Goal: Find contact information: Find contact information

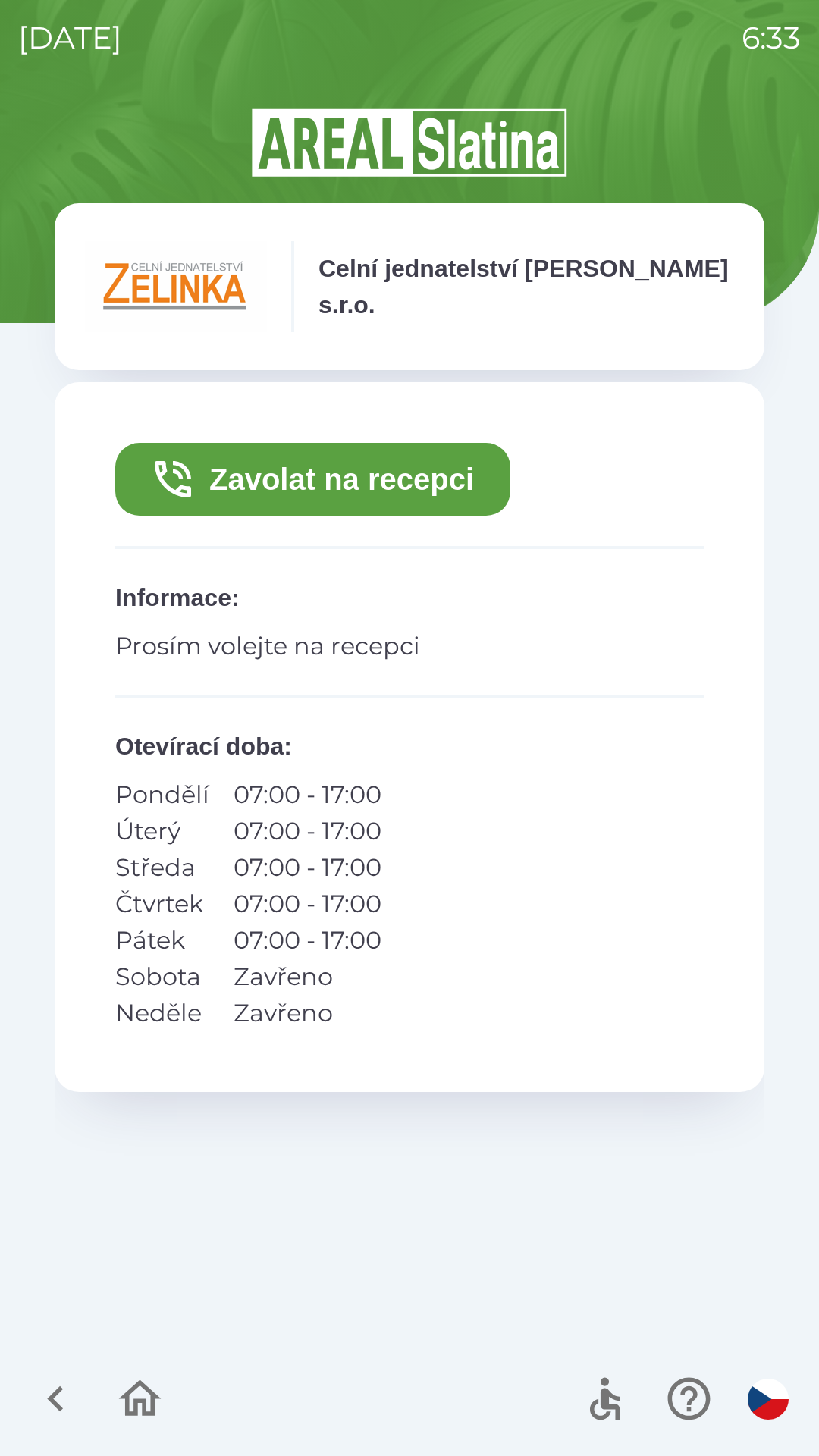
click at [258, 477] on button "Zavolat na recepci" at bounding box center [312, 479] width 395 height 72
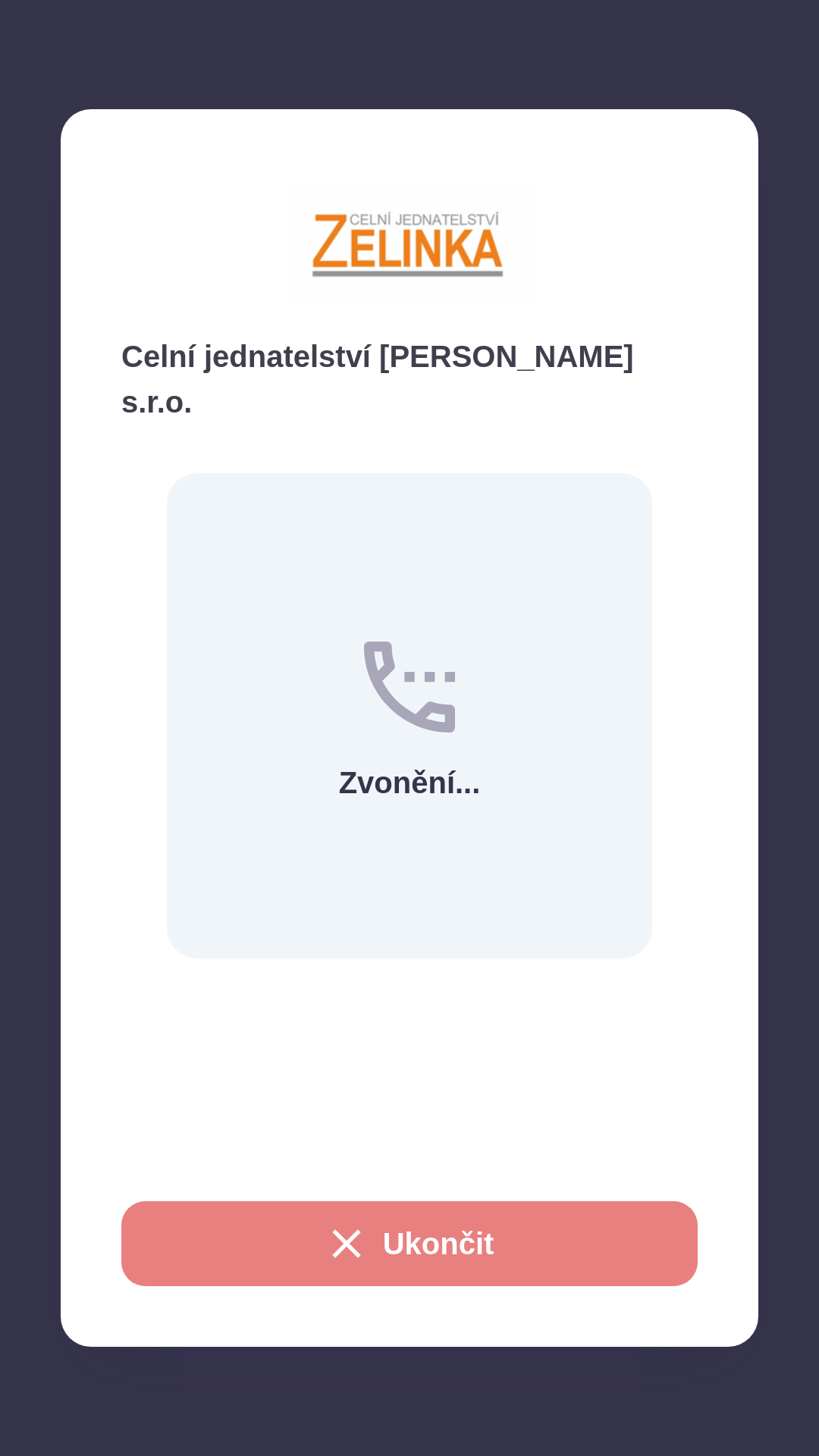
click at [354, 1240] on icon "button" at bounding box center [346, 1244] width 49 height 49
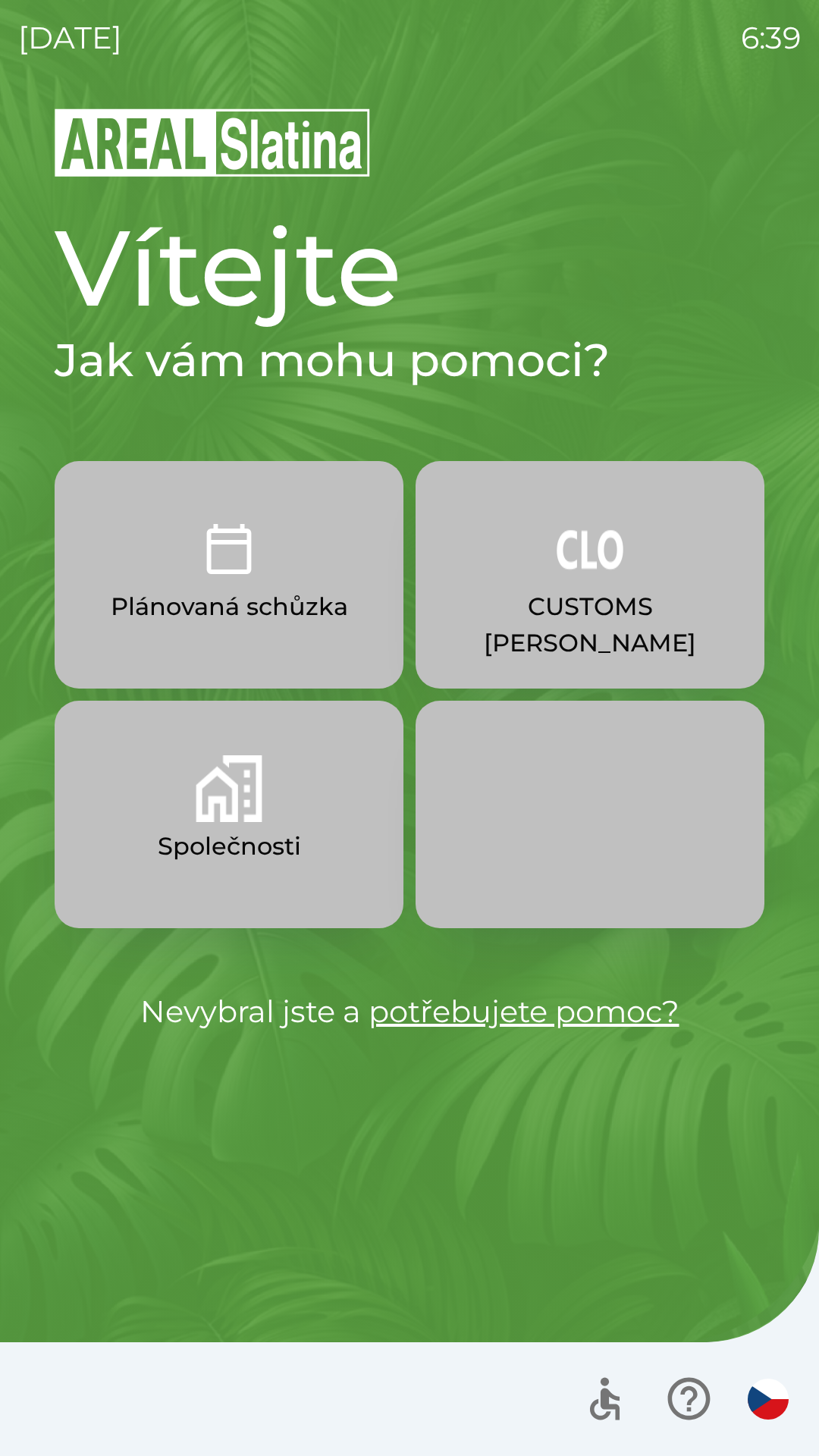
click at [559, 559] on img "button" at bounding box center [589, 548] width 66 height 66
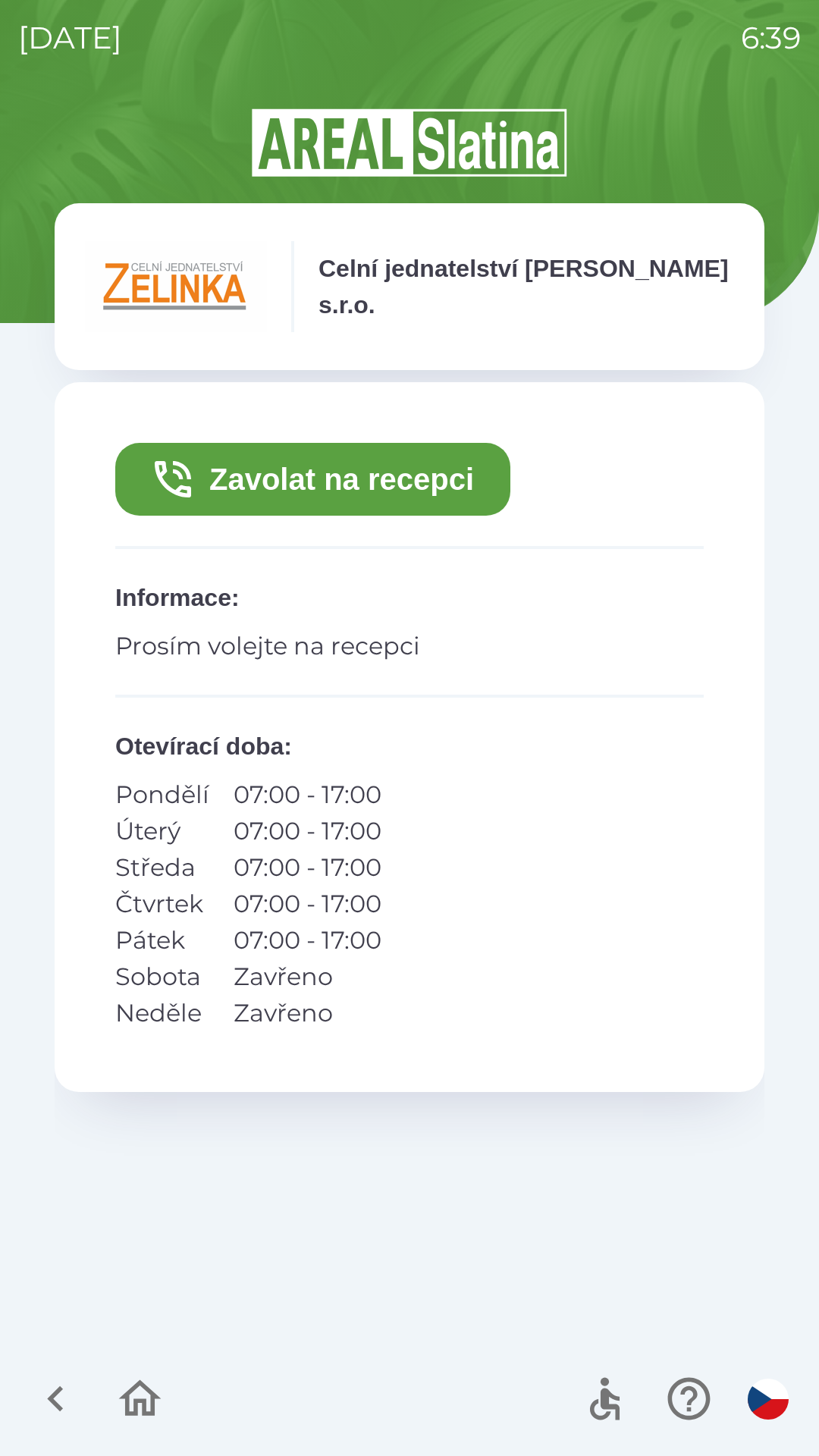
click at [49, 1389] on icon "button" at bounding box center [56, 1398] width 51 height 51
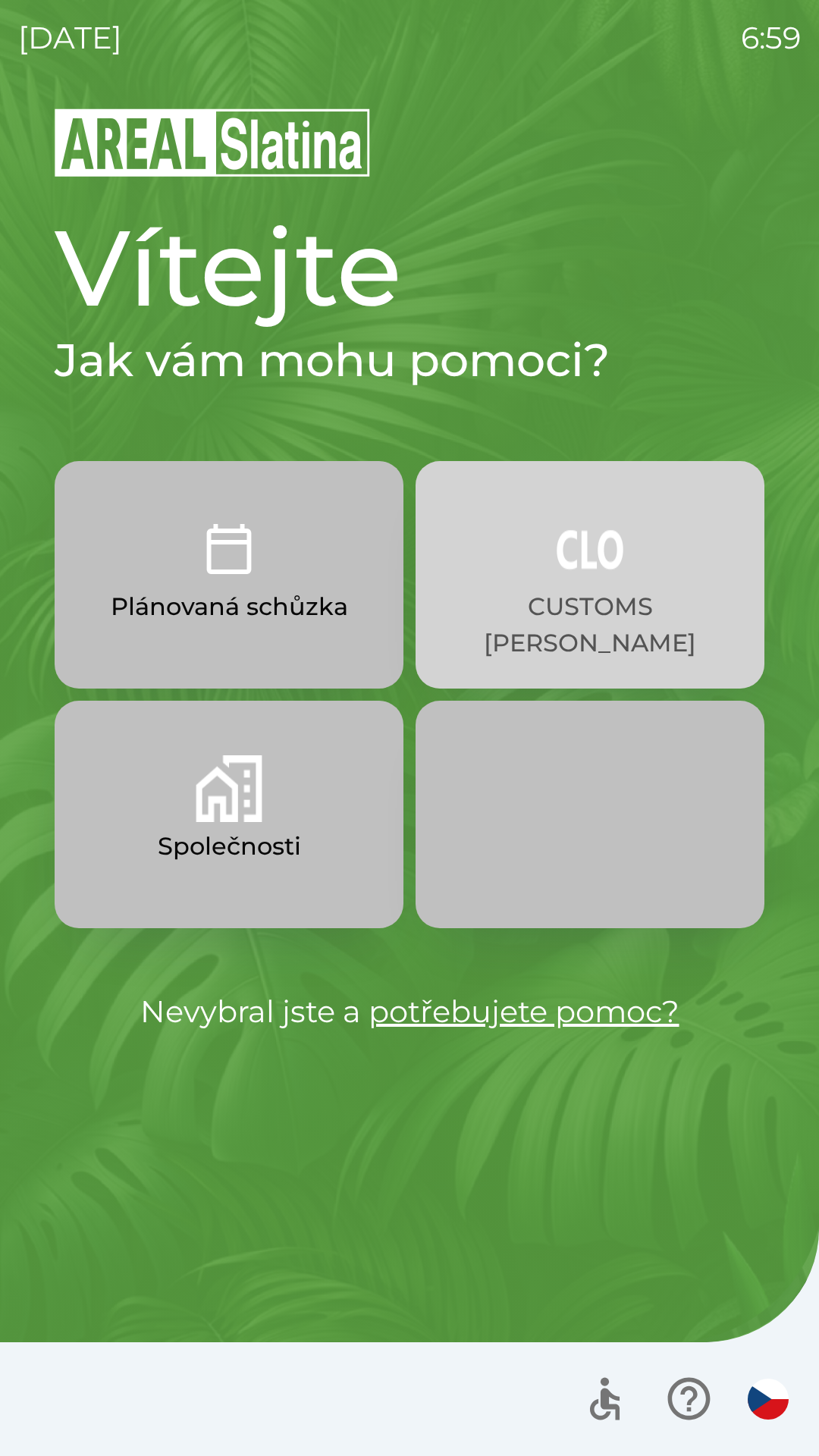
click at [602, 546] on img "button" at bounding box center [589, 548] width 66 height 66
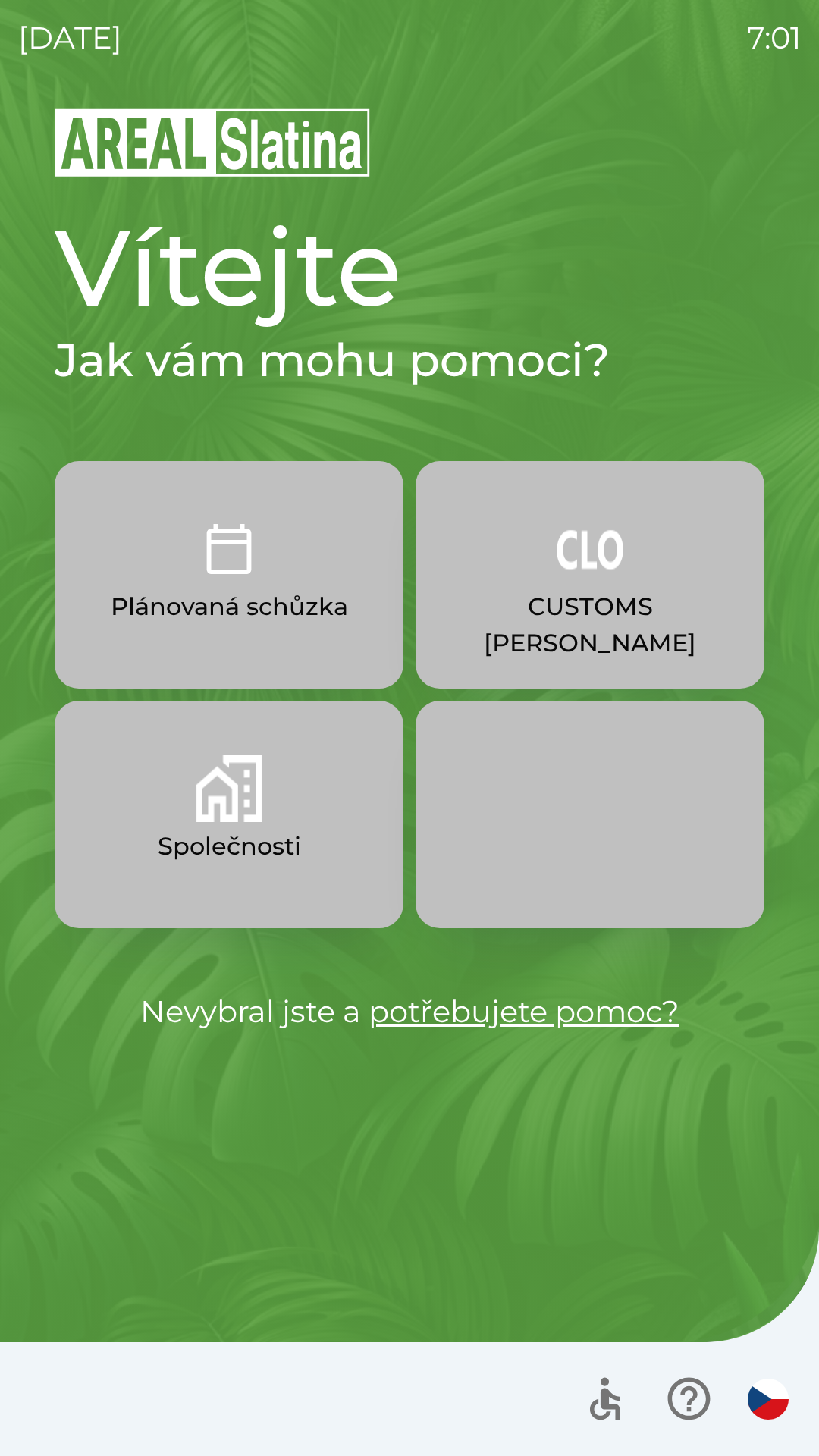
click at [595, 569] on img "button" at bounding box center [589, 548] width 66 height 66
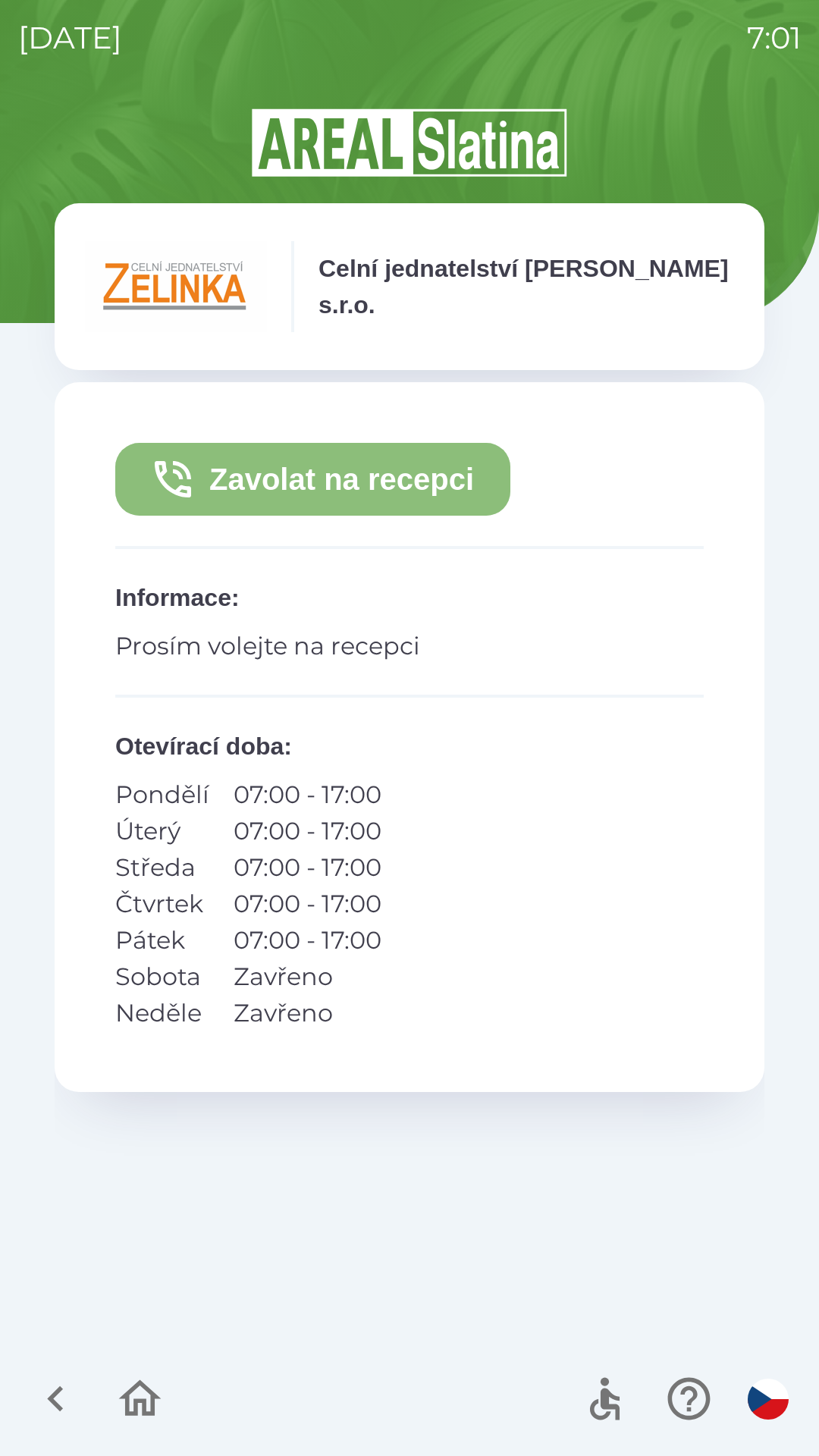
click at [201, 466] on button "Zavolat na recepci" at bounding box center [312, 479] width 395 height 72
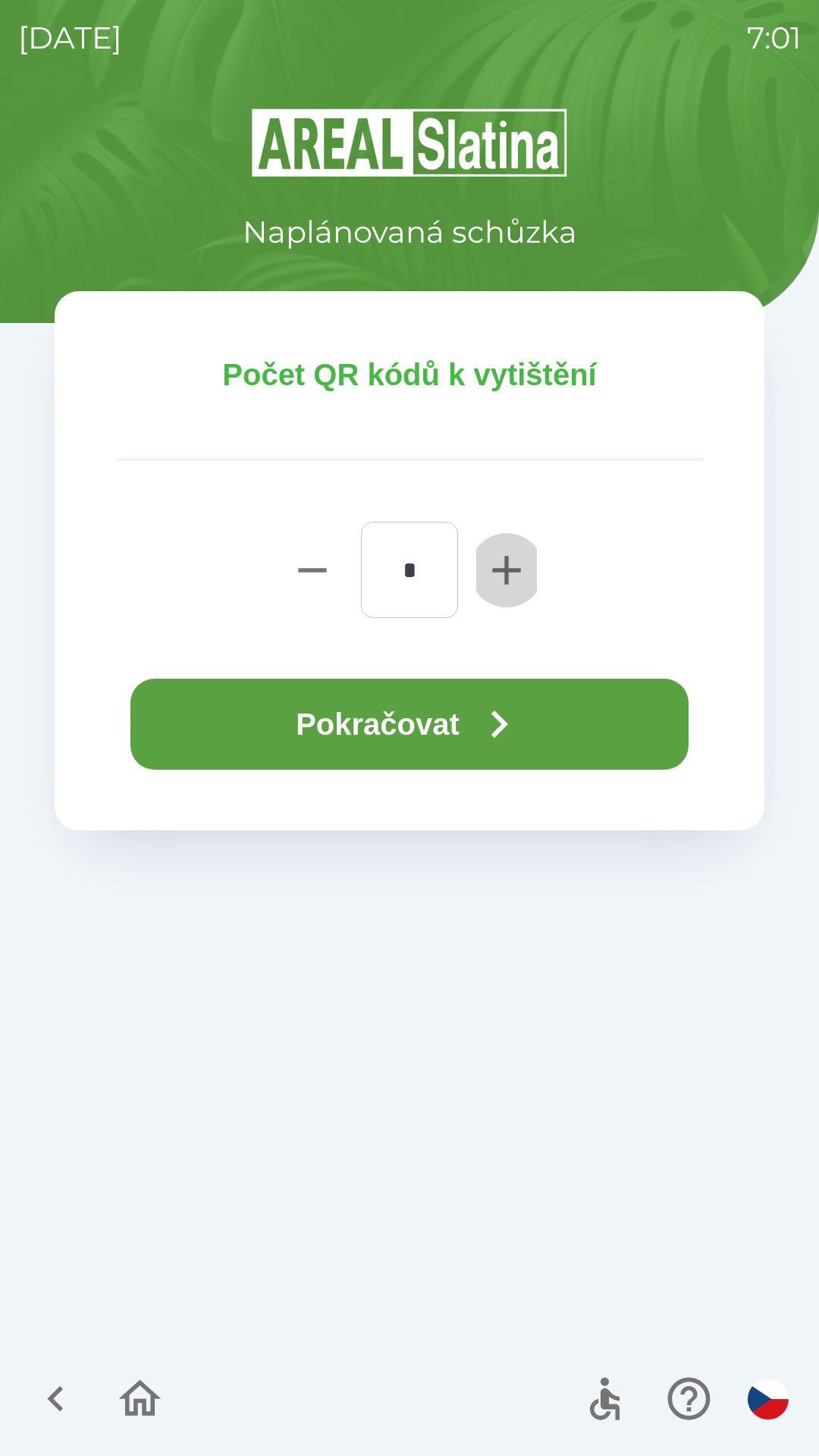
click at [477, 563] on button "button" at bounding box center [506, 569] width 60 height 96
click at [491, 569] on icon "button" at bounding box center [506, 570] width 49 height 49
click at [497, 565] on icon "button" at bounding box center [506, 570] width 49 height 49
type input "*"
click at [340, 740] on button "Pokračovat" at bounding box center [410, 724] width 558 height 91
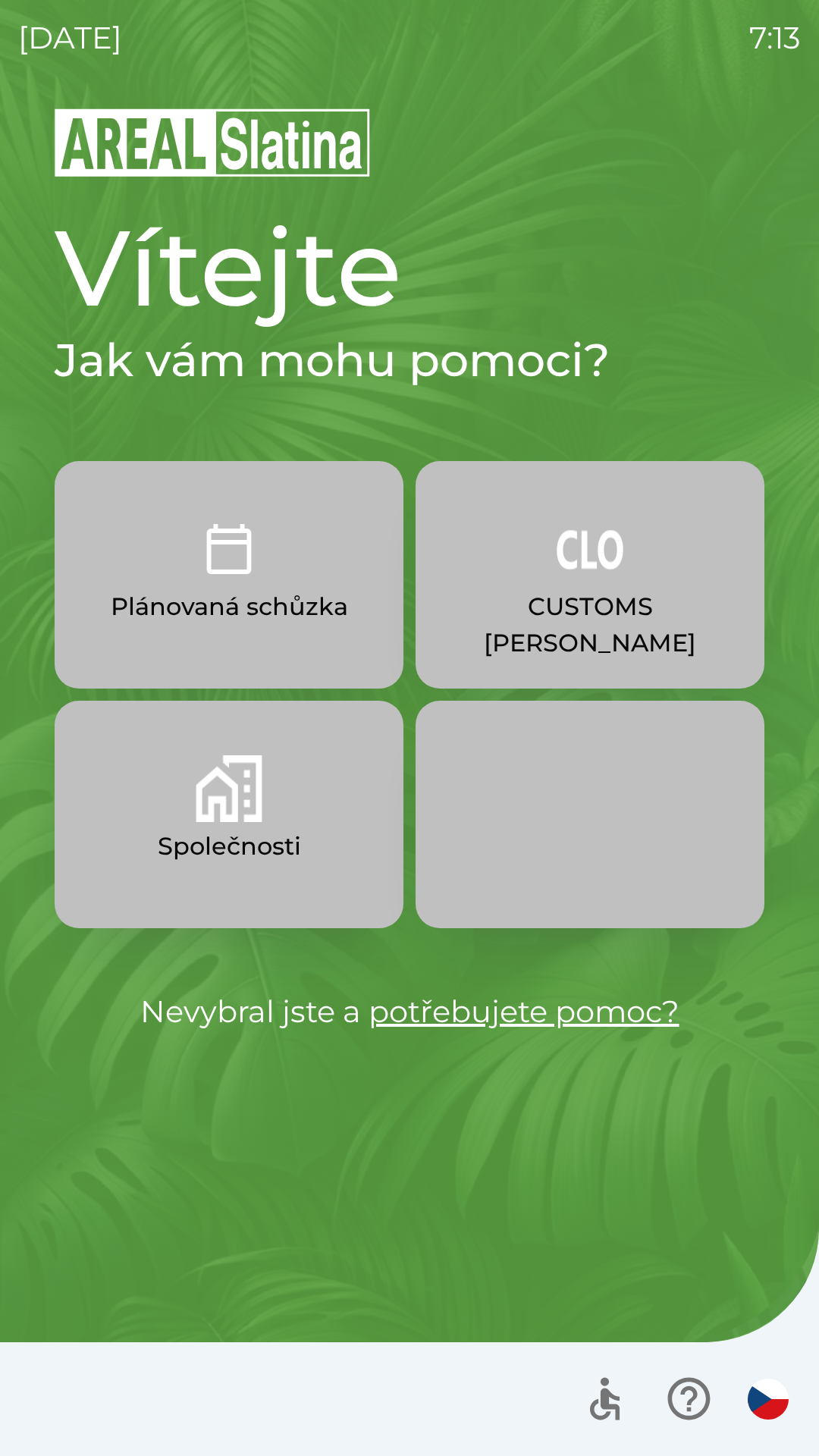
click at [210, 621] on p "Plánovaná schůzka" at bounding box center [229, 606] width 237 height 37
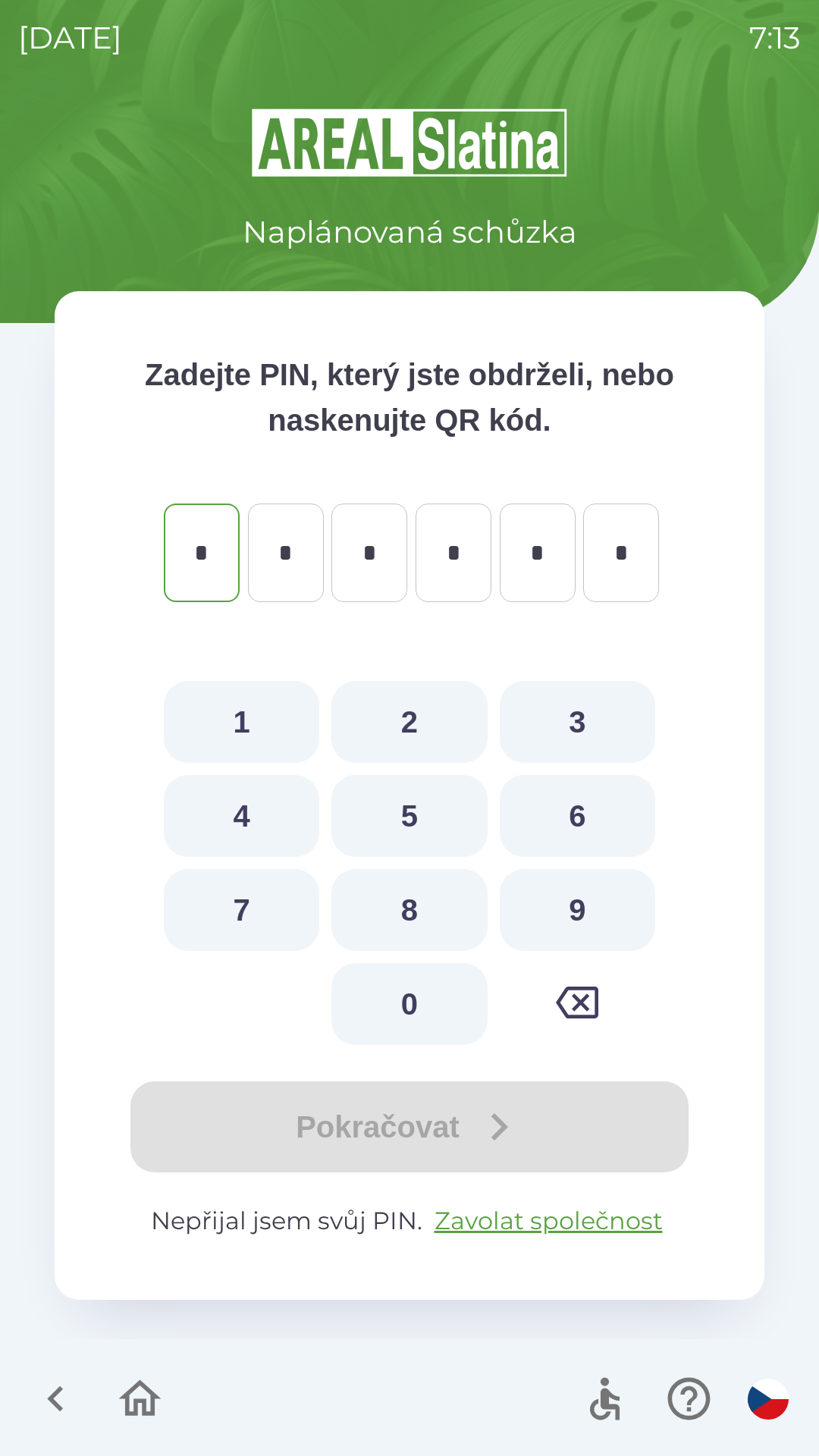
click at [74, 1378] on icon "button" at bounding box center [56, 1398] width 51 height 51
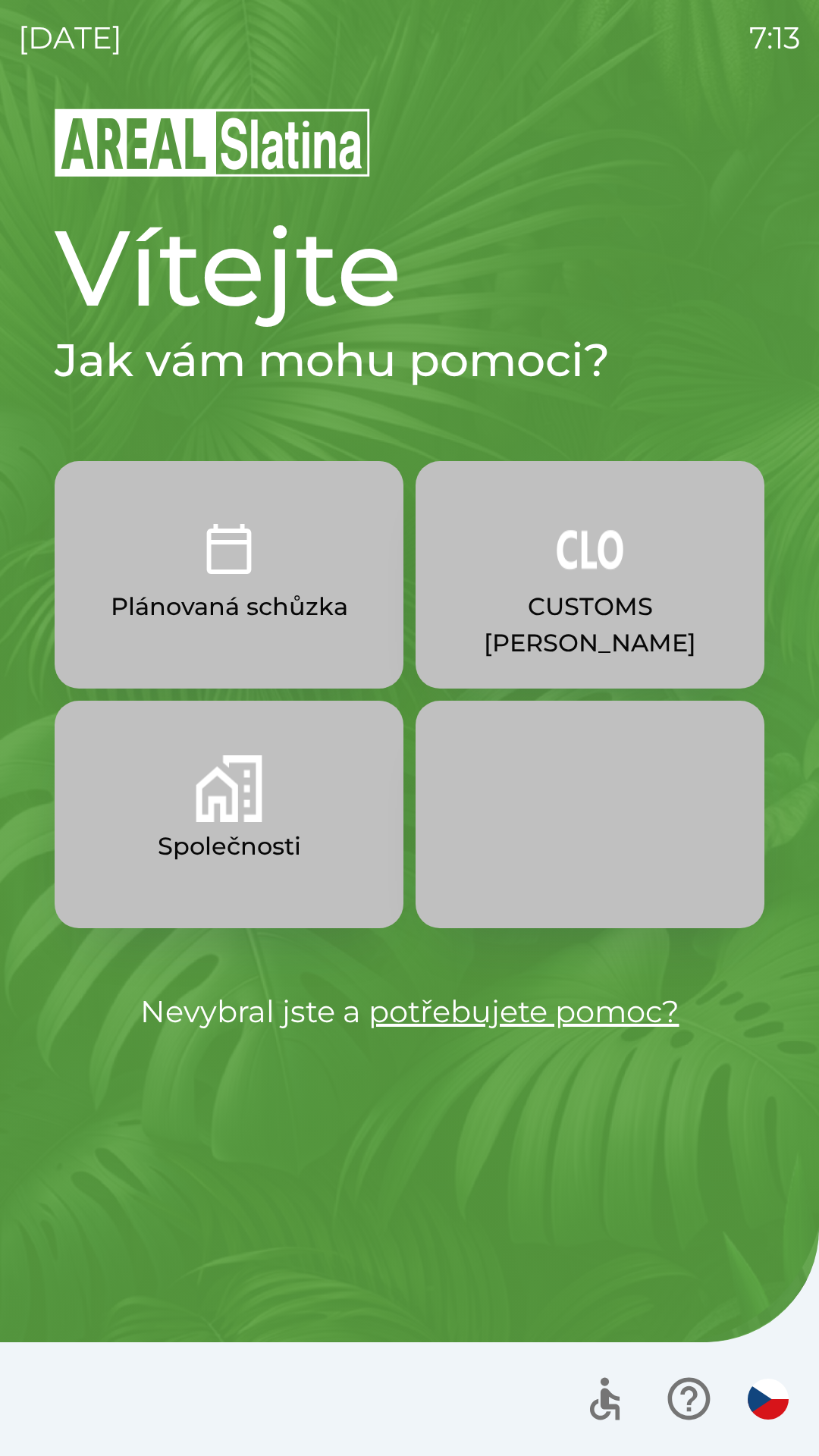
click at [243, 806] on img "button" at bounding box center [228, 789] width 66 height 66
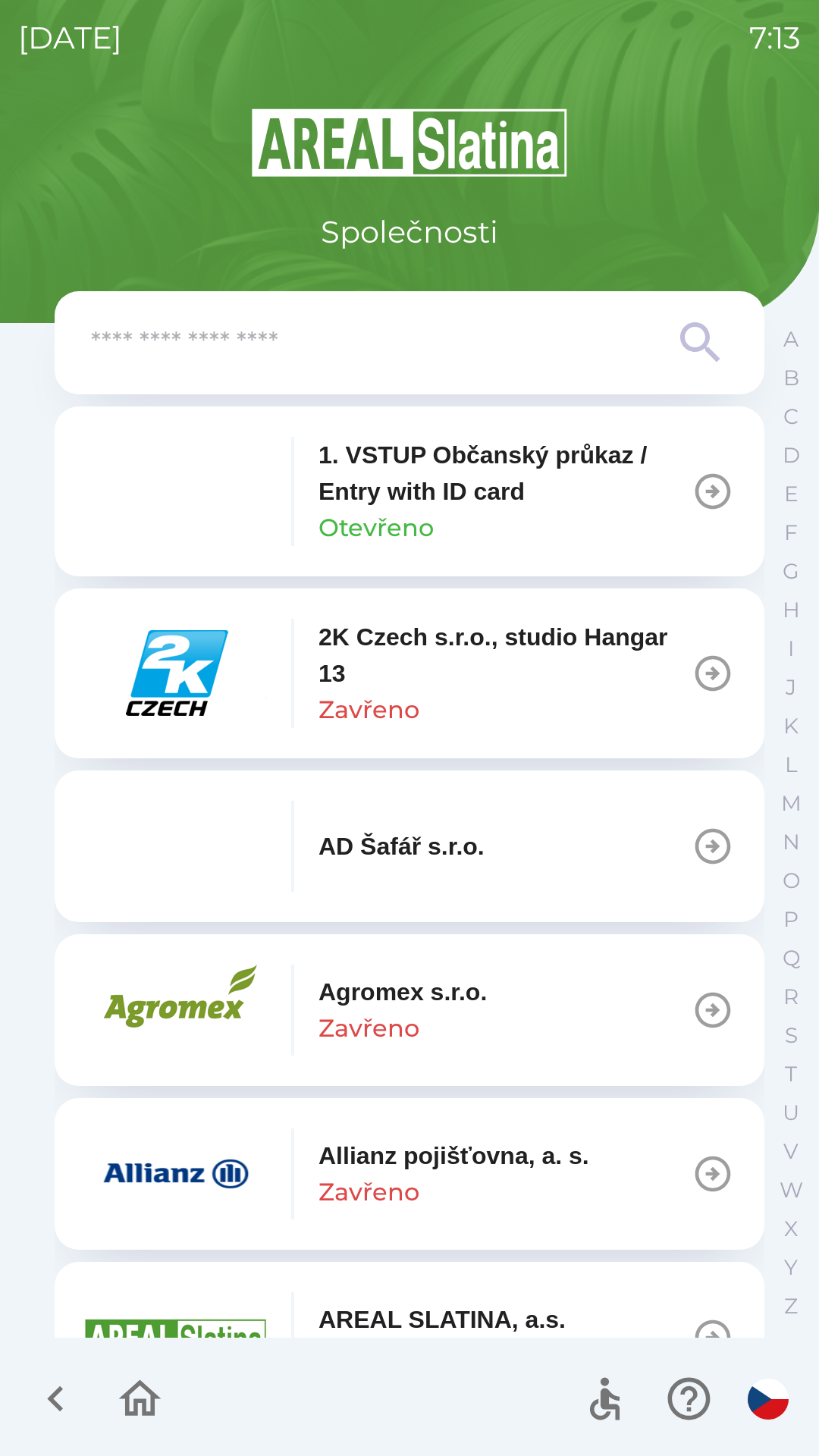
click at [385, 995] on p "Agromex s.r.o." at bounding box center [403, 992] width 169 height 37
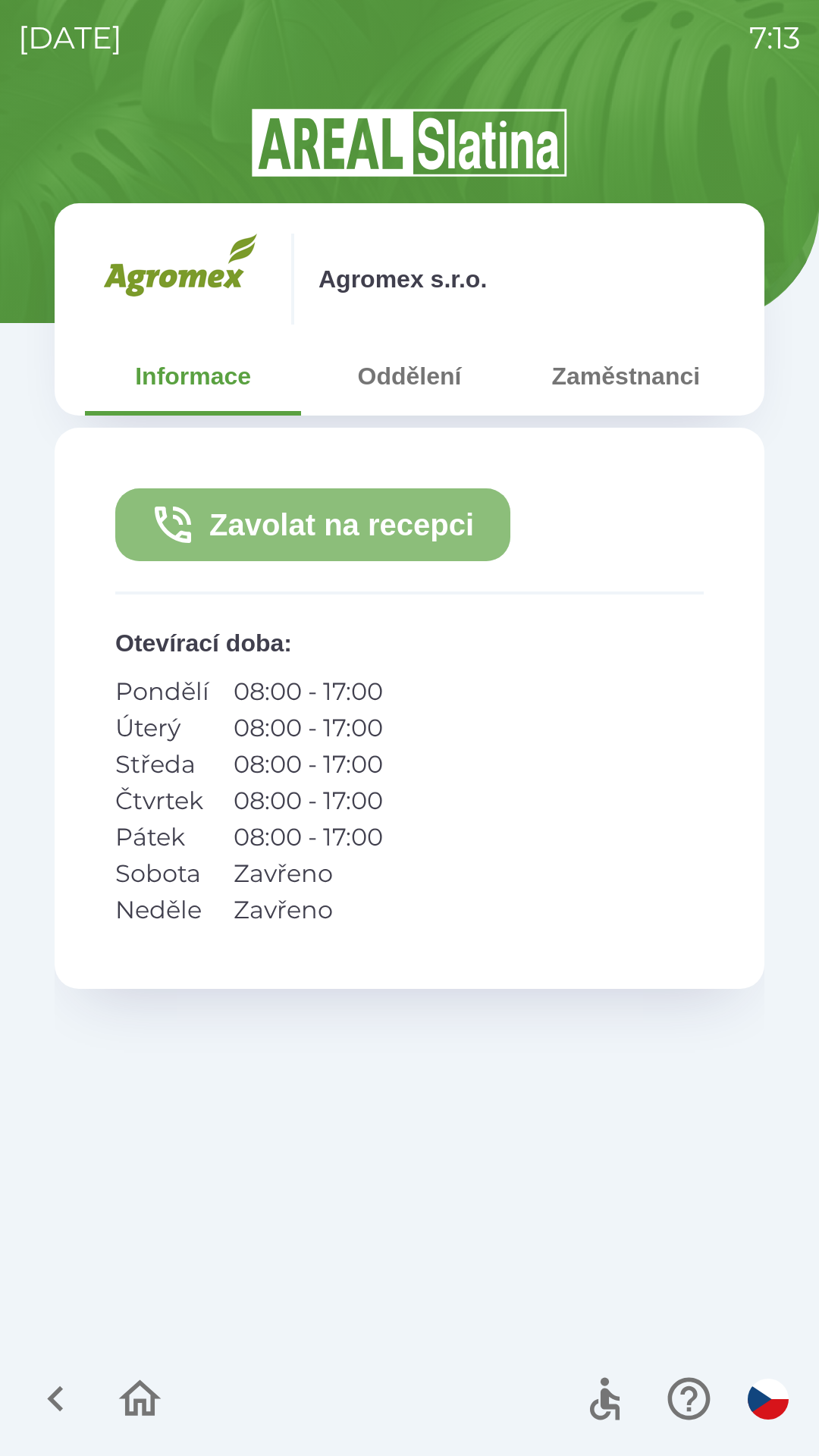
click at [357, 522] on button "Zavolat na recepci" at bounding box center [312, 524] width 395 height 72
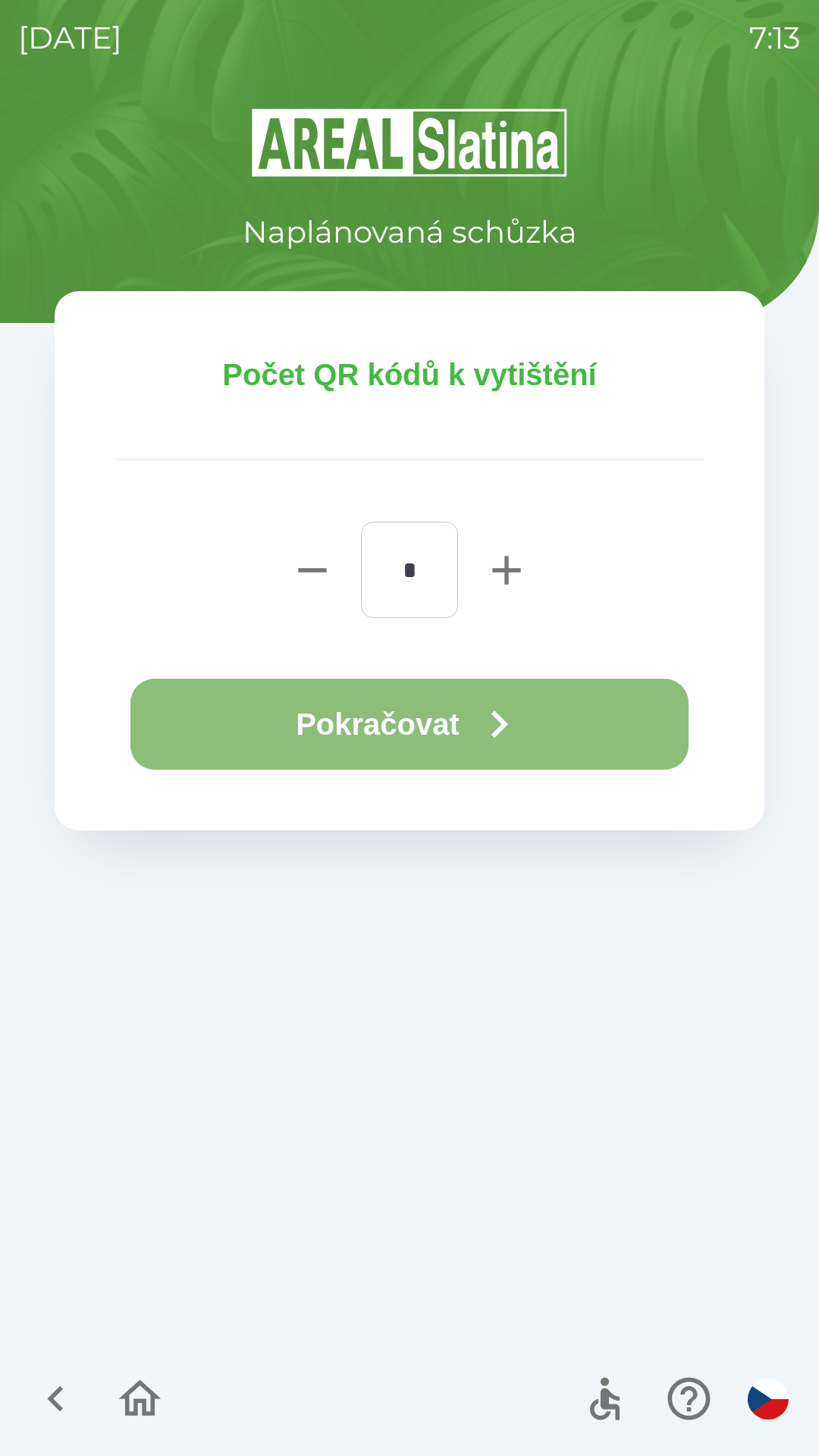
click at [443, 714] on button "Pokračovat" at bounding box center [410, 724] width 558 height 91
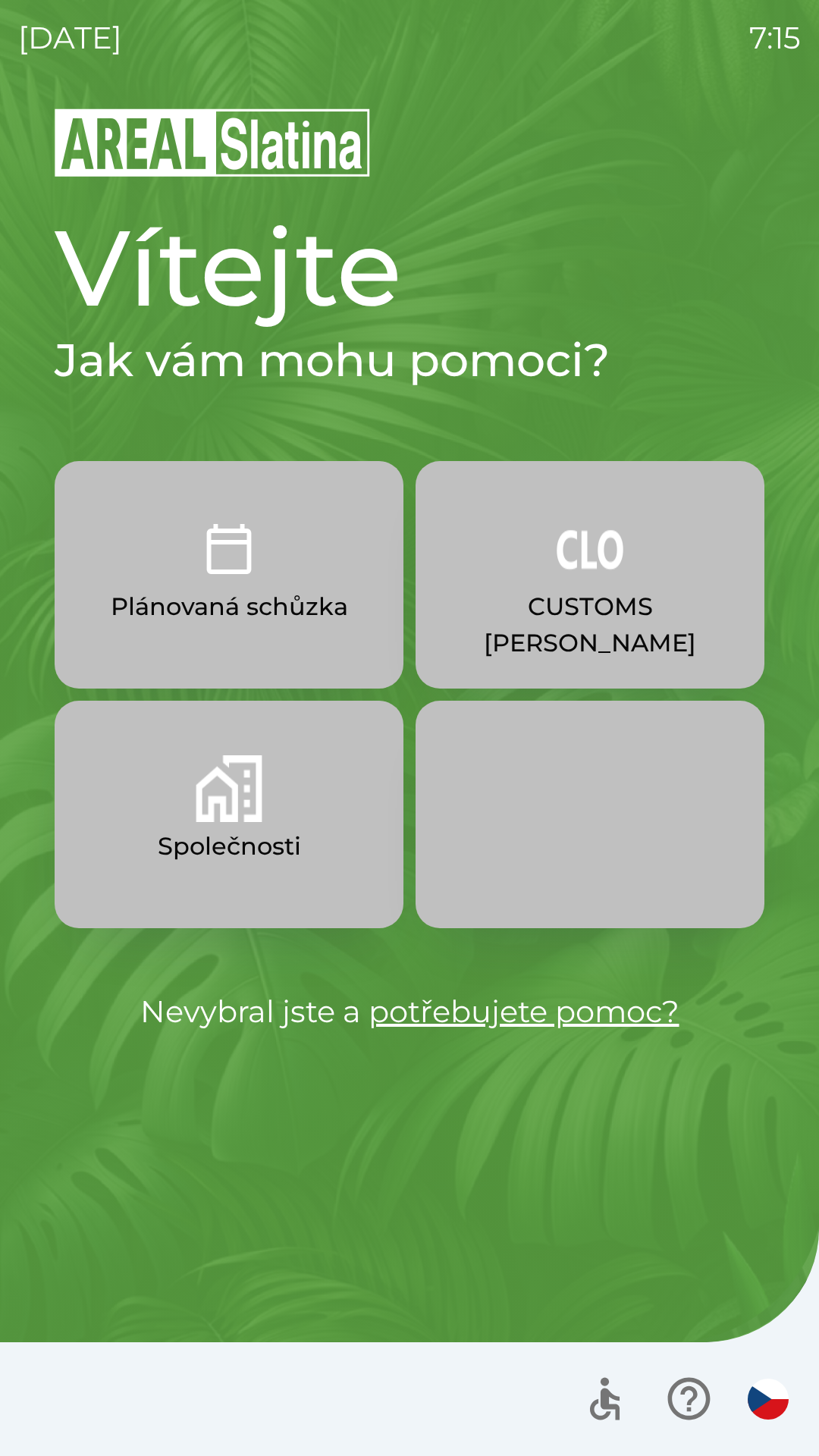
click at [202, 824] on button "Společnosti" at bounding box center [229, 814] width 349 height 227
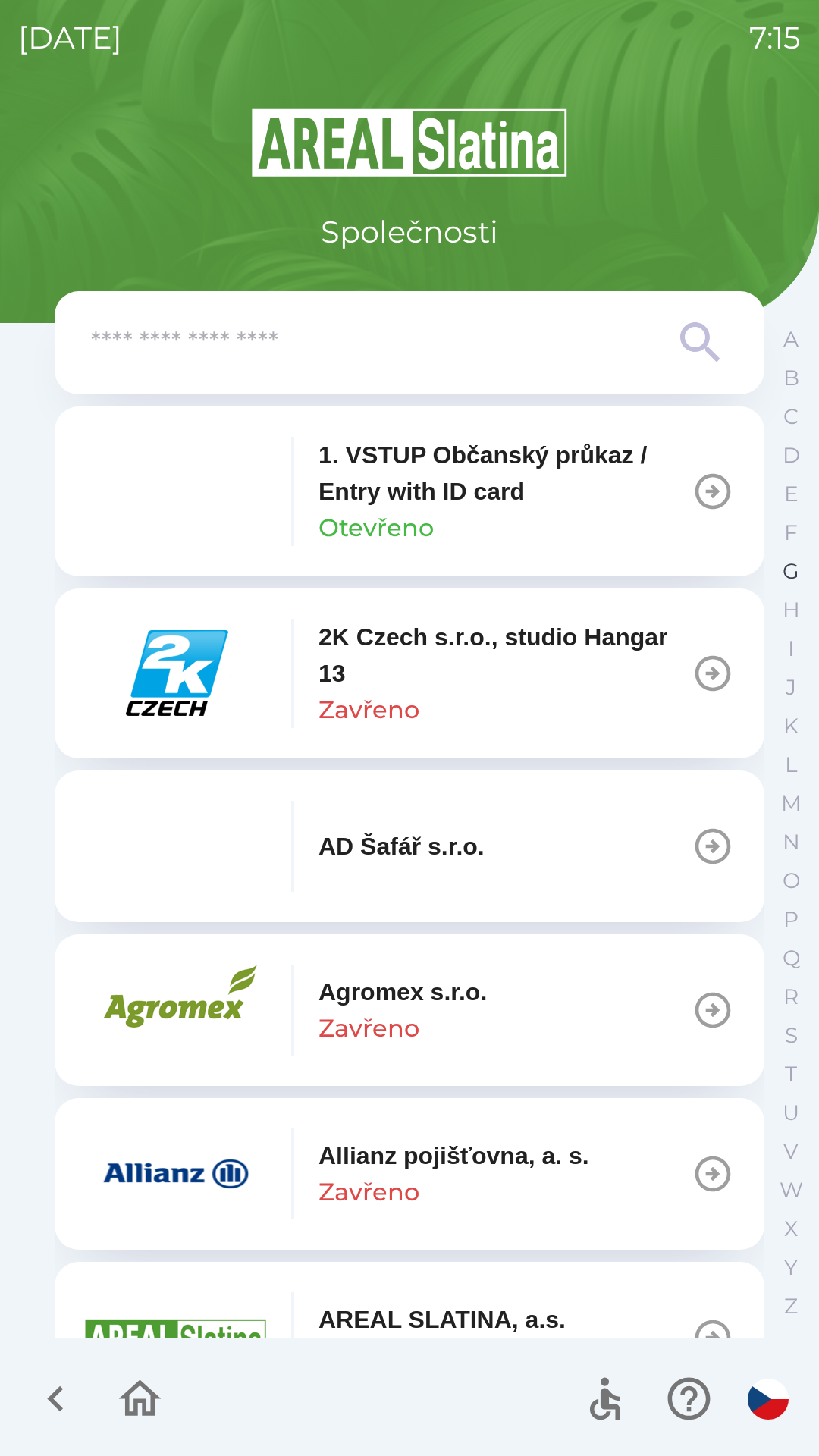
click at [785, 572] on p "G" at bounding box center [790, 571] width 17 height 27
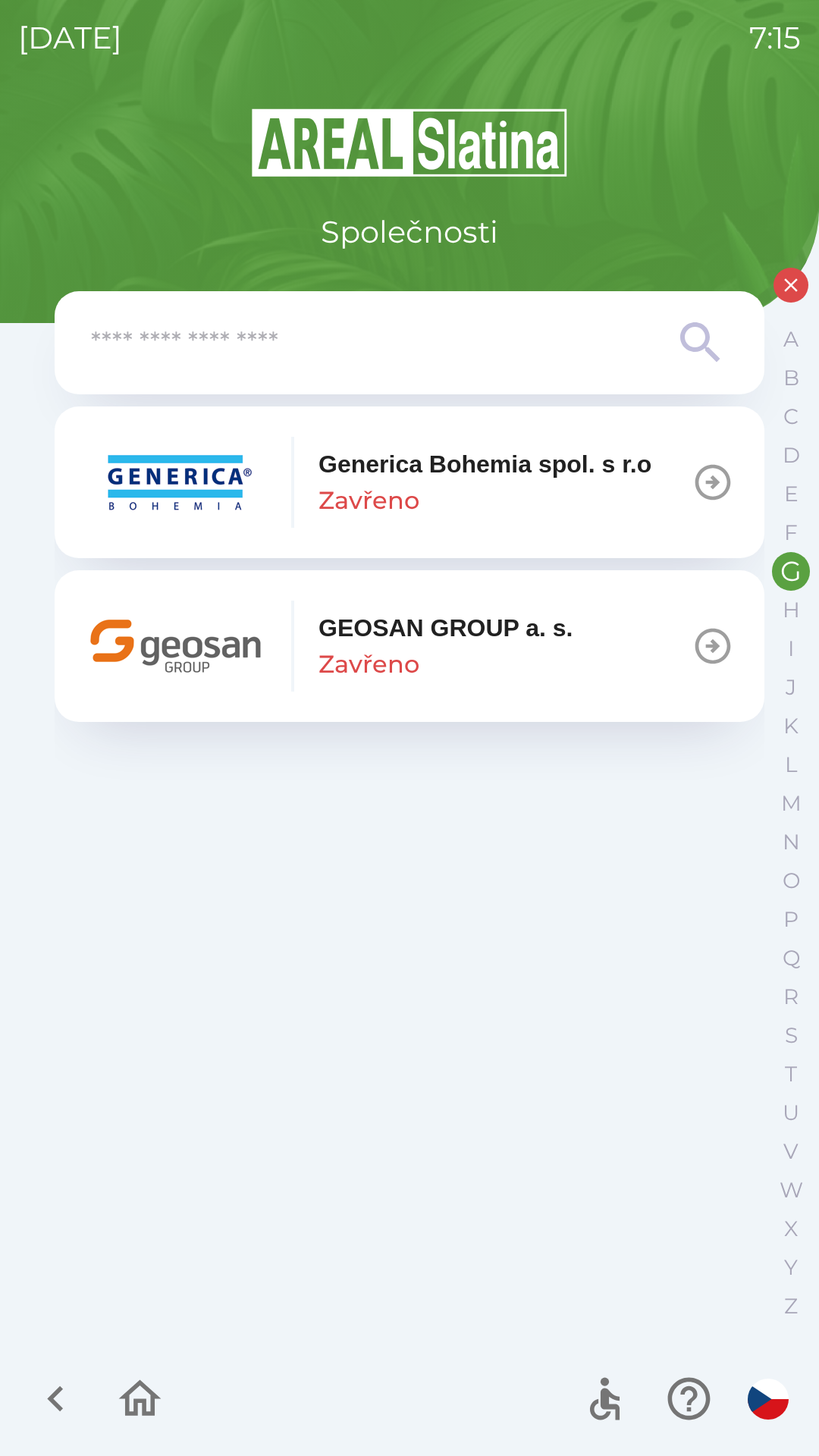
click at [518, 645] on p "GEOSAN GROUP a. s." at bounding box center [445, 628] width 255 height 37
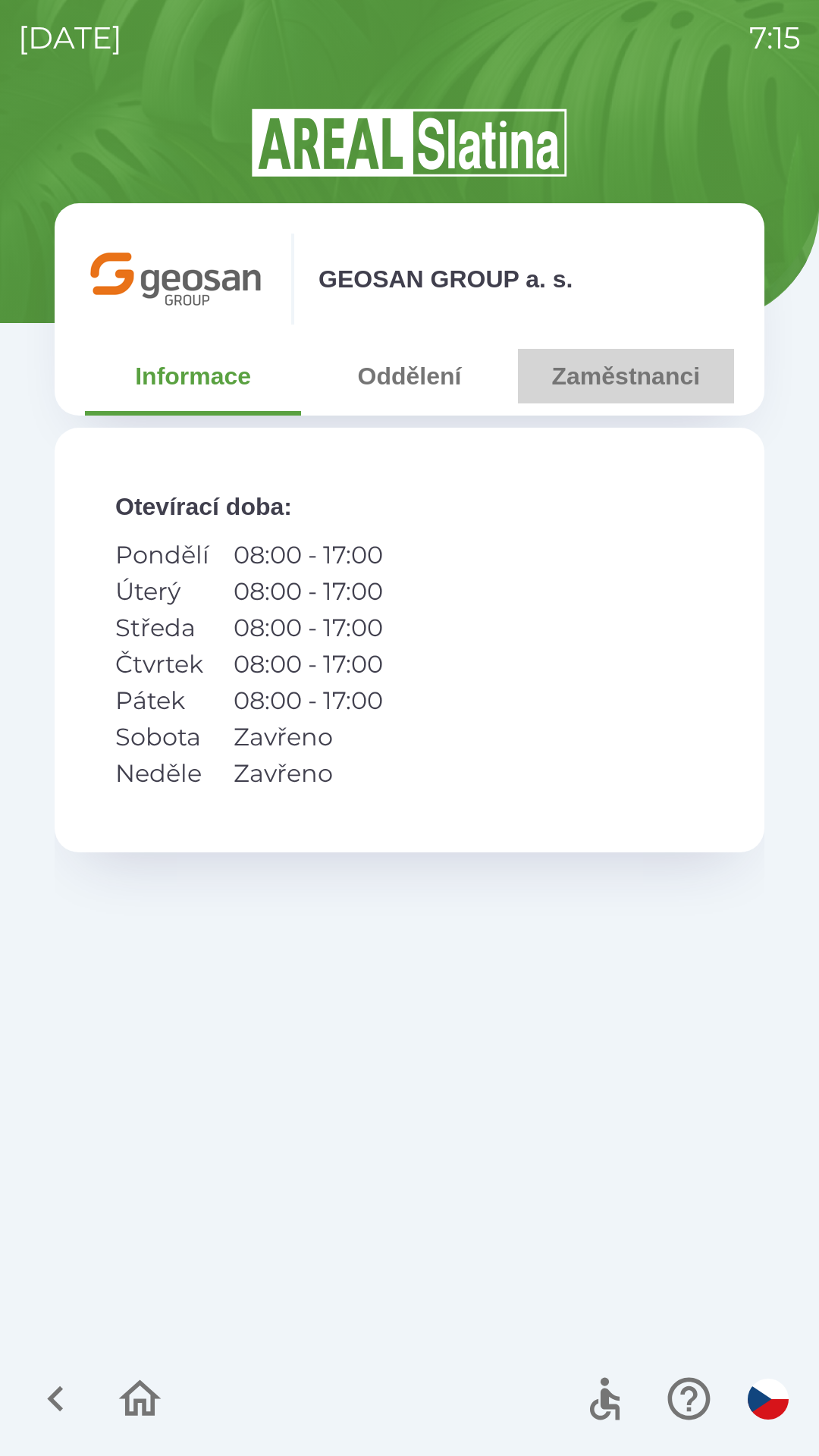
click at [630, 391] on button "Zaměstnanci" at bounding box center [626, 376] width 216 height 55
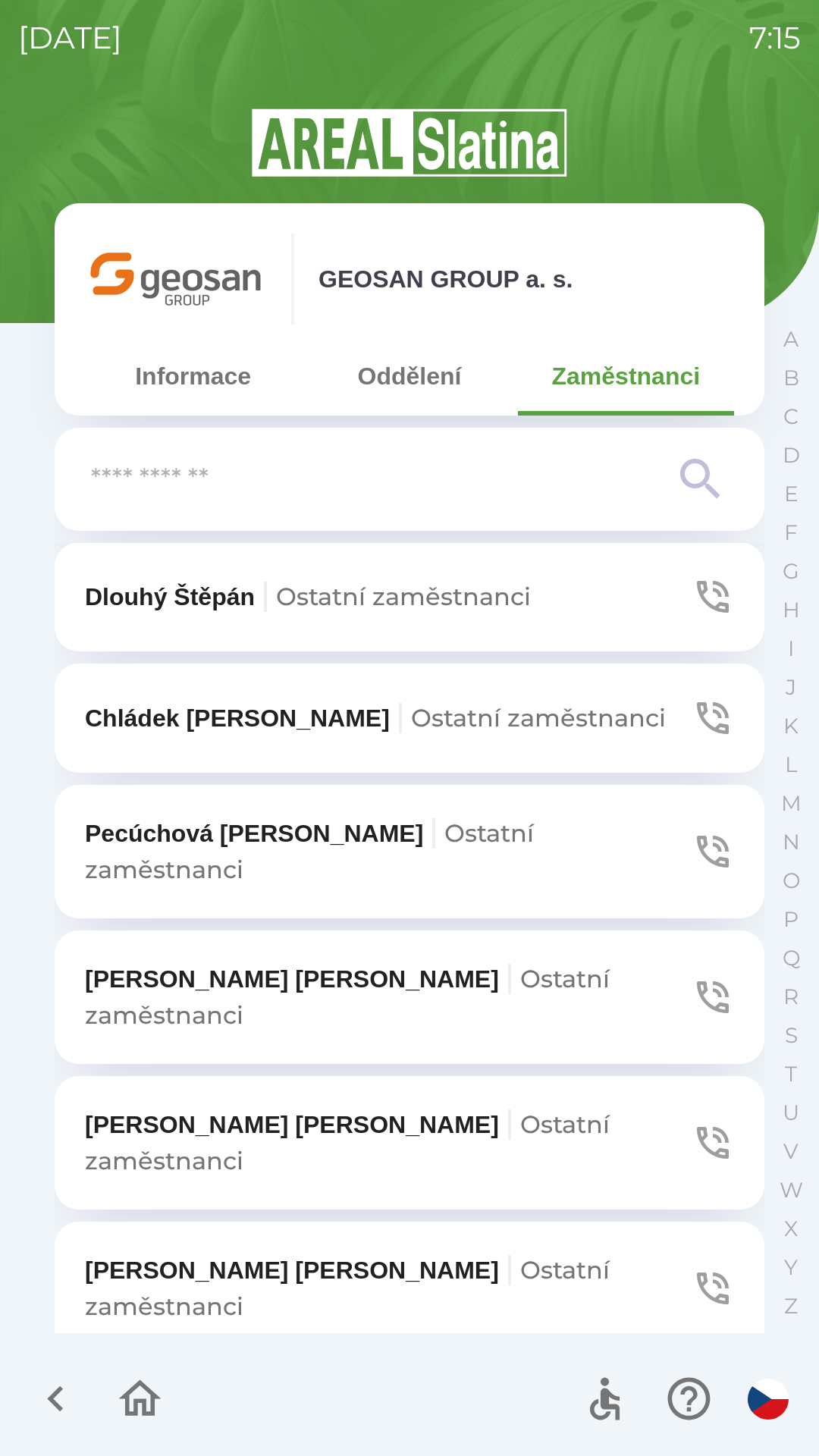
scroll to position [1261, 0]
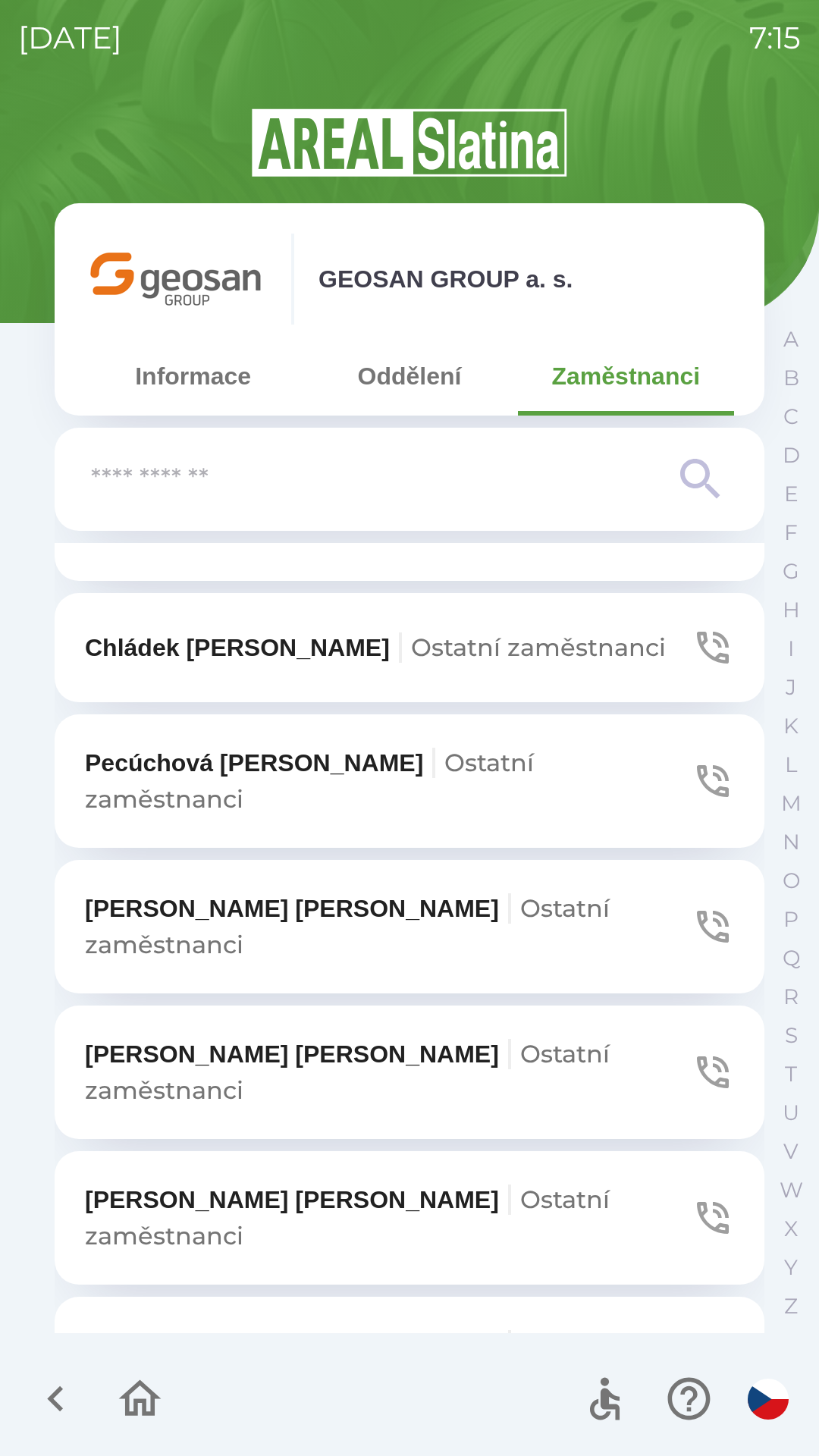
click at [326, 1185] on span "Ostatní zaměstnanci" at bounding box center [347, 1218] width 525 height 66
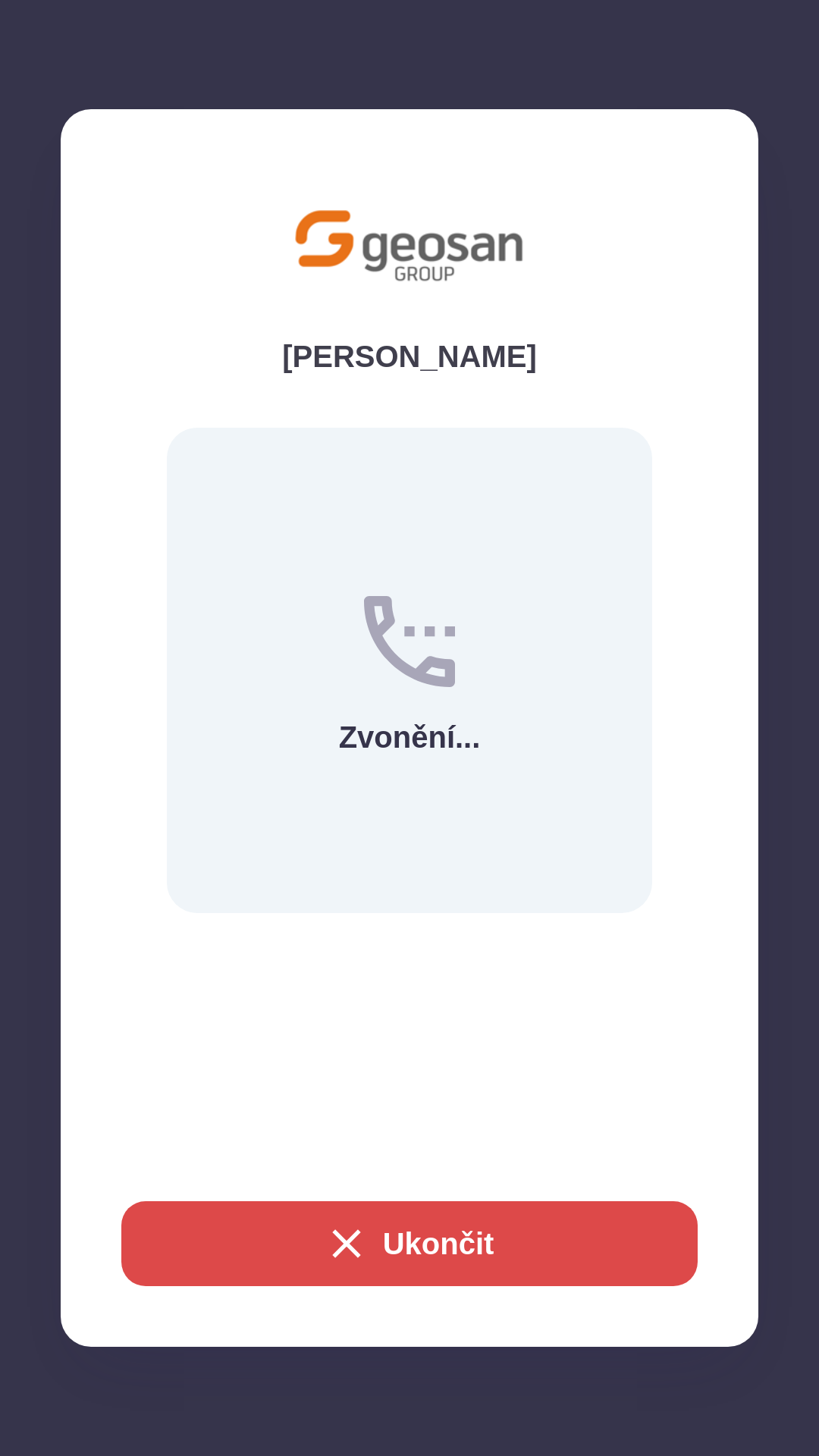
click at [443, 1424] on div "[PERSON_NAME] Zvonění... Ukončit" at bounding box center [410, 728] width 819 height 1456
click at [432, 1428] on div "[PERSON_NAME] Zvonění... Ukončit" at bounding box center [410, 728] width 819 height 1456
click at [429, 1423] on div "[PERSON_NAME] Zvonění... Ukončit" at bounding box center [410, 728] width 819 height 1456
click at [427, 1423] on div "[PERSON_NAME] Zvonění... Ukončit" at bounding box center [410, 728] width 819 height 1456
click at [424, 1420] on div "[PERSON_NAME] Zvonění... Ukončit" at bounding box center [410, 728] width 819 height 1456
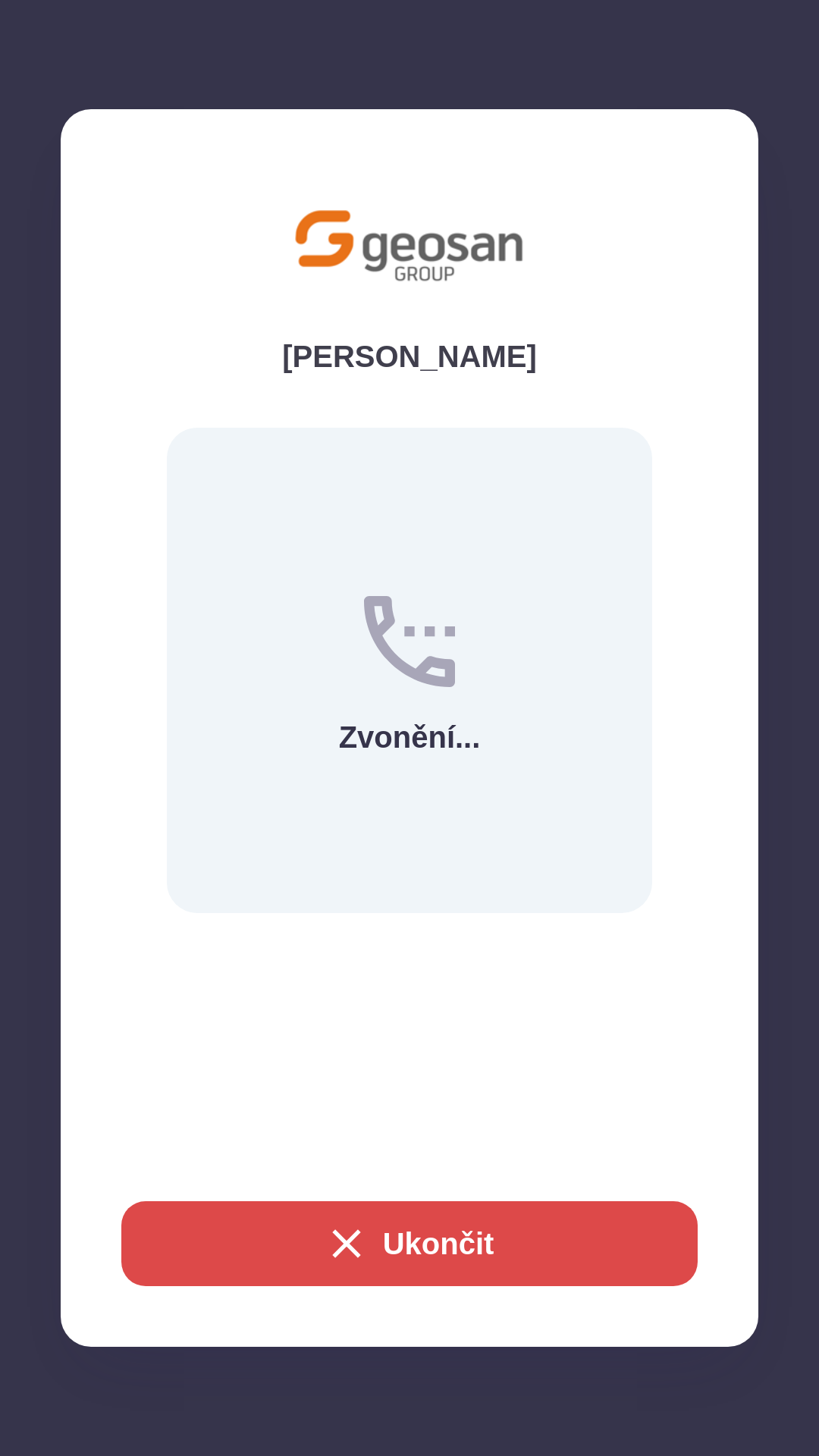
click at [339, 1240] on icon "button" at bounding box center [346, 1244] width 28 height 28
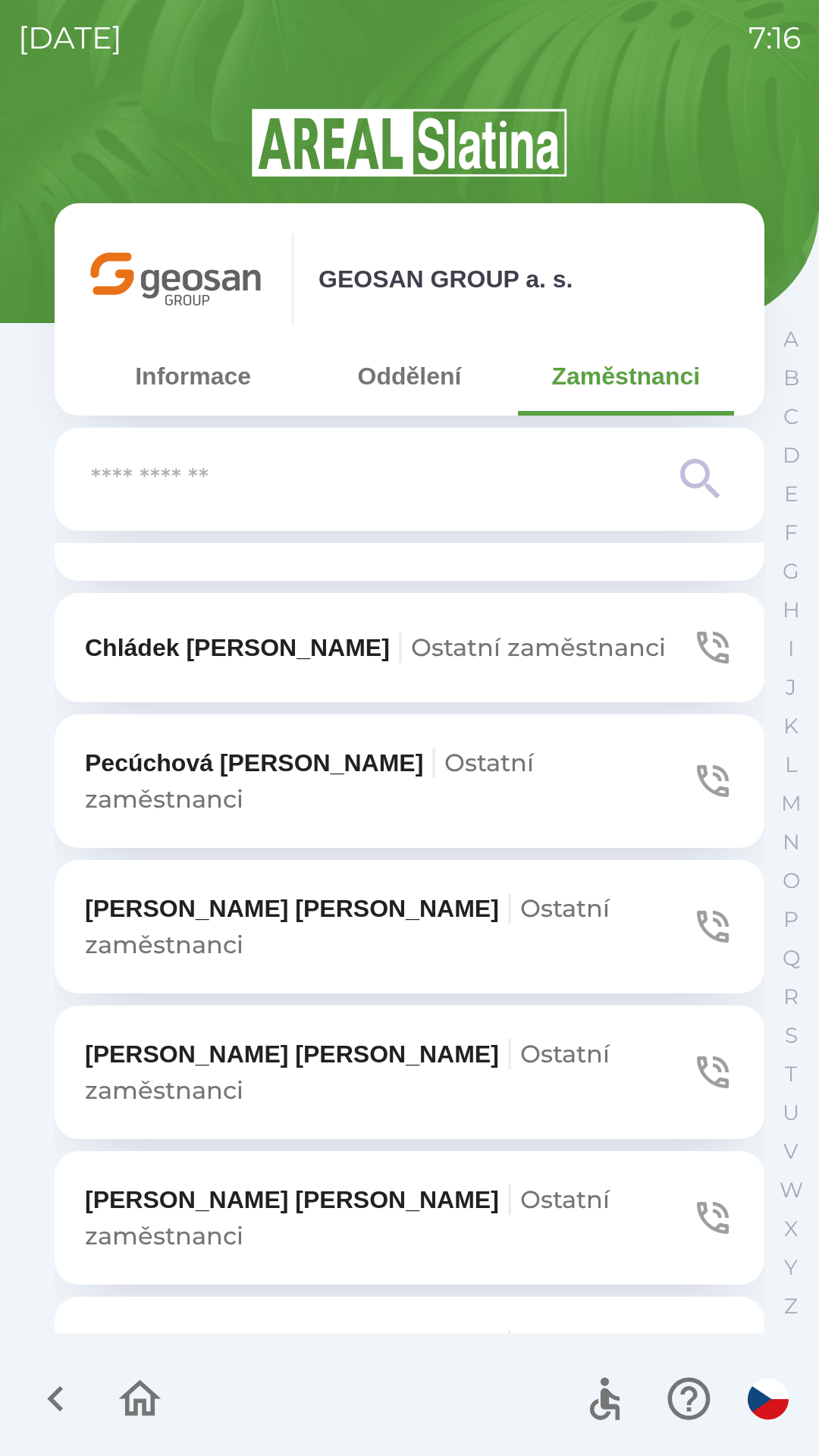
click at [171, 1388] on button "button" at bounding box center [139, 1398] width 62 height 62
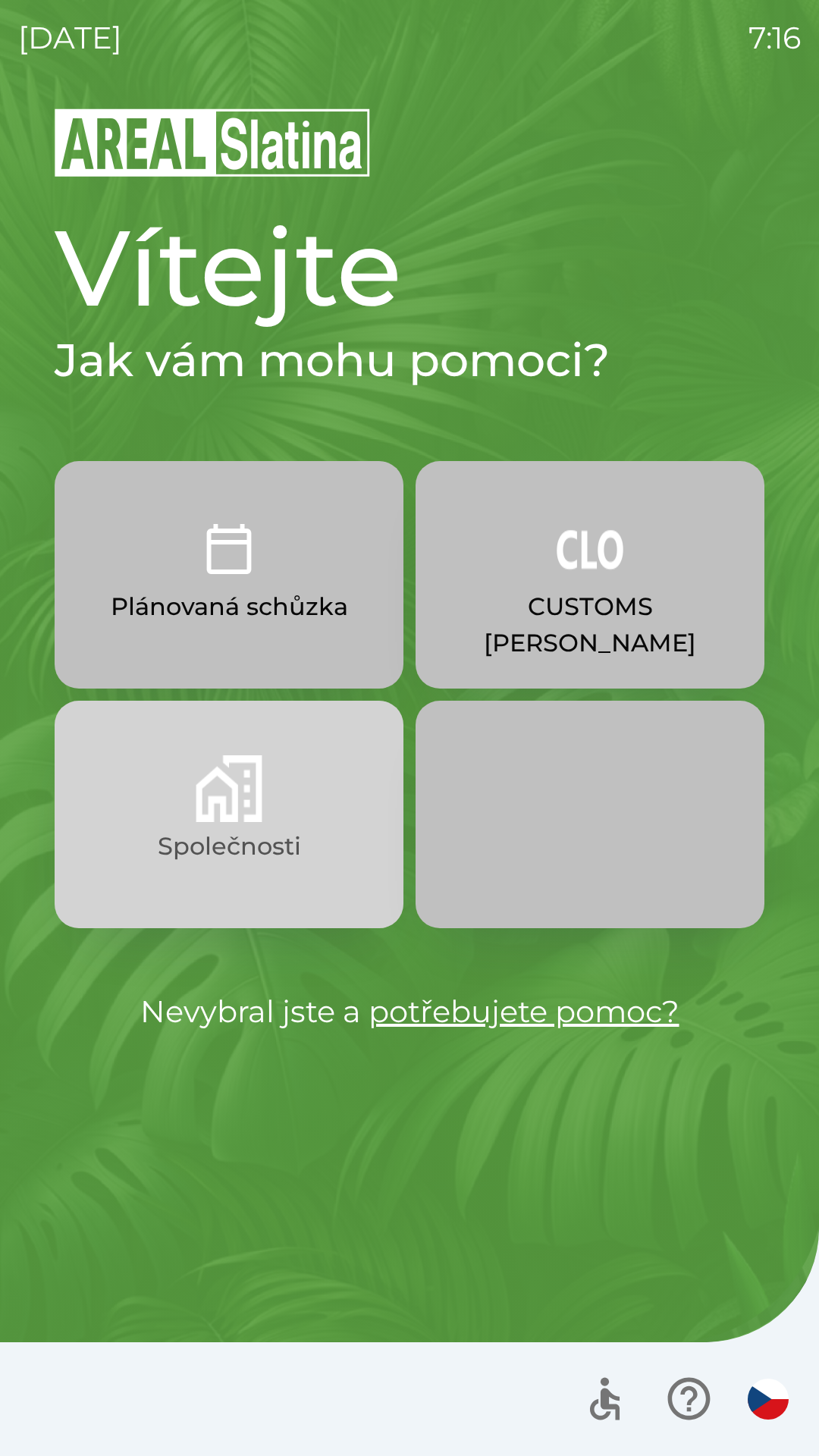
click at [287, 825] on button "Společnosti" at bounding box center [229, 814] width 349 height 227
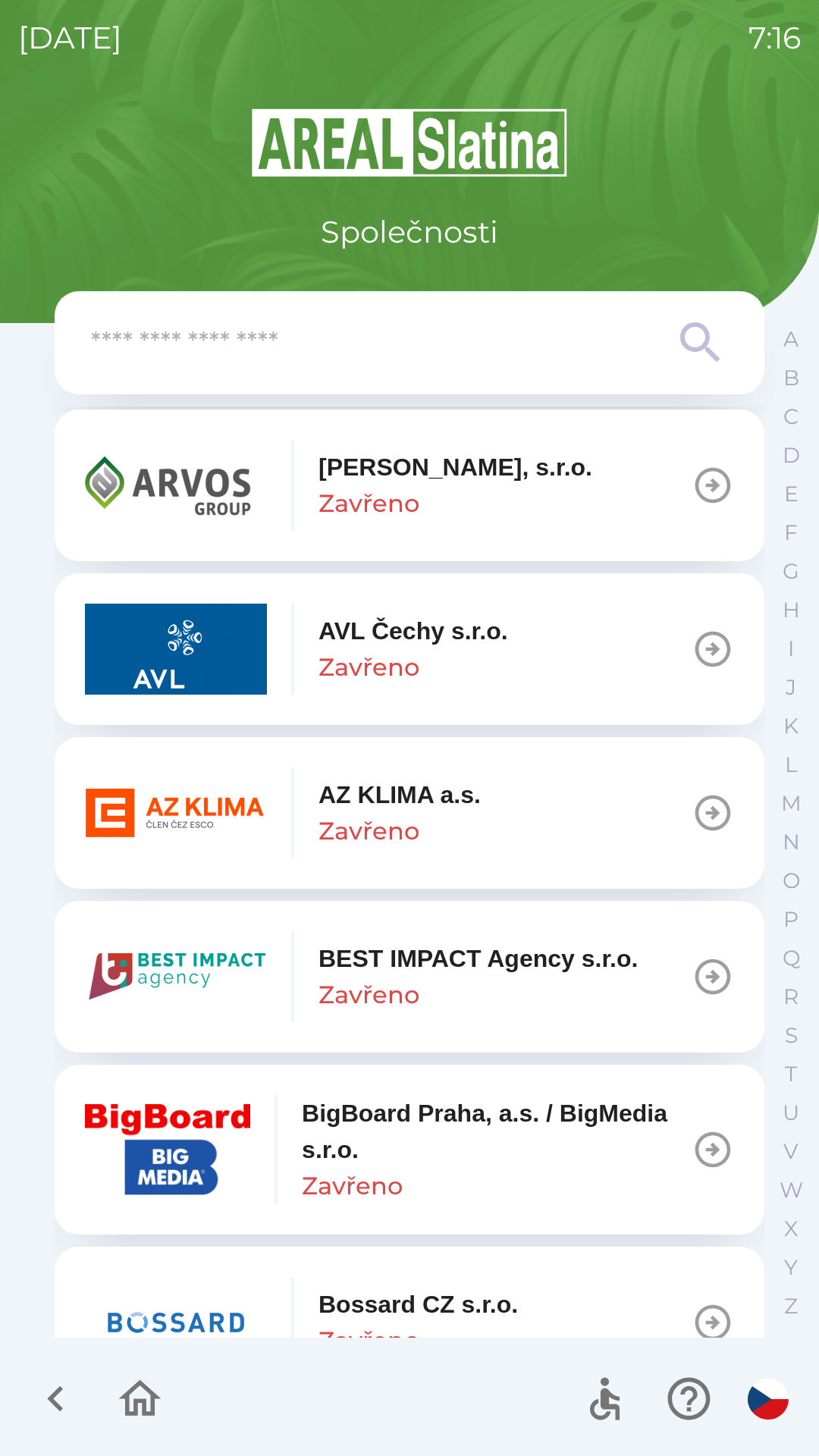
scroll to position [1392, 0]
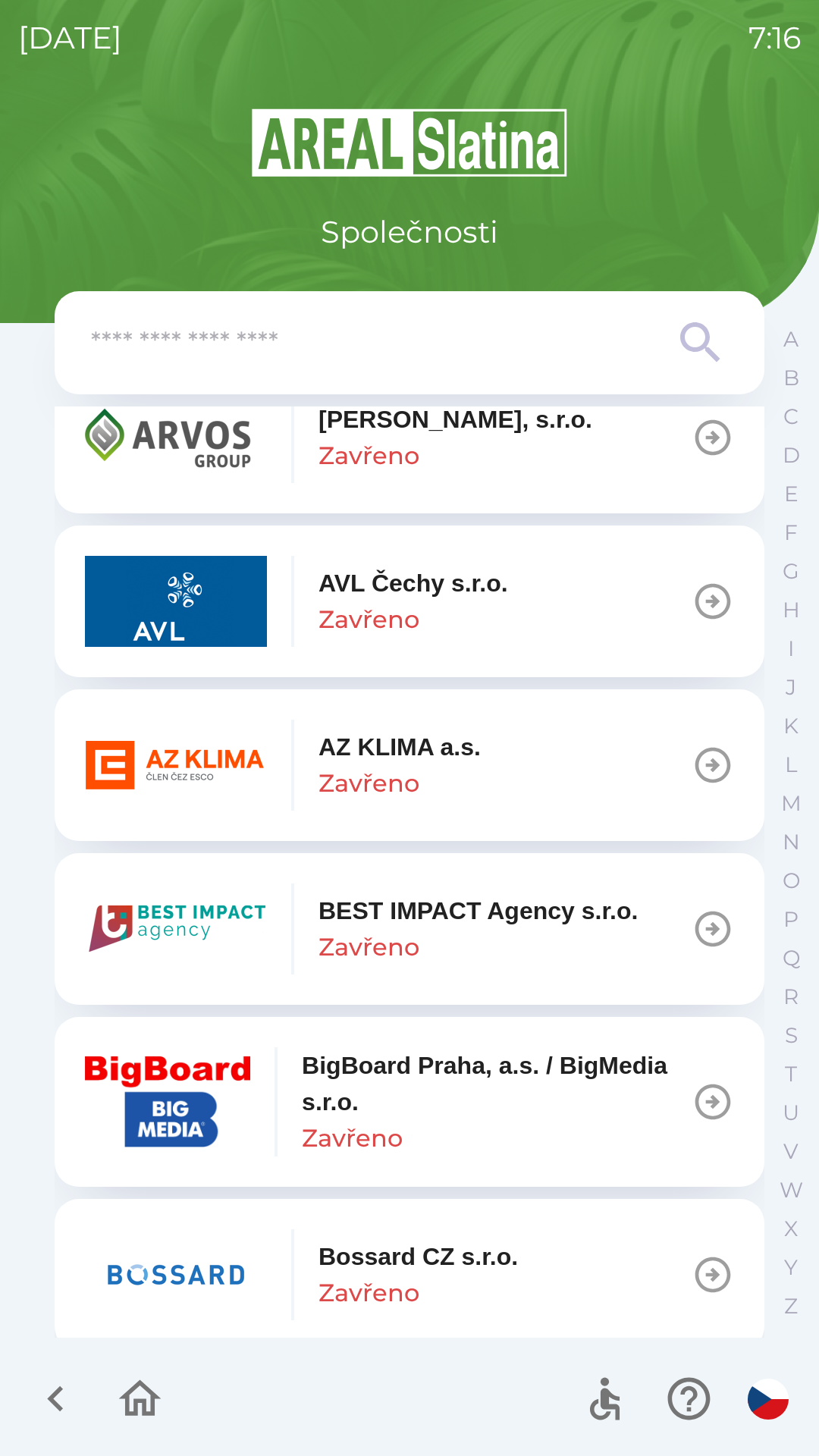
click at [443, 774] on div "AZ KLIMA a.s. Zavřeno" at bounding box center [400, 765] width 163 height 72
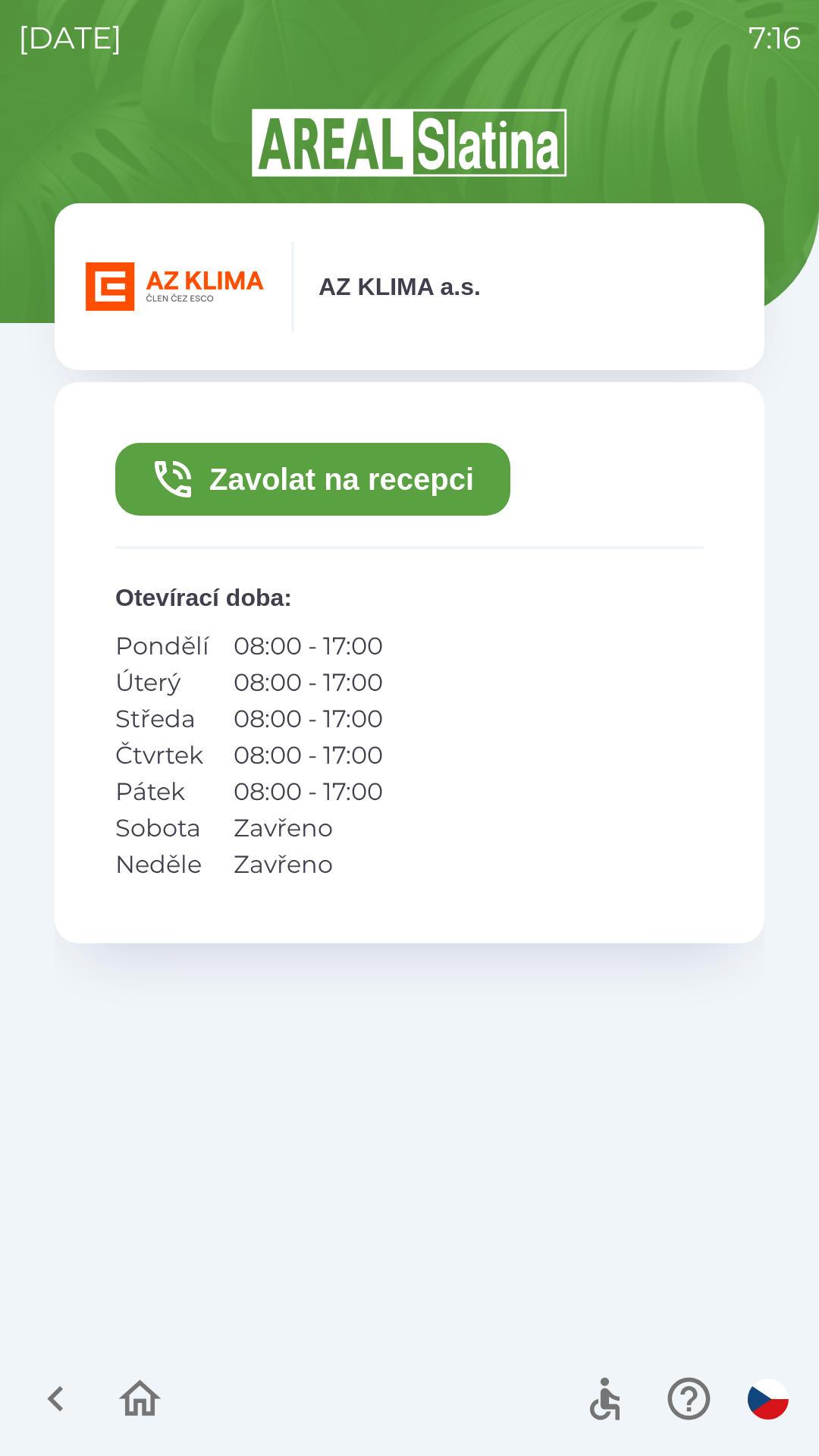
click at [447, 494] on button "Zavolat na recepci" at bounding box center [312, 479] width 395 height 72
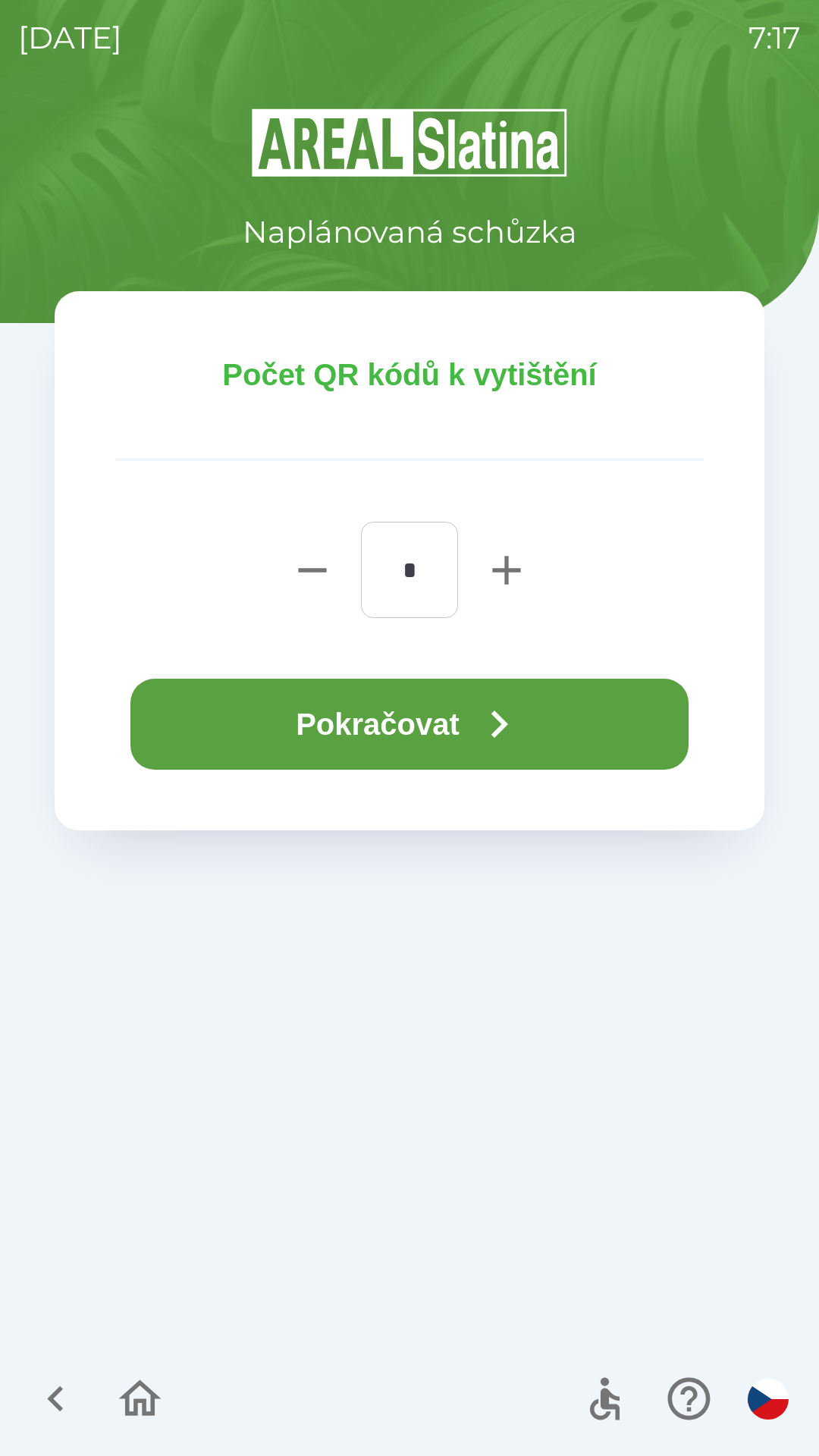
click at [487, 717] on icon "button" at bounding box center [499, 724] width 55 height 55
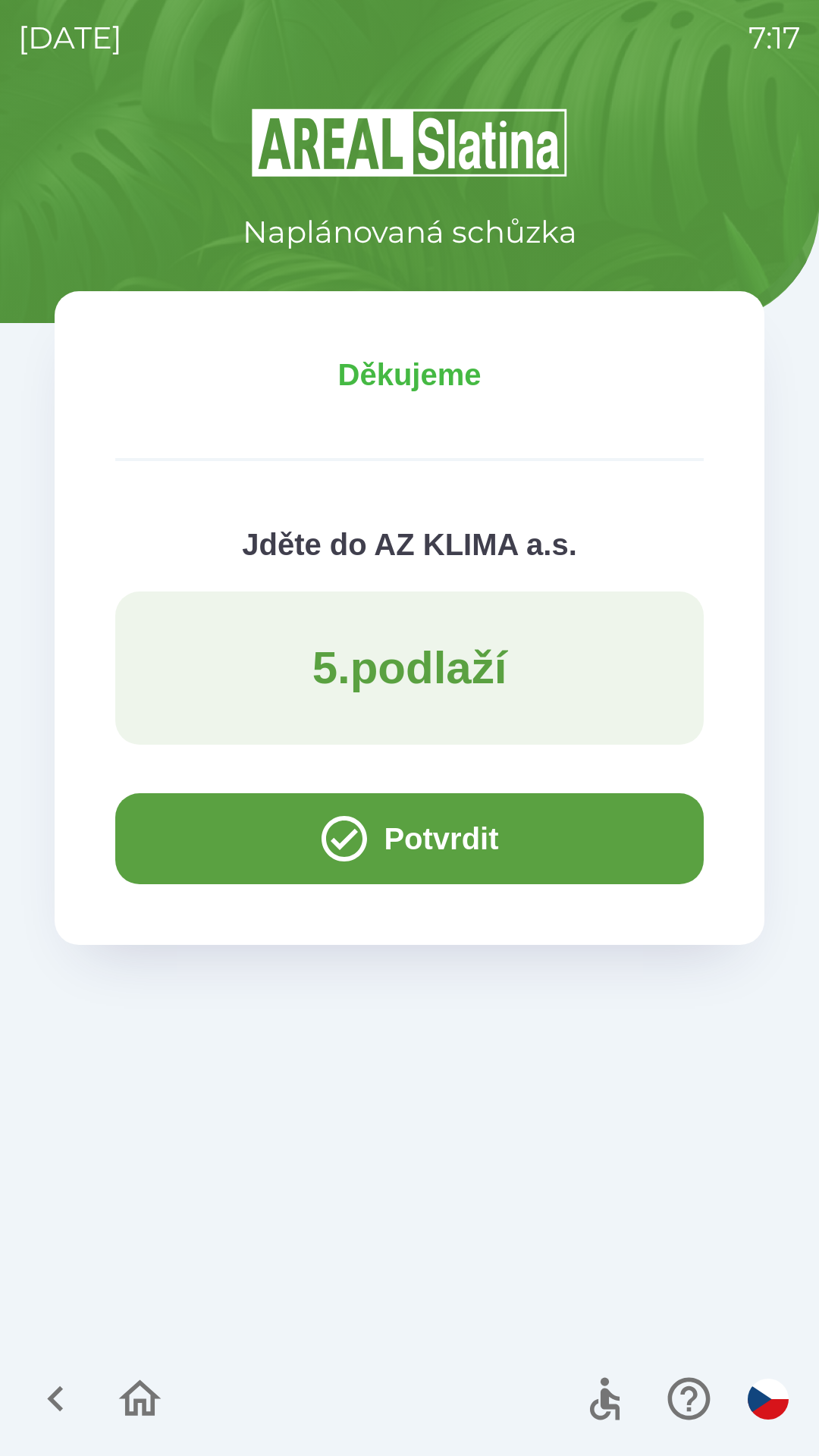
click at [163, 1412] on icon "button" at bounding box center [139, 1398] width 51 height 51
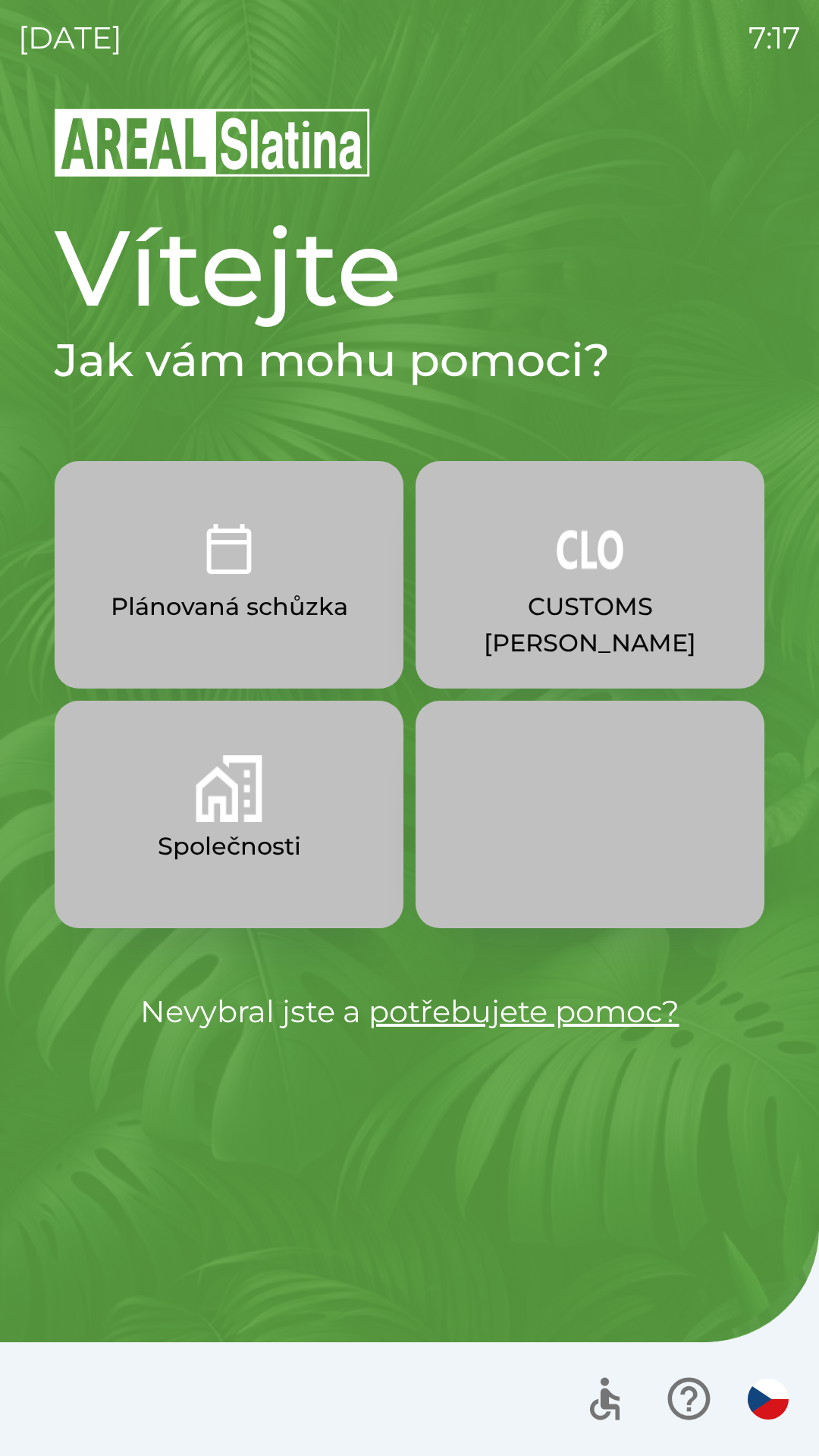
click at [140, 1395] on div at bounding box center [410, 1399] width 819 height 114
click at [219, 805] on img "button" at bounding box center [228, 789] width 66 height 66
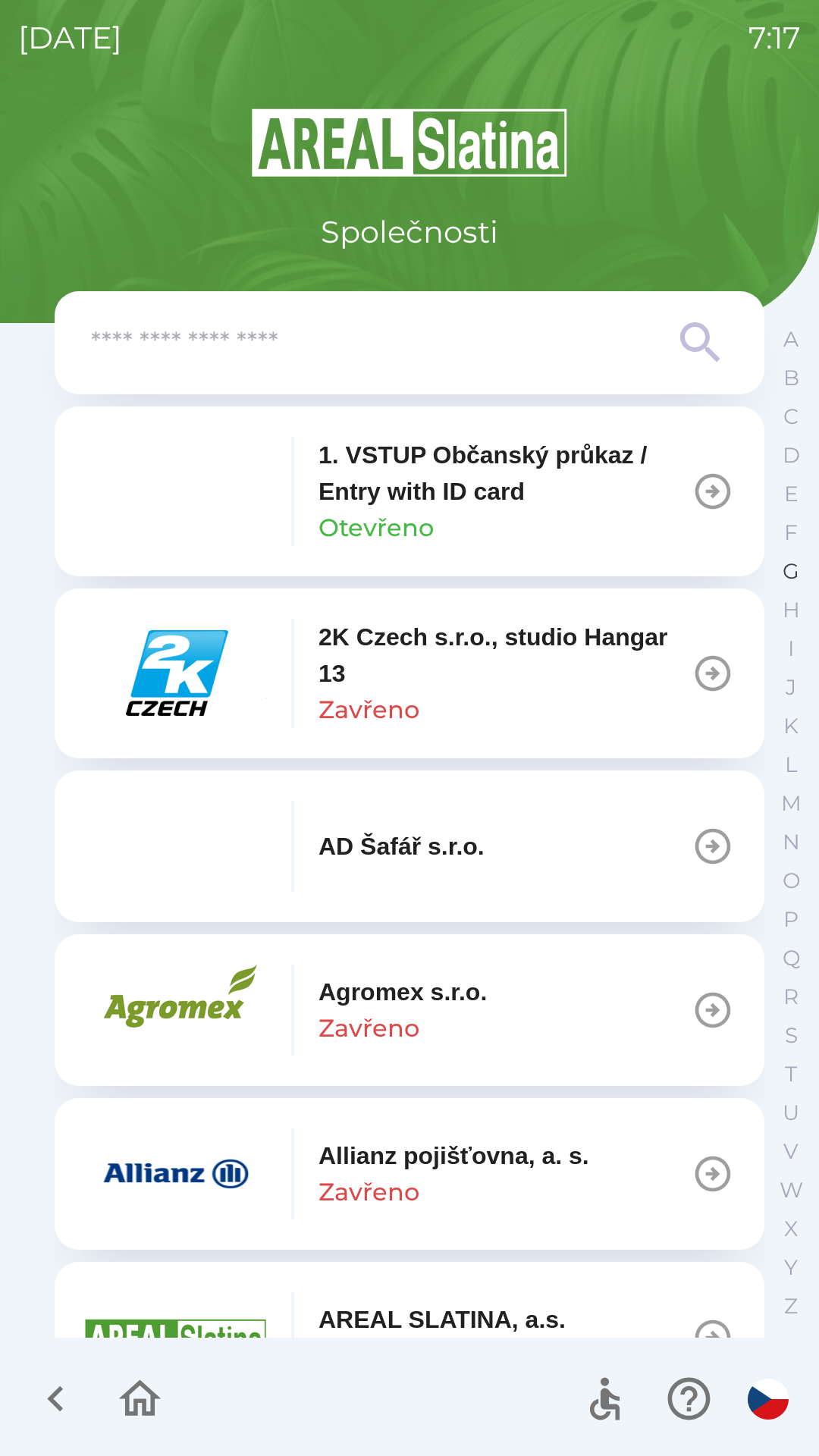
click at [788, 572] on p "G" at bounding box center [790, 571] width 17 height 27
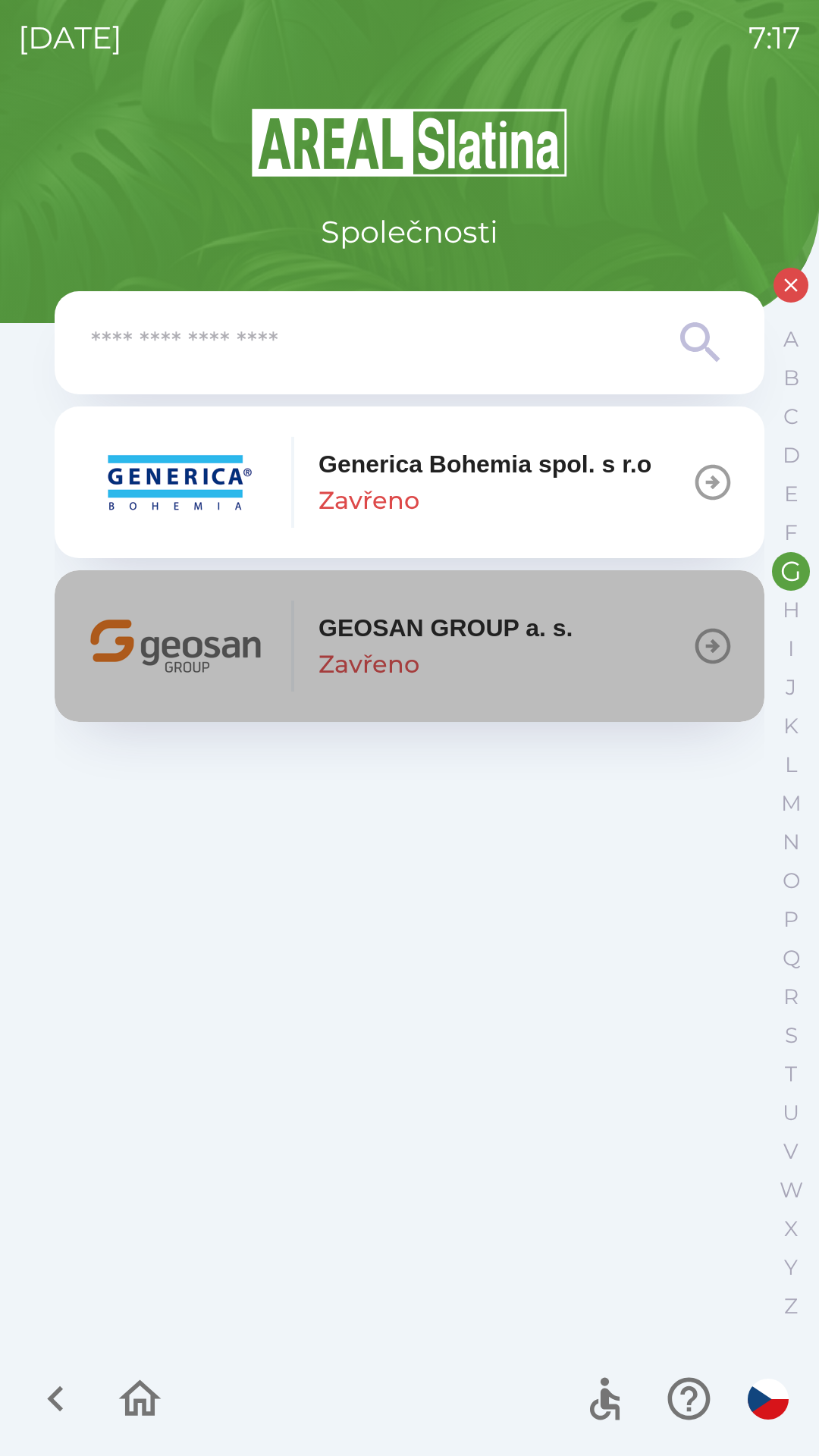
click at [540, 647] on div "GEOSAN GROUP a. s. Zavřeno" at bounding box center [445, 646] width 255 height 72
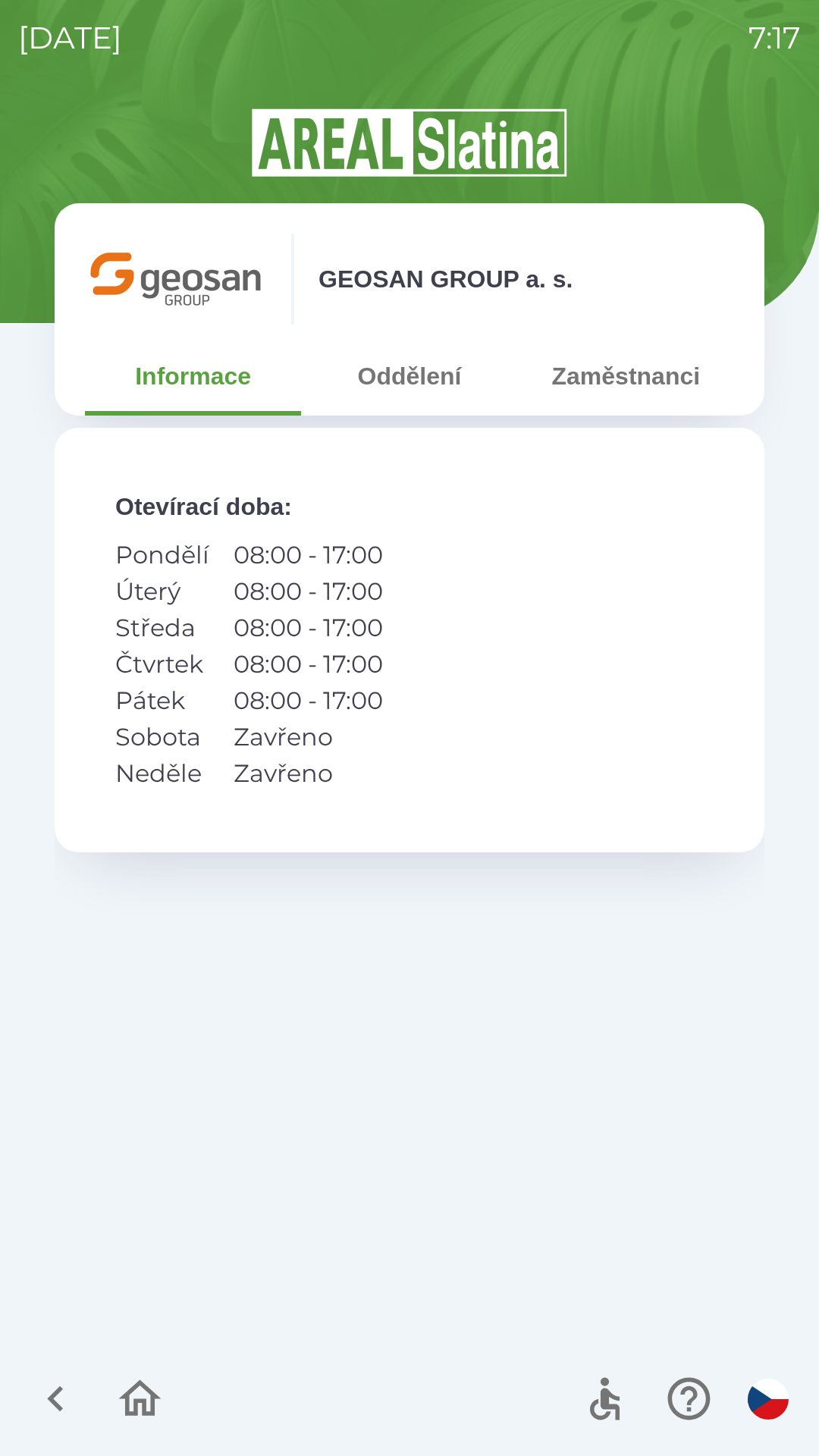
click at [619, 391] on button "Zaměstnanci" at bounding box center [626, 376] width 216 height 55
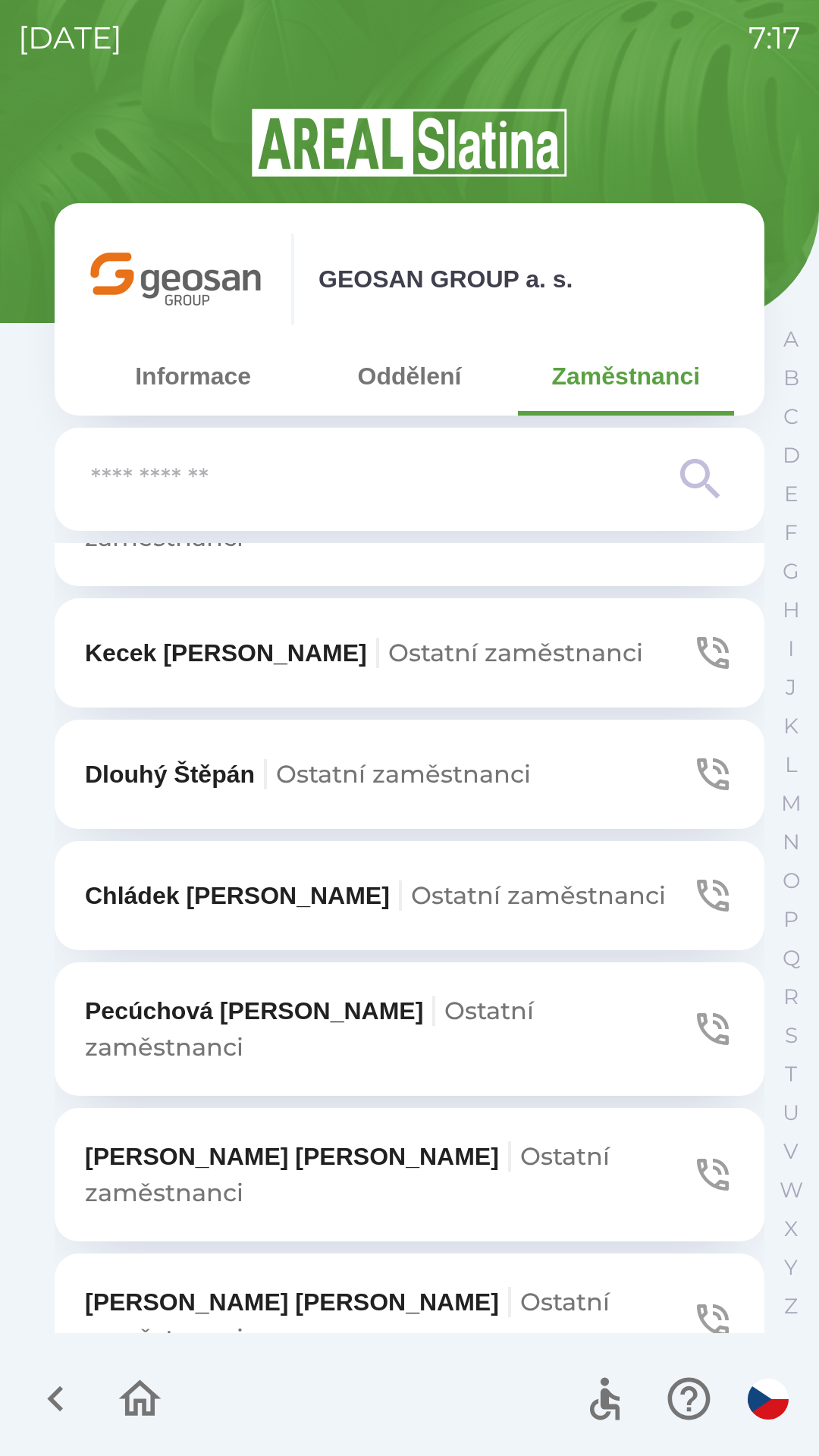
scroll to position [1261, 0]
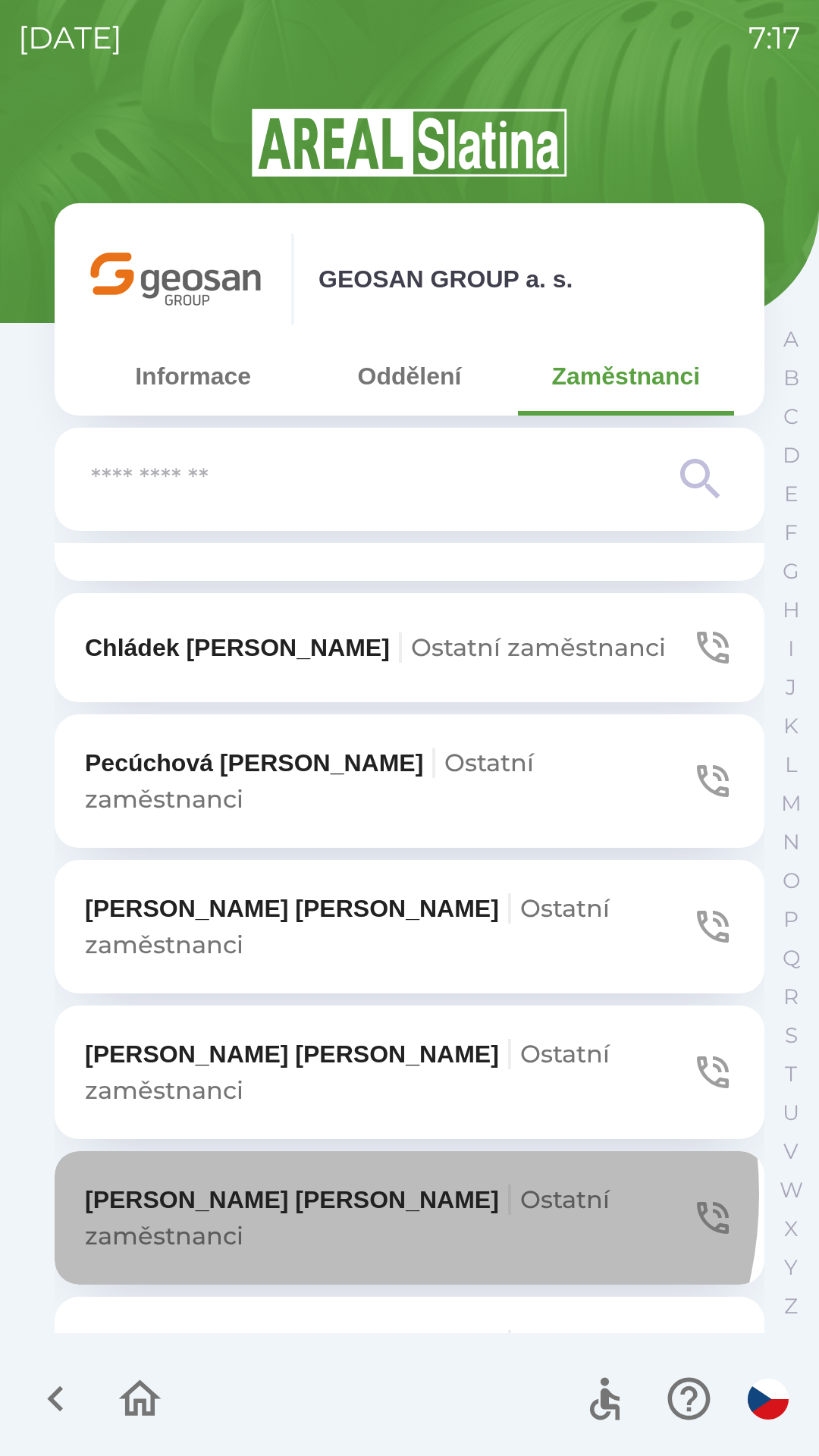
click at [353, 1185] on span "Ostatní zaměstnanci" at bounding box center [347, 1218] width 525 height 66
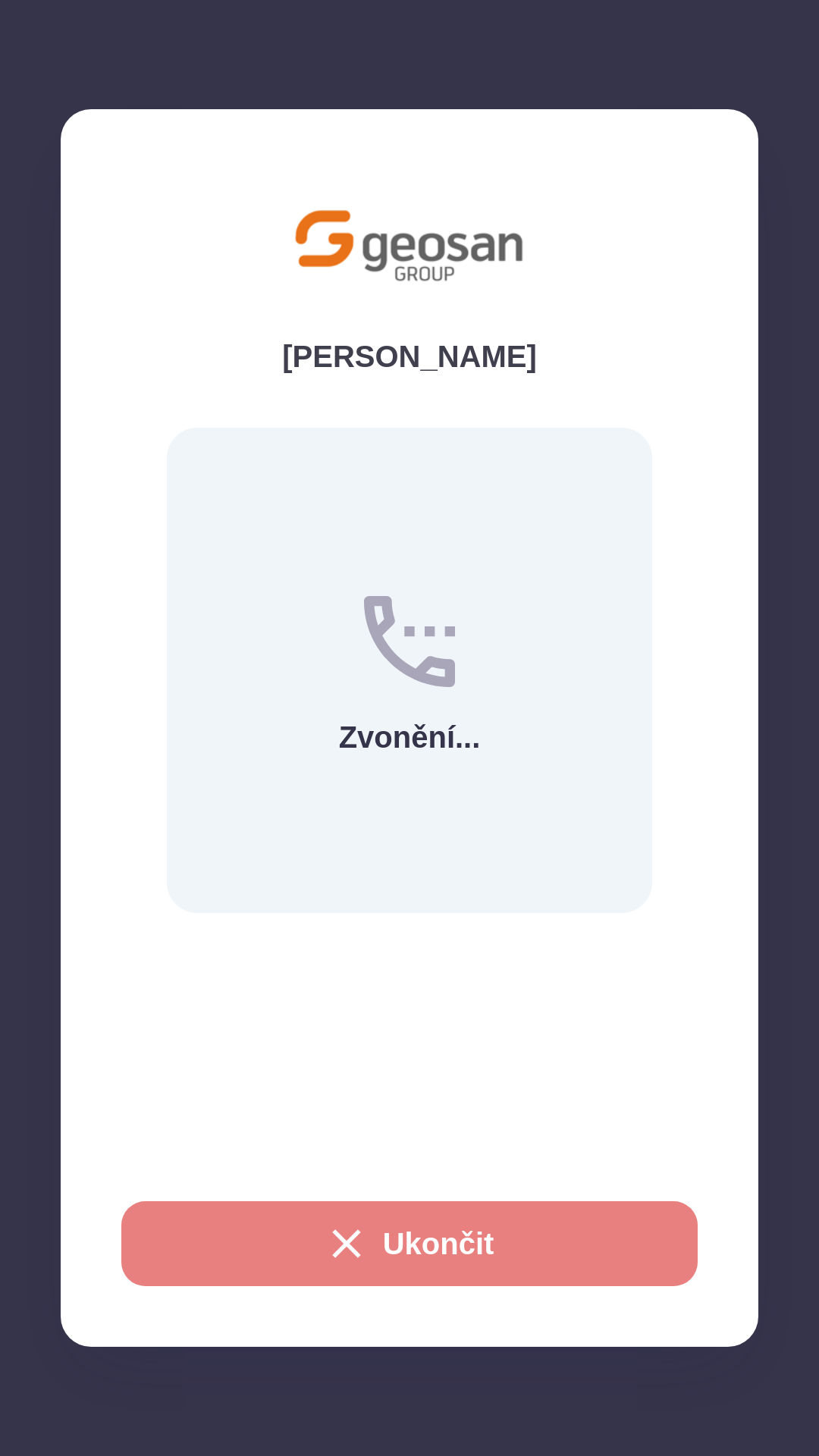
click at [338, 1248] on icon "button" at bounding box center [346, 1244] width 28 height 28
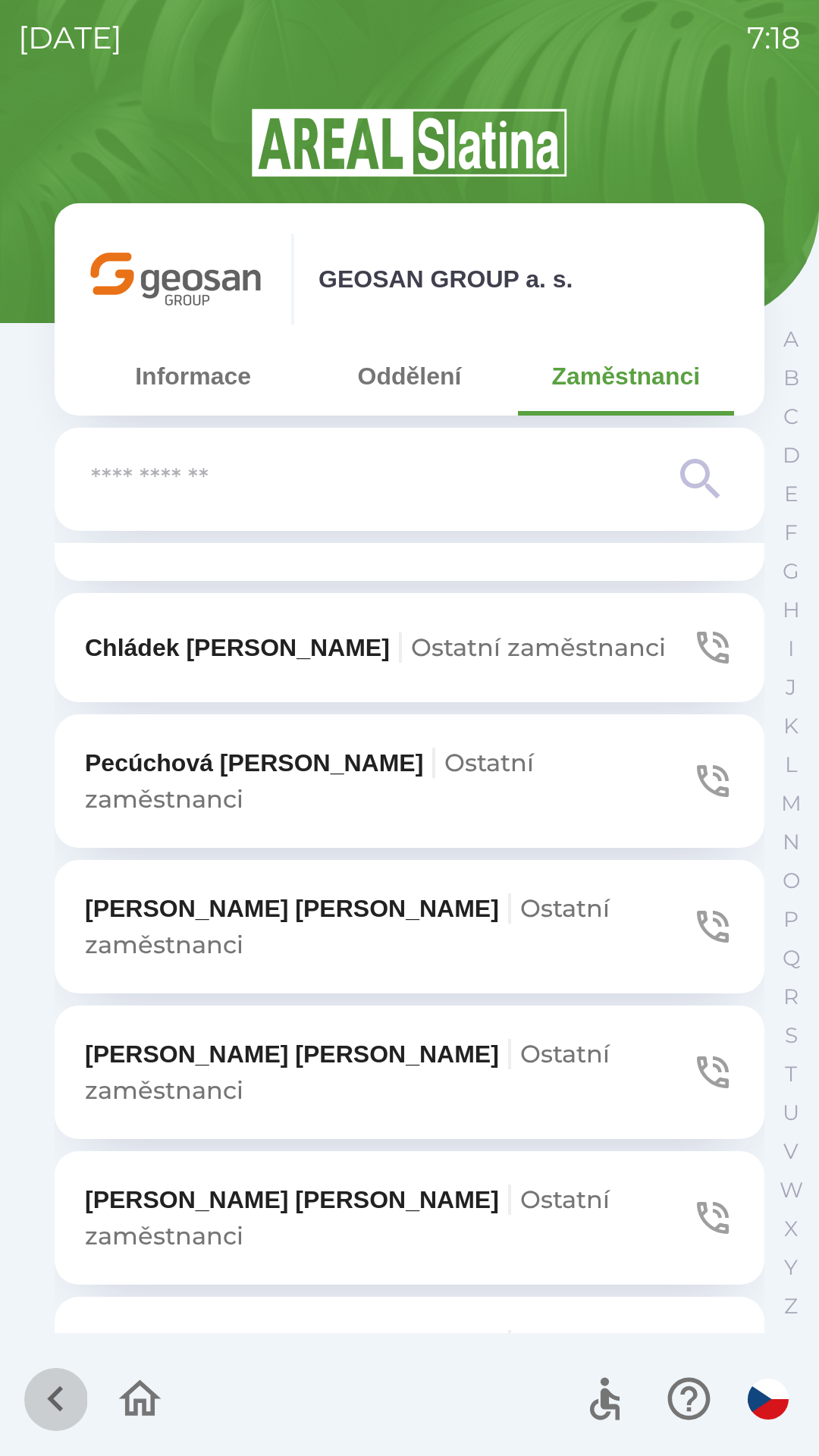
click at [69, 1400] on icon "button" at bounding box center [56, 1398] width 51 height 51
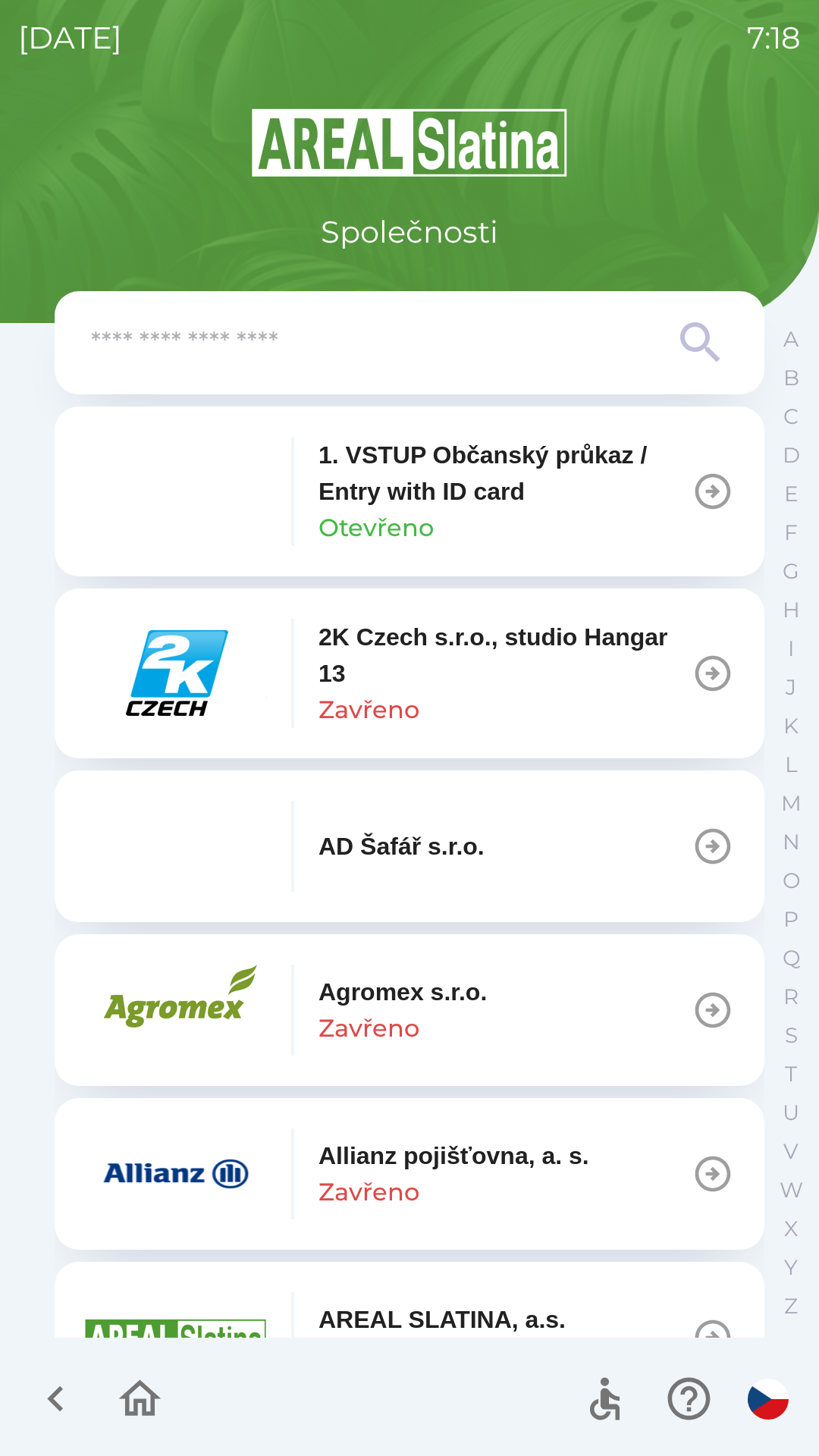
click at [49, 1395] on icon "button" at bounding box center [56, 1398] width 51 height 51
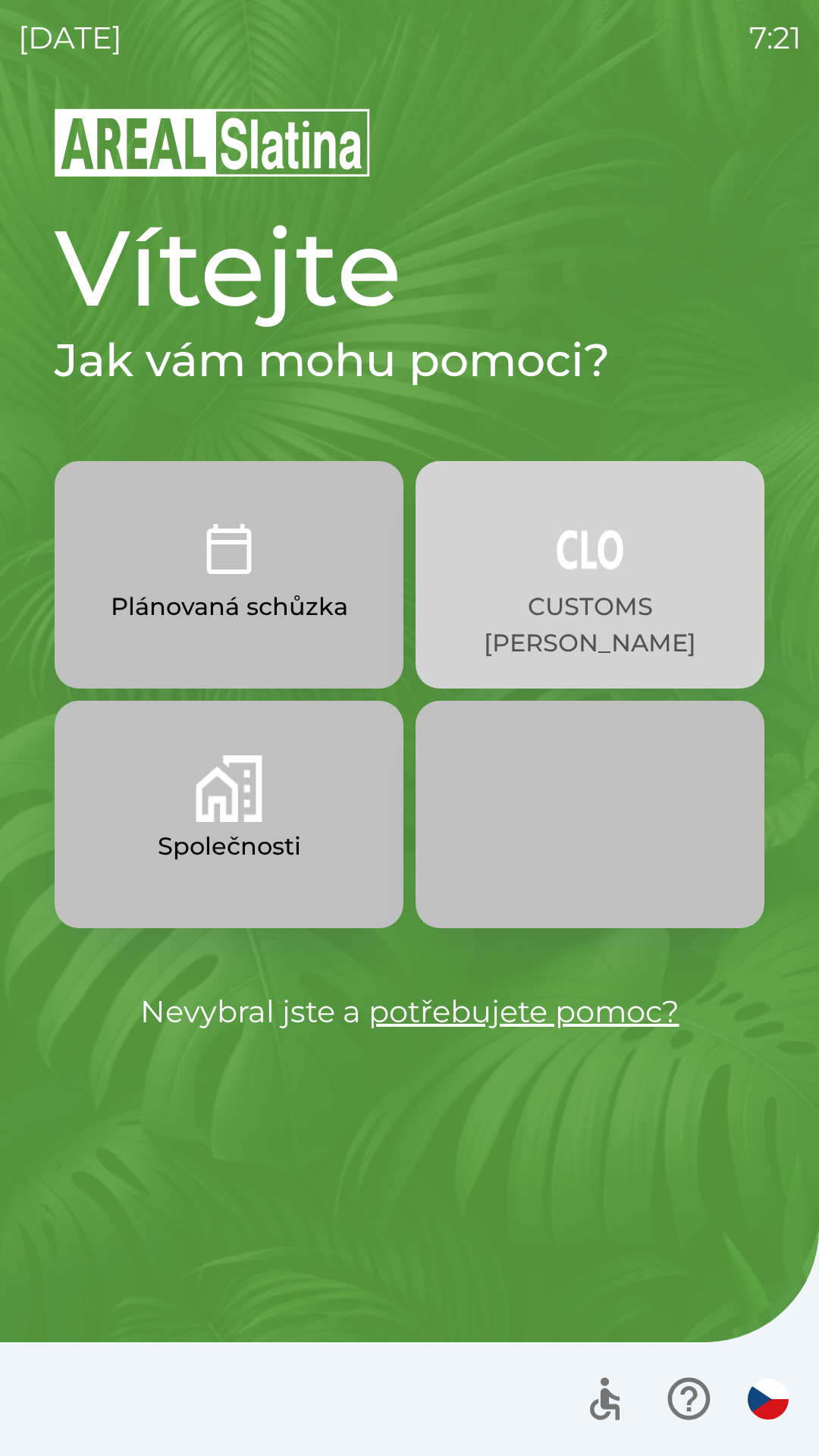
click at [614, 593] on p "CUSTOMS [PERSON_NAME]" at bounding box center [590, 624] width 276 height 72
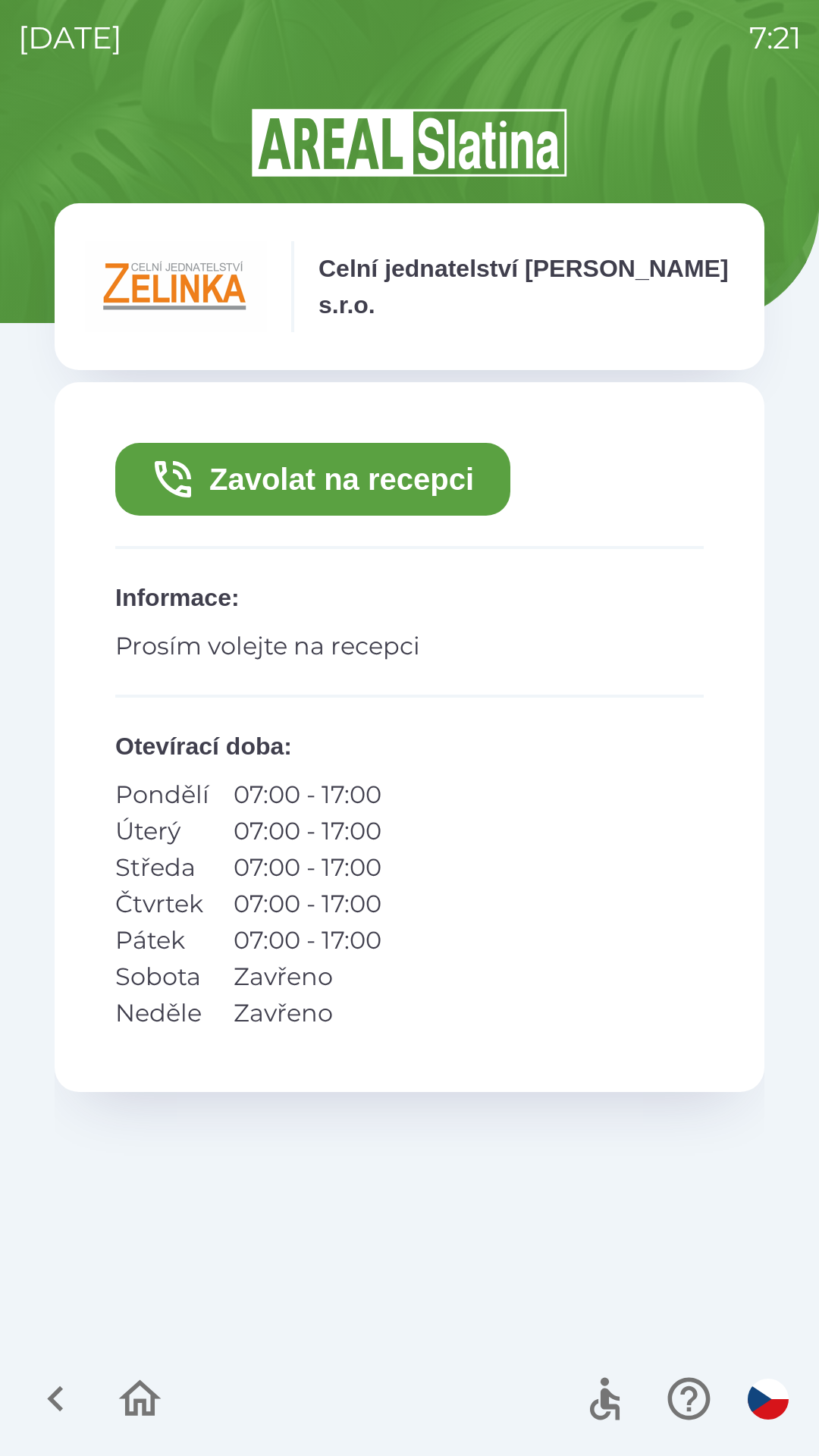
click at [772, 1392] on img "button" at bounding box center [767, 1398] width 41 height 41
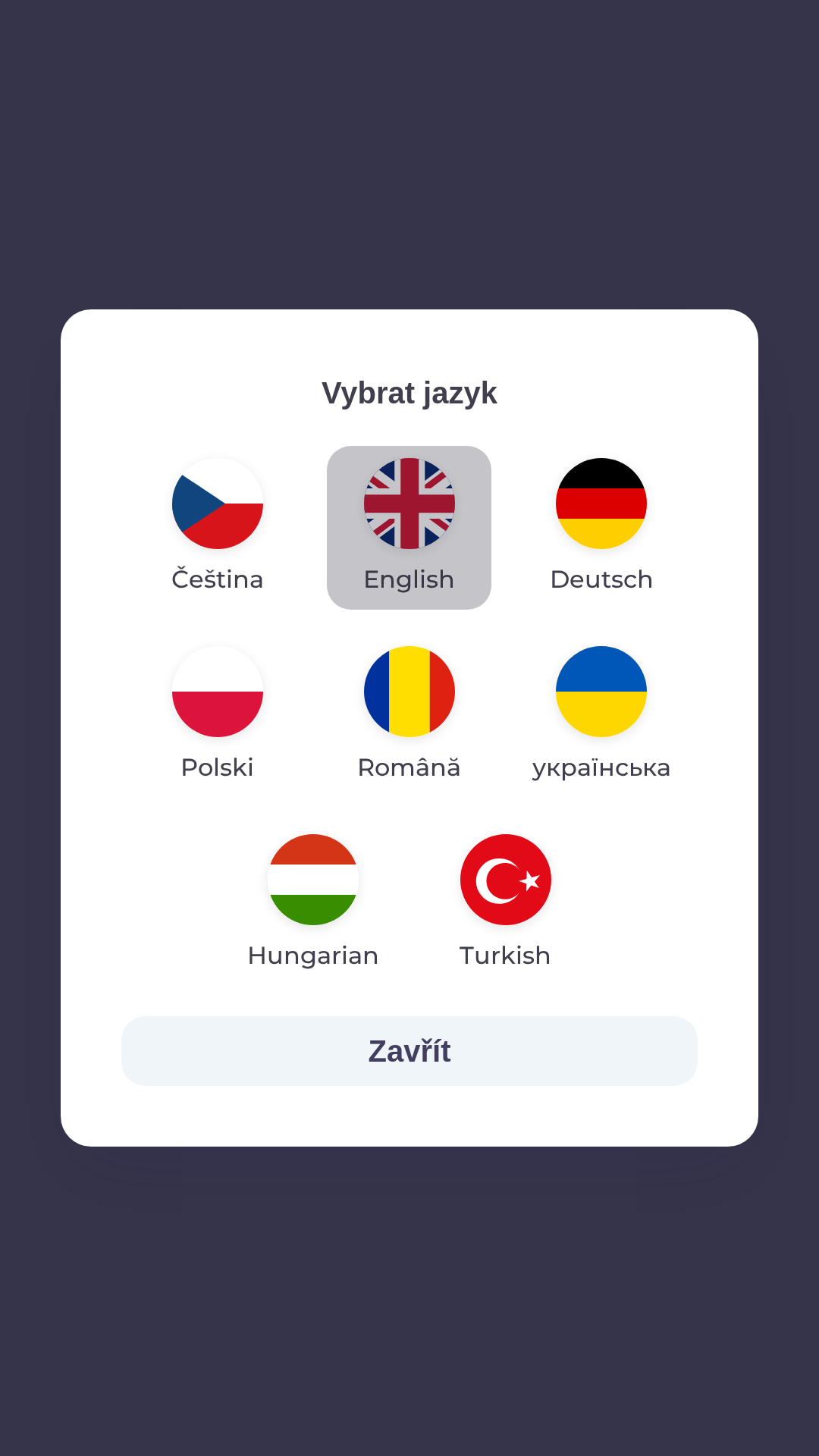
click at [426, 508] on img "button" at bounding box center [410, 504] width 91 height 91
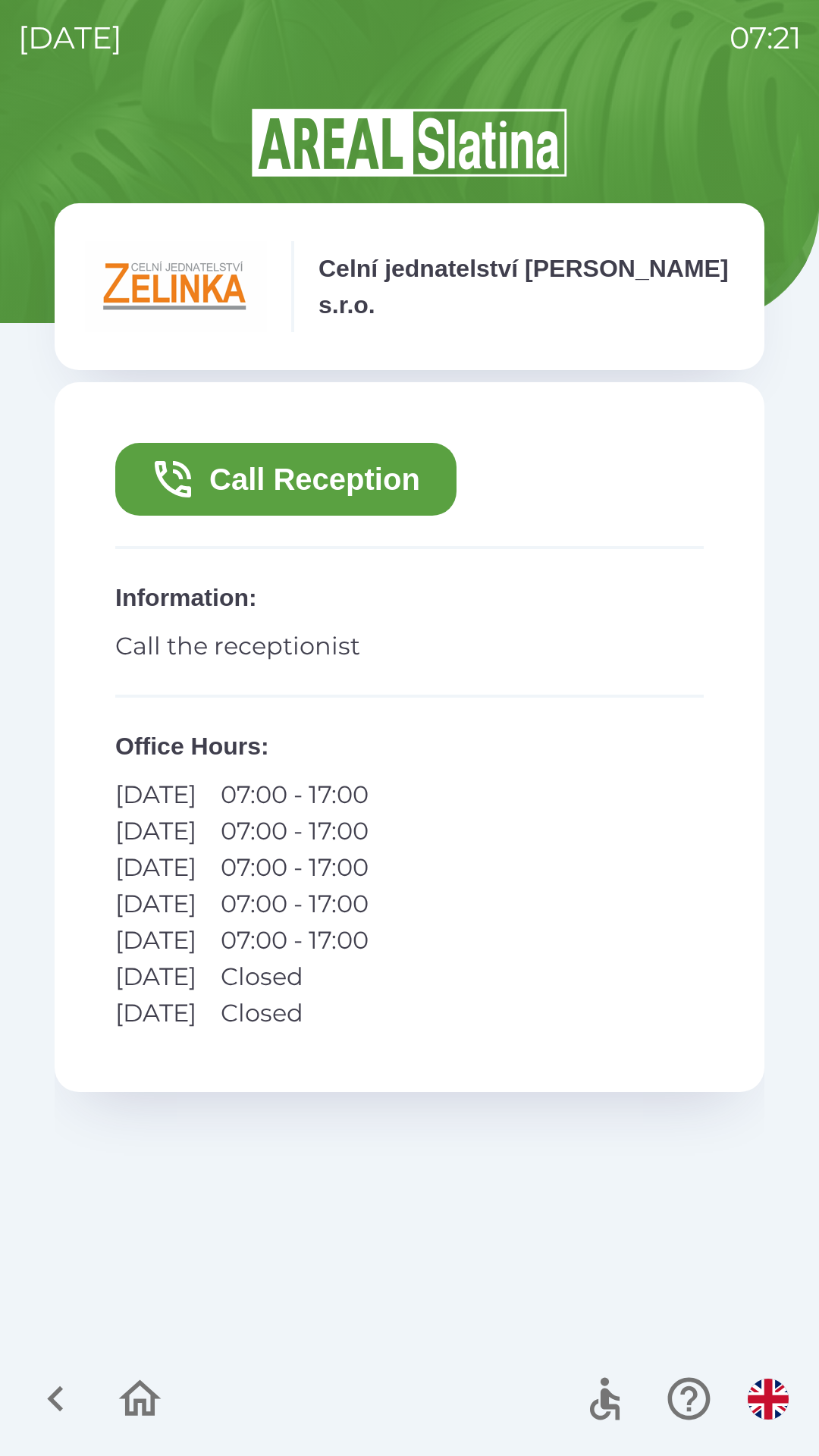
click at [273, 663] on p "Call the receptionist" at bounding box center [409, 646] width 588 height 37
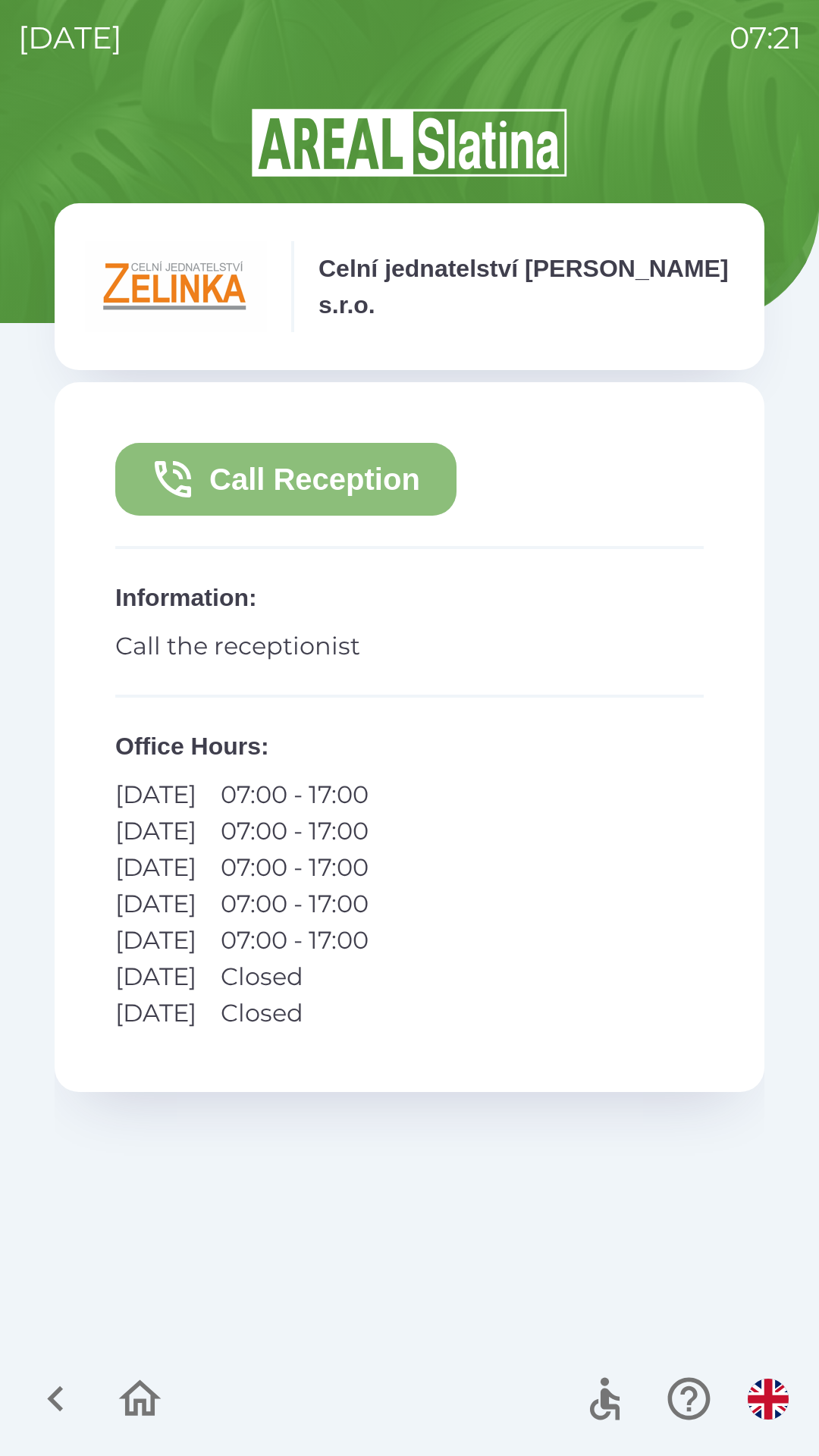
click at [334, 492] on button "Call Reception" at bounding box center [286, 479] width 341 height 72
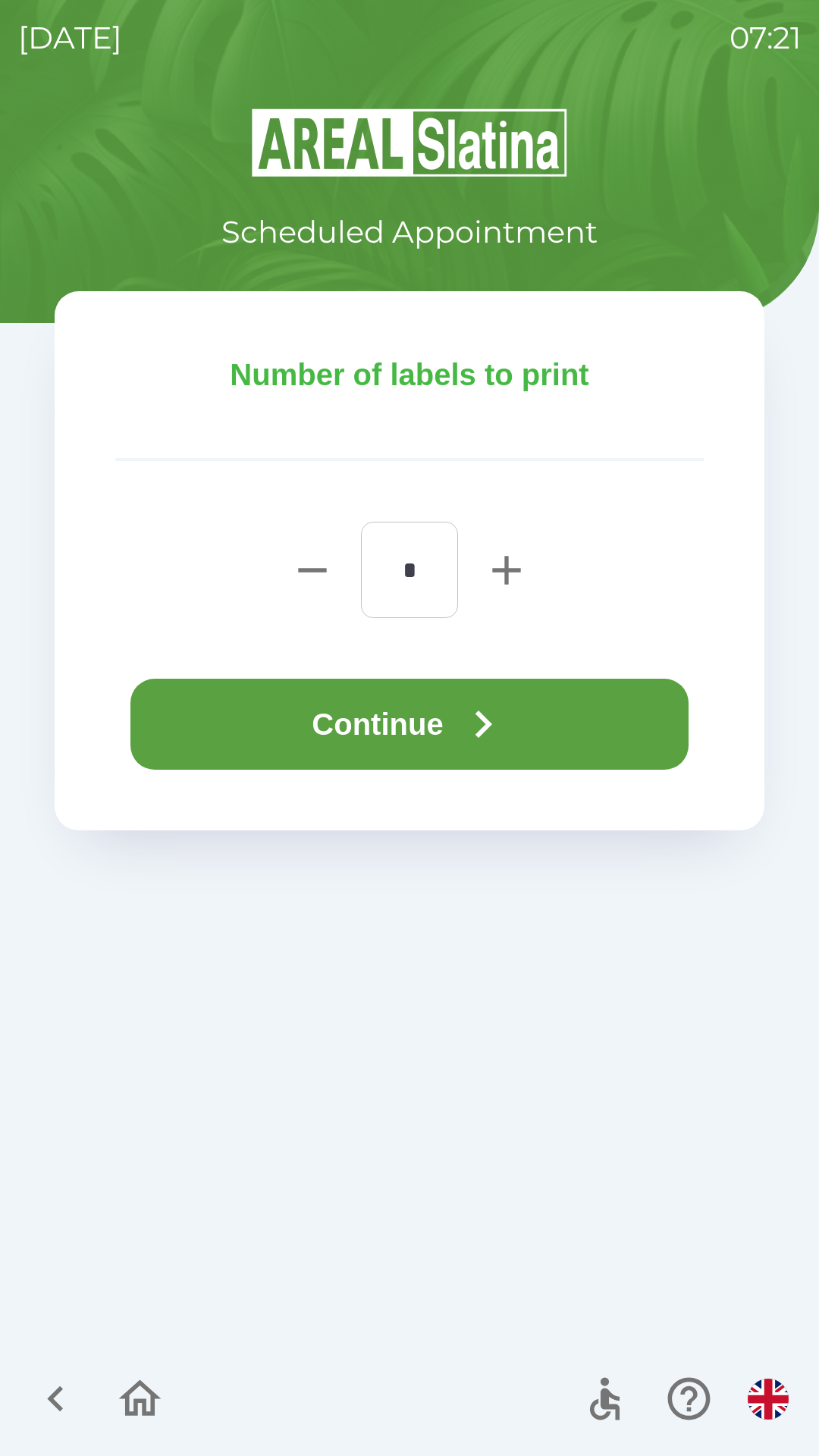
click at [498, 569] on icon "button" at bounding box center [506, 570] width 28 height 28
type input "*"
click at [456, 723] on button "Continue" at bounding box center [410, 724] width 558 height 91
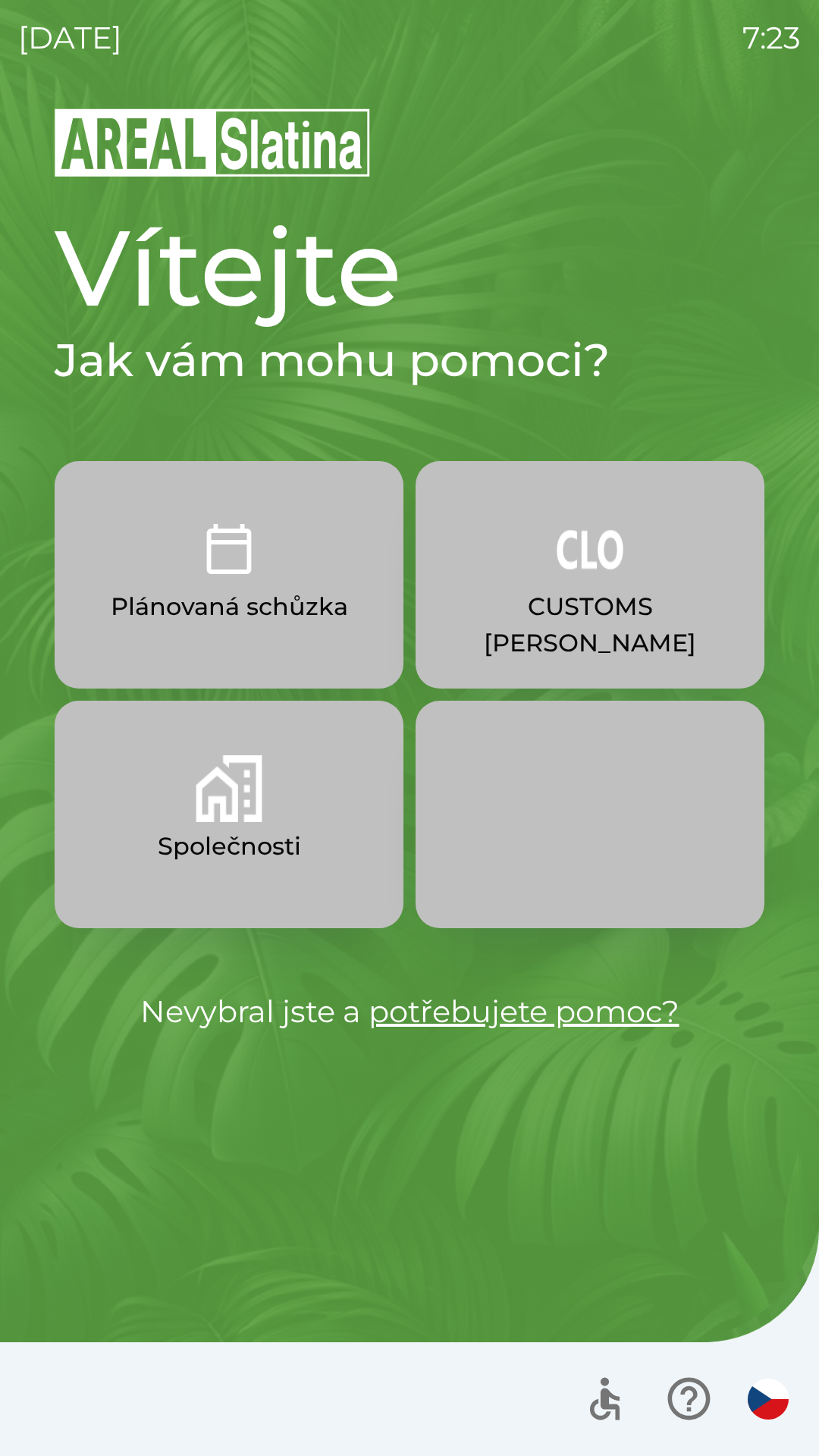
click at [202, 822] on button "Společnosti" at bounding box center [229, 814] width 349 height 227
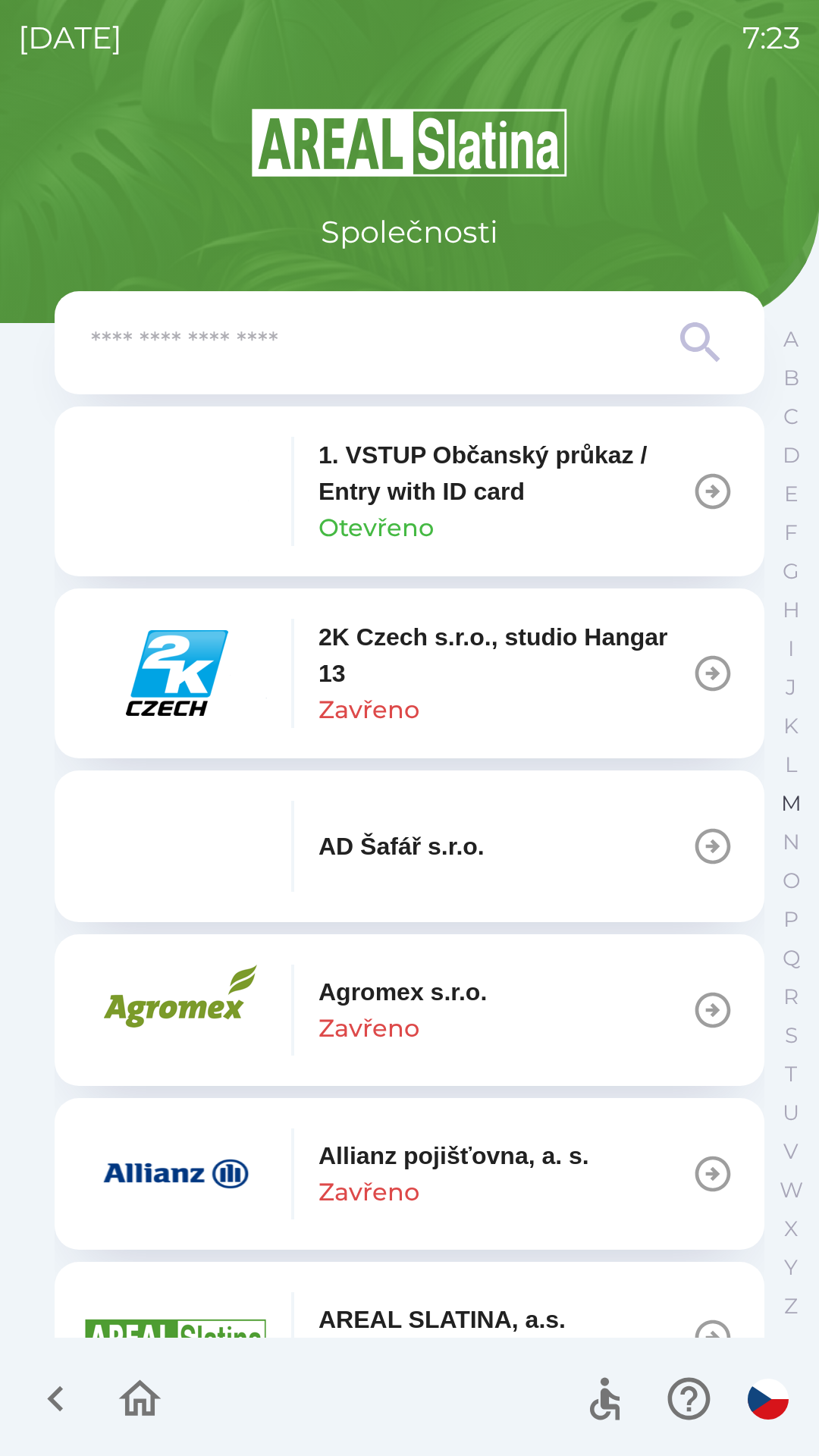
click at [787, 808] on p "M" at bounding box center [791, 803] width 21 height 27
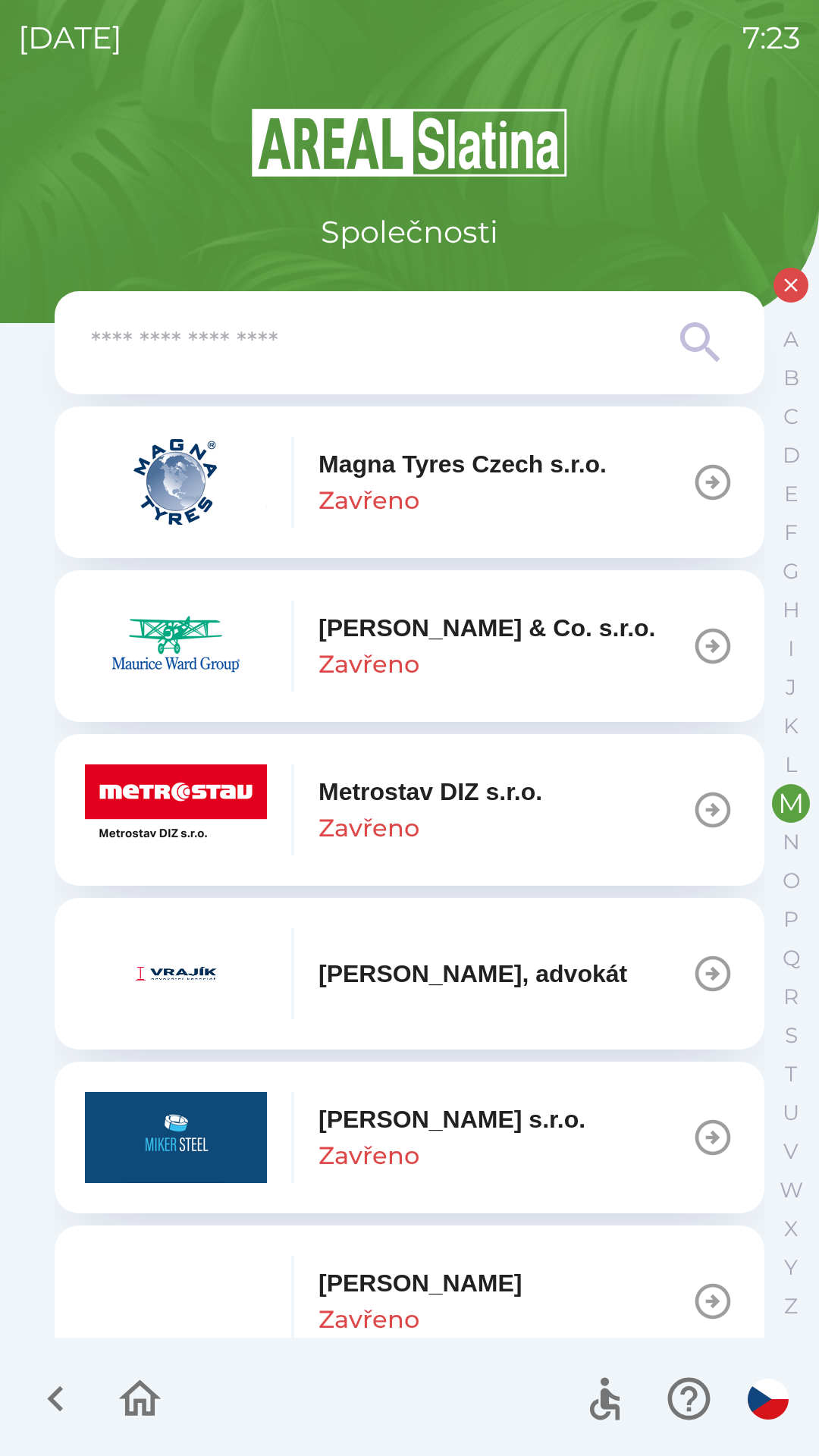
click at [440, 653] on div "[PERSON_NAME] & Co. [PERSON_NAME]" at bounding box center [487, 646] width 337 height 72
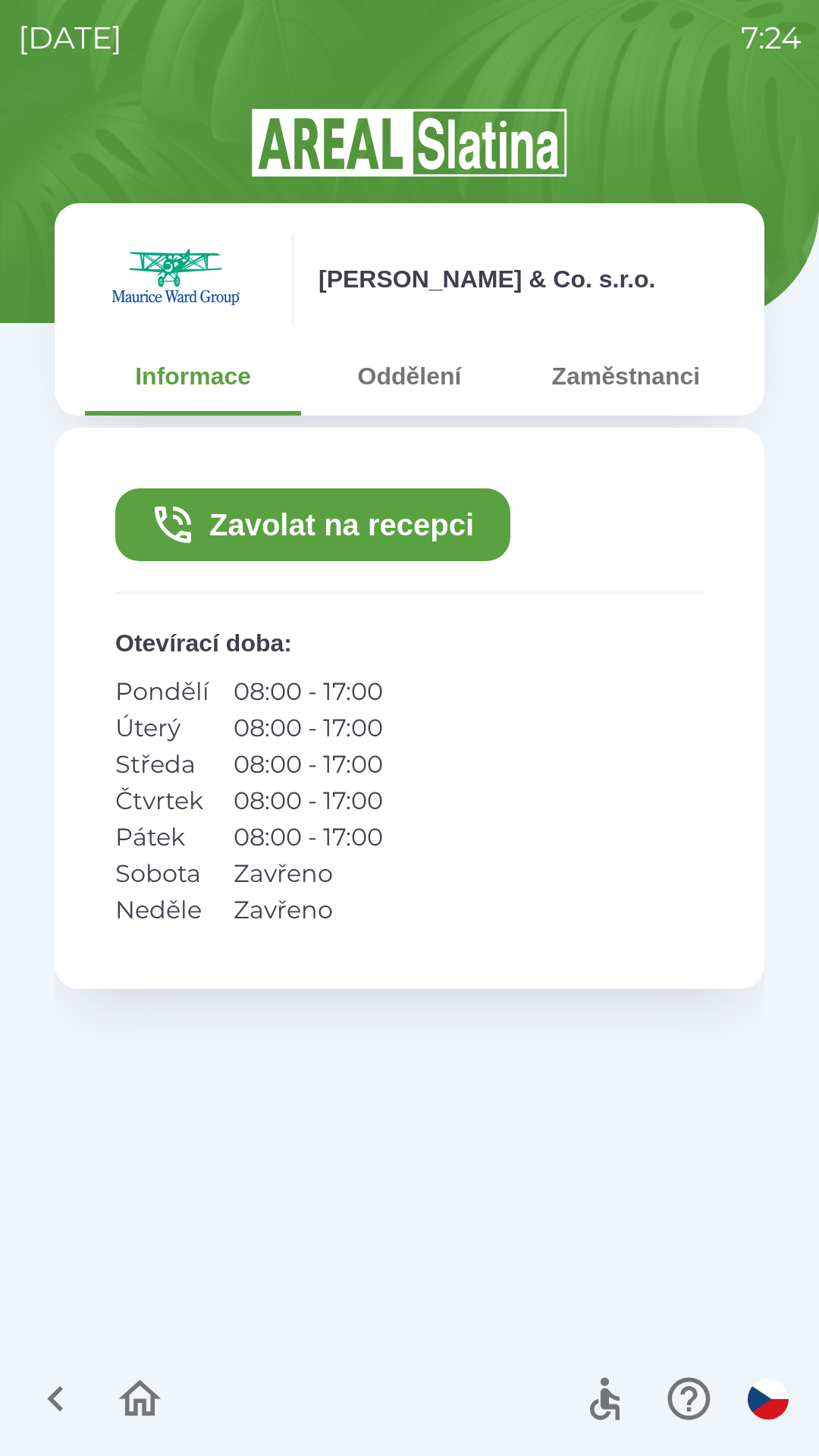
click at [319, 527] on button "Zavolat na recepci" at bounding box center [312, 524] width 395 height 72
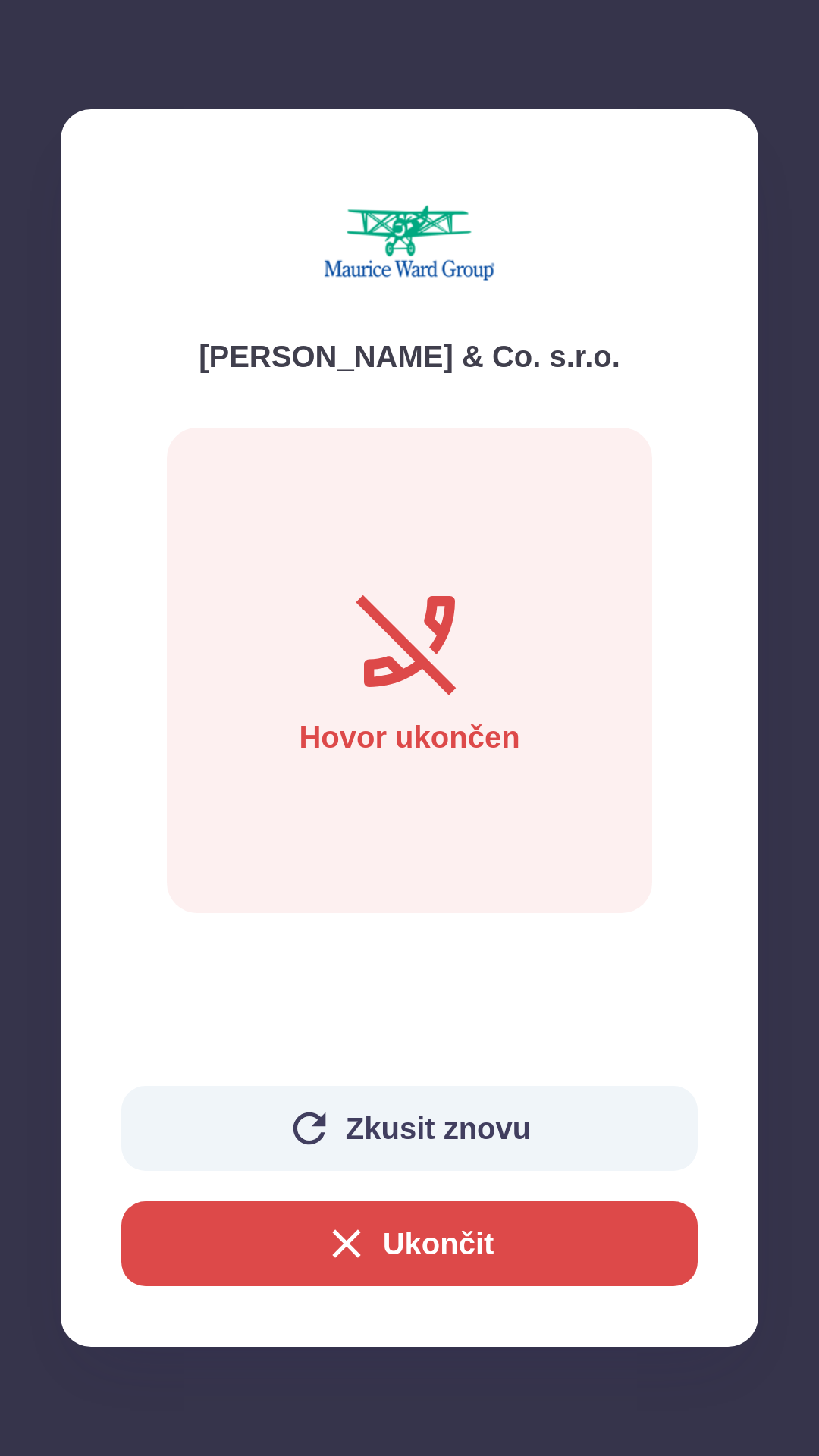
click at [413, 1229] on button "Ukončit" at bounding box center [409, 1244] width 576 height 85
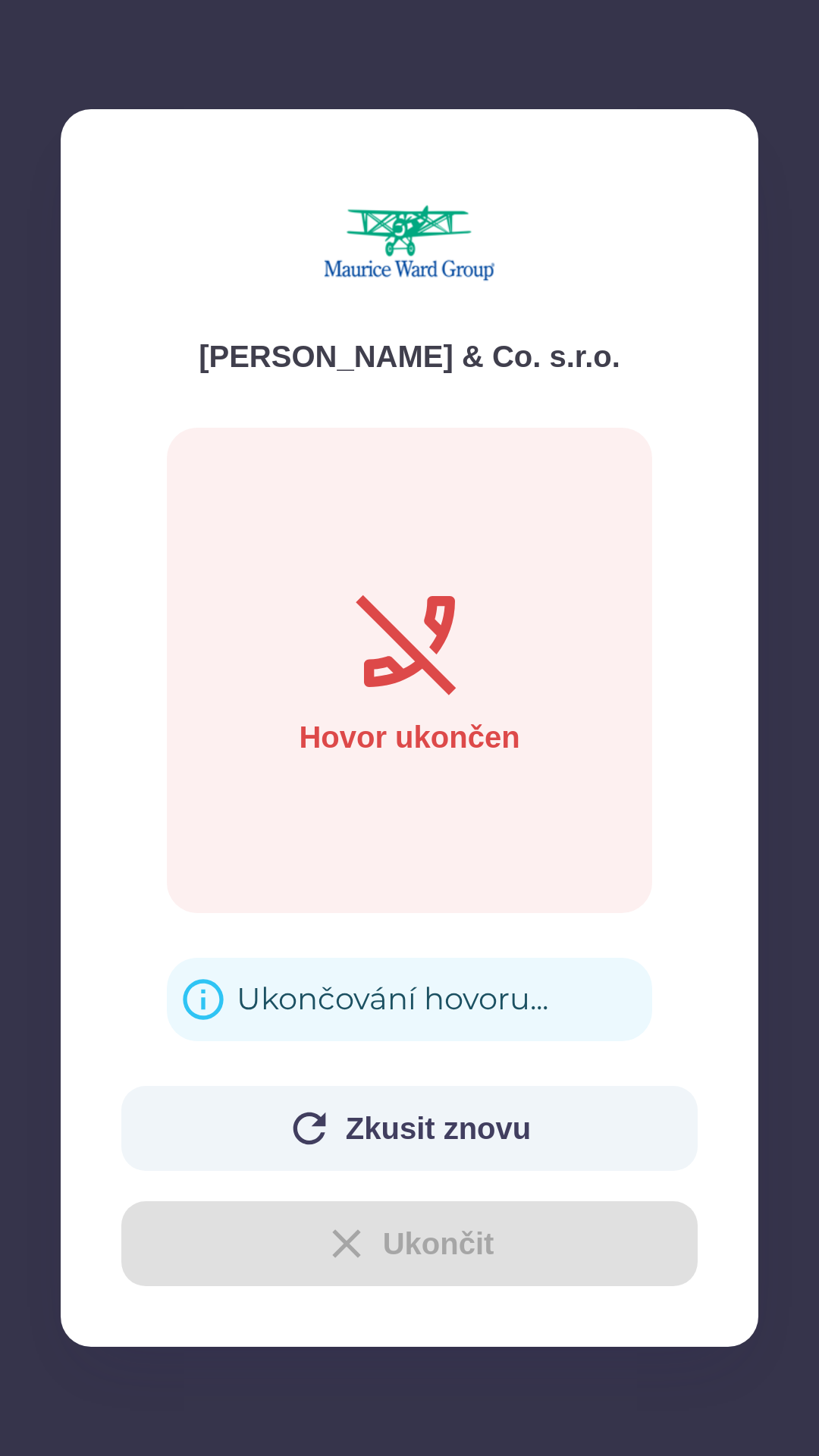
click at [377, 1003] on div "Ukončování hovoru..." at bounding box center [393, 1000] width 311 height 60
click at [399, 1005] on div "Ukončování hovoru..." at bounding box center [393, 1000] width 311 height 60
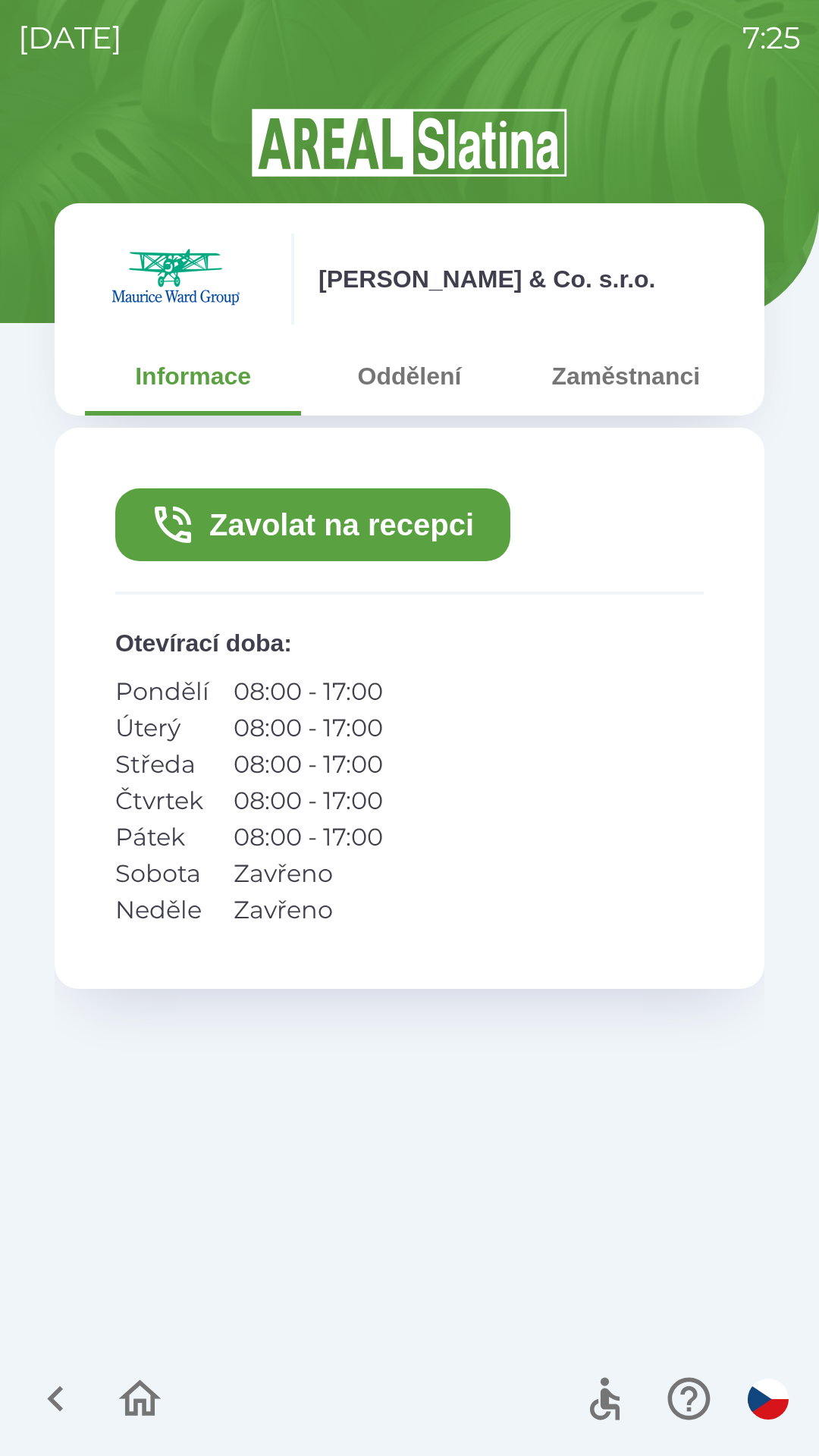
click at [50, 1395] on icon "button" at bounding box center [56, 1398] width 51 height 51
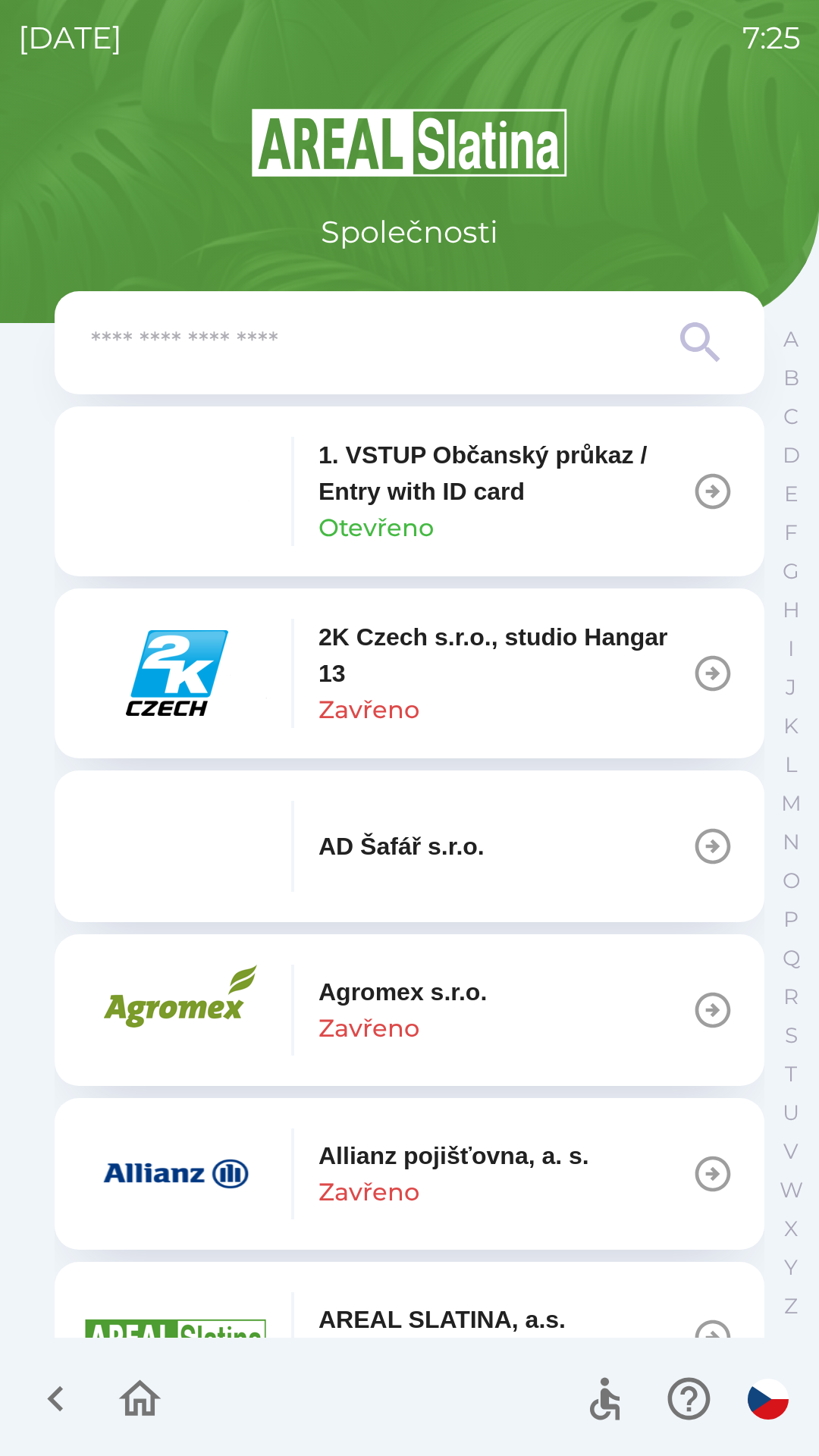
click at [33, 1392] on icon "button" at bounding box center [56, 1398] width 51 height 51
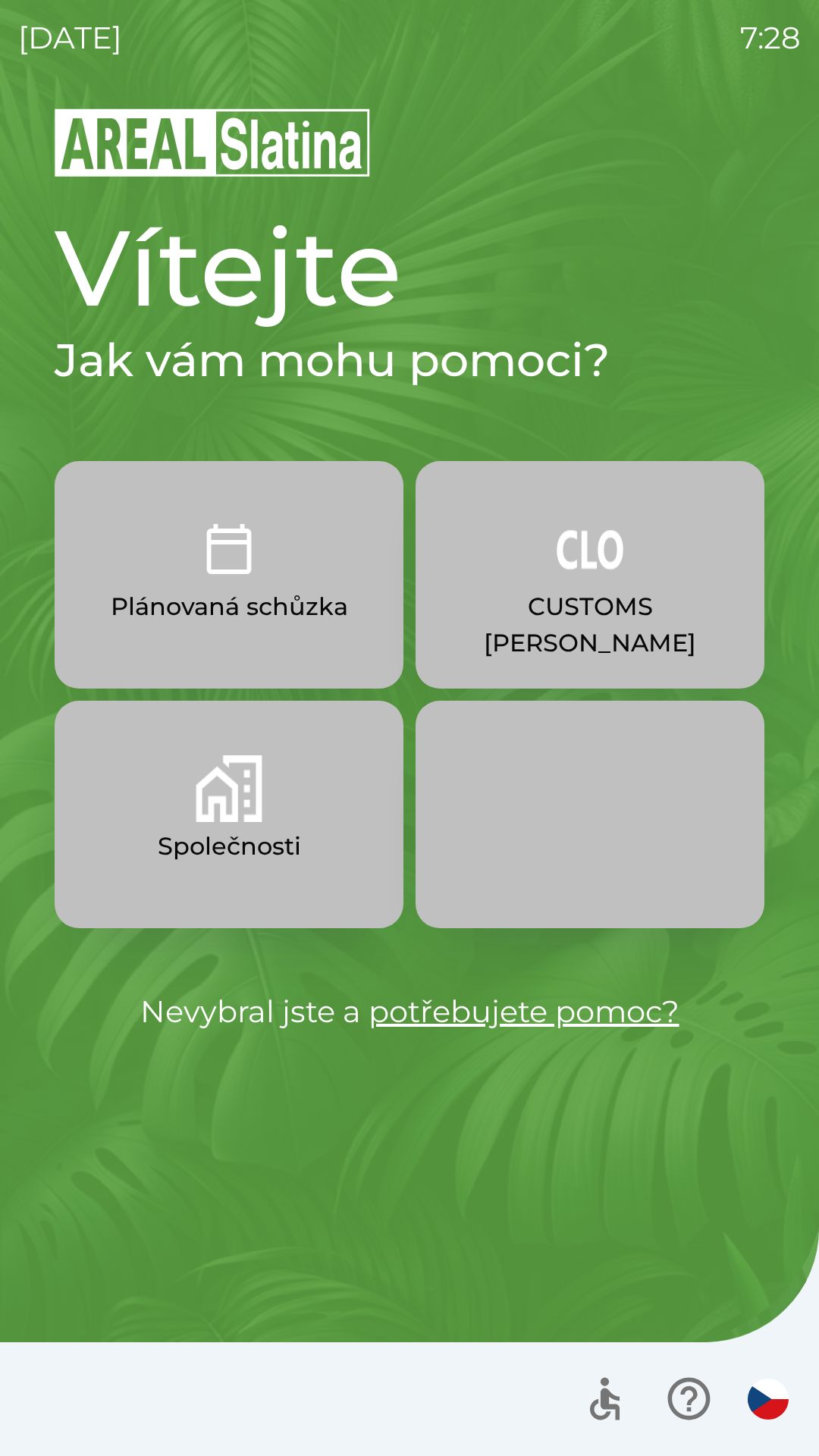
click at [597, 587] on button "CUSTOMS [PERSON_NAME]" at bounding box center [590, 574] width 349 height 227
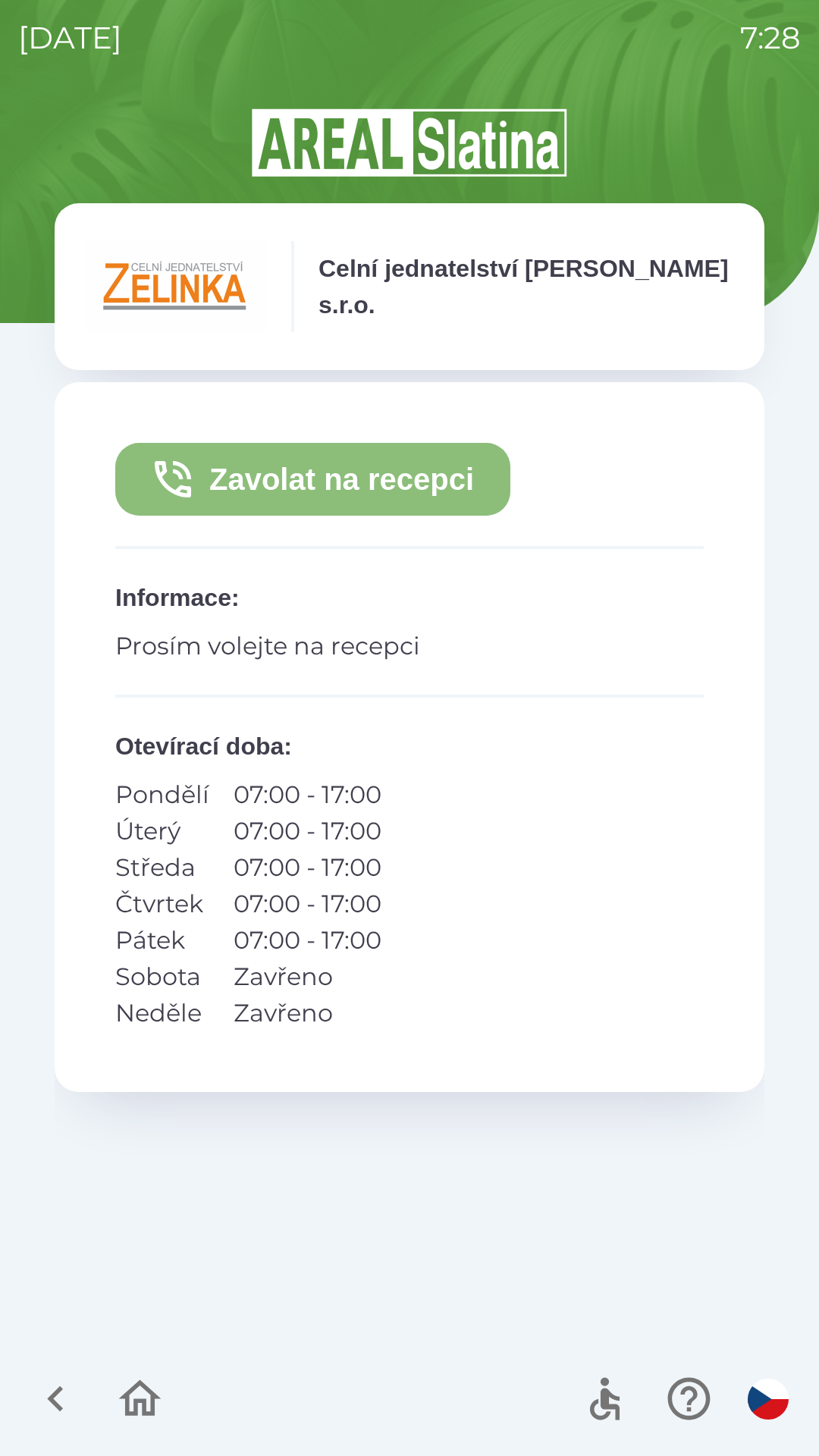
click at [383, 485] on button "Zavolat na recepci" at bounding box center [312, 479] width 395 height 72
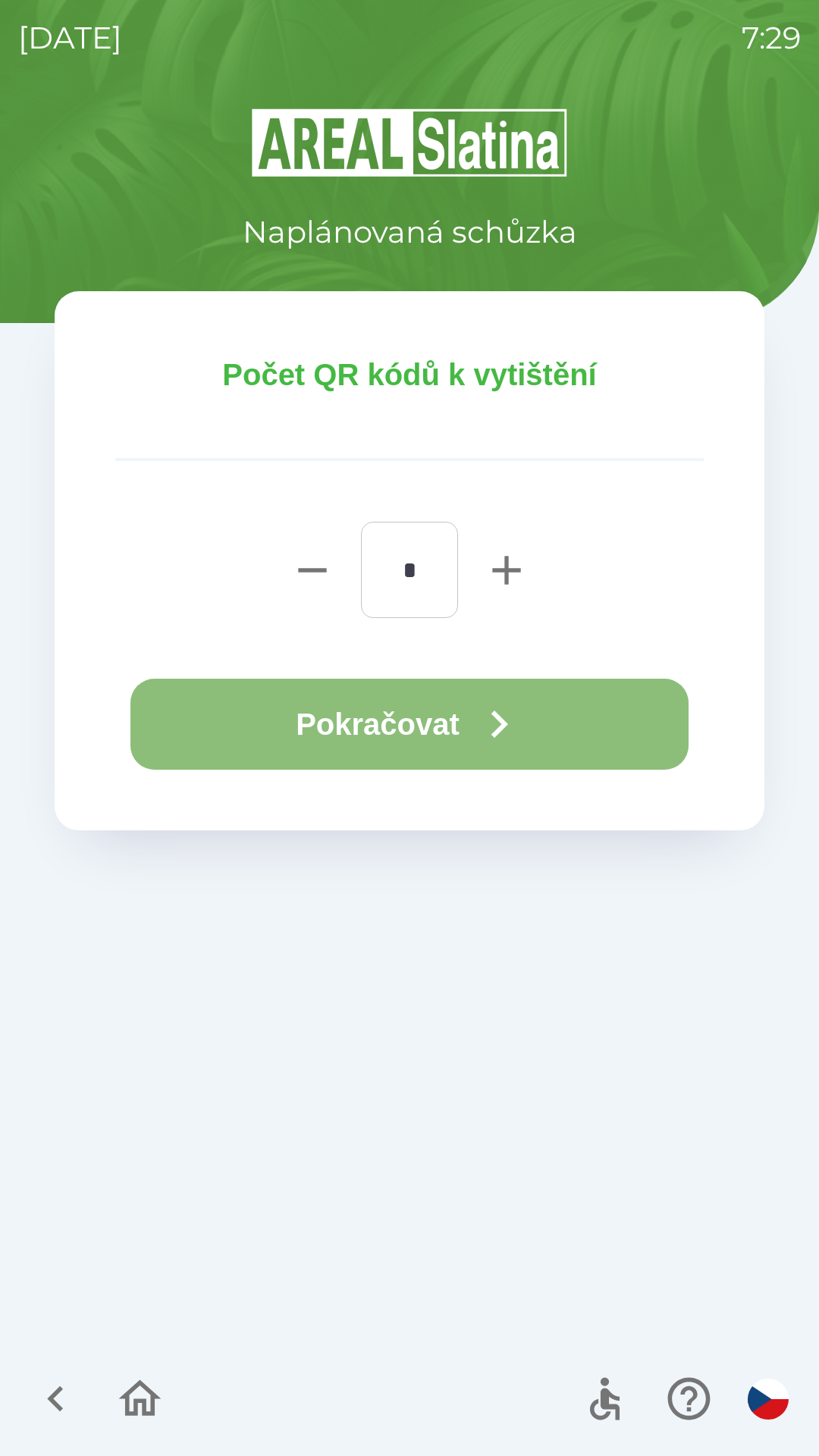
click at [477, 739] on icon "button" at bounding box center [499, 724] width 55 height 55
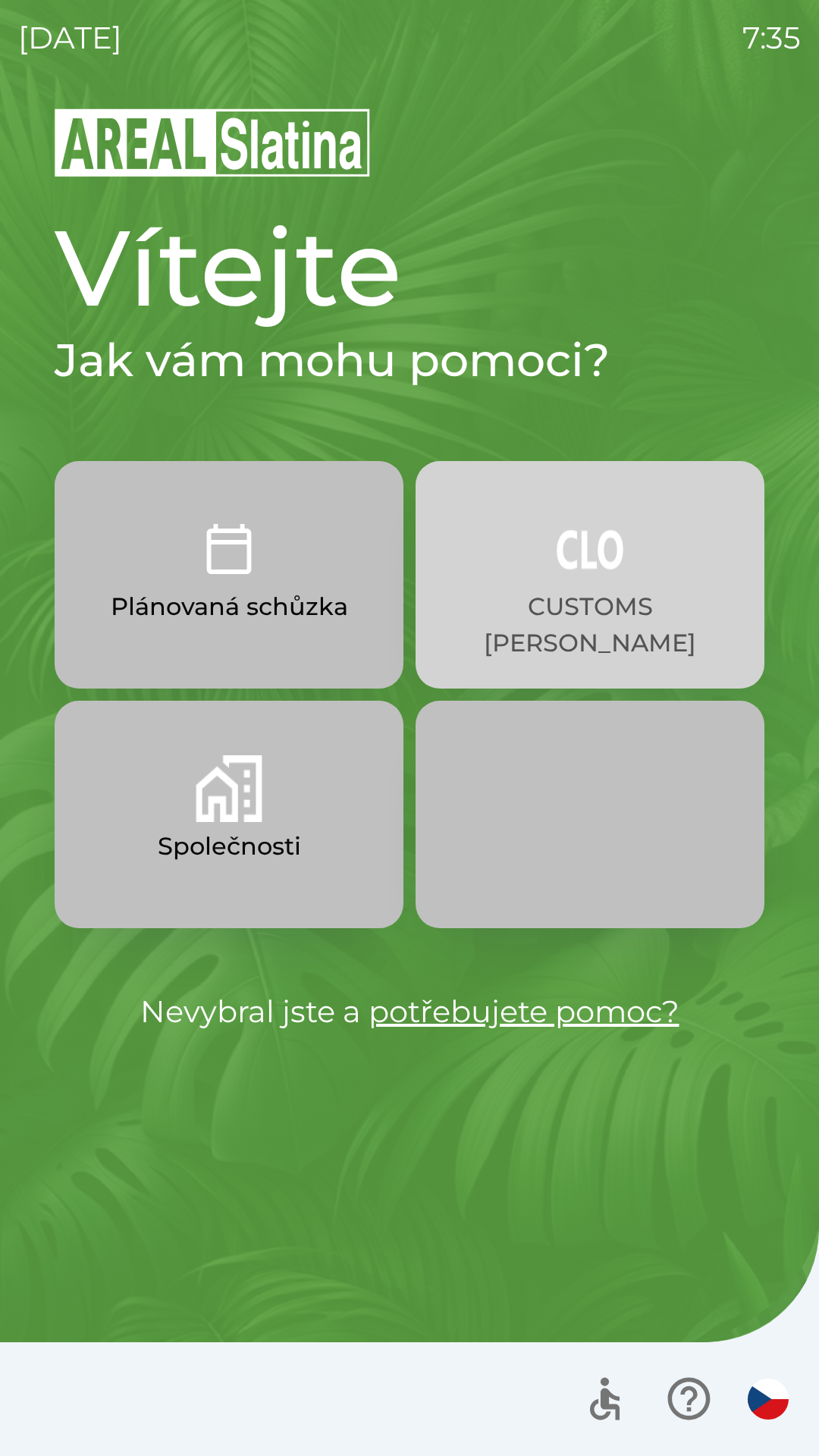
click at [598, 585] on button "CUSTOMS [PERSON_NAME]" at bounding box center [590, 574] width 349 height 227
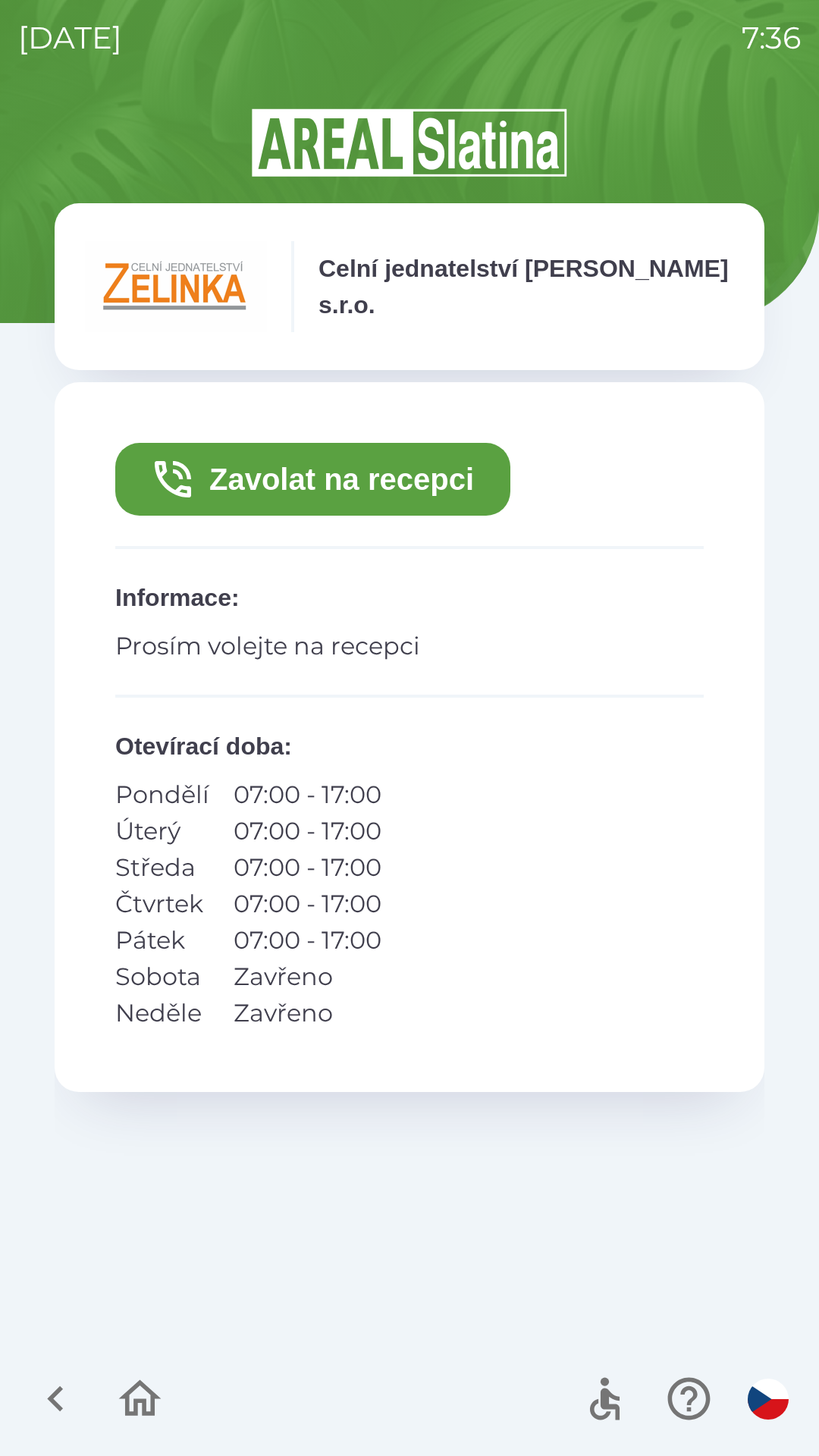
click at [356, 482] on button "Zavolat na recepci" at bounding box center [312, 479] width 395 height 72
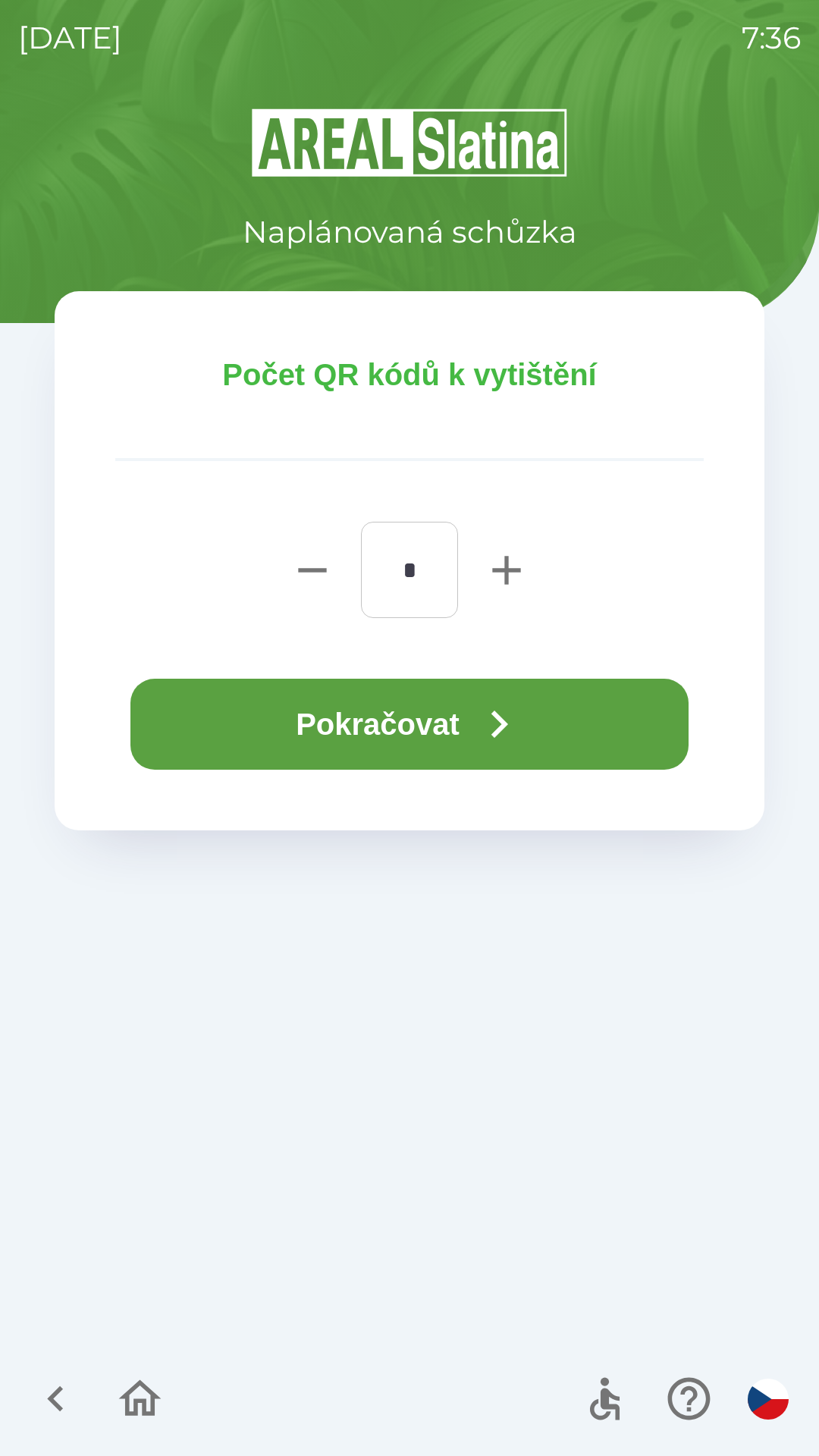
click at [425, 724] on button "Pokračovat" at bounding box center [410, 724] width 558 height 91
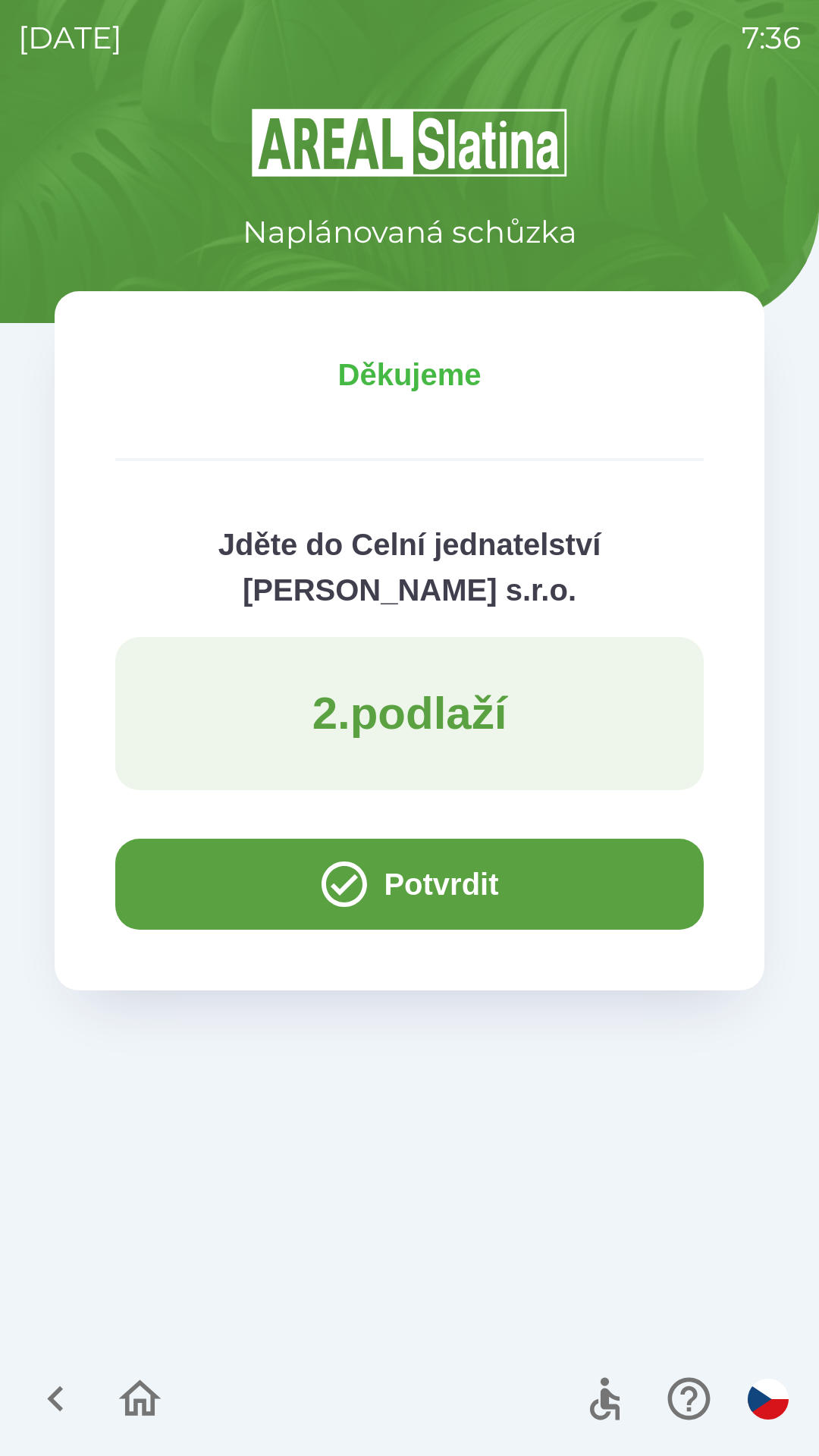
click at [445, 880] on button "Potvrdit" at bounding box center [409, 885] width 588 height 91
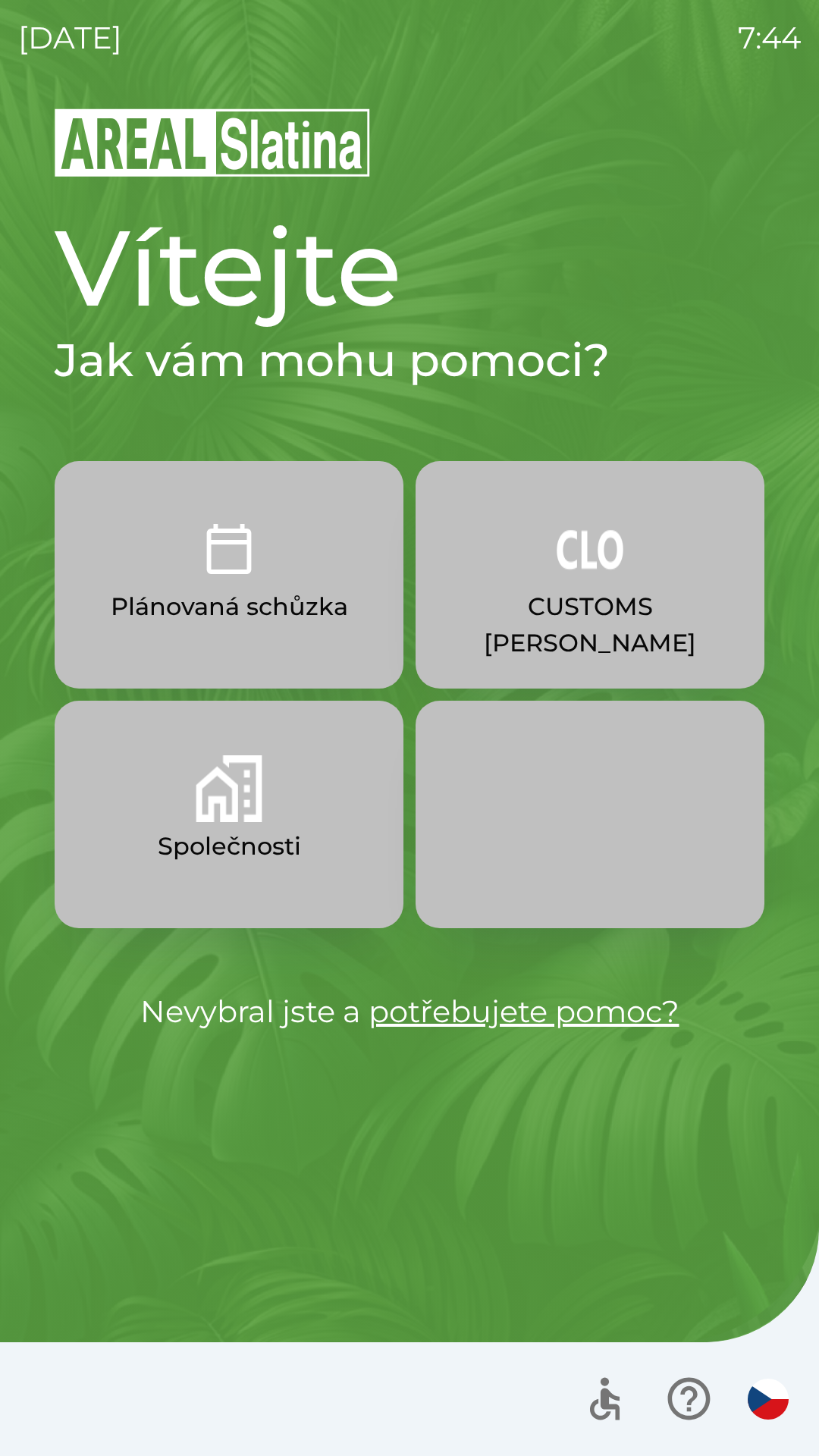
click at [573, 616] on p "CUSTOMS [PERSON_NAME]" at bounding box center [590, 624] width 276 height 72
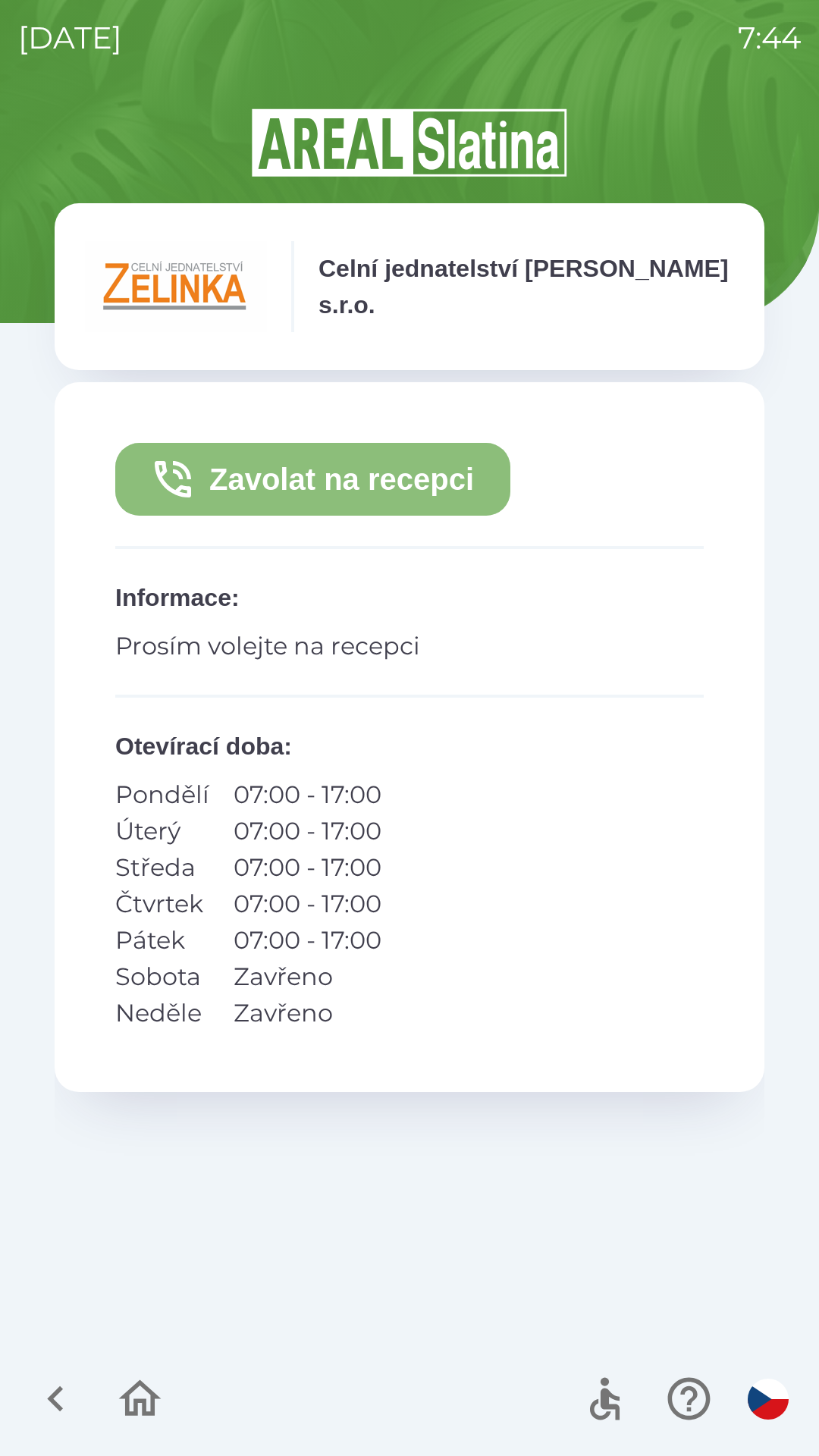
click at [381, 482] on button "Zavolat na recepci" at bounding box center [312, 479] width 395 height 72
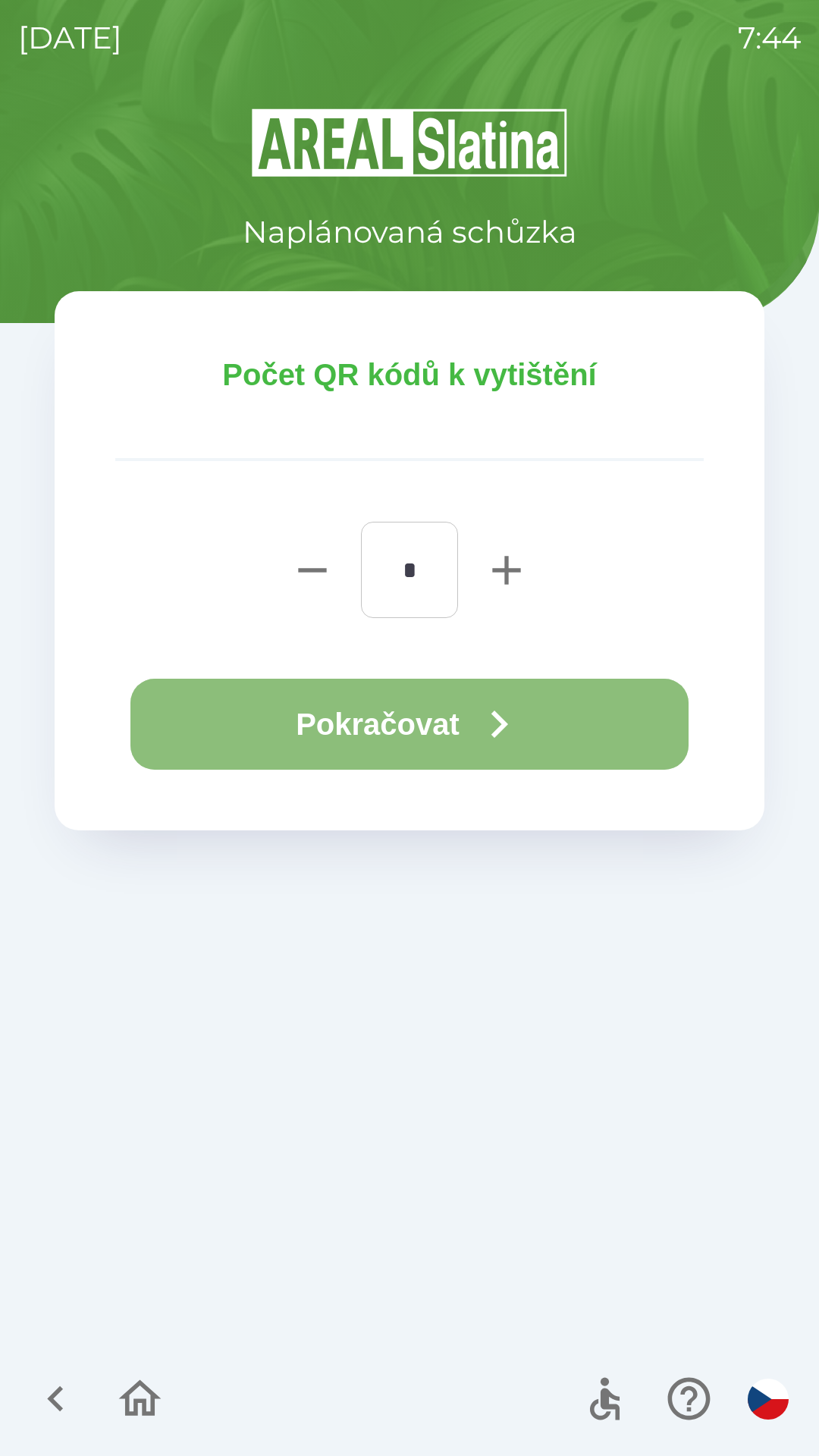
click at [411, 712] on button "Pokračovat" at bounding box center [410, 724] width 558 height 91
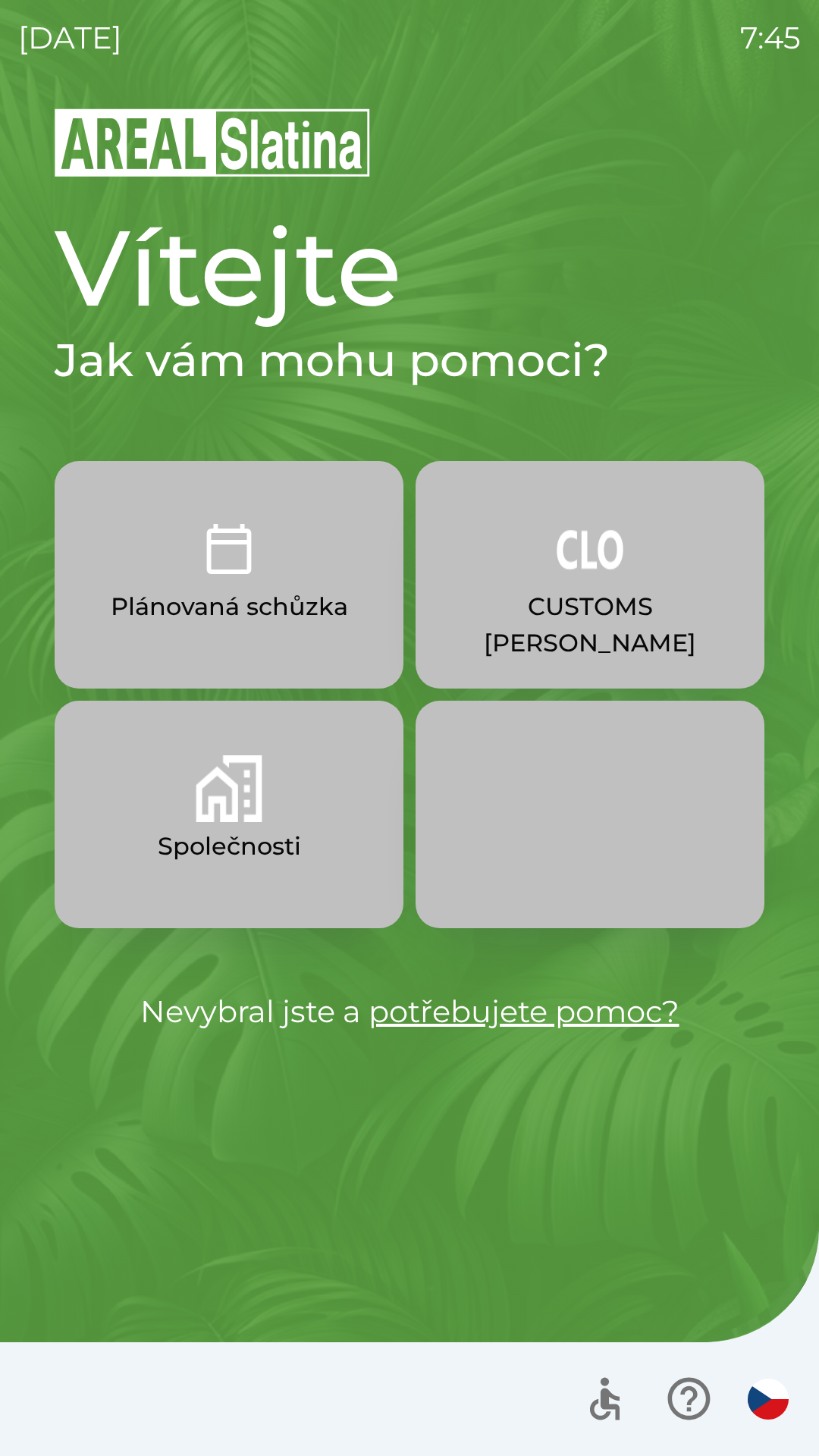
click at [627, 587] on button "CUSTOMS [PERSON_NAME]" at bounding box center [590, 574] width 349 height 227
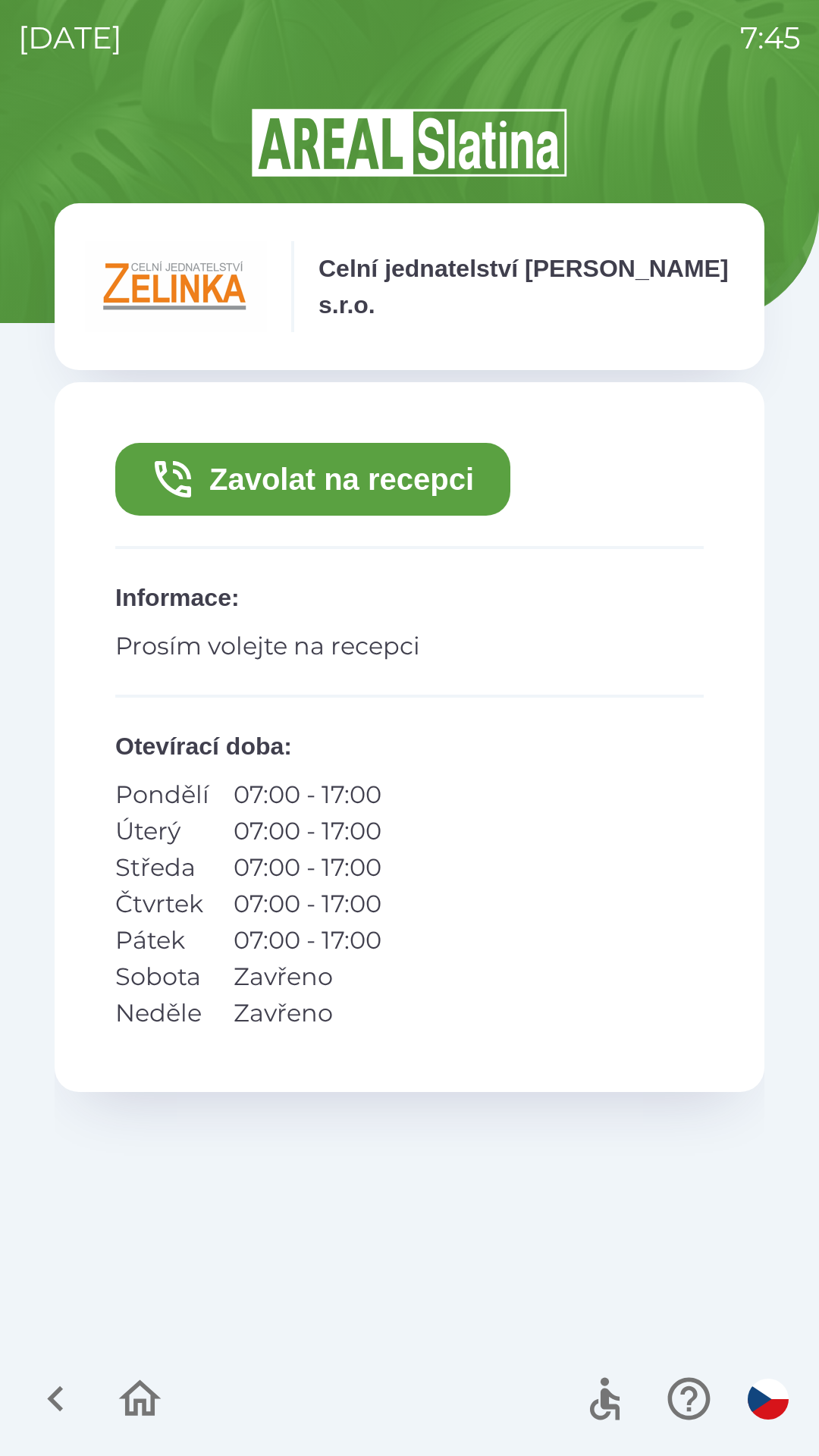
click at [402, 492] on button "Zavolat na recepci" at bounding box center [312, 479] width 395 height 72
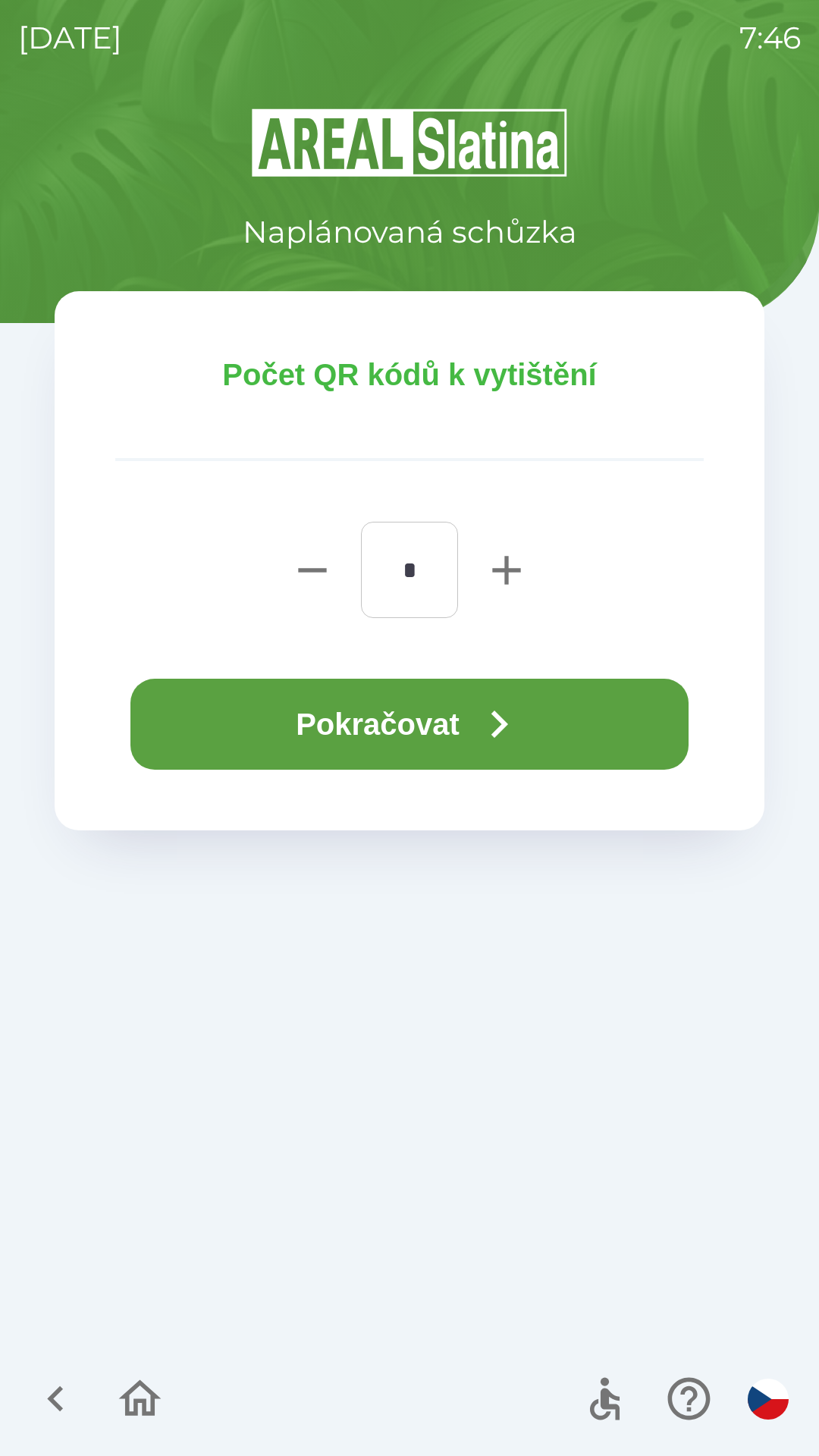
click at [495, 717] on icon "button" at bounding box center [499, 724] width 55 height 55
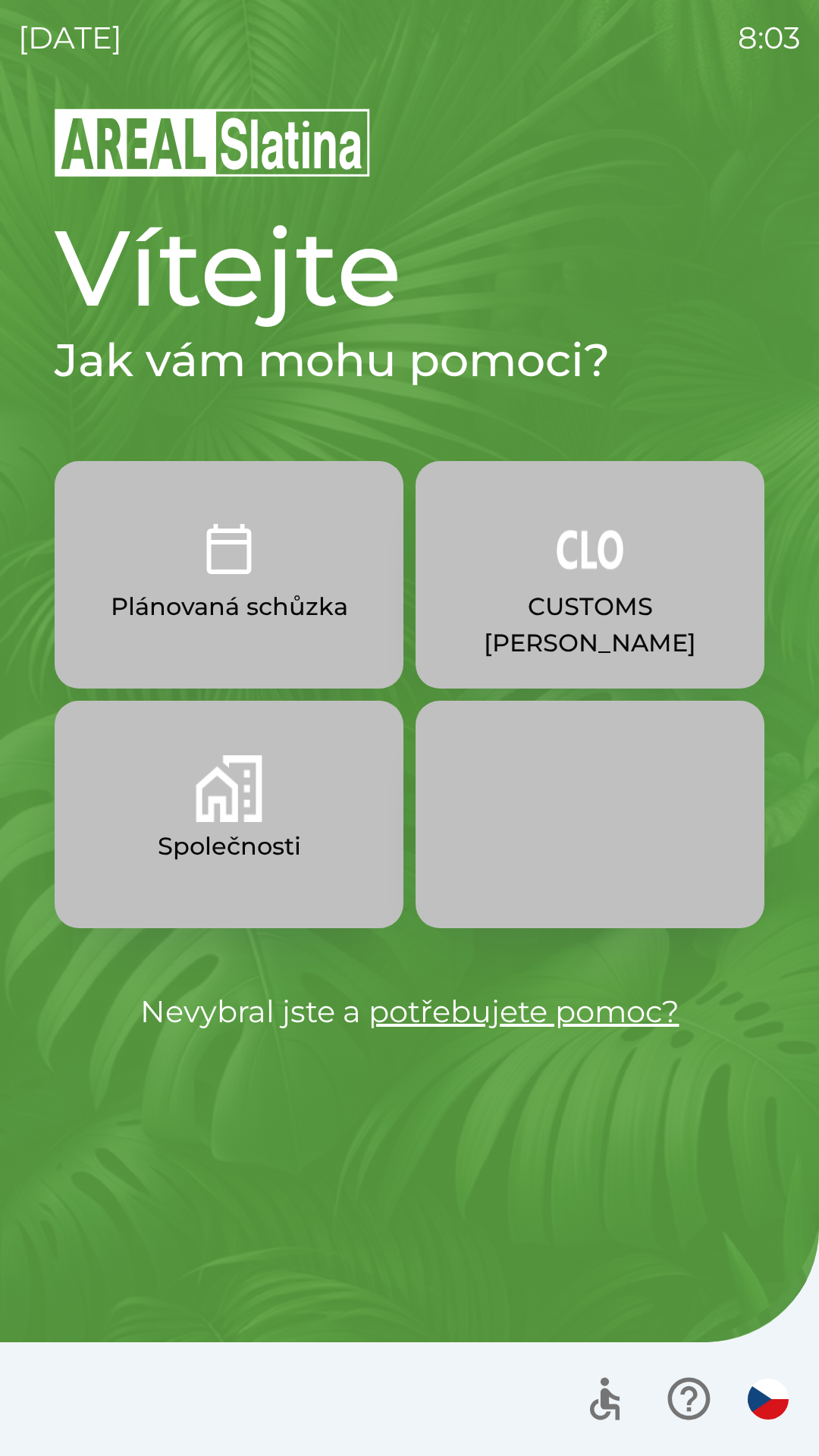
click at [111, 848] on button "Společnosti" at bounding box center [229, 814] width 349 height 227
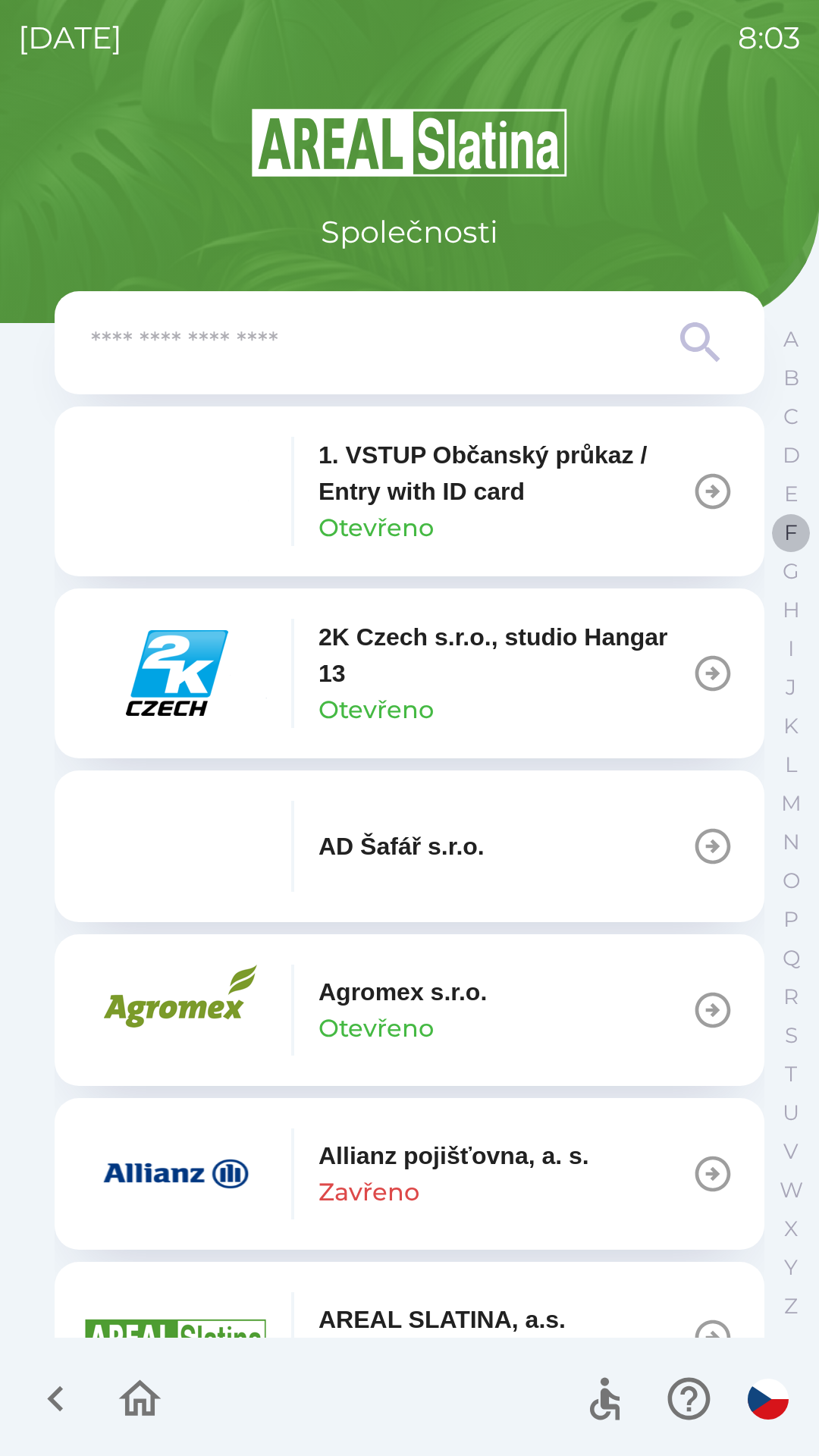
click at [780, 527] on button "F" at bounding box center [790, 533] width 38 height 39
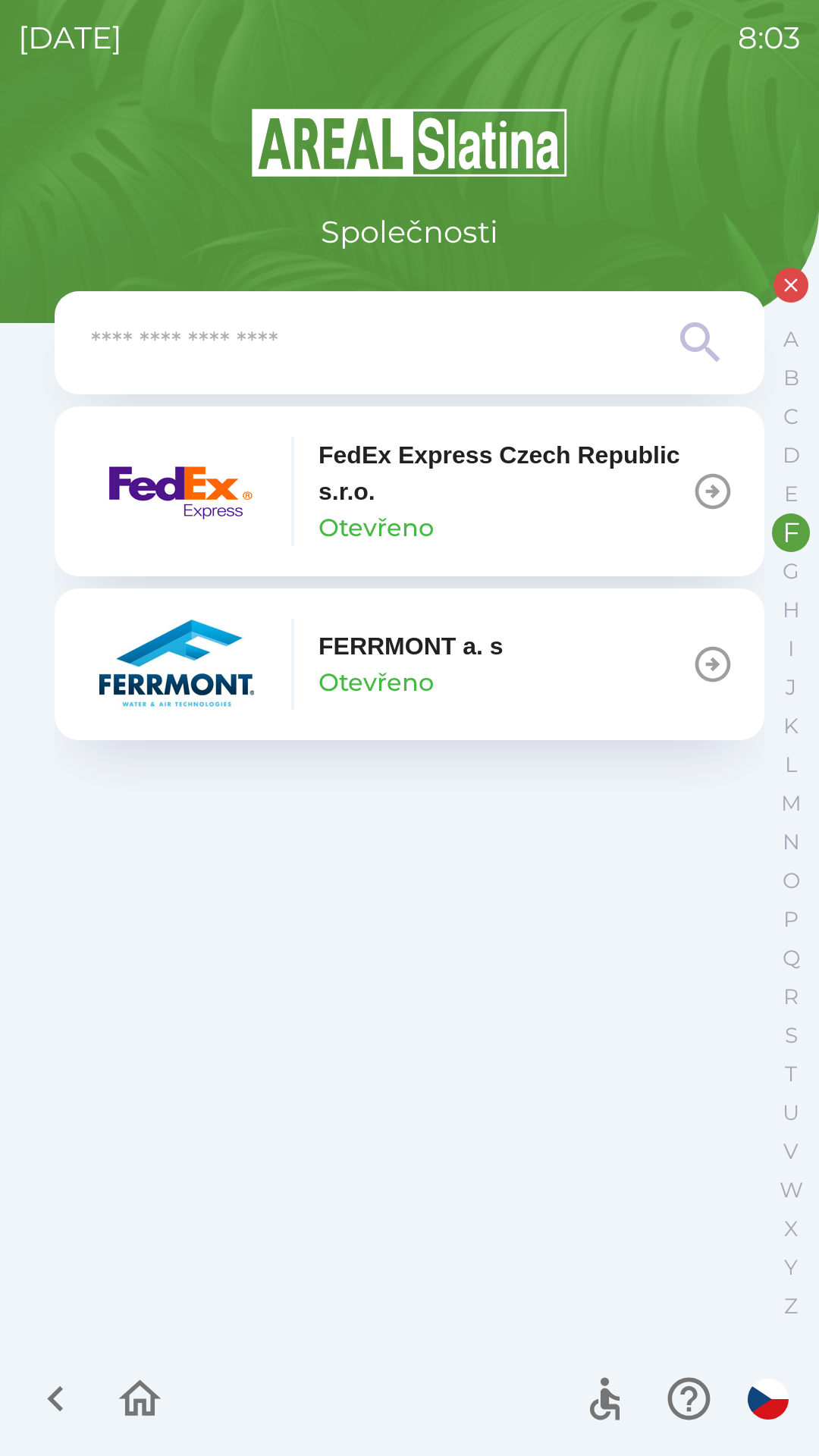
click at [371, 511] on p "Otevřeno" at bounding box center [376, 528] width 115 height 37
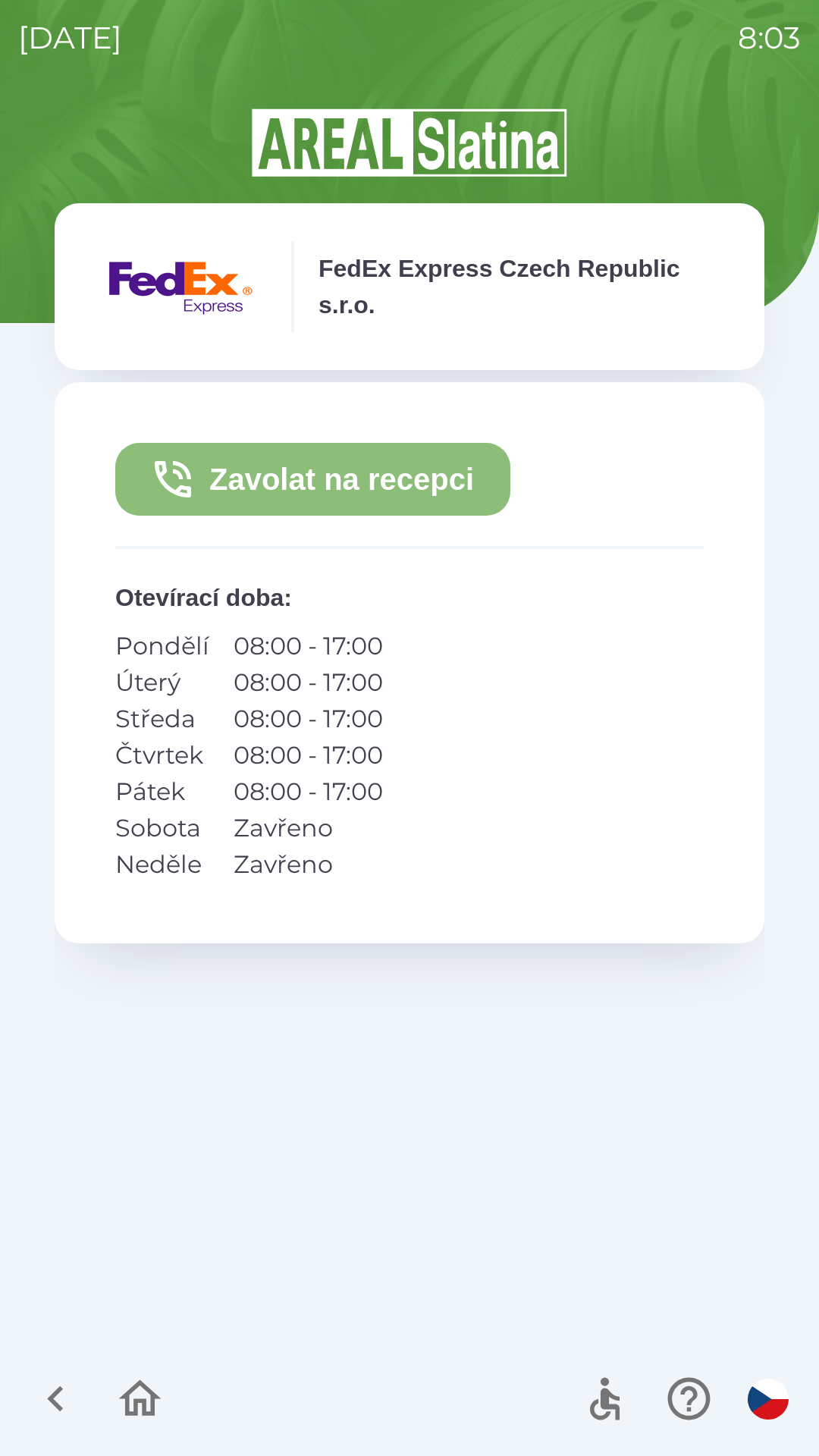
click at [273, 495] on button "Zavolat na recepci" at bounding box center [312, 479] width 395 height 72
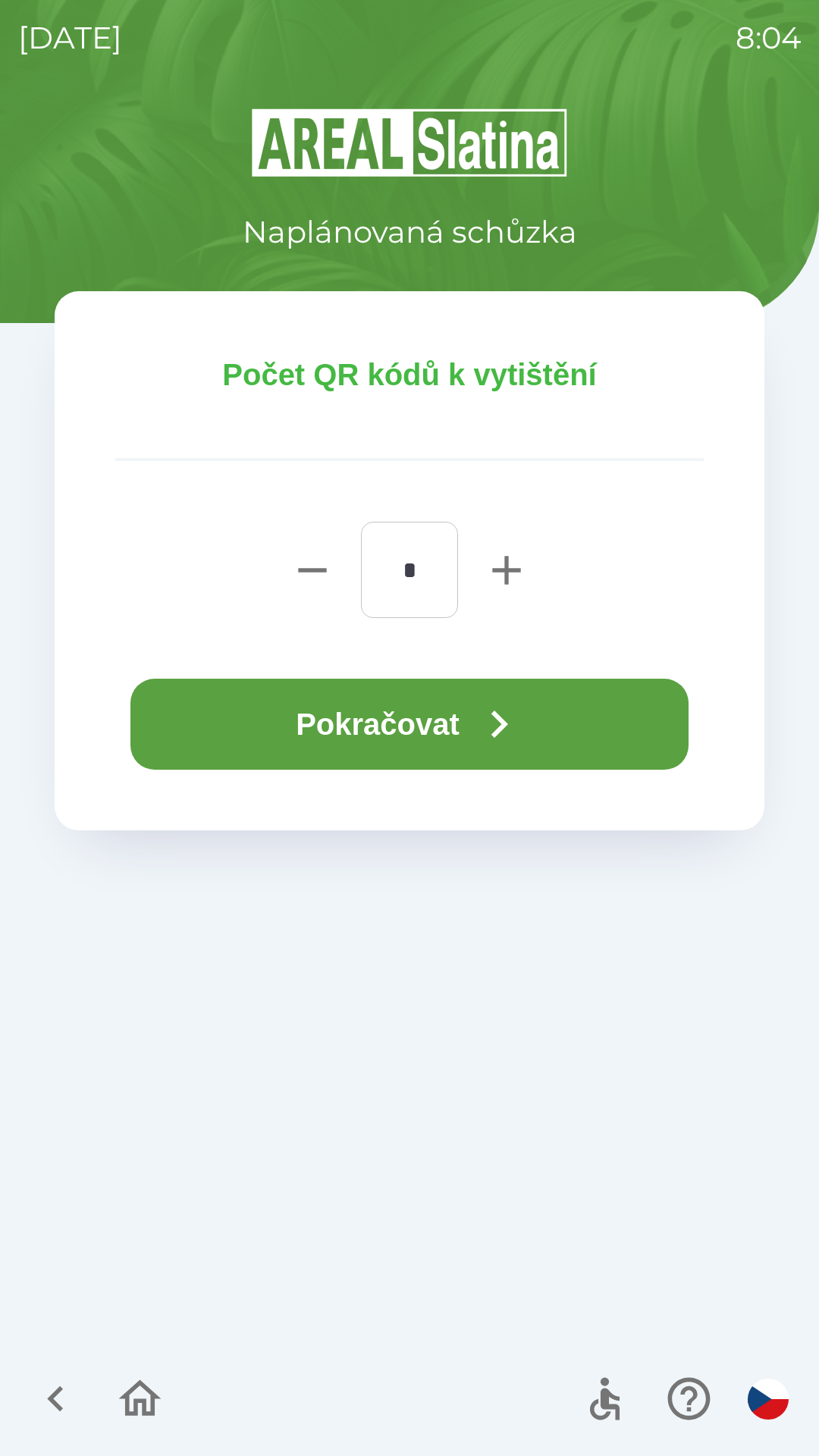
click at [243, 727] on button "Pokračovat" at bounding box center [410, 724] width 558 height 91
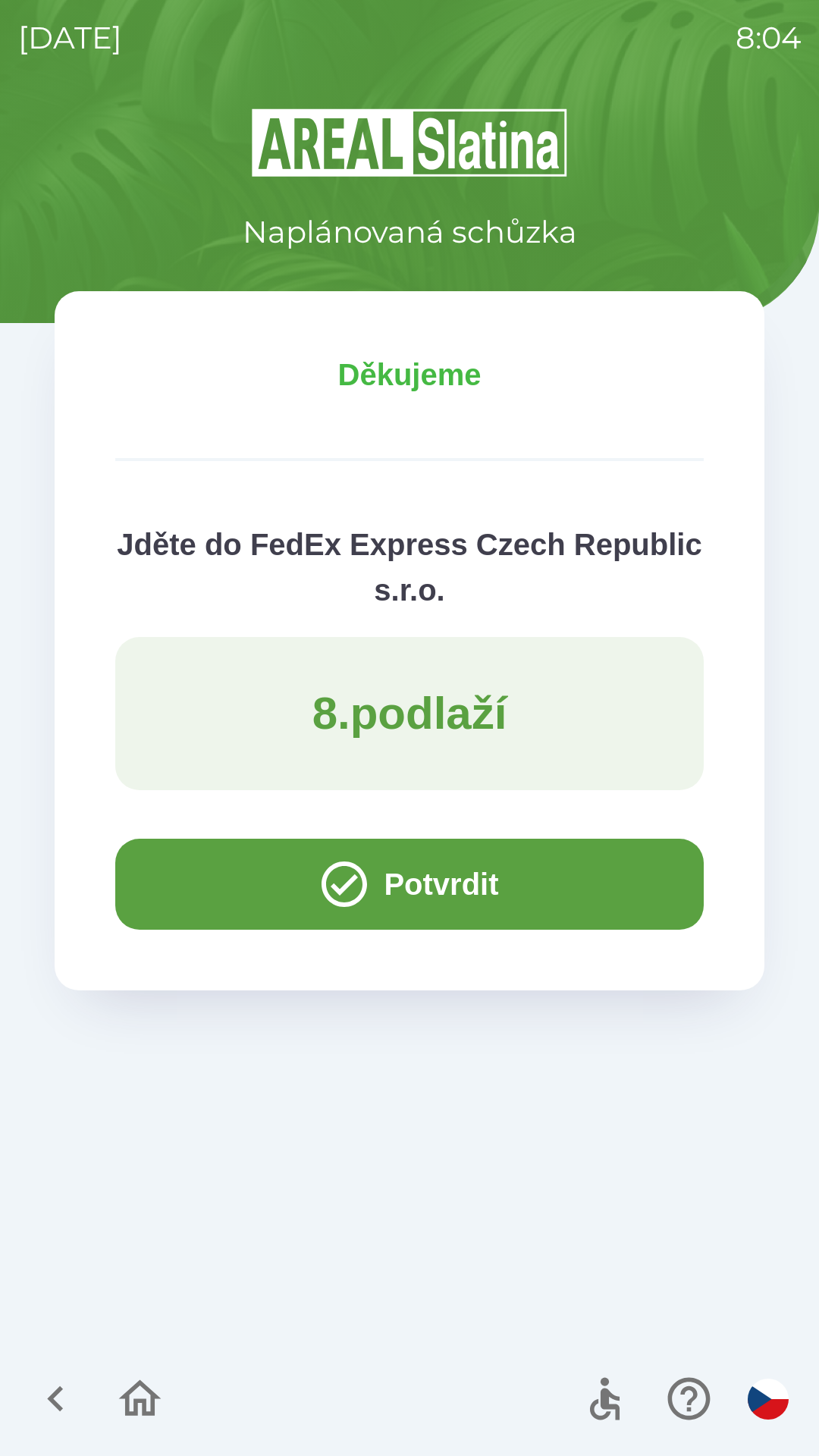
click at [216, 869] on button "Potvrdit" at bounding box center [409, 885] width 588 height 91
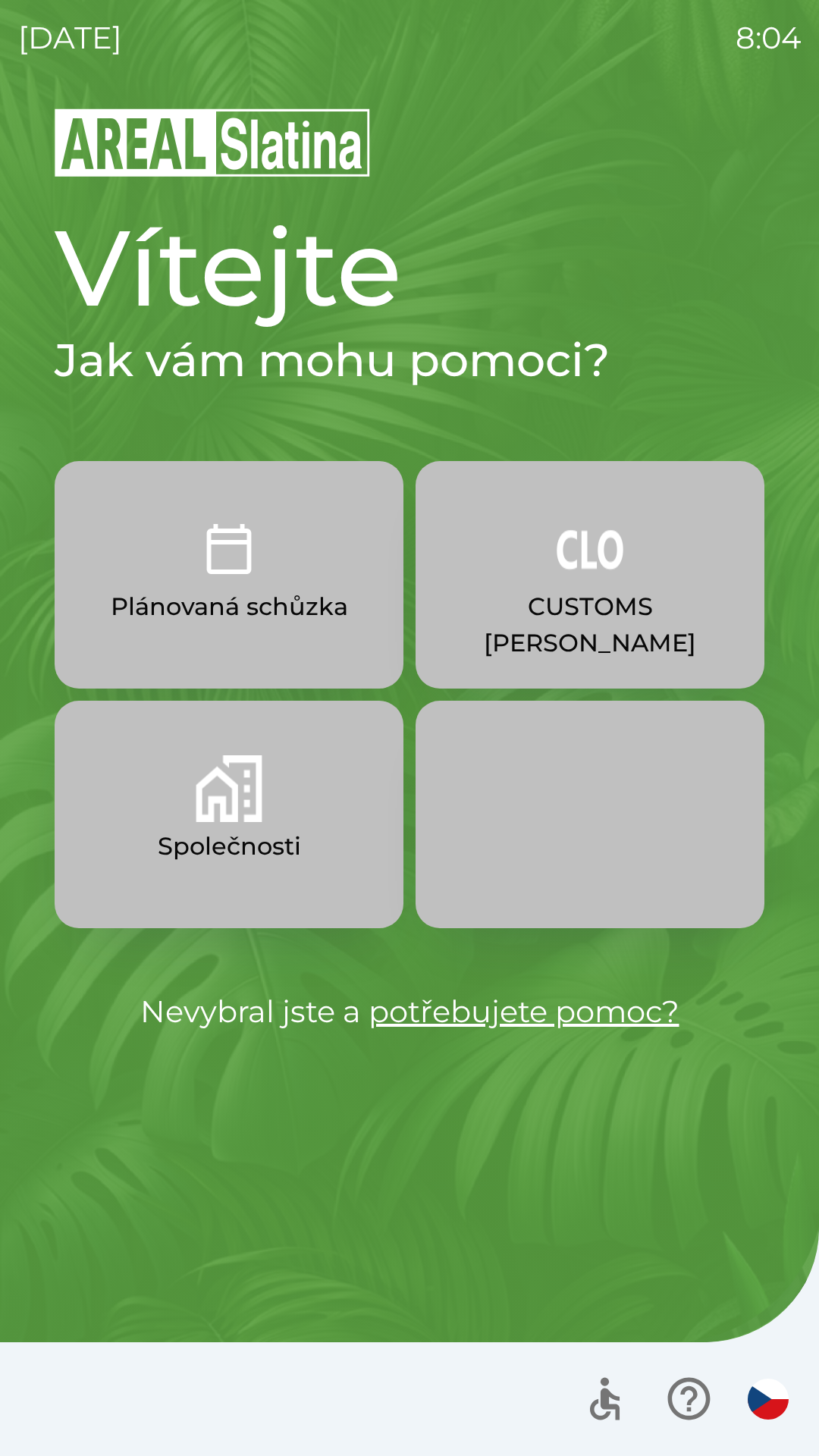
click at [217, 838] on p "Společnosti" at bounding box center [229, 846] width 144 height 37
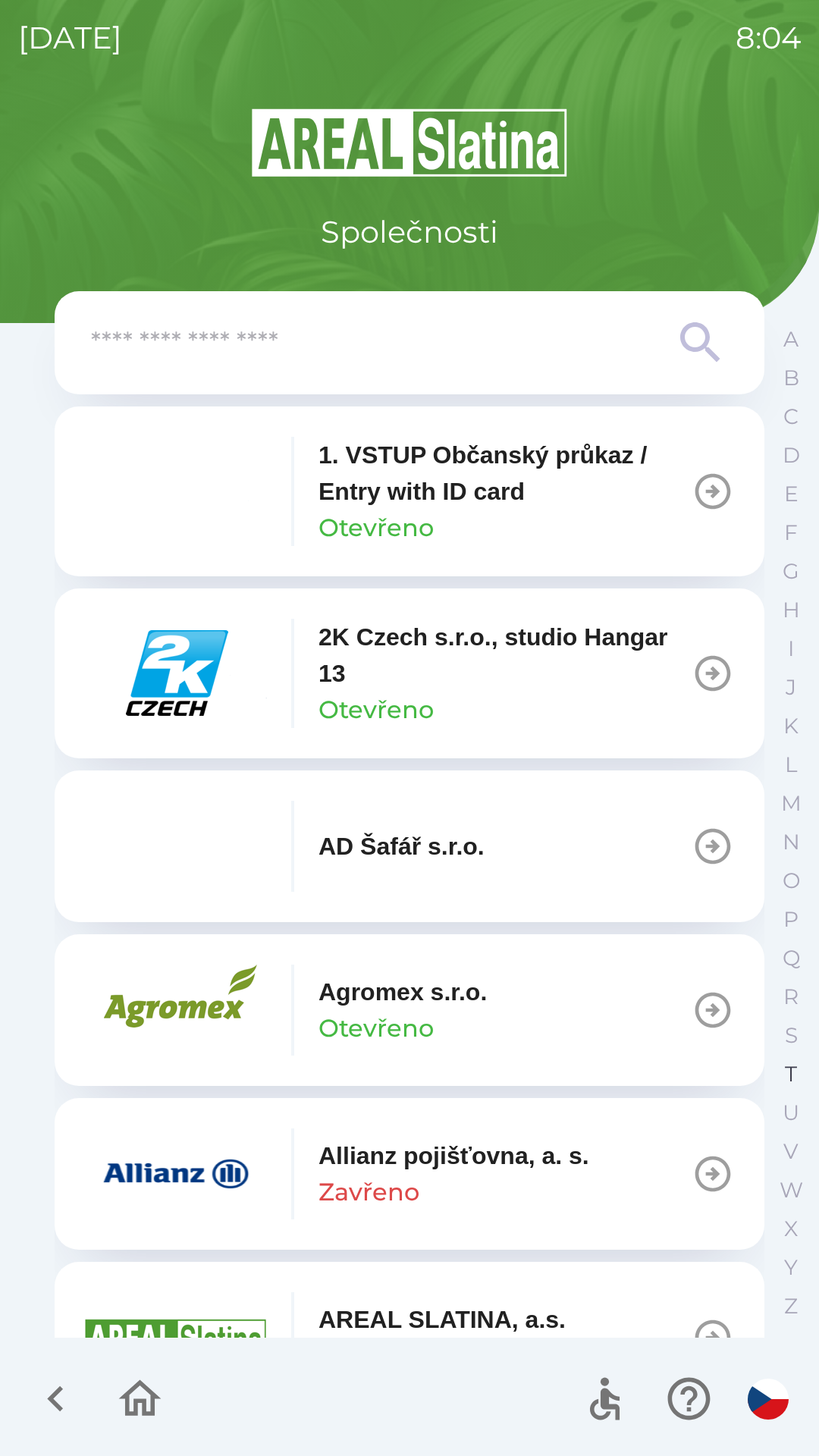
click at [788, 1079] on p "T" at bounding box center [790, 1074] width 12 height 27
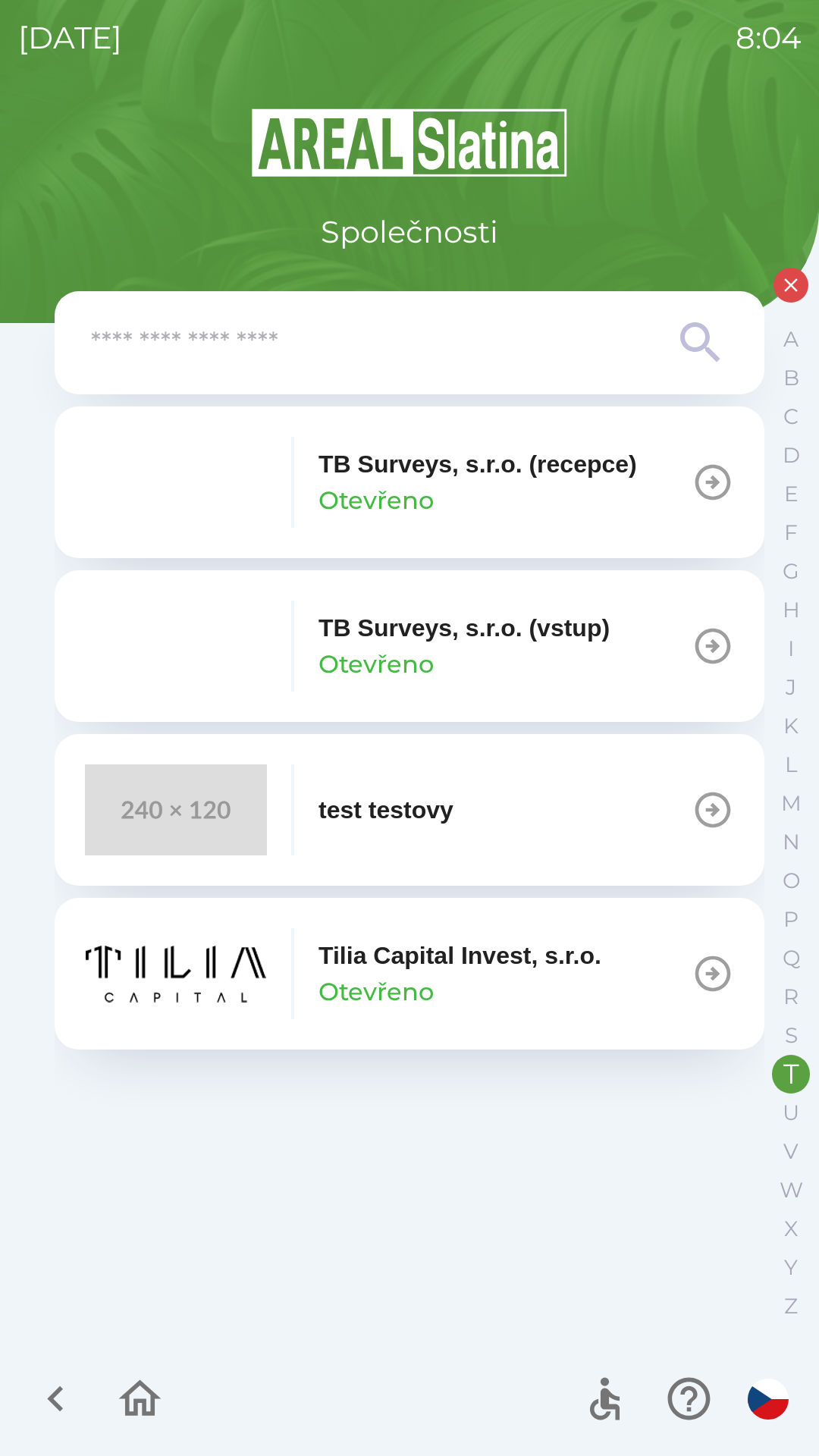
click at [48, 1398] on icon "button" at bounding box center [56, 1398] width 51 height 51
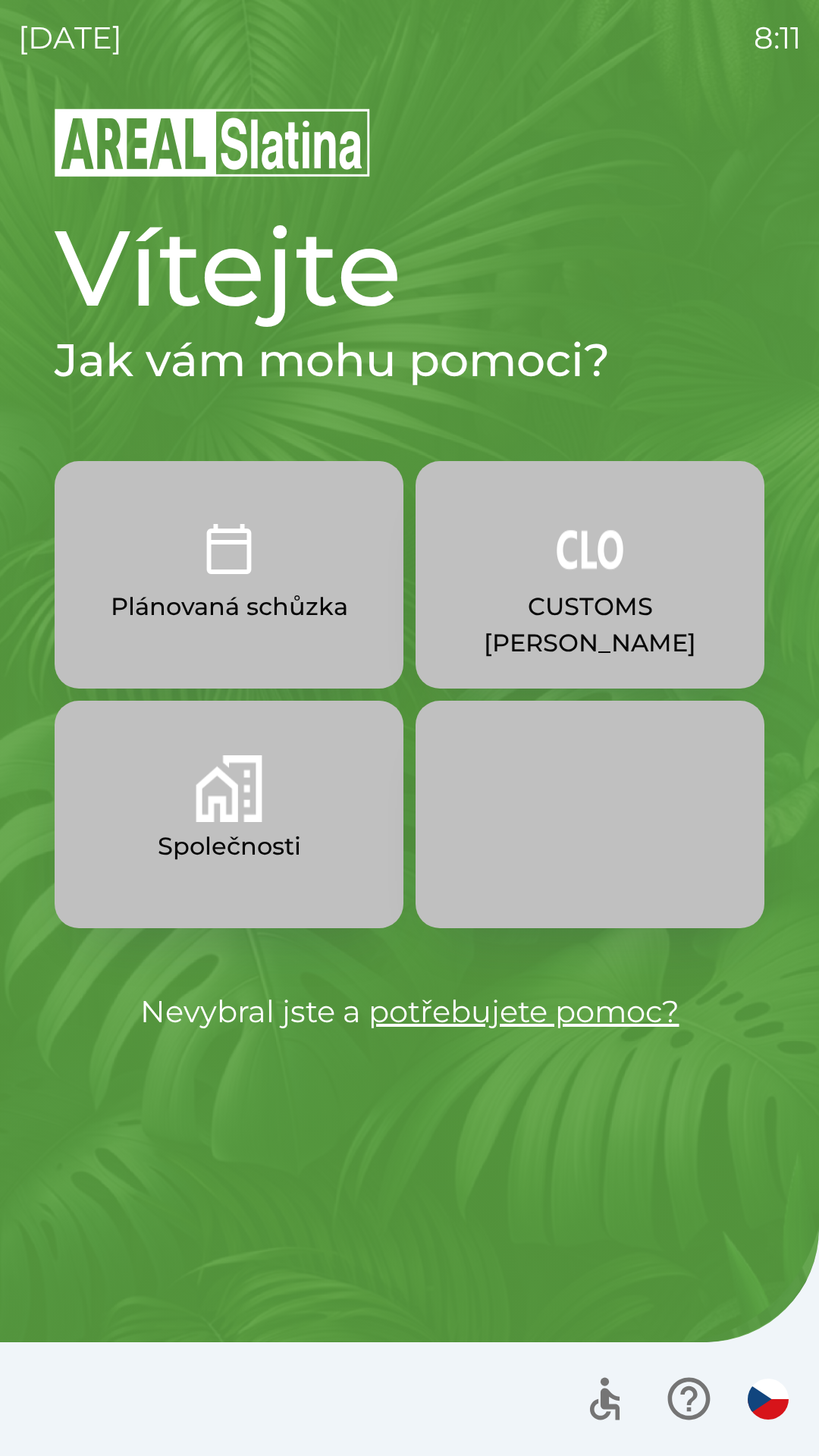
click at [292, 604] on p "Plánovaná schůzka" at bounding box center [229, 606] width 237 height 37
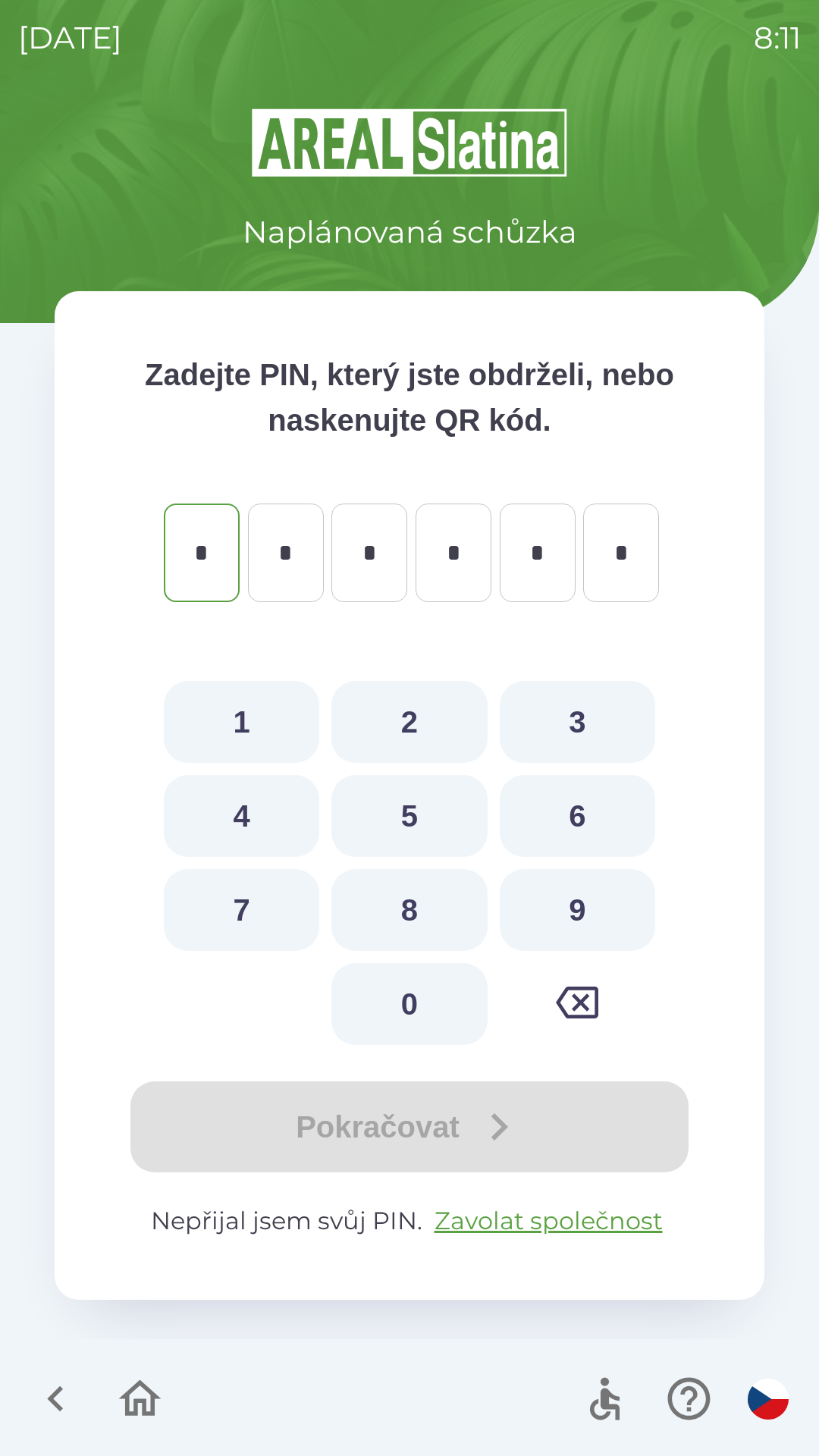
click at [62, 1394] on icon "button" at bounding box center [56, 1398] width 51 height 51
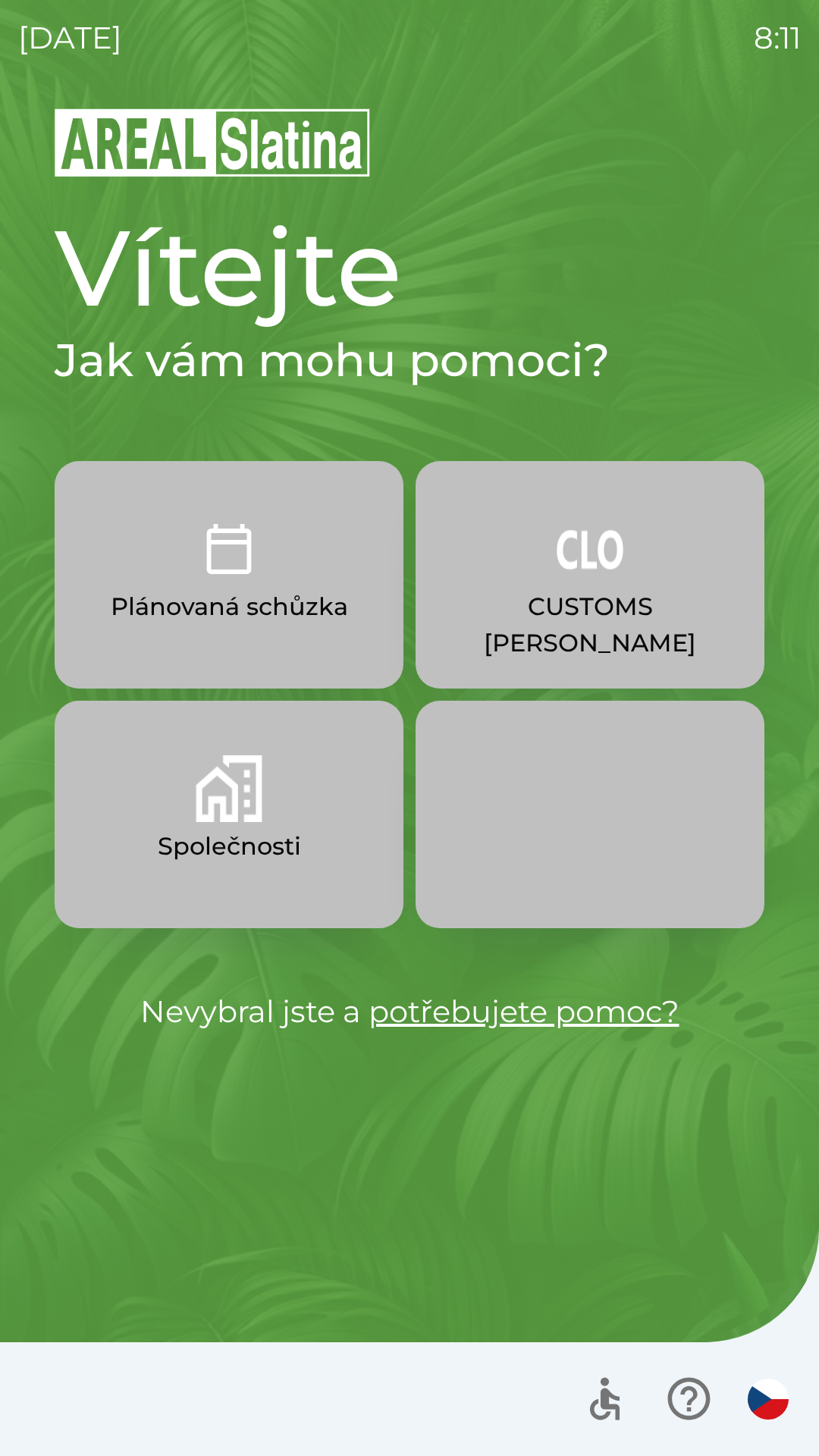
click at [261, 823] on button "Společnosti" at bounding box center [229, 814] width 349 height 227
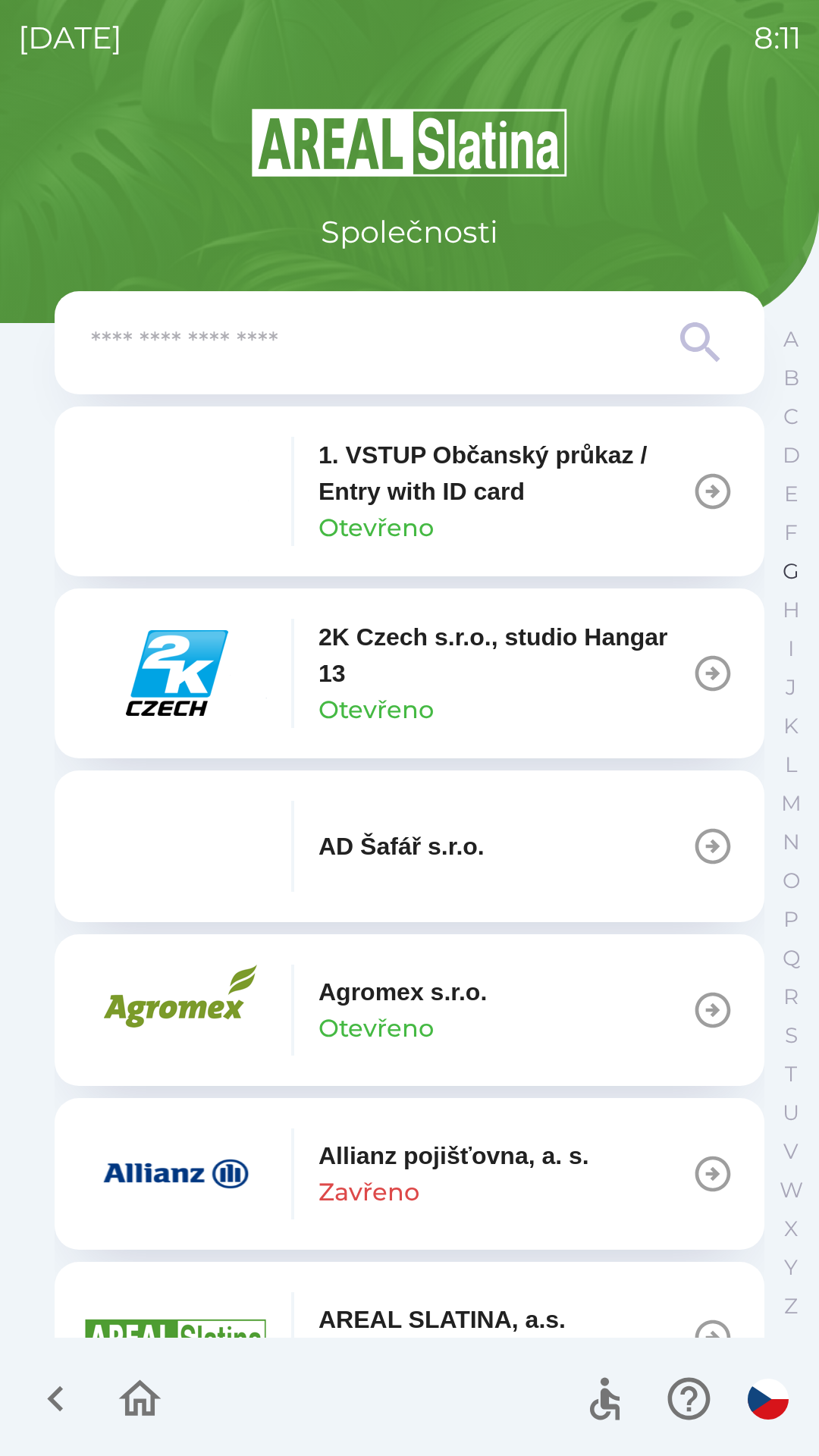
click at [784, 572] on p "G" at bounding box center [790, 571] width 17 height 27
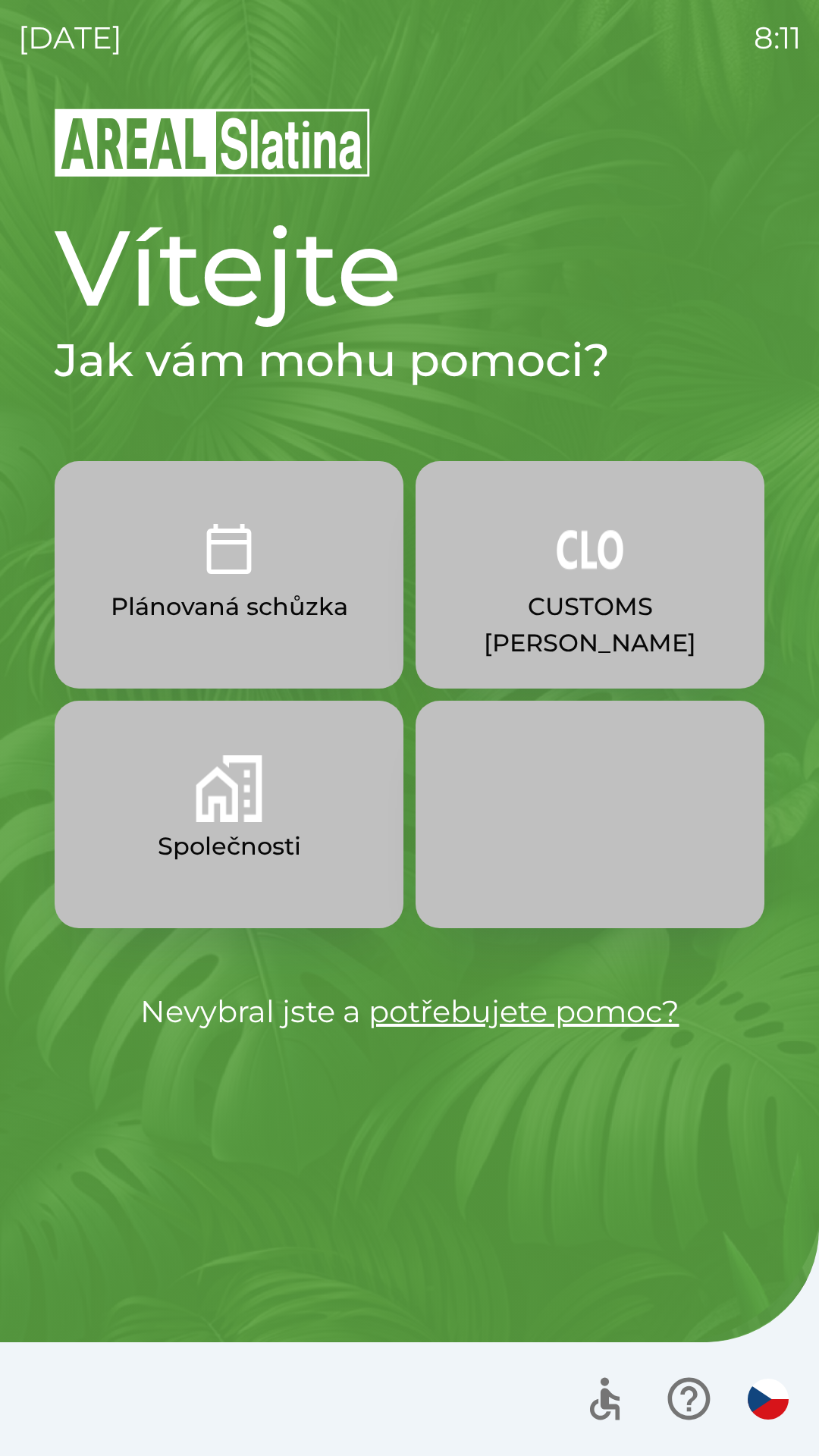
click at [600, 586] on button "CUSTOMS [PERSON_NAME]" at bounding box center [590, 574] width 349 height 227
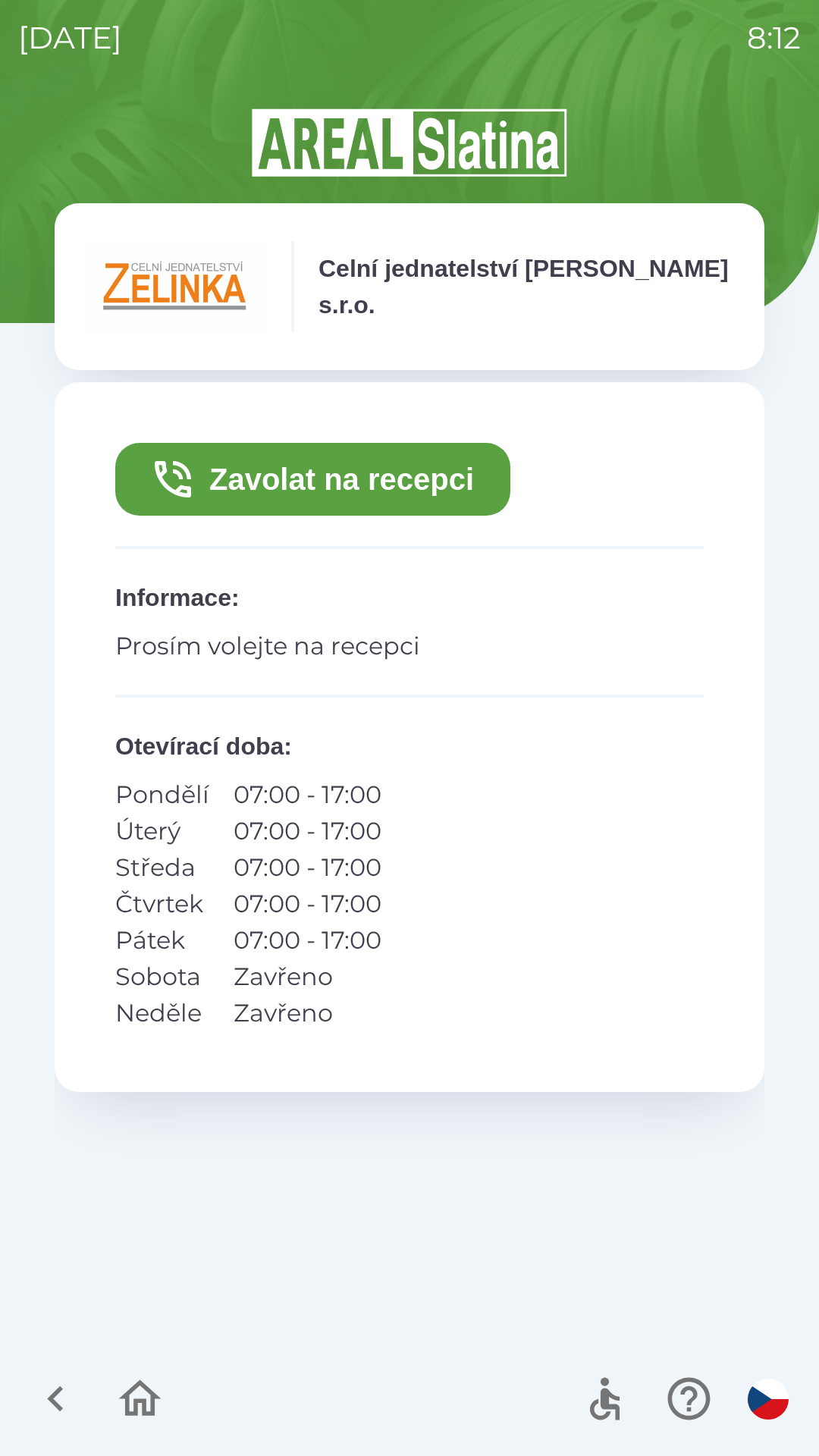
click at [278, 482] on button "Zavolat na recepci" at bounding box center [312, 479] width 395 height 72
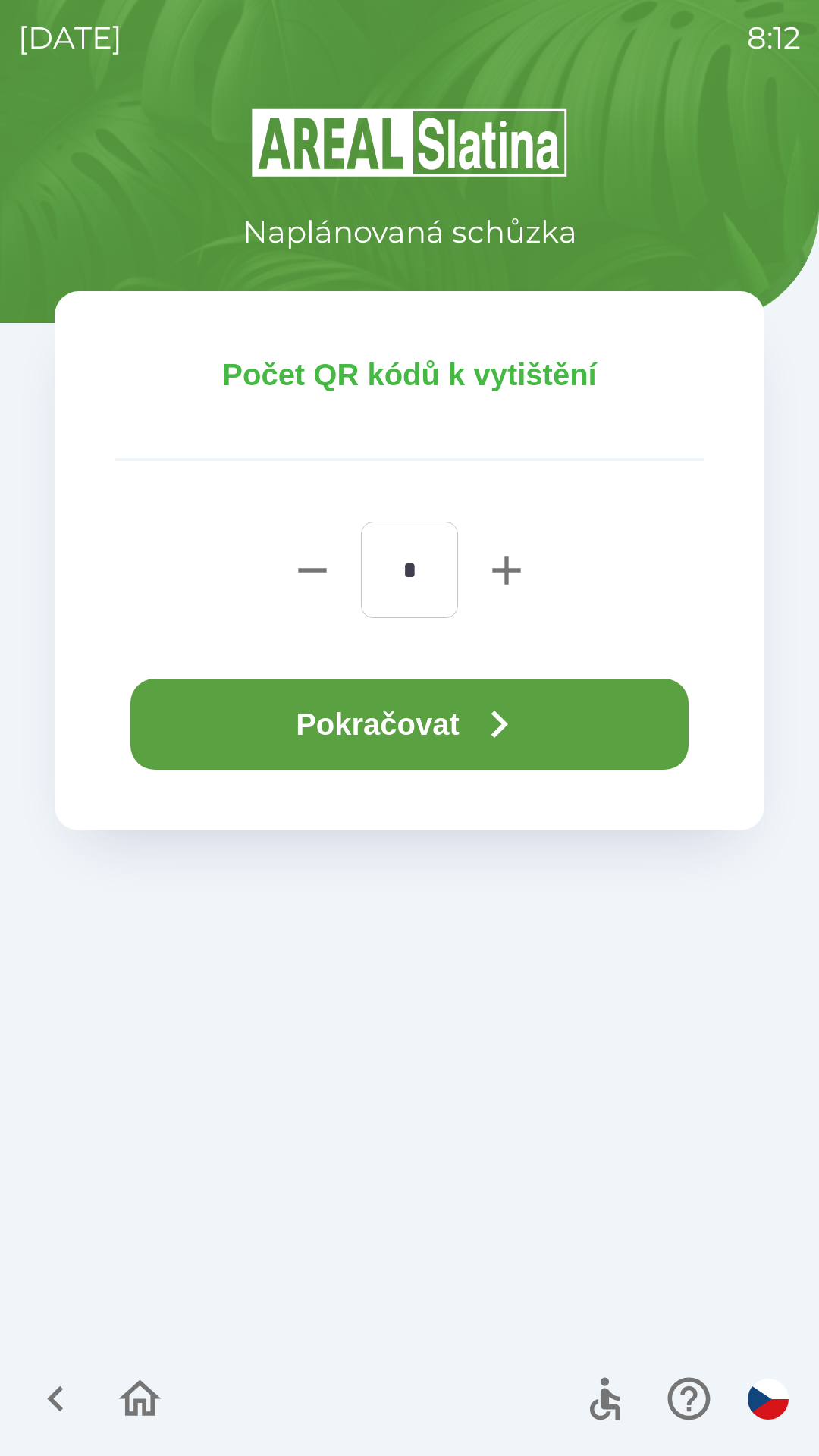
click at [259, 727] on button "Pokračovat" at bounding box center [410, 724] width 558 height 91
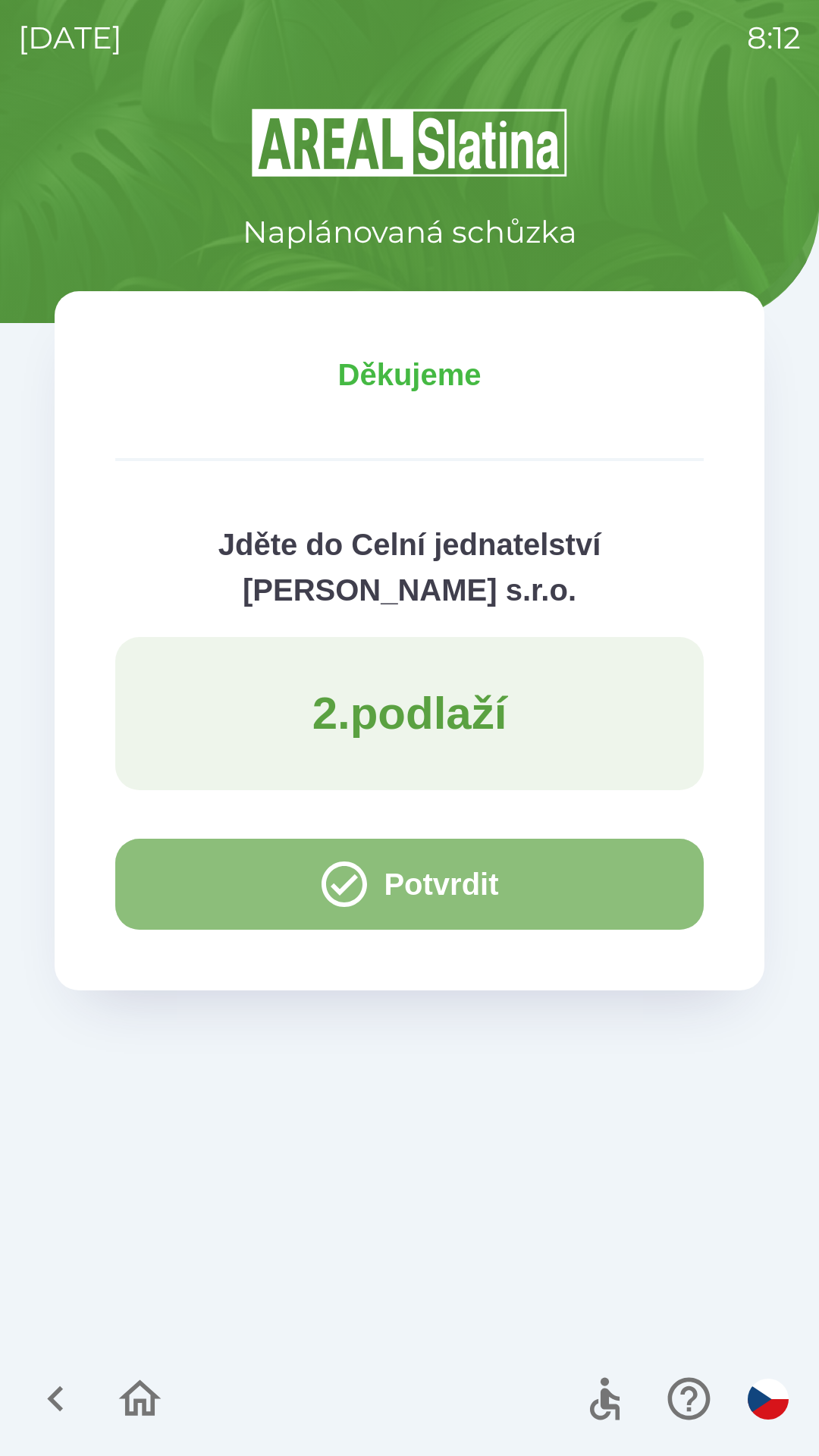
click at [222, 859] on button "Potvrdit" at bounding box center [409, 885] width 588 height 91
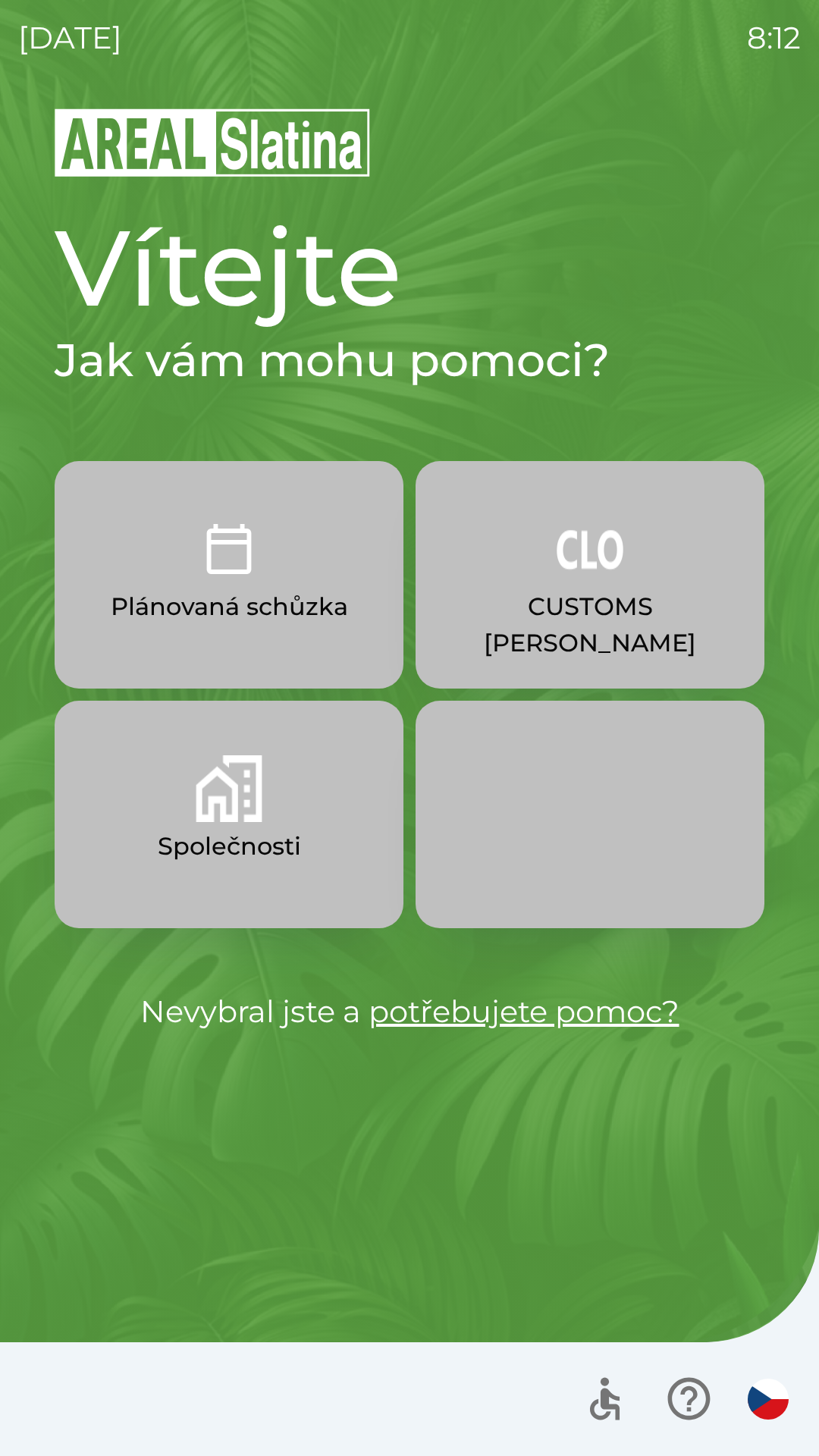
click at [327, 812] on button "Společnosti" at bounding box center [229, 814] width 349 height 227
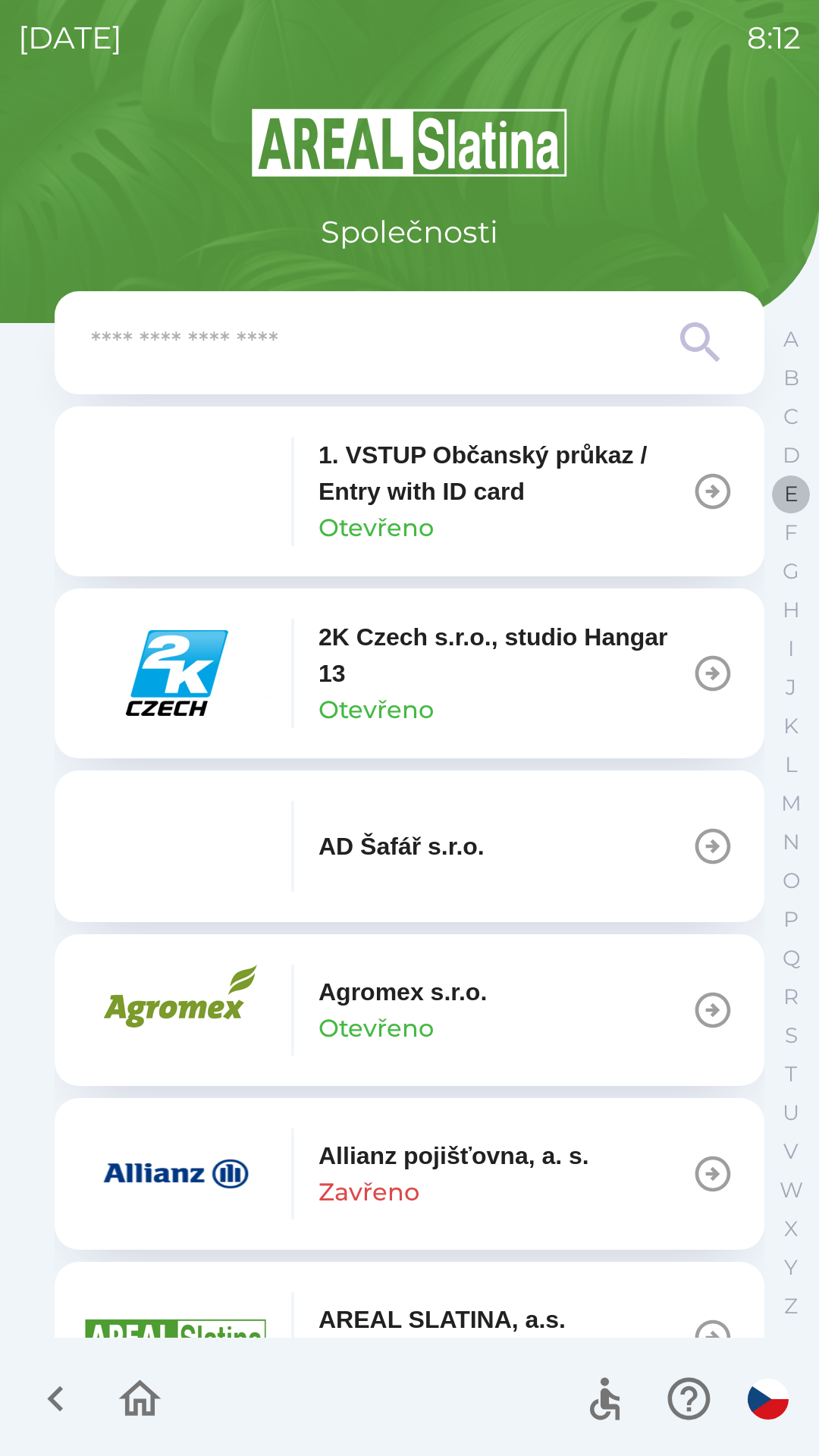
click at [789, 492] on p "E" at bounding box center [791, 494] width 15 height 27
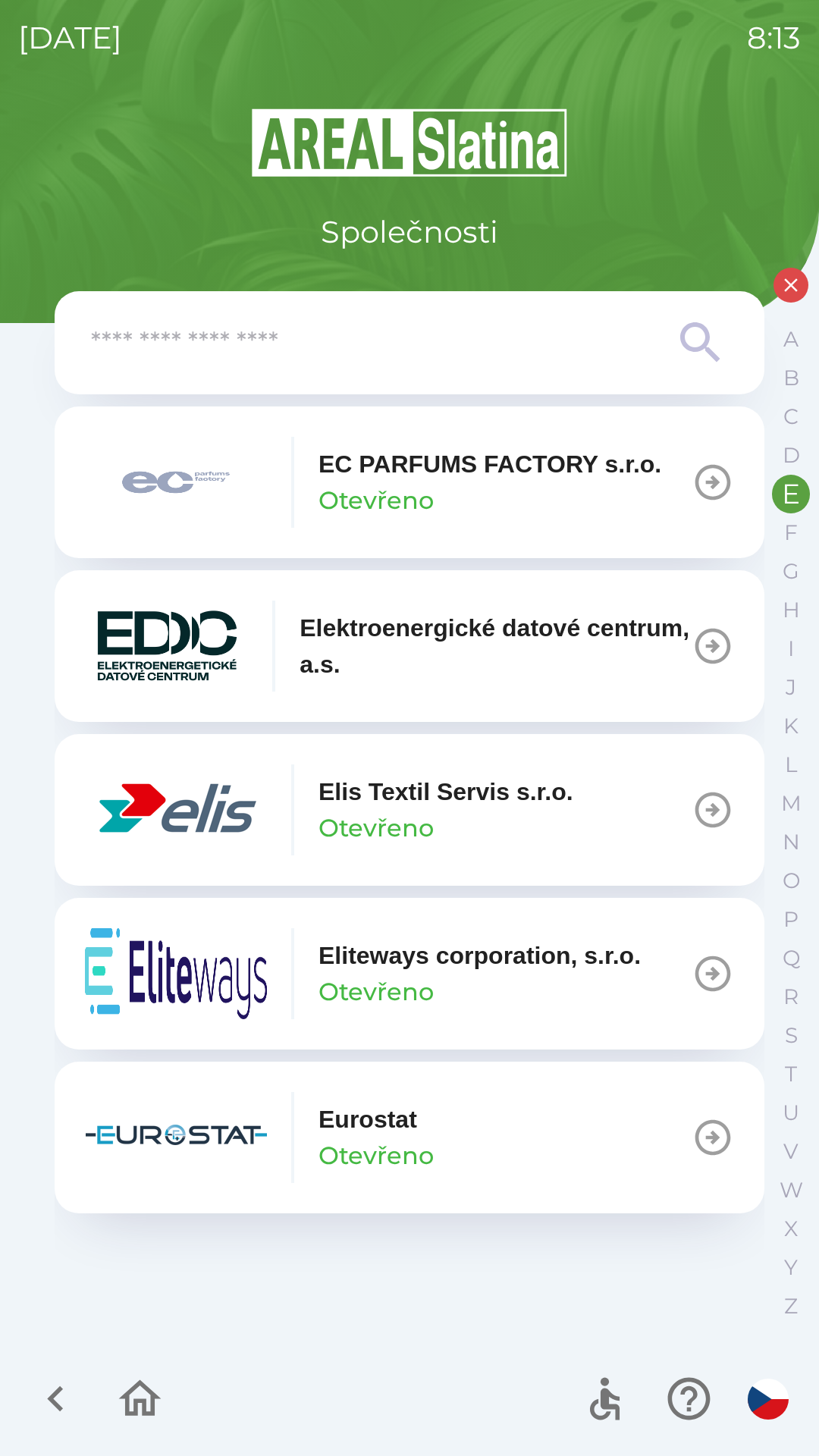
click at [595, 806] on button "Elis Textil Servis s.r.o. Otevřeno" at bounding box center [410, 809] width 710 height 152
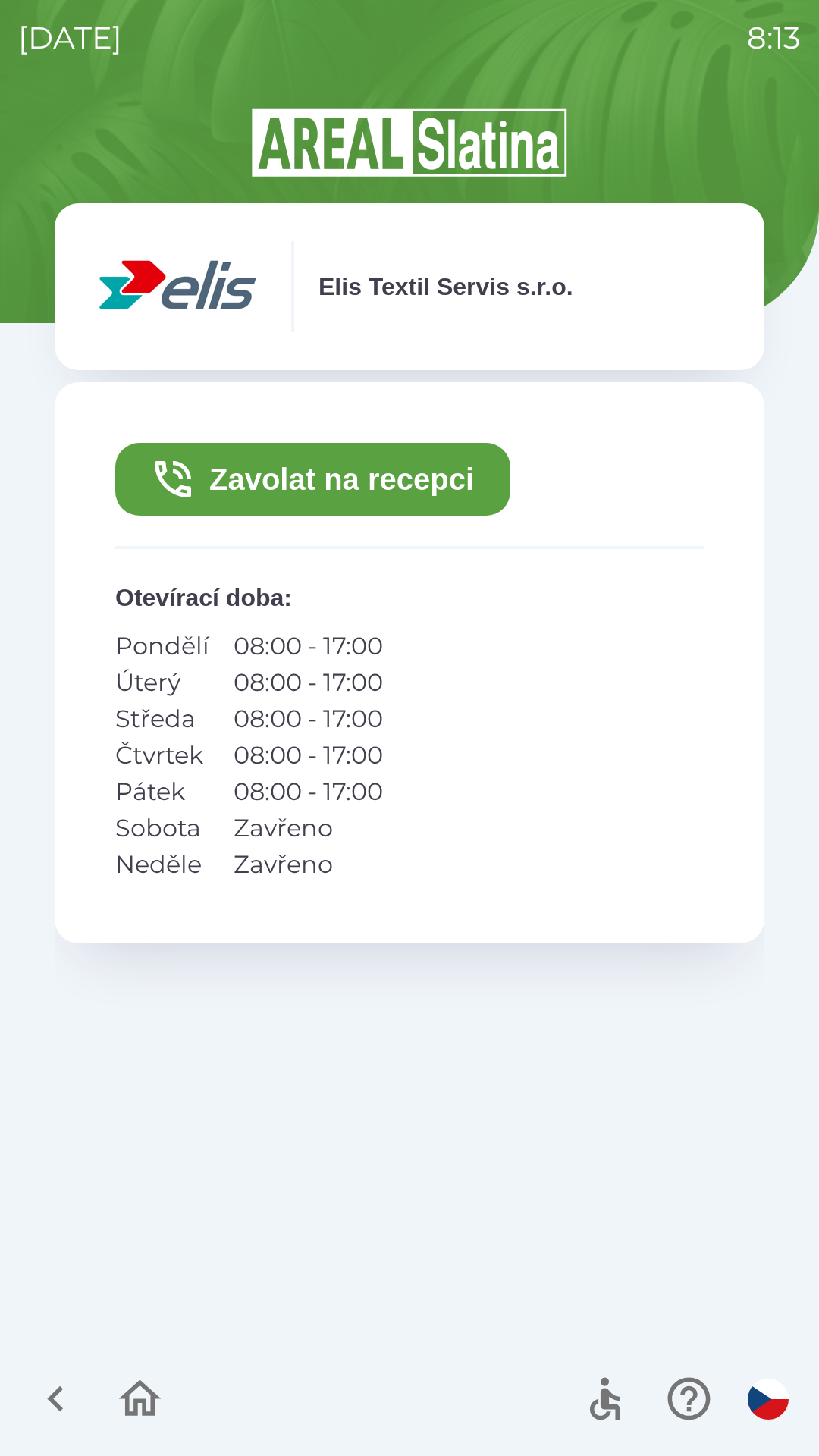
click at [442, 477] on button "Zavolat na recepci" at bounding box center [312, 479] width 395 height 72
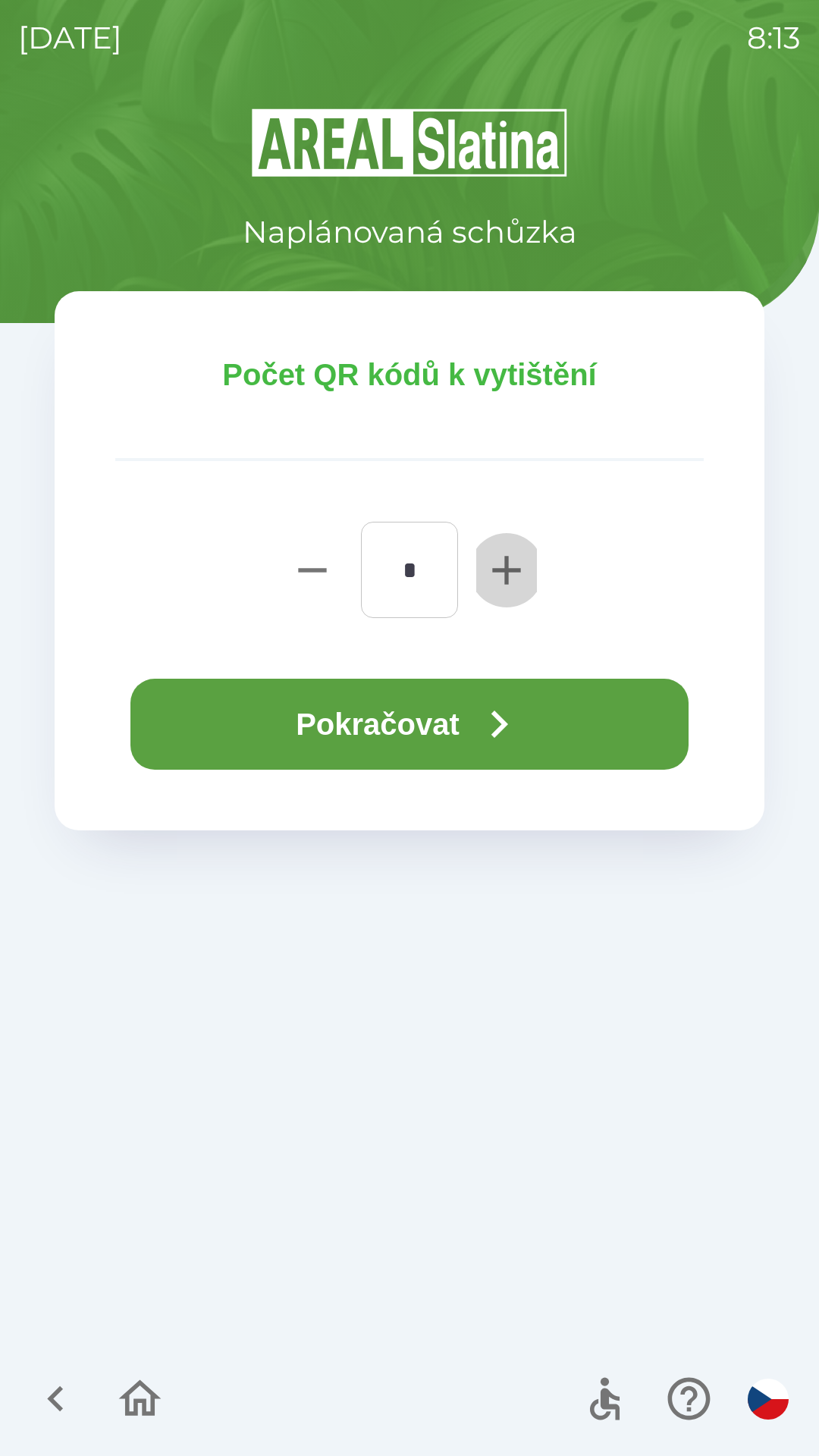
click at [506, 571] on icon "button" at bounding box center [506, 570] width 28 height 28
click at [503, 568] on icon "button" at bounding box center [506, 570] width 28 height 28
click at [504, 569] on icon "button" at bounding box center [506, 570] width 28 height 28
type input "*"
click at [449, 724] on button "Pokračovat" at bounding box center [410, 724] width 558 height 91
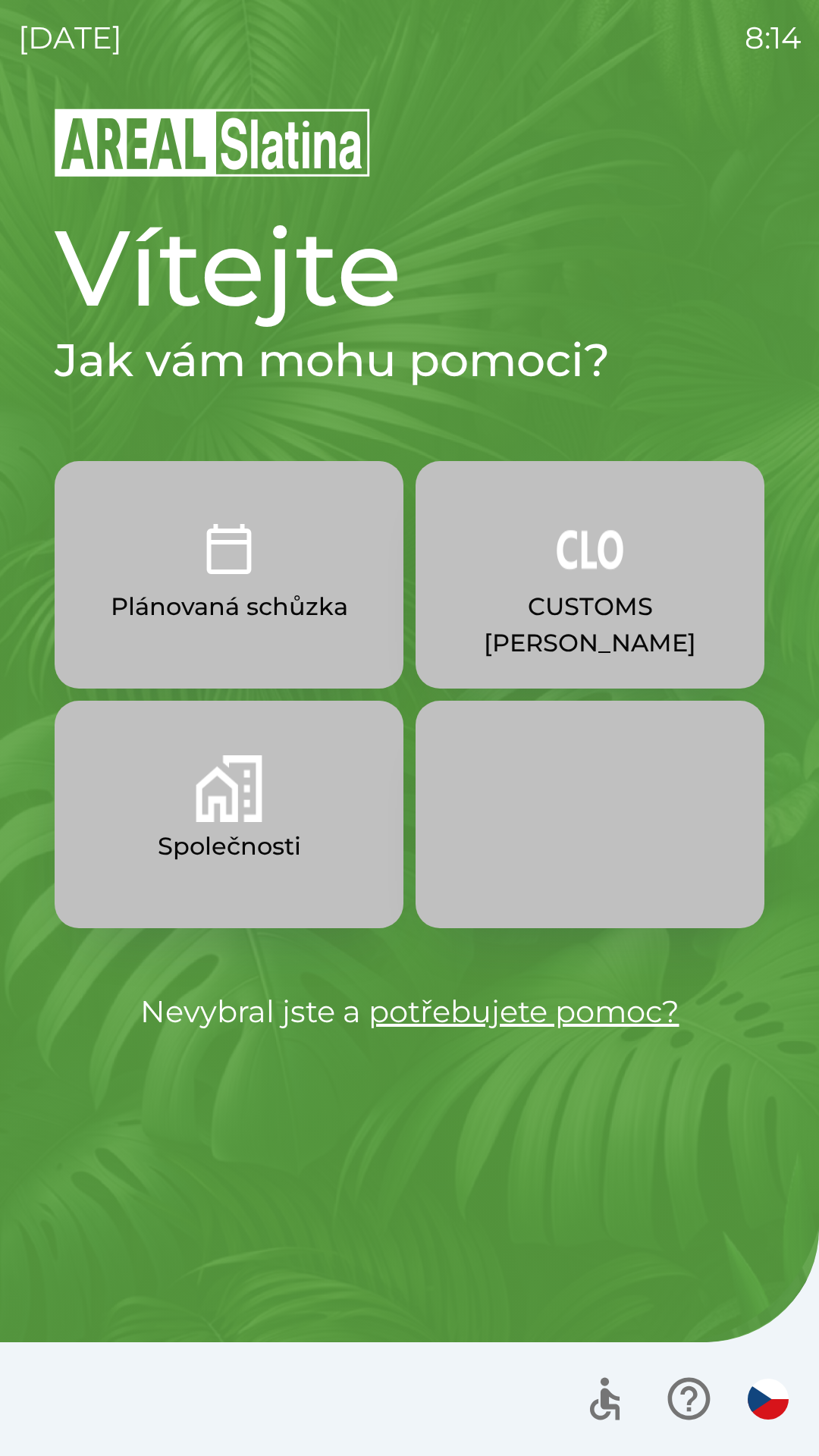
click at [9, 10] on div "[DATE] 8:14 Vítejte Jak vám mohu pomoci? Plánovaná schůzka CUSTOMS [PERSON_NAME…" at bounding box center [410, 728] width 819 height 1456
click at [176, 1446] on div at bounding box center [410, 1399] width 819 height 114
click at [536, 558] on button "CUSTOMS [PERSON_NAME]" at bounding box center [590, 574] width 349 height 227
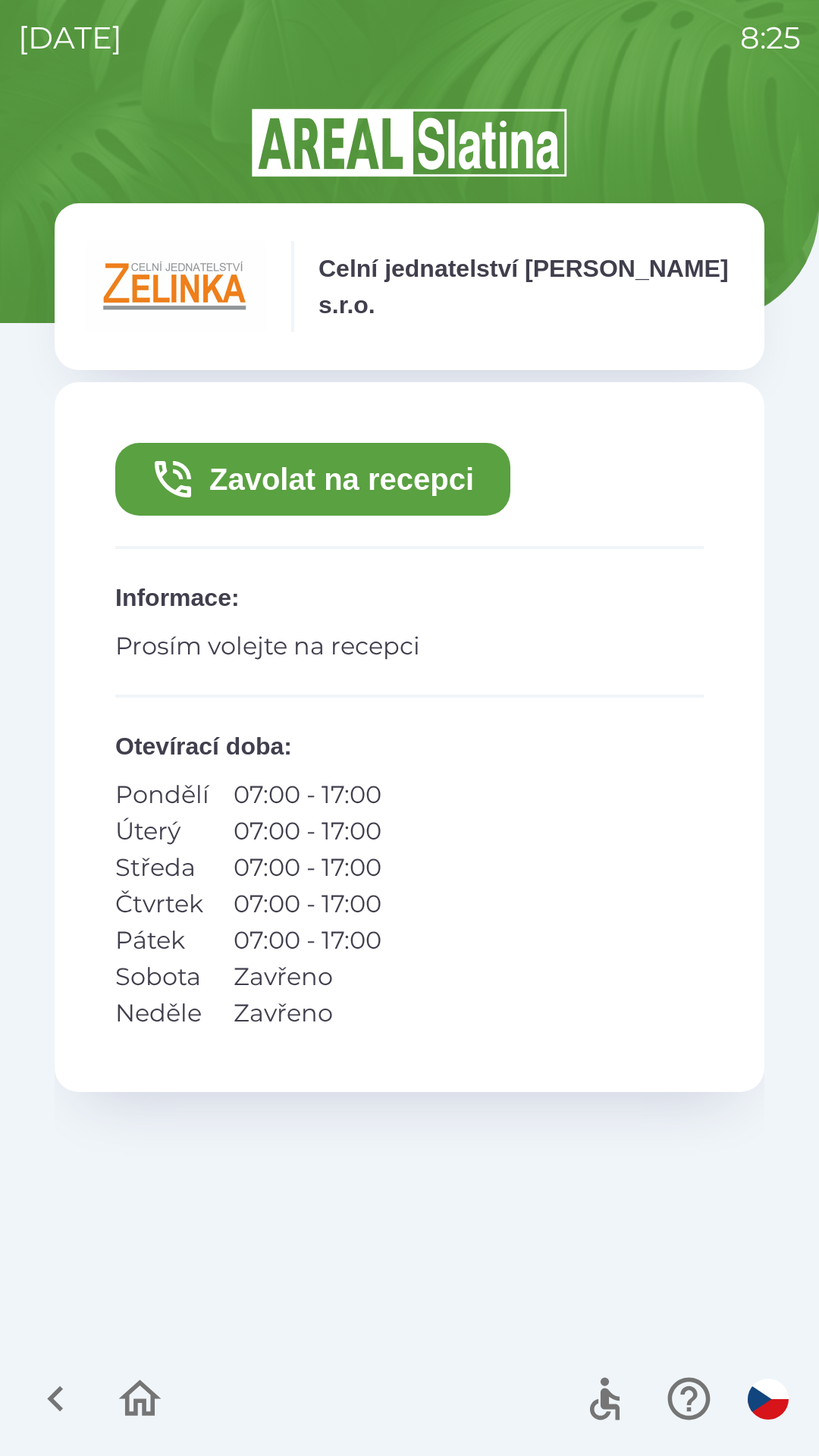
click at [319, 464] on button "Zavolat na recepci" at bounding box center [312, 479] width 395 height 72
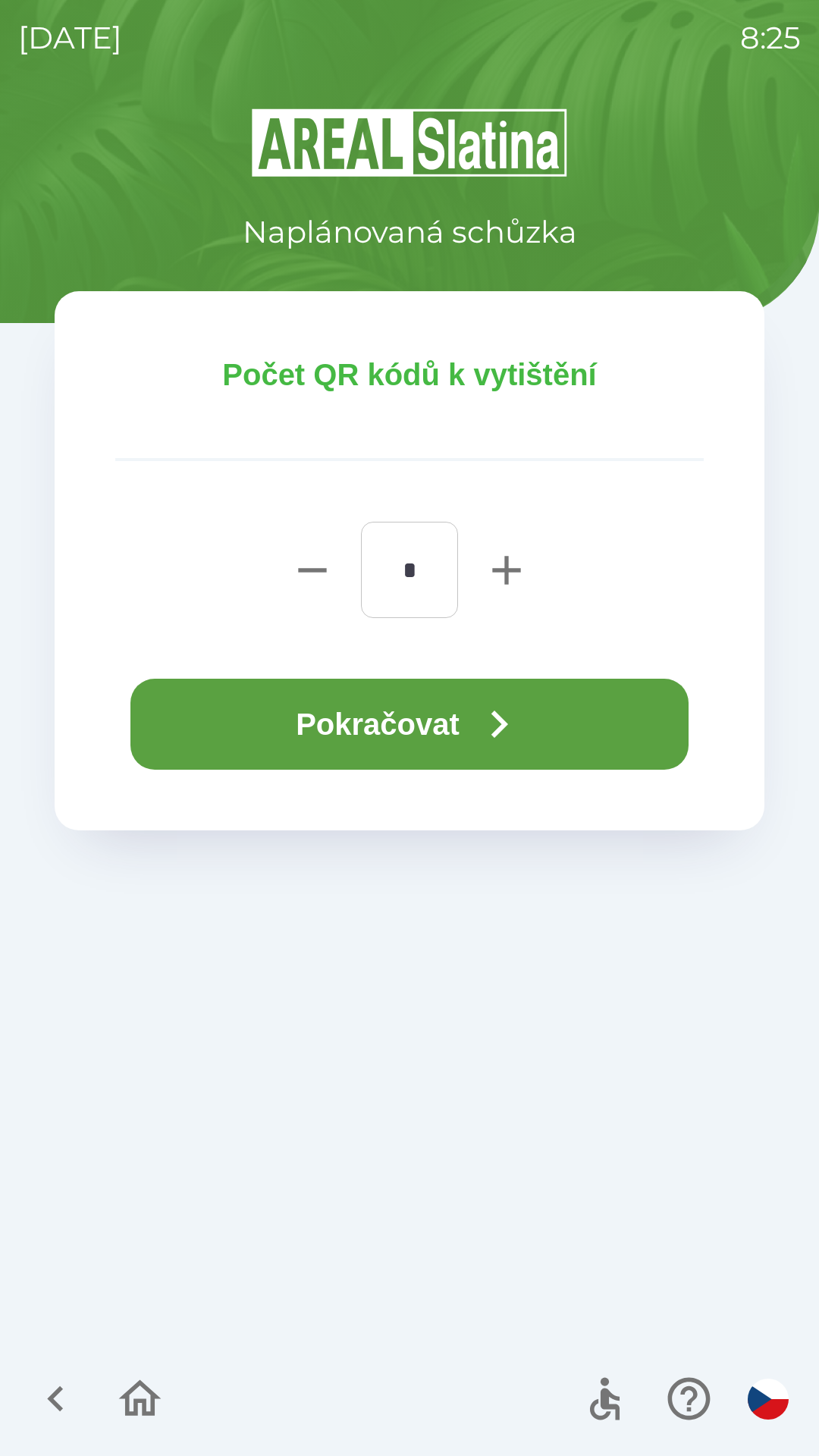
click at [428, 701] on button "Pokračovat" at bounding box center [410, 724] width 558 height 91
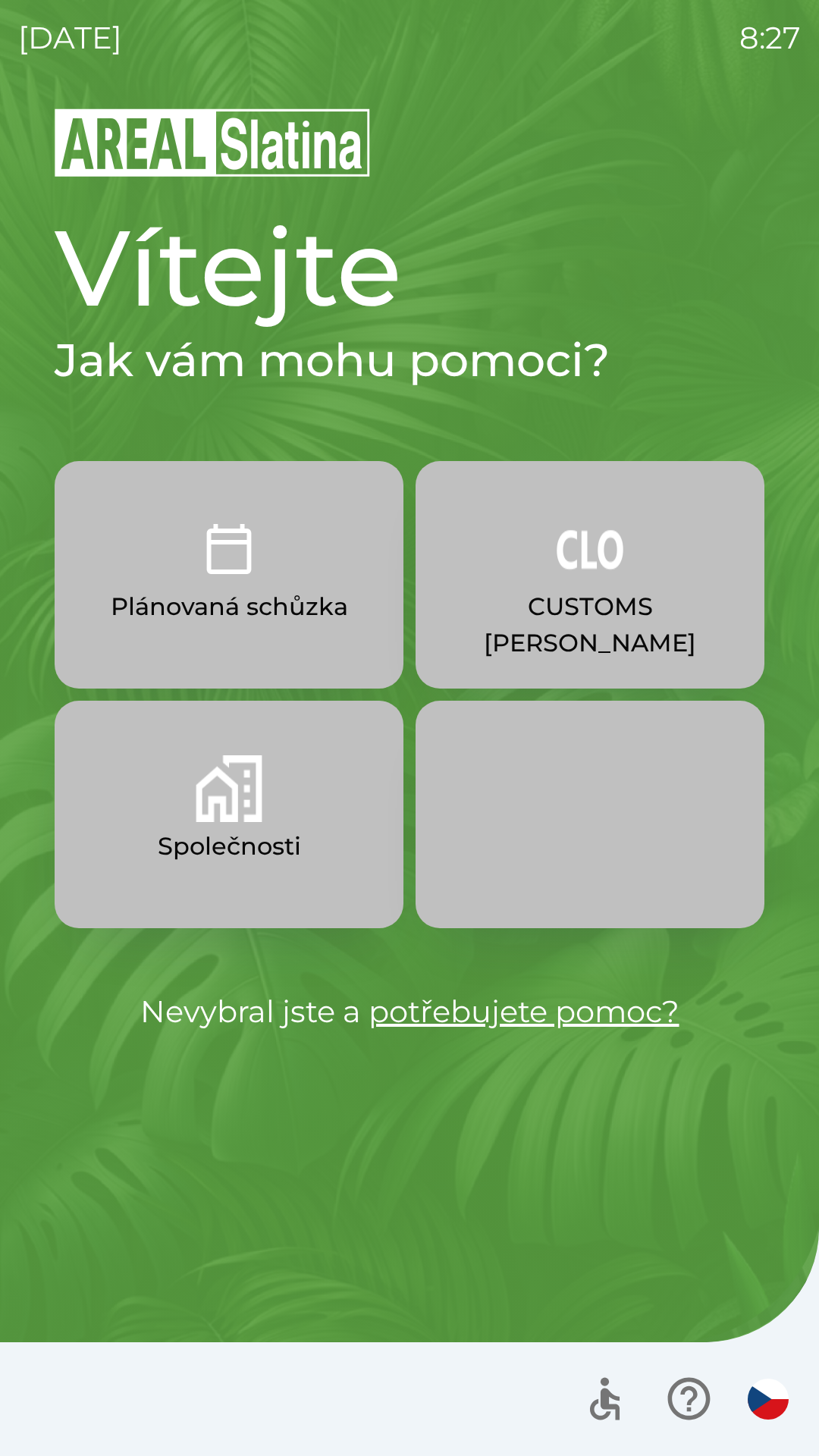
click at [572, 608] on p "CUSTOMS [PERSON_NAME]" at bounding box center [590, 624] width 276 height 72
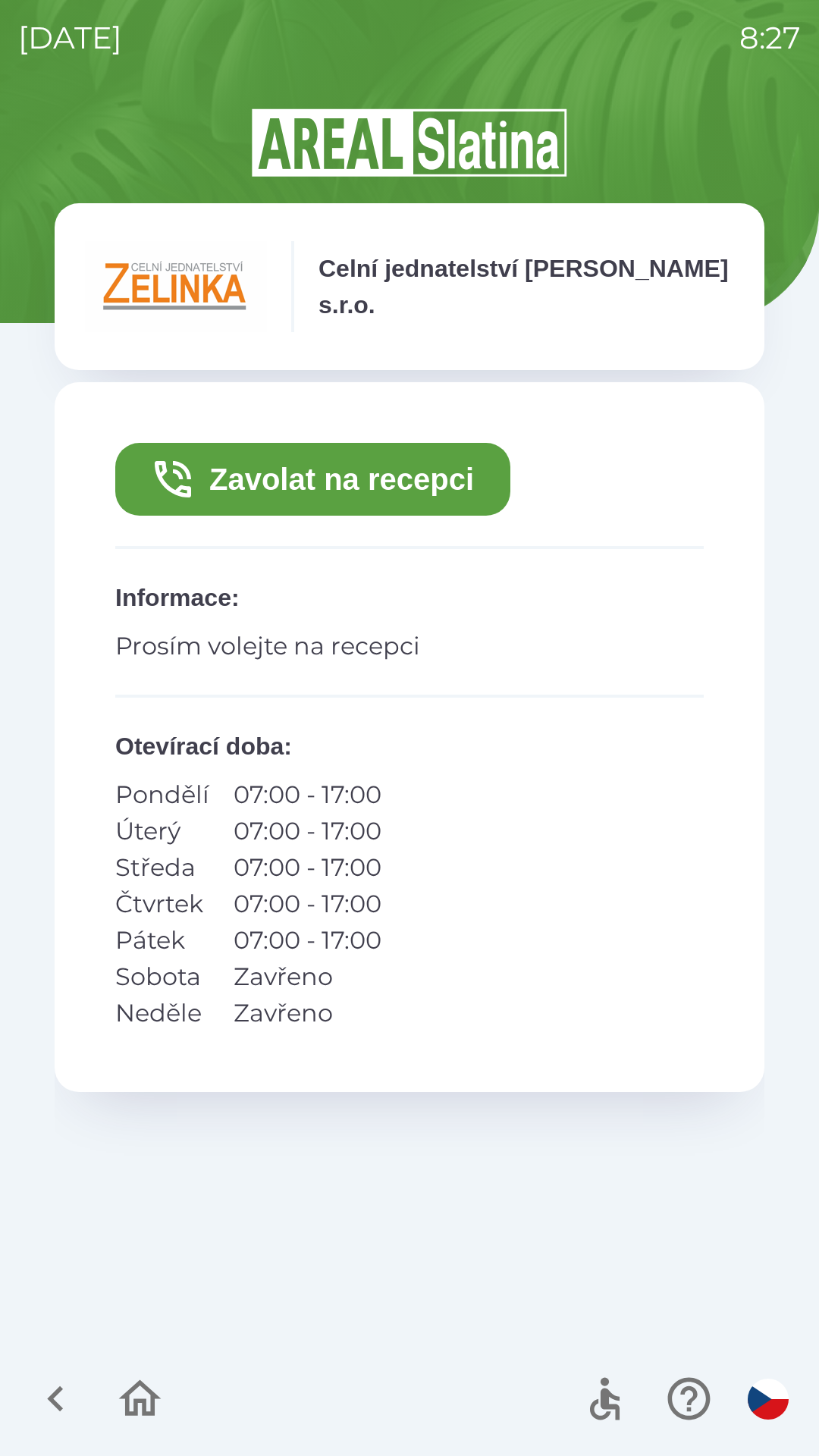
click at [292, 479] on button "Zavolat na recepci" at bounding box center [312, 479] width 395 height 72
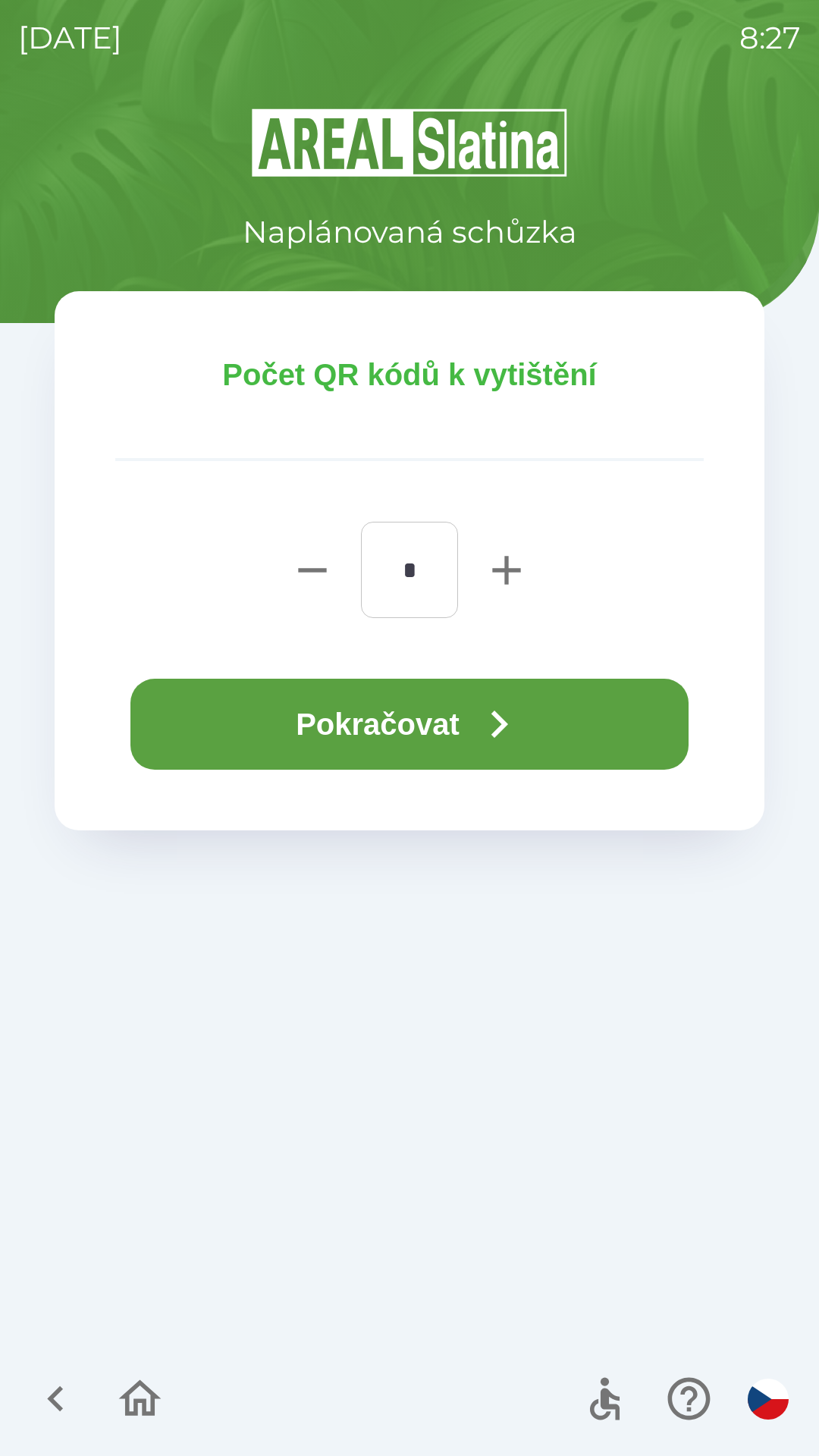
click at [343, 738] on button "Pokračovat" at bounding box center [410, 724] width 558 height 91
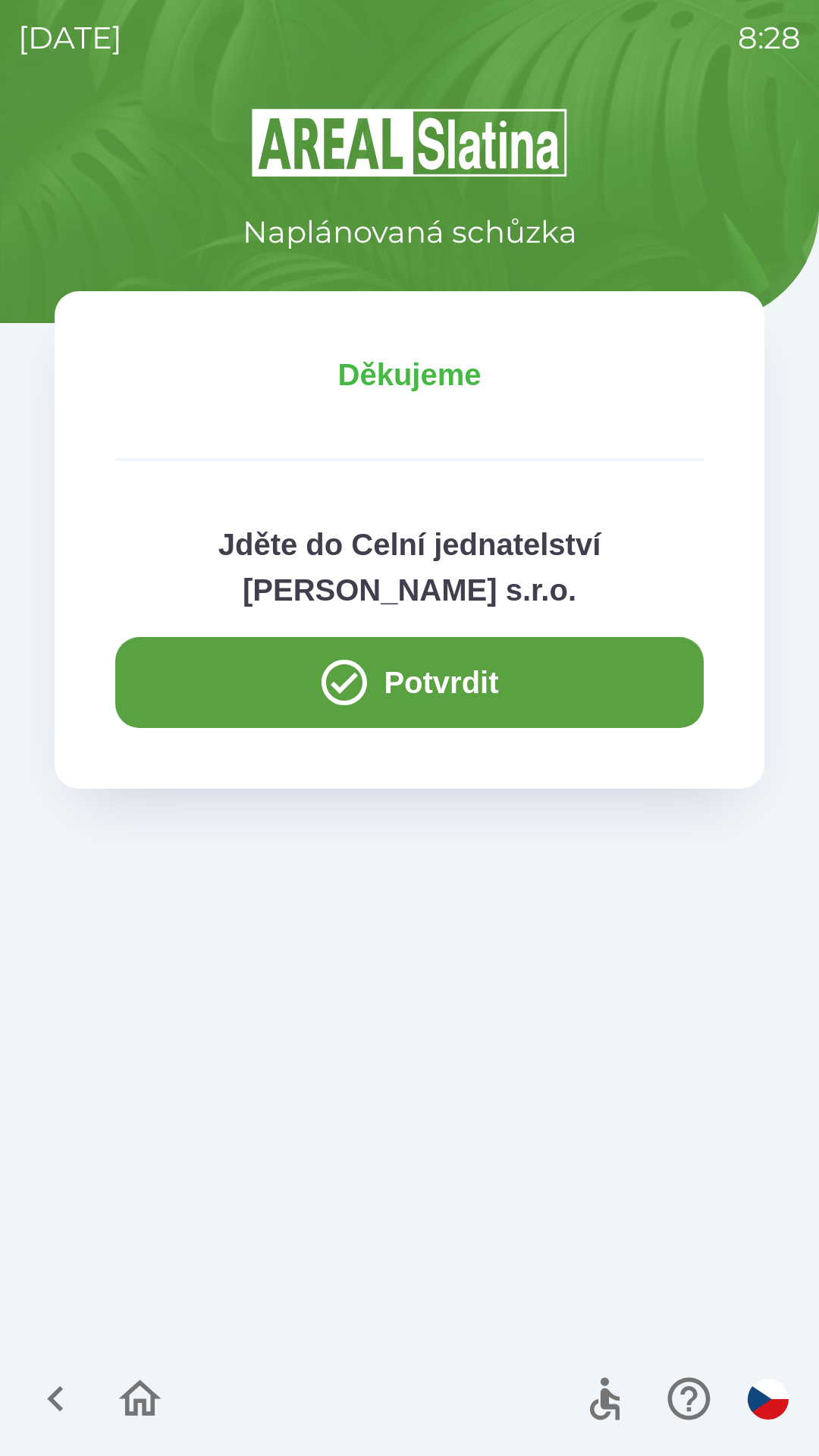
click at [207, 688] on button "Potvrdit" at bounding box center [409, 682] width 588 height 91
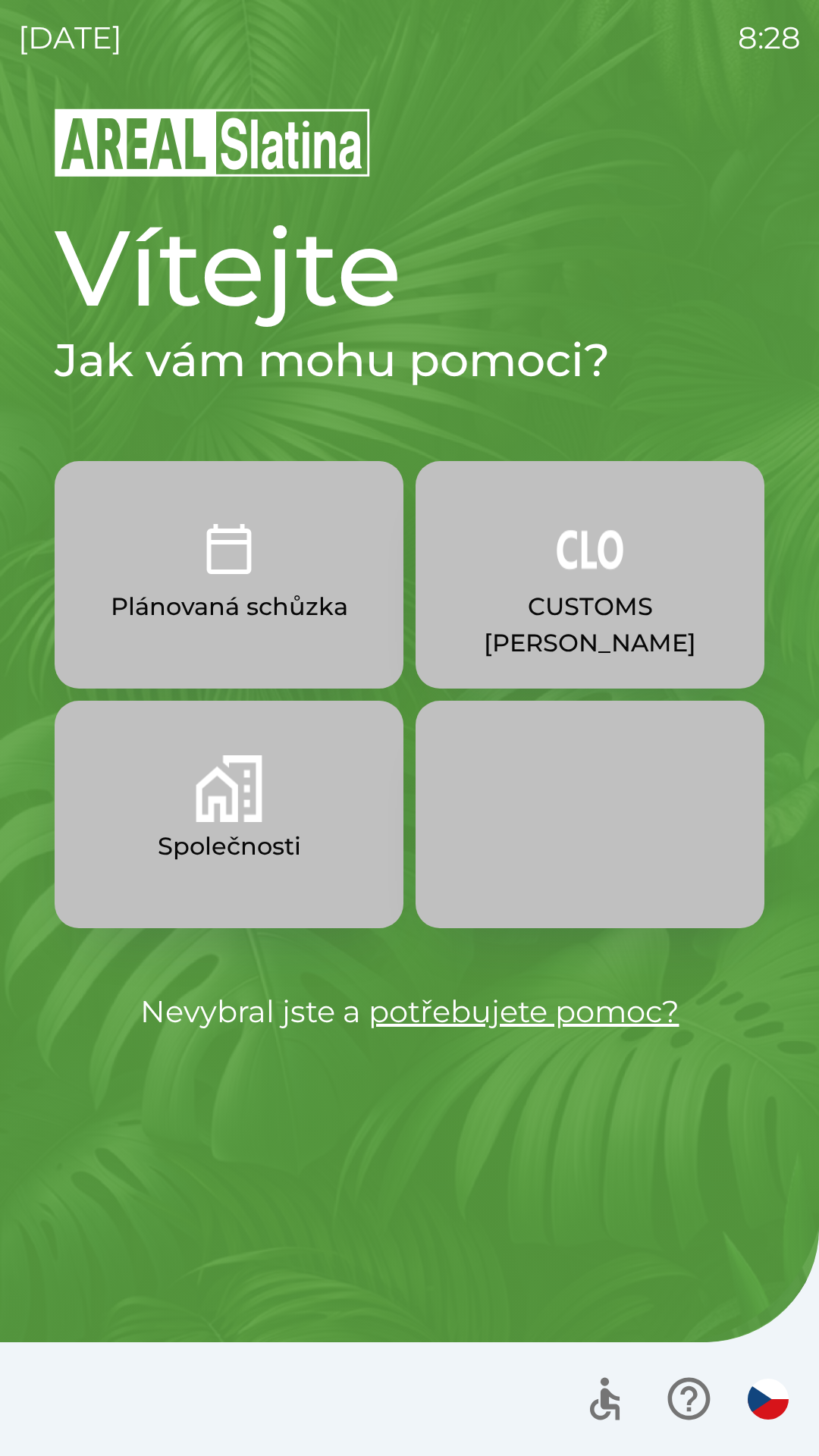
click at [218, 846] on p "Společnosti" at bounding box center [229, 846] width 144 height 37
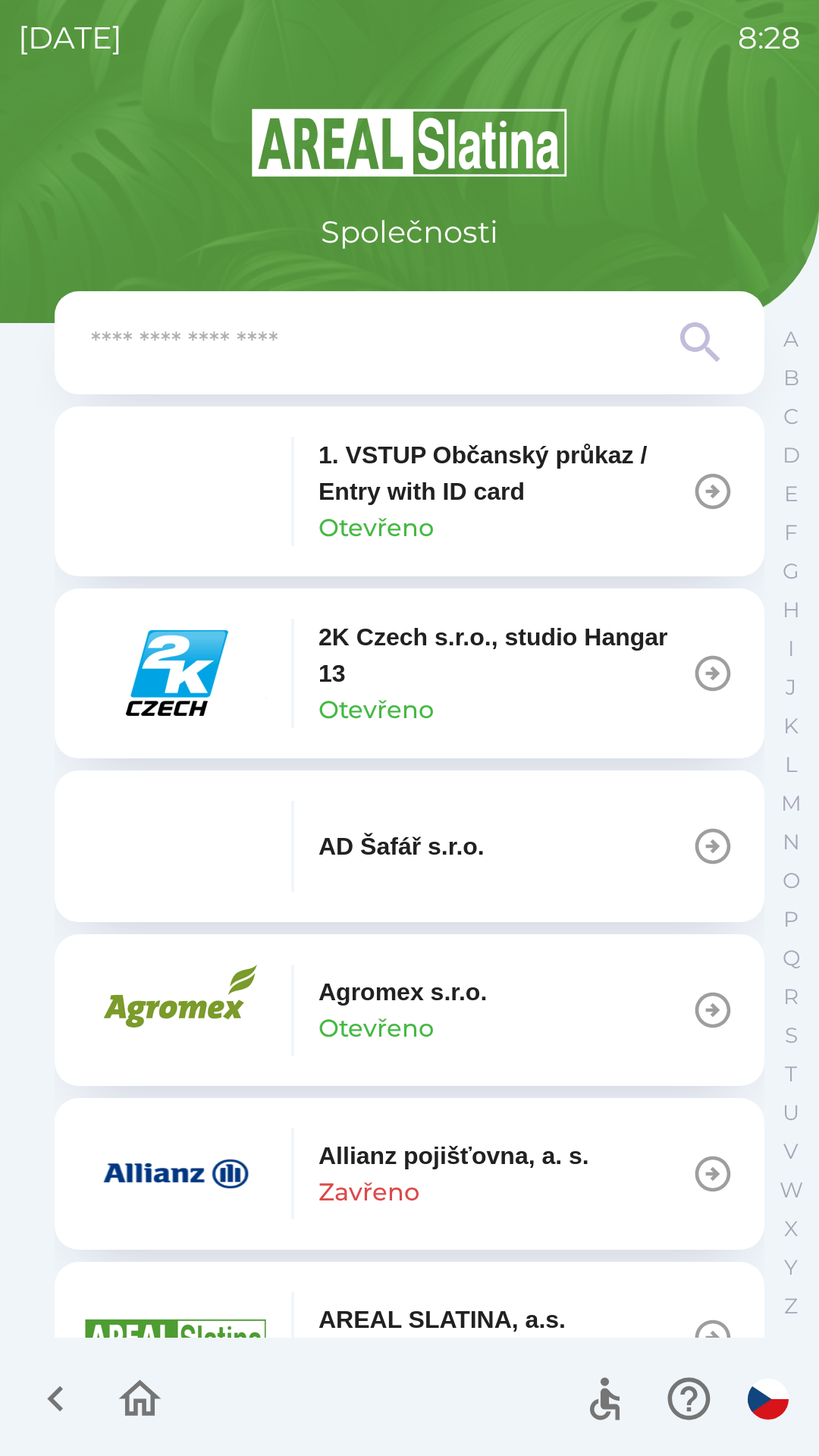
click at [311, 354] on input "text" at bounding box center [379, 343] width 576 height 42
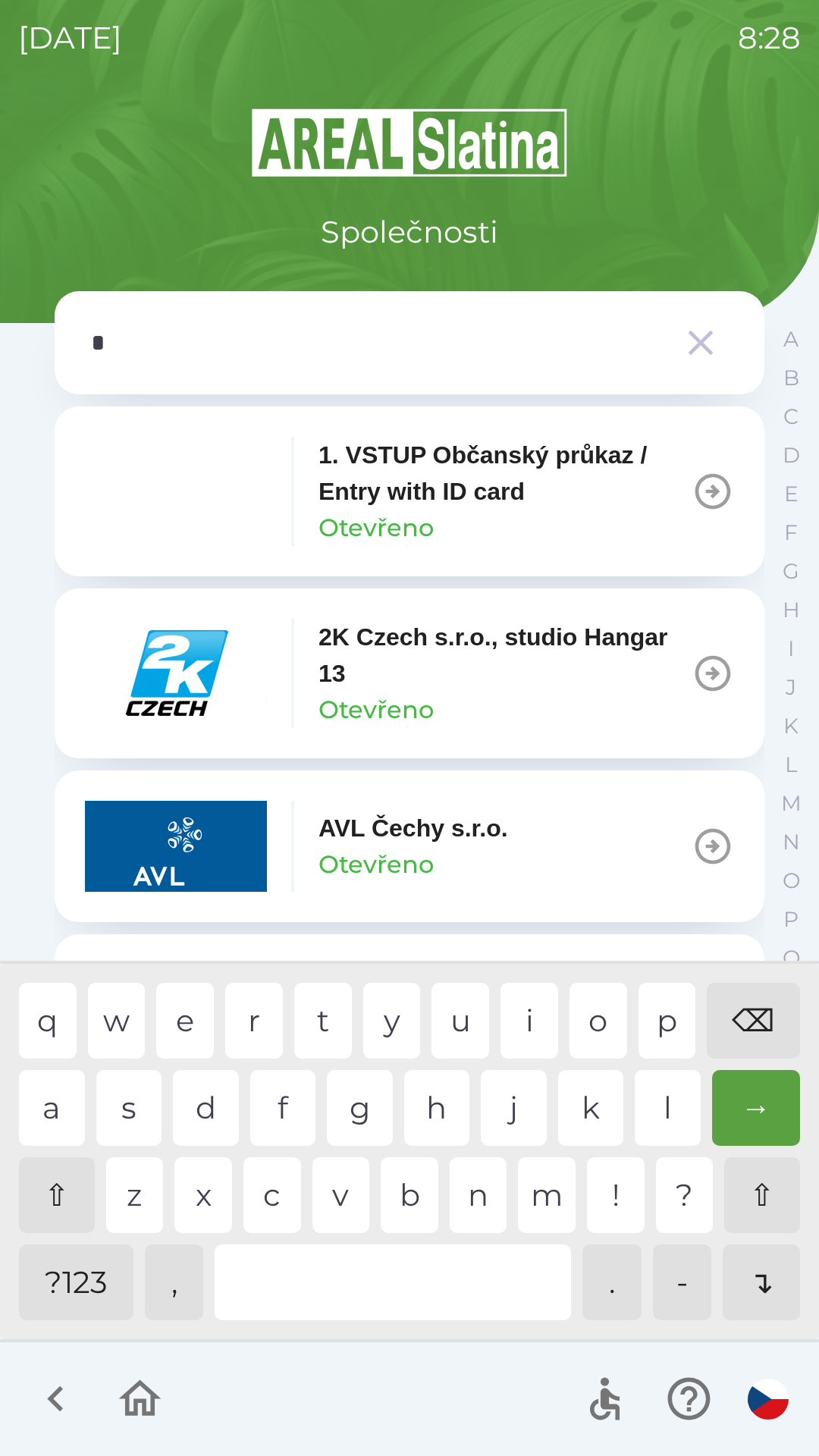
type input "**"
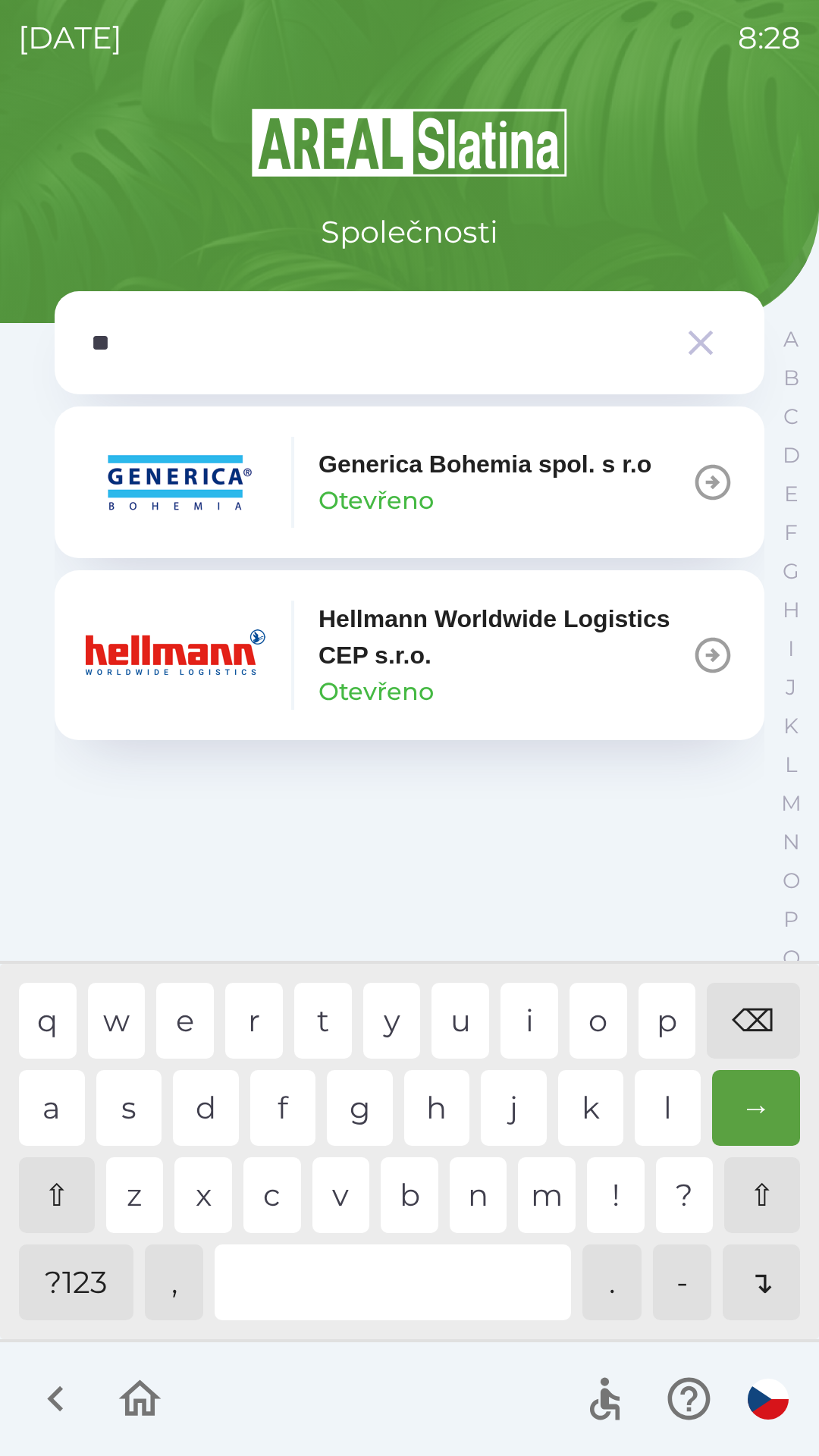
click at [182, 1033] on div "e" at bounding box center [185, 1021] width 58 height 75
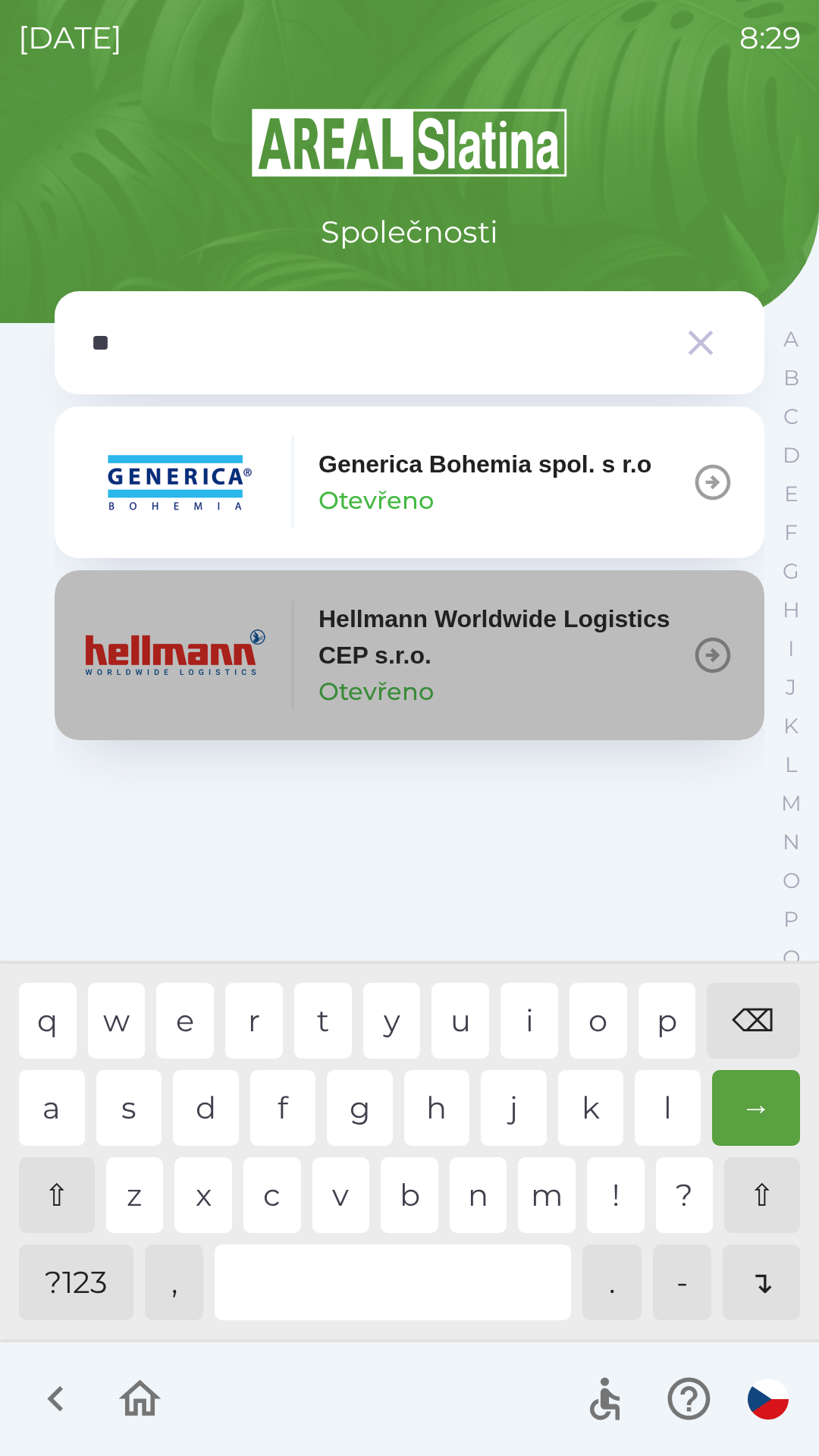
click at [396, 667] on p "Hellmann Worldwide Logistics CEP s.r.o." at bounding box center [505, 637] width 373 height 72
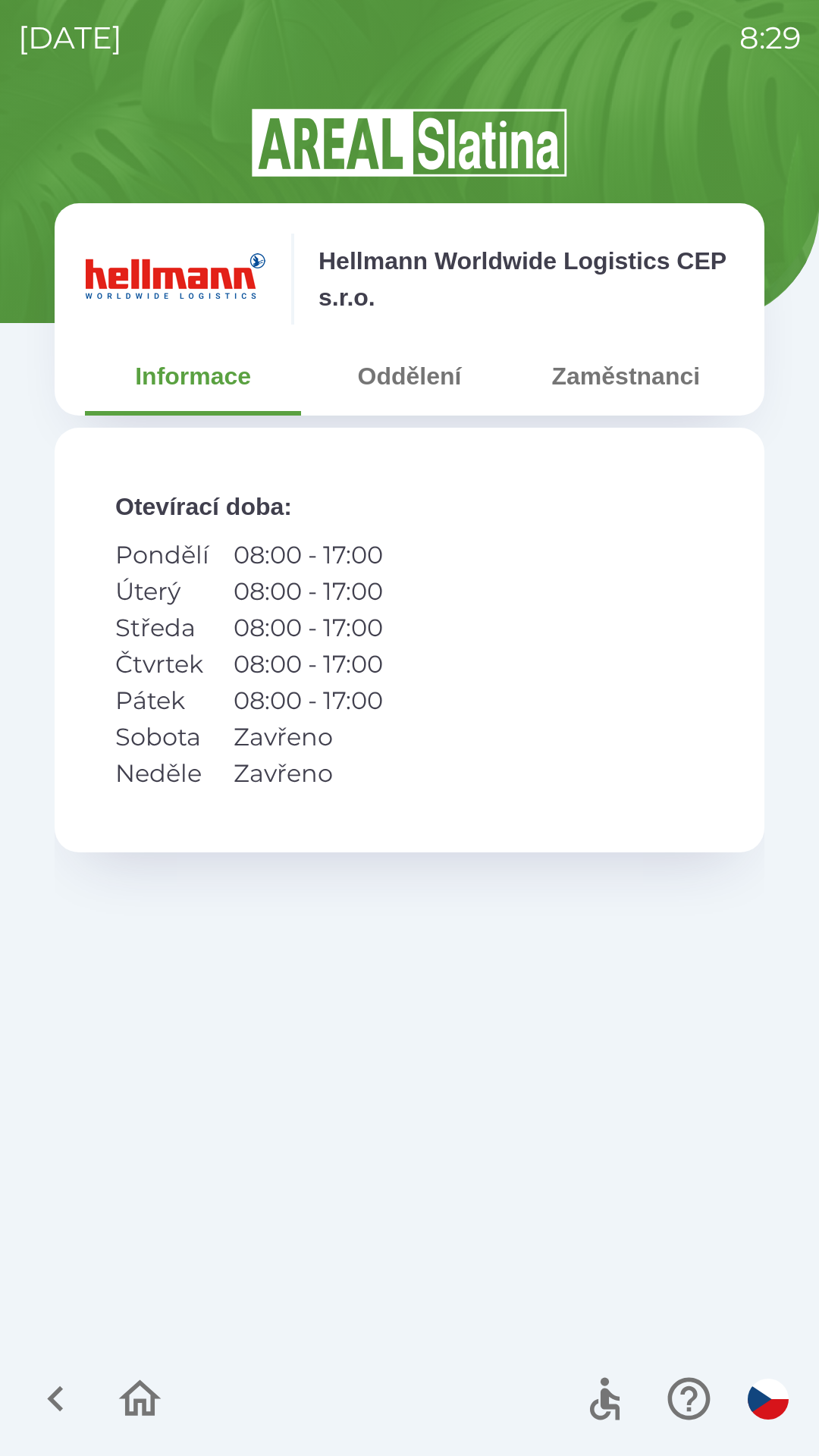
click at [435, 385] on button "Oddělení" at bounding box center [410, 376] width 216 height 55
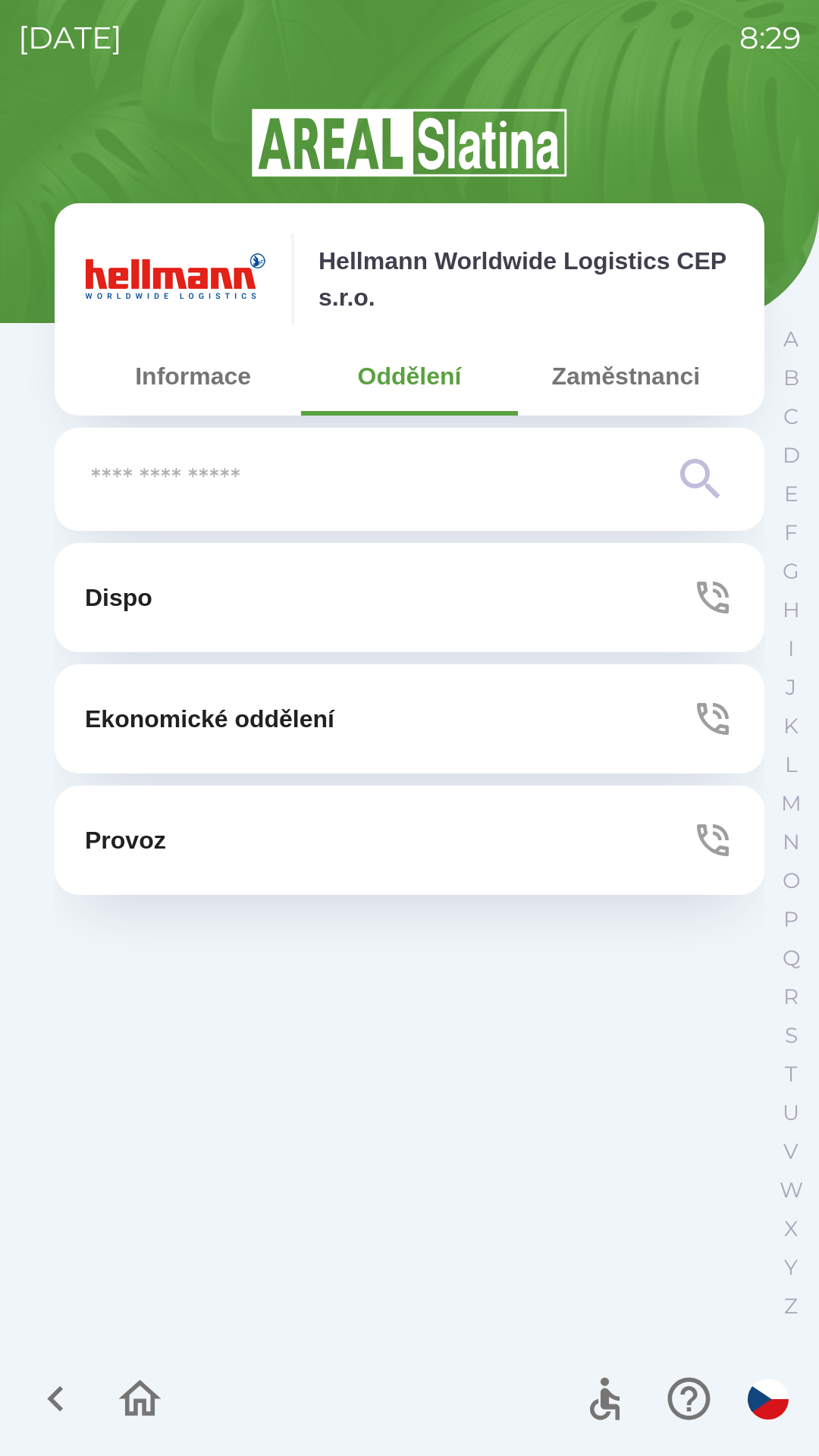
click at [401, 601] on button "Dispo" at bounding box center [410, 598] width 710 height 109
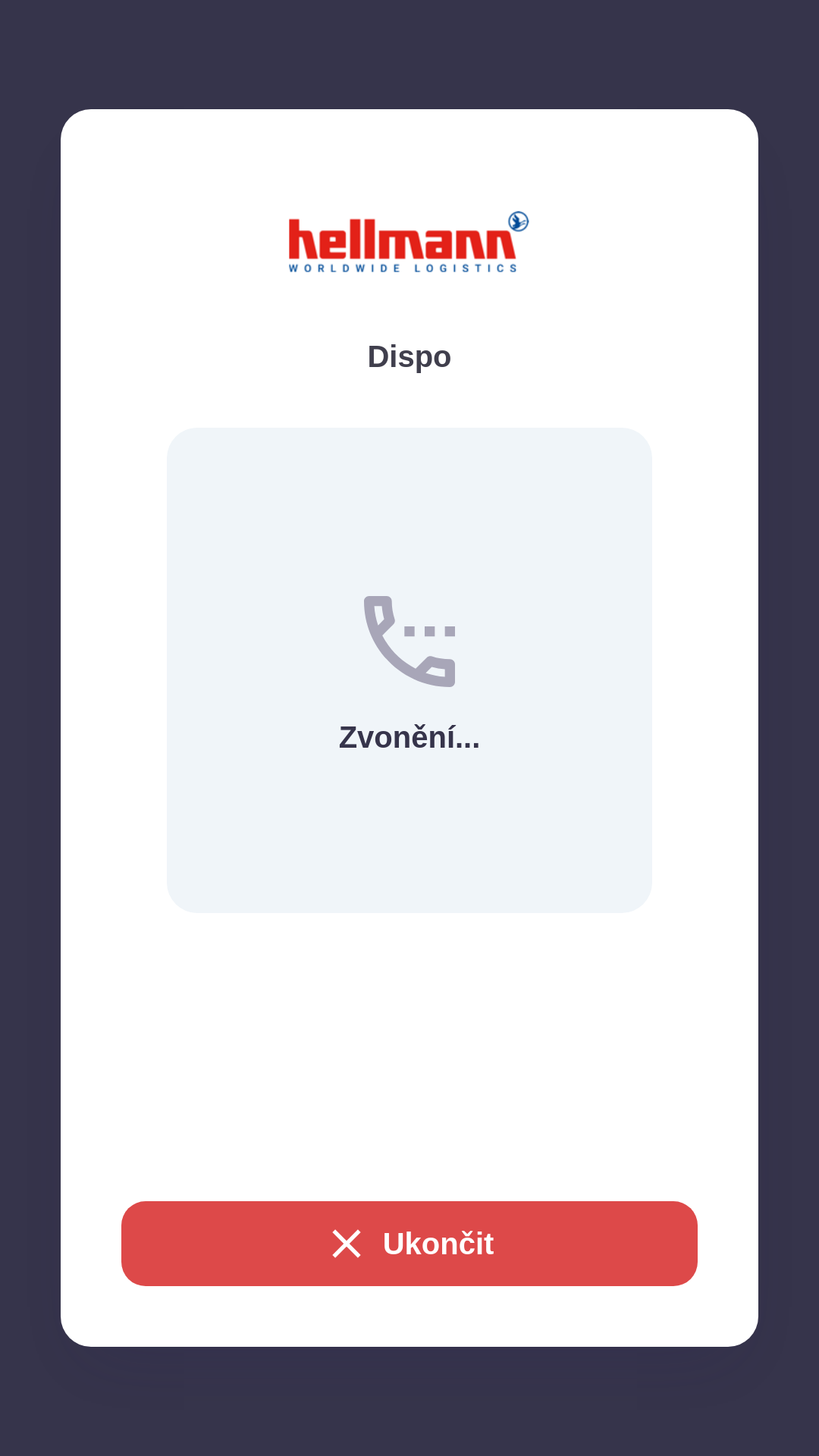
click at [340, 1240] on icon "button" at bounding box center [346, 1244] width 49 height 49
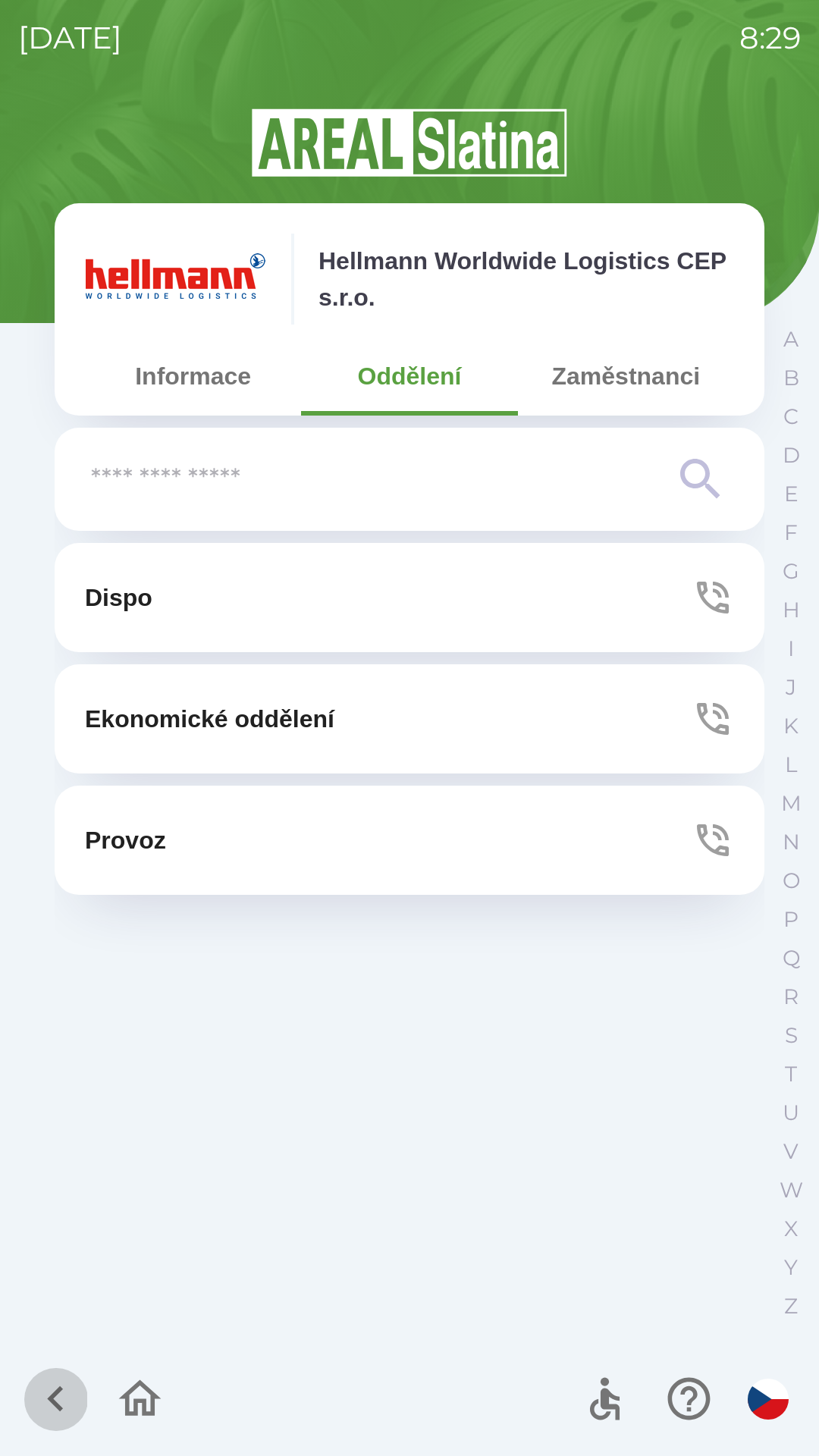
click at [71, 1390] on icon "button" at bounding box center [56, 1398] width 51 height 51
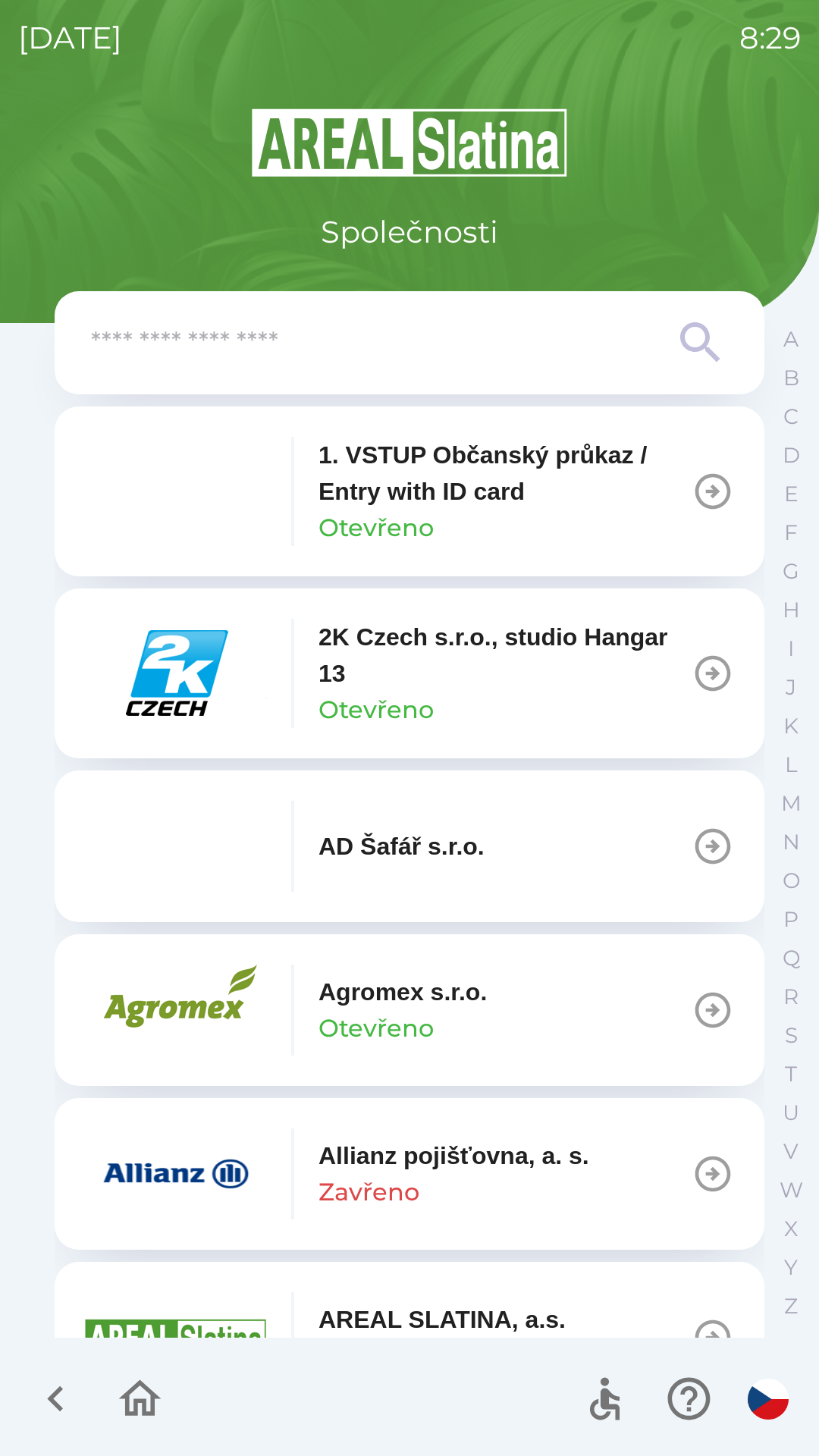
click at [64, 1389] on icon "button" at bounding box center [56, 1398] width 51 height 51
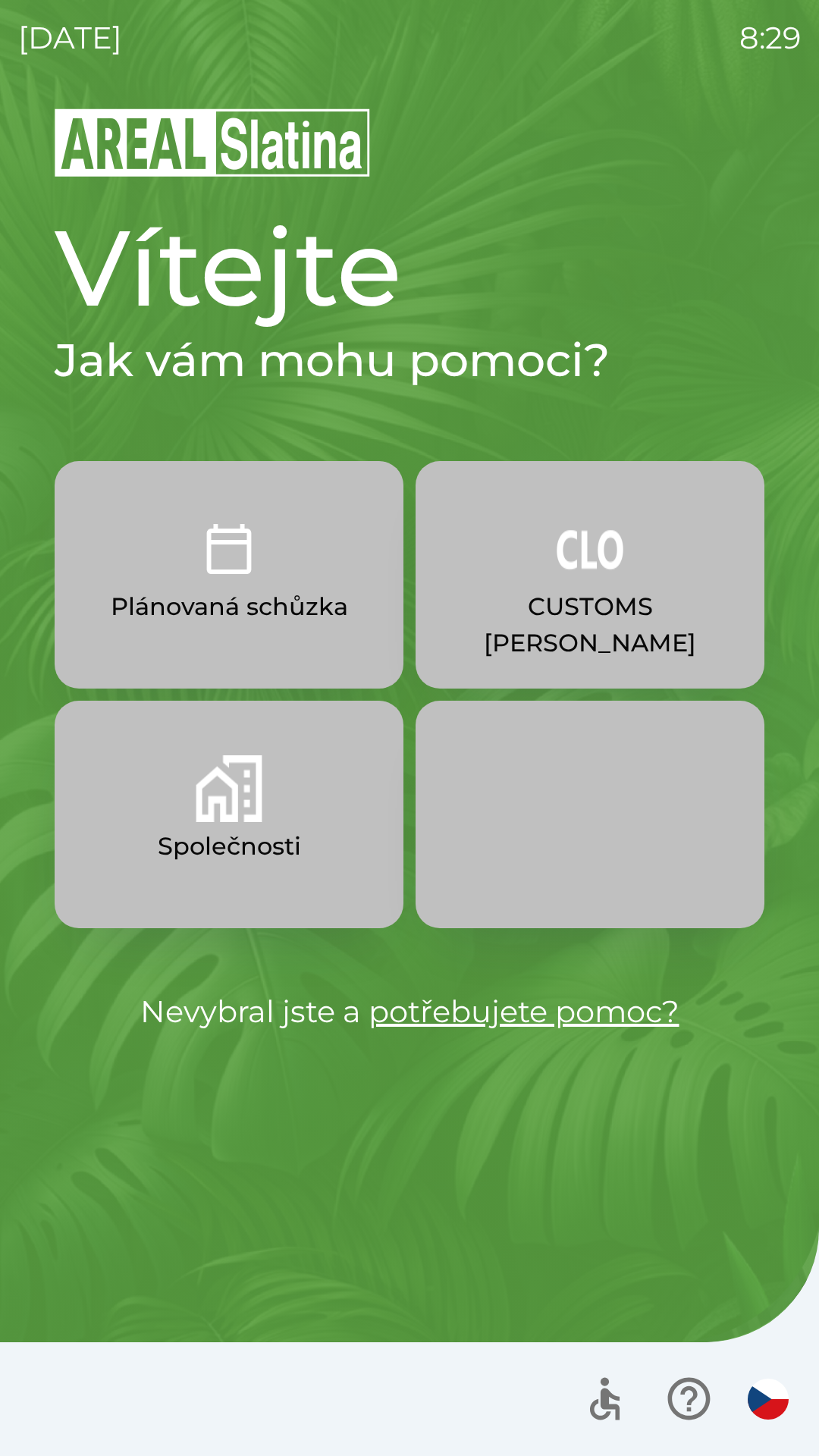
click at [59, 1421] on div at bounding box center [410, 1399] width 819 height 114
click at [621, 578] on img "button" at bounding box center [589, 548] width 66 height 66
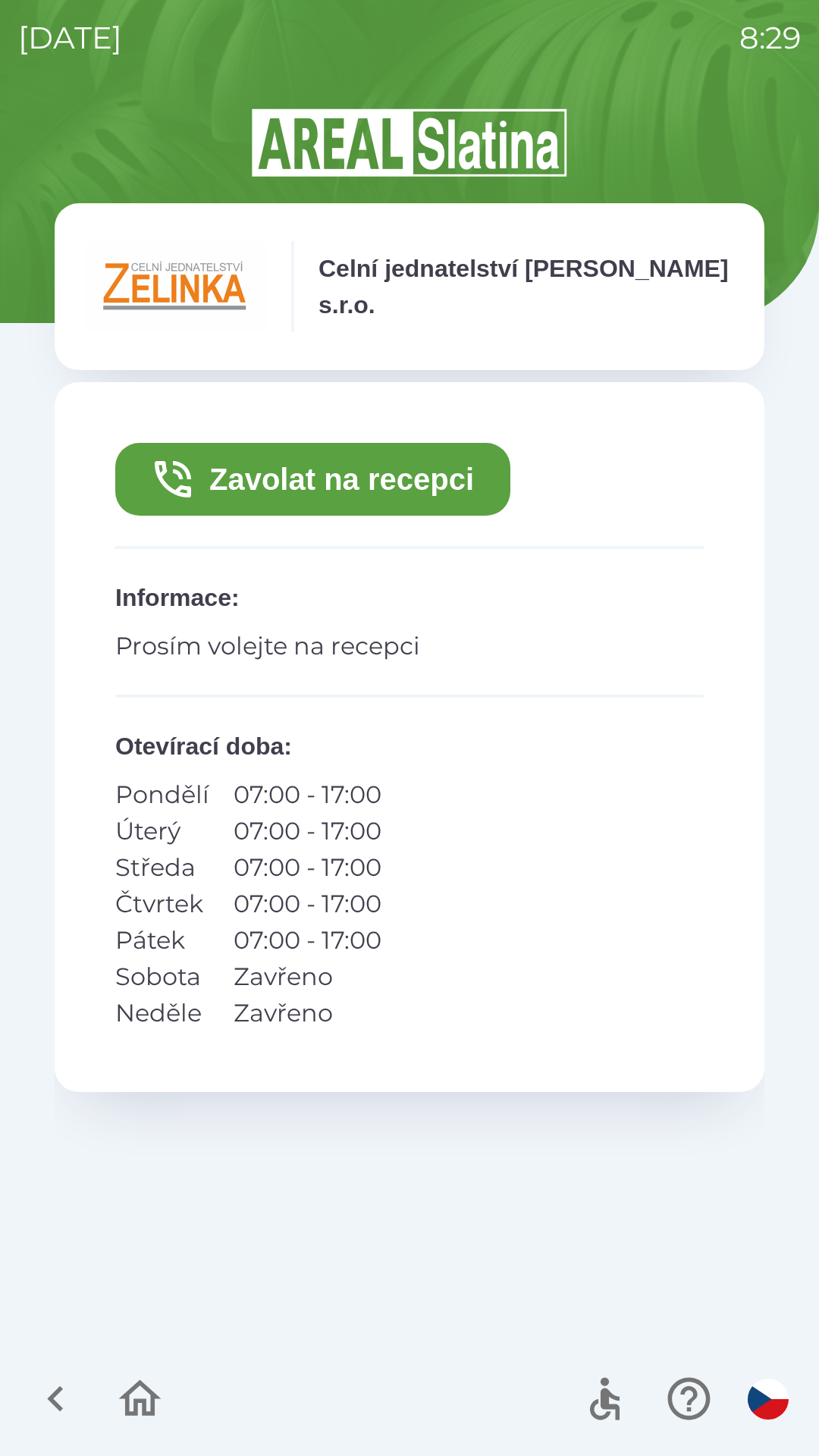
click at [397, 496] on button "Zavolat na recepci" at bounding box center [312, 479] width 395 height 72
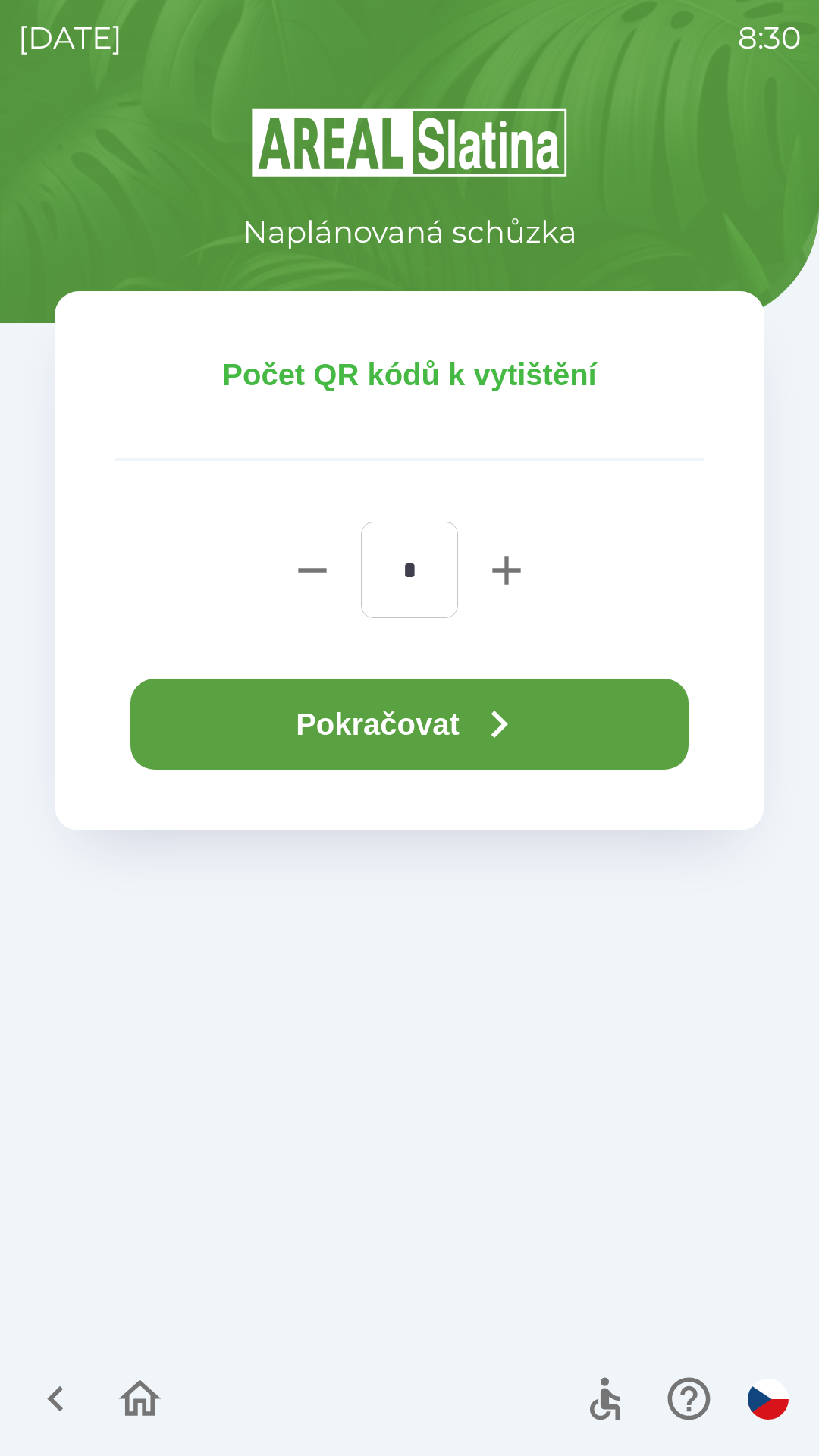
click at [444, 730] on button "Pokračovat" at bounding box center [410, 724] width 558 height 91
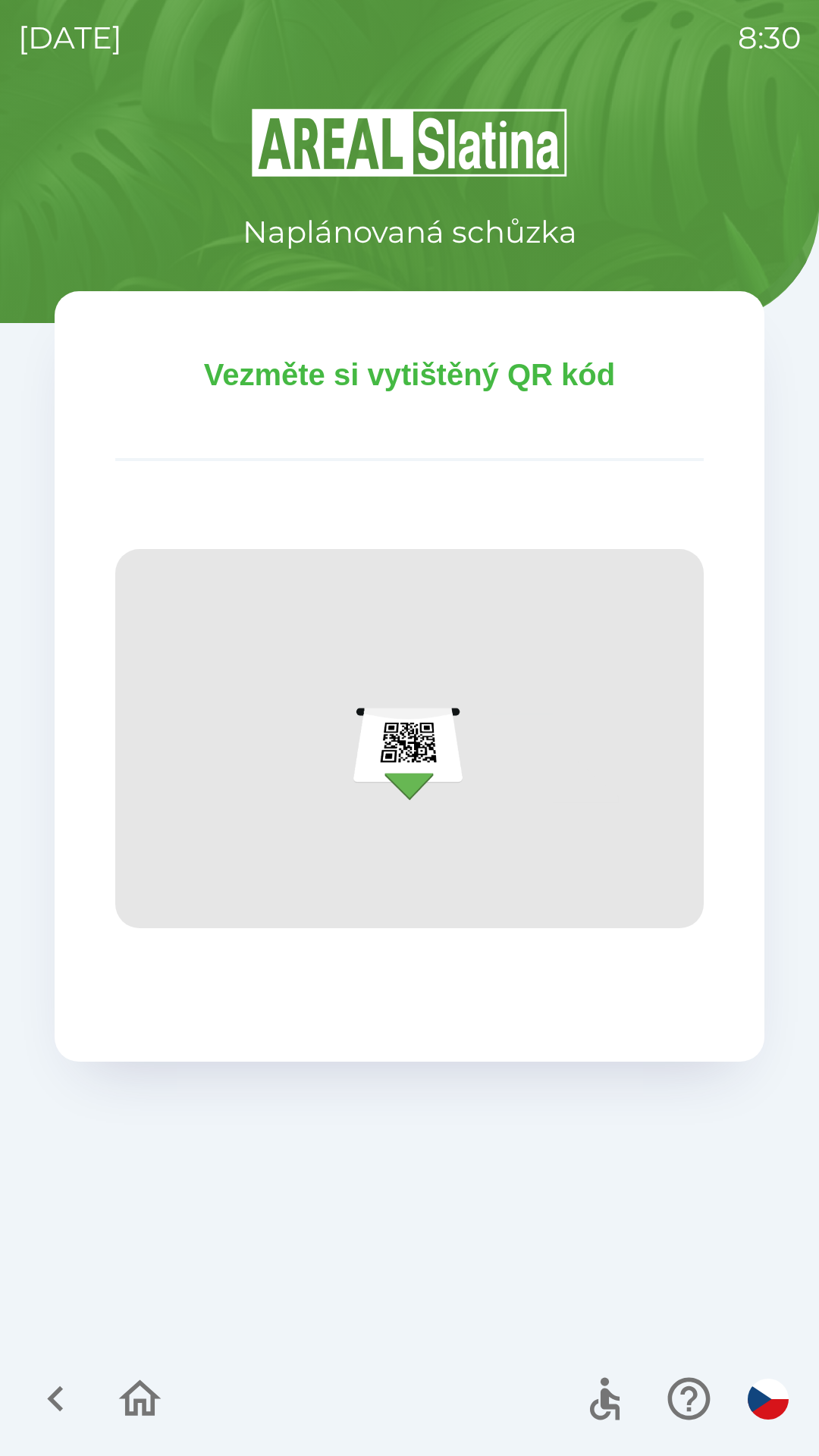
click at [46, 1410] on icon "button" at bounding box center [56, 1398] width 51 height 51
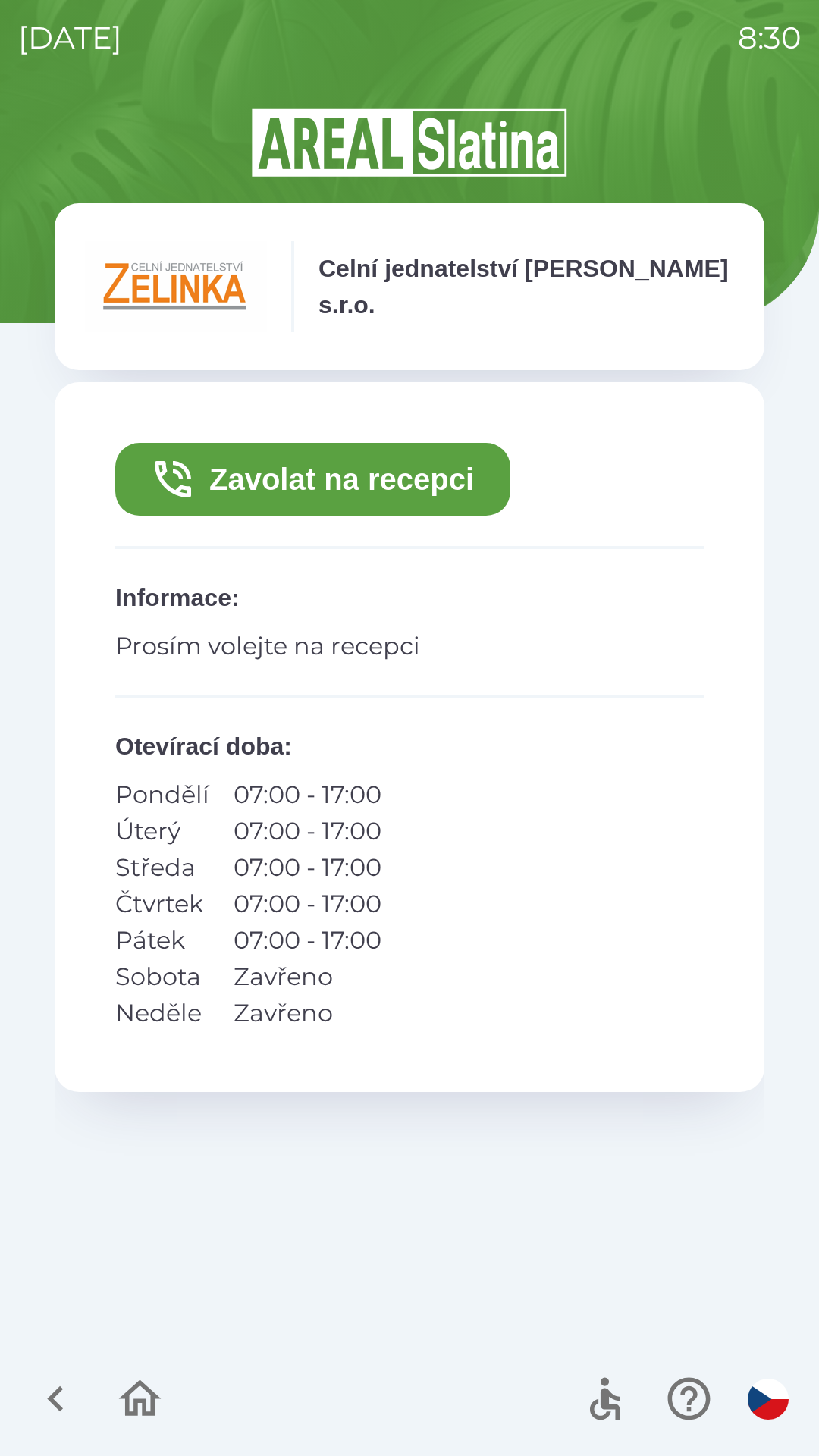
click at [47, 1403] on icon "button" at bounding box center [56, 1398] width 51 height 51
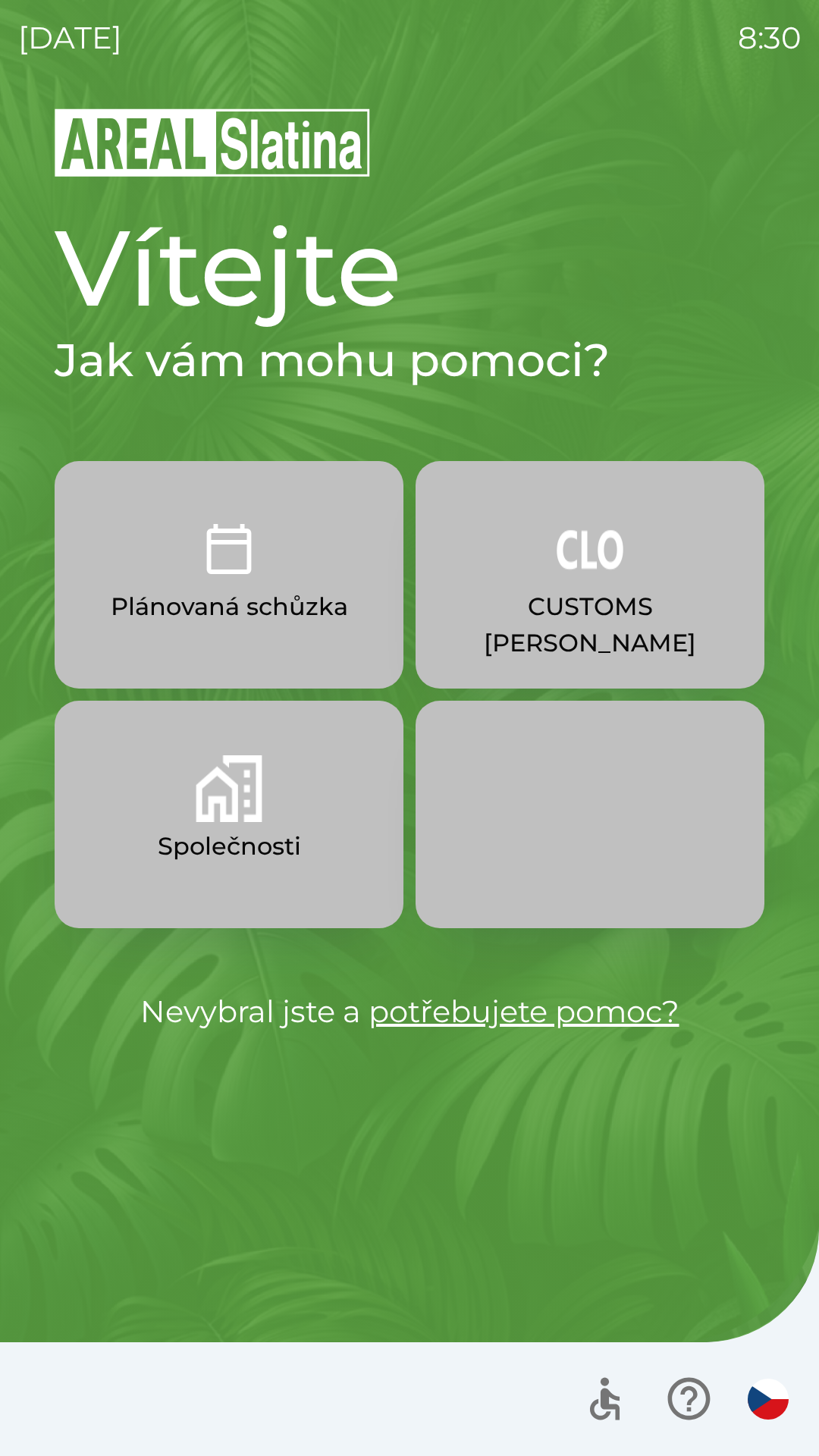
click at [309, 832] on button "Společnosti" at bounding box center [229, 814] width 349 height 227
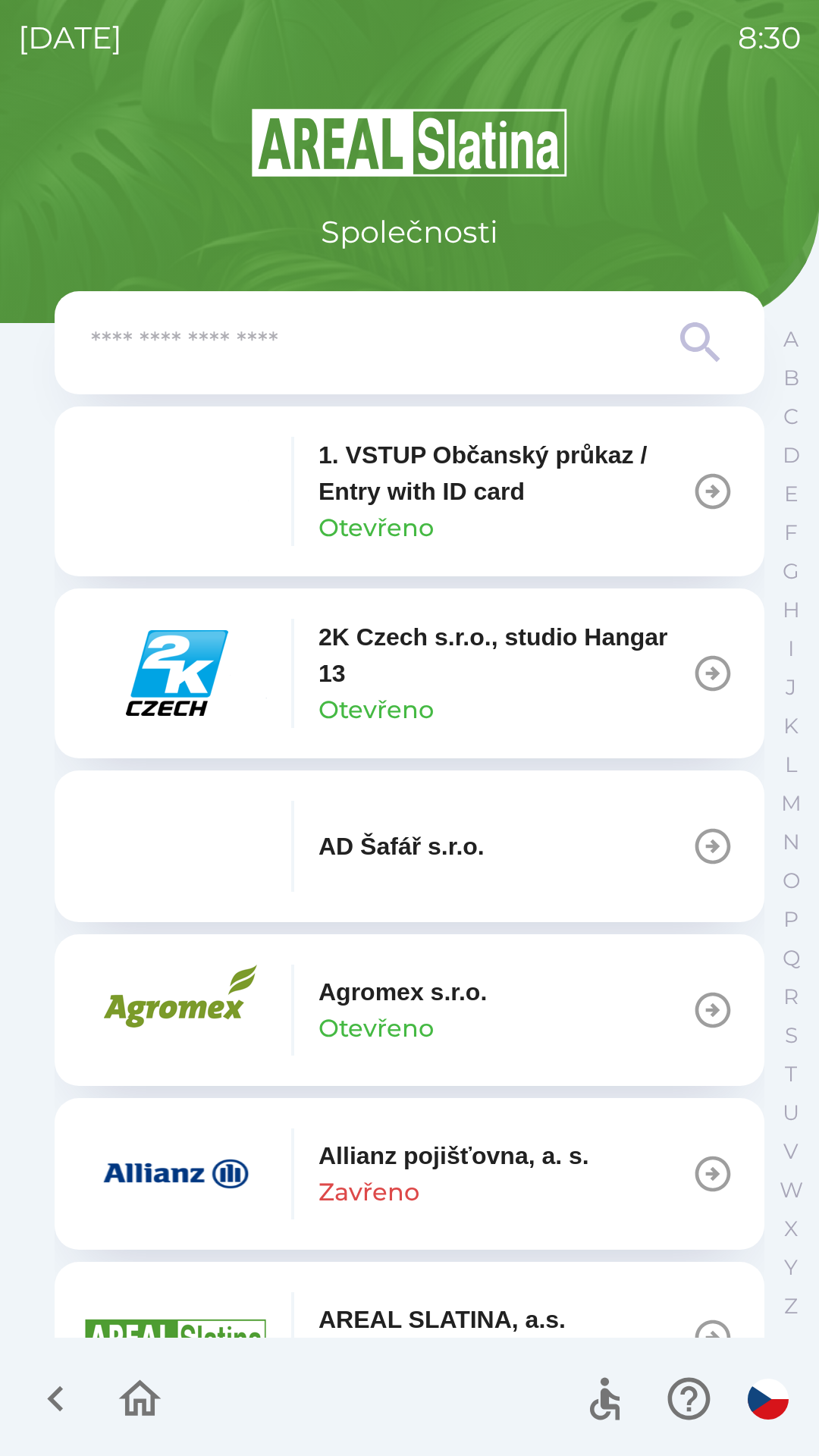
click at [410, 343] on input "text" at bounding box center [379, 343] width 576 height 42
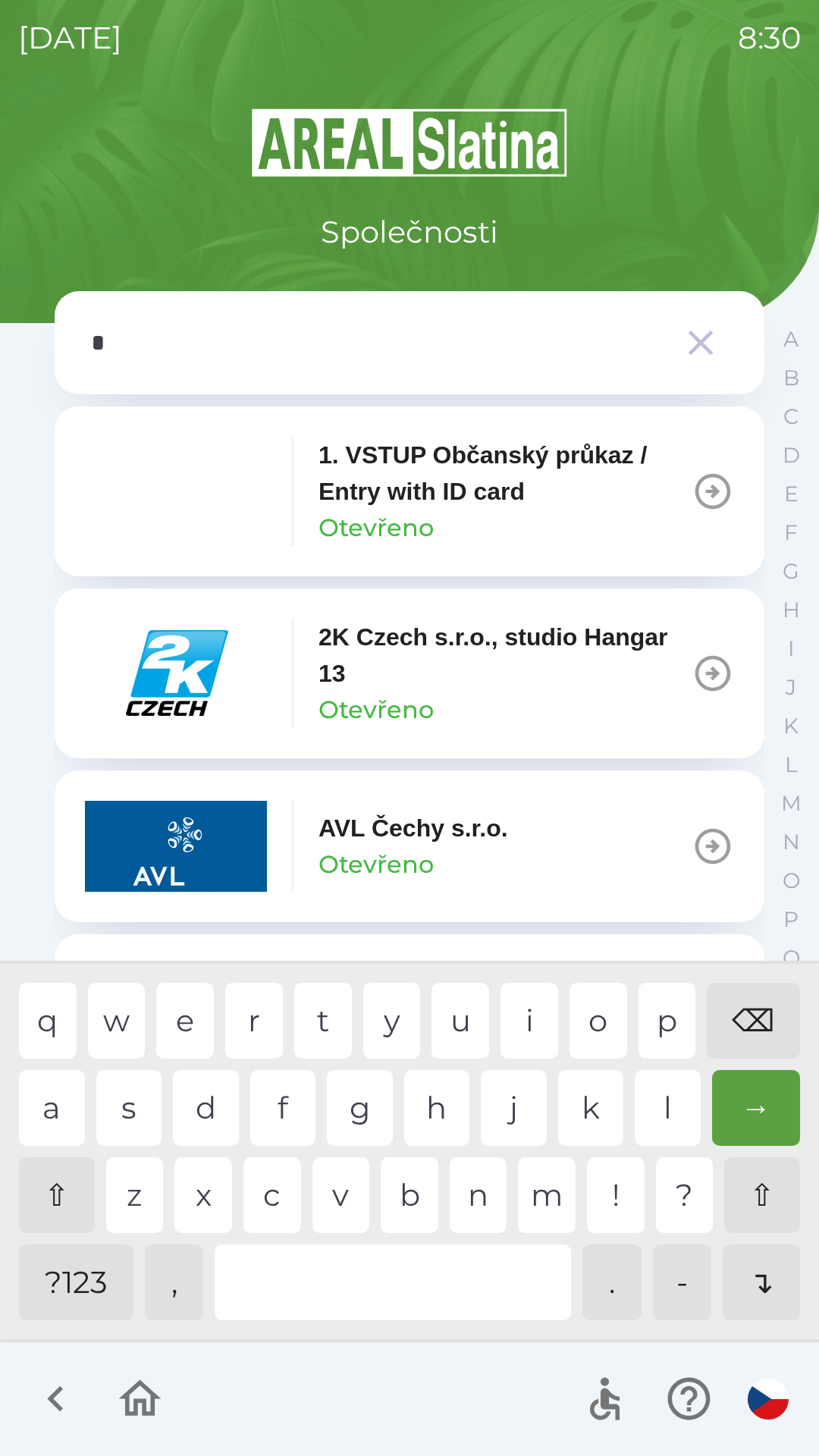
click at [440, 1102] on div "h" at bounding box center [437, 1108] width 66 height 75
type input "**"
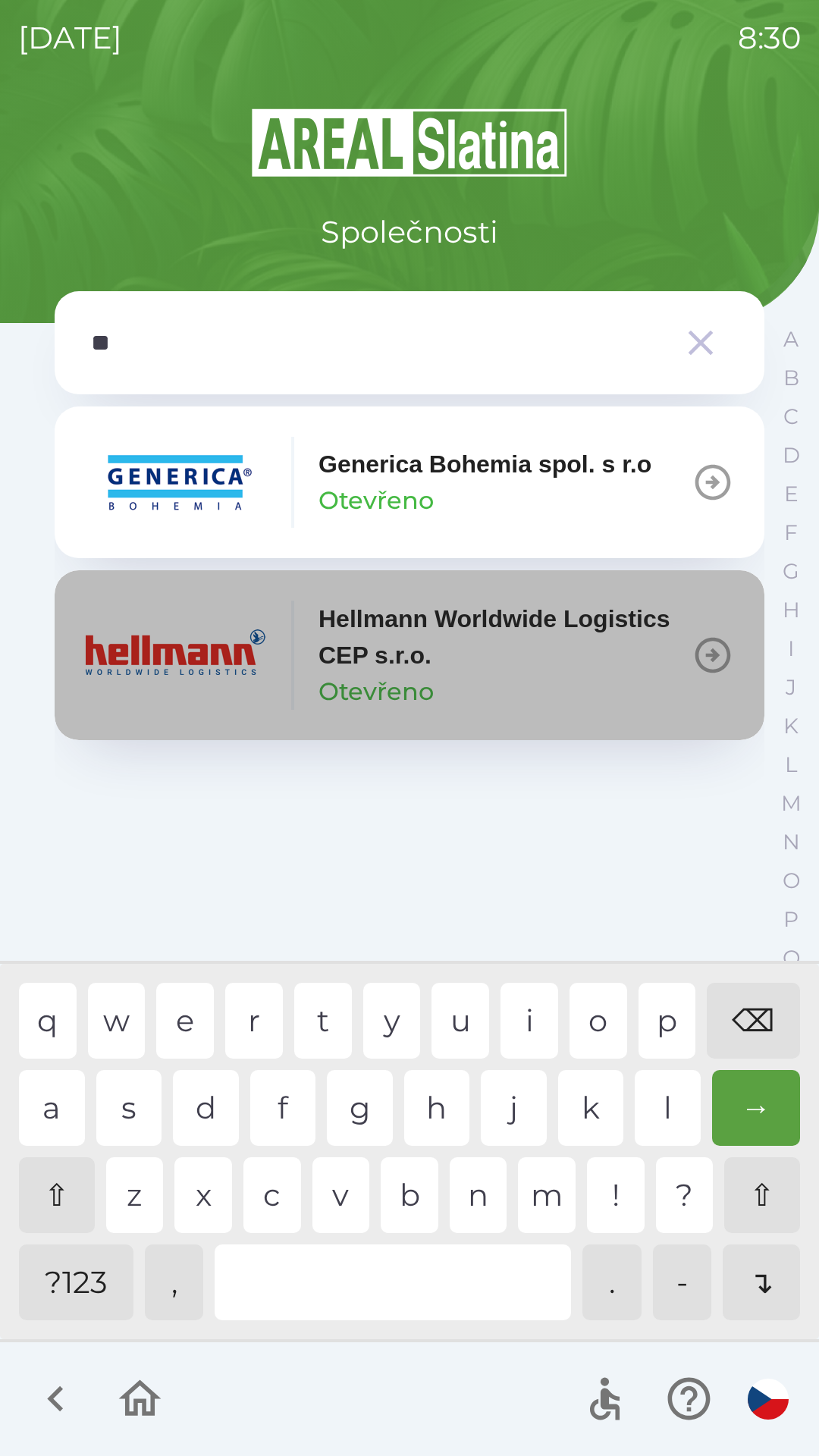
click at [292, 692] on div "button" at bounding box center [292, 656] width 3 height 109
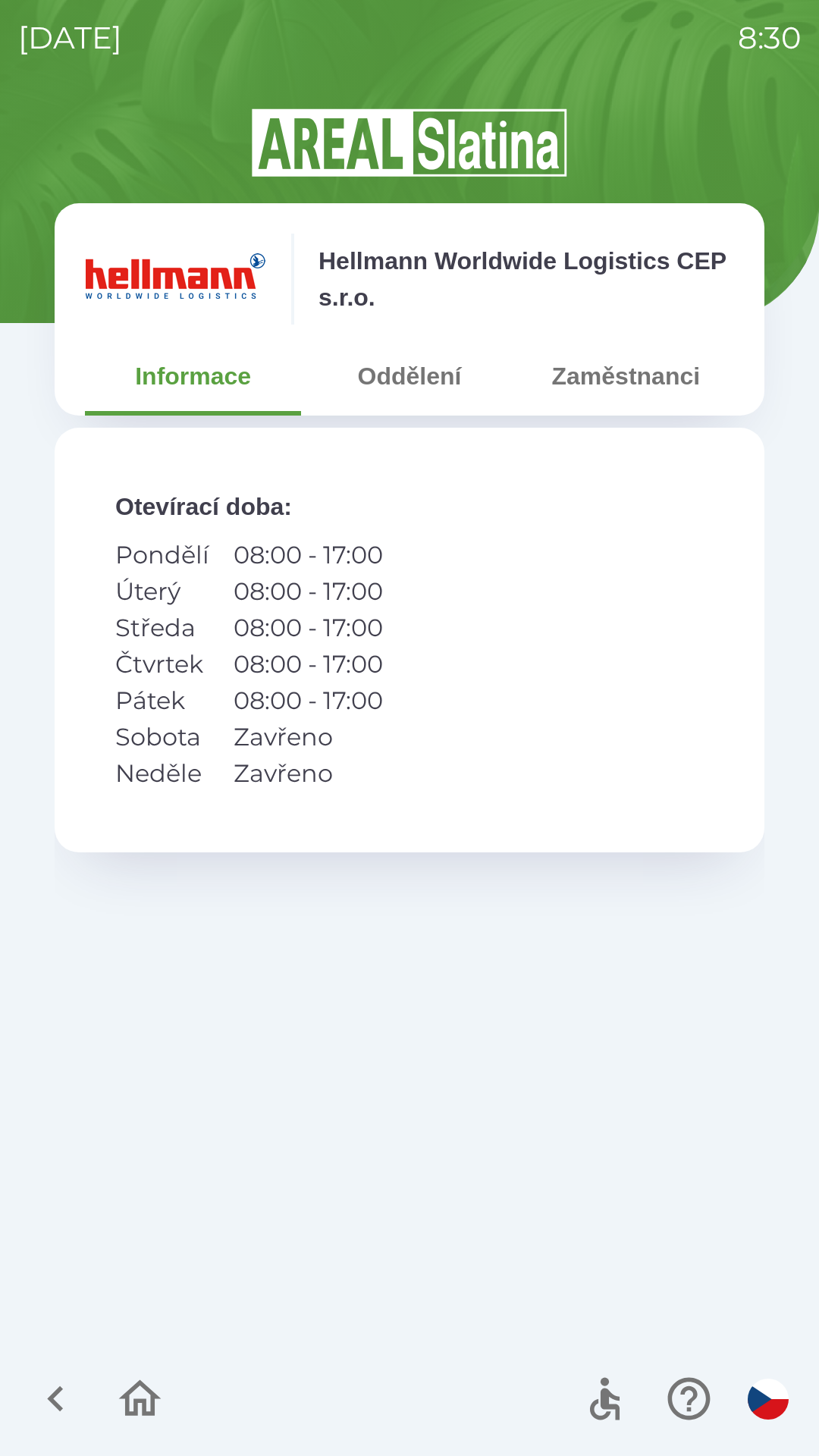
click at [418, 398] on button "Oddělení" at bounding box center [410, 376] width 216 height 55
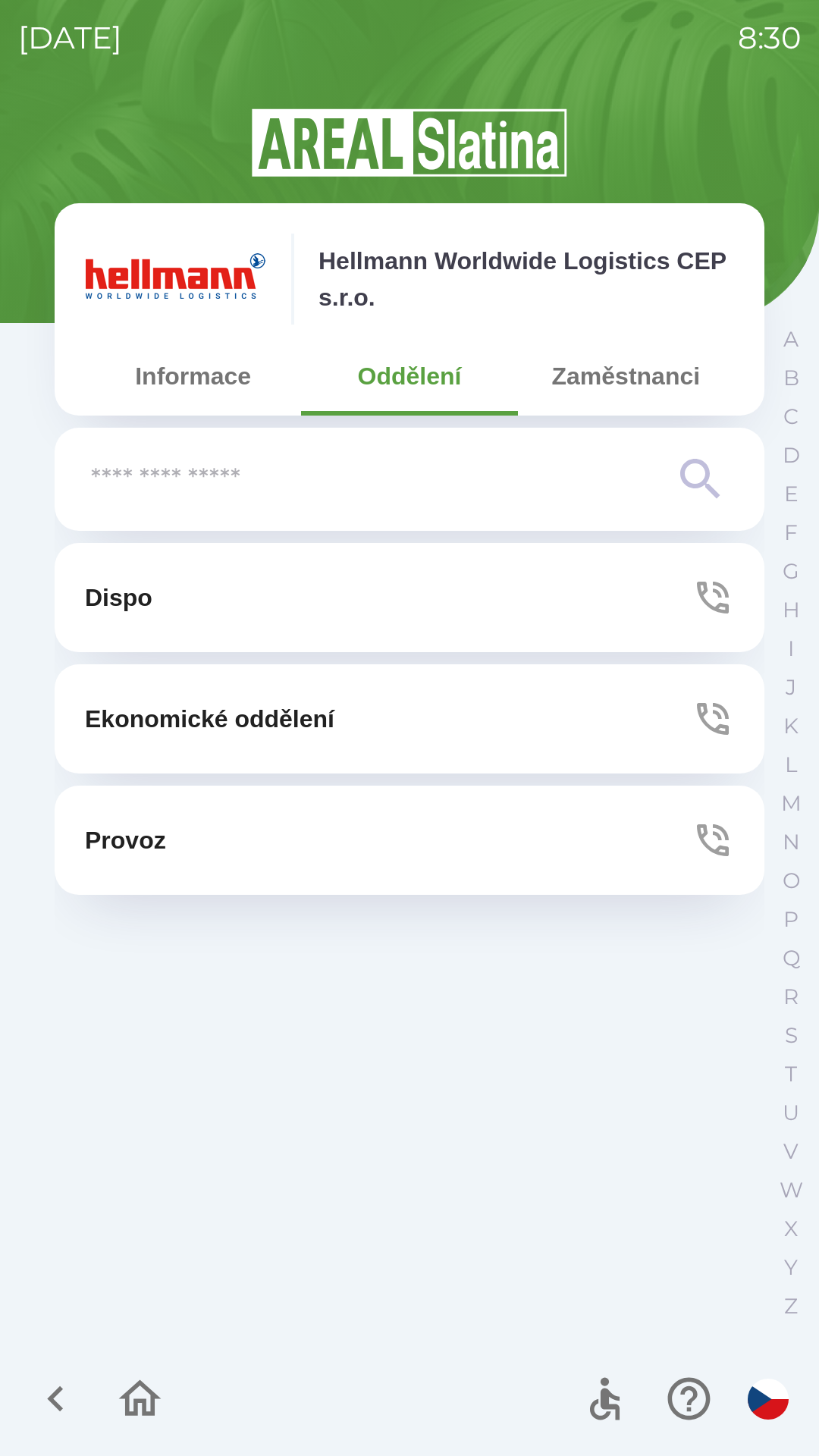
click at [462, 605] on button "Dispo" at bounding box center [410, 598] width 710 height 109
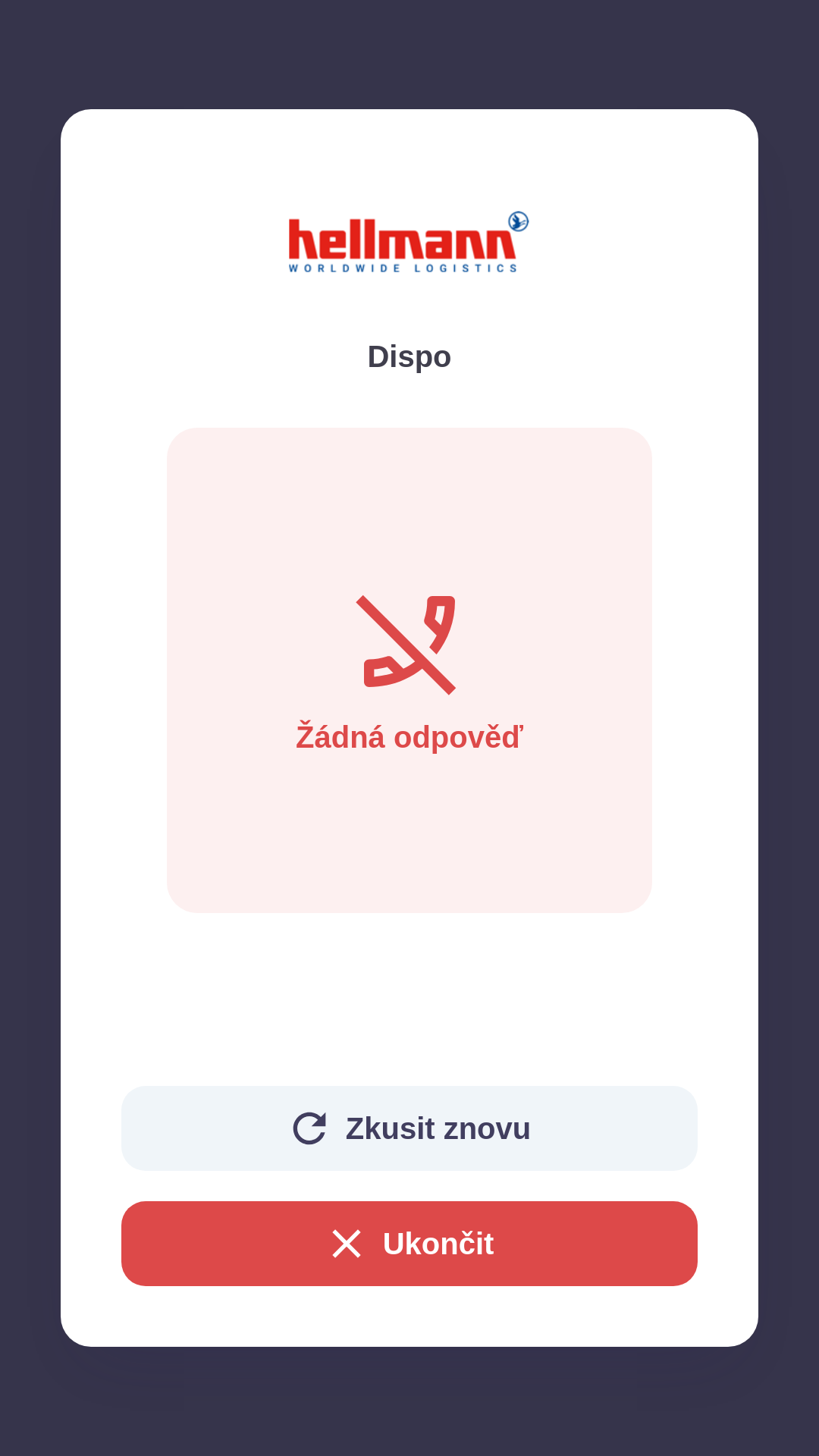
click at [381, 1146] on button "Zkusit znovu" at bounding box center [409, 1129] width 576 height 85
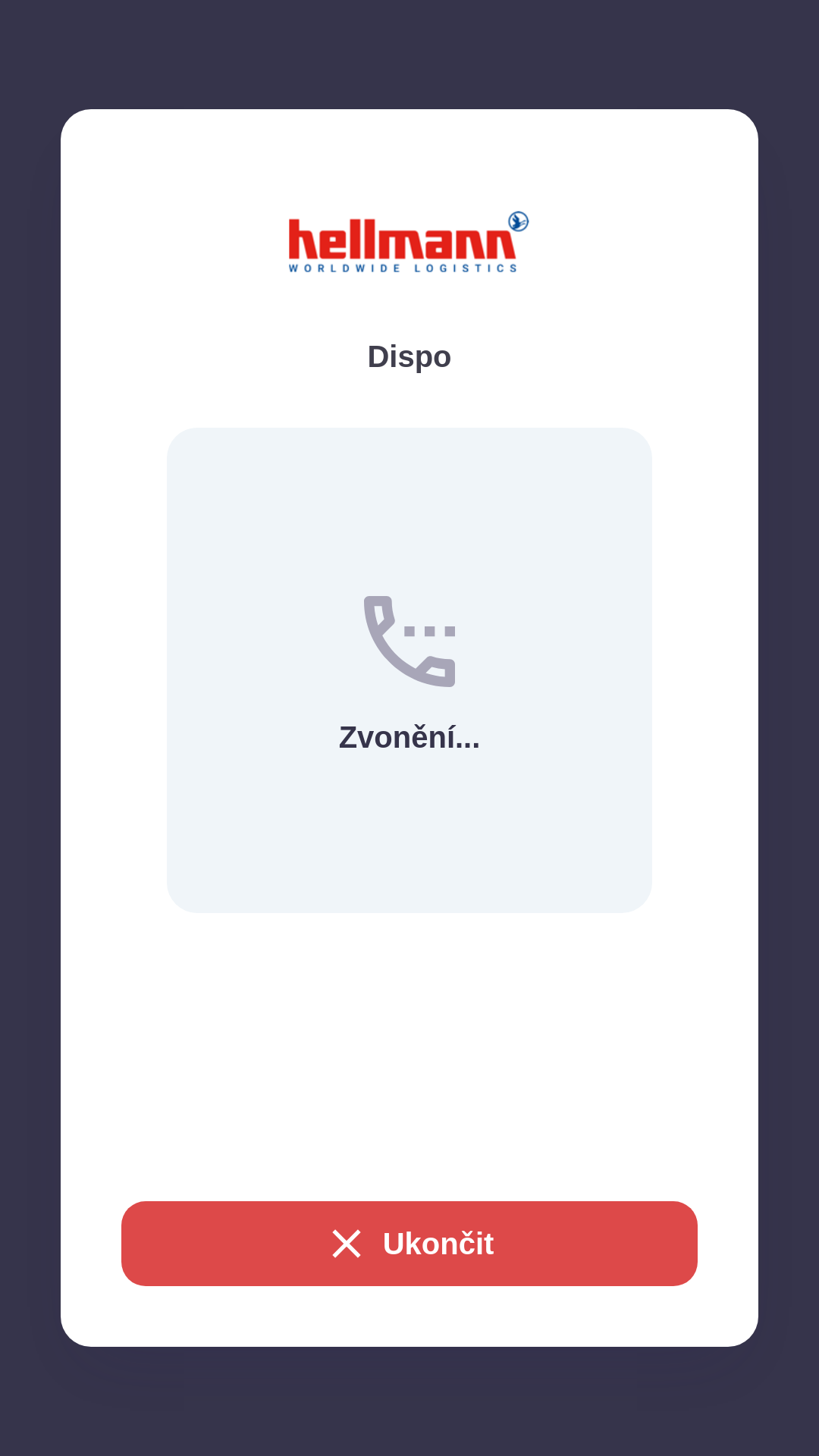
click at [349, 1268] on icon "button" at bounding box center [346, 1244] width 49 height 49
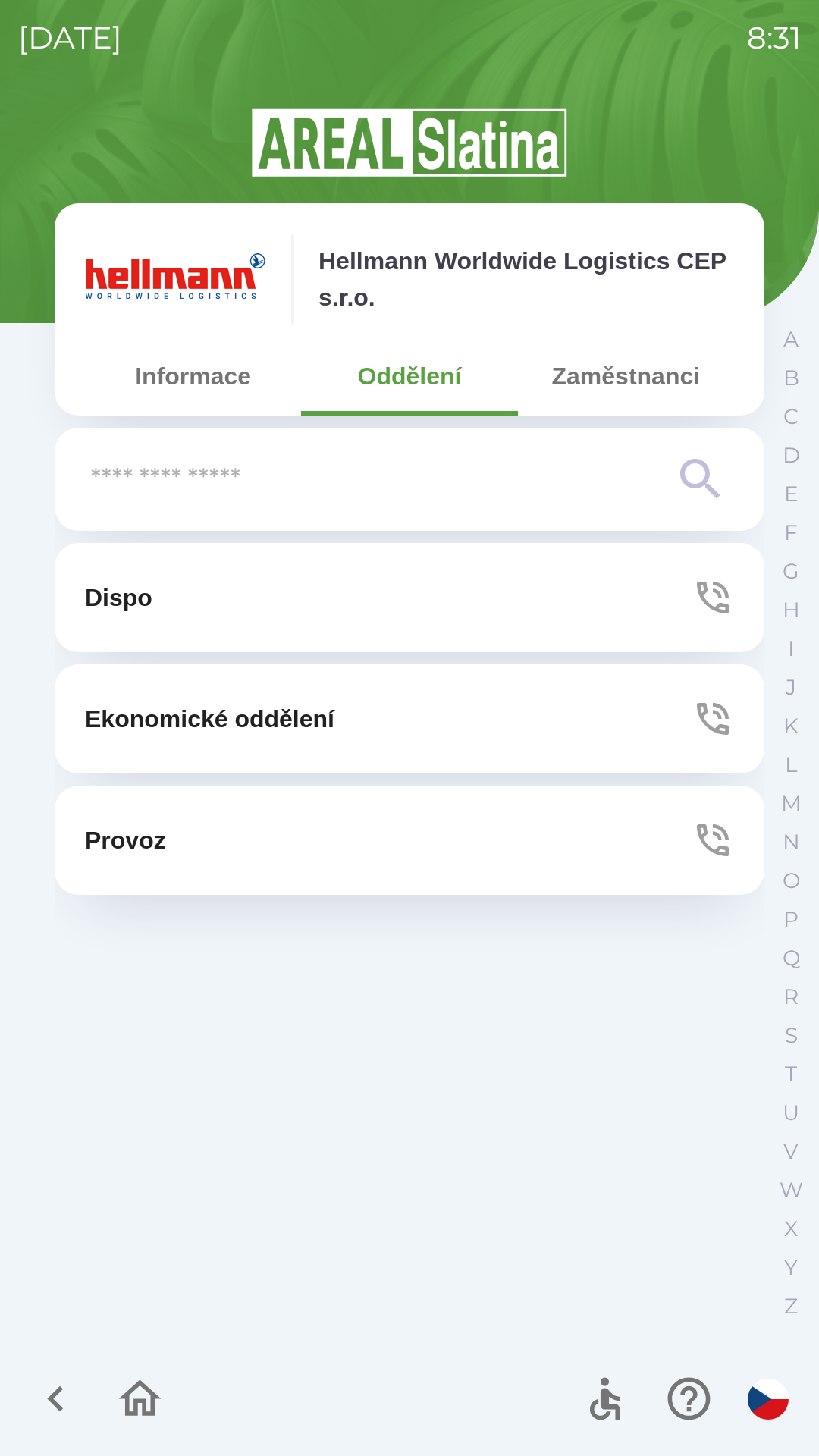
click at [477, 614] on button "Dispo" at bounding box center [410, 598] width 710 height 109
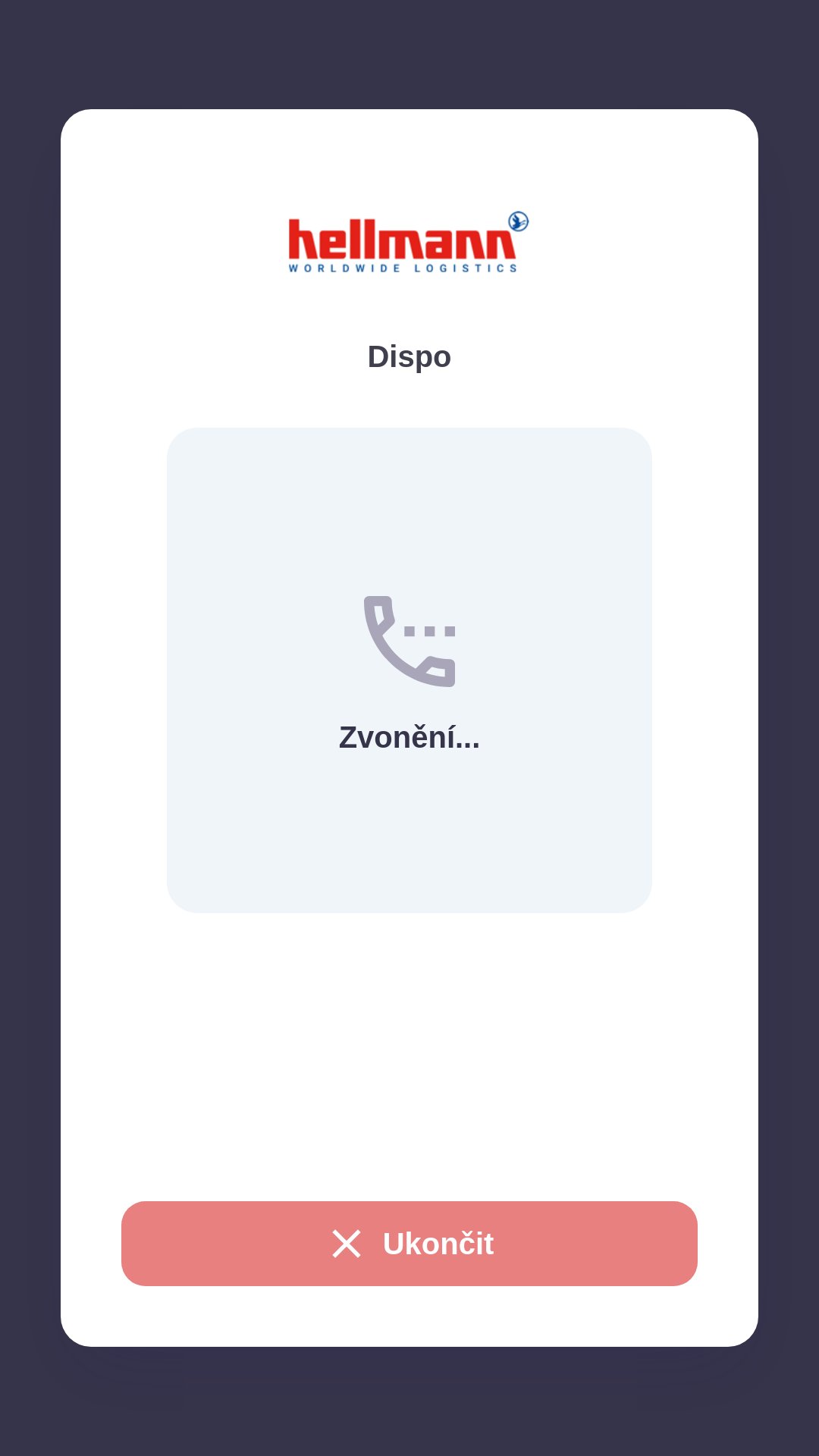
click at [339, 1242] on icon "button" at bounding box center [346, 1244] width 28 height 28
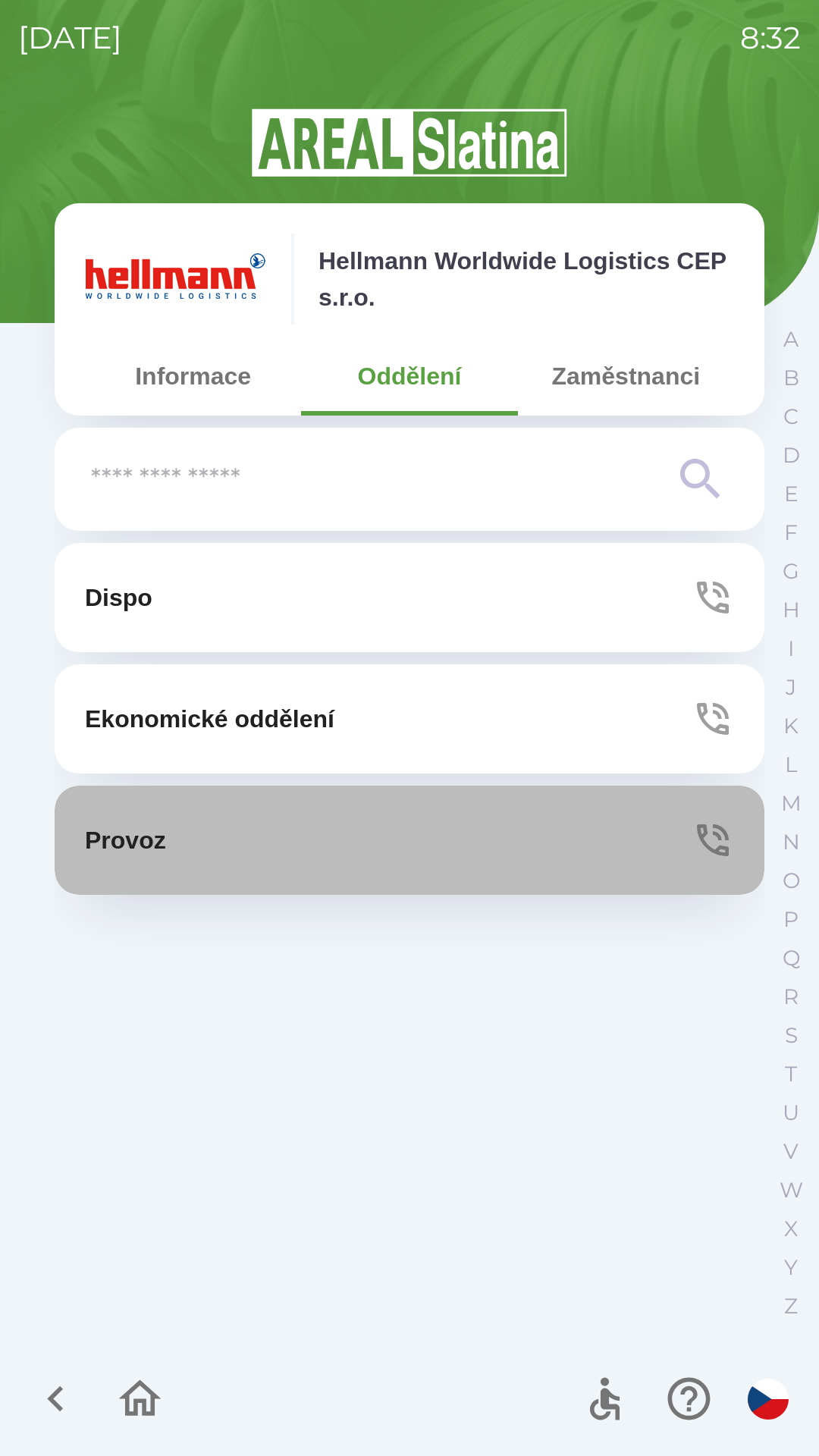
click at [710, 847] on icon "button" at bounding box center [713, 840] width 32 height 32
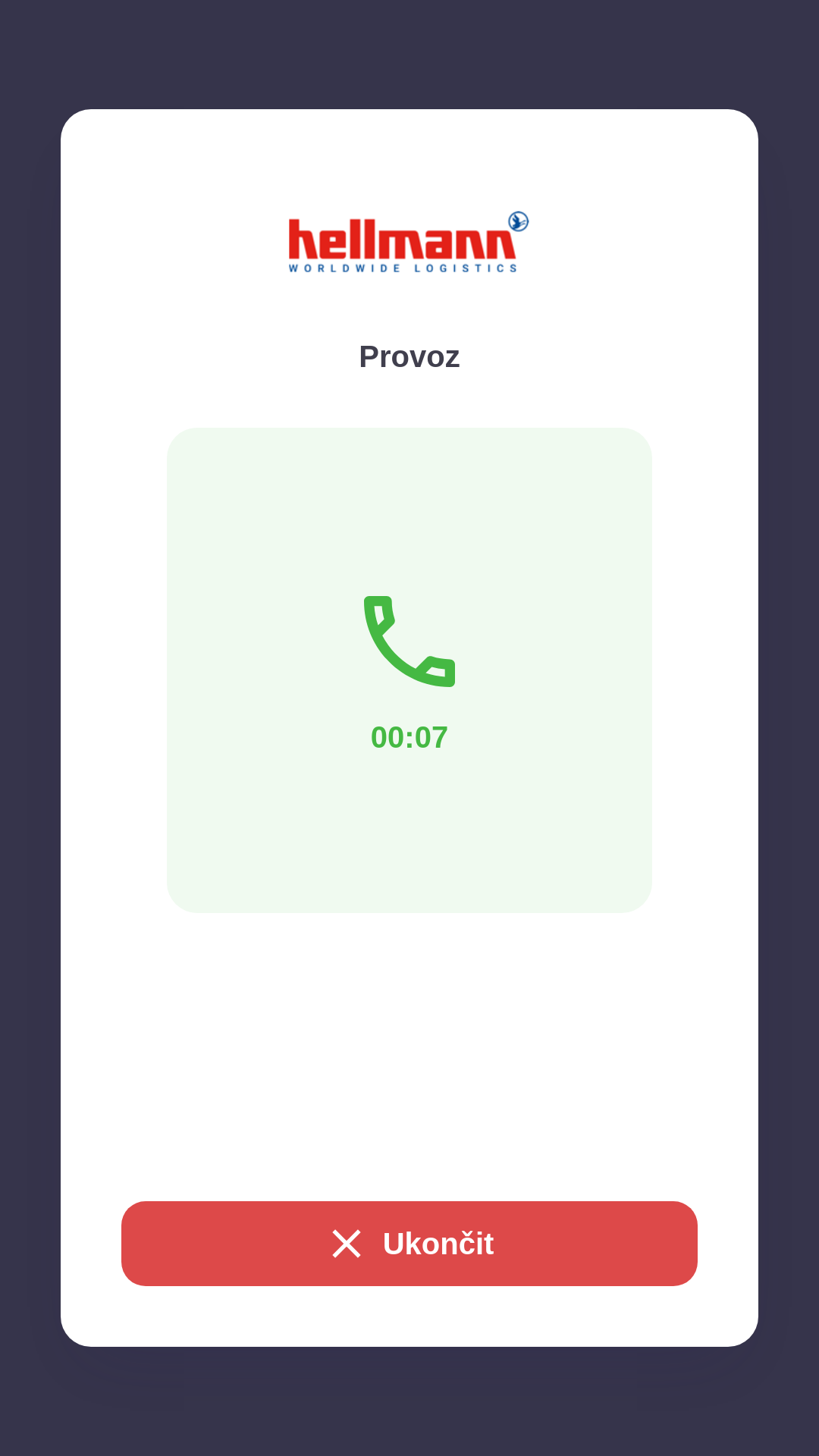
click at [337, 1253] on icon "button" at bounding box center [346, 1244] width 49 height 49
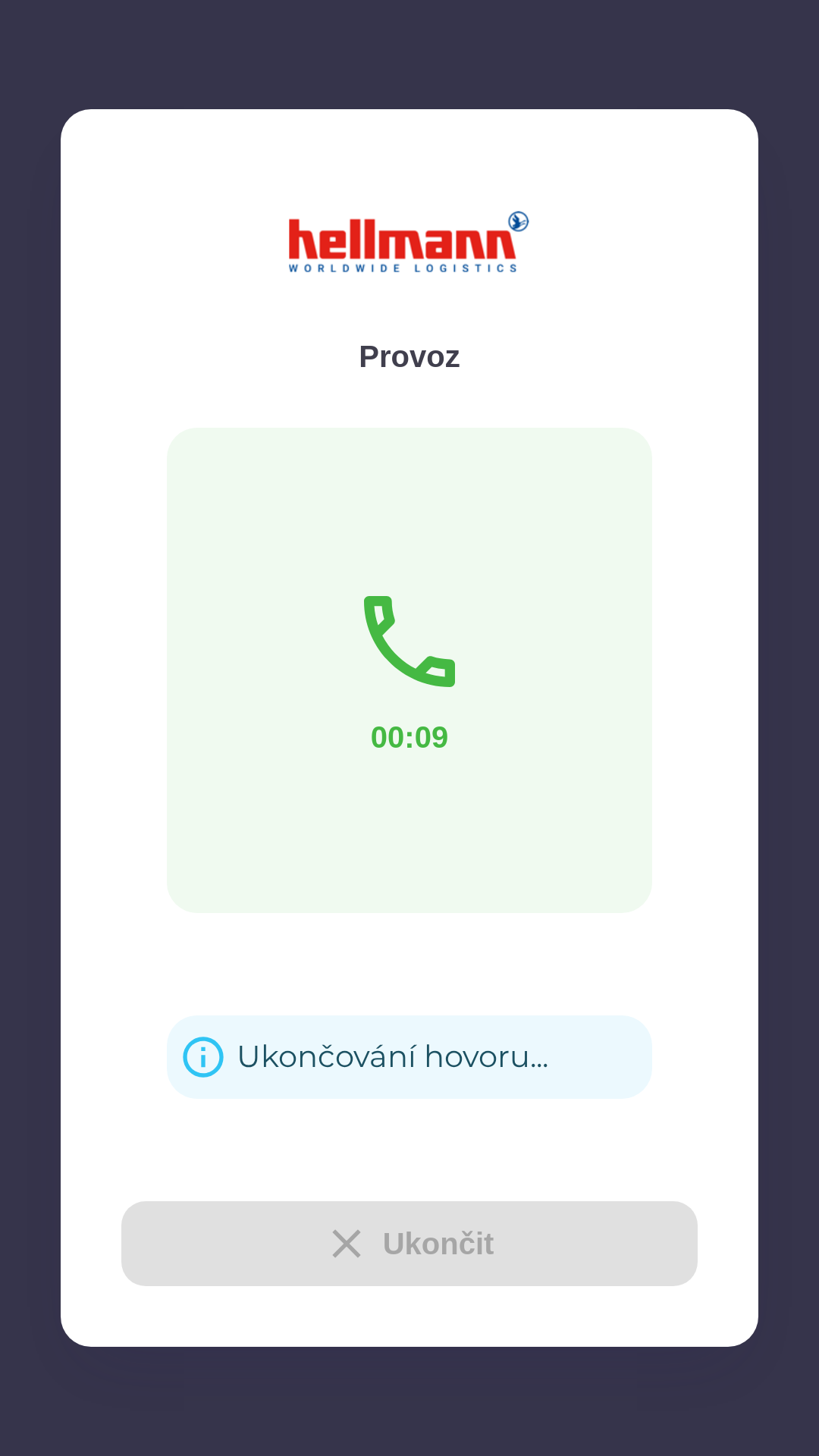
click at [337, 1250] on div "Ukončit" at bounding box center [409, 1244] width 576 height 85
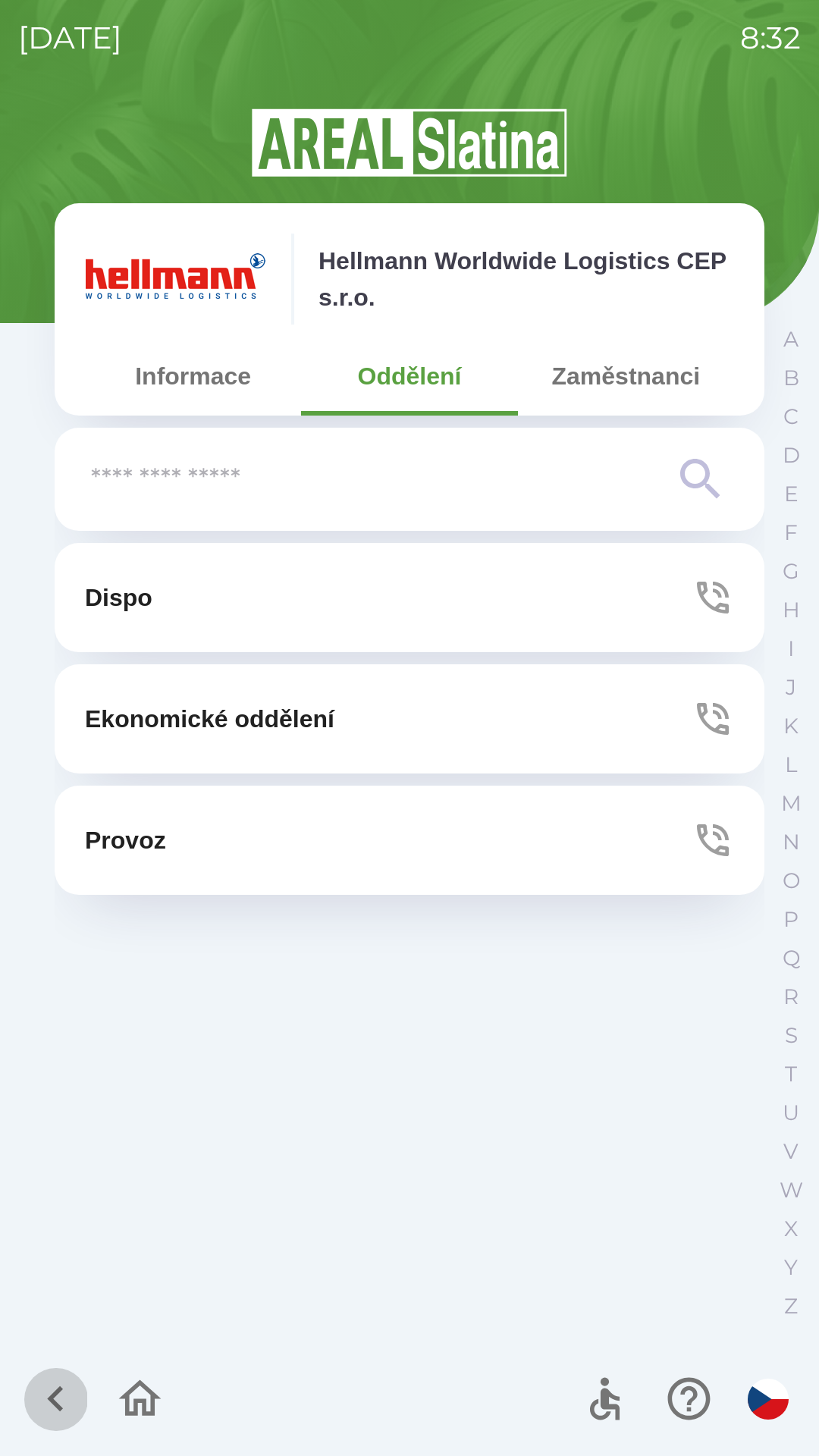
click at [56, 1404] on icon "button" at bounding box center [55, 1399] width 16 height 26
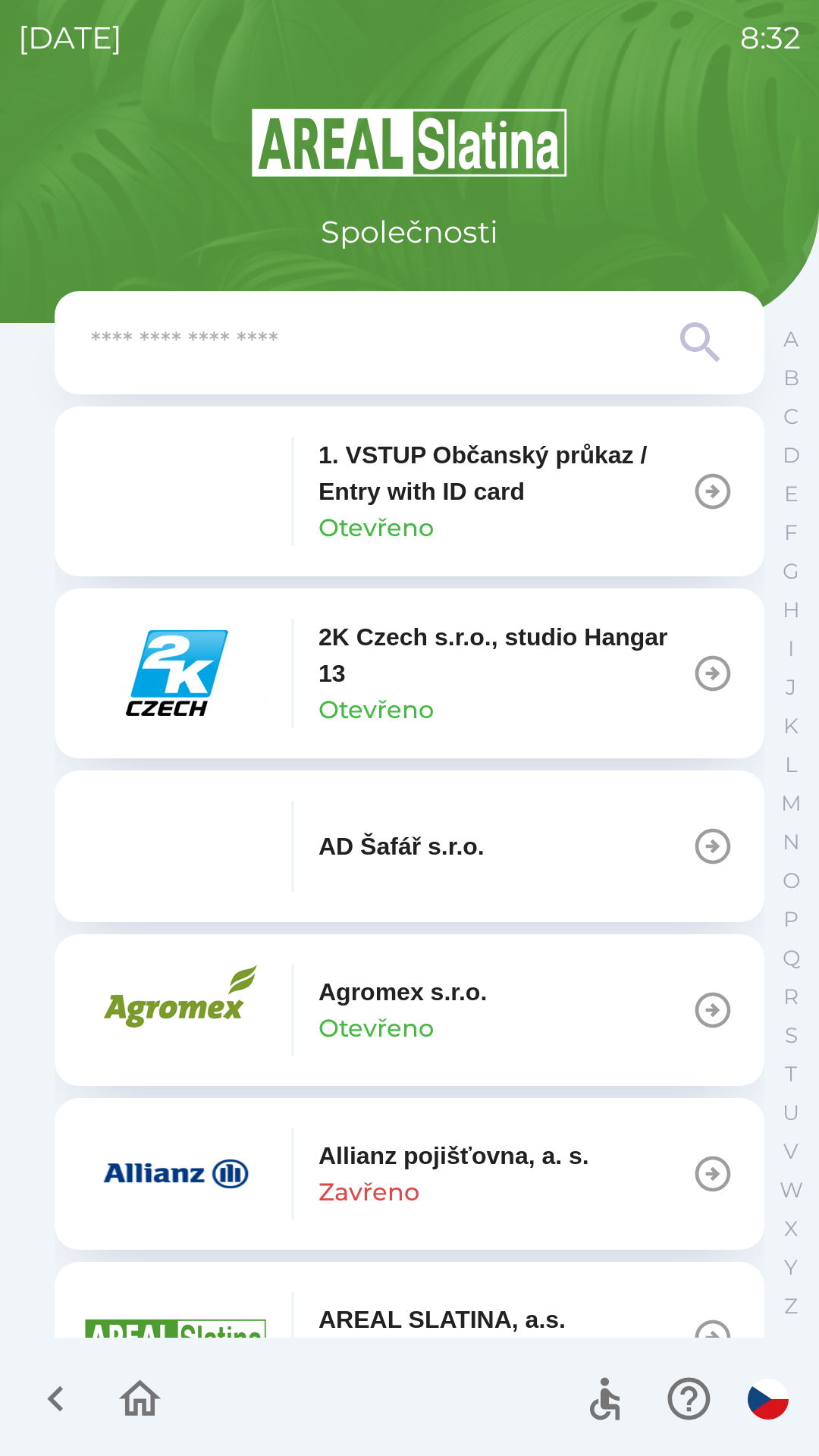
click at [60, 1395] on icon "button" at bounding box center [56, 1398] width 51 height 51
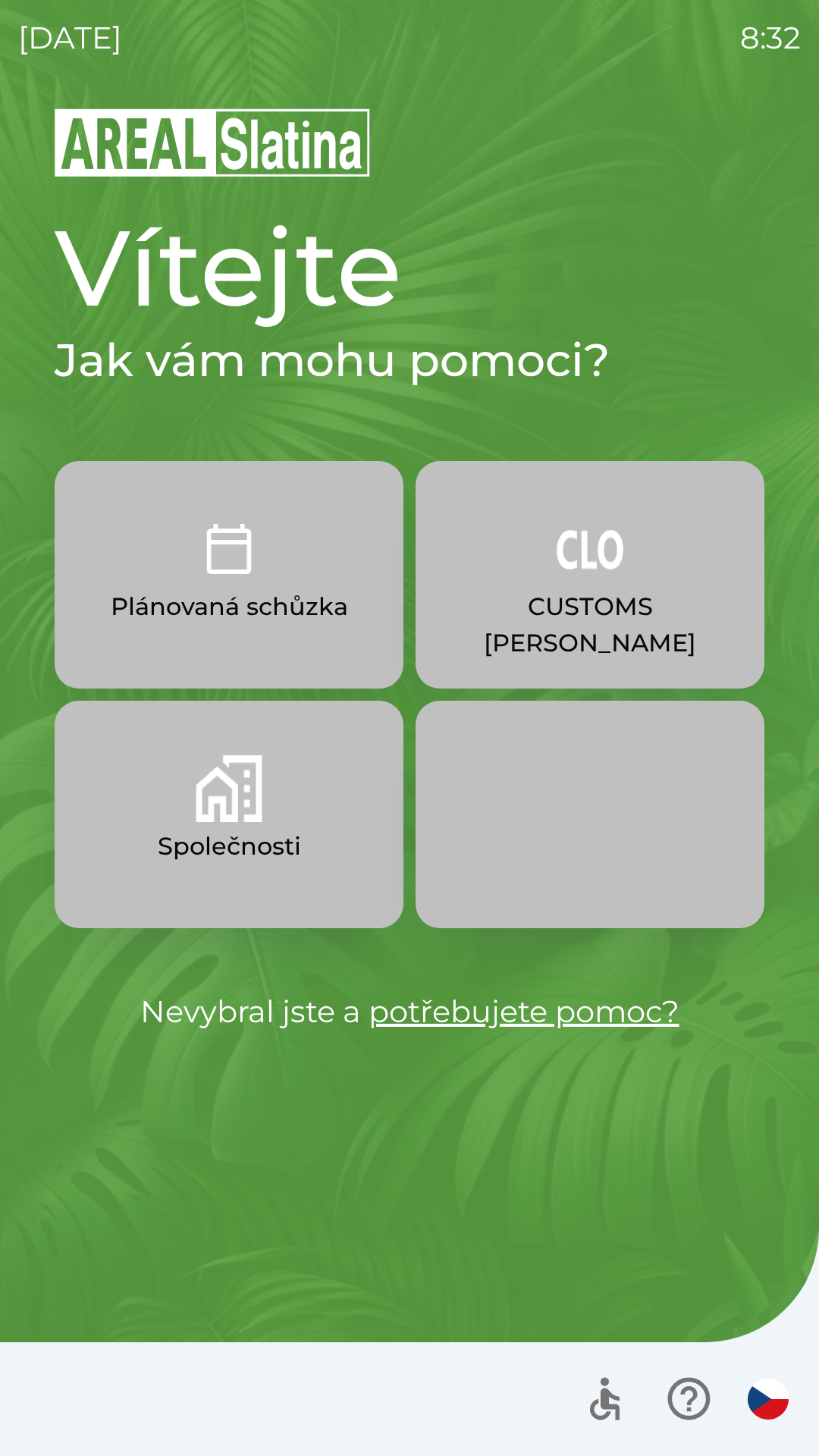
click at [263, 837] on p "Společnosti" at bounding box center [229, 846] width 144 height 37
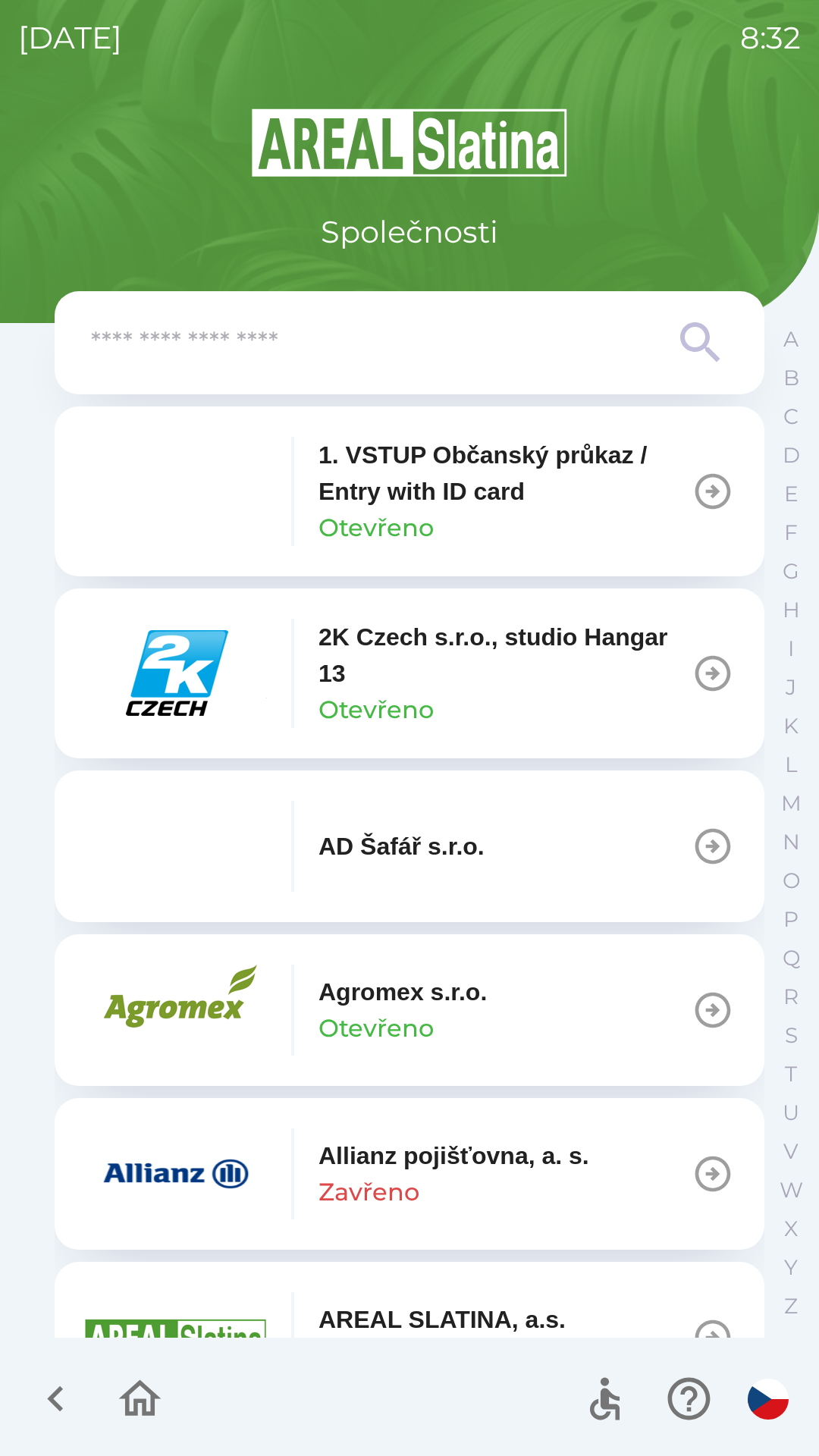
click at [373, 353] on input "text" at bounding box center [379, 343] width 576 height 42
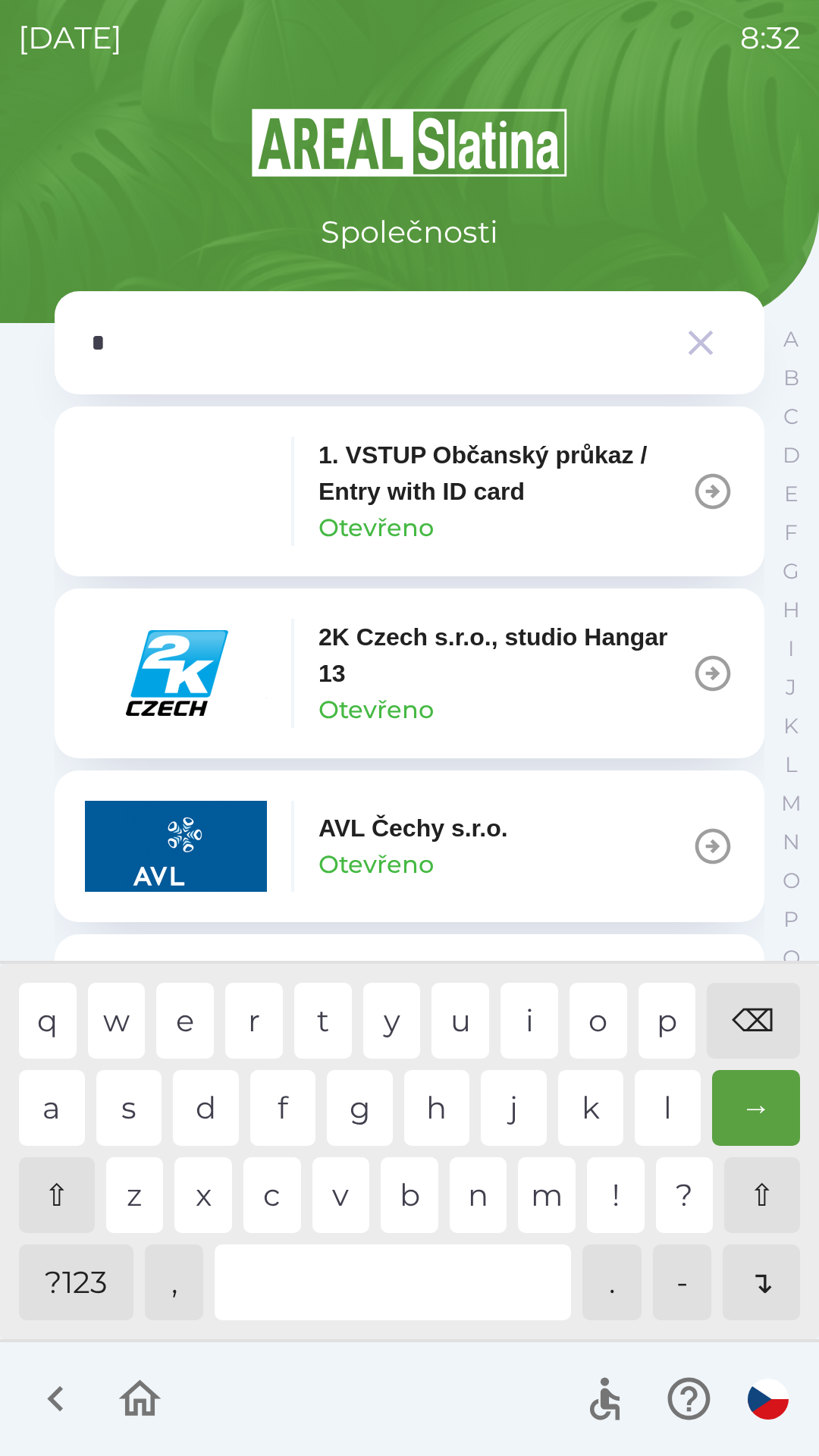
click at [429, 1111] on div "h" at bounding box center [437, 1108] width 66 height 75
type input "**"
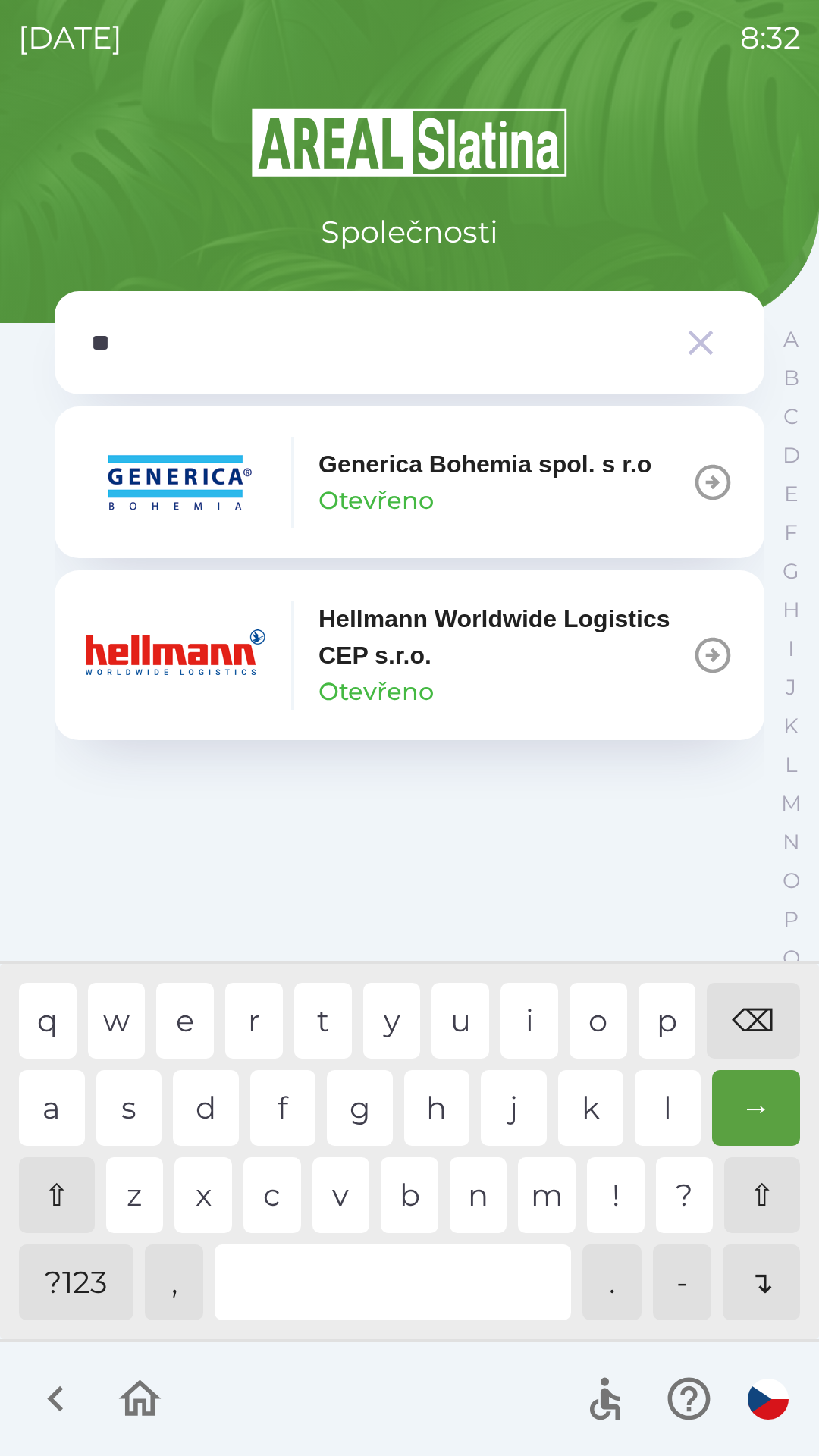
click at [367, 662] on p "Hellmann Worldwide Logistics CEP s.r.o." at bounding box center [505, 637] width 373 height 72
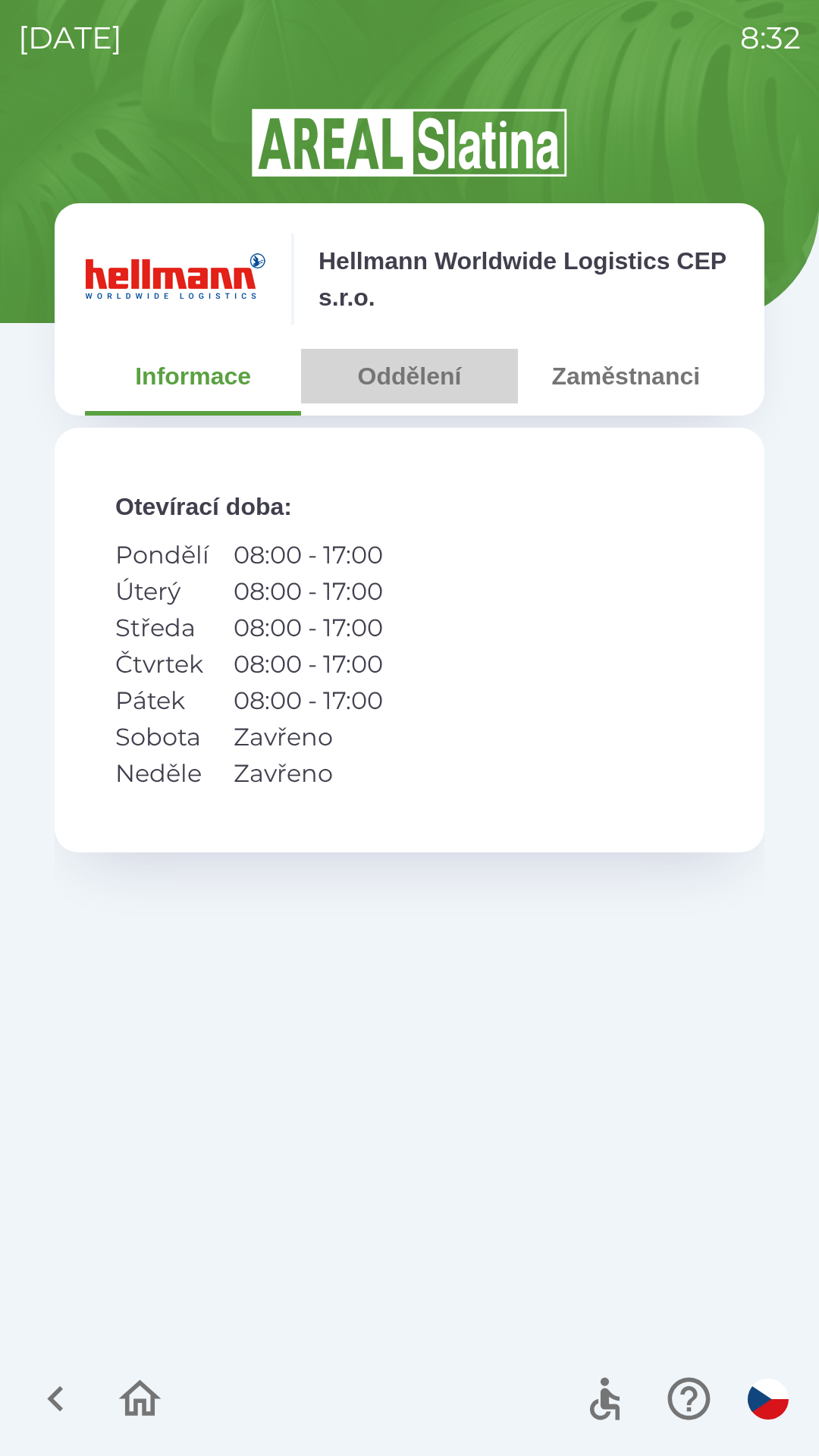
click at [416, 376] on button "Oddělení" at bounding box center [410, 376] width 216 height 55
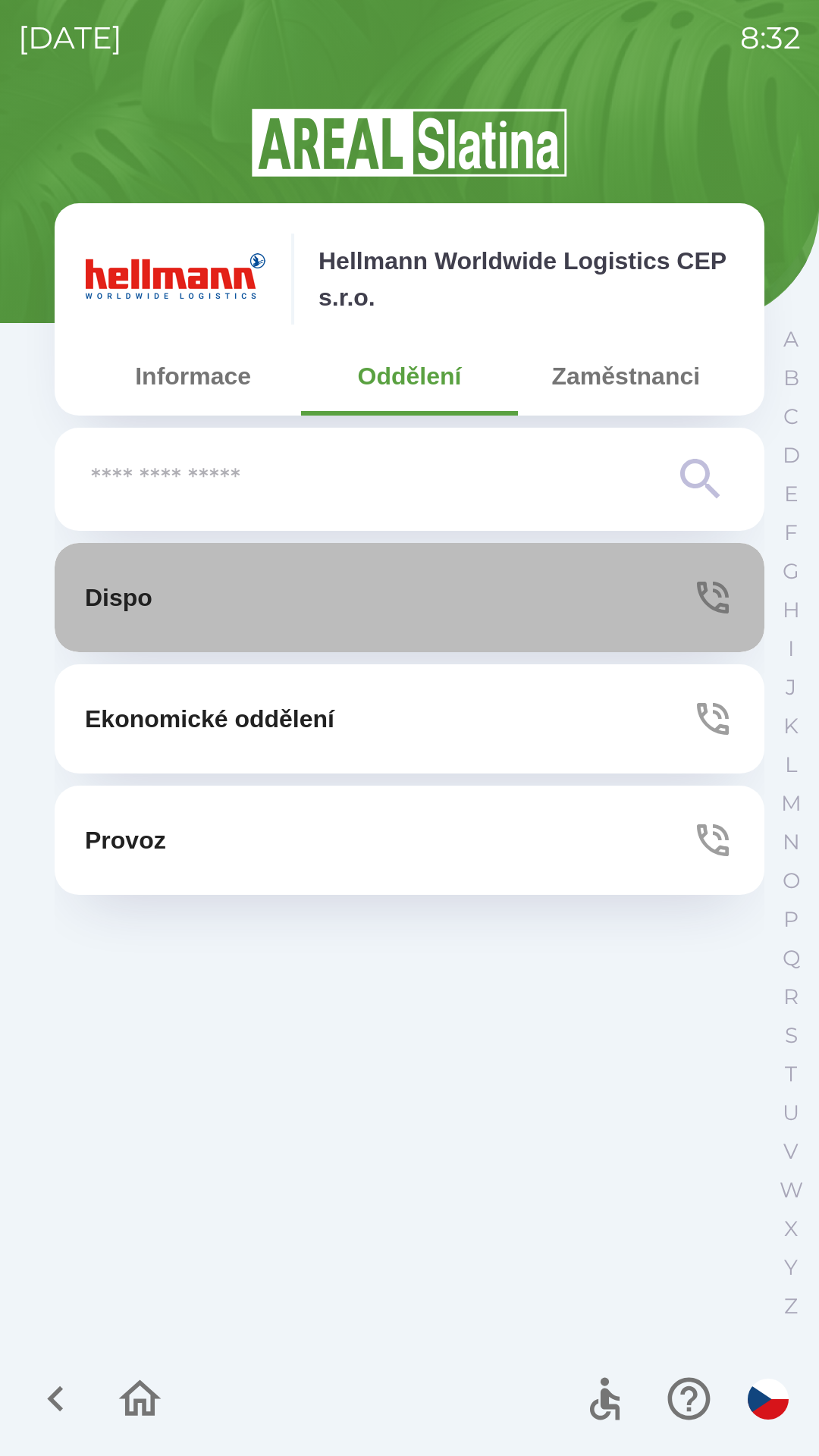
click at [365, 604] on button "Dispo" at bounding box center [410, 598] width 710 height 109
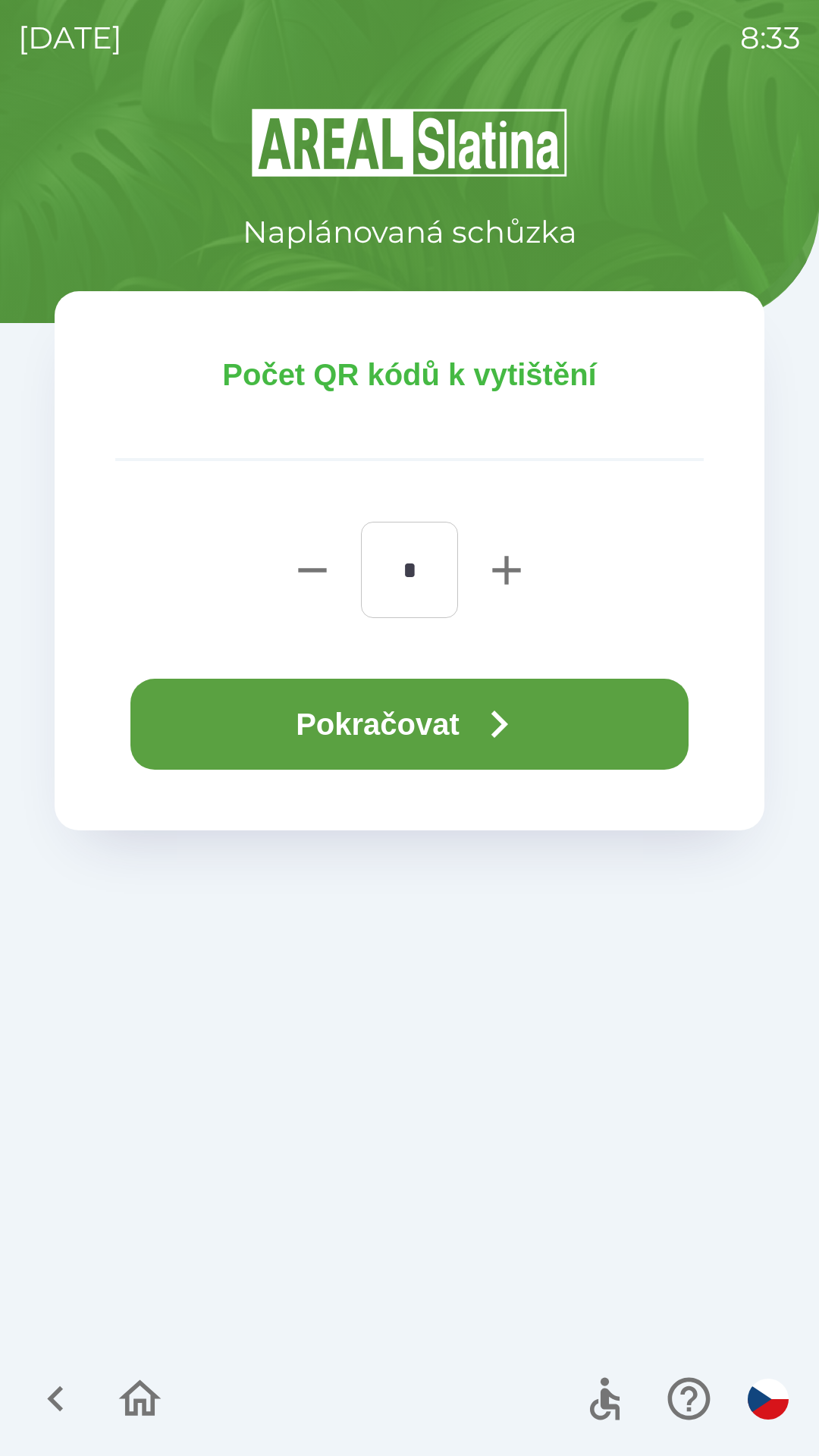
click at [497, 728] on icon "button" at bounding box center [499, 724] width 55 height 55
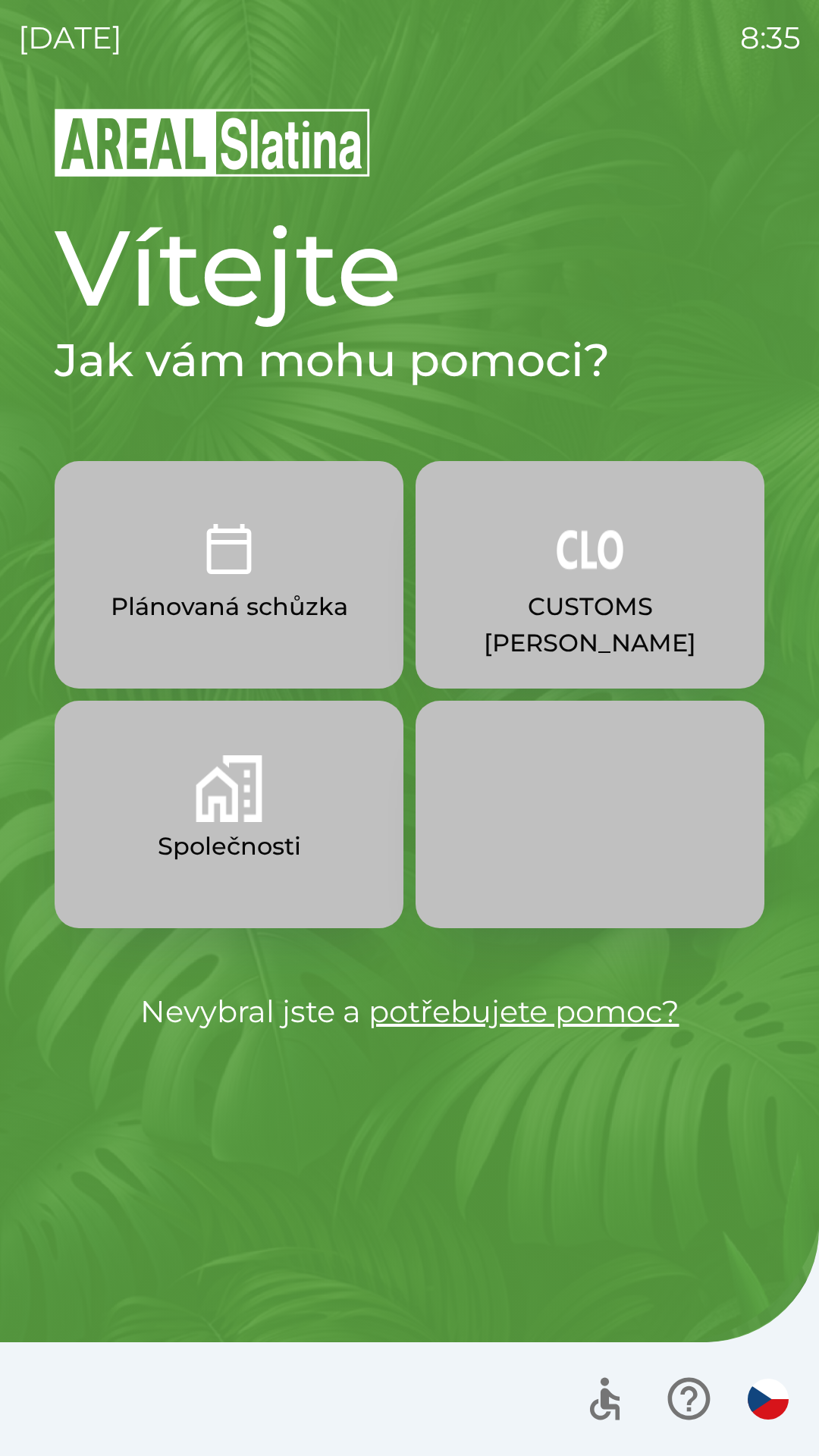
click at [187, 807] on button "Společnosti" at bounding box center [229, 814] width 349 height 227
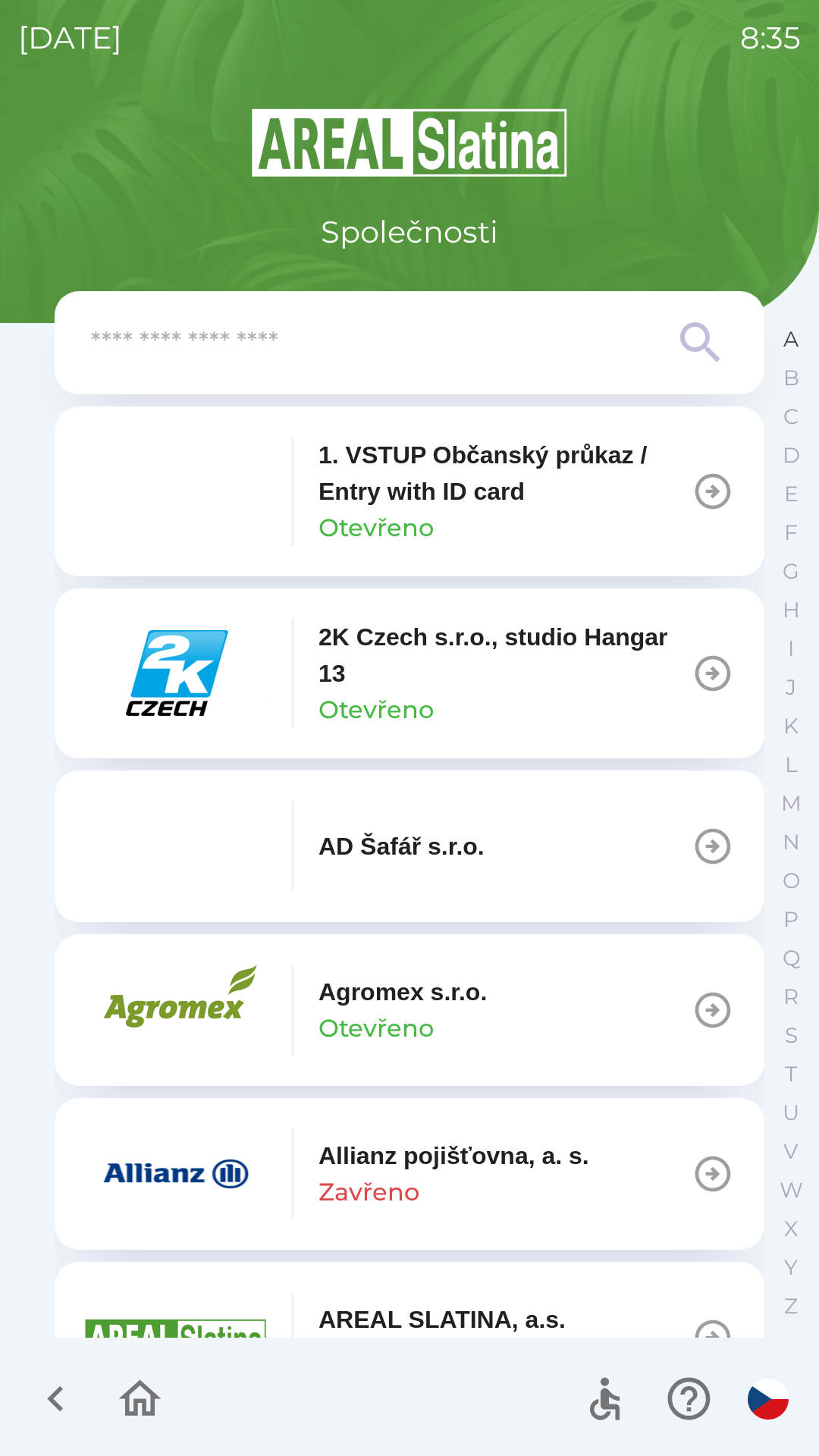
click at [783, 343] on p "A" at bounding box center [790, 339] width 15 height 27
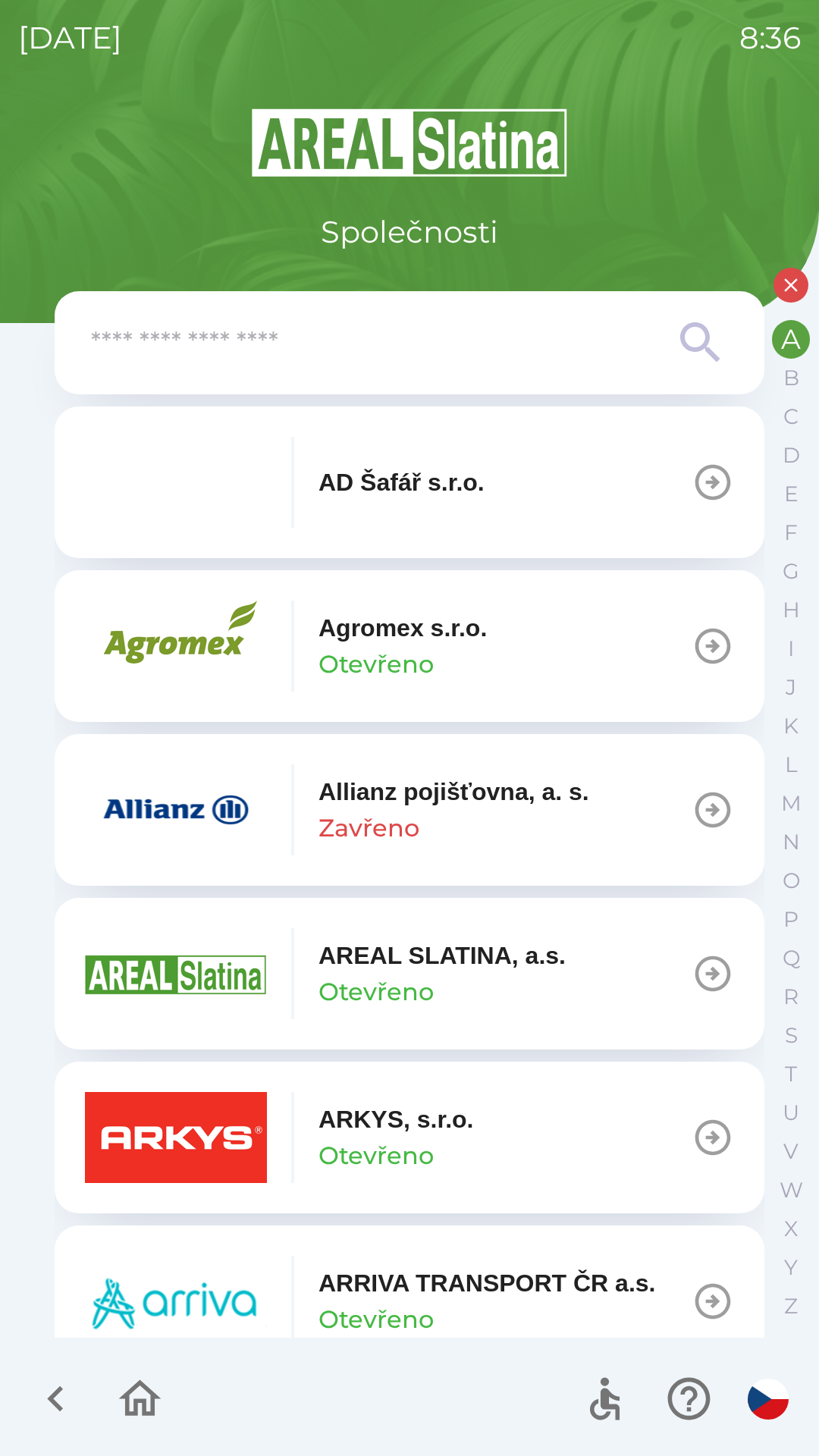
click at [384, 840] on p "Zavřeno" at bounding box center [369, 828] width 101 height 37
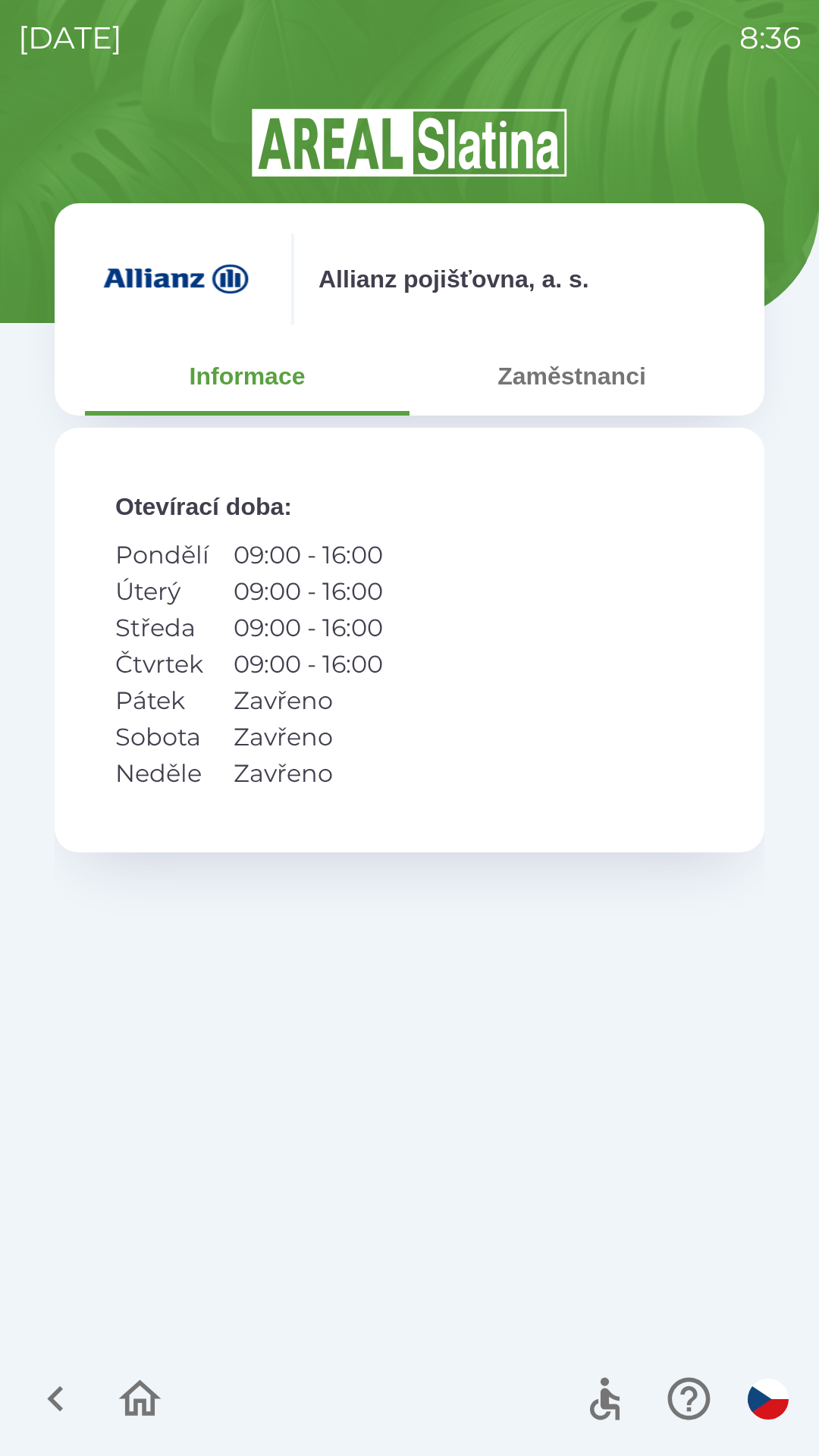
click at [542, 384] on button "Zaměstnanci" at bounding box center [571, 376] width 324 height 55
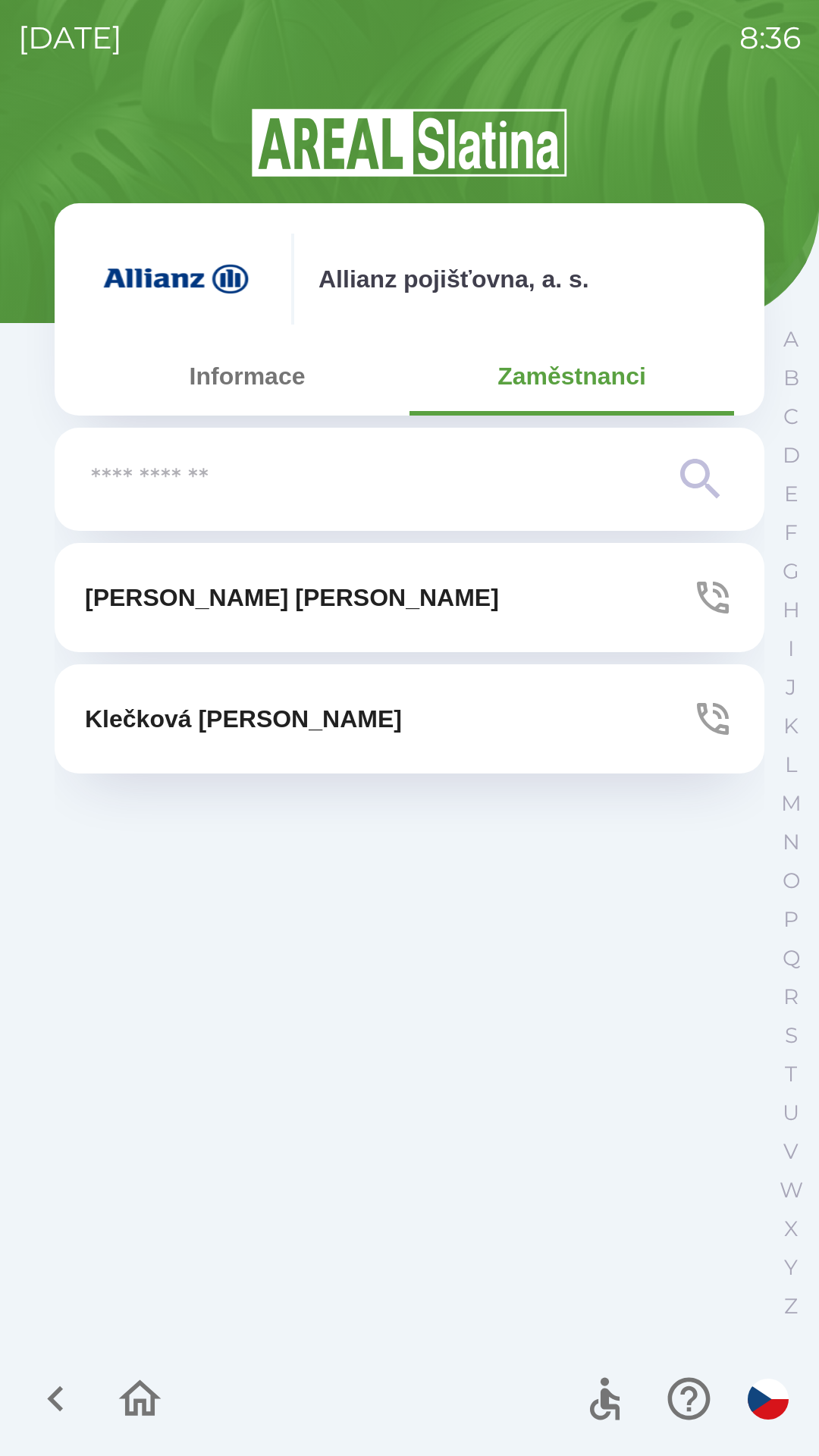
click at [322, 604] on button "[PERSON_NAME]" at bounding box center [410, 598] width 710 height 109
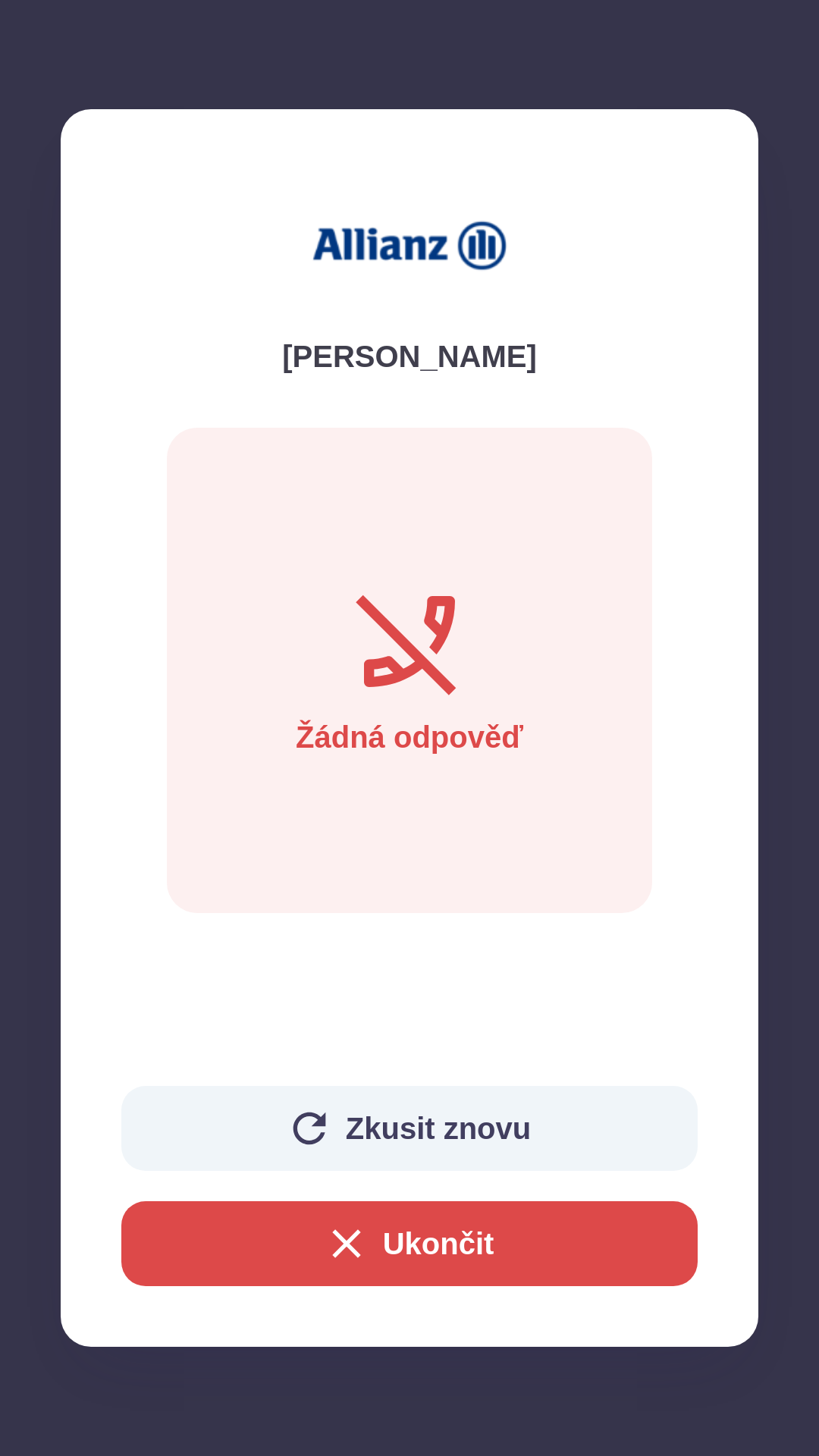
click at [366, 1119] on button "Zkusit znovu" at bounding box center [409, 1129] width 576 height 85
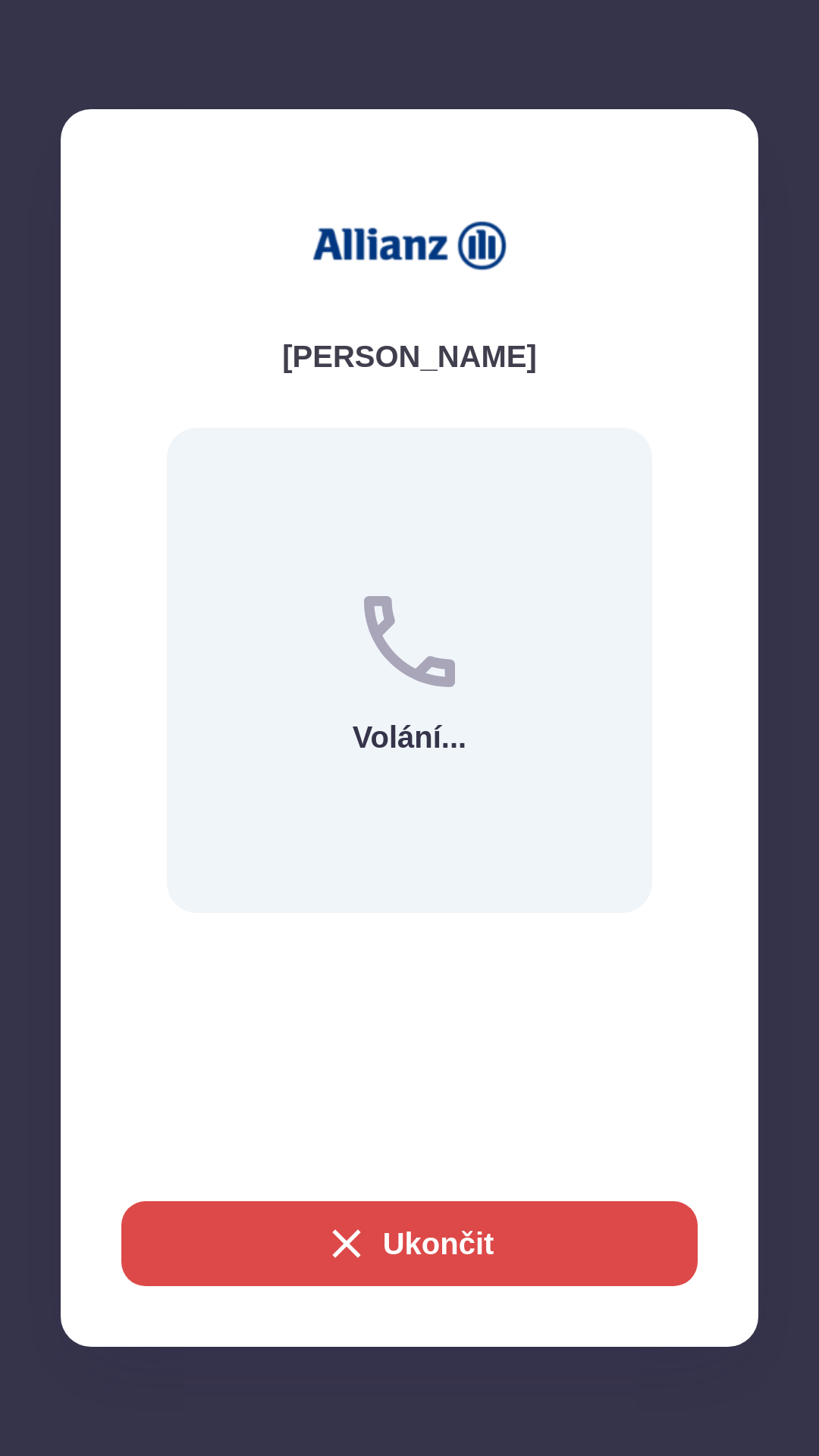
click at [398, 1238] on button "Ukončit" at bounding box center [409, 1244] width 576 height 85
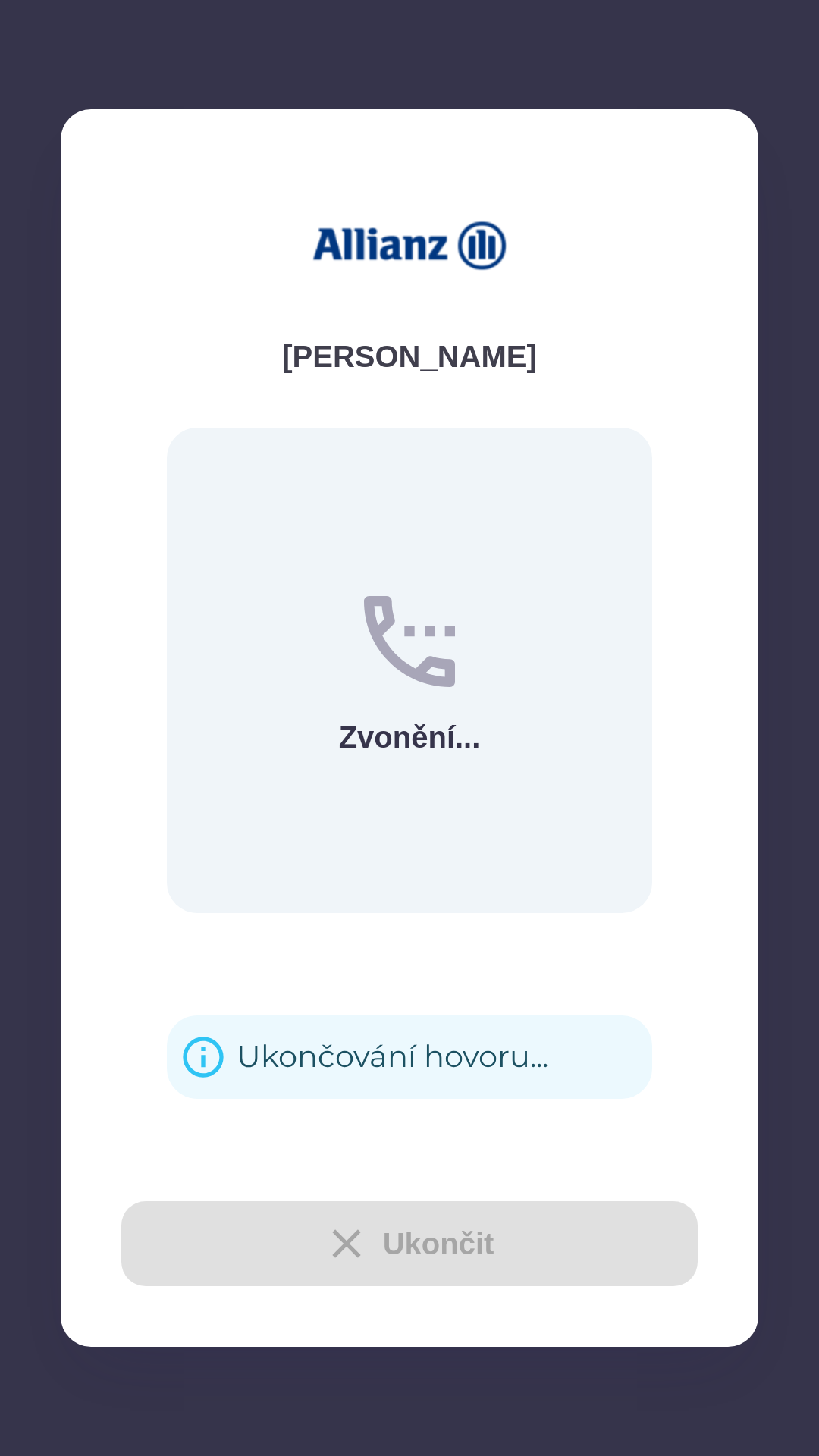
click at [340, 1055] on div "Ukončování hovoru..." at bounding box center [393, 1057] width 311 height 60
click at [323, 1065] on div "Mičková [PERSON_NAME] [PERSON_NAME]" at bounding box center [410, 938] width 710 height 790
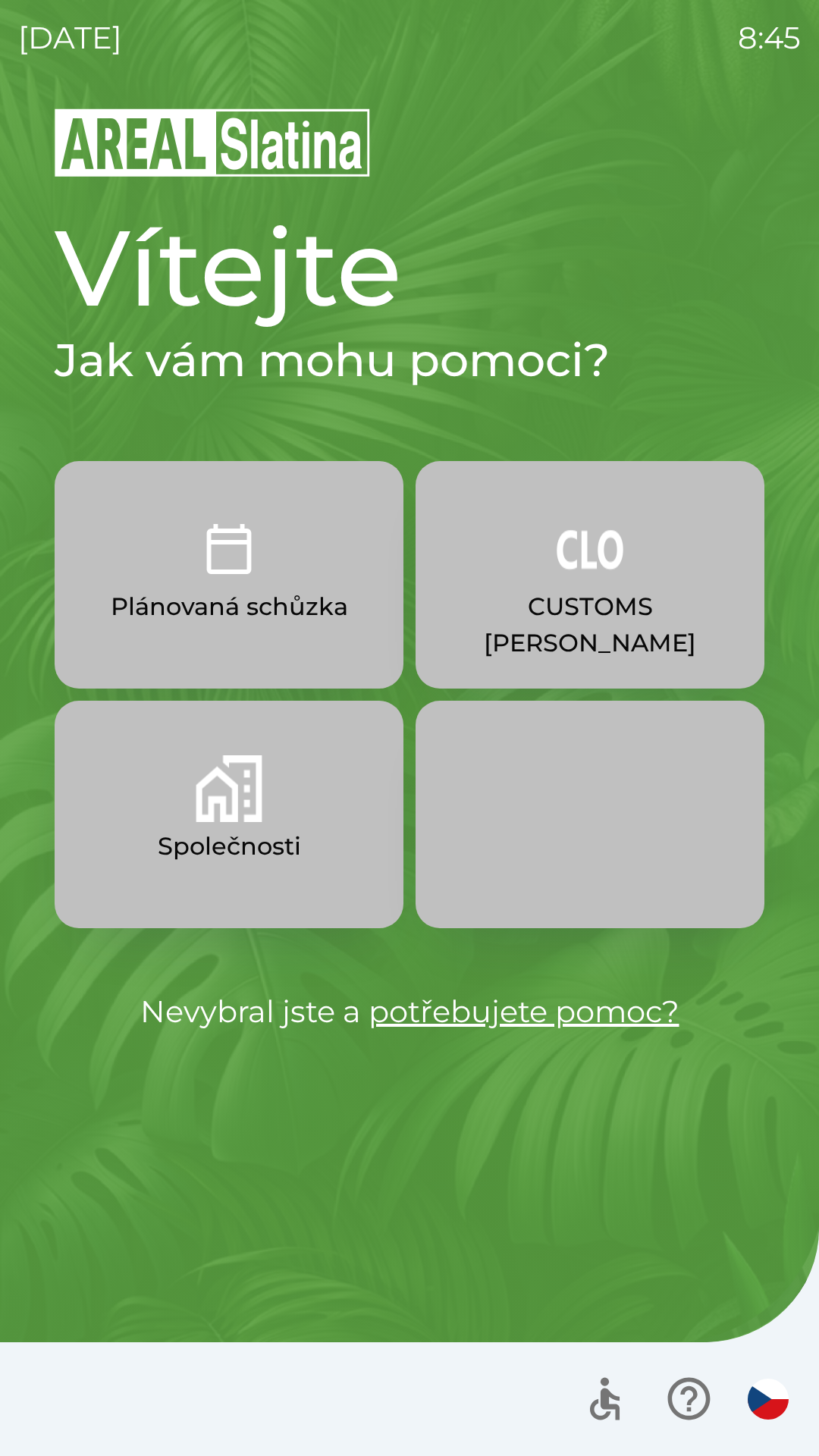
click at [543, 600] on p "CUSTOMS [PERSON_NAME]" at bounding box center [590, 624] width 276 height 72
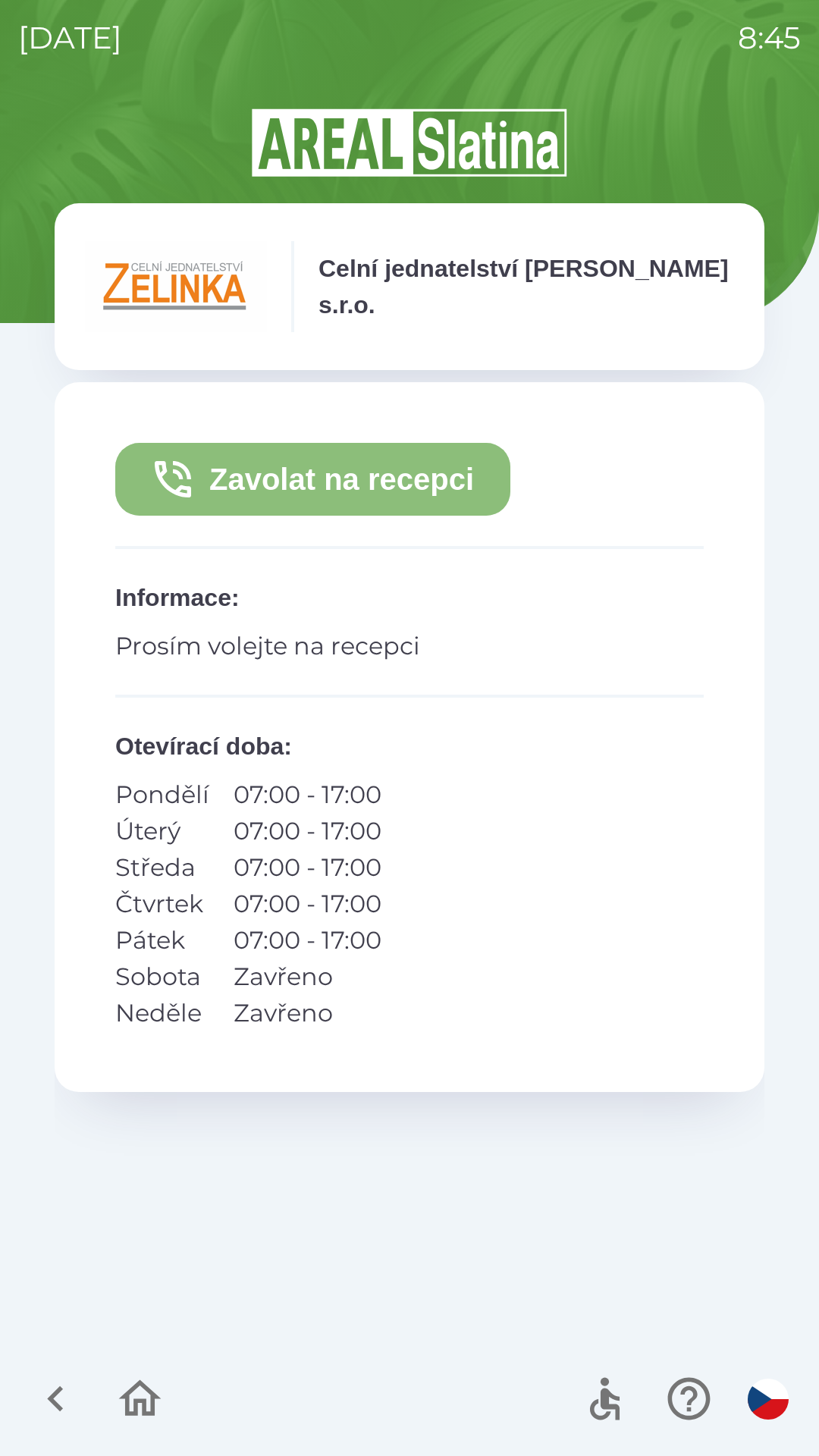
click at [301, 487] on button "Zavolat na recepci" at bounding box center [312, 479] width 395 height 72
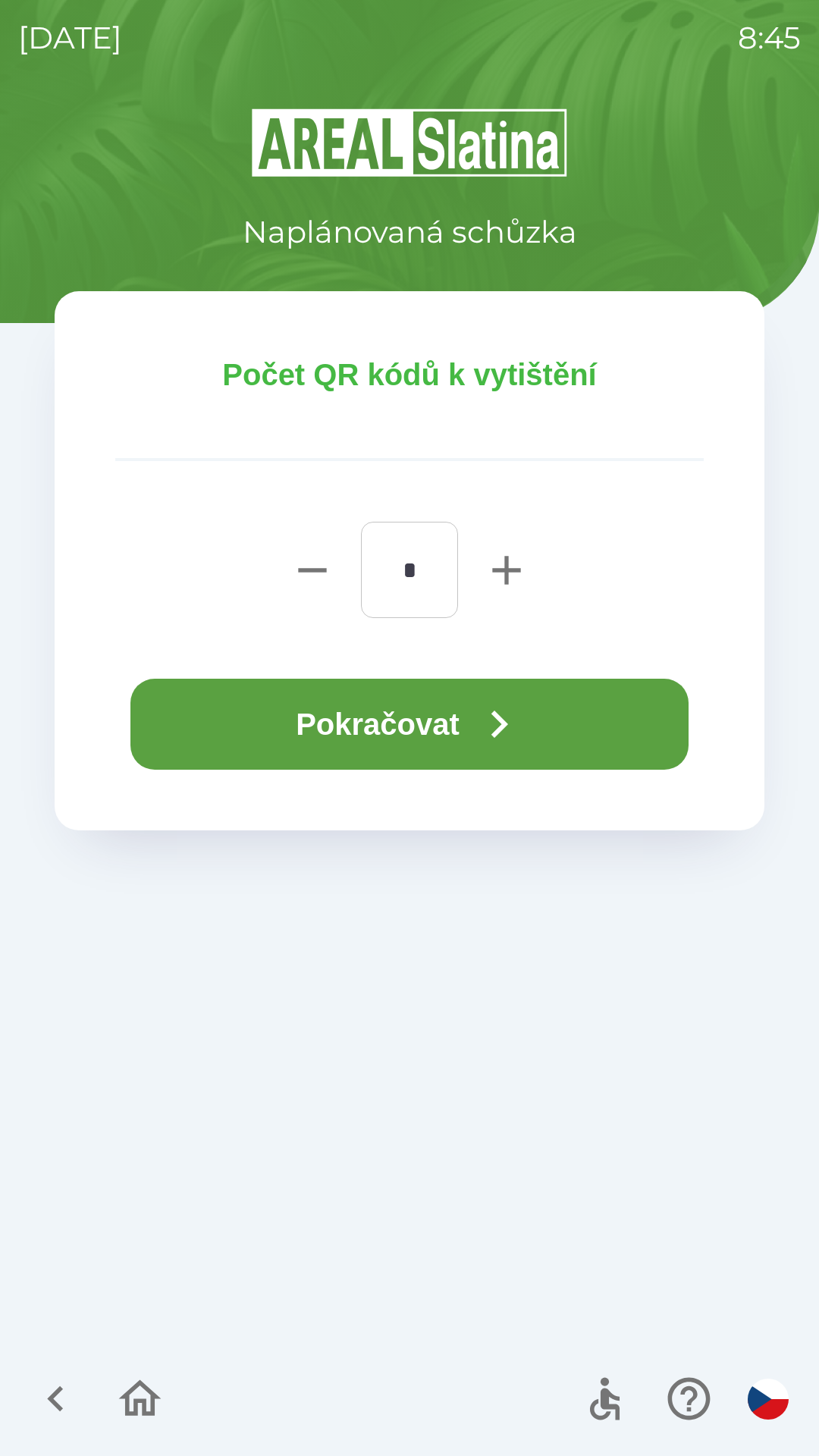
click at [508, 722] on icon "button" at bounding box center [500, 725] width 17 height 28
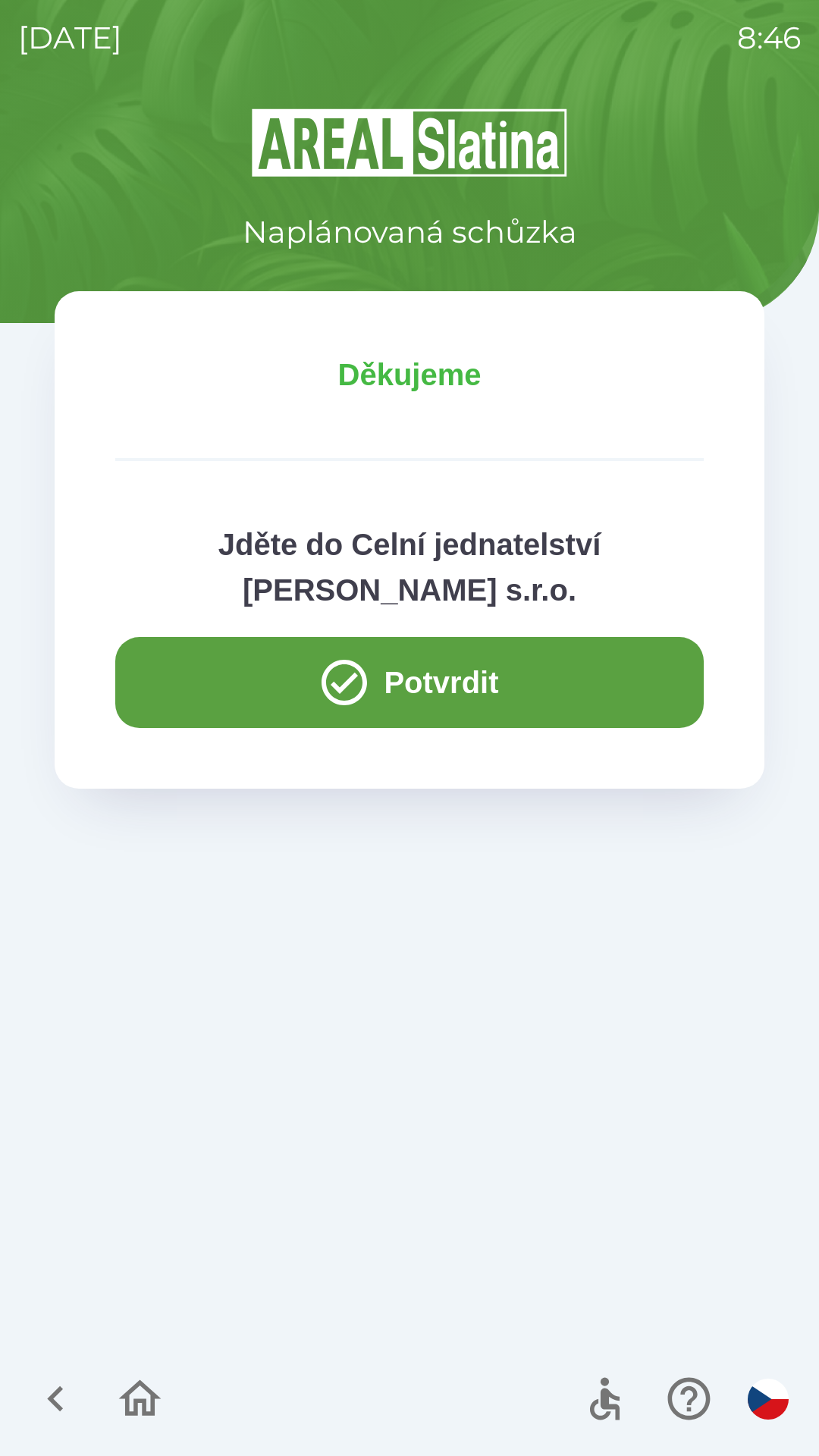
click at [198, 687] on button "Potvrdit" at bounding box center [409, 682] width 588 height 91
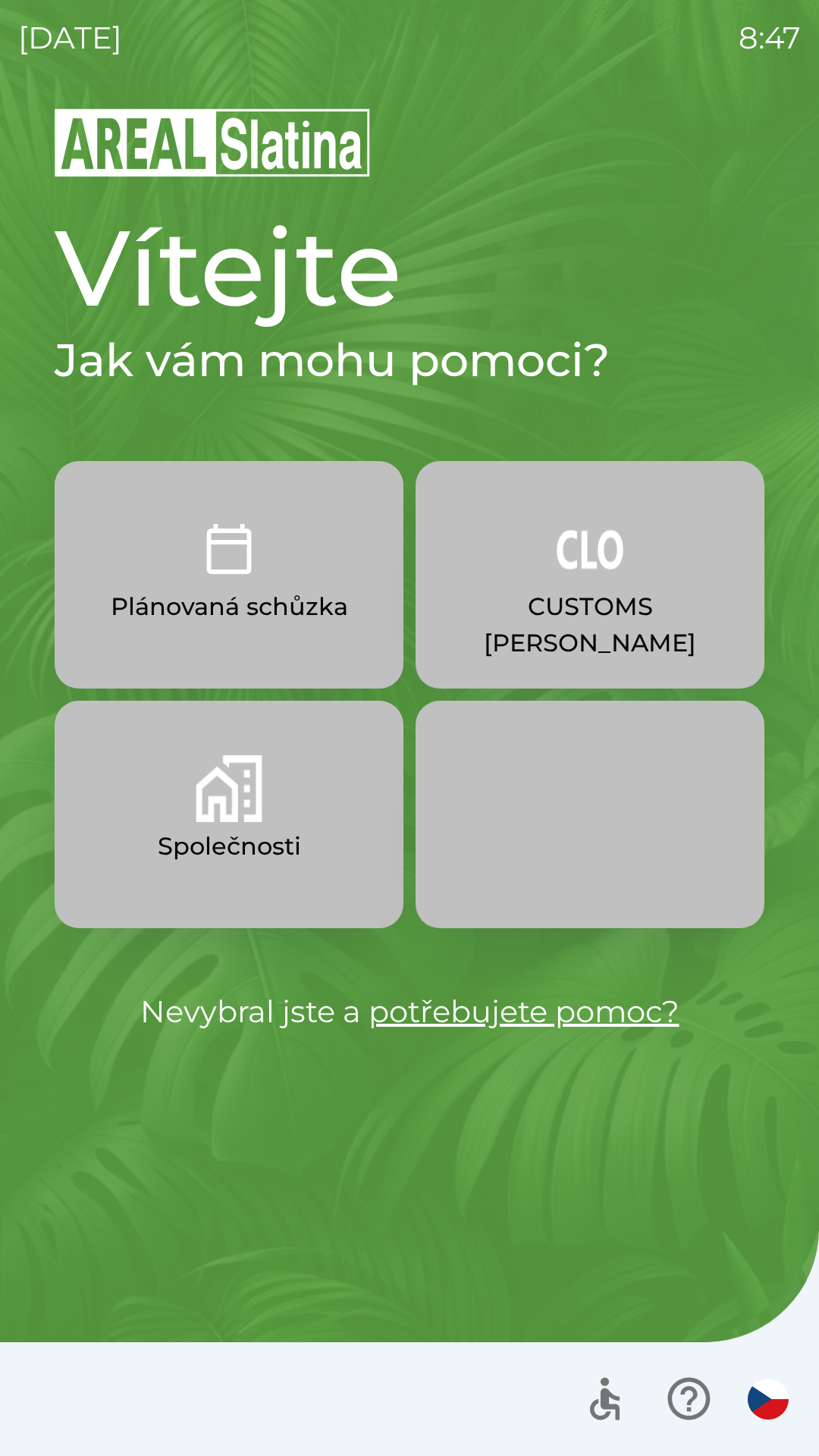
click at [641, 614] on p "CUSTOMS [PERSON_NAME]" at bounding box center [590, 624] width 276 height 72
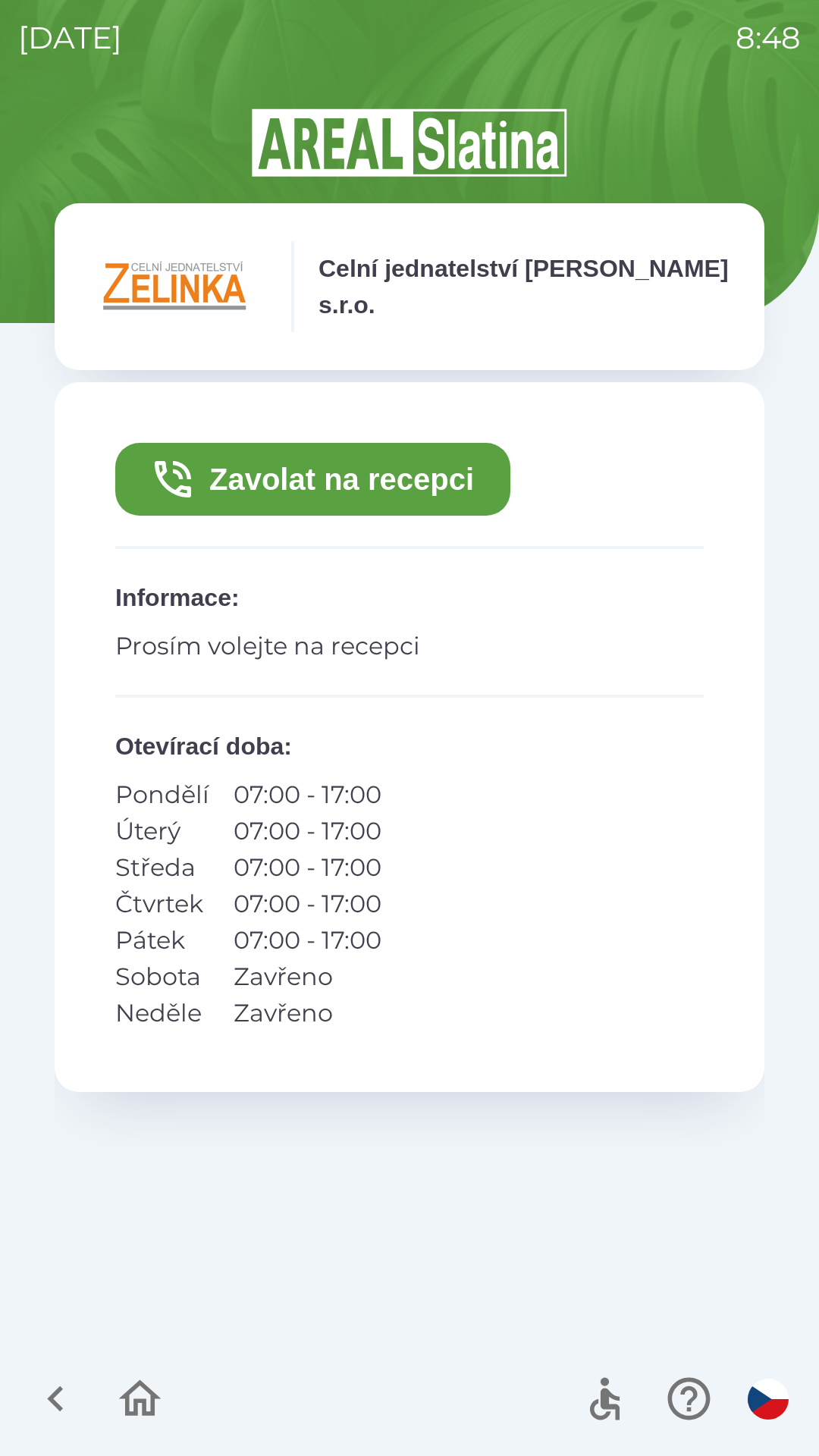
click at [459, 515] on button "Zavolat na recepci" at bounding box center [312, 479] width 395 height 72
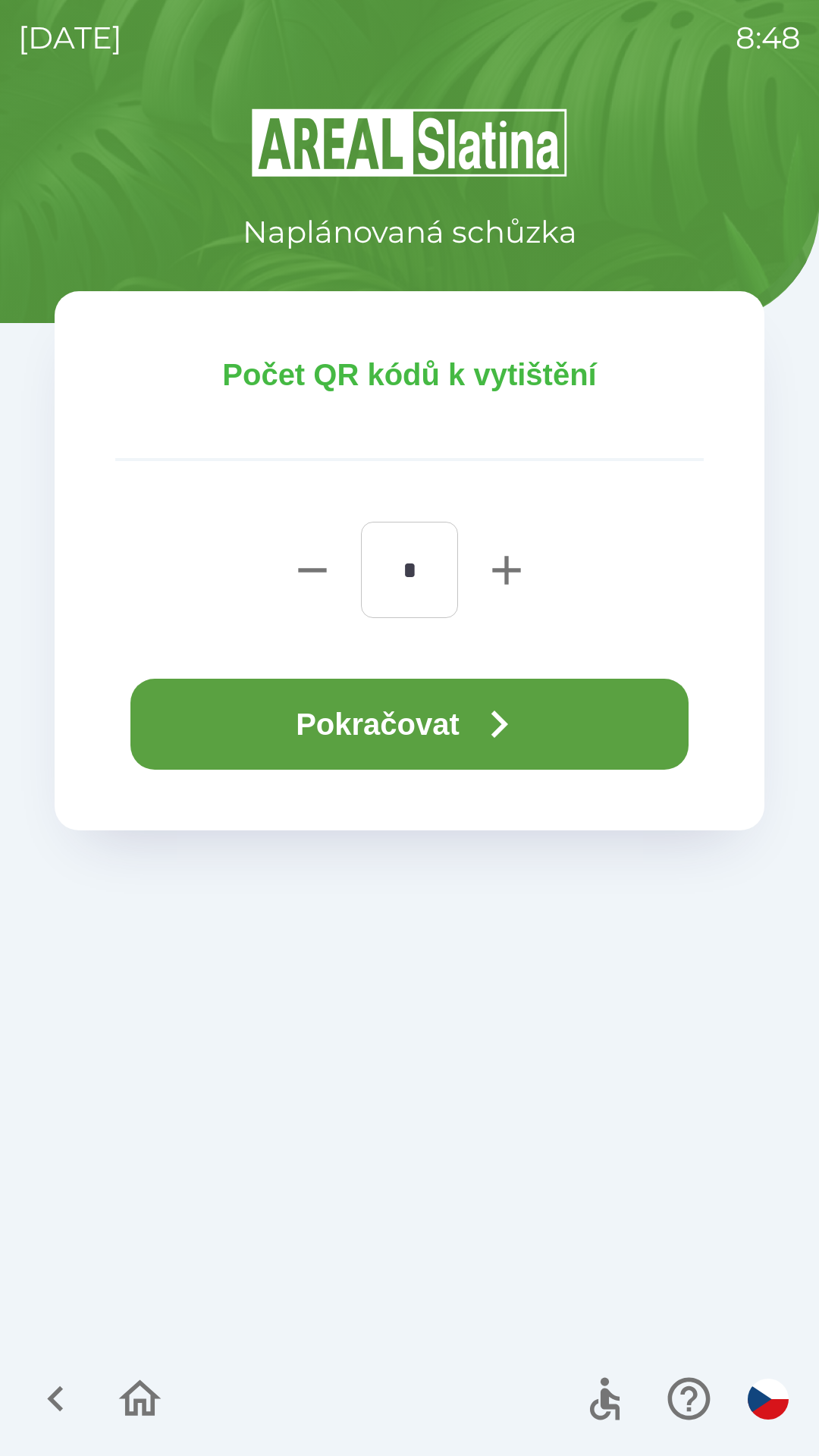
click at [417, 729] on button "Pokračovat" at bounding box center [410, 724] width 558 height 91
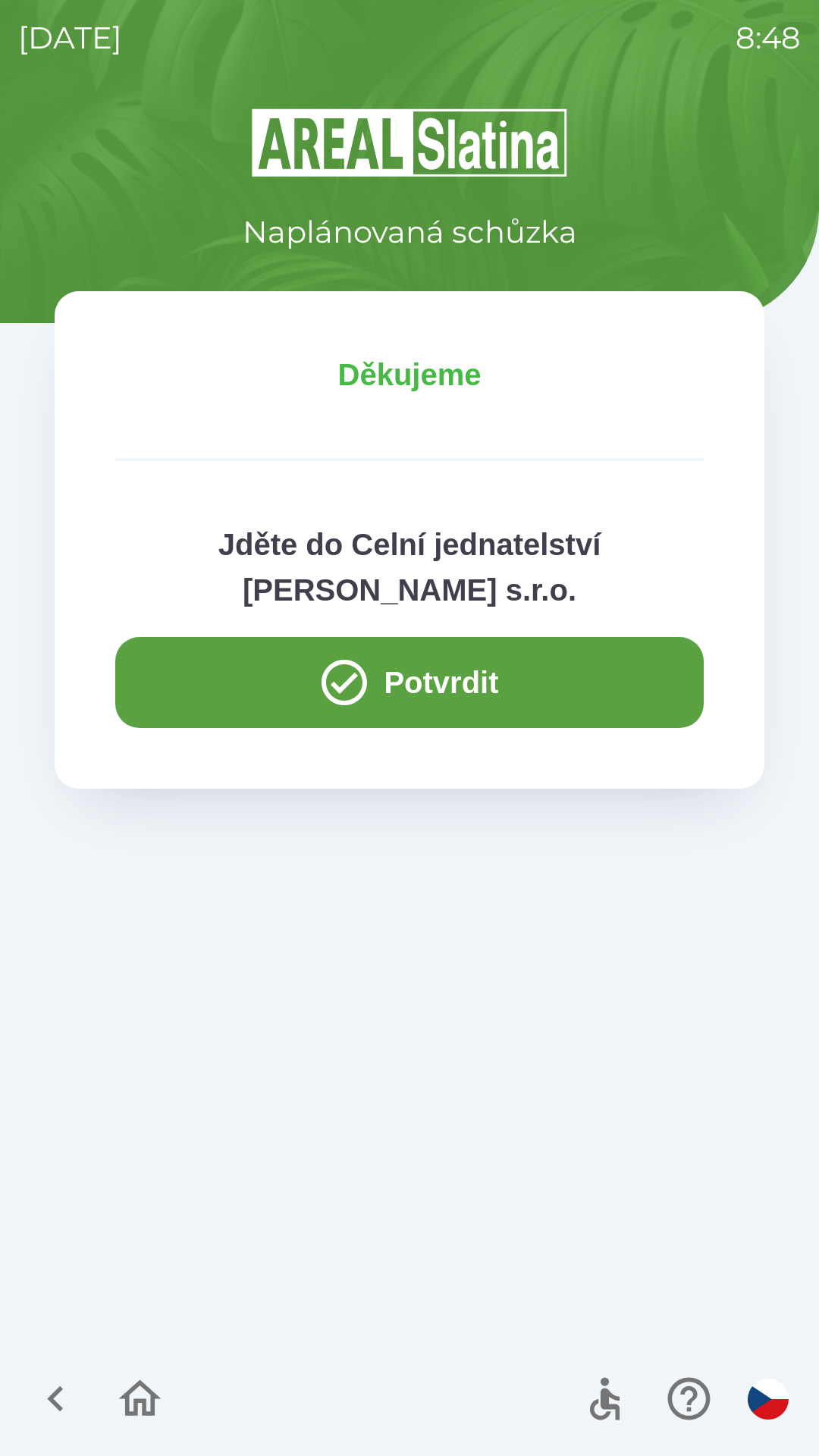
click at [195, 693] on button "Potvrdit" at bounding box center [409, 682] width 588 height 91
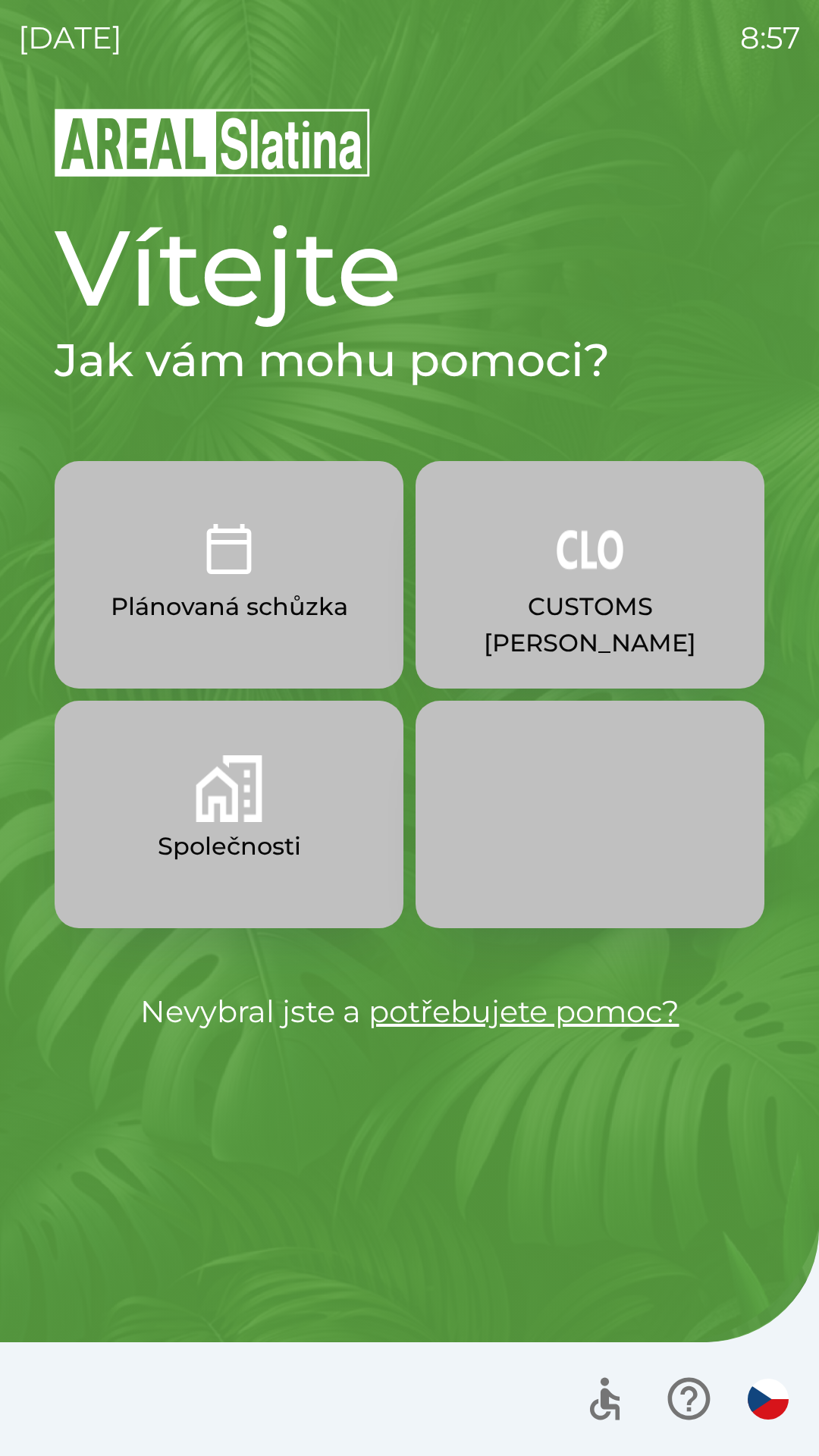
click at [288, 588] on p "Plánovaná schůzka" at bounding box center [229, 606] width 237 height 37
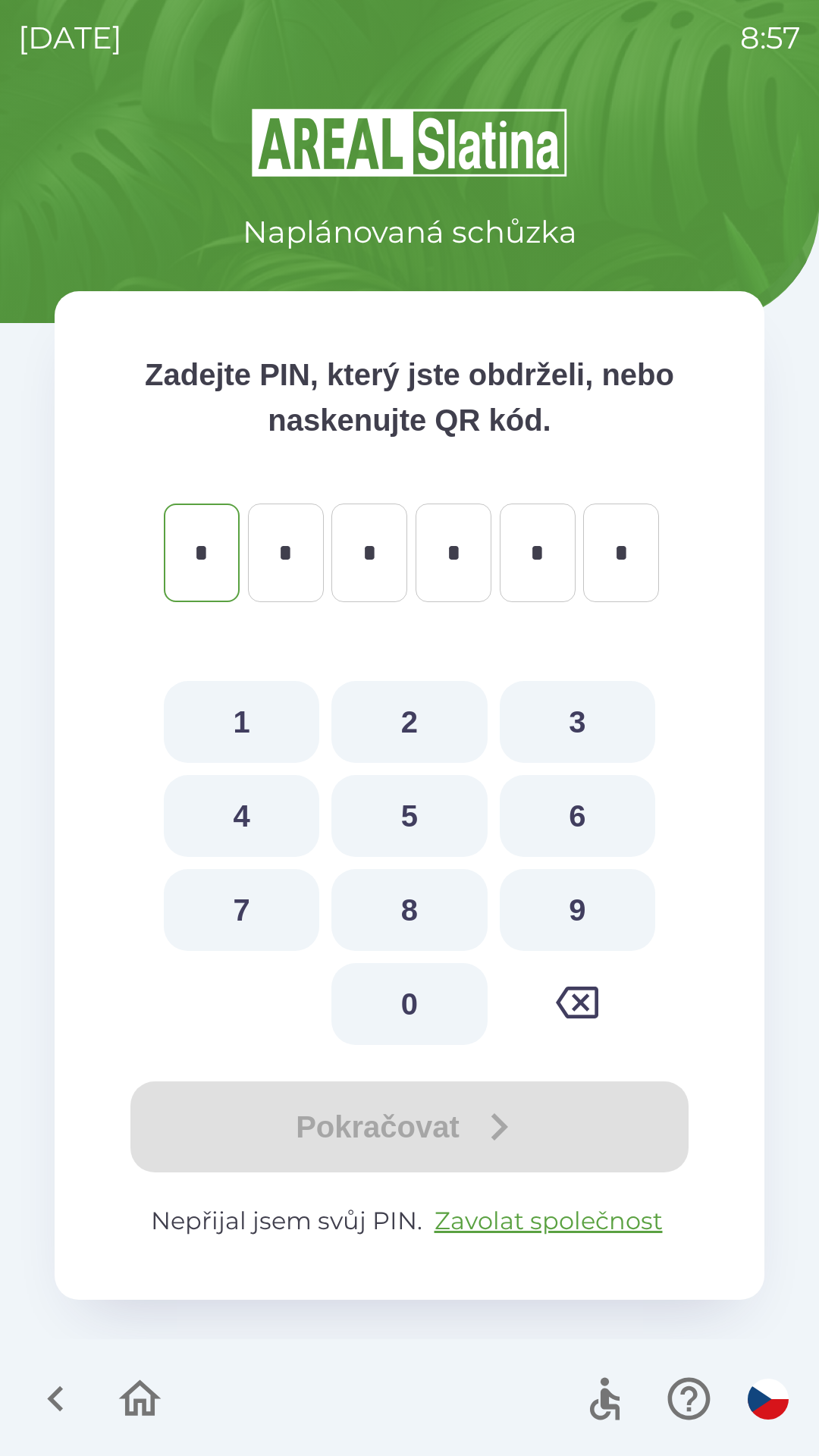
click at [58, 1394] on icon "button" at bounding box center [55, 1399] width 16 height 26
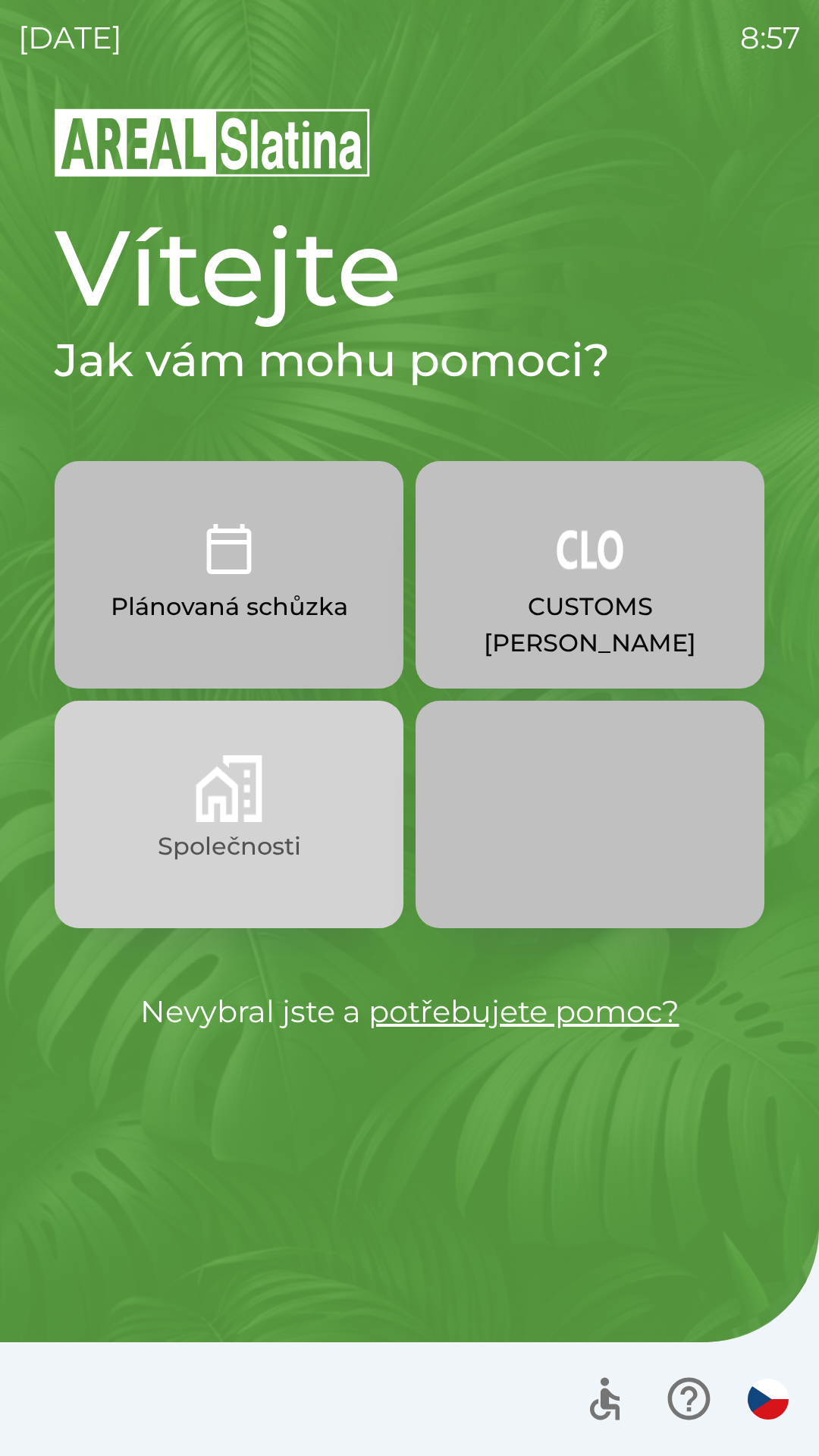
click at [151, 843] on button "Společnosti" at bounding box center [229, 814] width 349 height 227
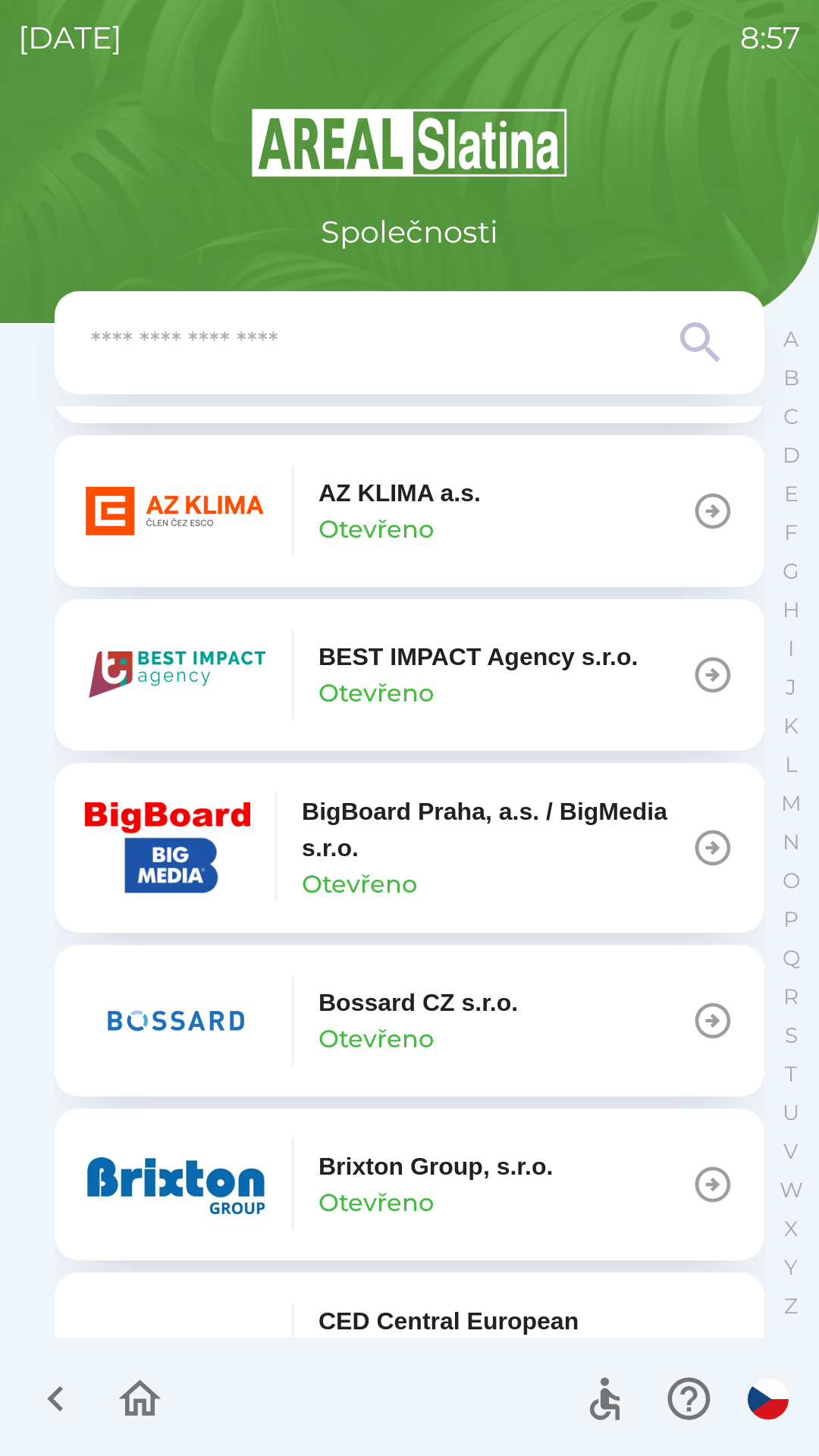
scroll to position [1647, 0]
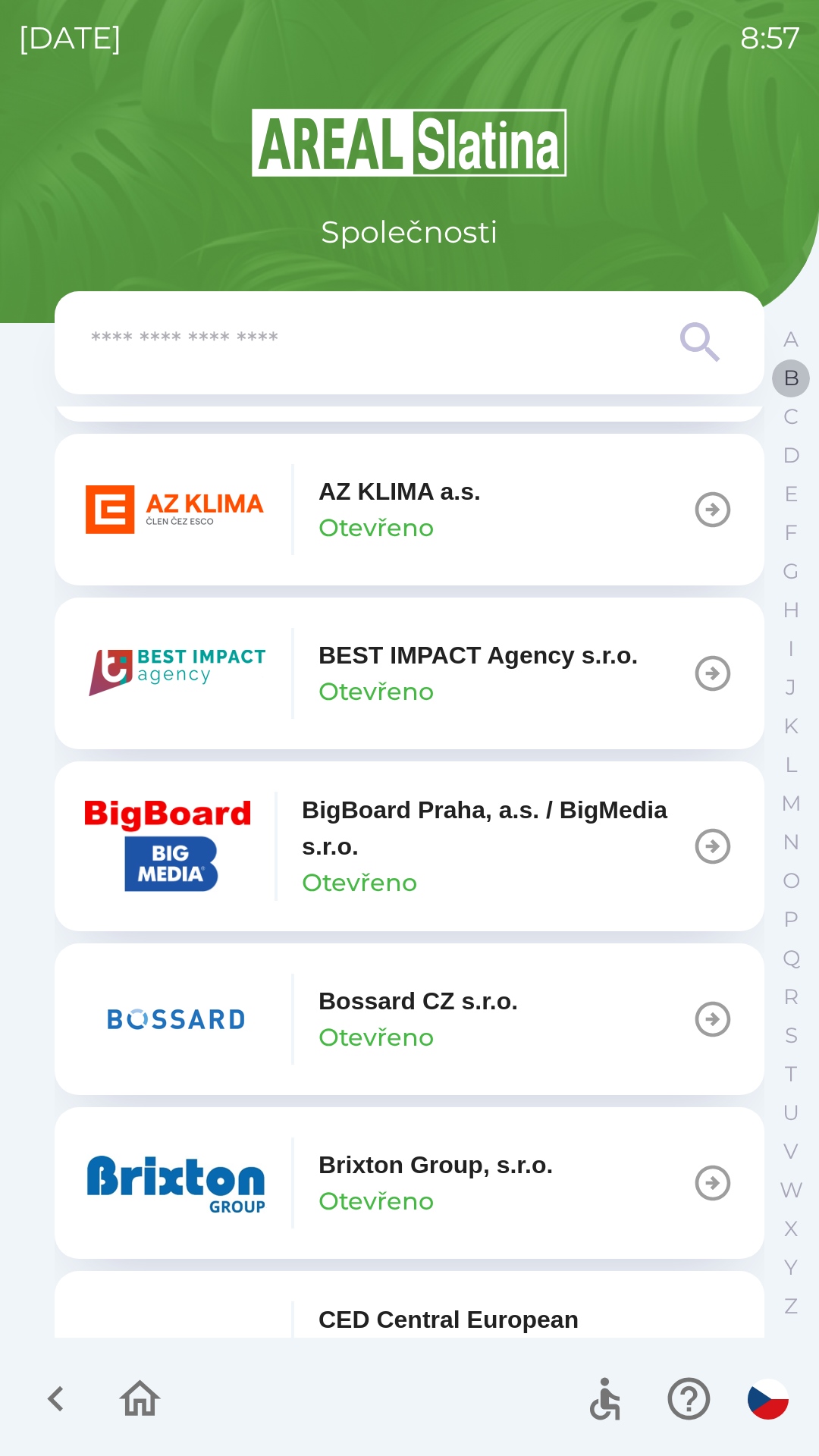
click at [785, 389] on p "B" at bounding box center [791, 378] width 16 height 27
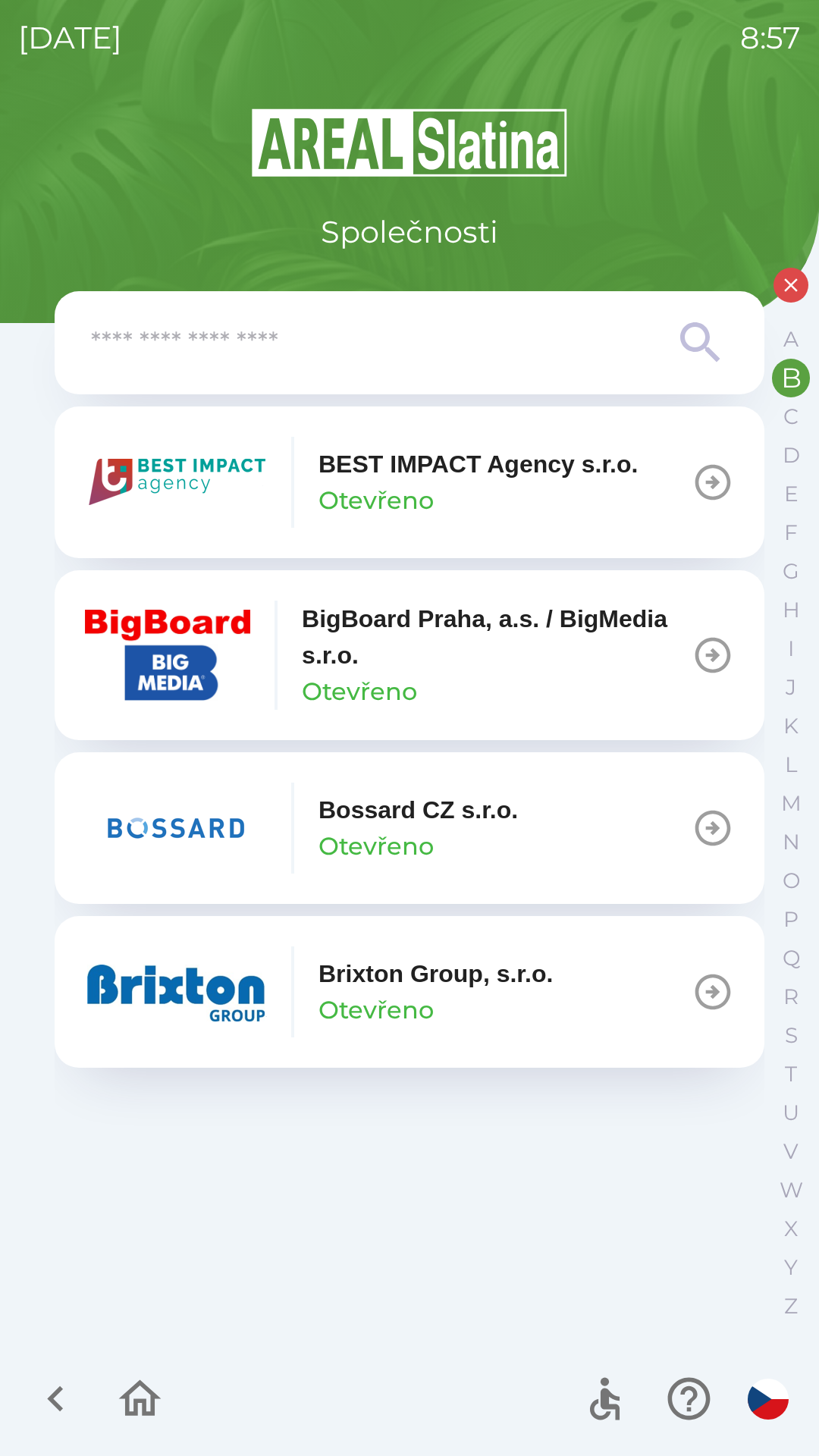
click at [526, 989] on p "Brixton Group, s.r.o." at bounding box center [435, 974] width 234 height 37
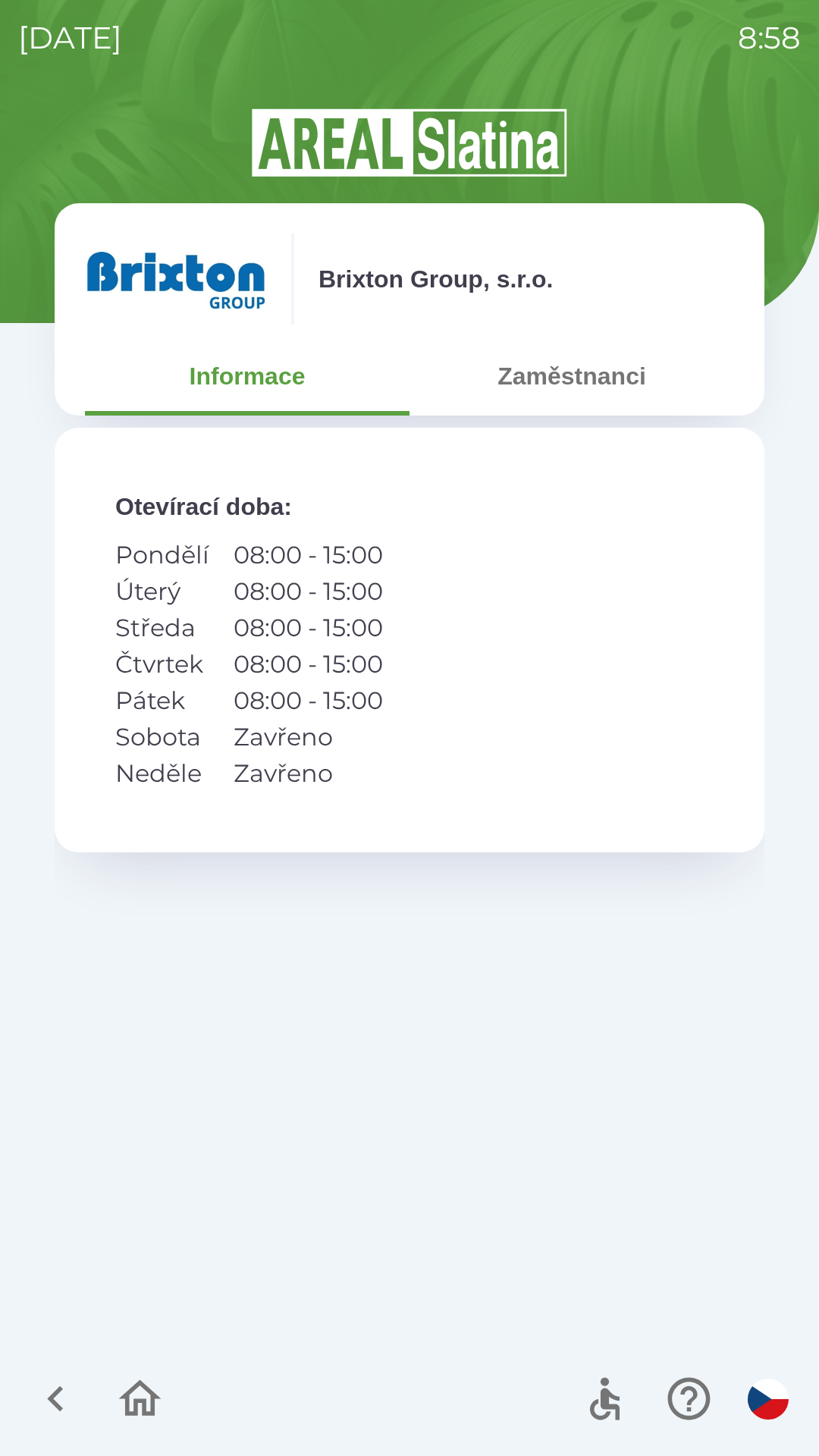
click at [536, 375] on button "Zaměstnanci" at bounding box center [571, 376] width 324 height 55
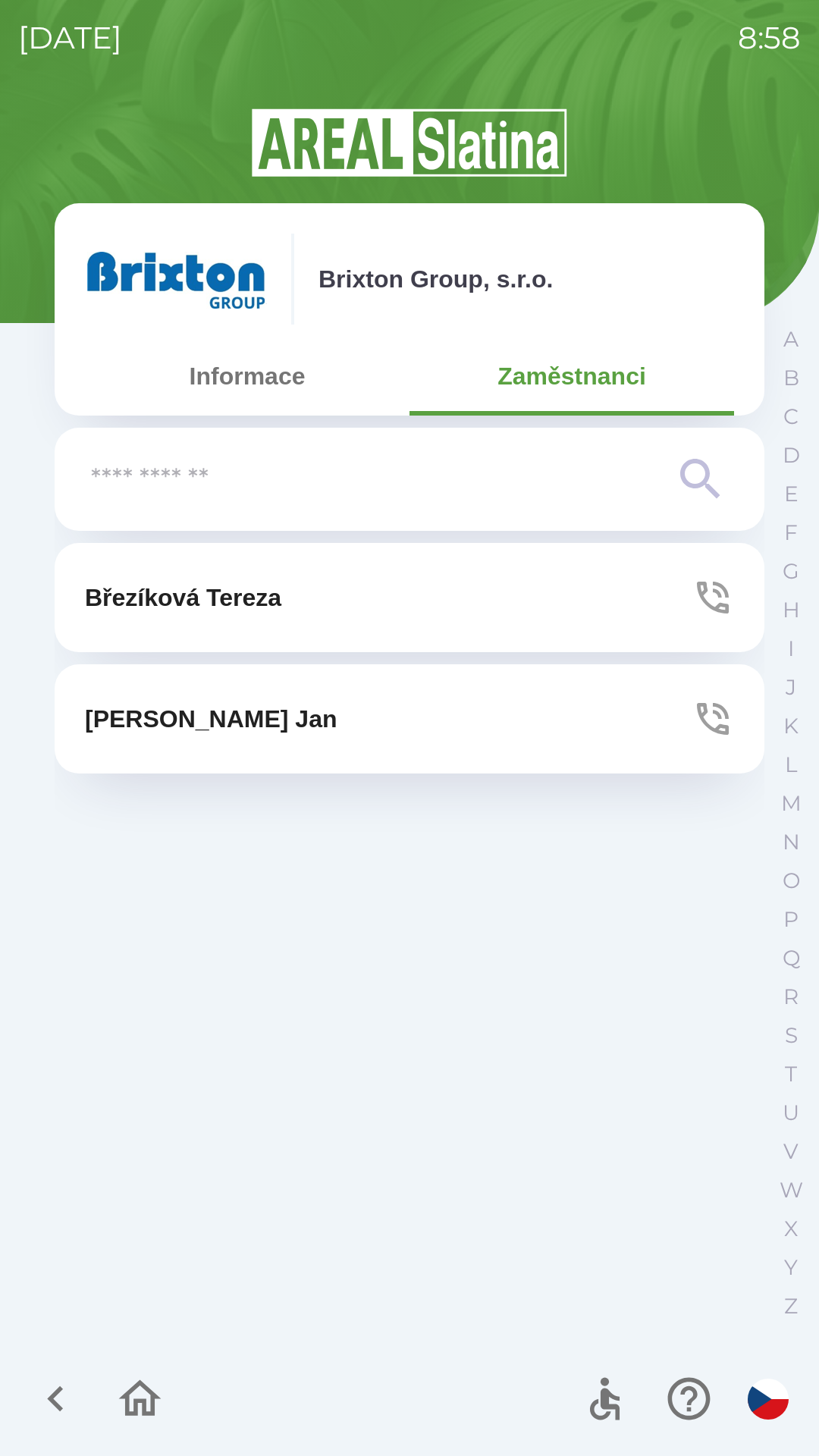
click at [714, 602] on icon "button" at bounding box center [712, 597] width 43 height 43
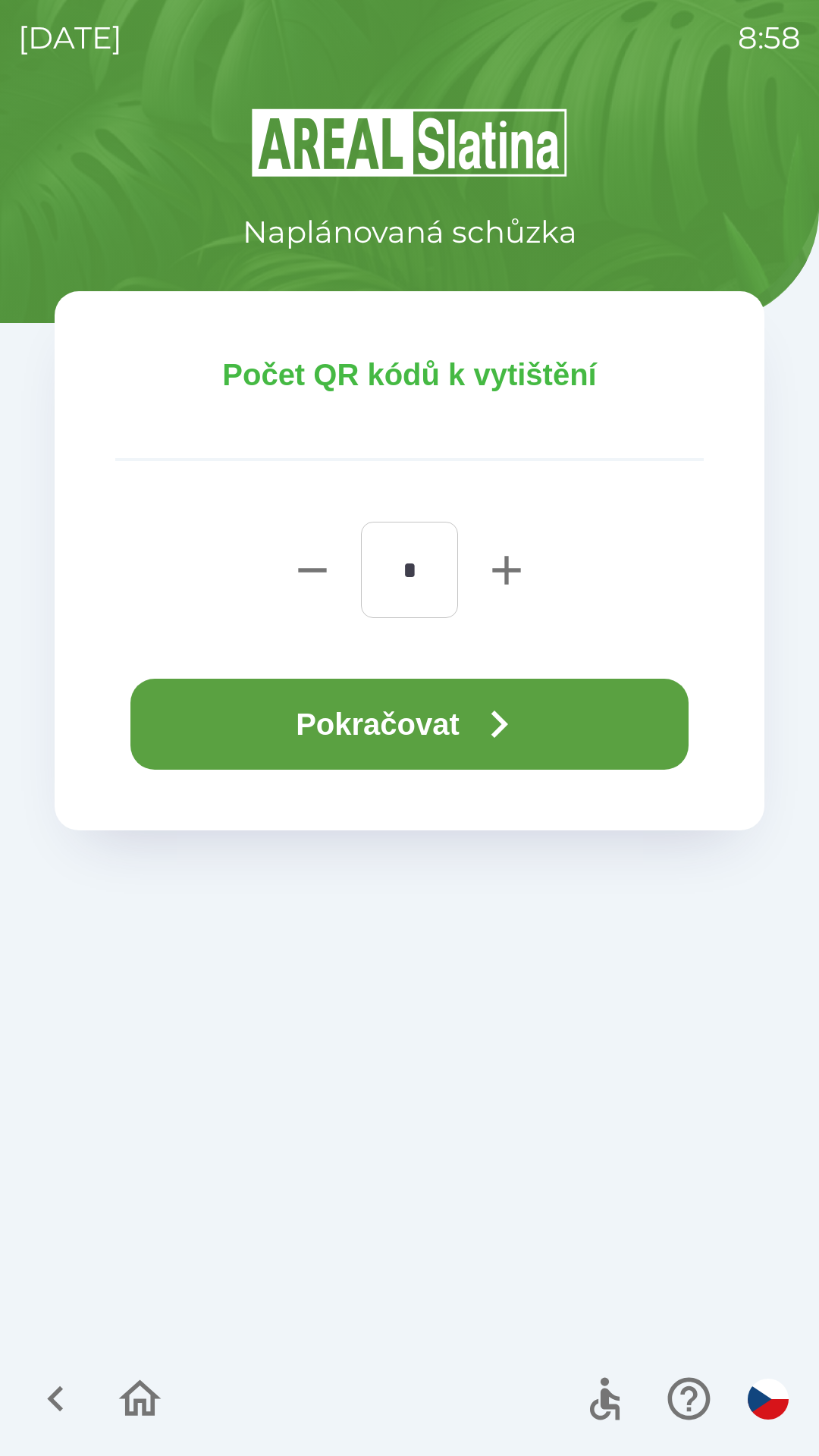
click at [388, 723] on button "Pokračovat" at bounding box center [410, 724] width 558 height 91
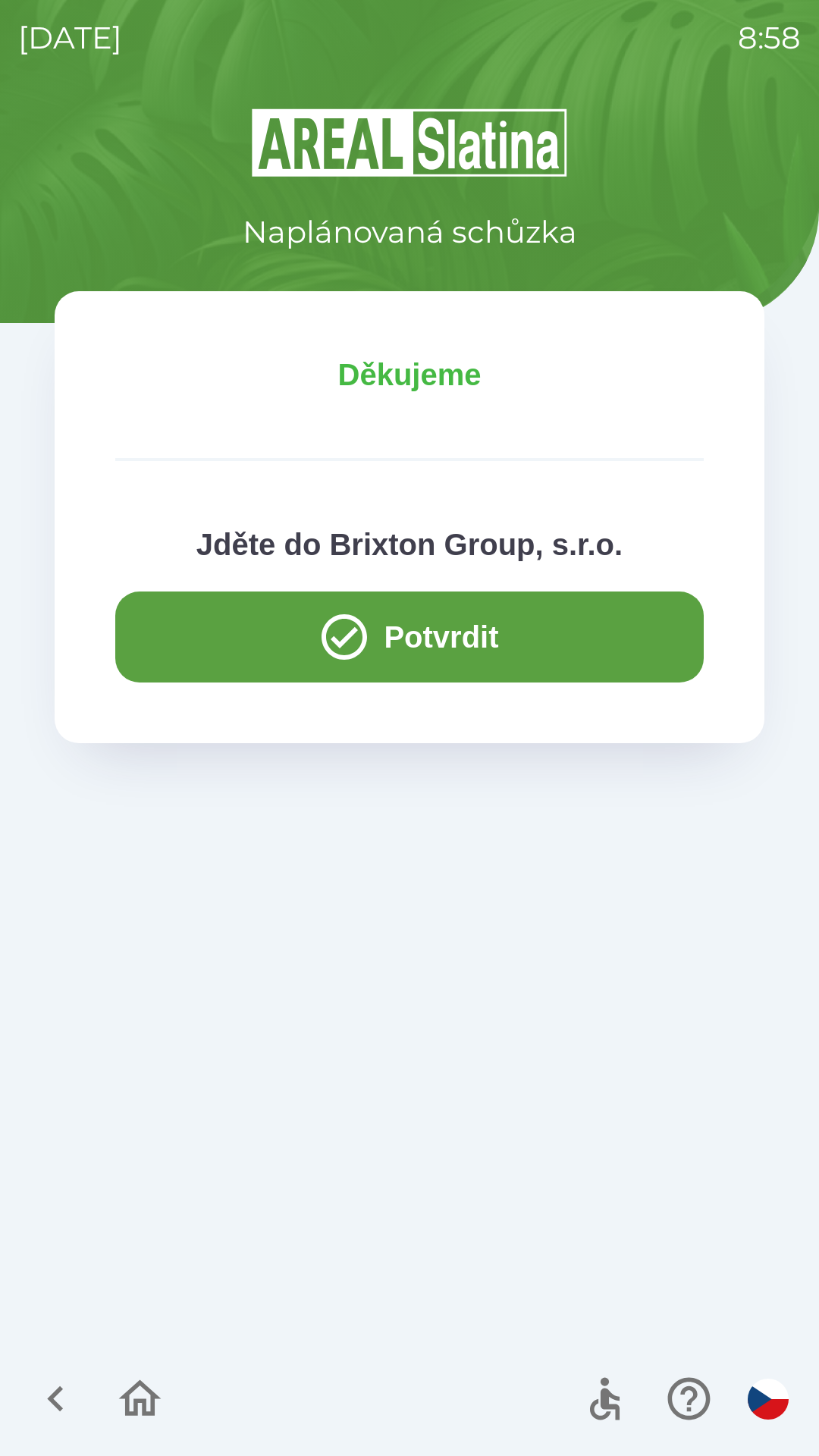
click at [200, 651] on button "Potvrdit" at bounding box center [409, 637] width 588 height 91
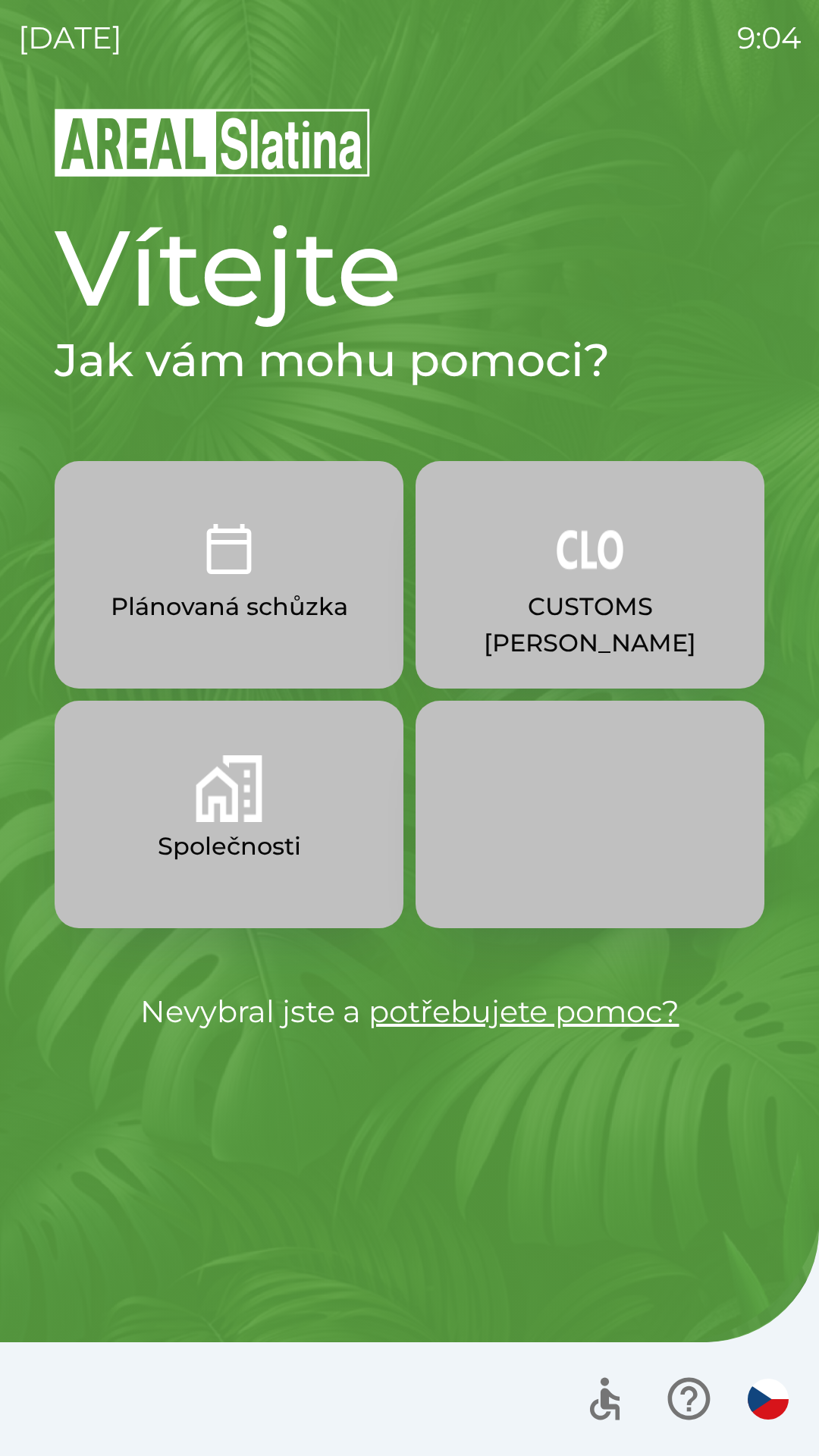
click at [211, 804] on img "button" at bounding box center [228, 789] width 66 height 66
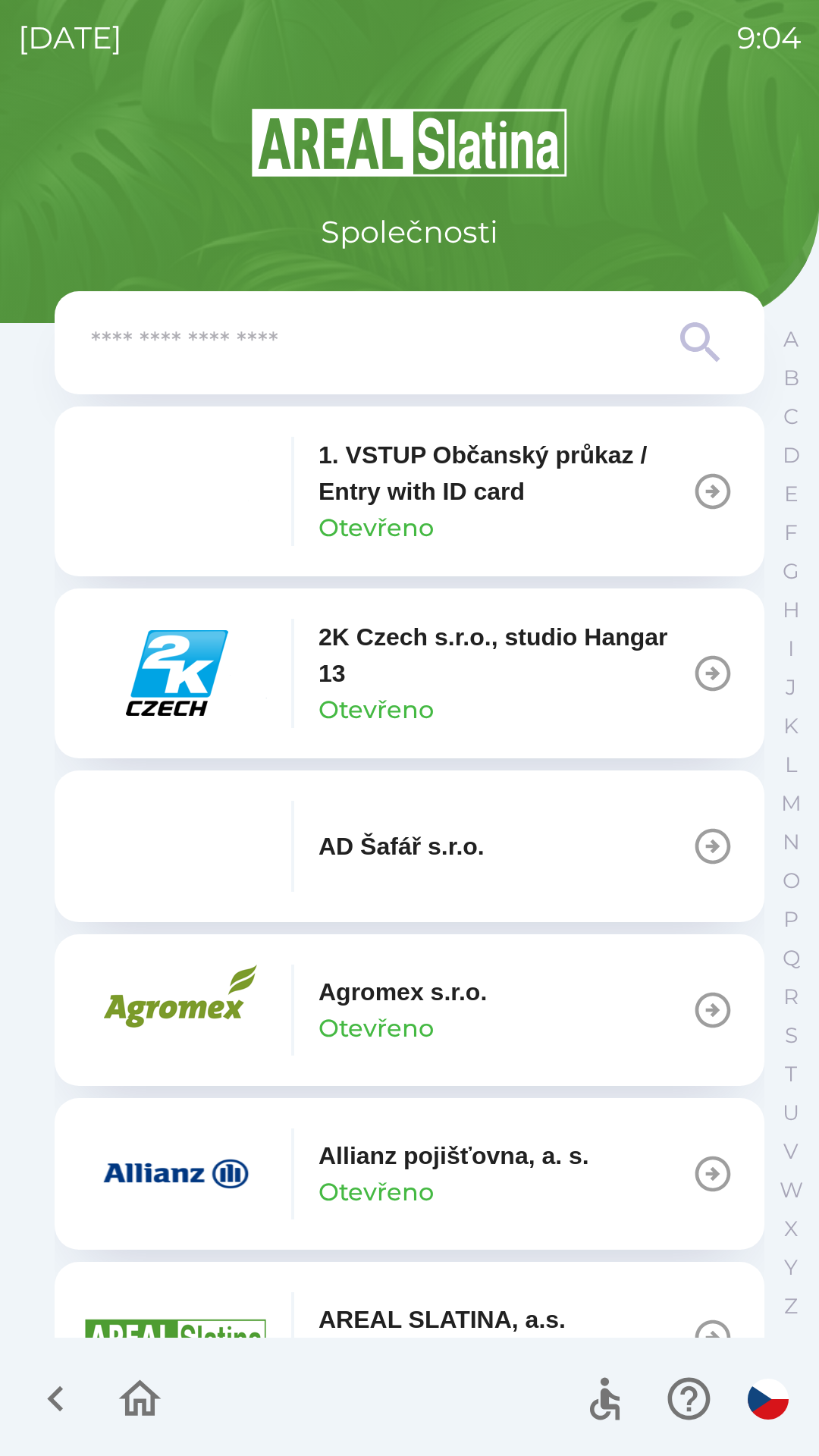
click at [452, 1174] on div "Allianz pojišťovna, a. s. Otevřeno" at bounding box center [453, 1173] width 271 height 72
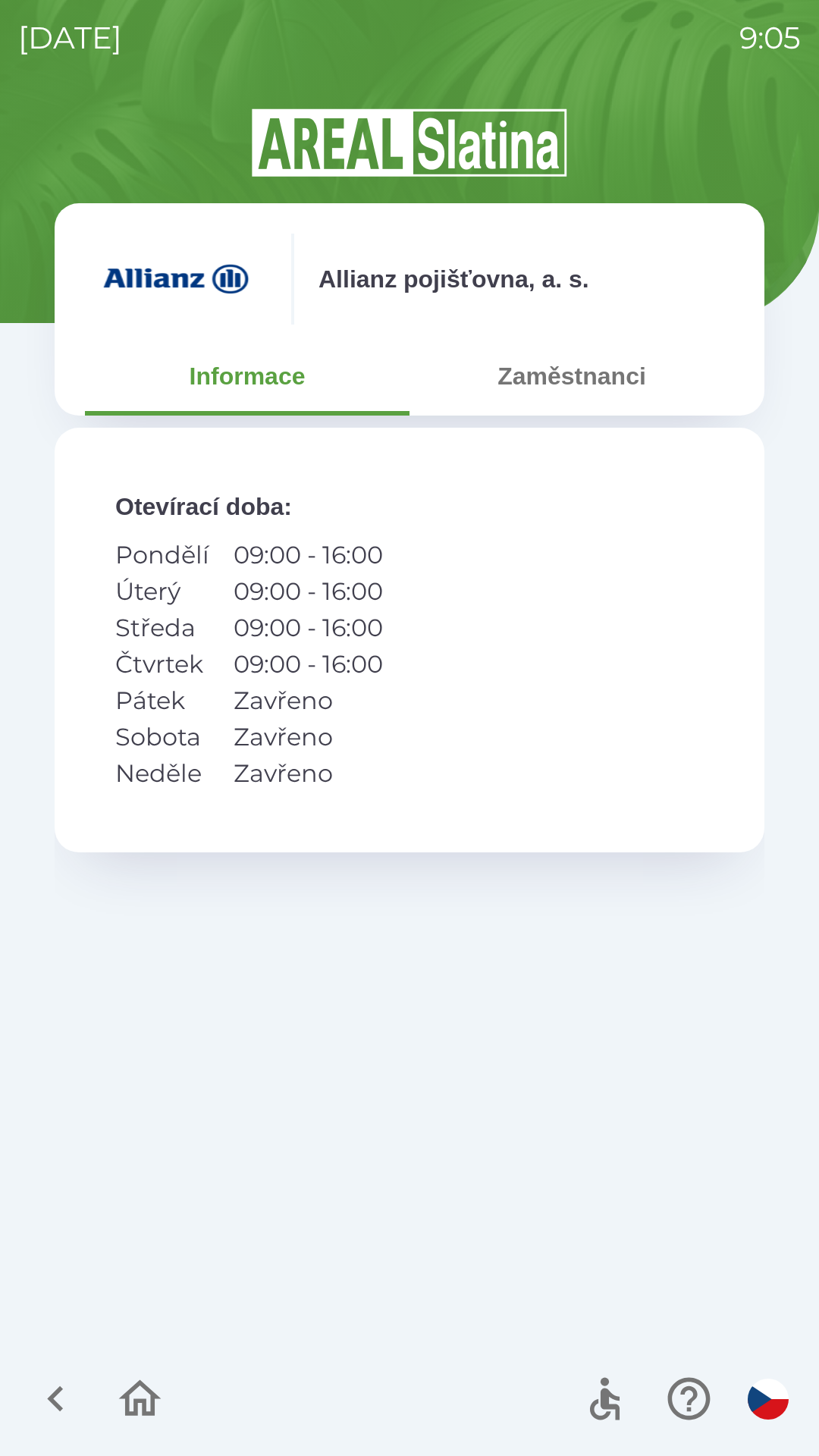
click at [558, 390] on button "Zaměstnanci" at bounding box center [571, 376] width 324 height 55
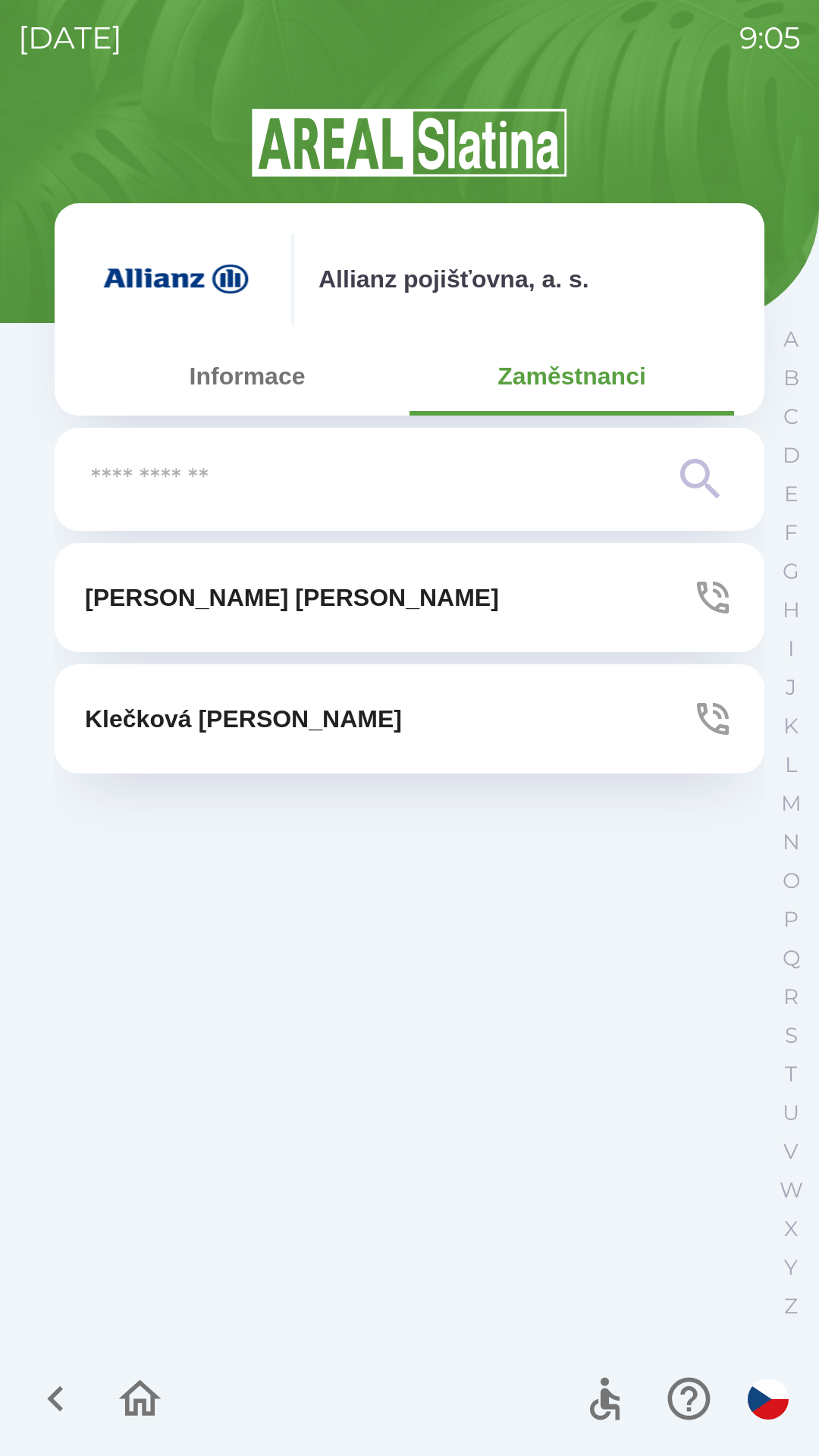
click at [585, 588] on button "[PERSON_NAME]" at bounding box center [410, 598] width 710 height 109
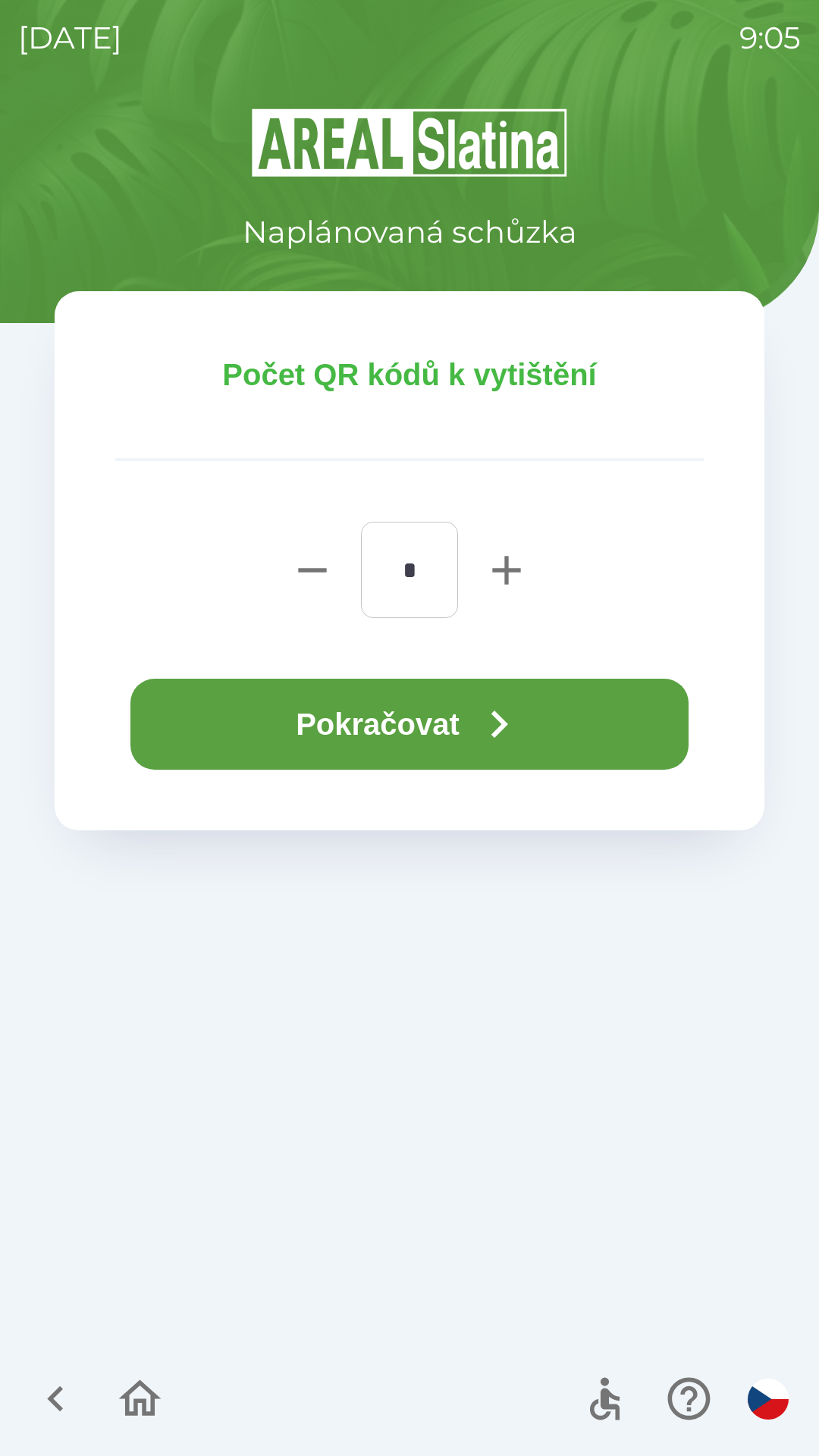
click at [580, 738] on button "Pokračovat" at bounding box center [410, 724] width 558 height 91
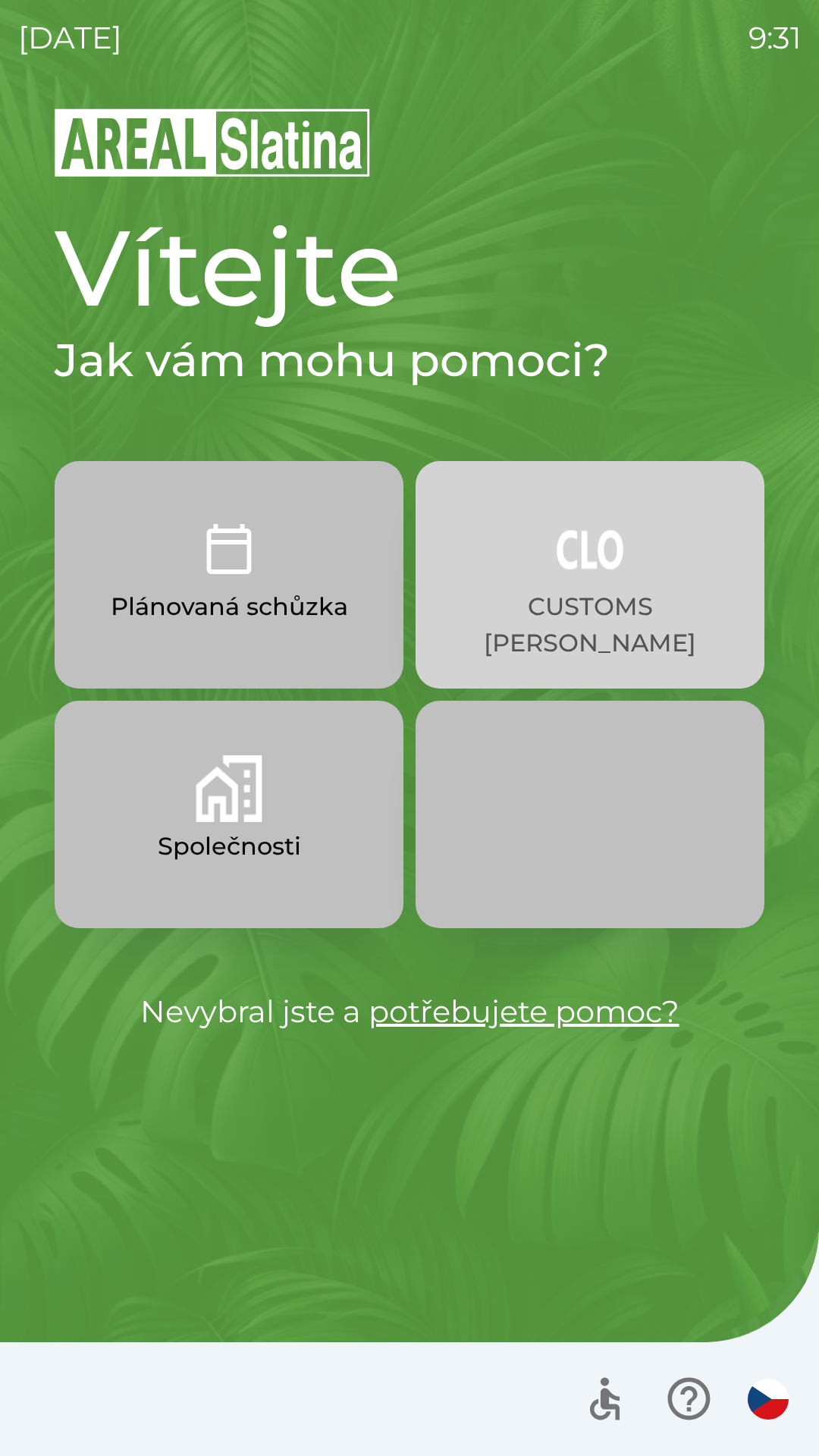
click at [598, 574] on img "button" at bounding box center [589, 548] width 66 height 66
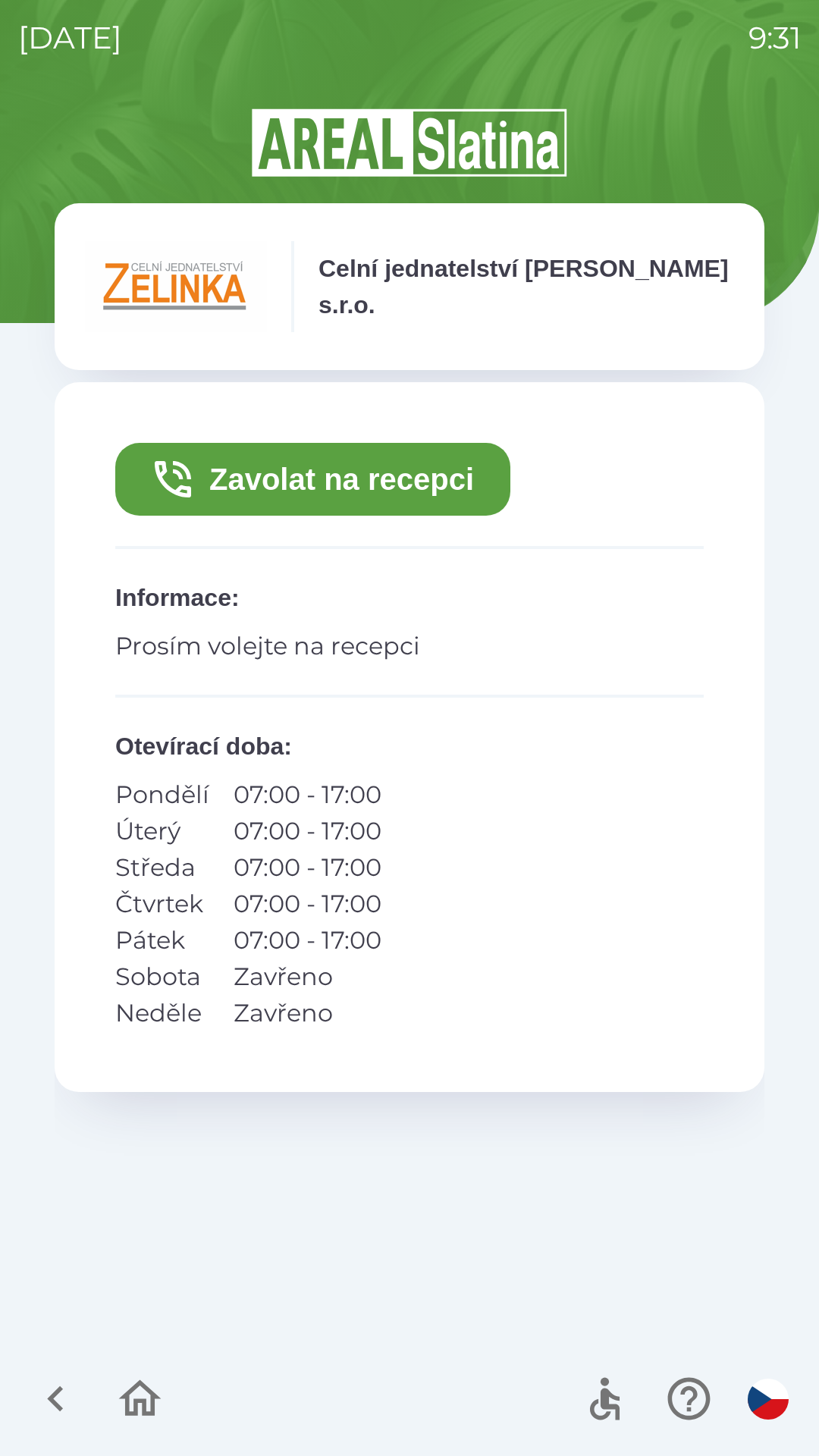
click at [328, 491] on button "Zavolat na recepci" at bounding box center [312, 479] width 395 height 72
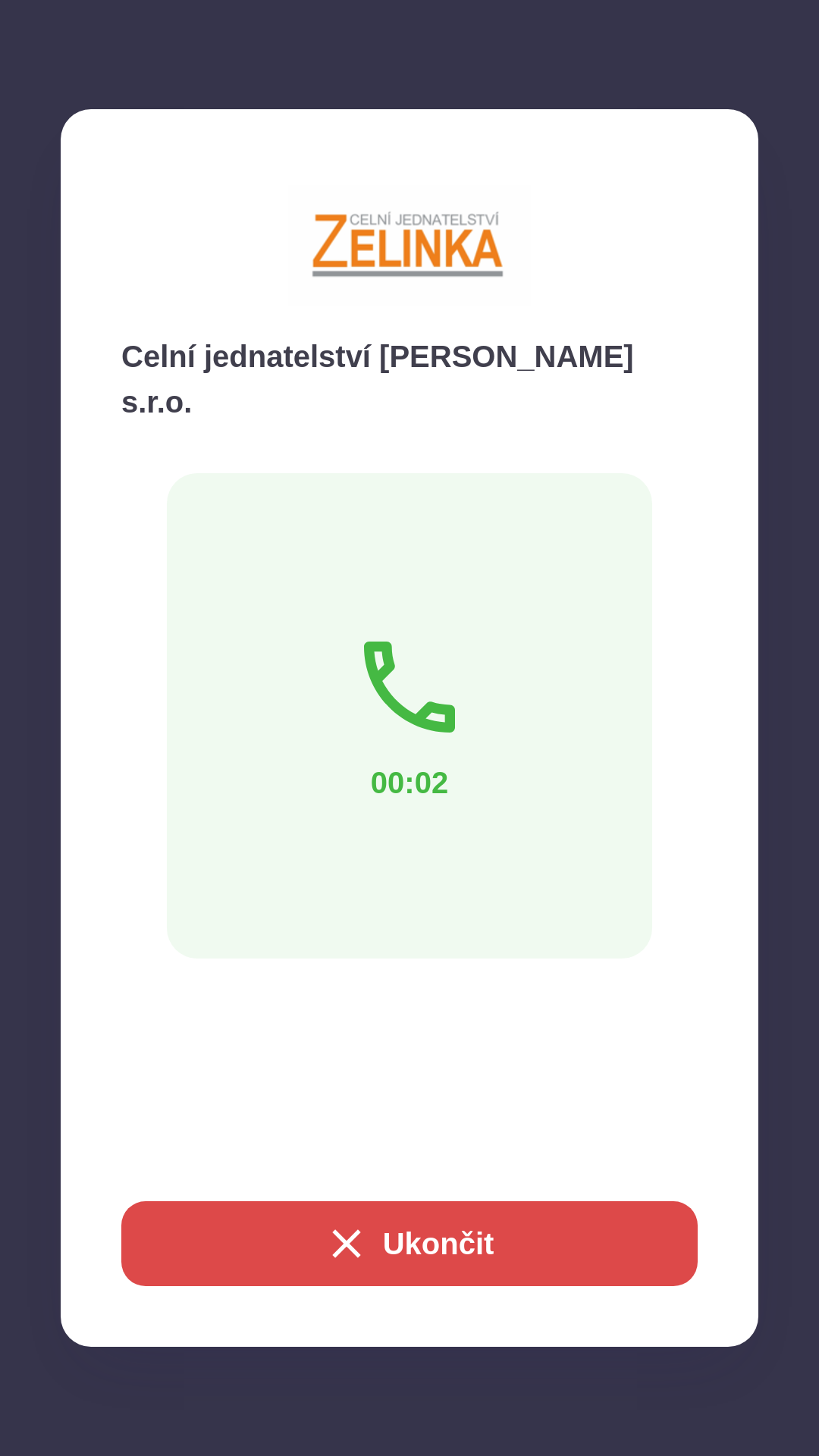
click at [429, 1230] on button "Ukončit" at bounding box center [409, 1244] width 576 height 85
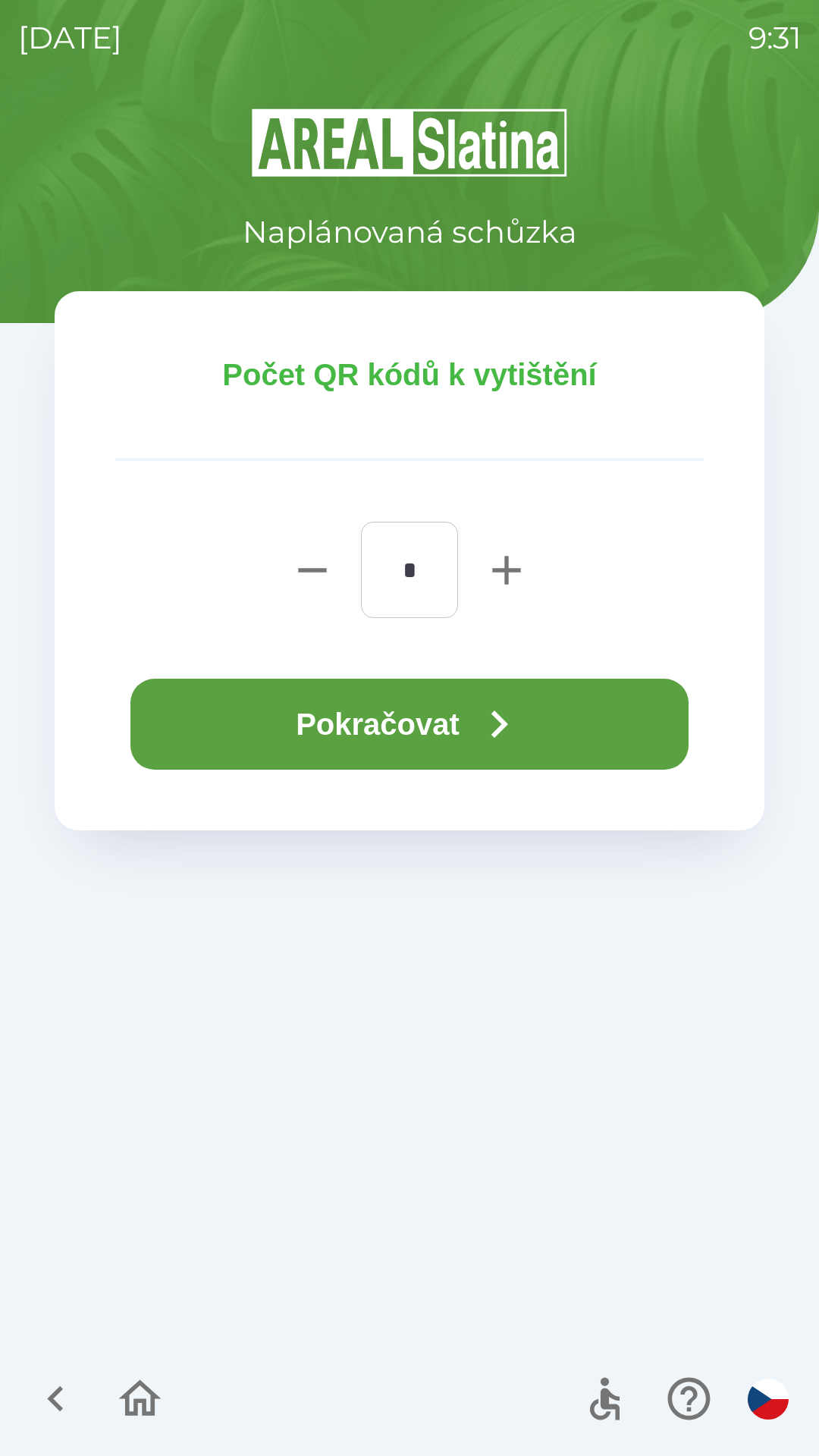
click at [400, 718] on button "Pokračovat" at bounding box center [410, 724] width 558 height 91
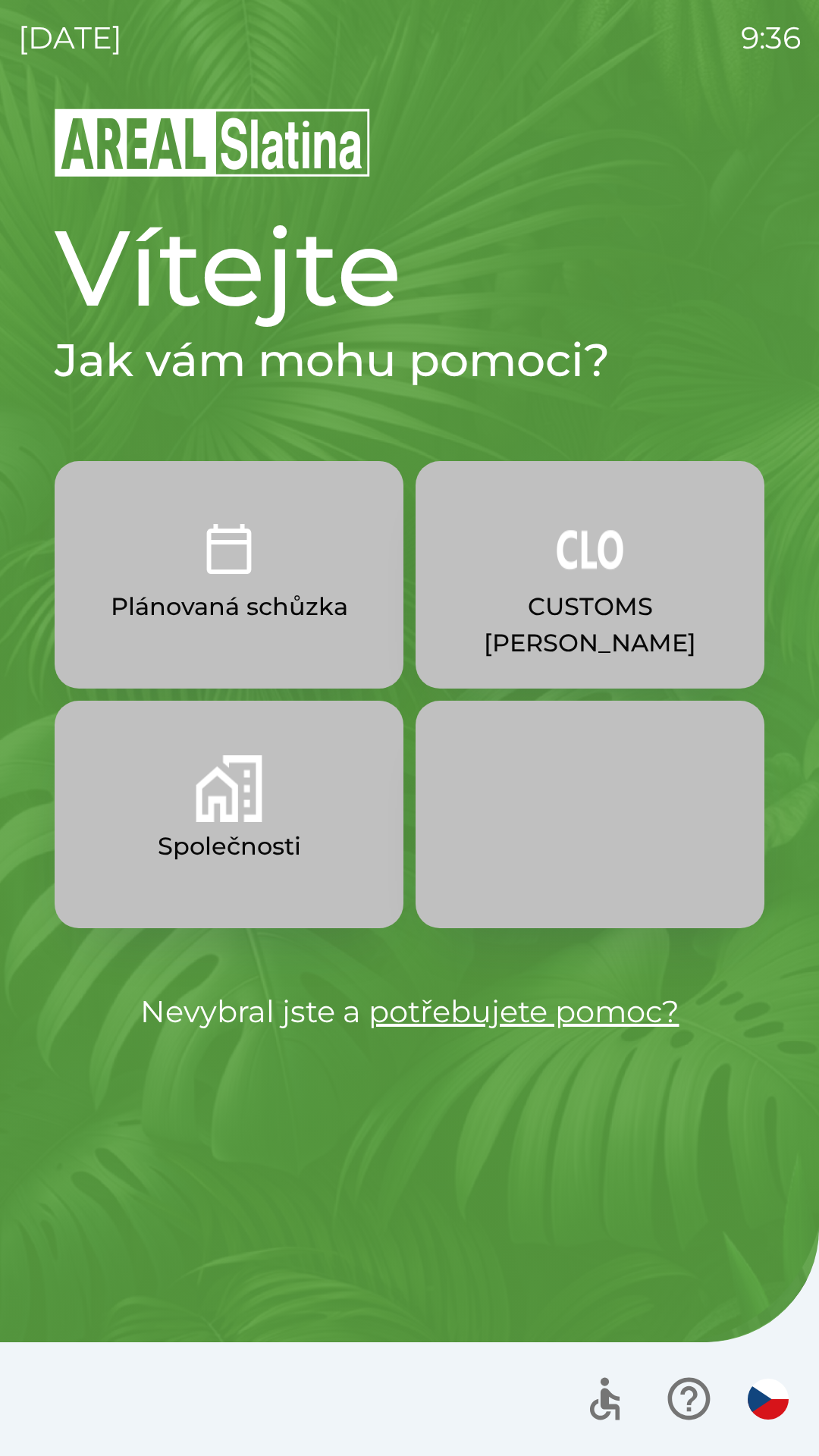
click at [526, 562] on button "CUSTOMS [PERSON_NAME]" at bounding box center [590, 574] width 349 height 227
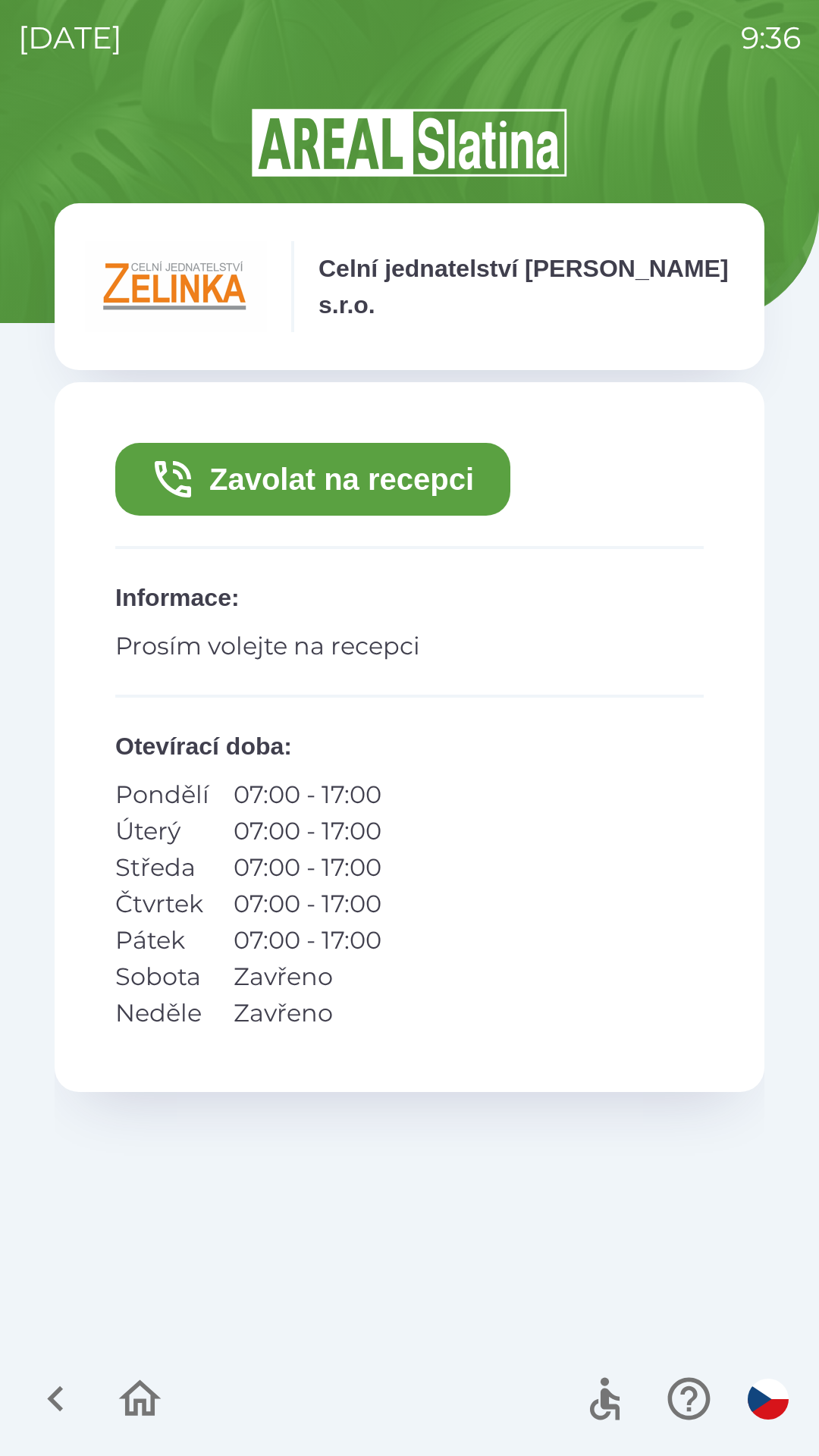
click at [427, 480] on button "Zavolat na recepci" at bounding box center [312, 479] width 395 height 72
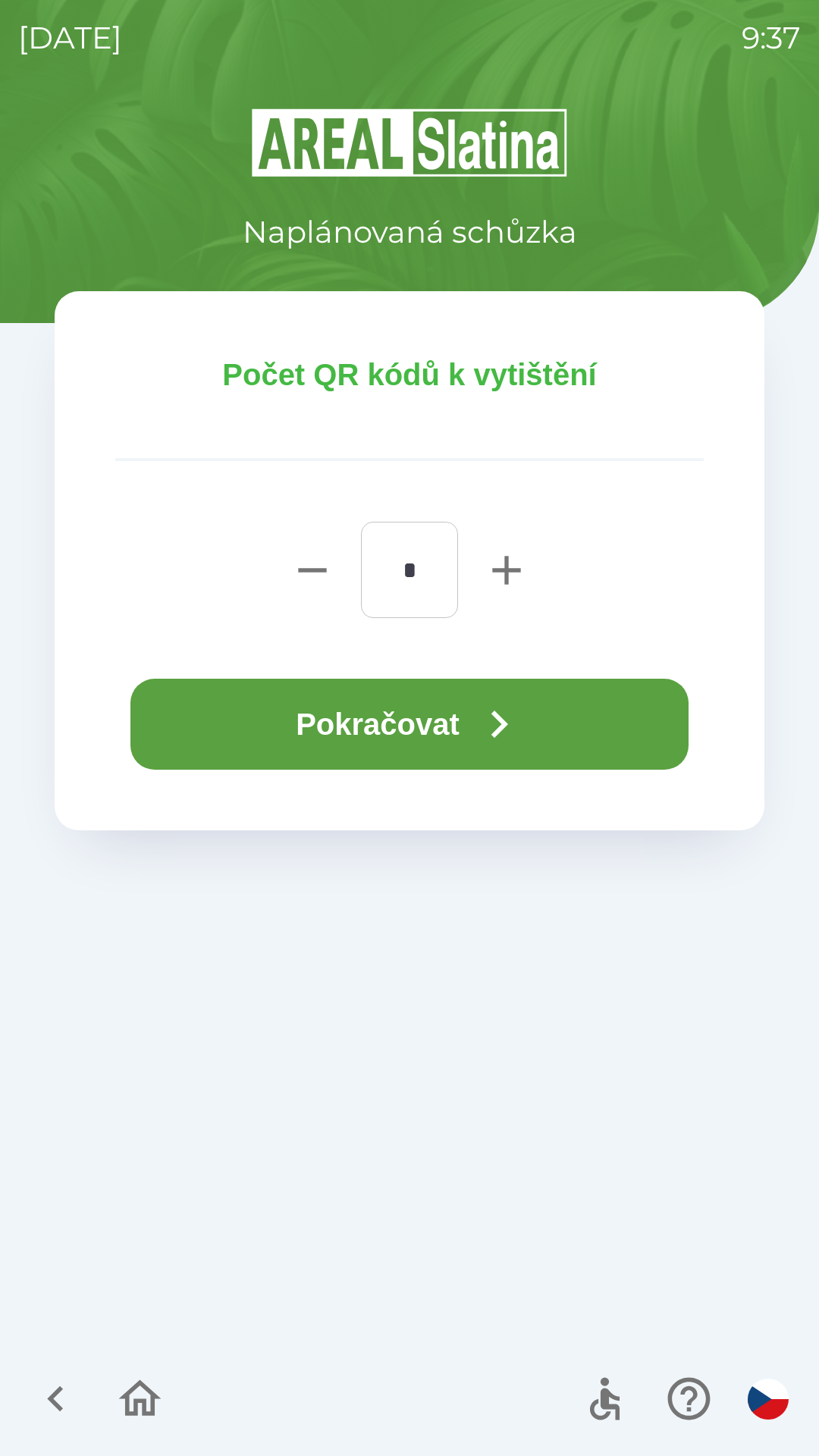
click at [522, 717] on icon "button" at bounding box center [499, 724] width 55 height 55
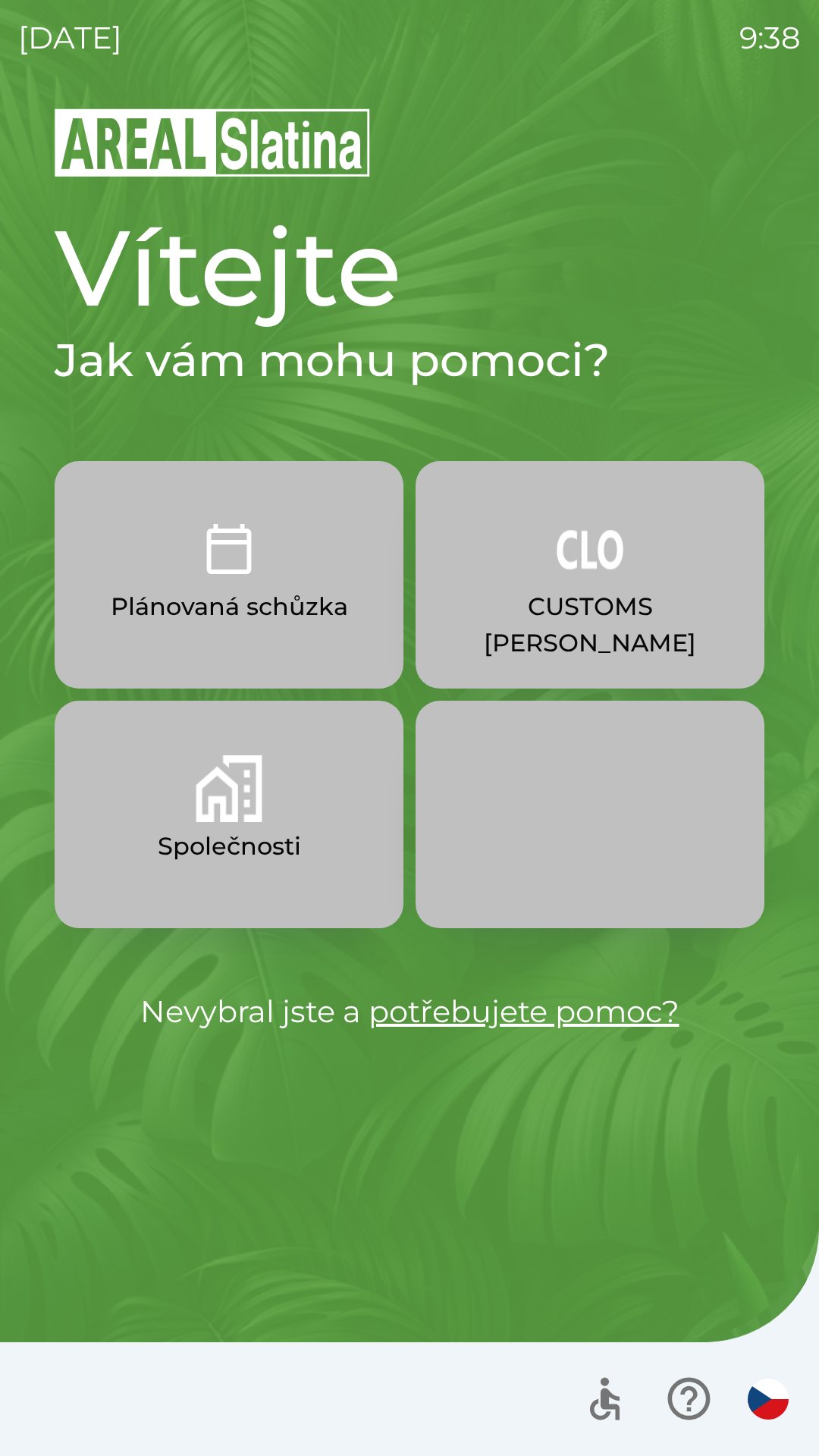
click at [595, 558] on img "button" at bounding box center [589, 548] width 66 height 66
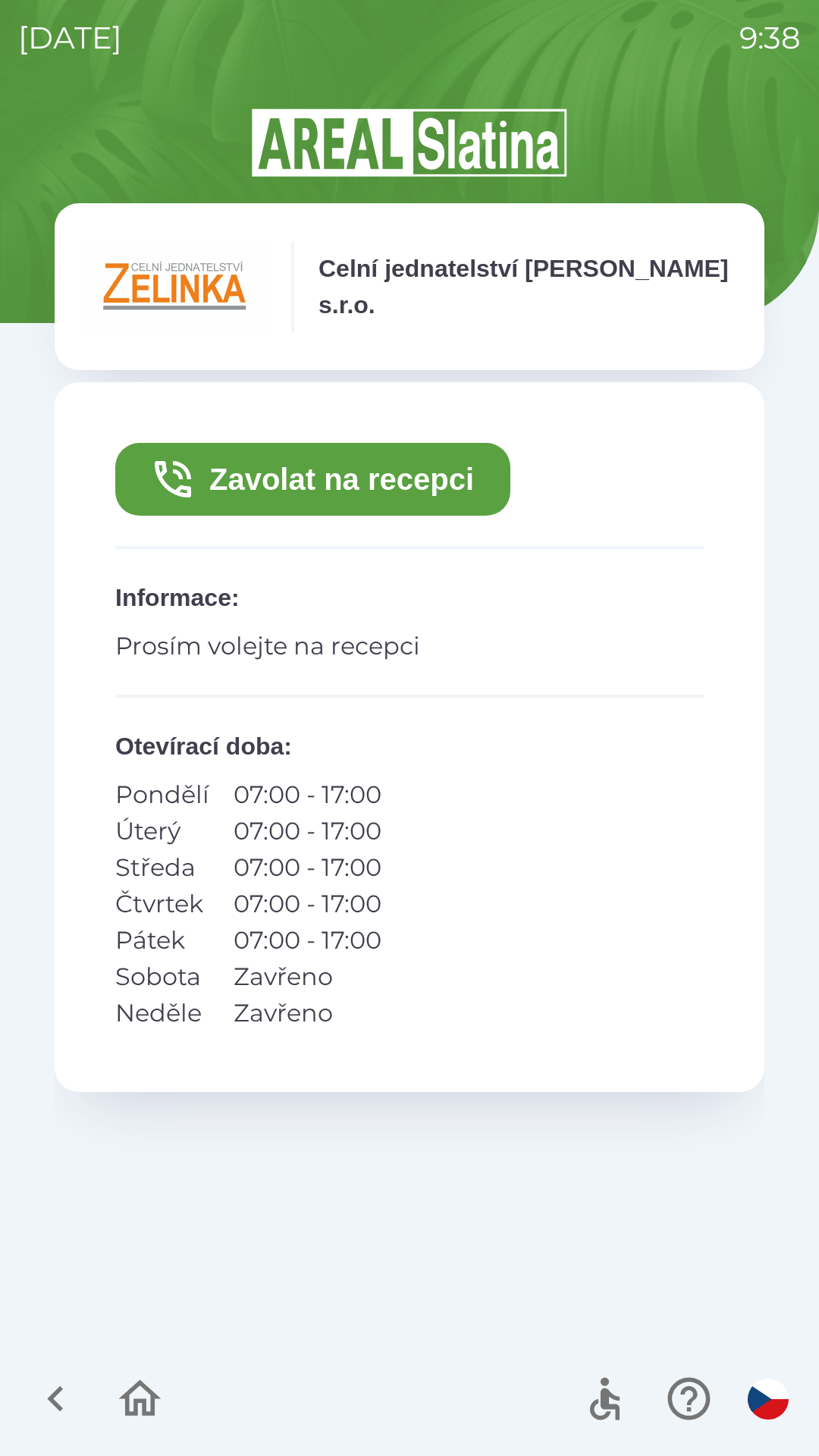
click at [413, 475] on button "Zavolat na recepci" at bounding box center [312, 479] width 395 height 72
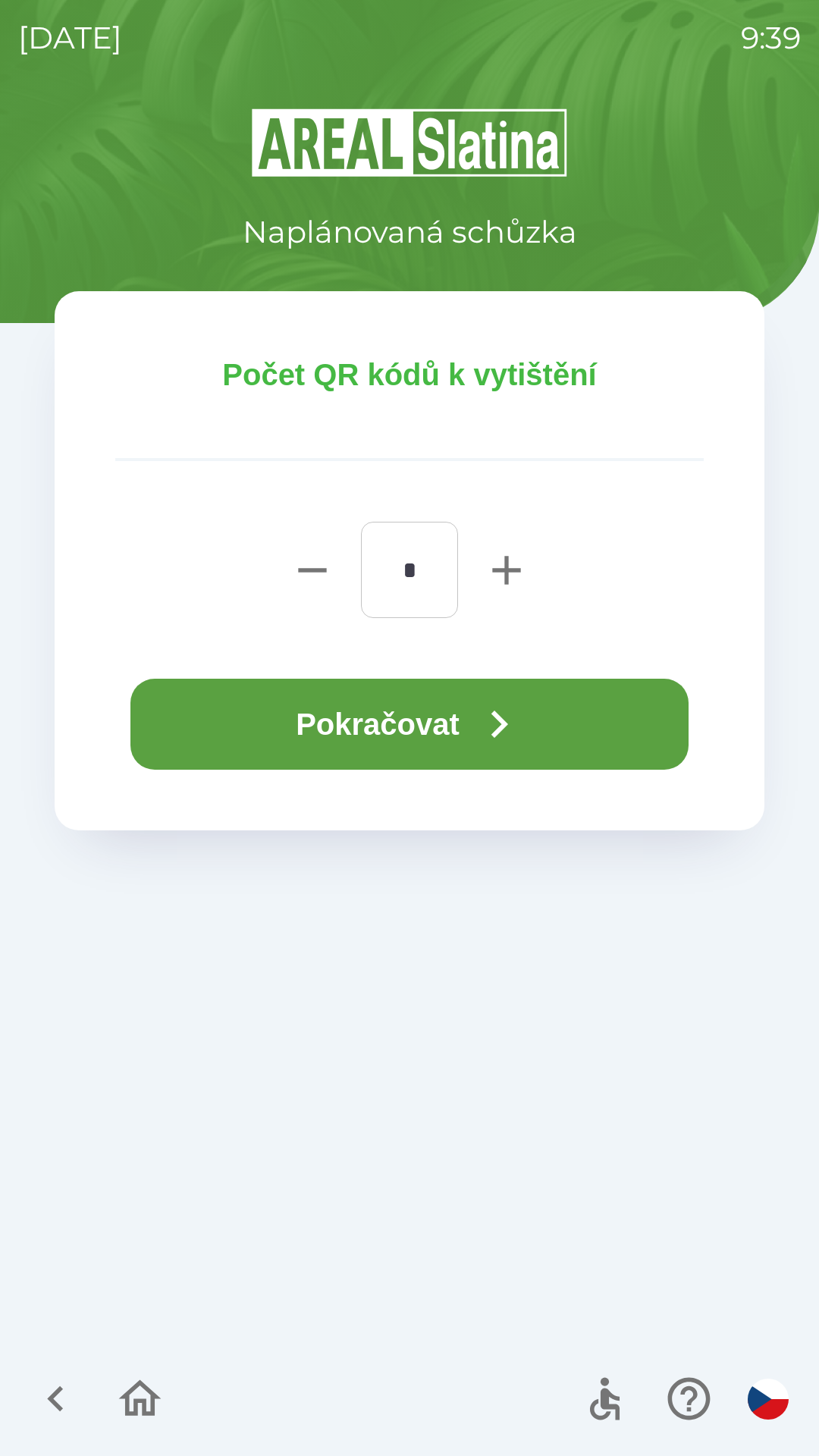
click at [411, 726] on button "Pokračovat" at bounding box center [410, 724] width 558 height 91
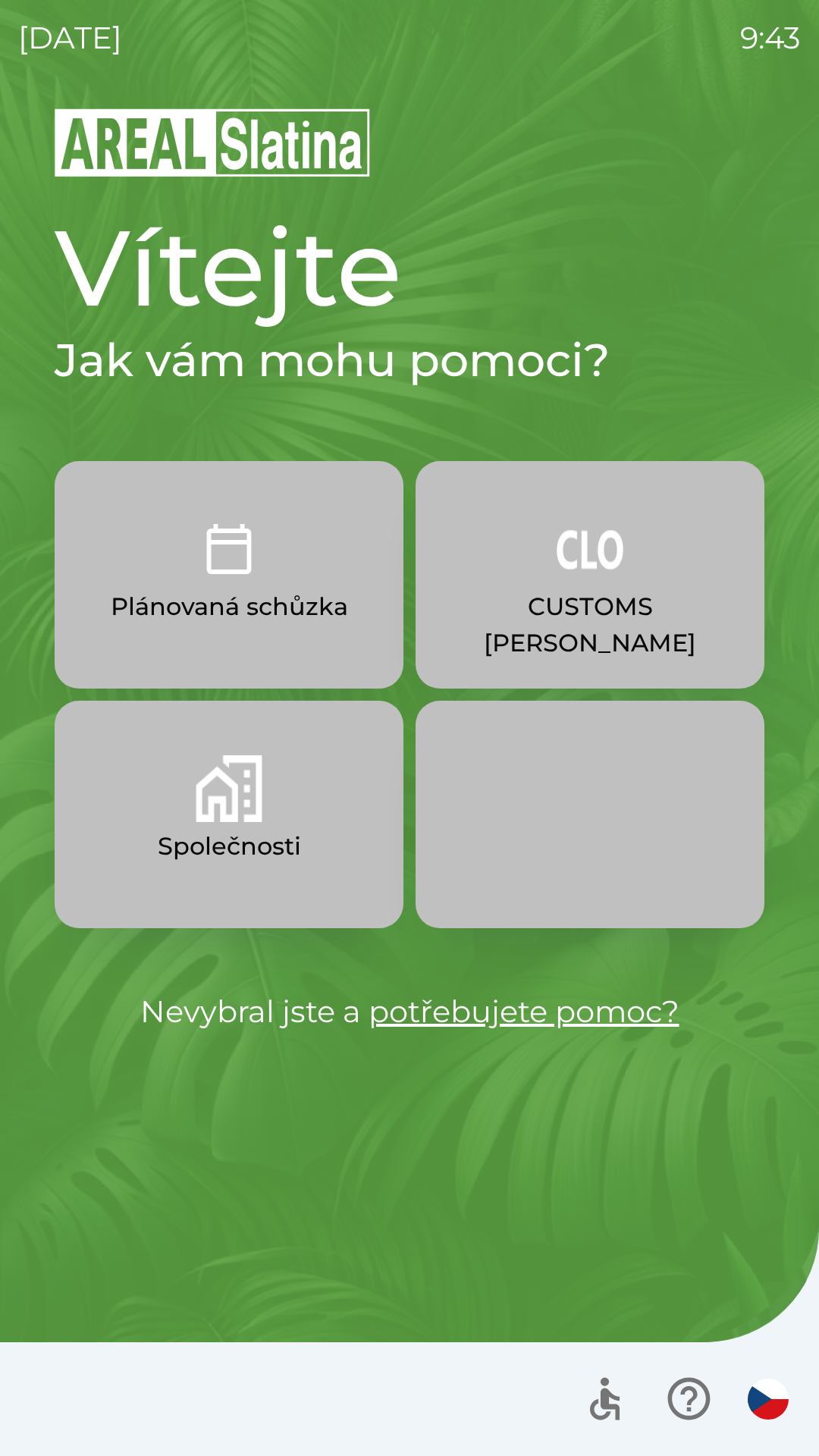
click at [611, 561] on img "button" at bounding box center [589, 548] width 66 height 66
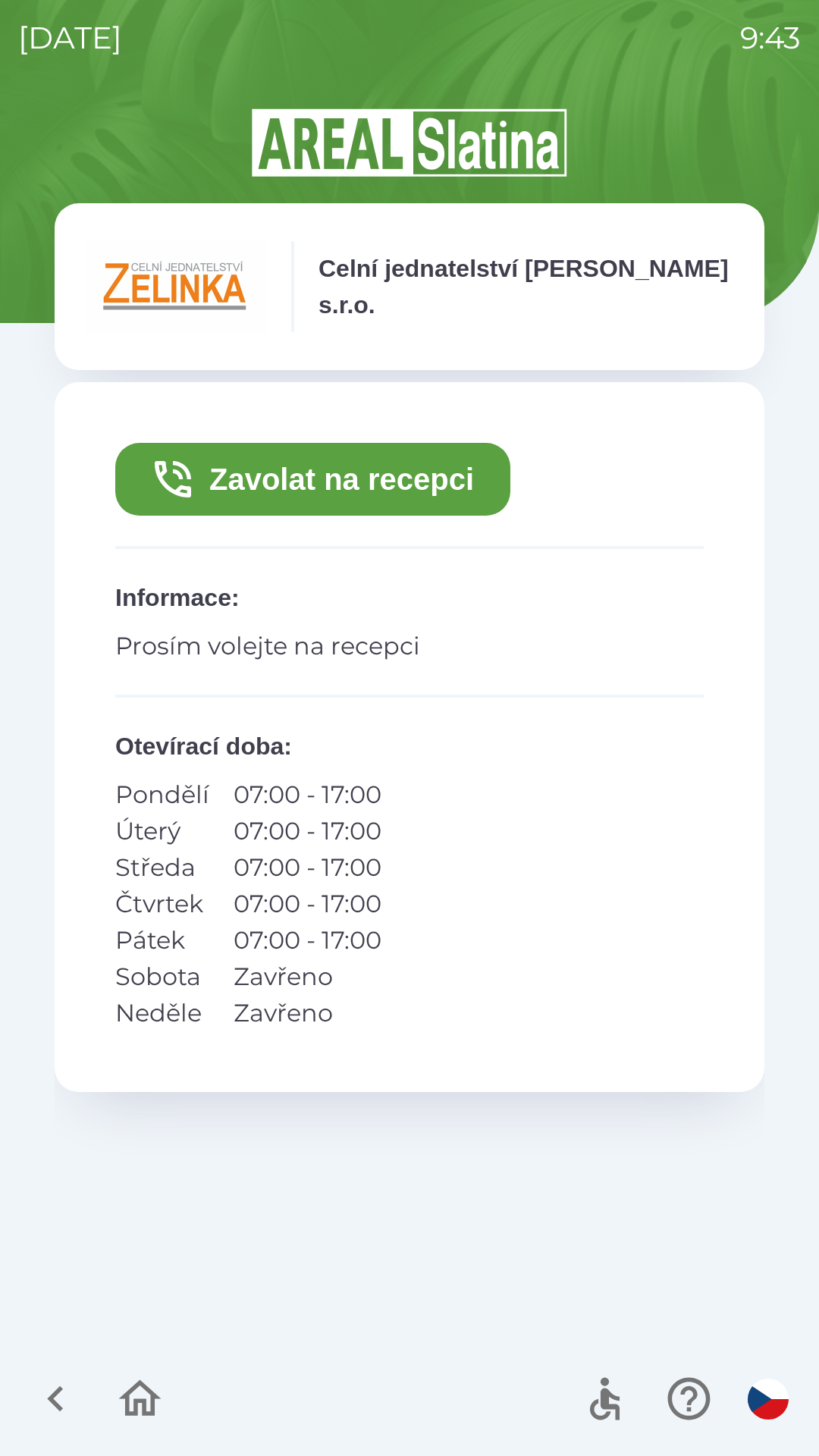
click at [395, 479] on button "Zavolat na recepci" at bounding box center [312, 479] width 395 height 72
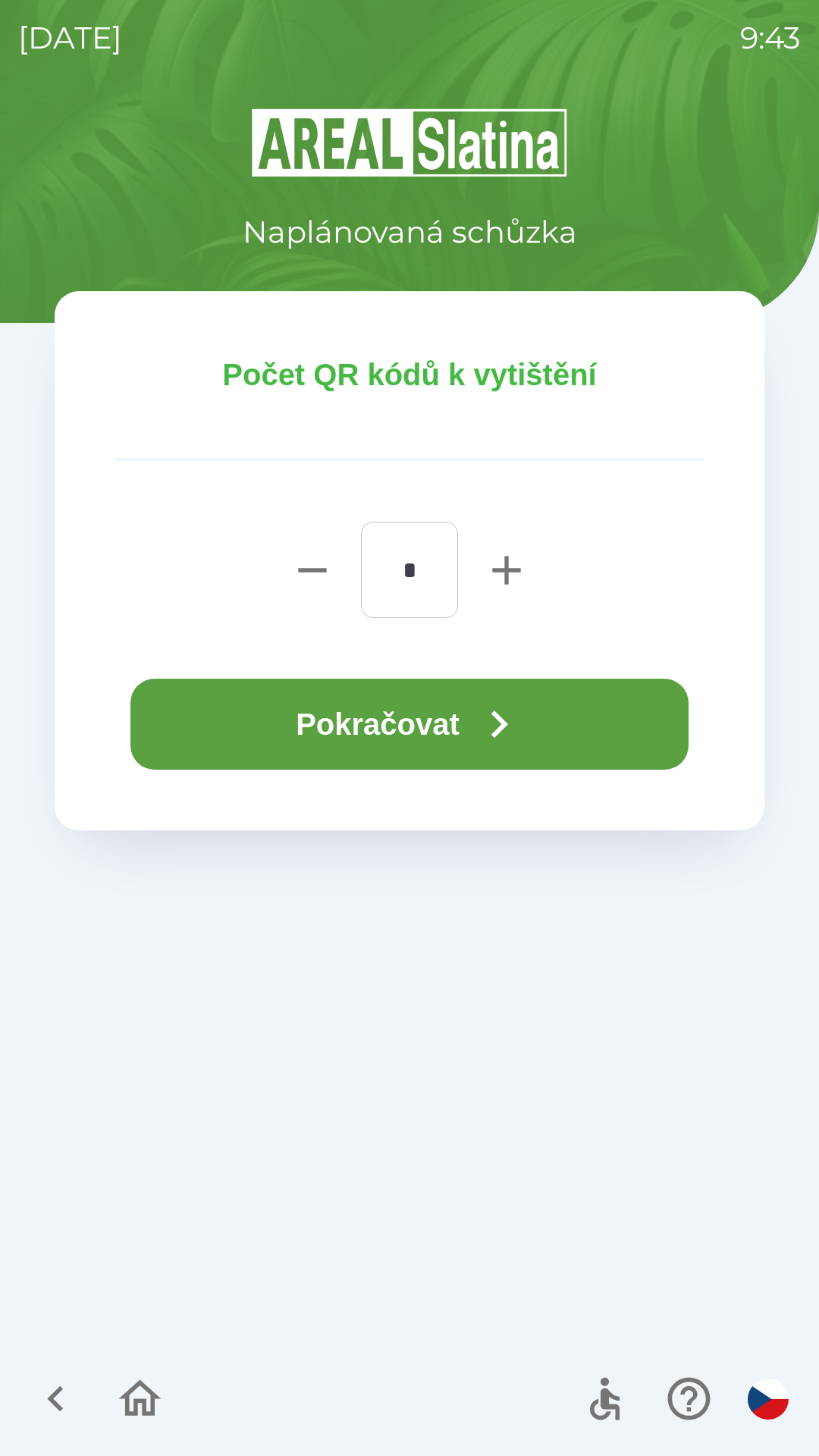
click at [536, 725] on button "Pokračovat" at bounding box center [410, 724] width 558 height 91
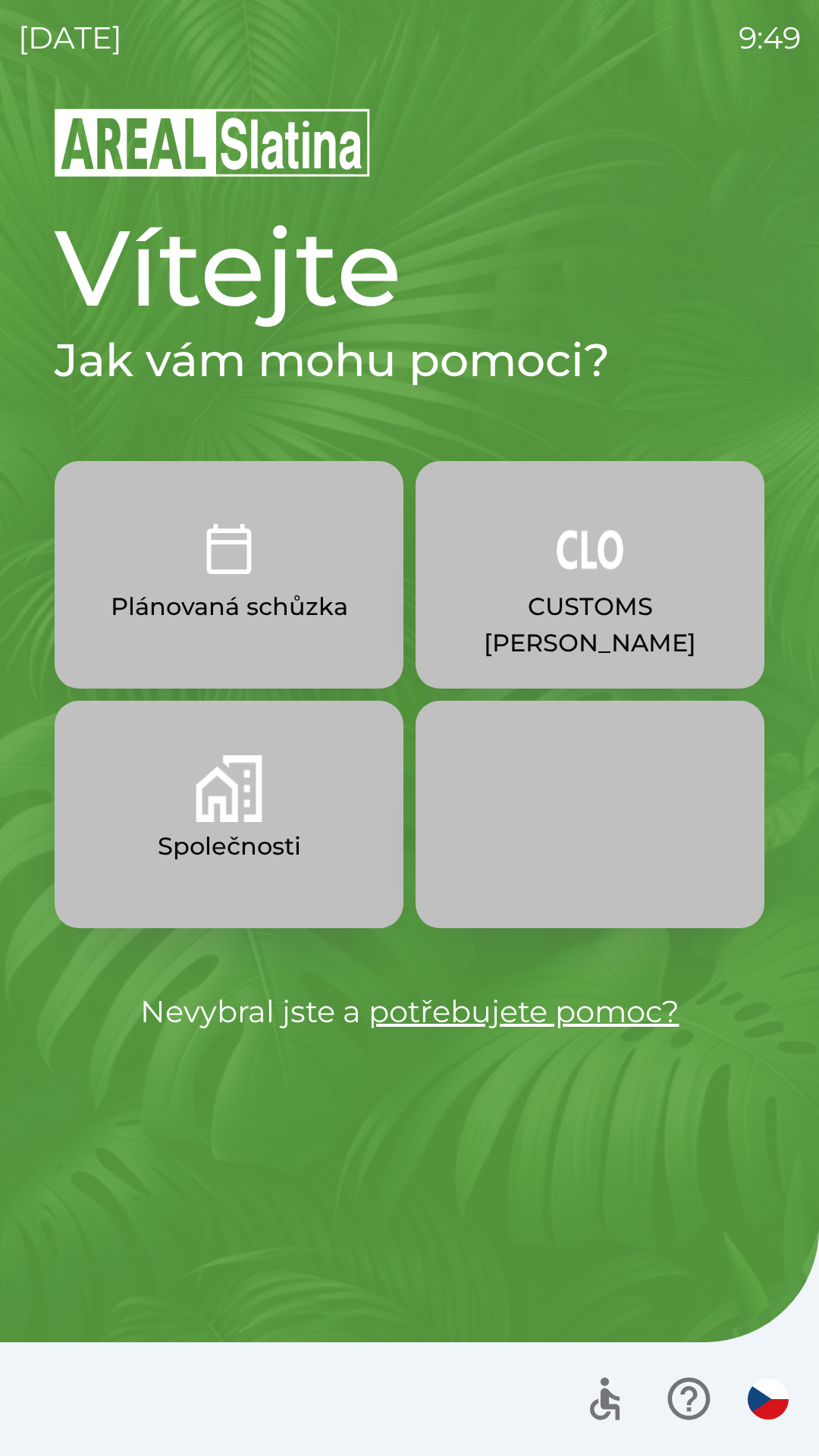
click at [273, 836] on p "Společnosti" at bounding box center [229, 846] width 144 height 37
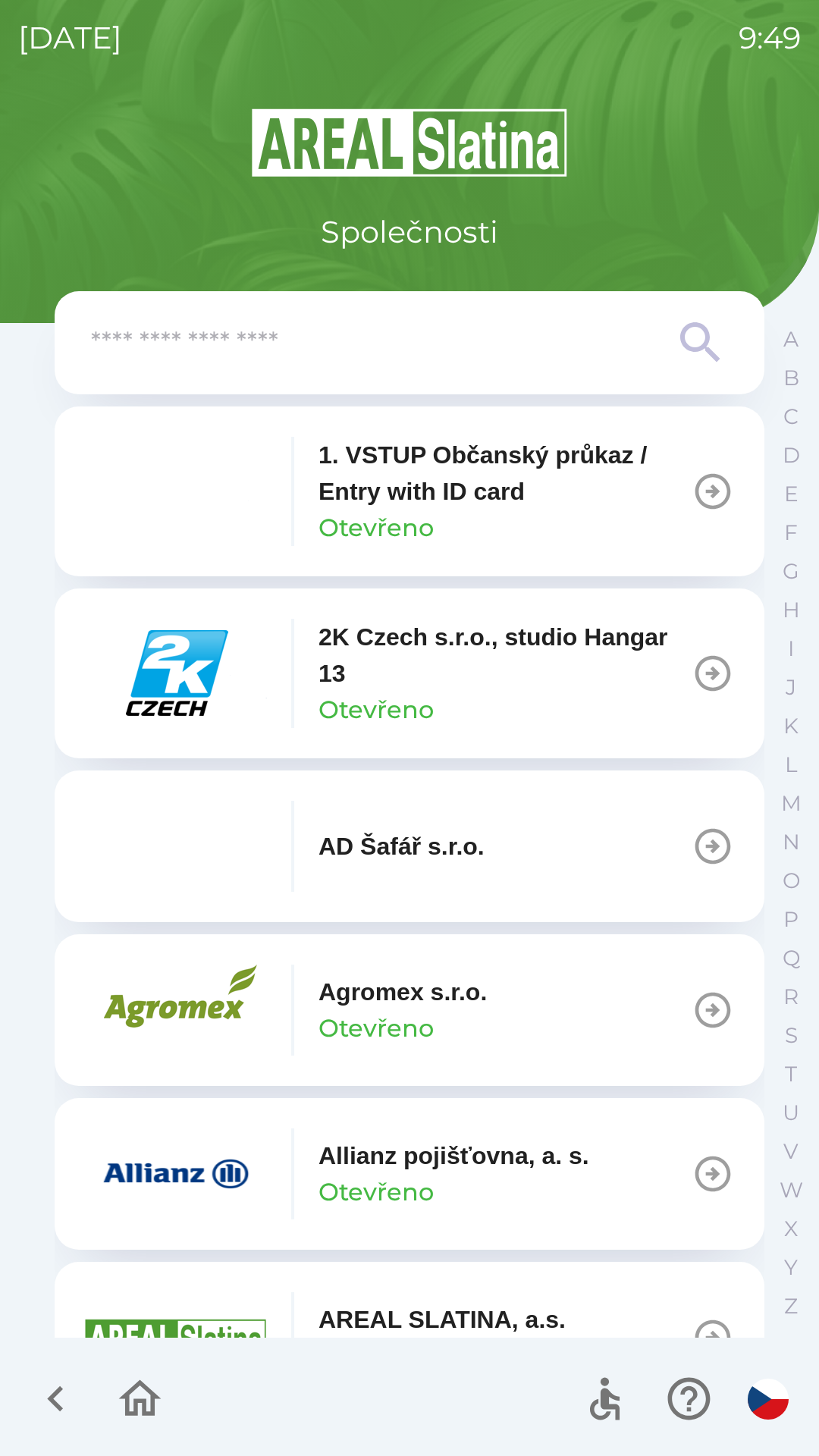
click at [476, 514] on div "1. VSTUP Občanský průkaz / Entry with ID card Otevřeno" at bounding box center [505, 491] width 373 height 109
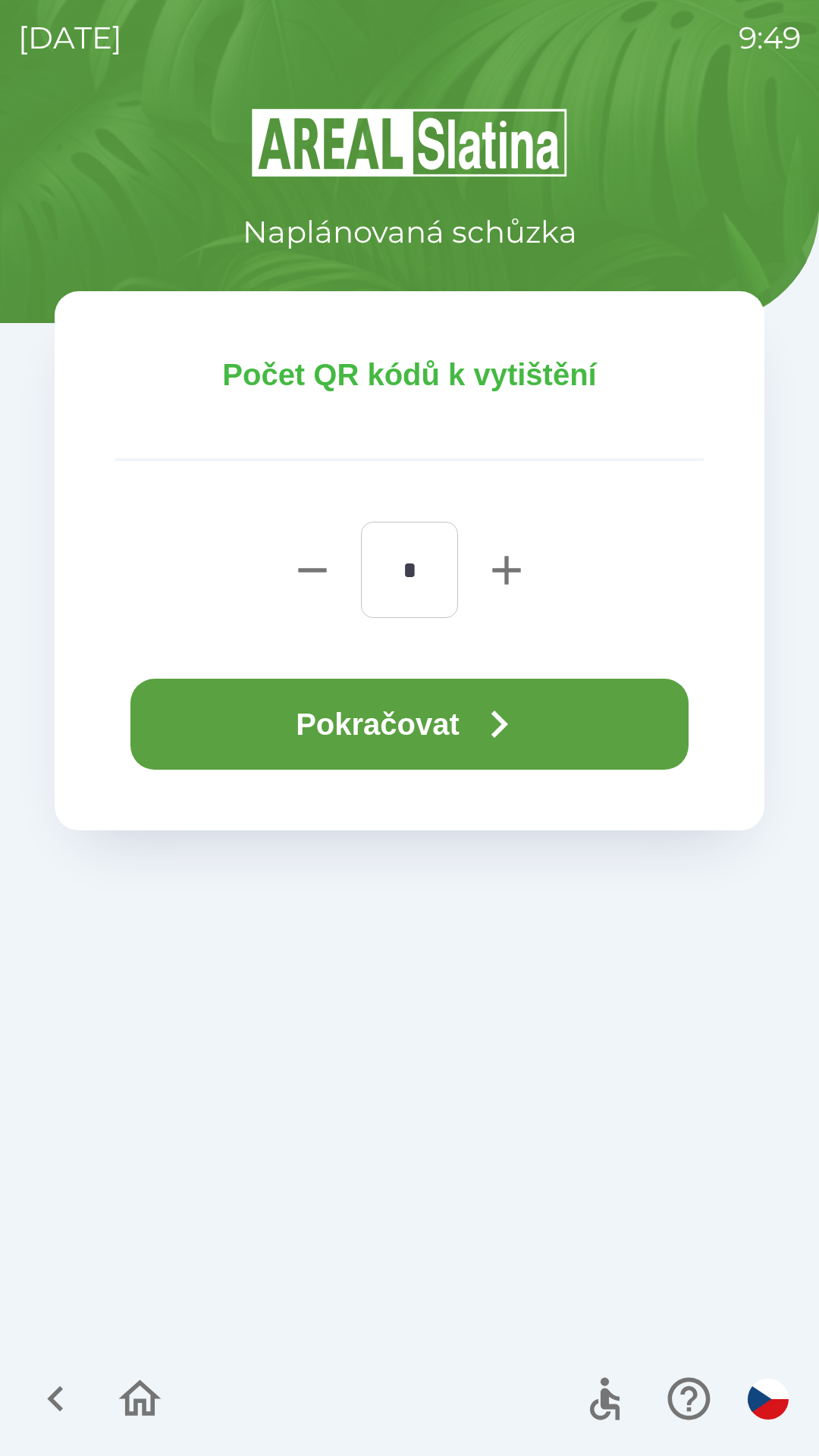
click at [504, 569] on icon "button" at bounding box center [506, 570] width 28 height 28
type input "*"
click at [472, 745] on button "Pokračovat" at bounding box center [410, 724] width 558 height 91
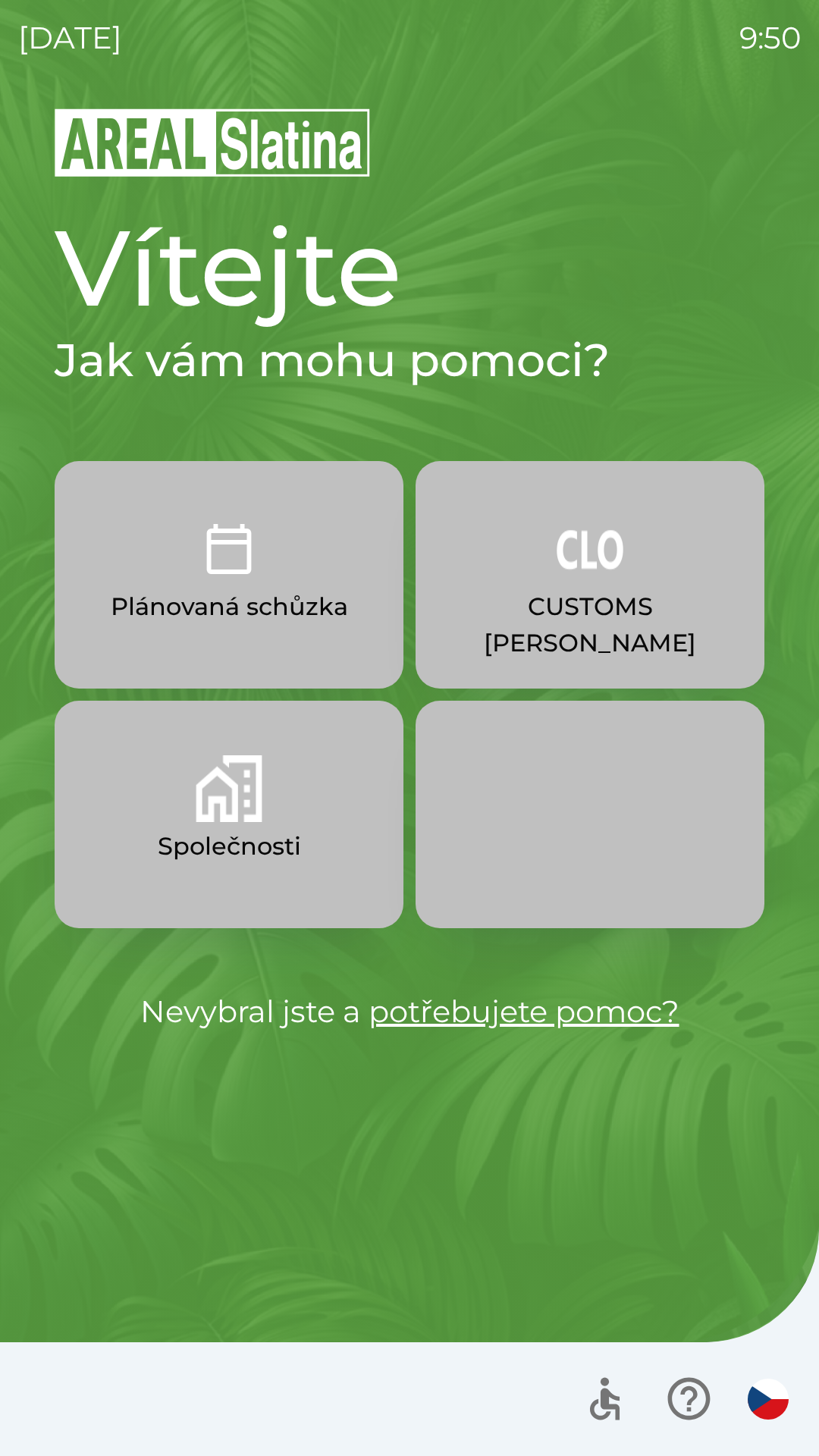
click at [317, 817] on button "Společnosti" at bounding box center [229, 814] width 349 height 227
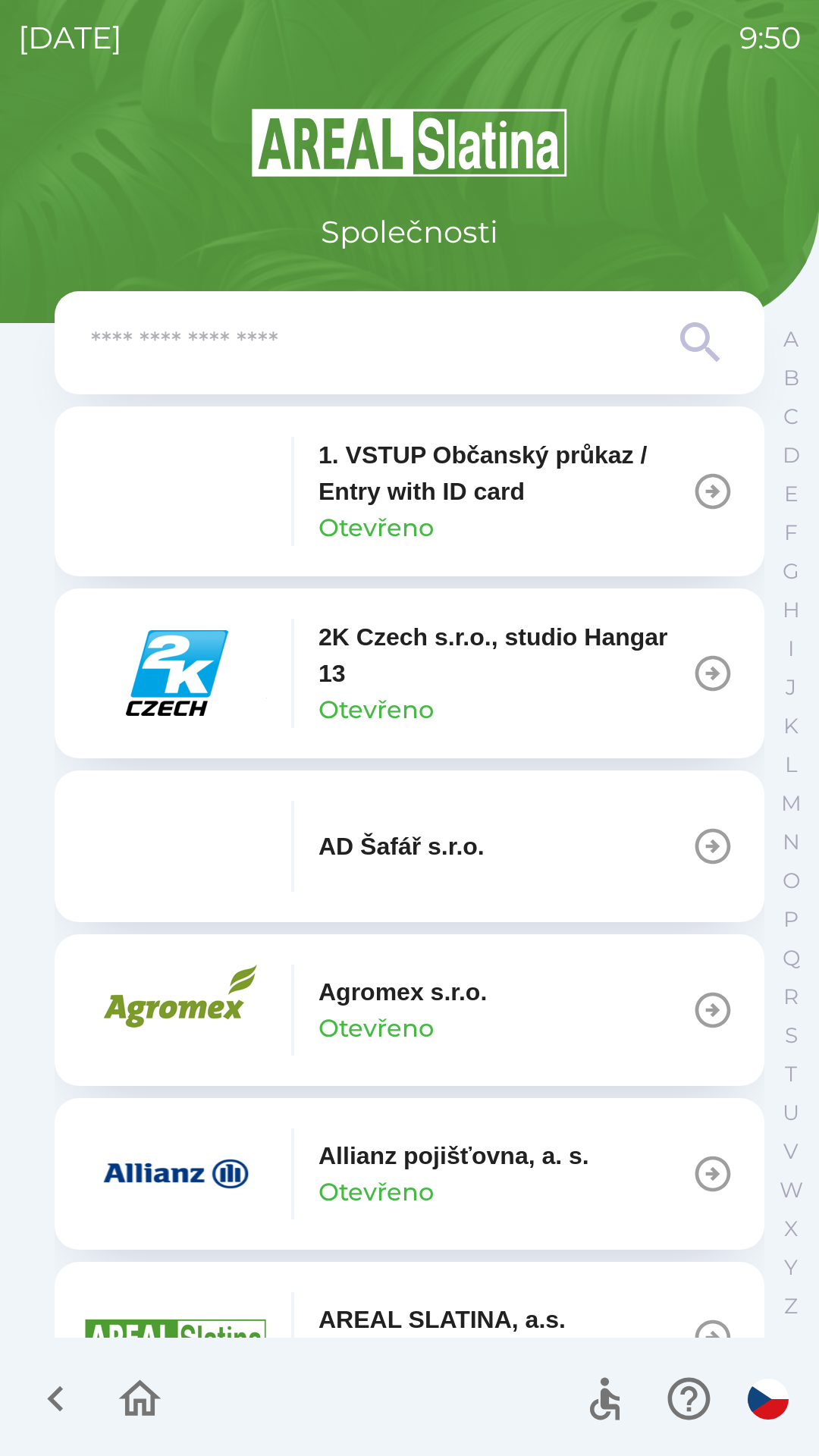
click at [463, 353] on input "text" at bounding box center [379, 343] width 576 height 42
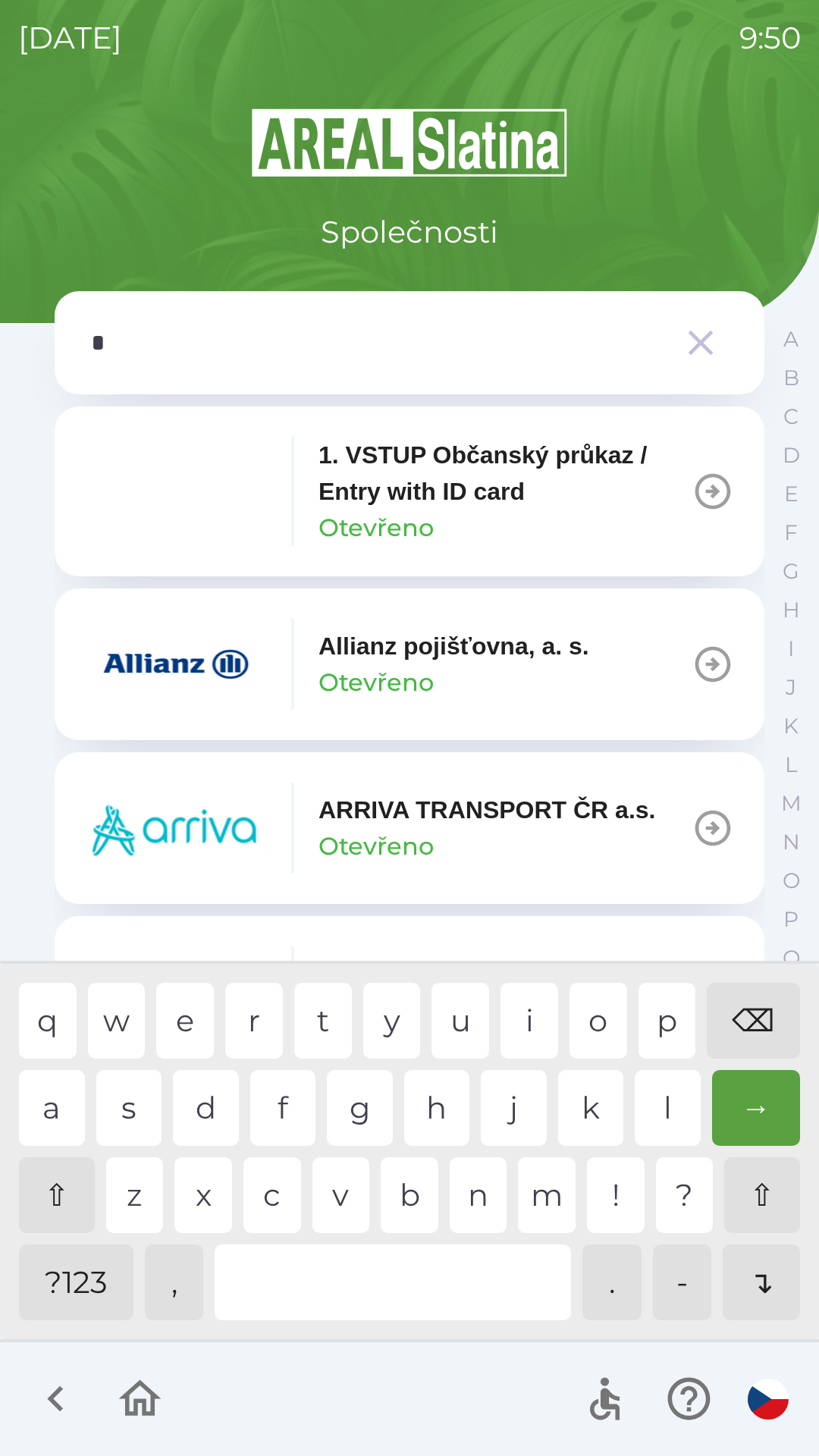
click at [664, 1024] on div "p" at bounding box center [667, 1021] width 58 height 75
type input "**"
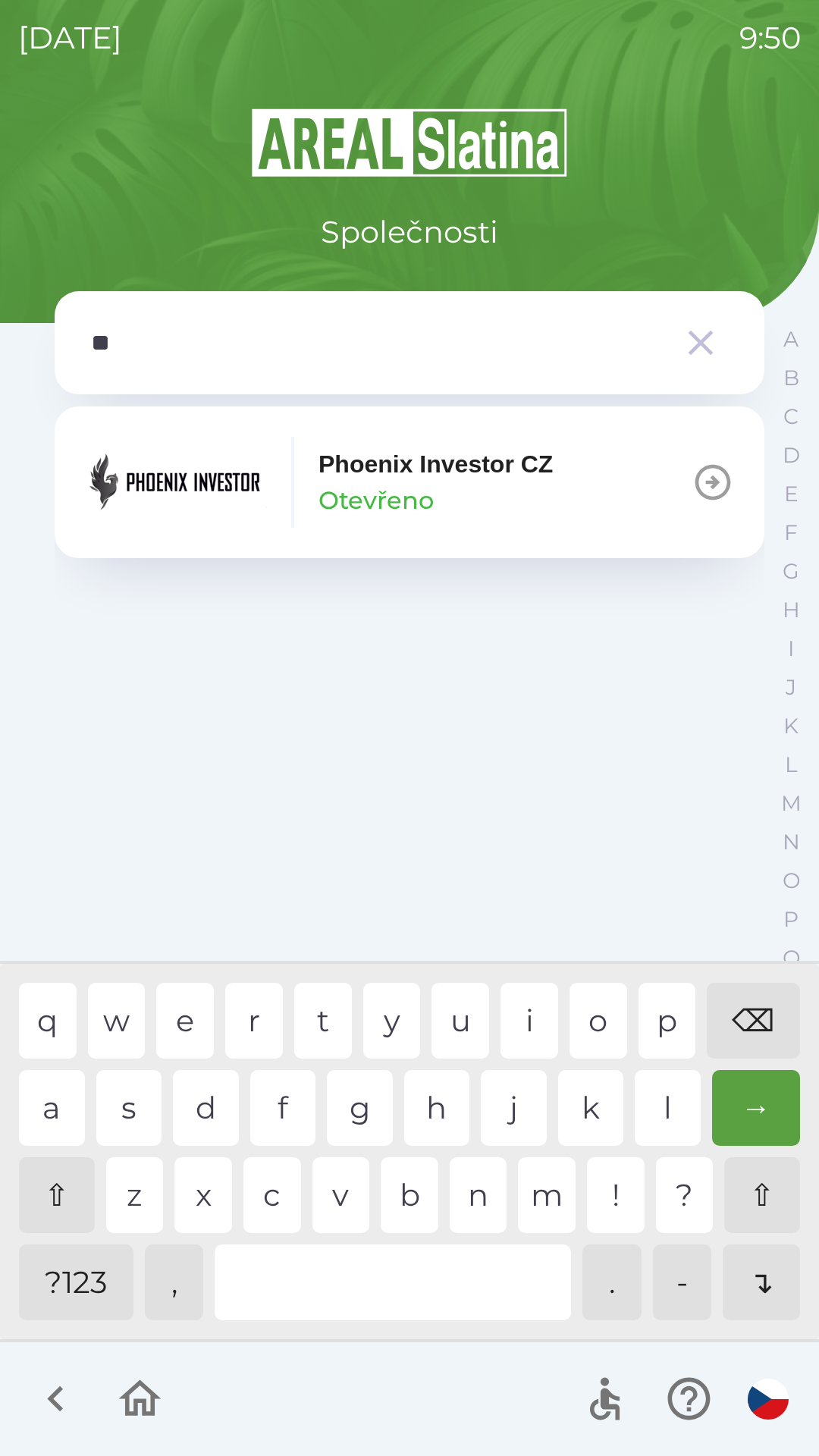
click at [635, 493] on button "Phoenix Investor CZ Otevřeno" at bounding box center [410, 482] width 710 height 152
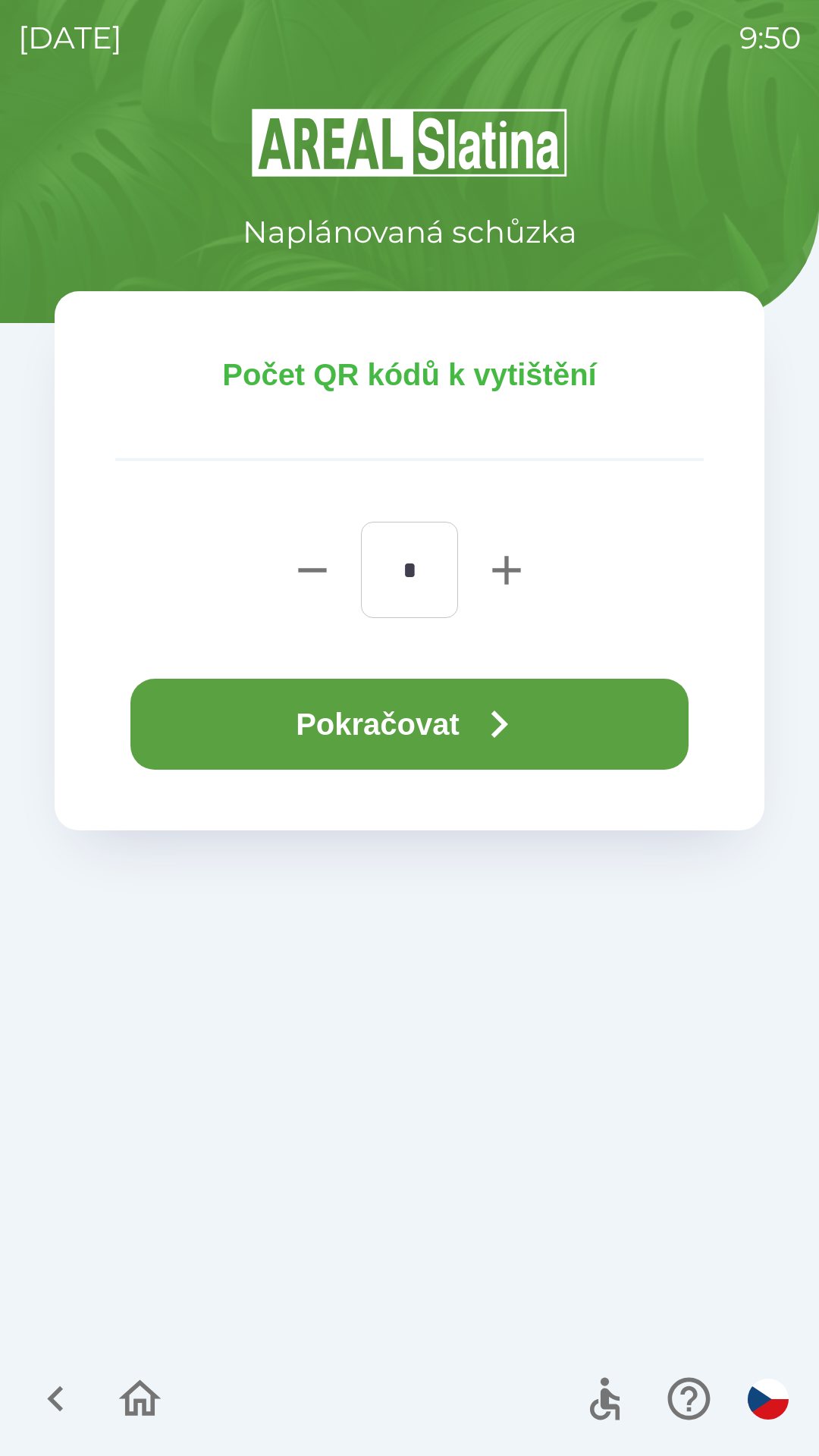
click at [562, 719] on button "Pokračovat" at bounding box center [410, 724] width 558 height 91
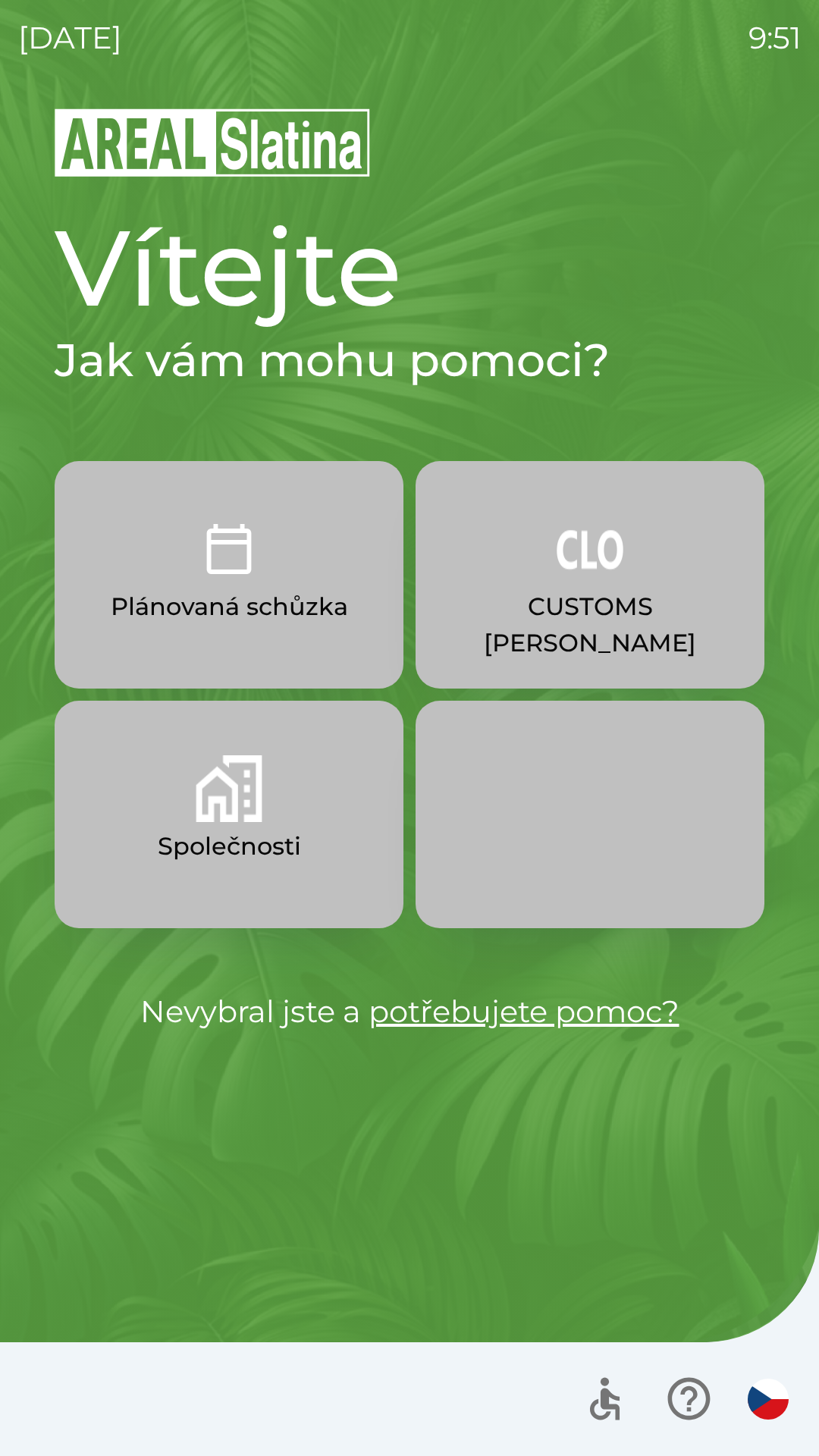
click at [251, 595] on p "Plánovaná schůzka" at bounding box center [229, 606] width 237 height 37
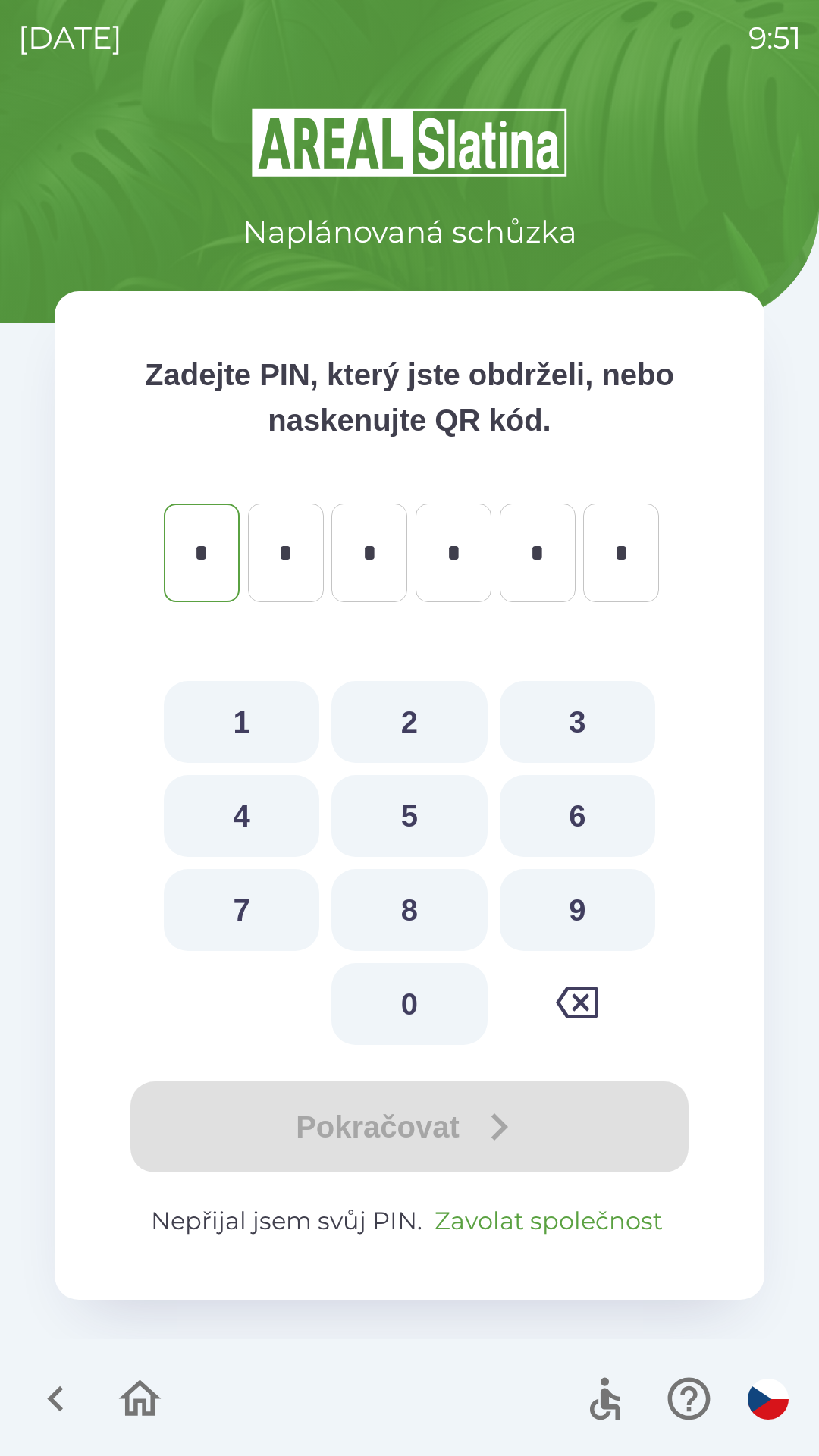
click at [539, 1227] on button "Zavolat společnost" at bounding box center [548, 1221] width 240 height 37
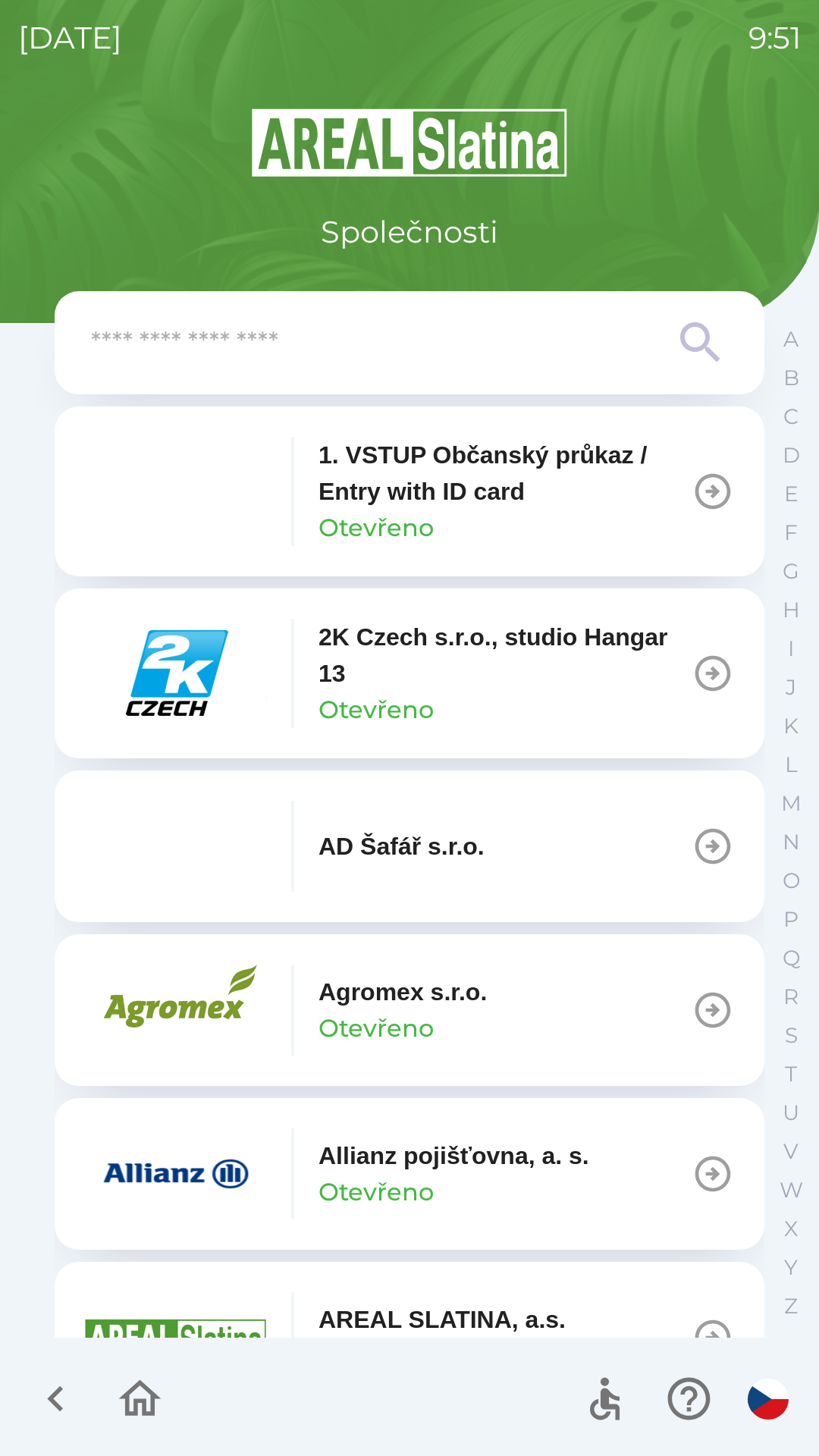
click at [351, 352] on input "text" at bounding box center [379, 343] width 576 height 42
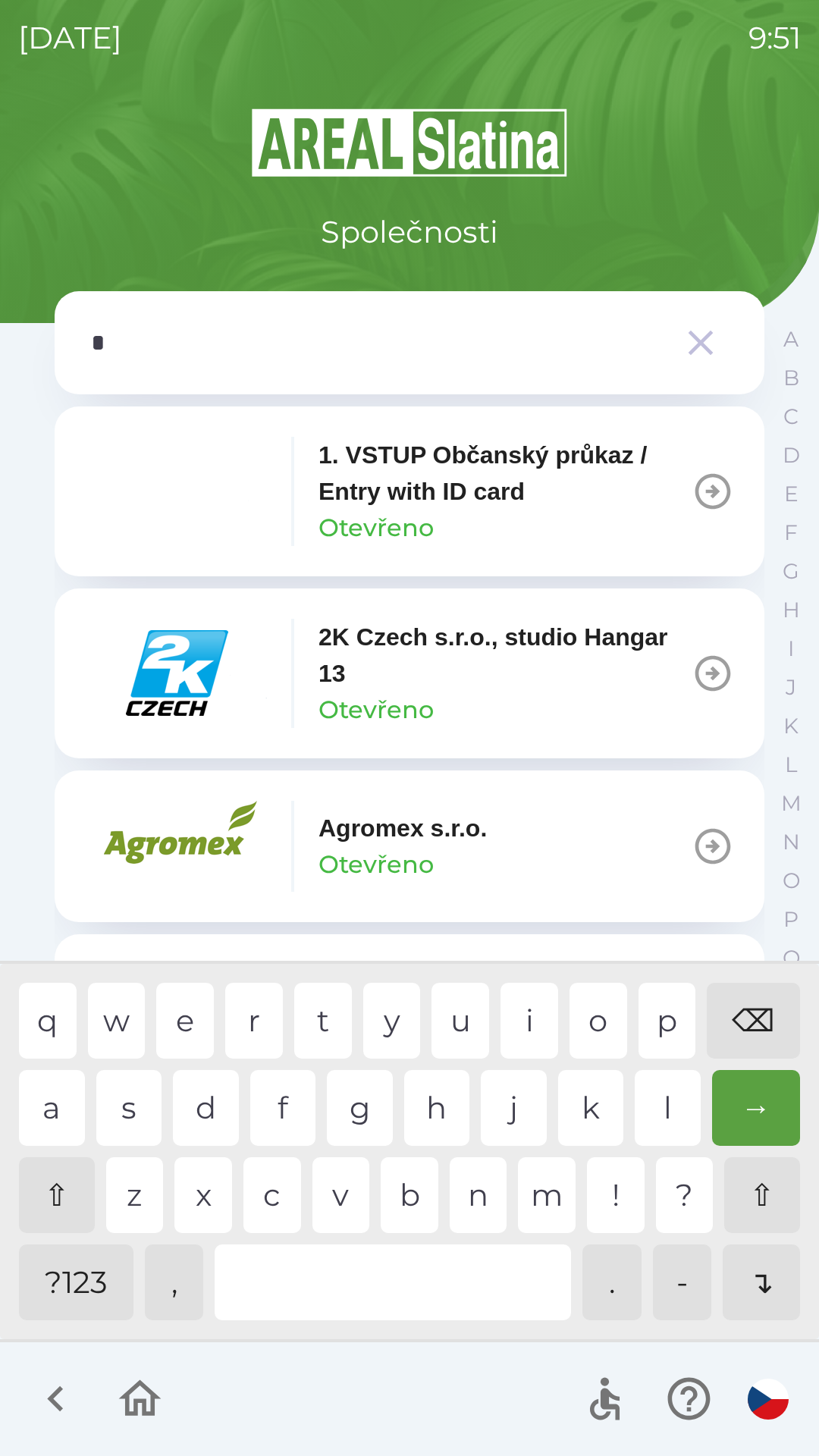
type input "**"
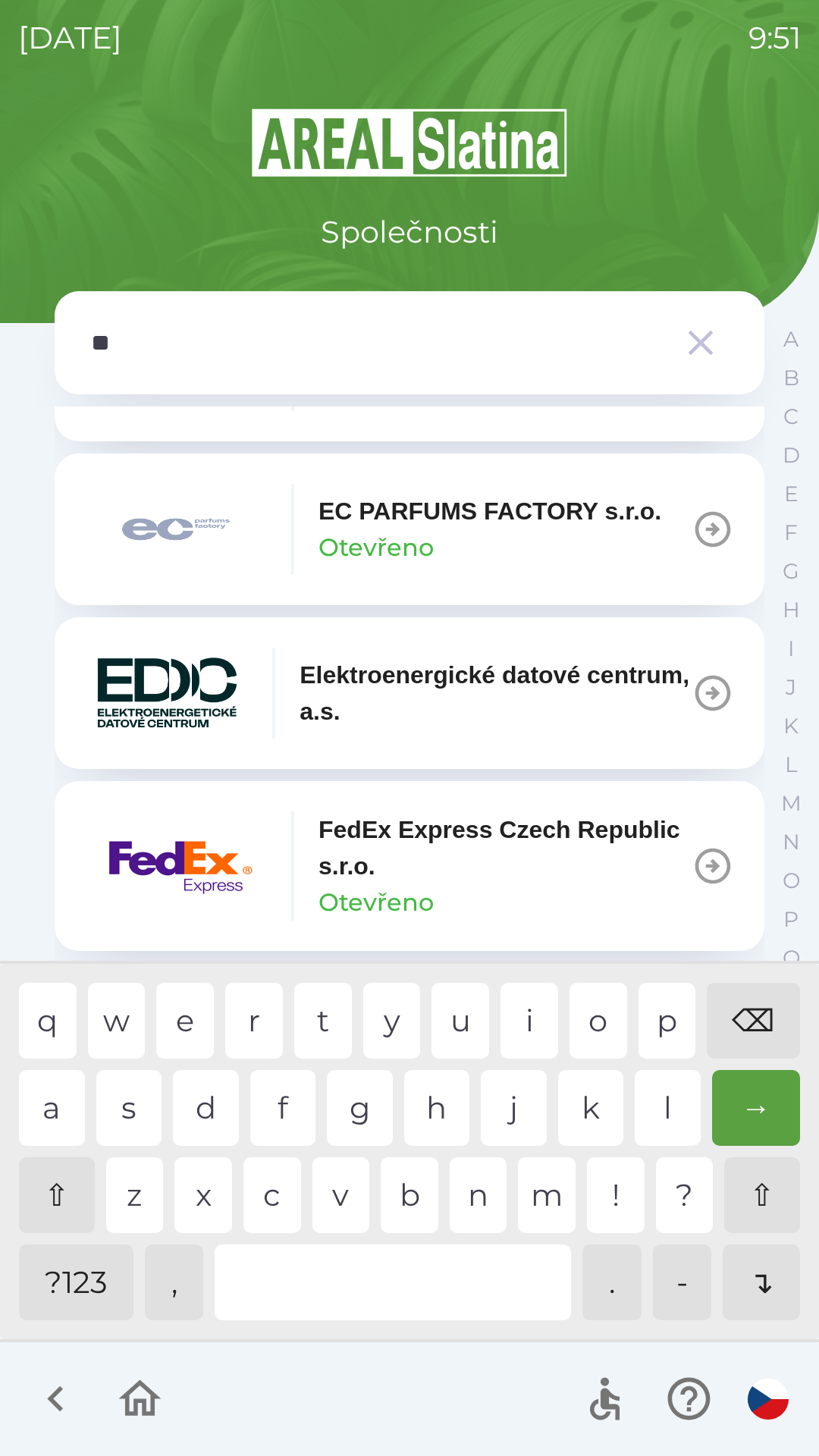
scroll to position [1046, 0]
click at [489, 528] on p "EC PARFUMS FACTORY s.r.o." at bounding box center [490, 510] width 343 height 37
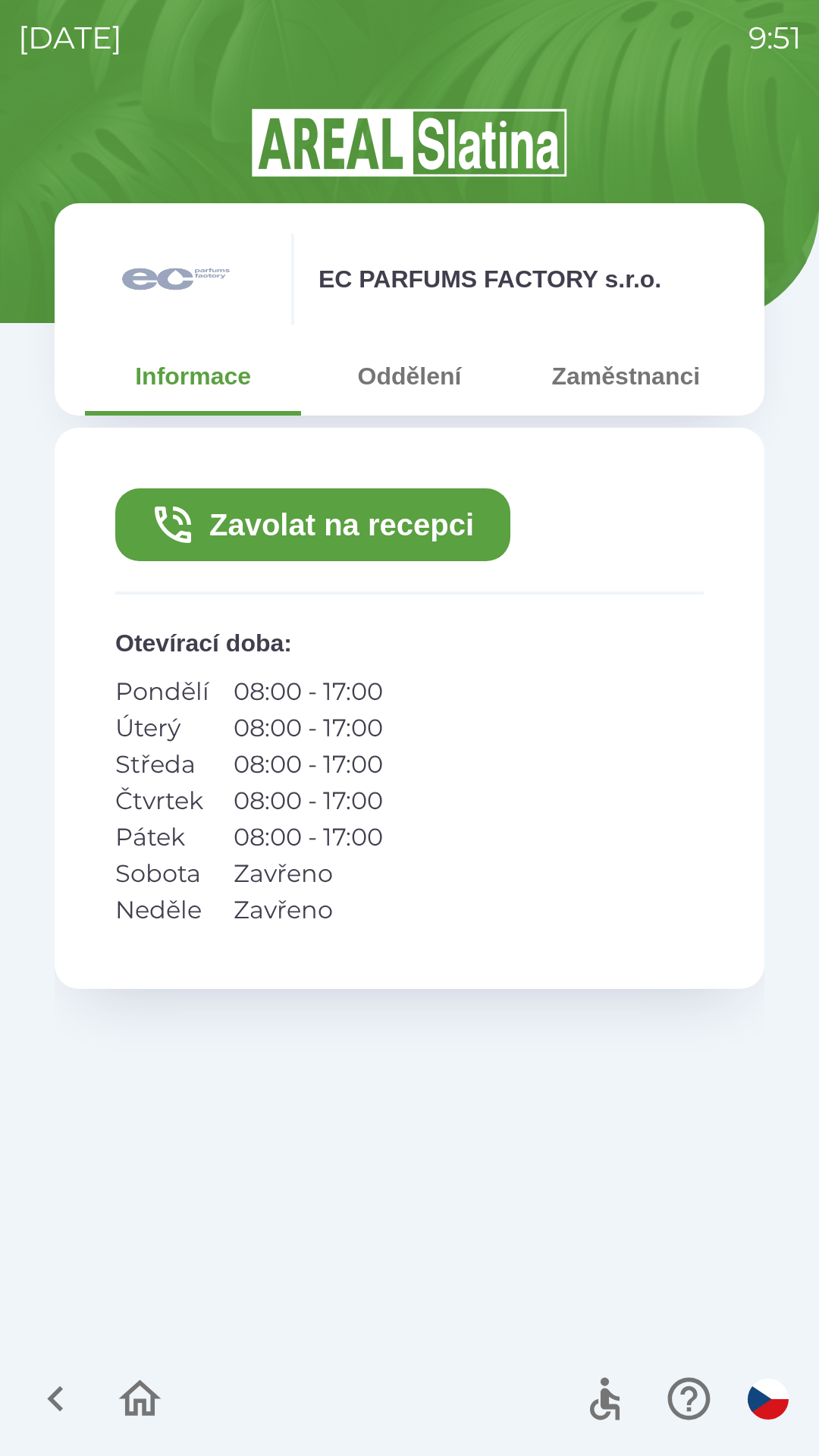
click at [404, 522] on button "Zavolat na recepci" at bounding box center [312, 524] width 395 height 72
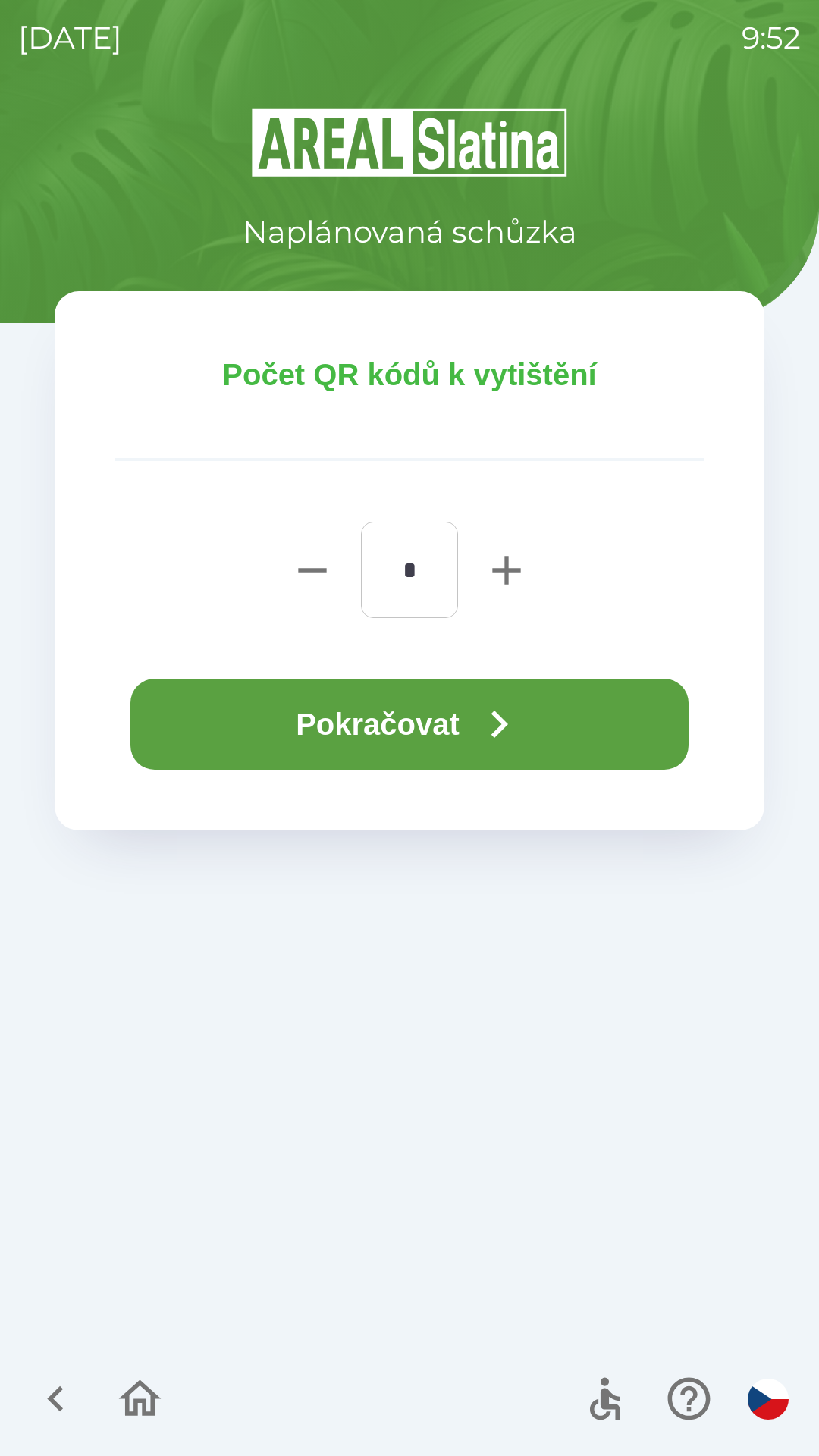
click at [521, 733] on icon "button" at bounding box center [499, 724] width 55 height 55
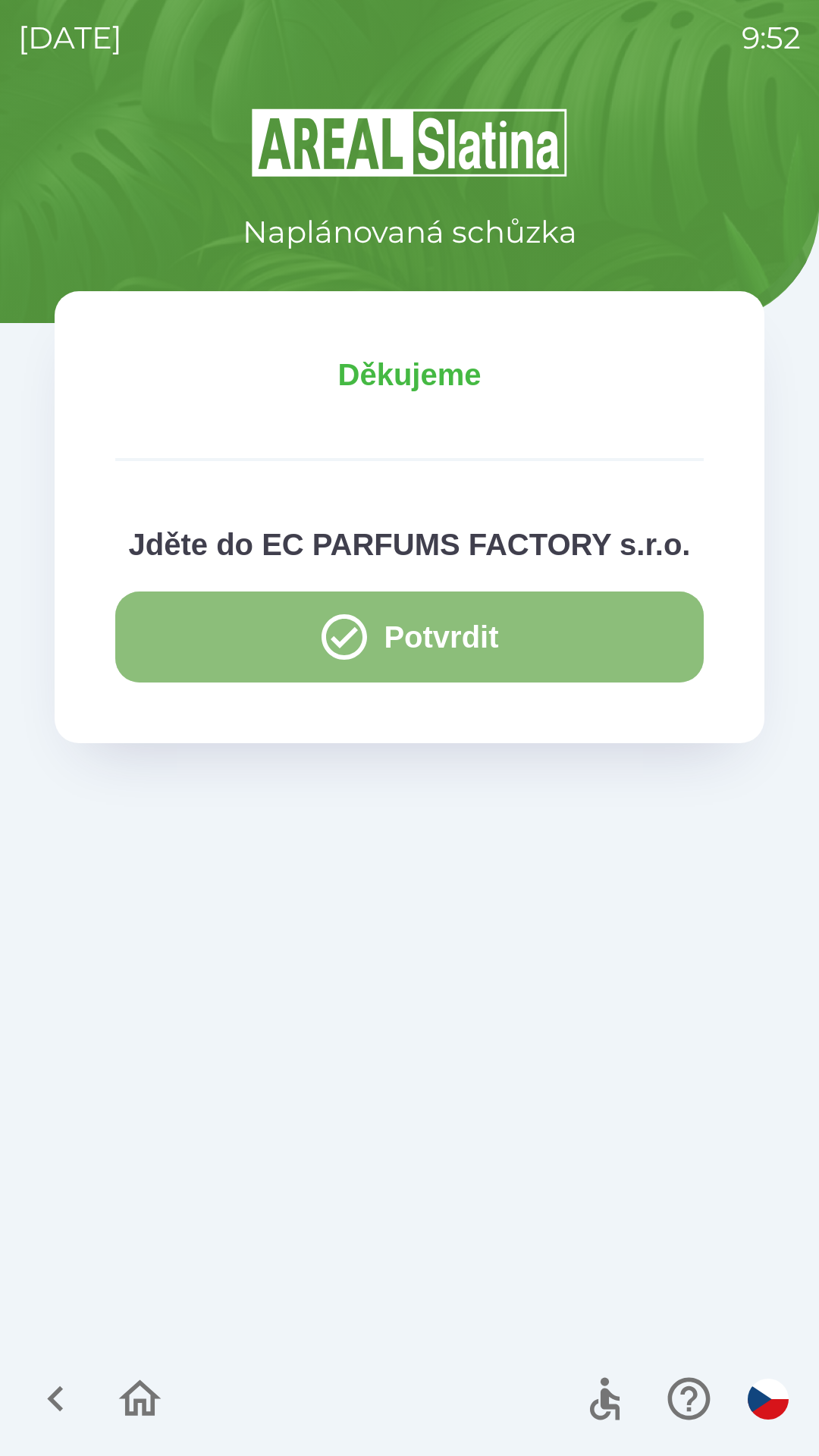
click at [410, 636] on button "Potvrdit" at bounding box center [409, 637] width 588 height 91
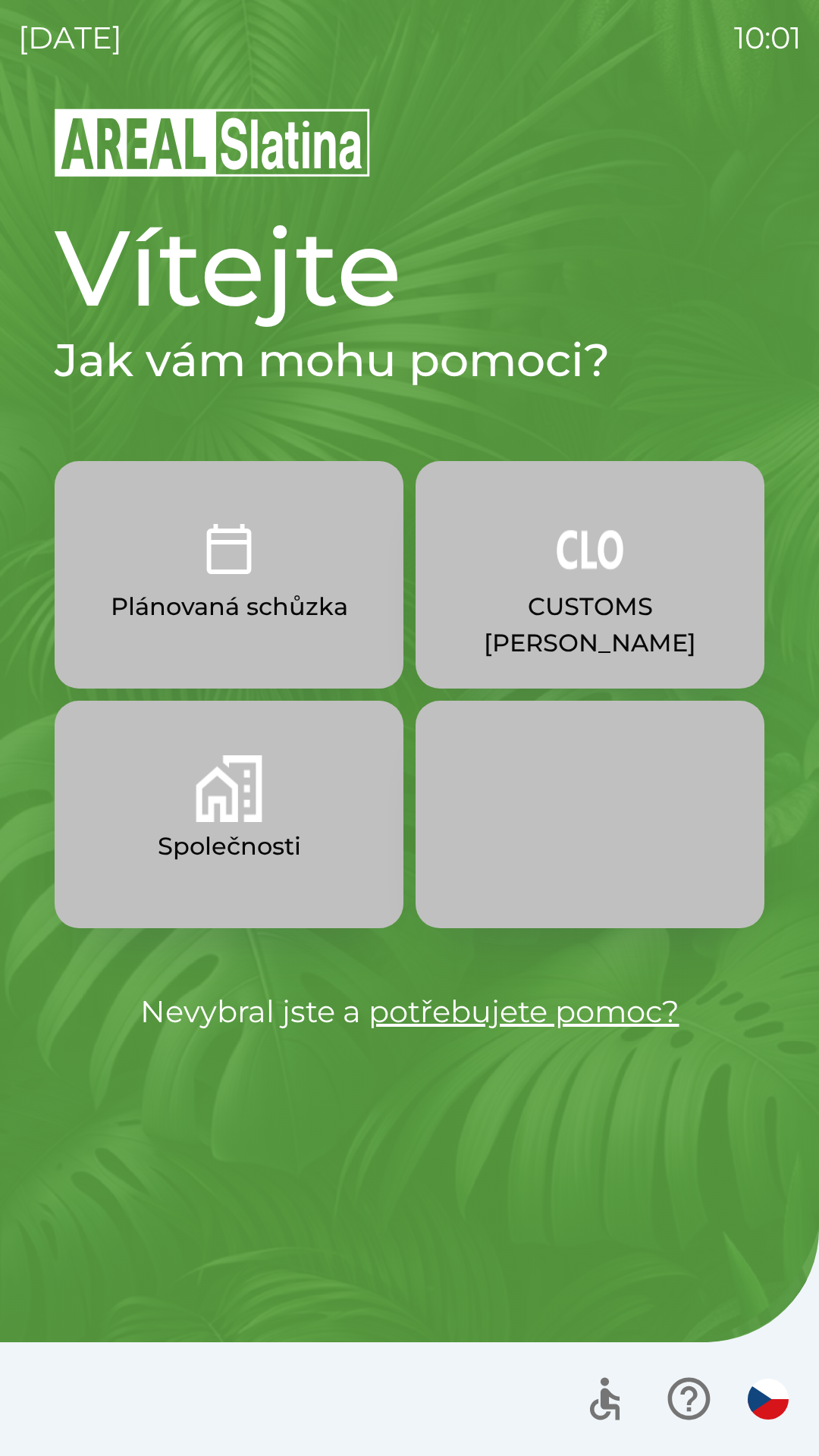
click at [646, 598] on p "CUSTOMS [PERSON_NAME]" at bounding box center [590, 624] width 276 height 72
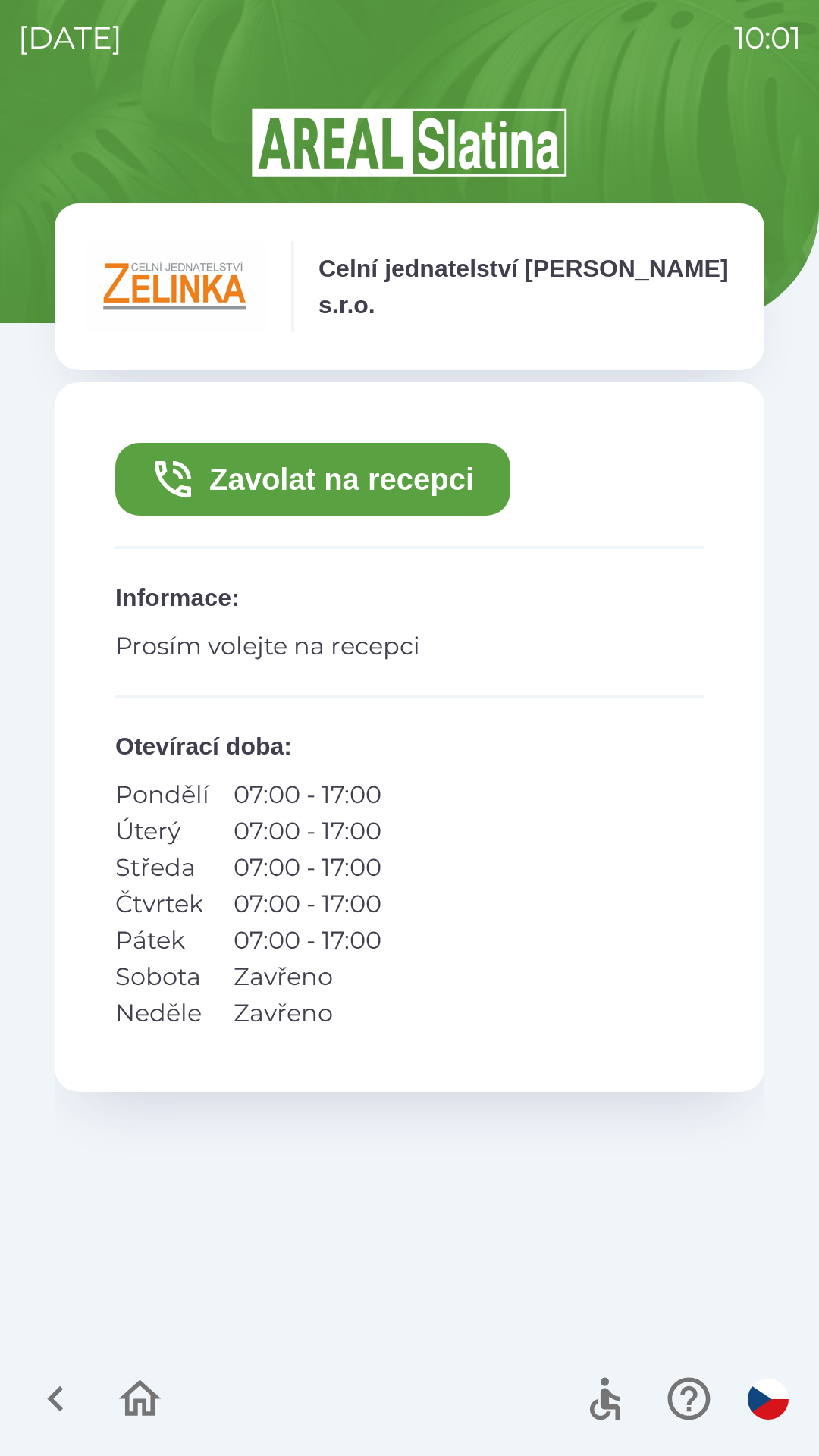
click at [373, 490] on button "Zavolat na recepci" at bounding box center [312, 479] width 395 height 72
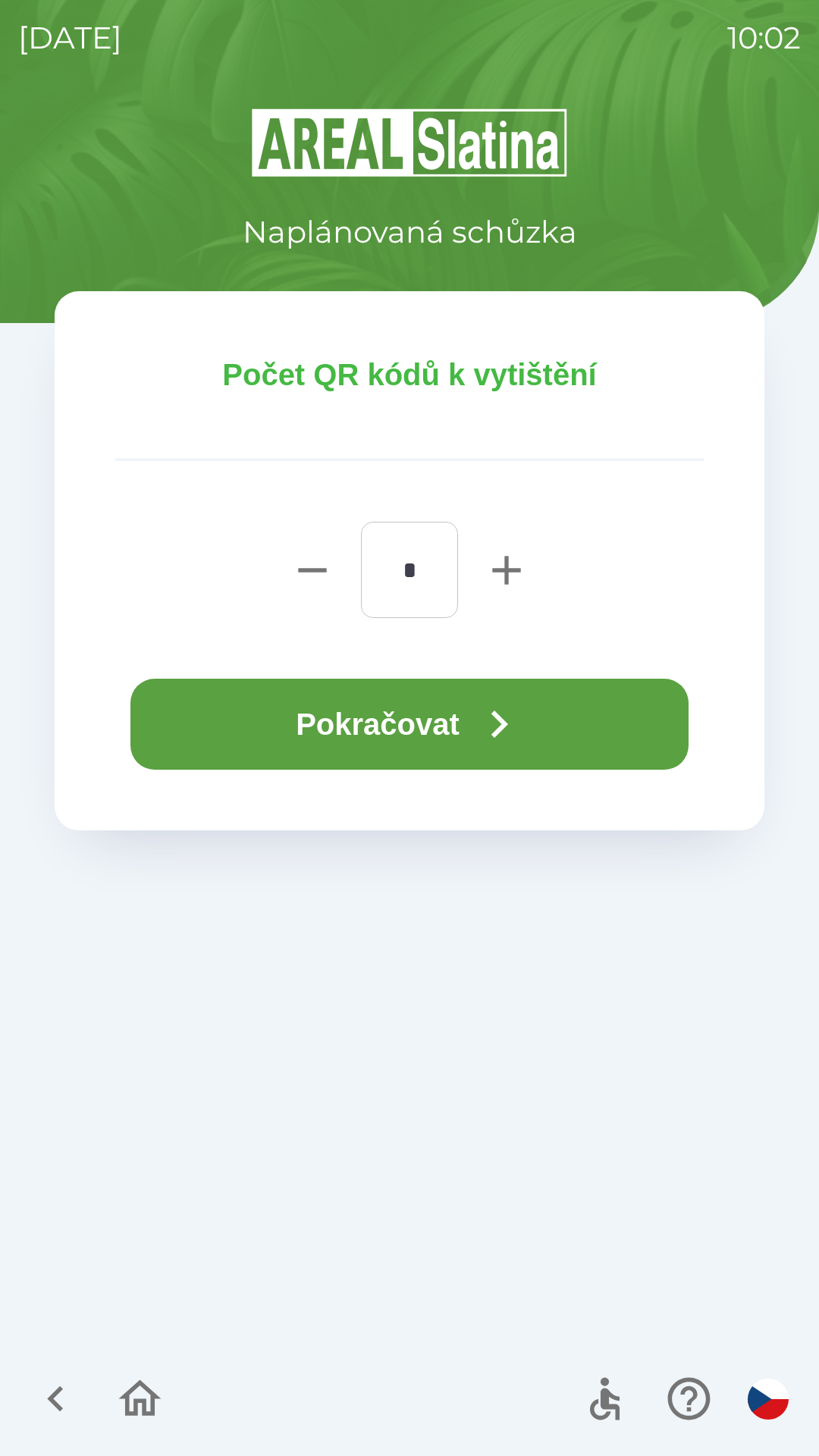
click at [491, 724] on icon "button" at bounding box center [499, 724] width 55 height 55
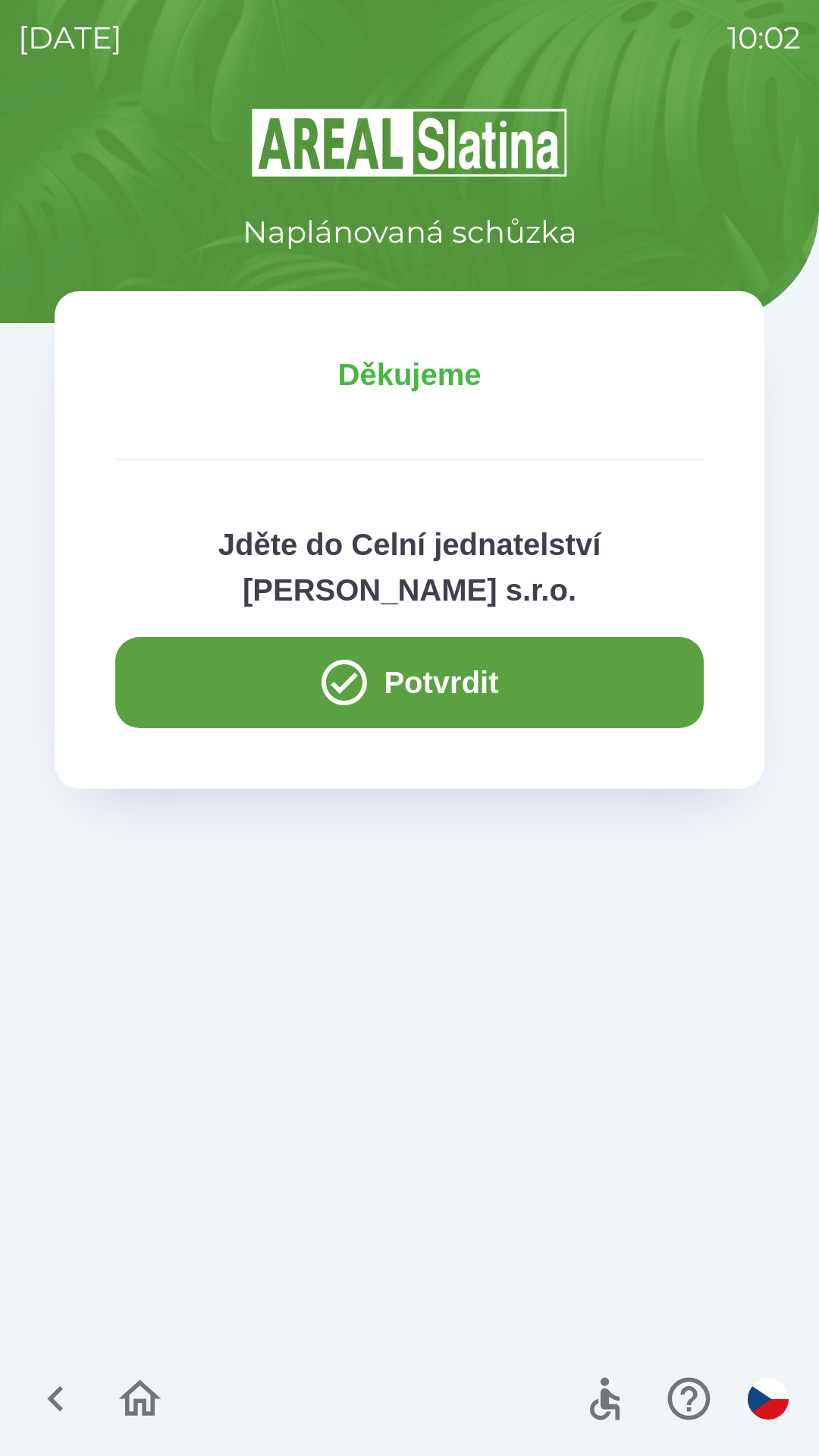
click at [207, 672] on button "Potvrdit" at bounding box center [409, 682] width 588 height 91
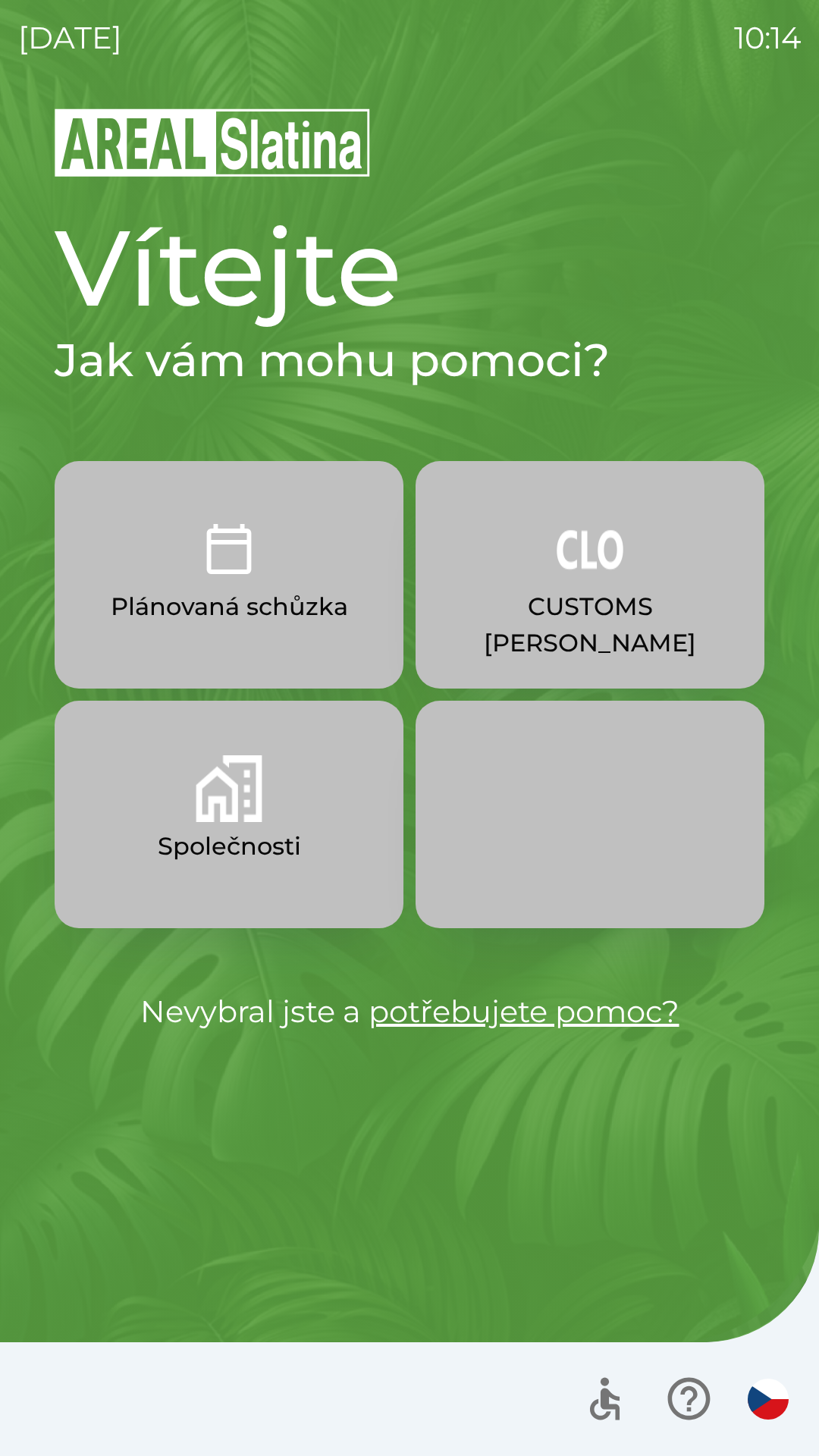
click at [240, 857] on p "Společnosti" at bounding box center [229, 846] width 144 height 37
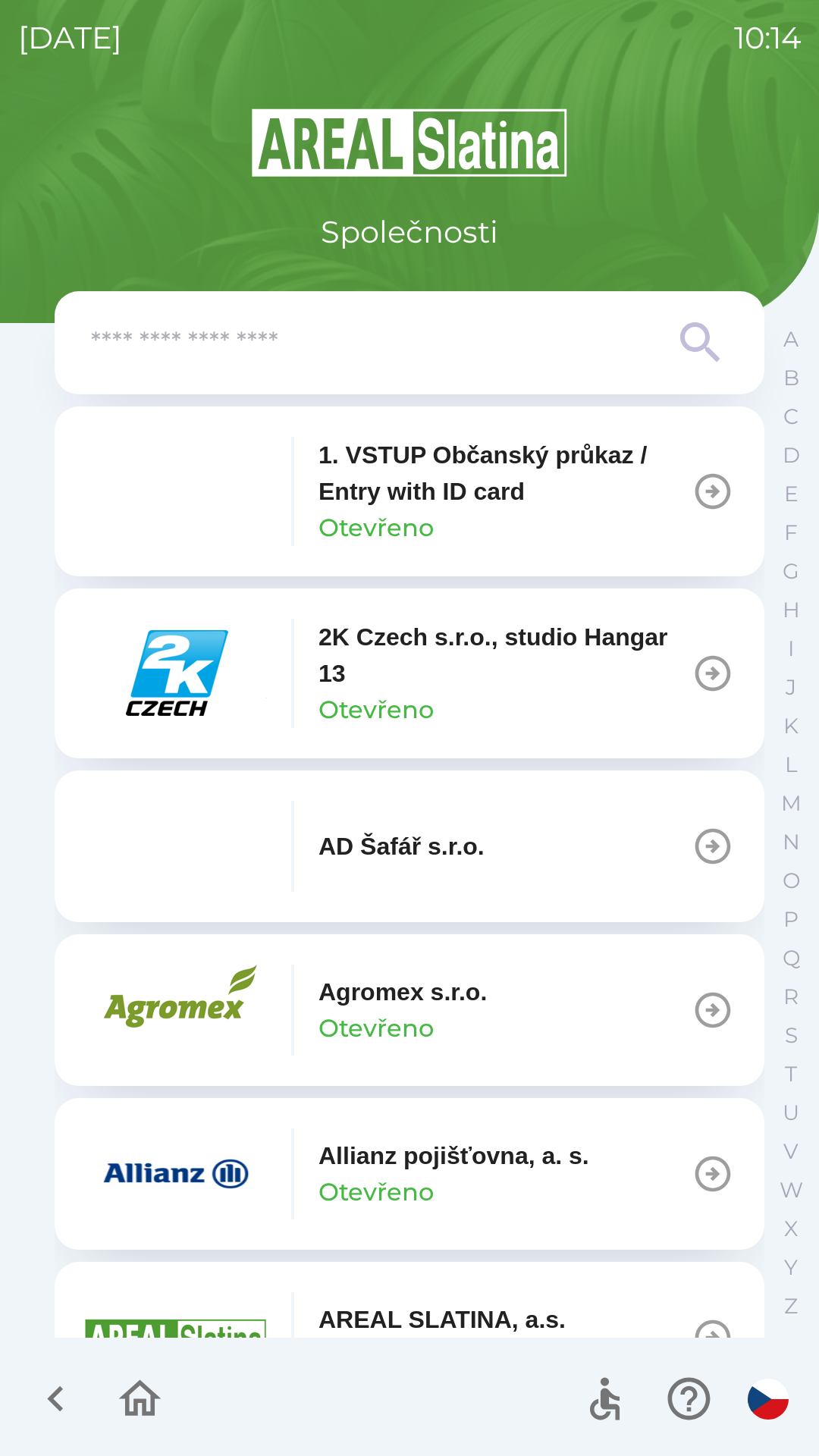
click at [488, 1161] on p "Allianz pojišťovna, a. s." at bounding box center [453, 1155] width 271 height 37
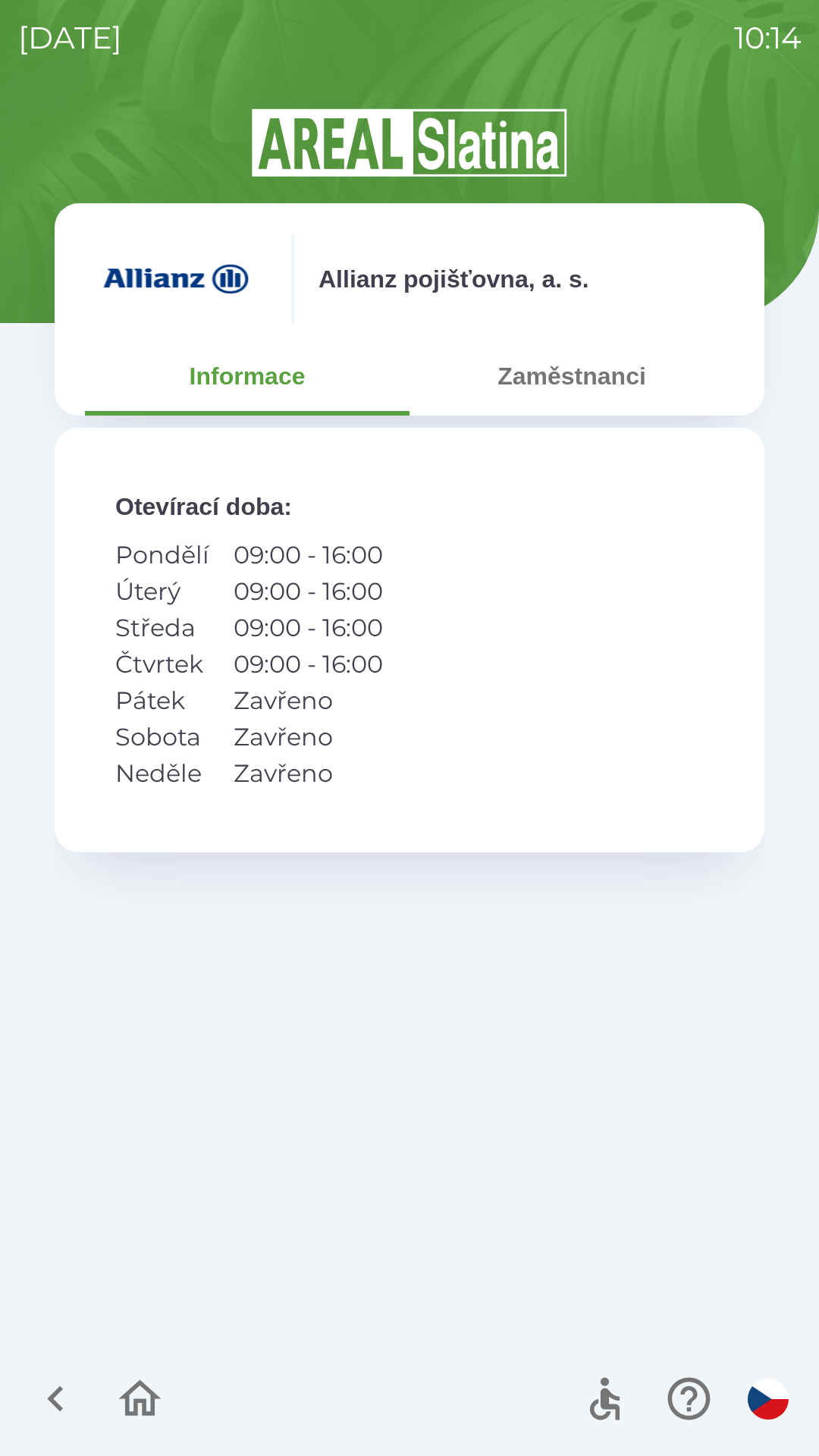
click at [567, 392] on button "Zaměstnanci" at bounding box center [571, 376] width 324 height 55
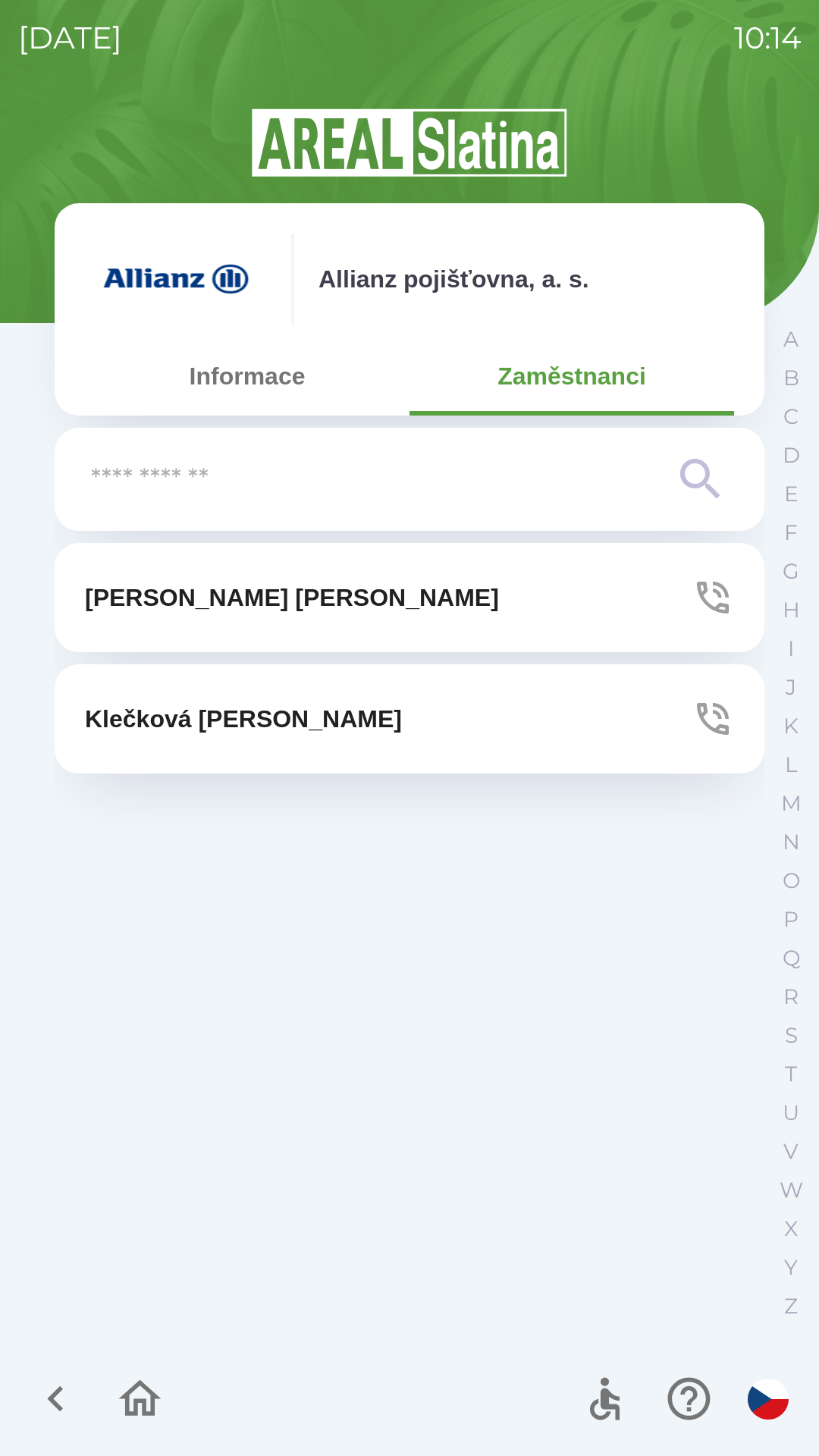
click at [426, 609] on button "[PERSON_NAME]" at bounding box center [410, 598] width 710 height 109
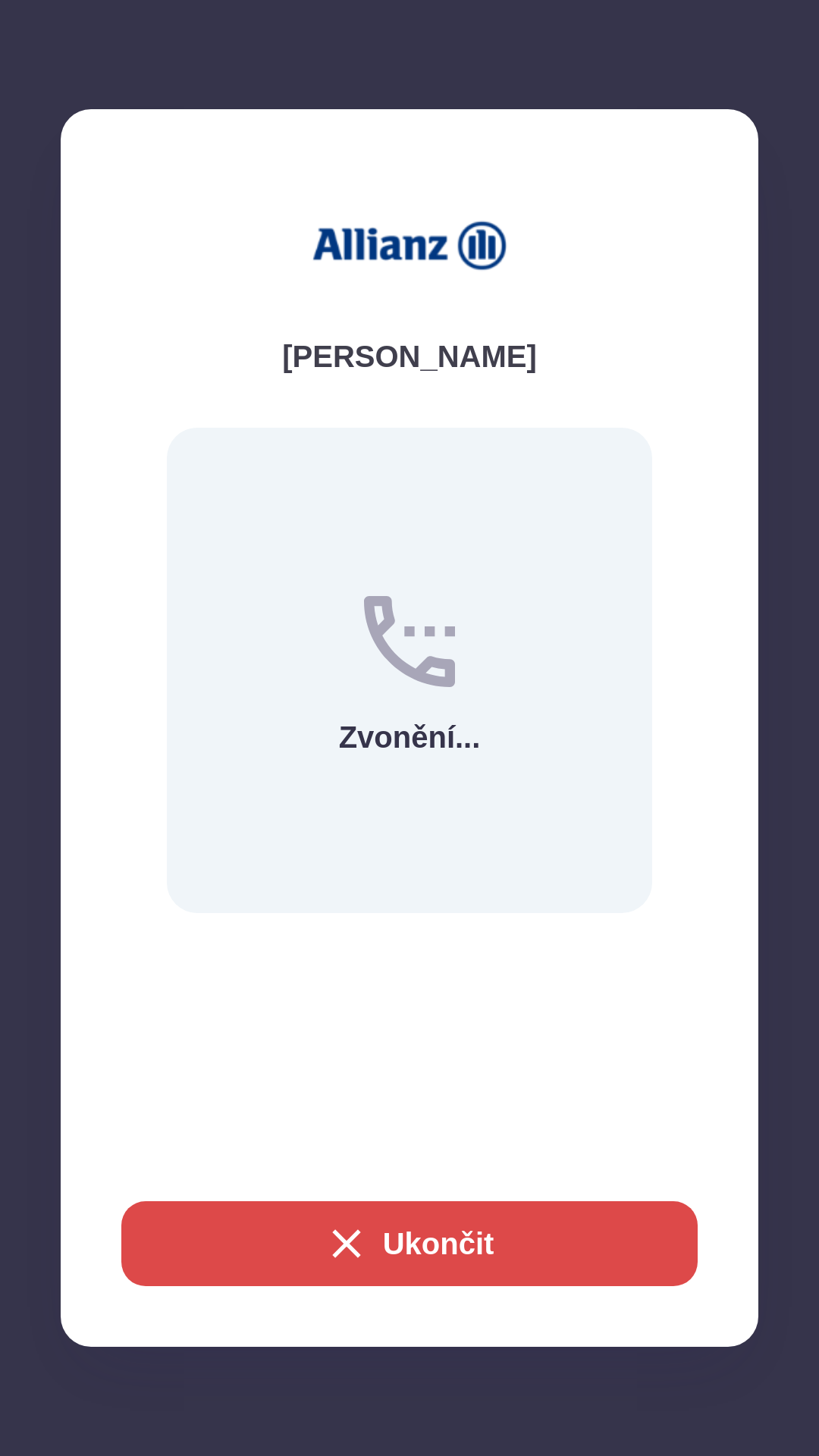
click at [473, 1237] on button "Ukončit" at bounding box center [409, 1244] width 576 height 85
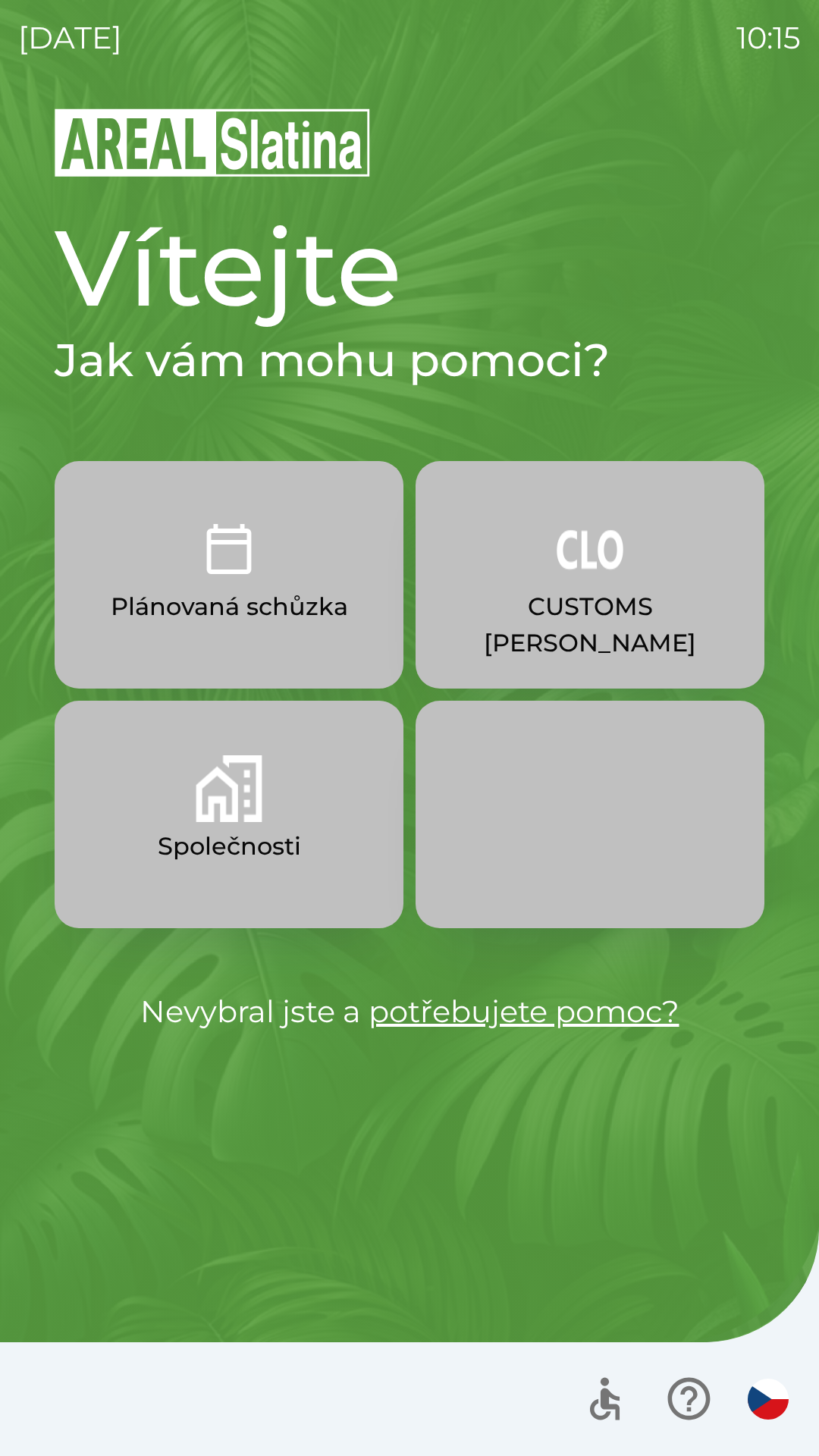
click at [290, 862] on p "Společnosti" at bounding box center [229, 846] width 144 height 37
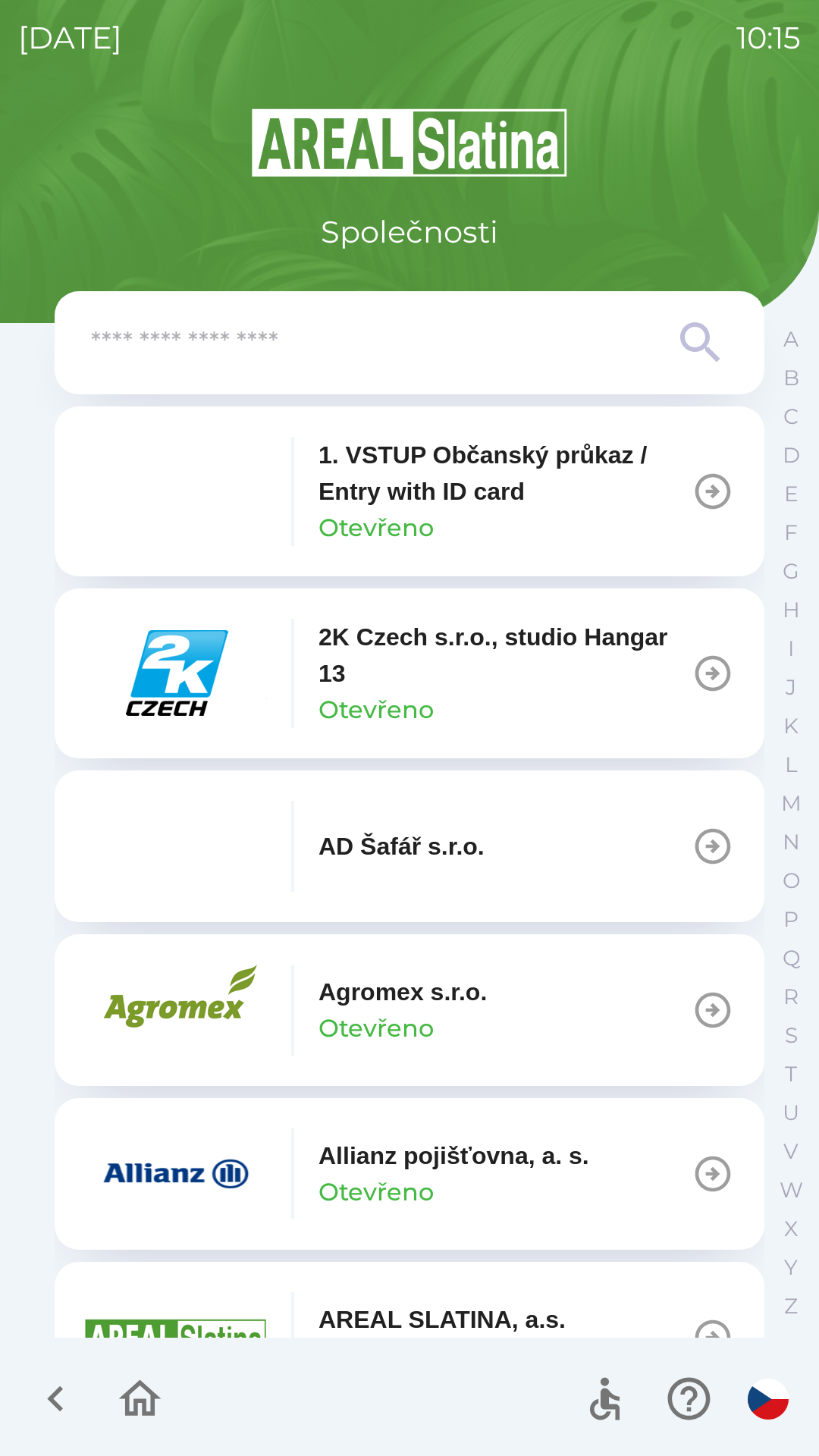
click at [337, 1196] on p "Otevřeno" at bounding box center [376, 1192] width 115 height 37
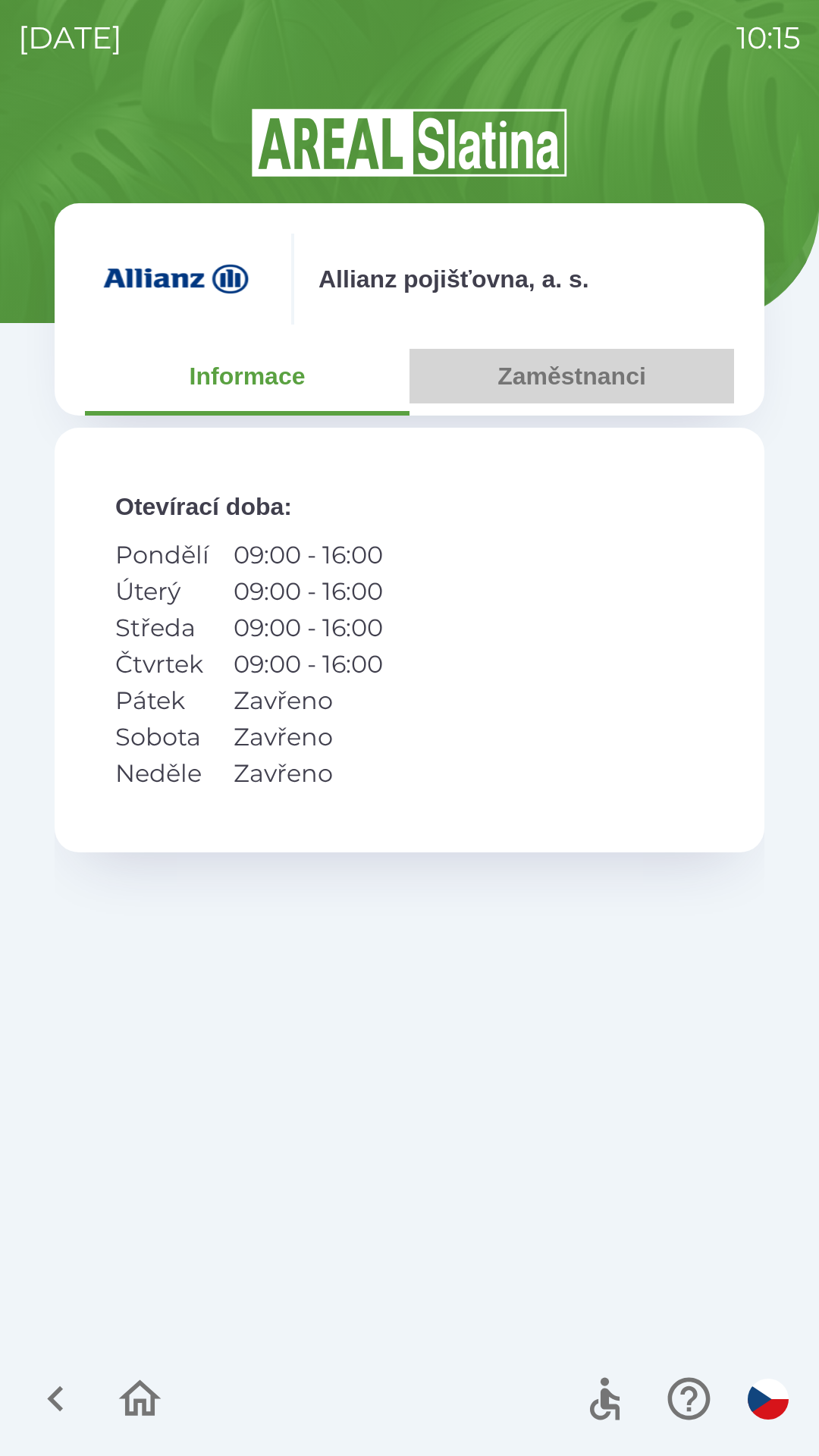
click at [556, 381] on button "Zaměstnanci" at bounding box center [571, 376] width 324 height 55
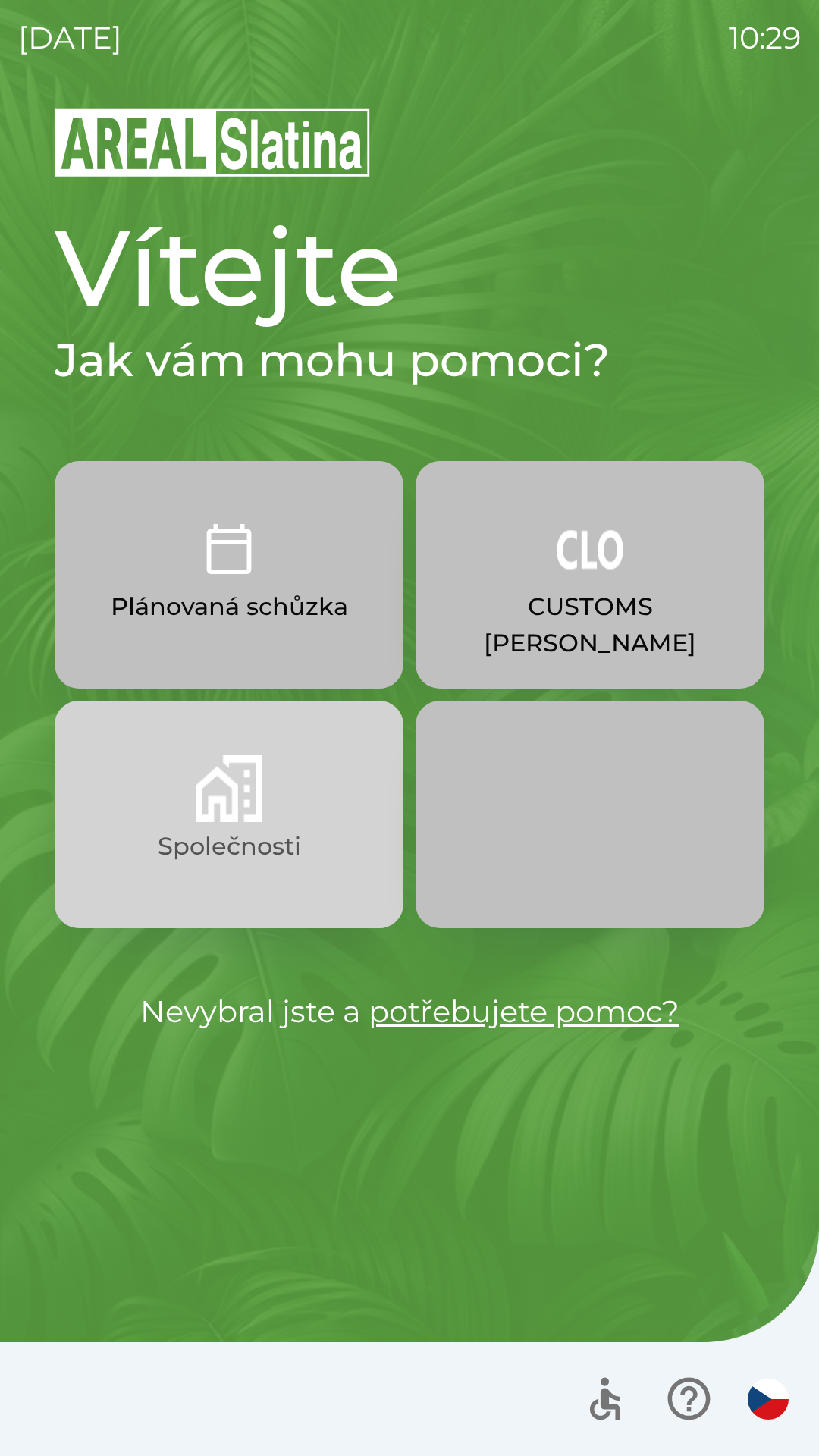
click at [193, 850] on p "Společnosti" at bounding box center [229, 846] width 144 height 37
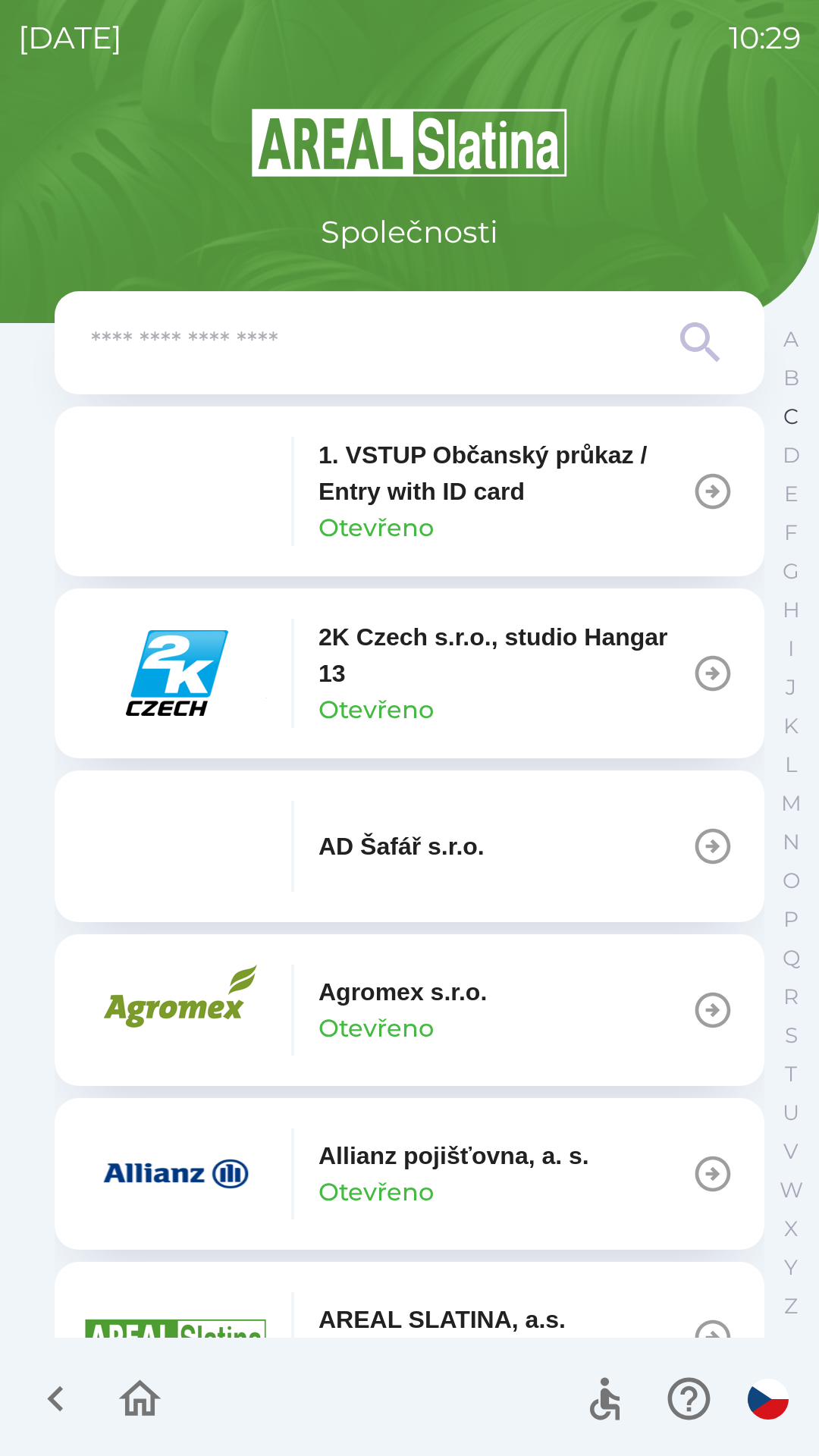
click at [781, 421] on button "C" at bounding box center [790, 417] width 38 height 39
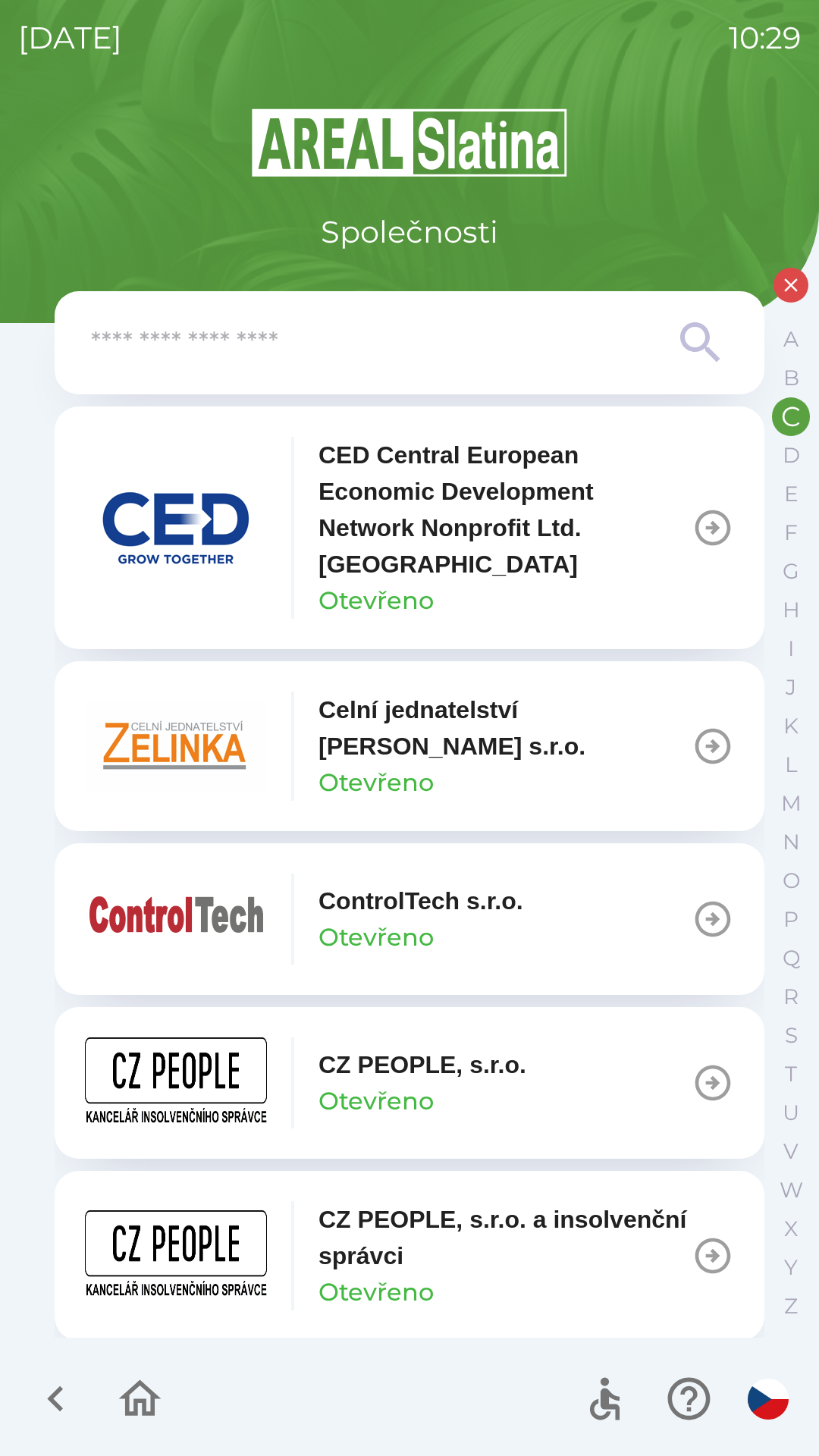
scroll to position [3, 0]
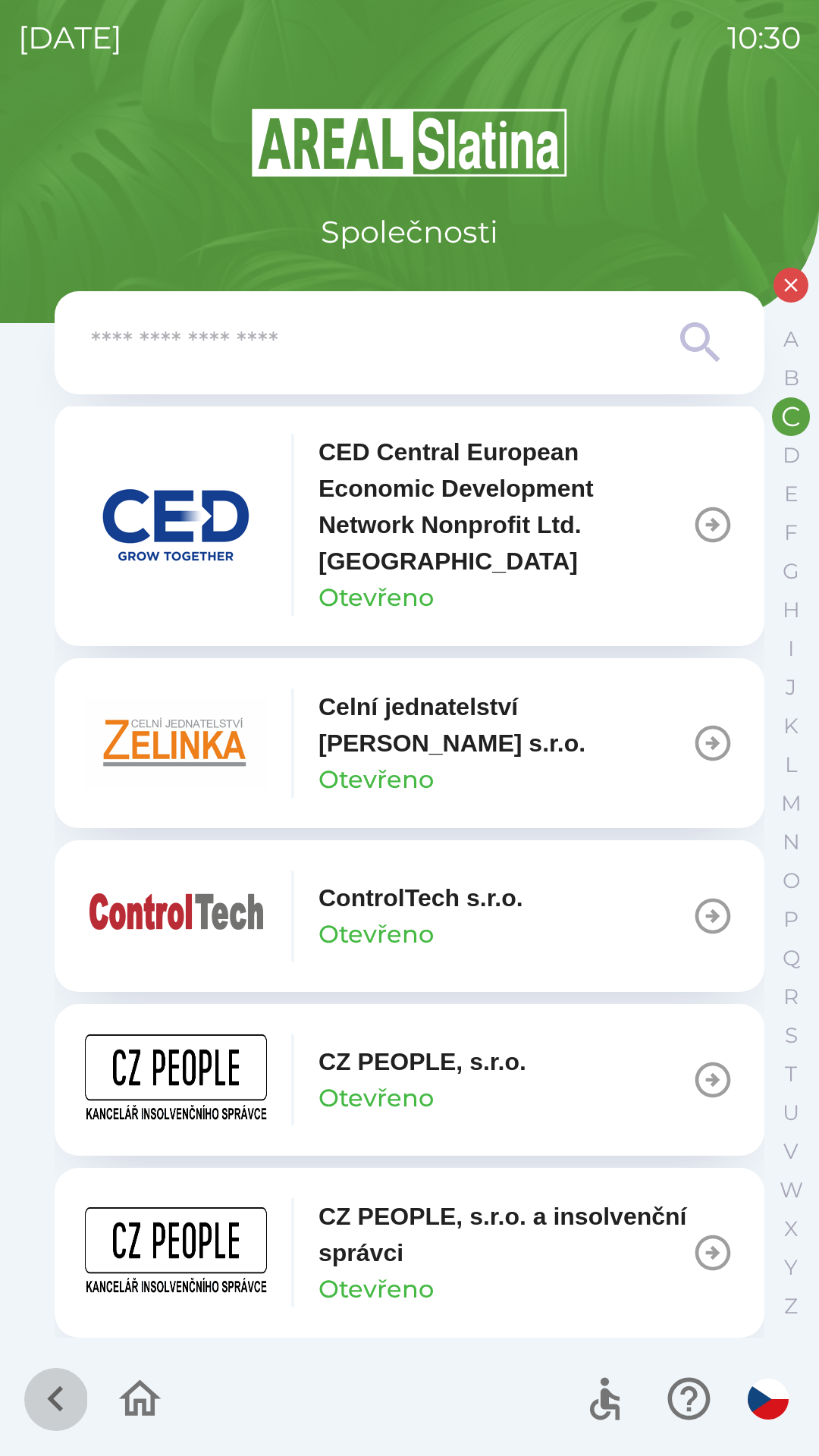
click at [46, 1395] on icon "button" at bounding box center [56, 1398] width 51 height 51
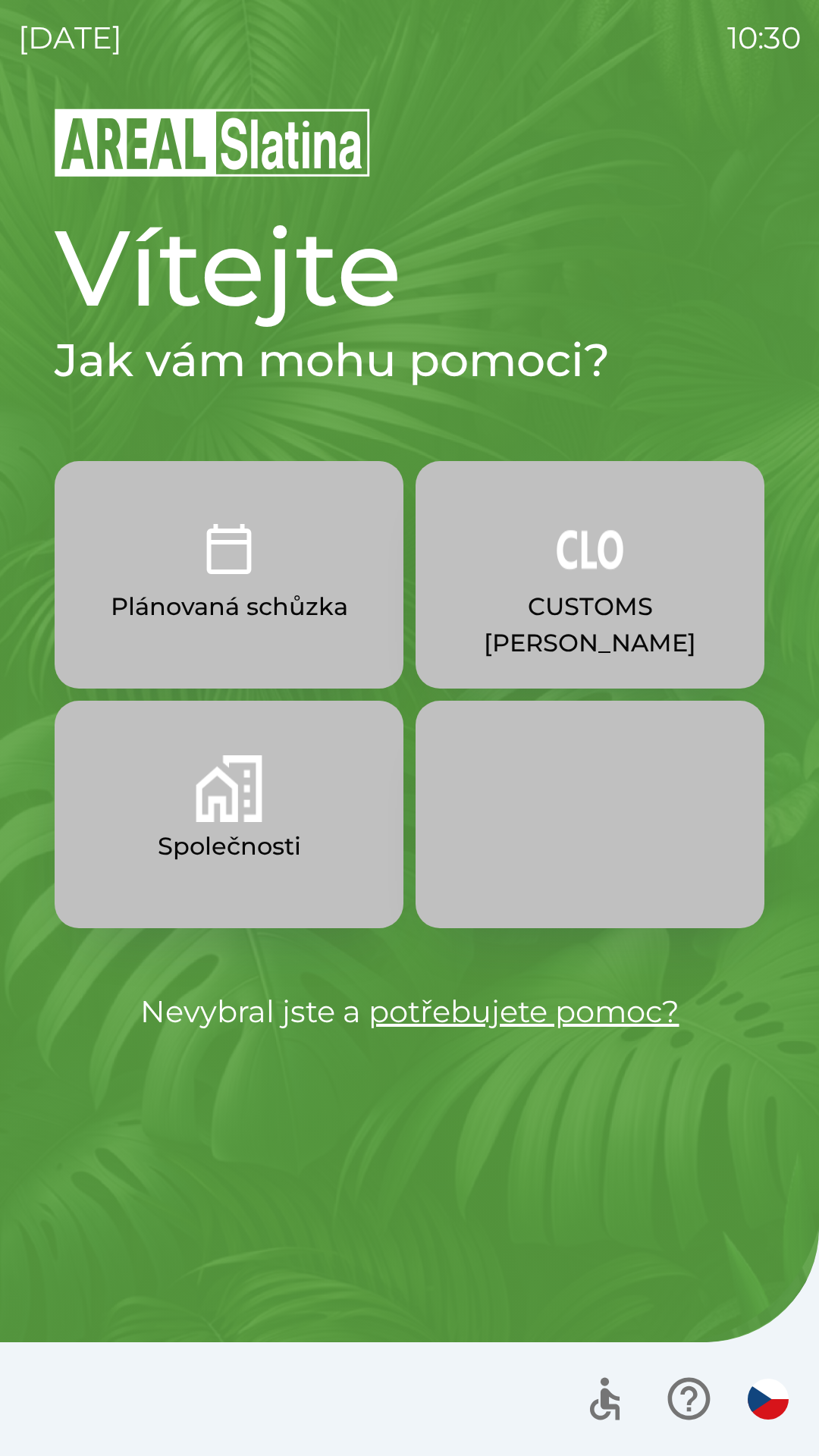
click at [180, 833] on p "Společnosti" at bounding box center [229, 846] width 144 height 37
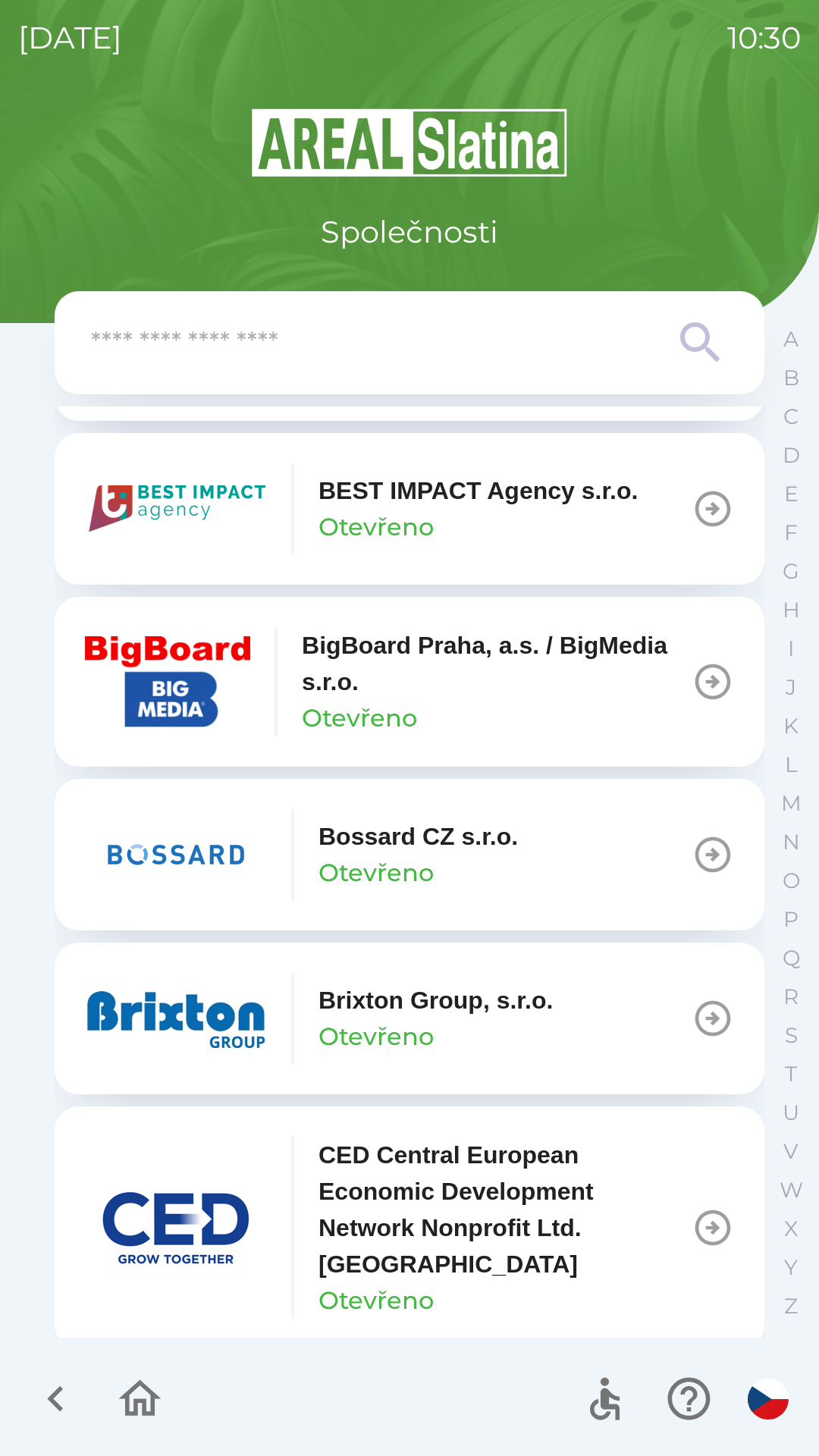
scroll to position [1814, 0]
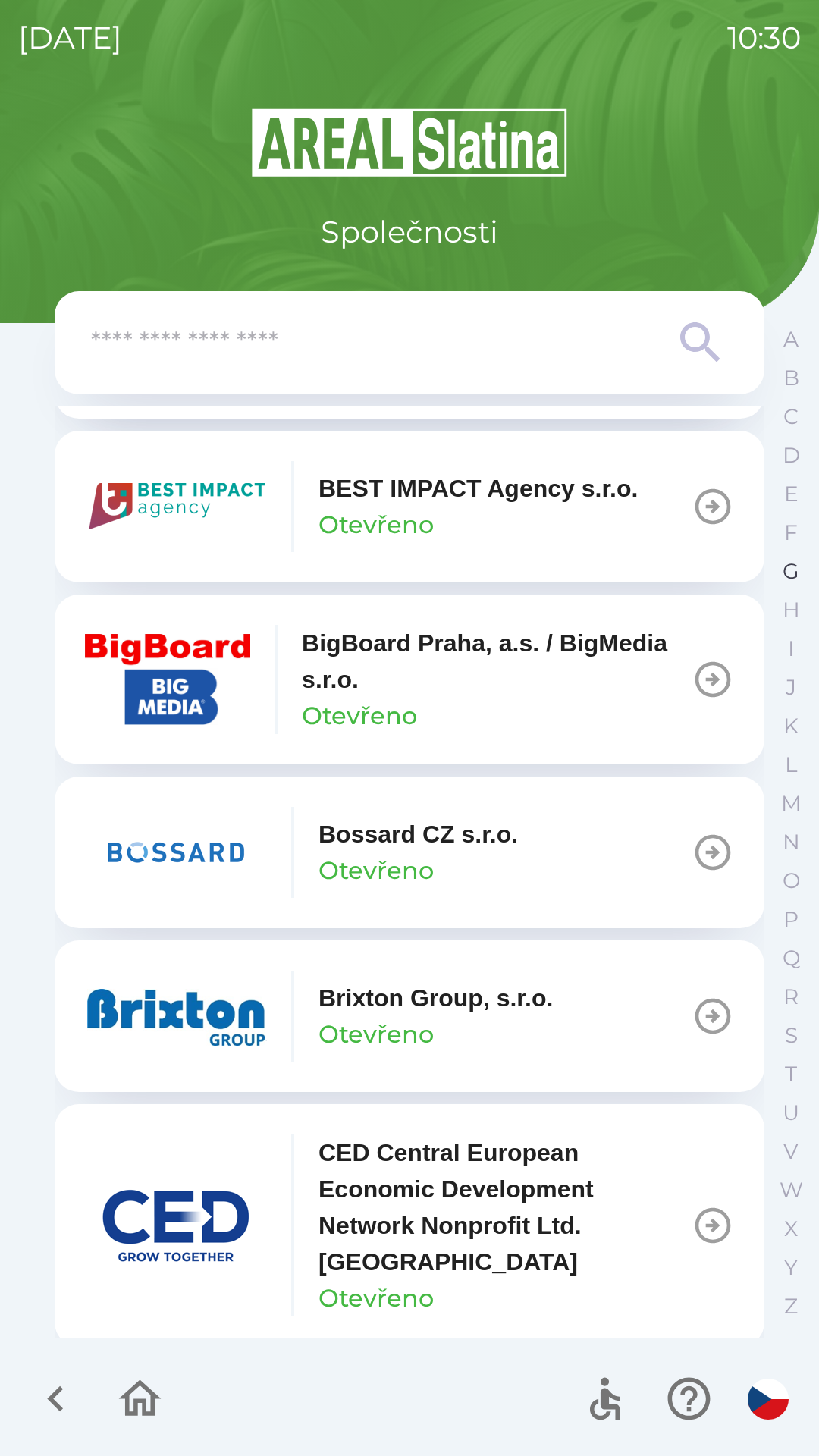
click at [784, 572] on p "G" at bounding box center [790, 571] width 17 height 27
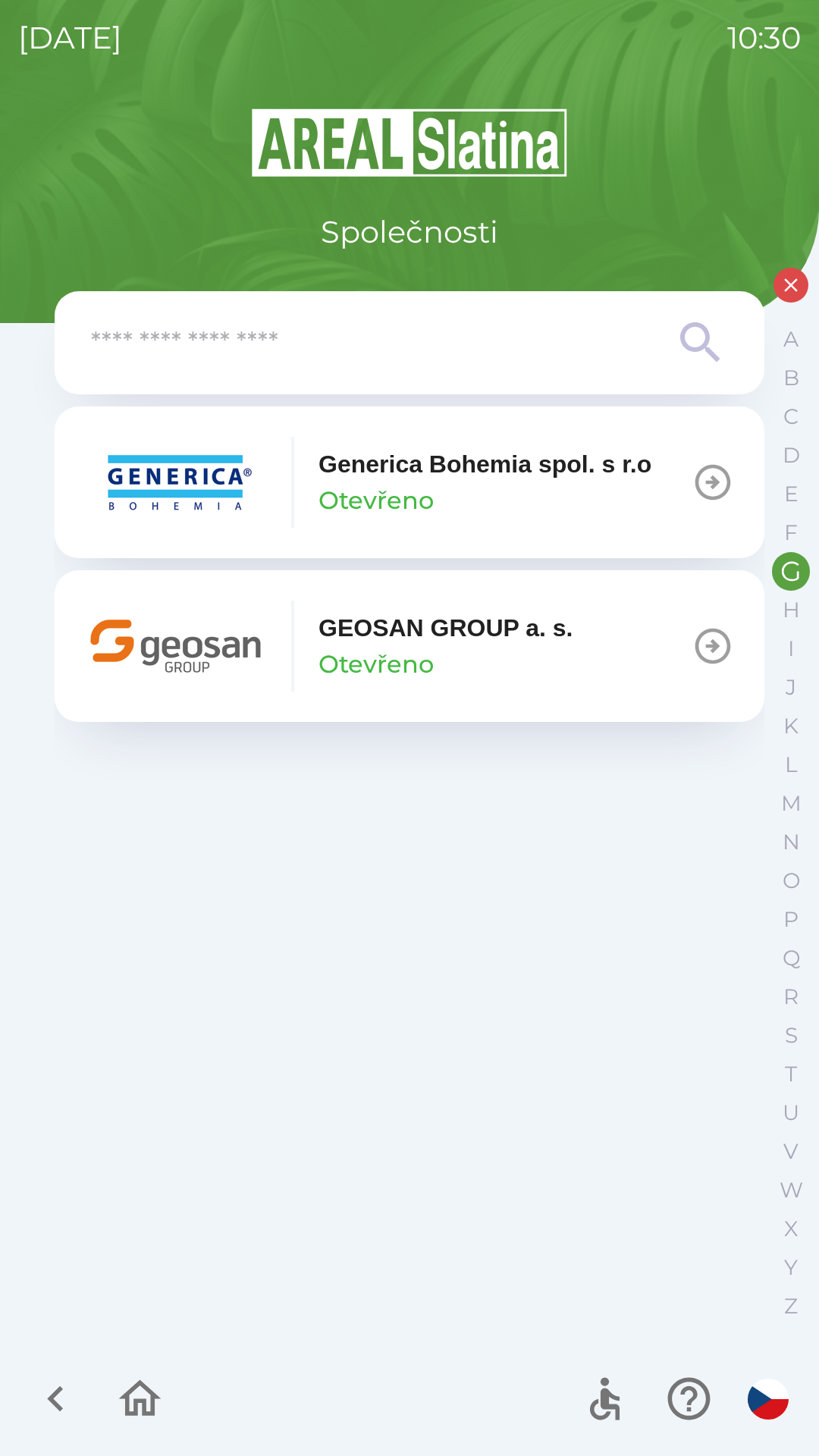
scroll to position [0, 0]
click at [785, 385] on p "B" at bounding box center [791, 378] width 16 height 27
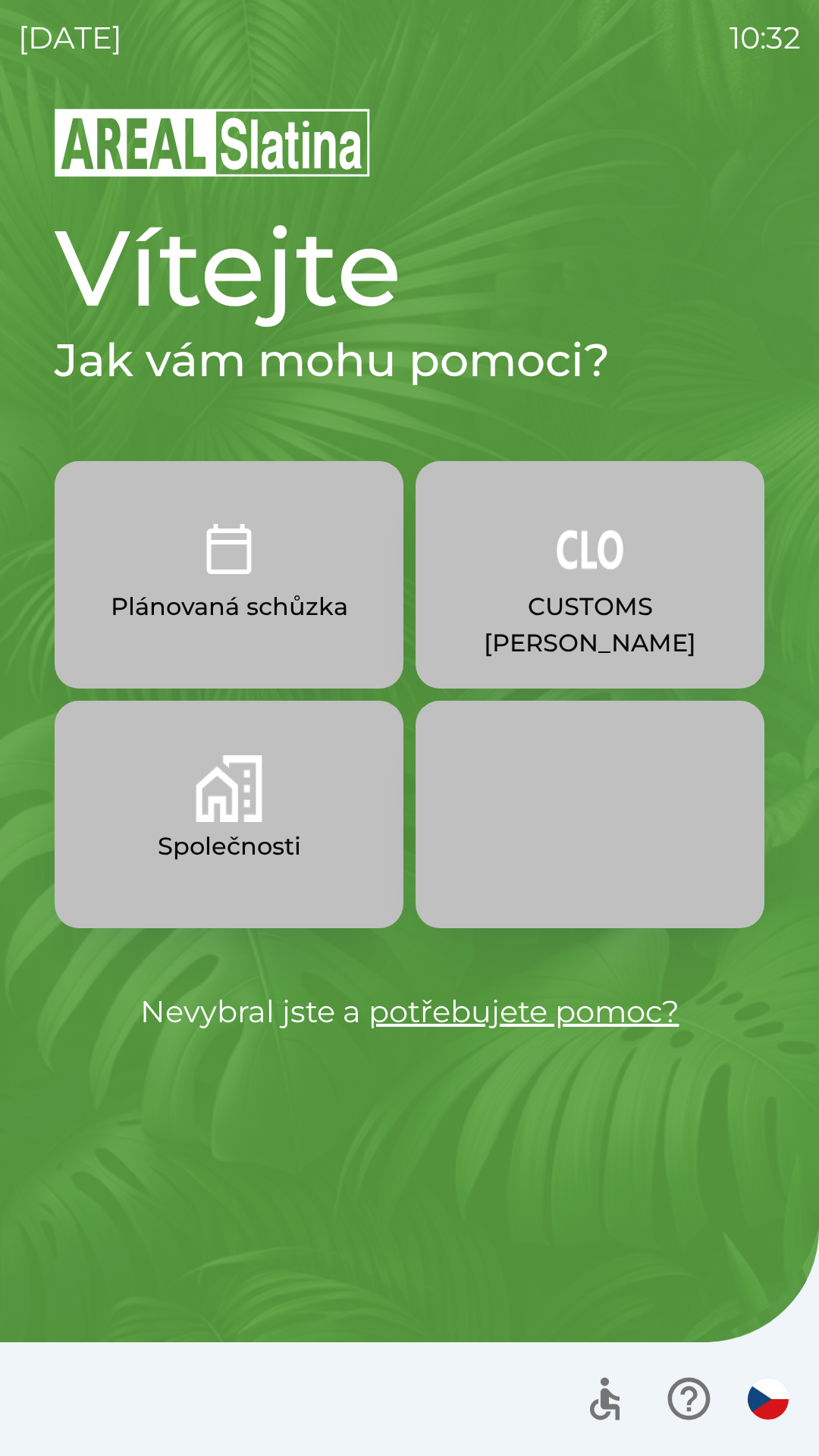
click at [182, 820] on button "Společnosti" at bounding box center [229, 814] width 349 height 227
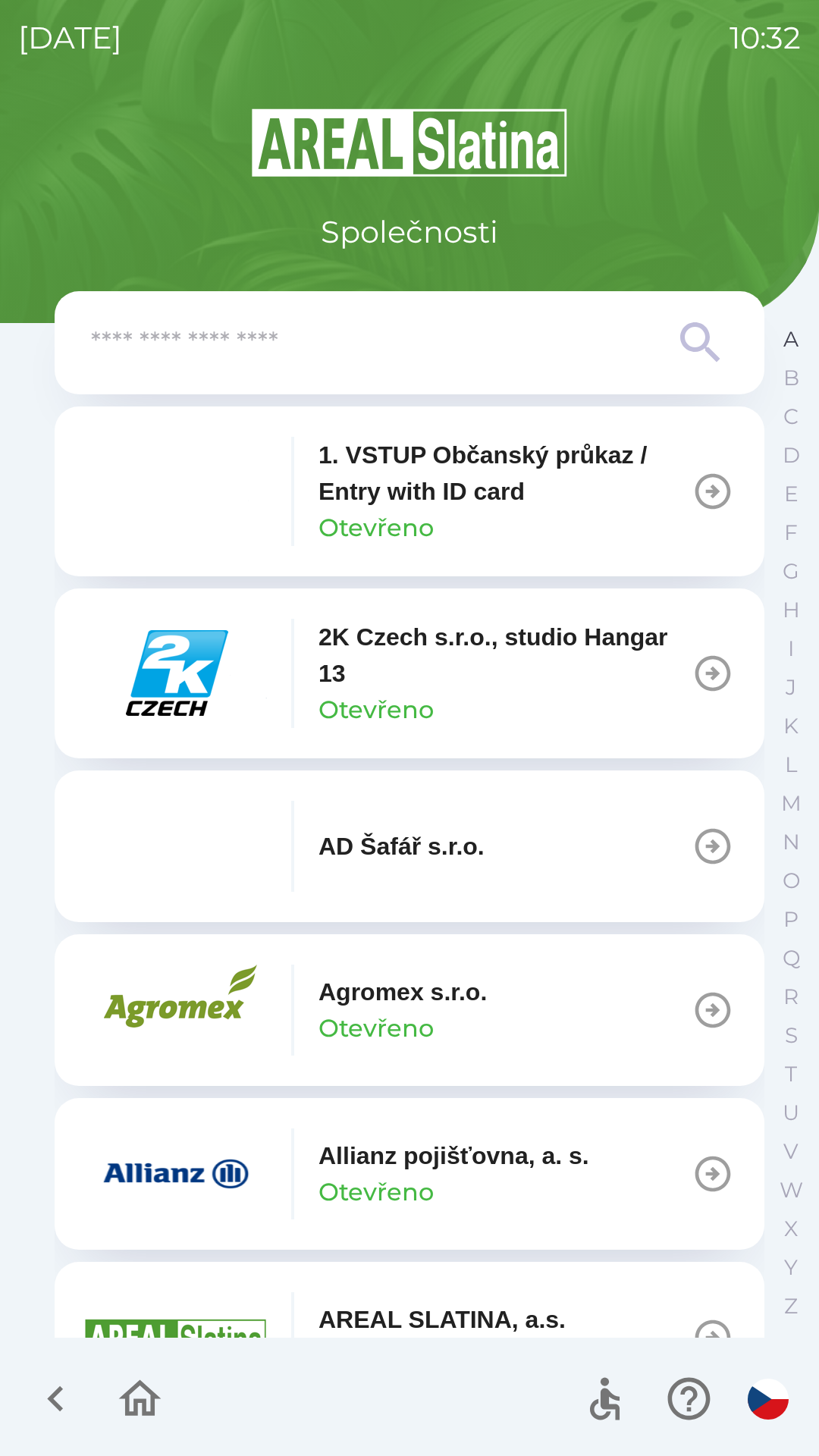
click at [778, 348] on button "A" at bounding box center [790, 339] width 38 height 39
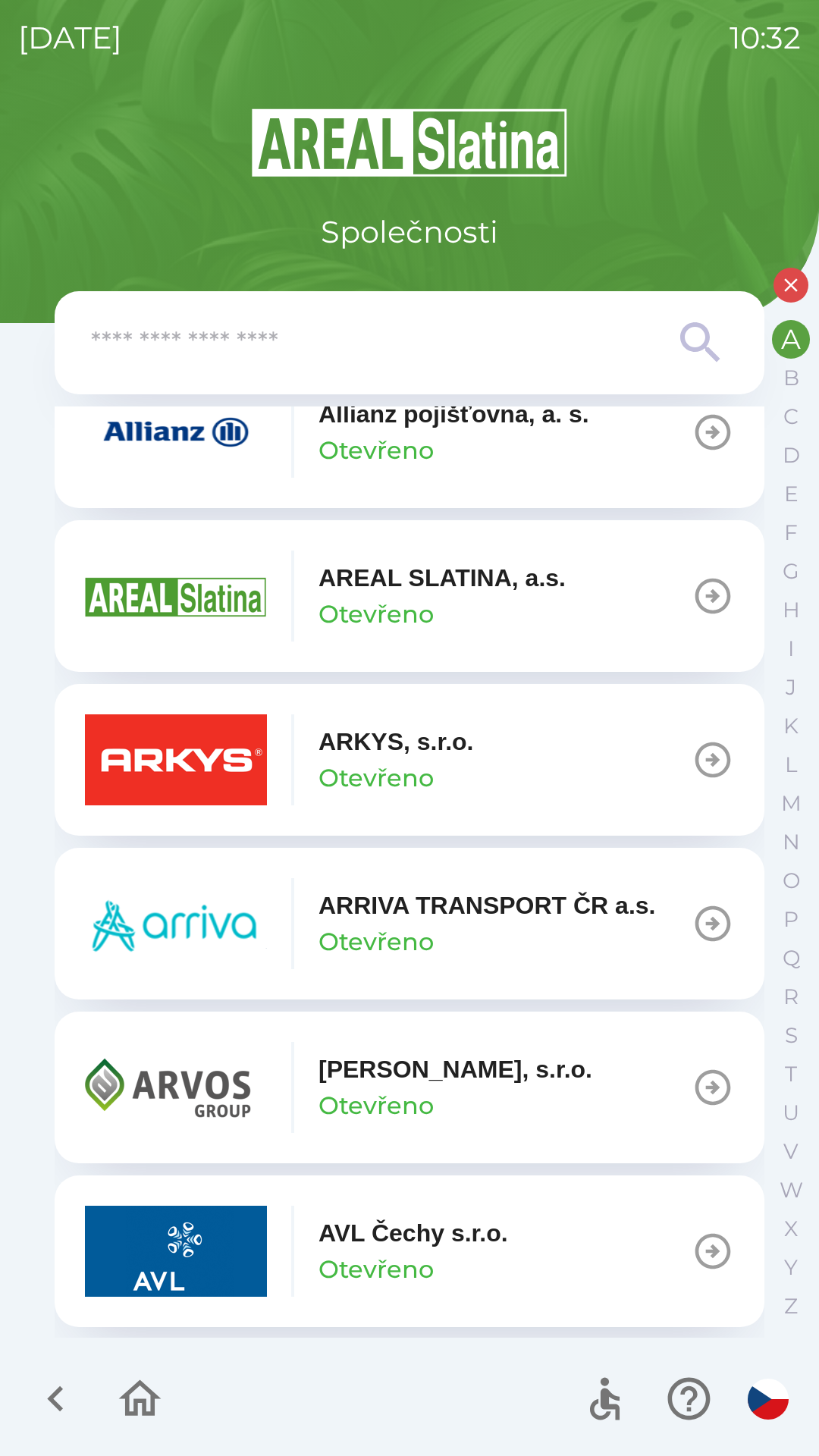
scroll to position [531, 0]
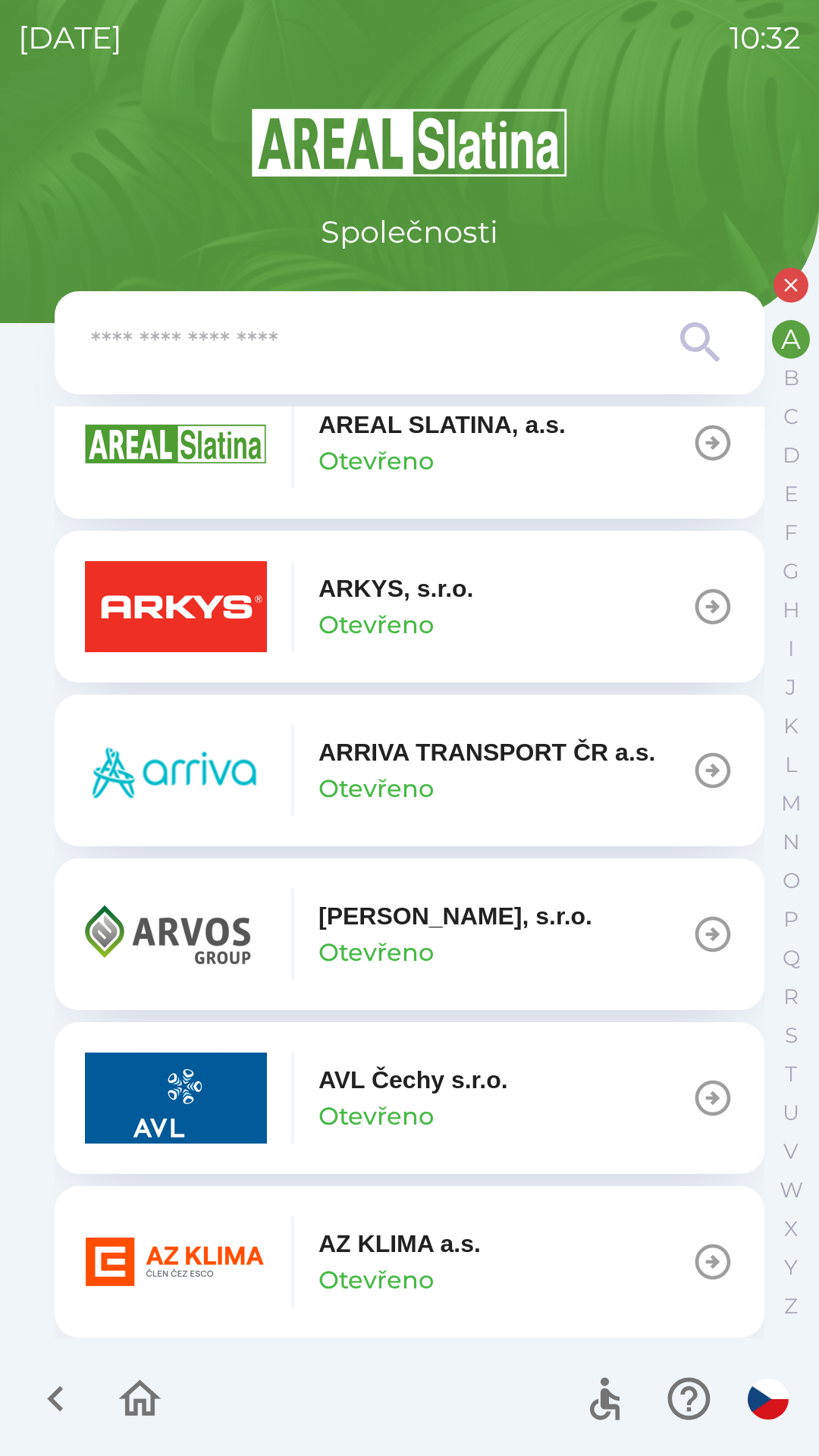
click at [401, 1254] on p "AZ KLIMA a.s." at bounding box center [400, 1244] width 163 height 37
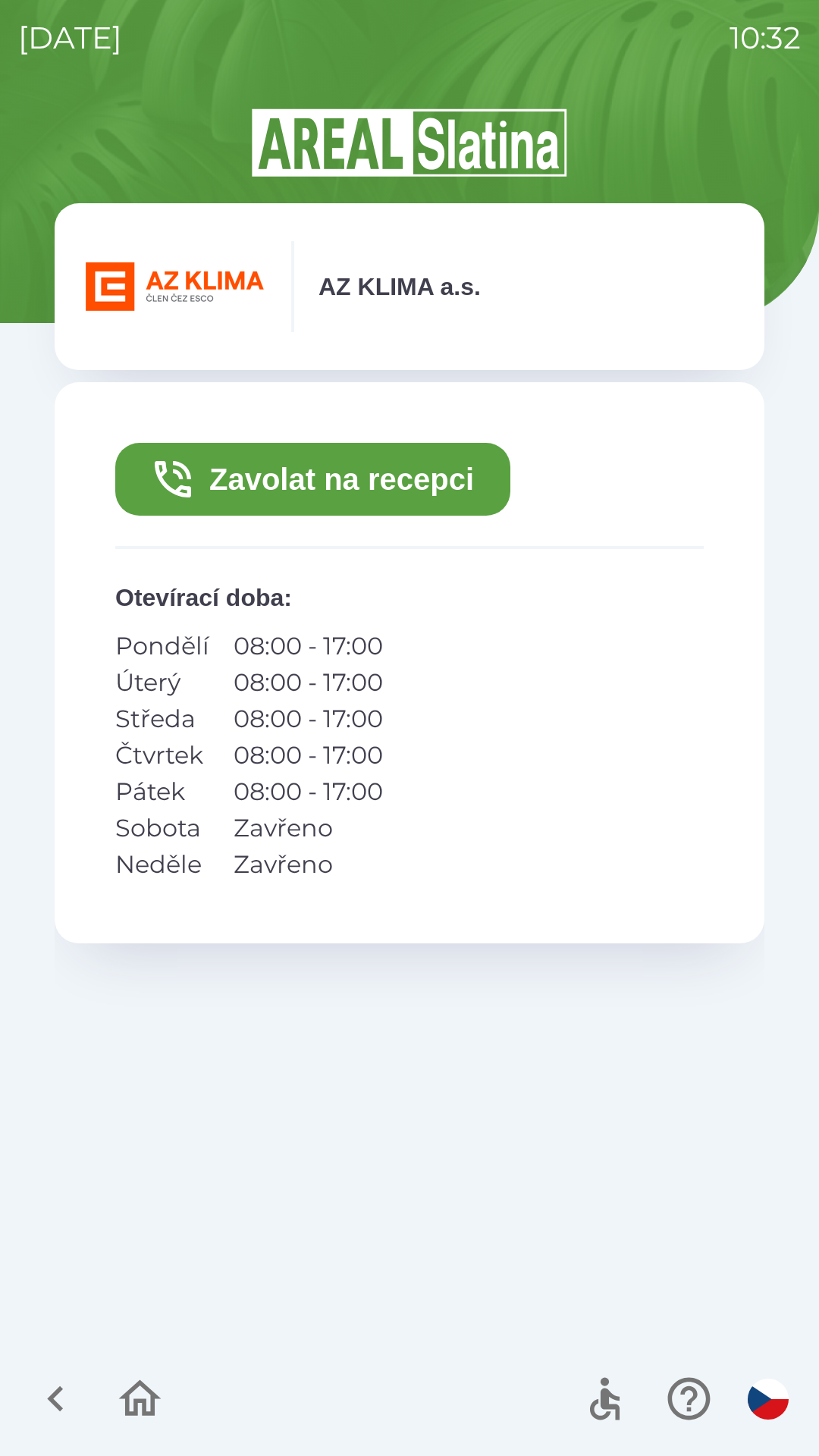
click at [286, 479] on button "Zavolat na recepci" at bounding box center [312, 479] width 395 height 72
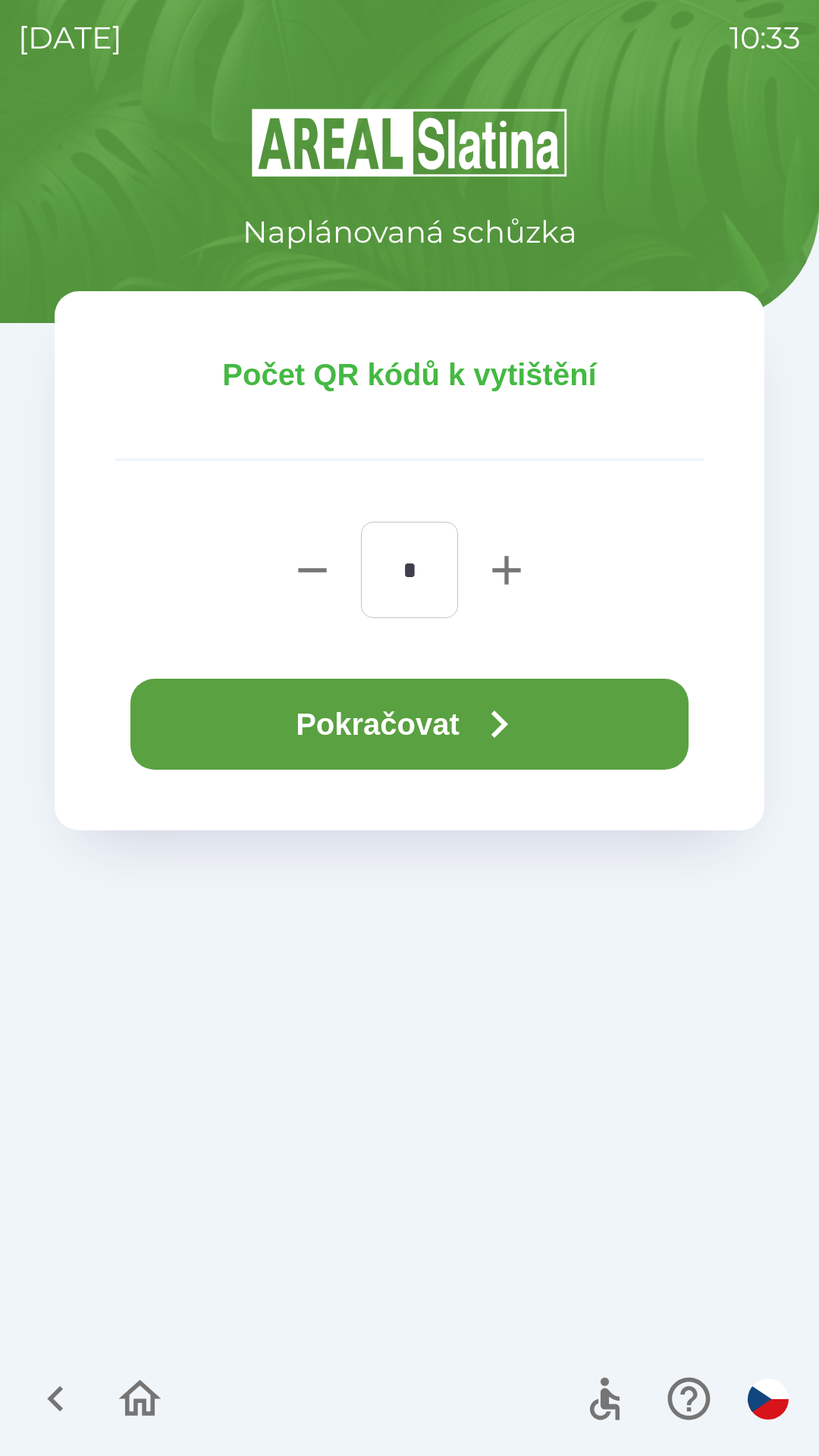
click at [382, 723] on button "Pokračovat" at bounding box center [410, 724] width 558 height 91
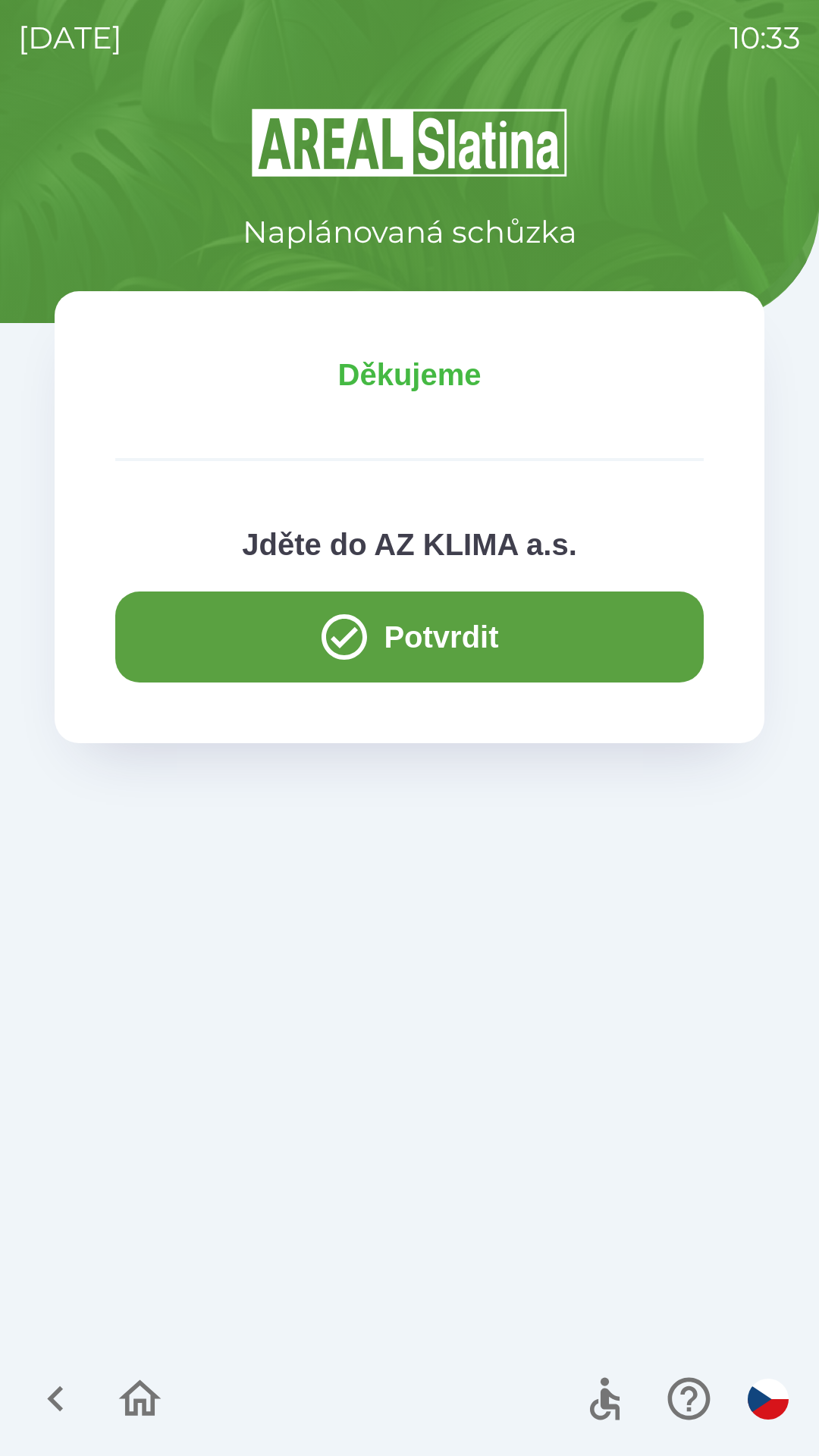
click at [204, 631] on button "Potvrdit" at bounding box center [409, 637] width 588 height 91
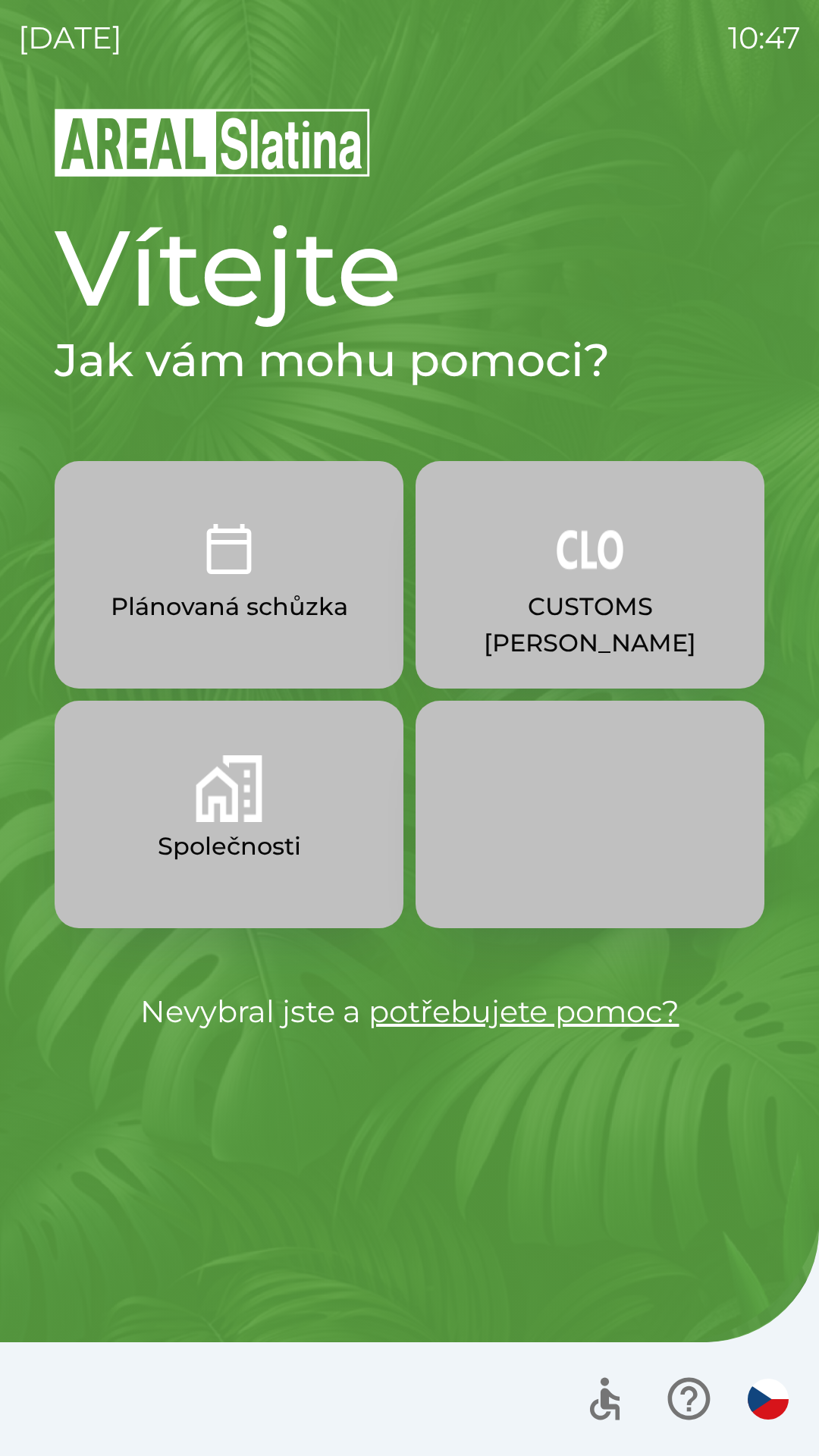
click at [302, 608] on p "Plánovaná schůzka" at bounding box center [229, 606] width 237 height 37
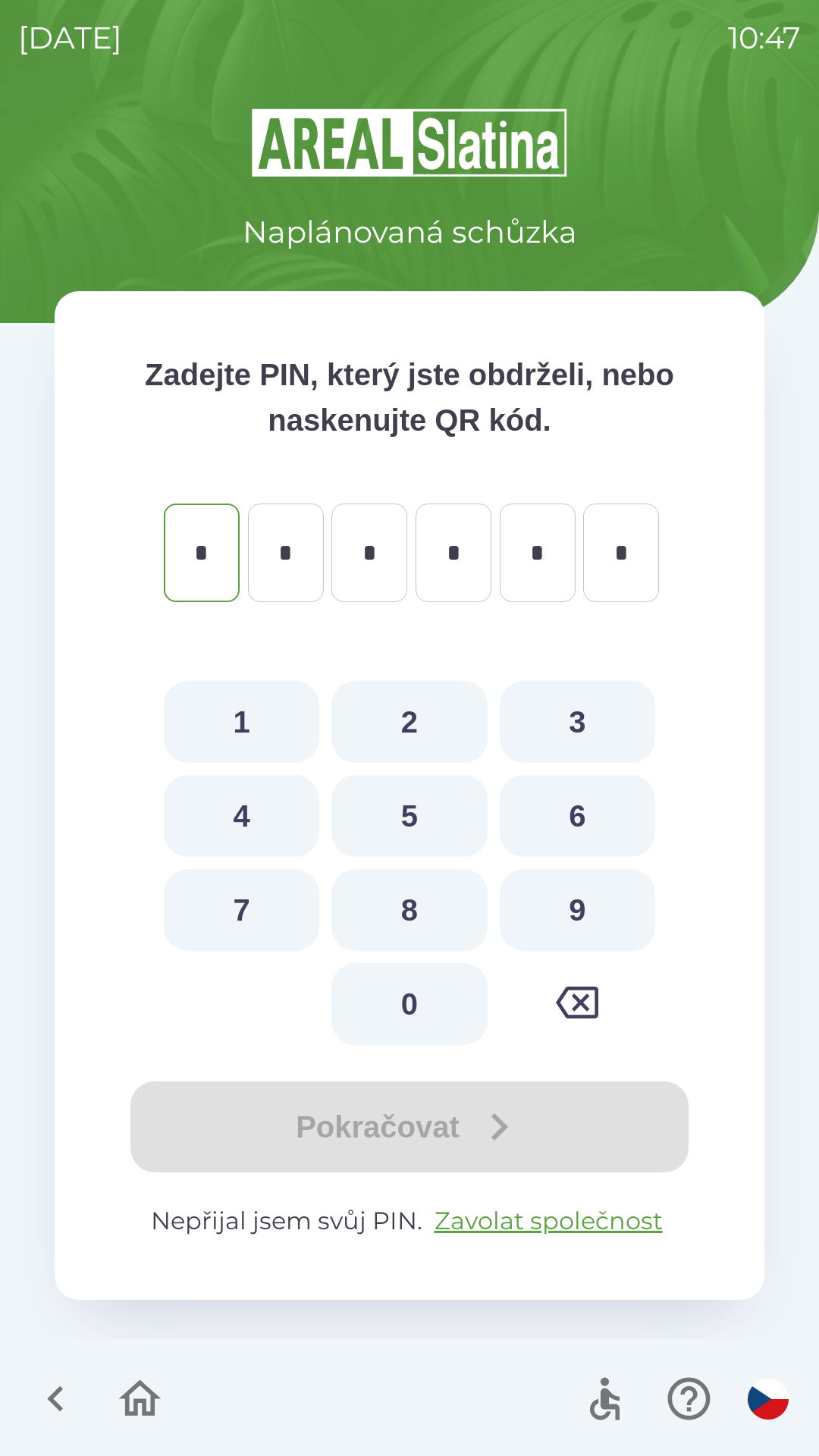
click at [57, 1395] on icon "button" at bounding box center [55, 1399] width 16 height 26
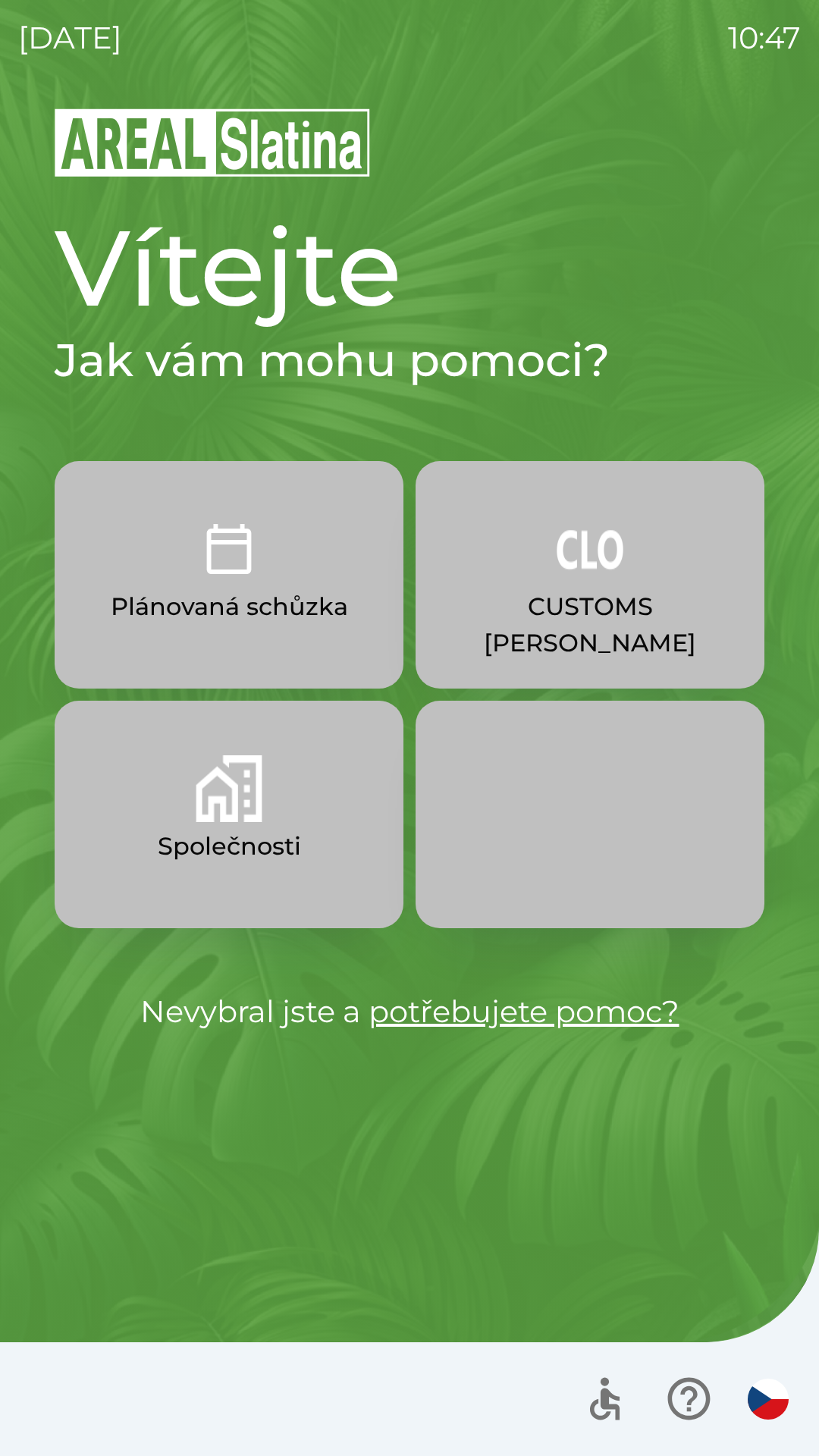
click at [235, 814] on img "button" at bounding box center [228, 789] width 66 height 66
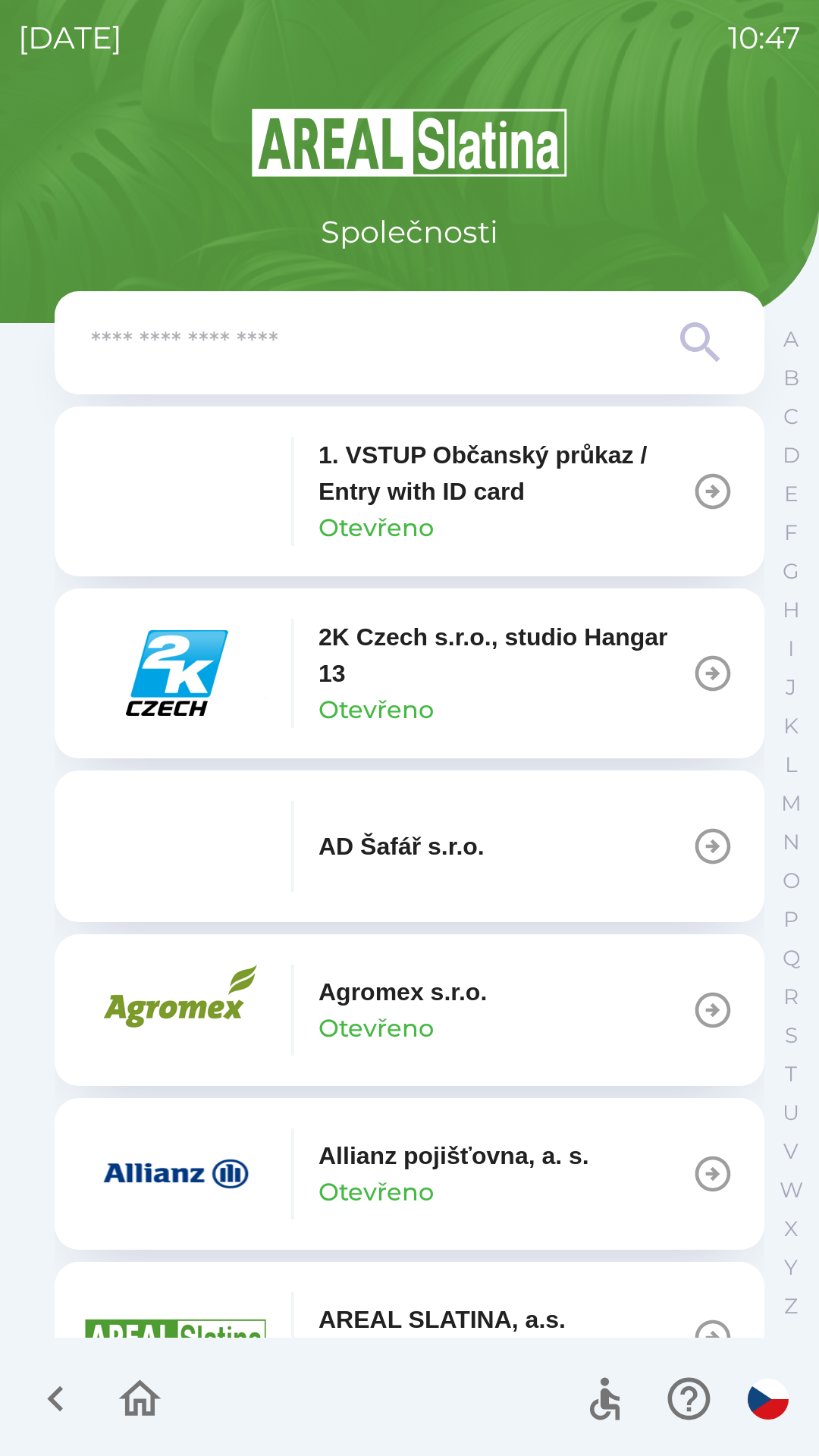
click at [690, 342] on icon at bounding box center [700, 342] width 55 height 55
click at [690, 339] on icon at bounding box center [700, 342] width 55 height 55
click at [219, 356] on input "text" at bounding box center [379, 343] width 576 height 42
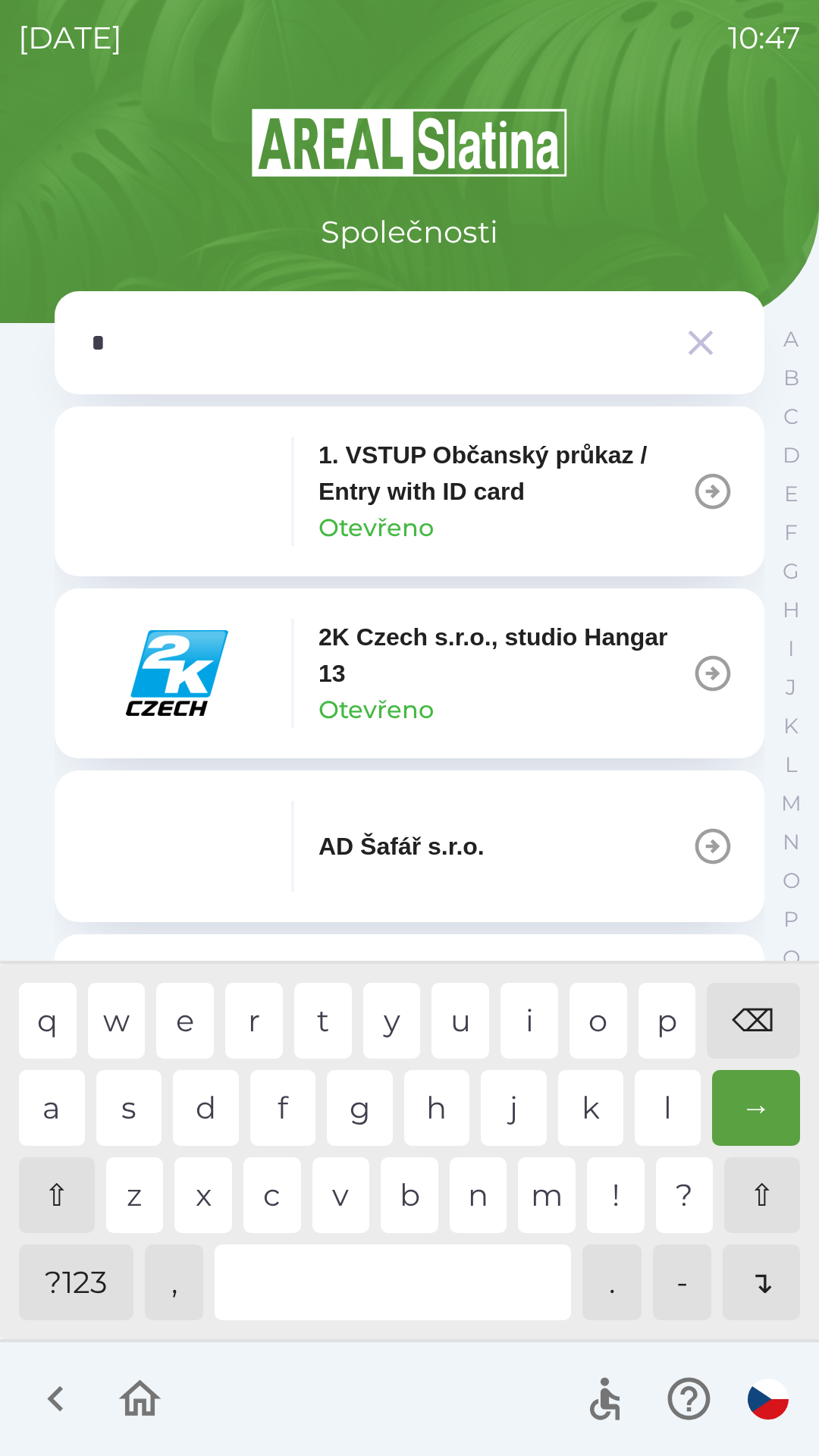
type input "**"
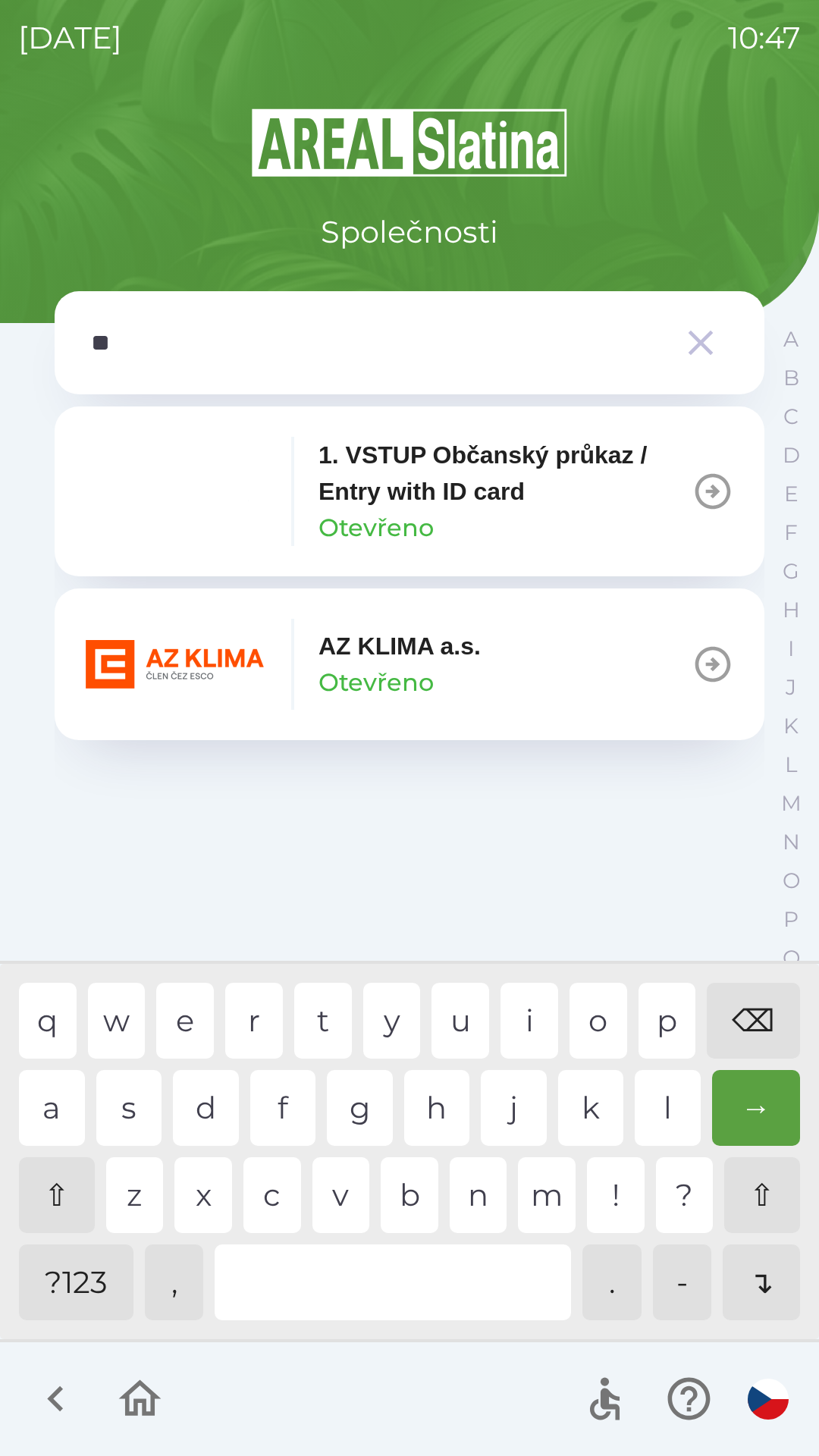
click at [150, 1181] on div "z" at bounding box center [135, 1195] width 58 height 75
click at [401, 663] on p "AZ KLIMA a.s." at bounding box center [400, 646] width 163 height 37
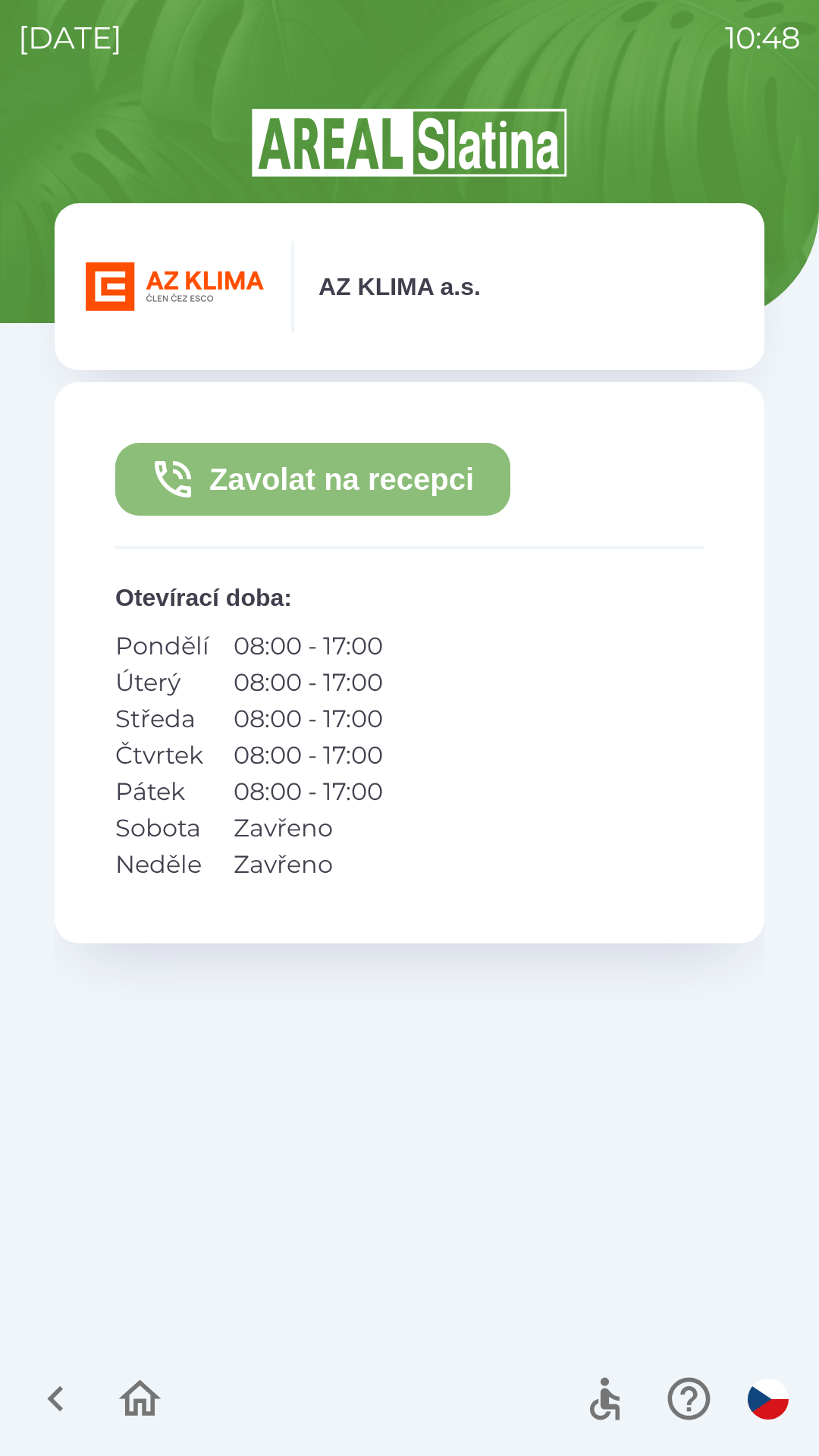
click at [328, 479] on button "Zavolat na recepci" at bounding box center [312, 479] width 395 height 72
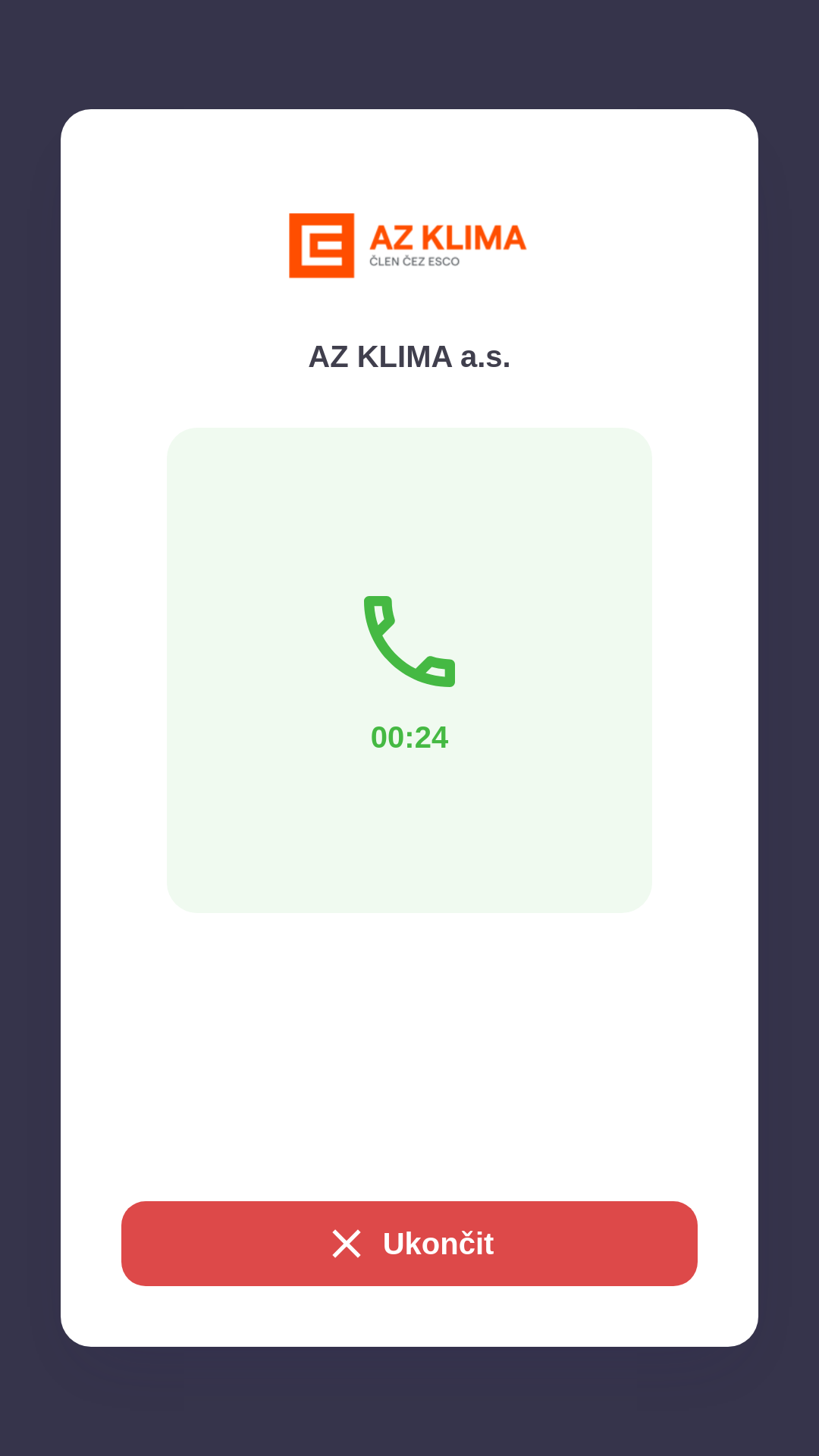
click at [411, 1240] on button "Ukončit" at bounding box center [409, 1244] width 576 height 85
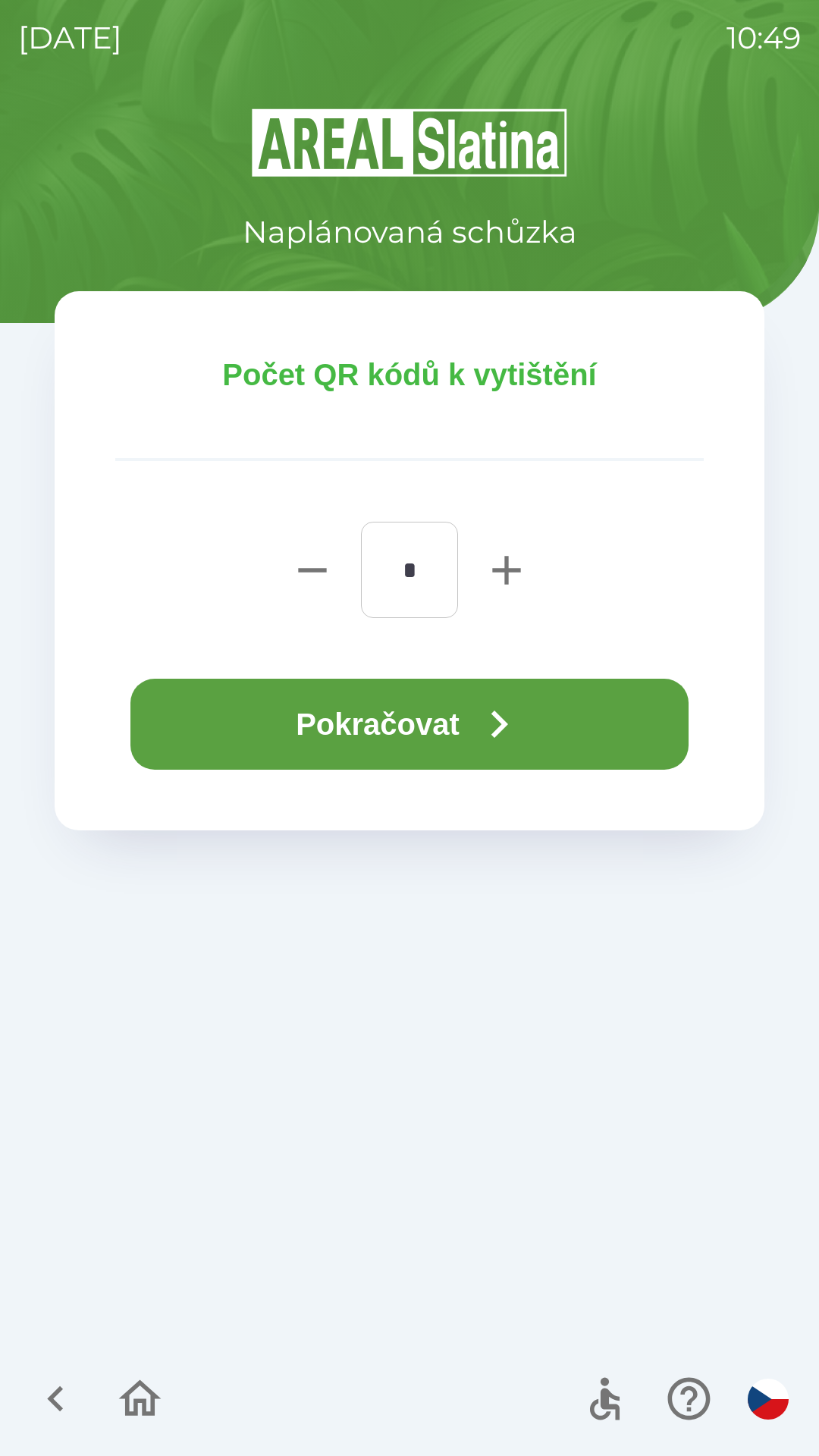
click at [495, 569] on icon "button" at bounding box center [506, 570] width 28 height 28
type input "*"
click at [356, 717] on button "Pokračovat" at bounding box center [410, 724] width 558 height 91
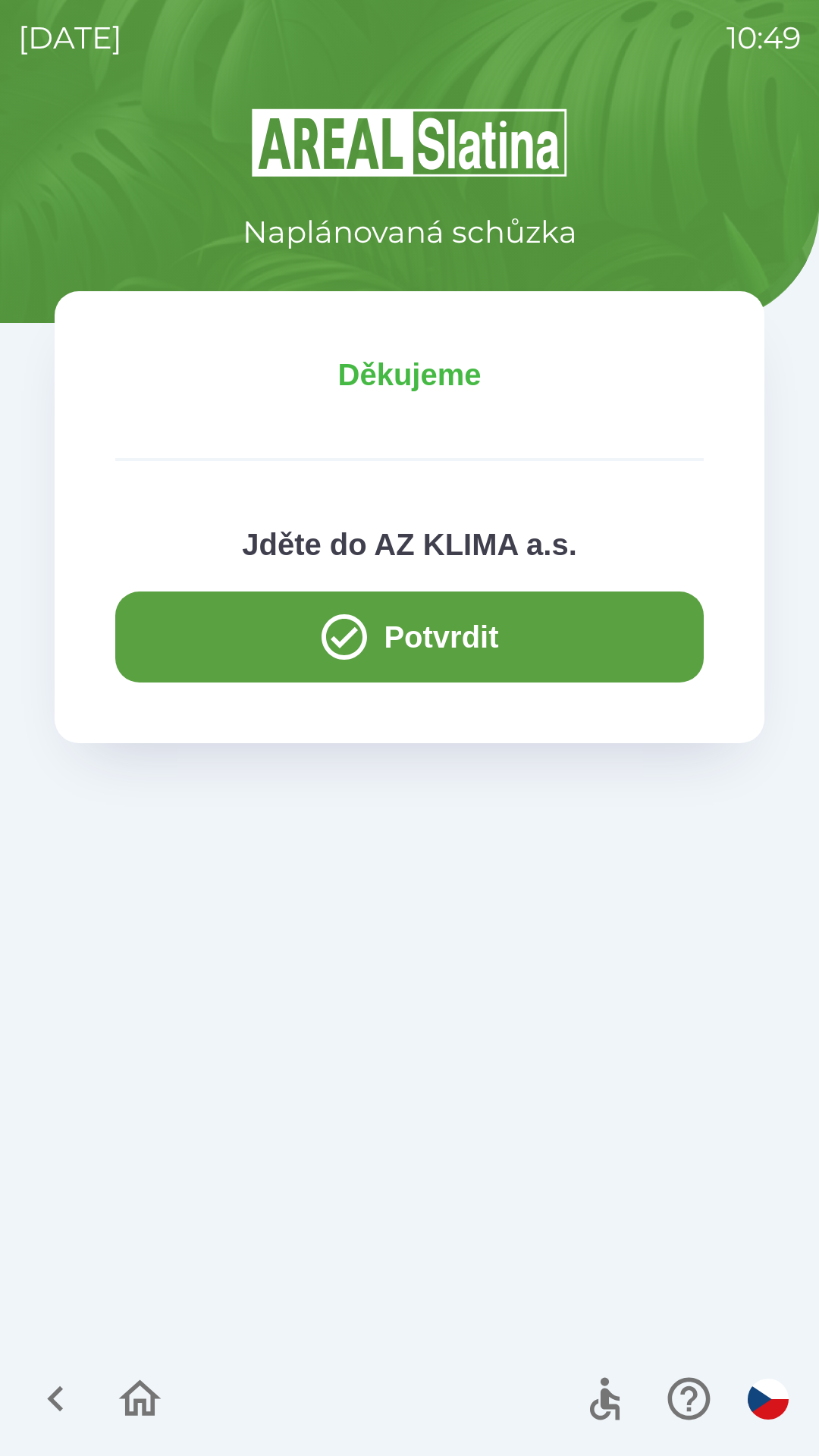
click at [73, 1392] on icon "button" at bounding box center [56, 1398] width 51 height 51
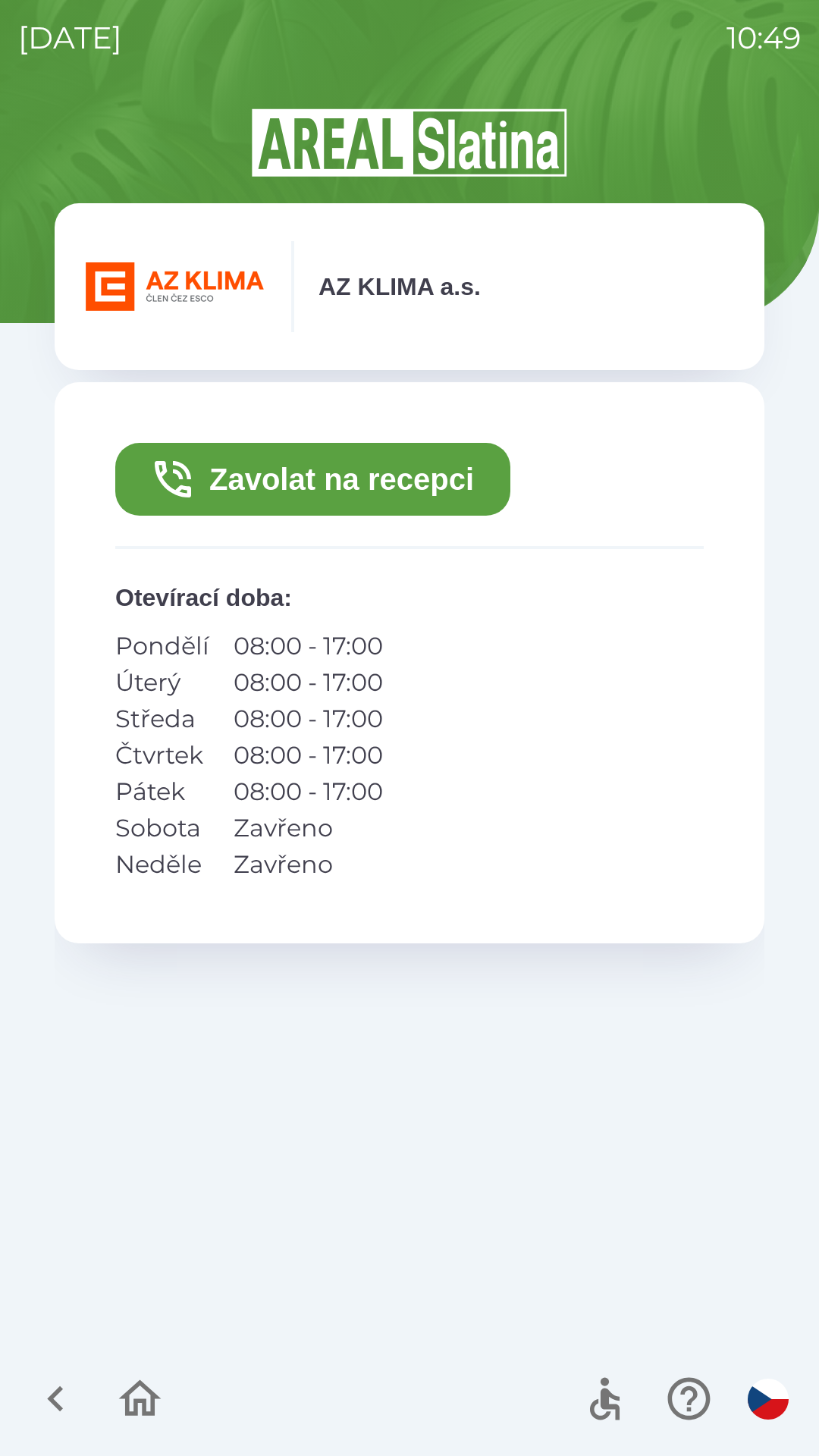
click at [63, 1393] on icon "button" at bounding box center [56, 1398] width 51 height 51
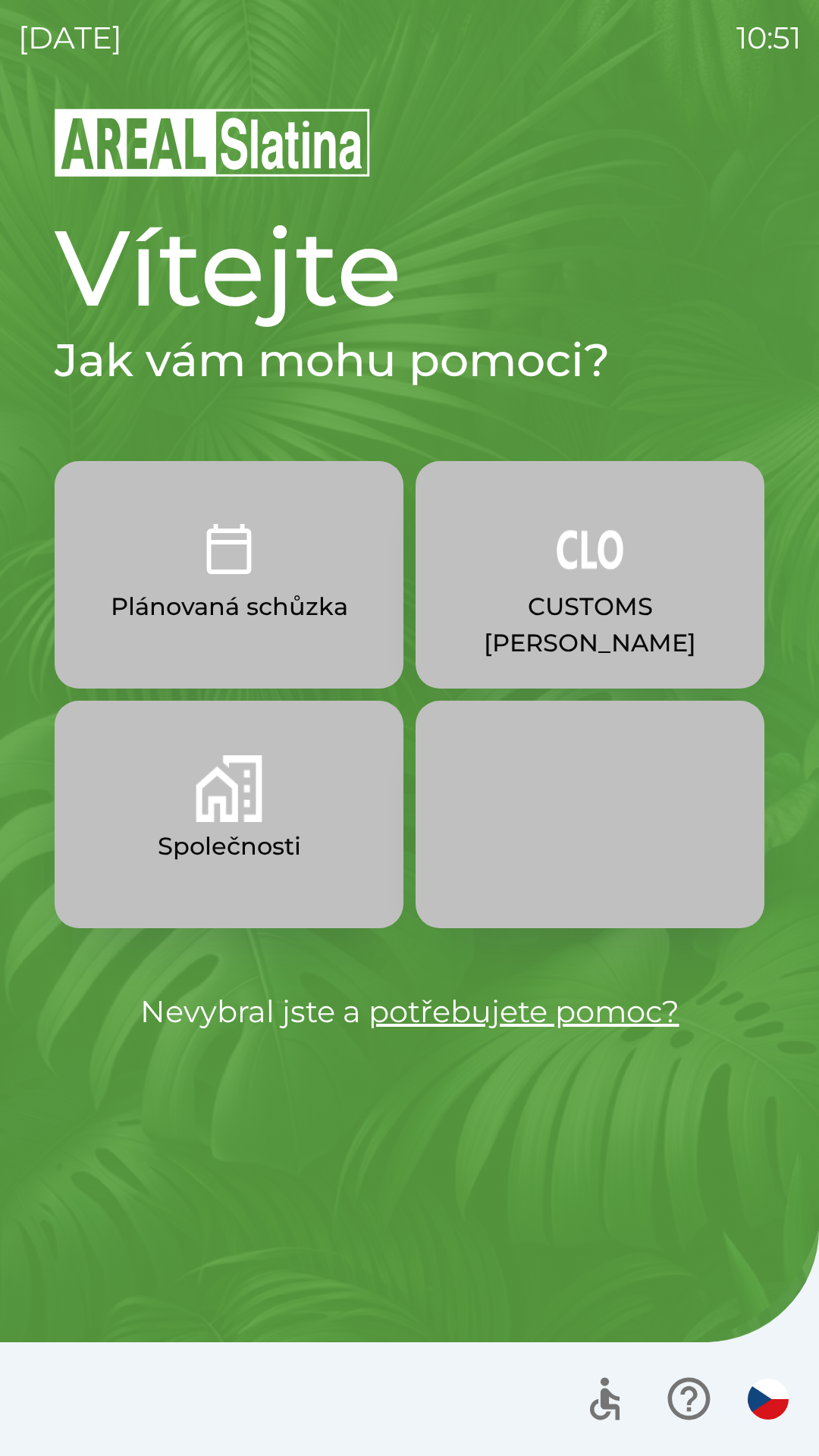
click at [256, 817] on img "button" at bounding box center [228, 789] width 66 height 66
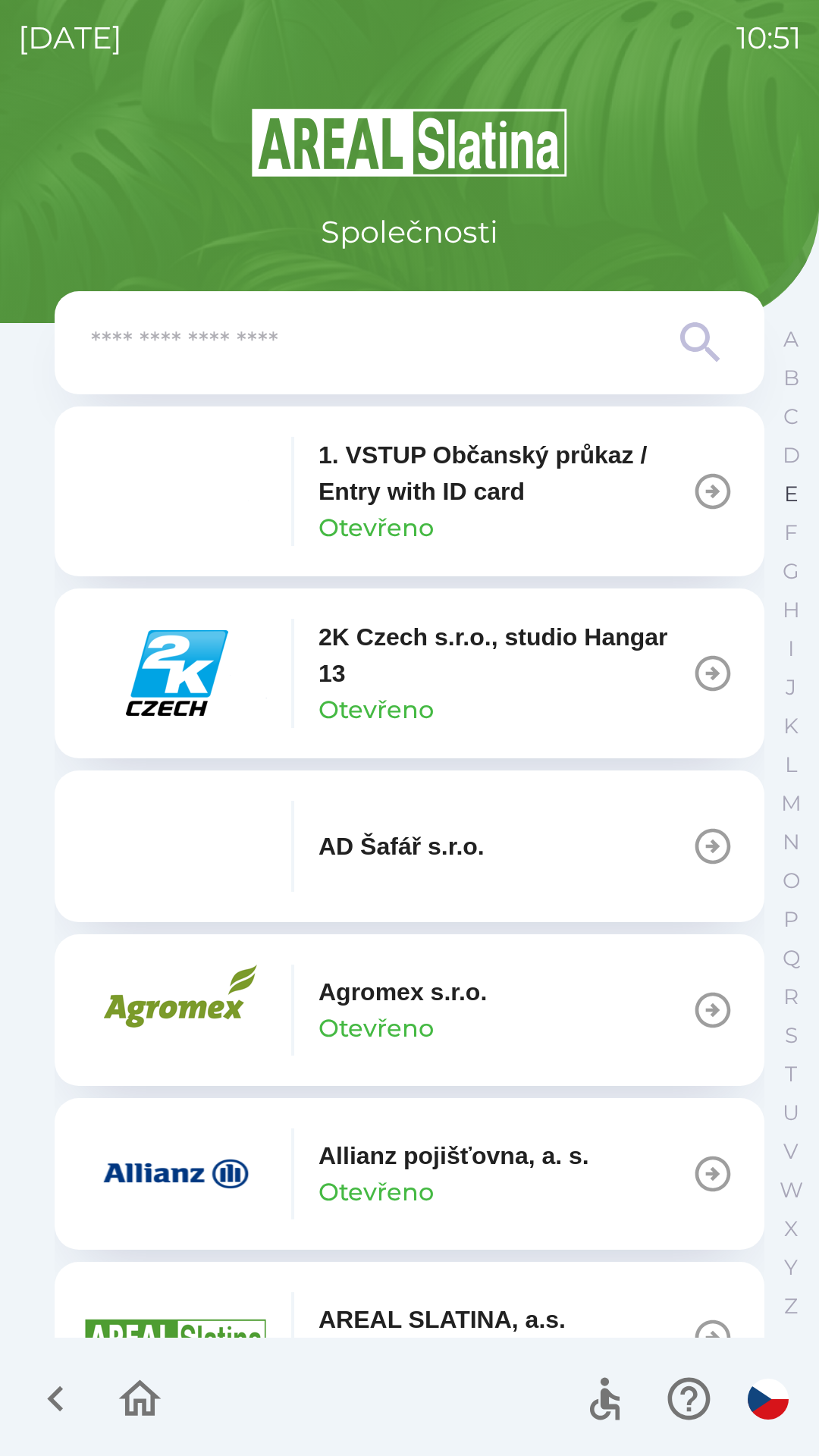
click at [785, 495] on p "E" at bounding box center [791, 494] width 15 height 27
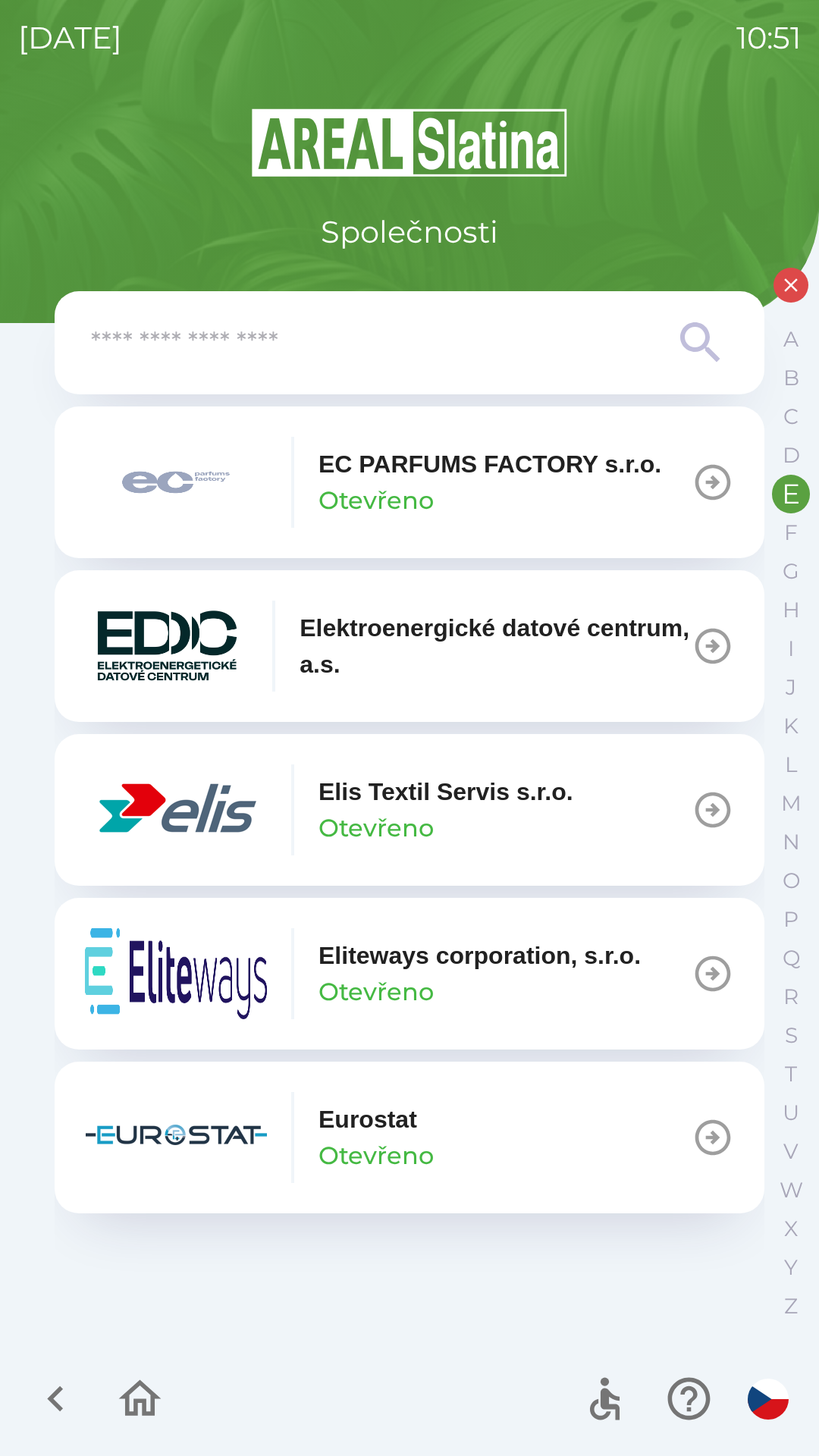
click at [441, 806] on p "Elis Textil Servis s.r.o." at bounding box center [445, 791] width 255 height 37
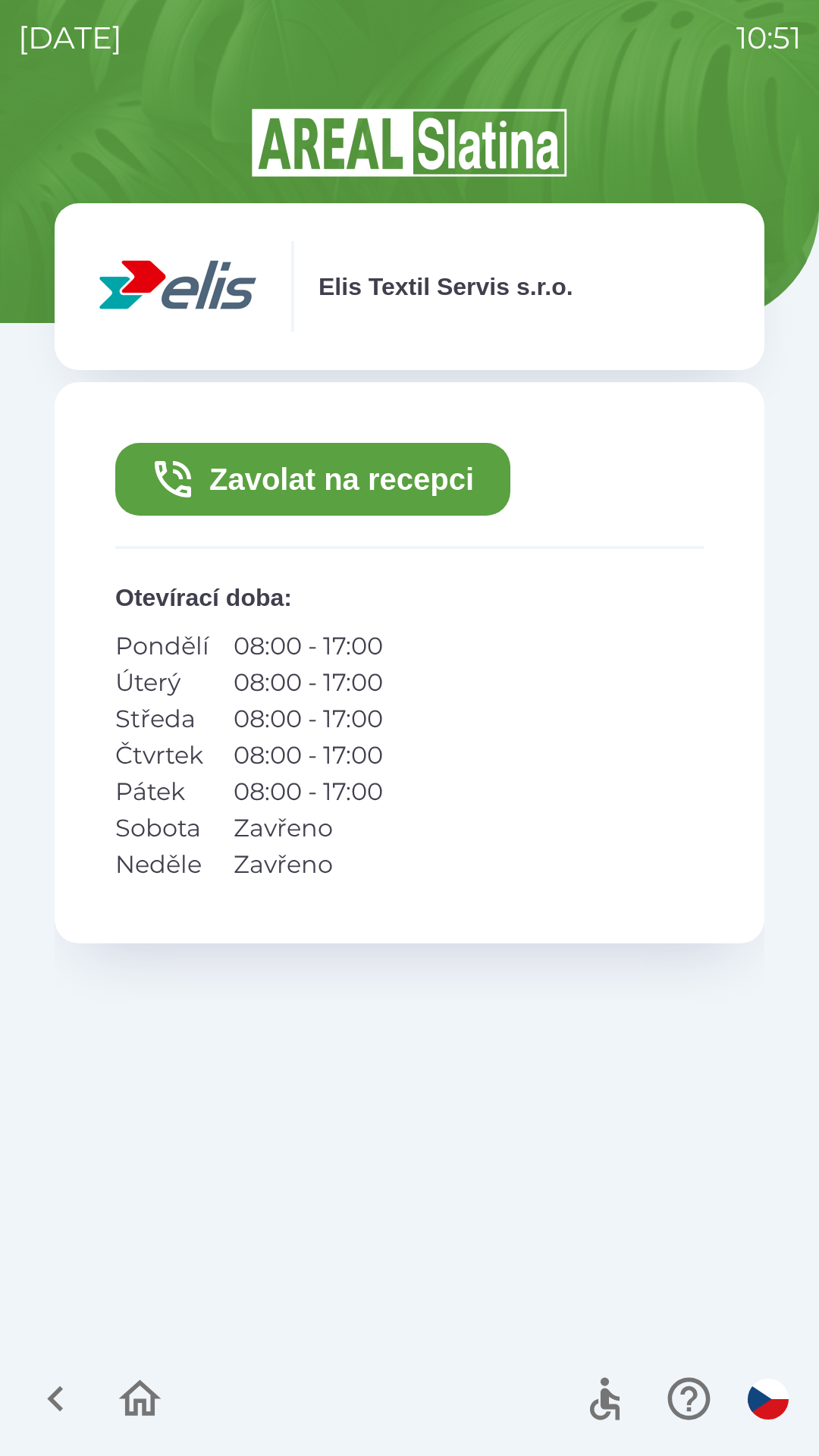
click at [435, 480] on button "Zavolat na recepci" at bounding box center [312, 479] width 395 height 72
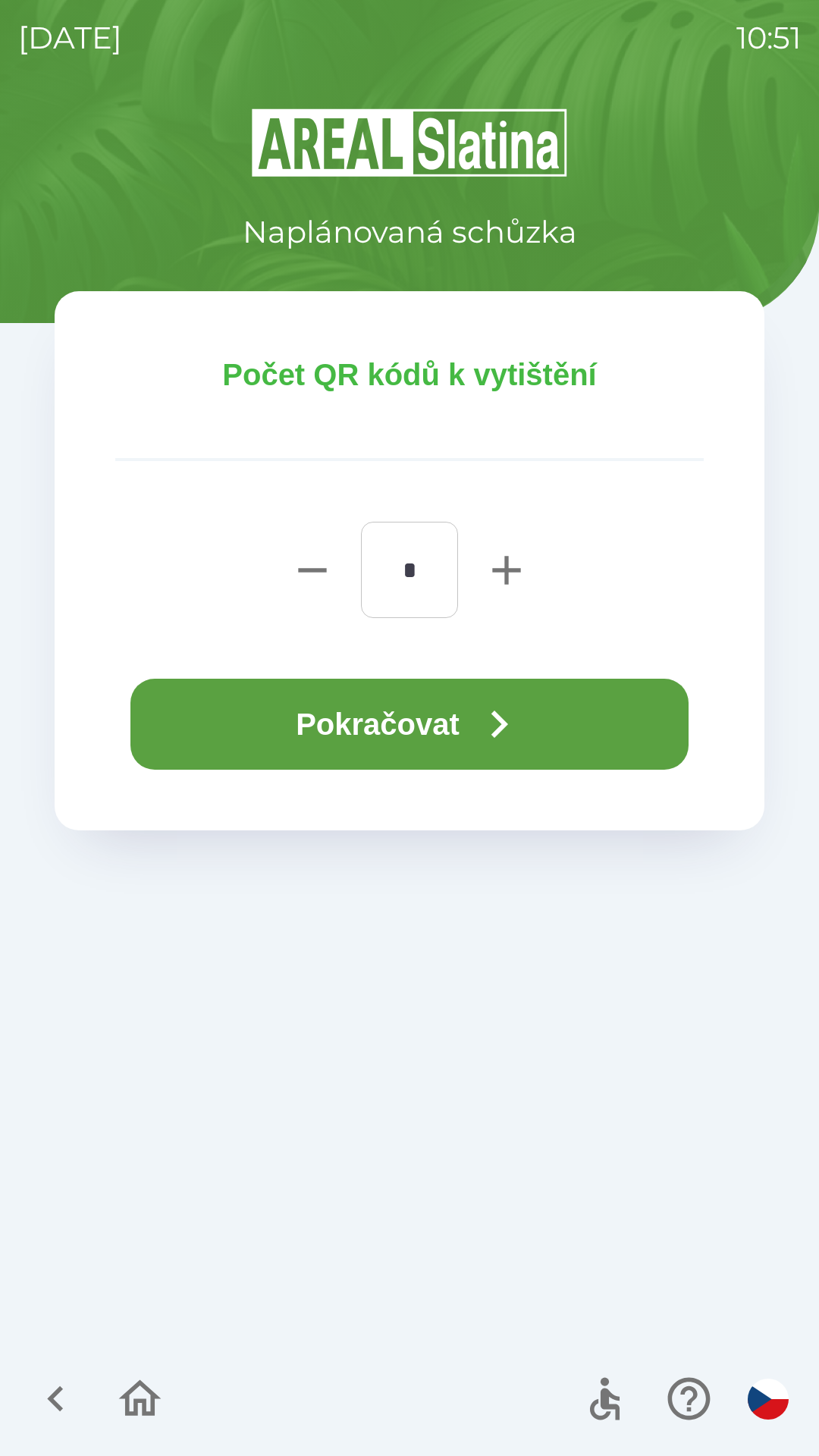
click at [449, 703] on button "Pokračovat" at bounding box center [410, 724] width 558 height 91
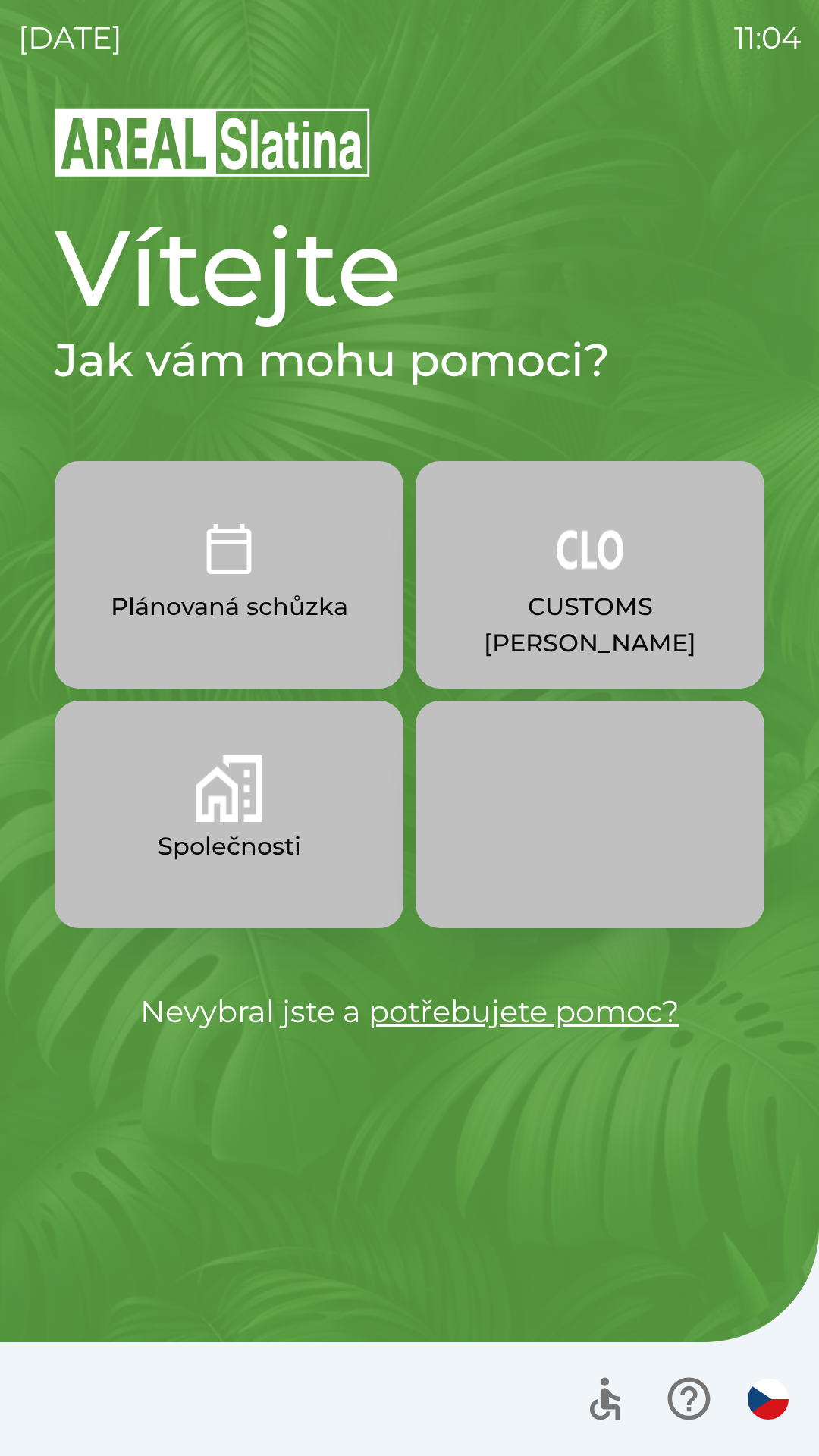
click at [262, 800] on img "button" at bounding box center [228, 789] width 66 height 66
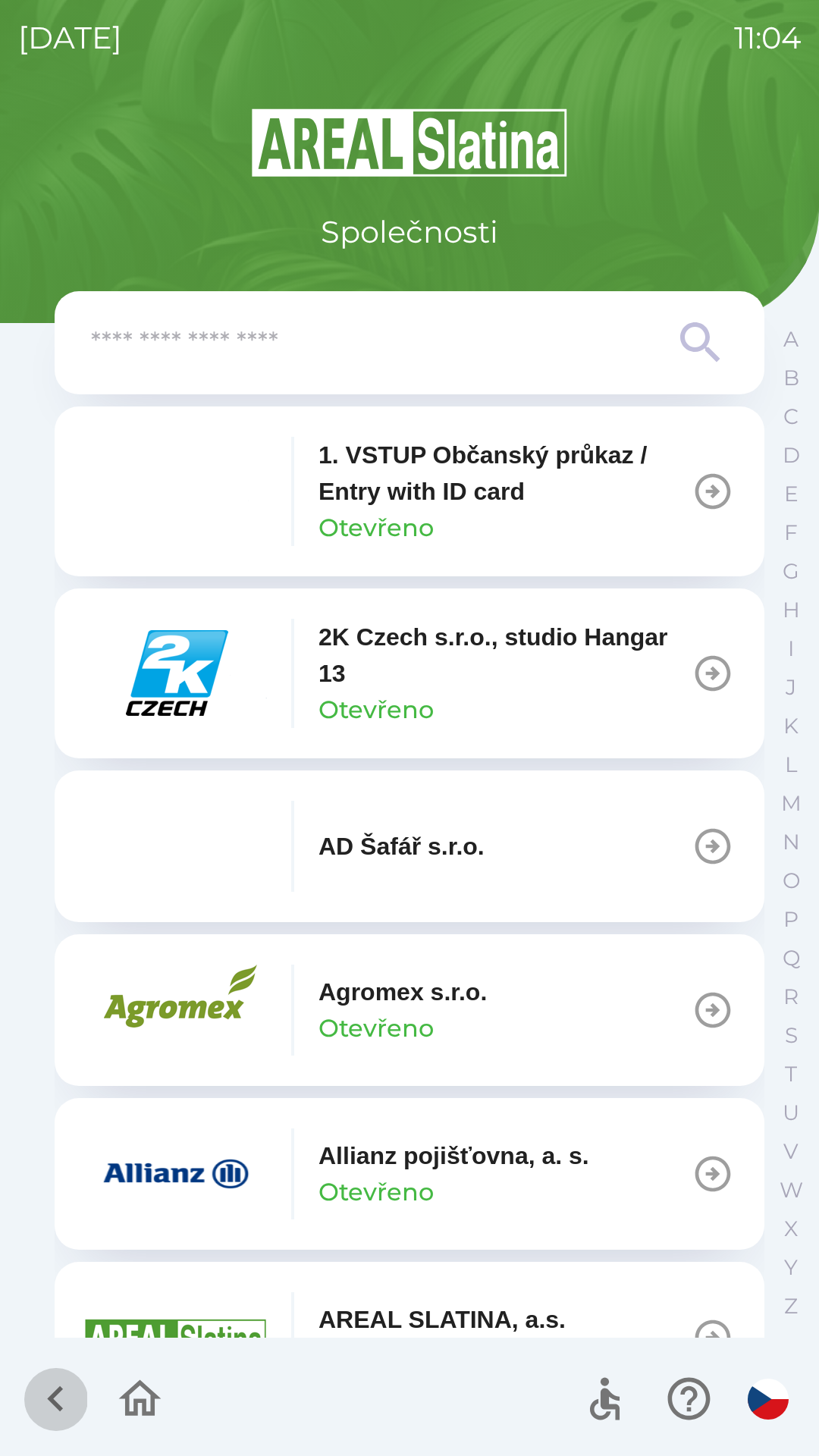
click at [46, 1404] on icon "button" at bounding box center [56, 1398] width 51 height 51
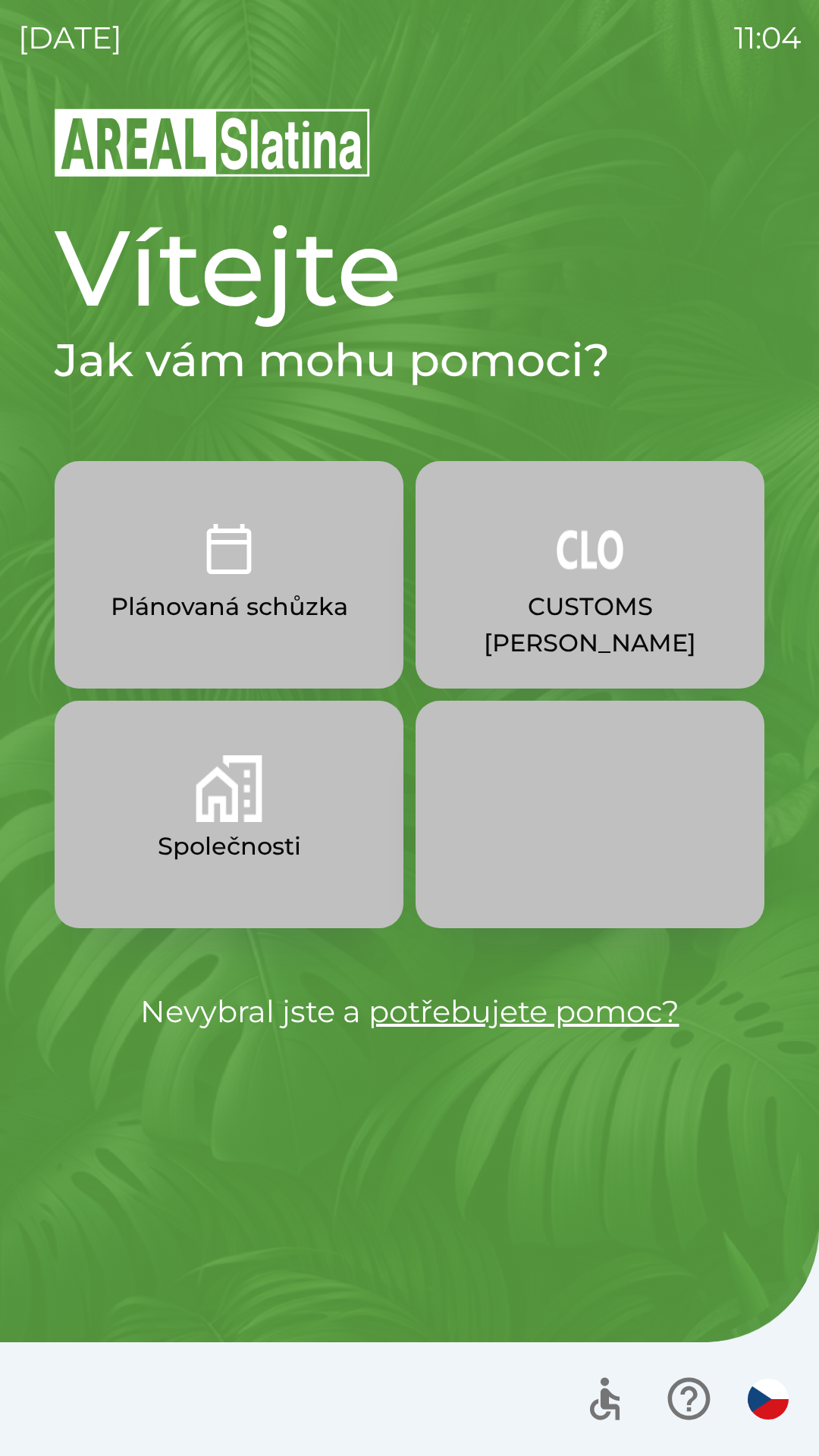
click at [586, 577] on img "button" at bounding box center [589, 548] width 66 height 66
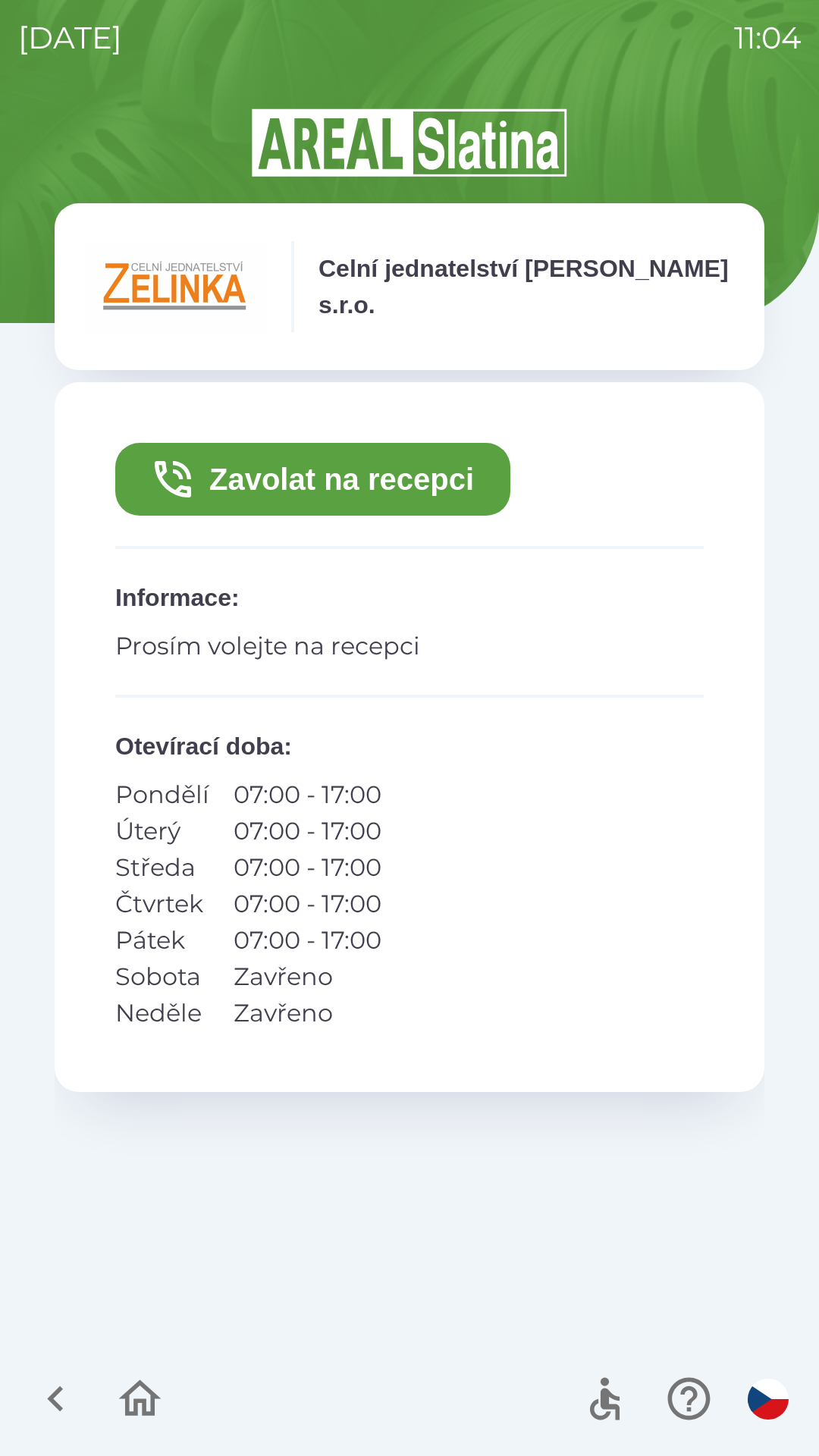
click at [369, 485] on button "Zavolat na recepci" at bounding box center [312, 479] width 395 height 72
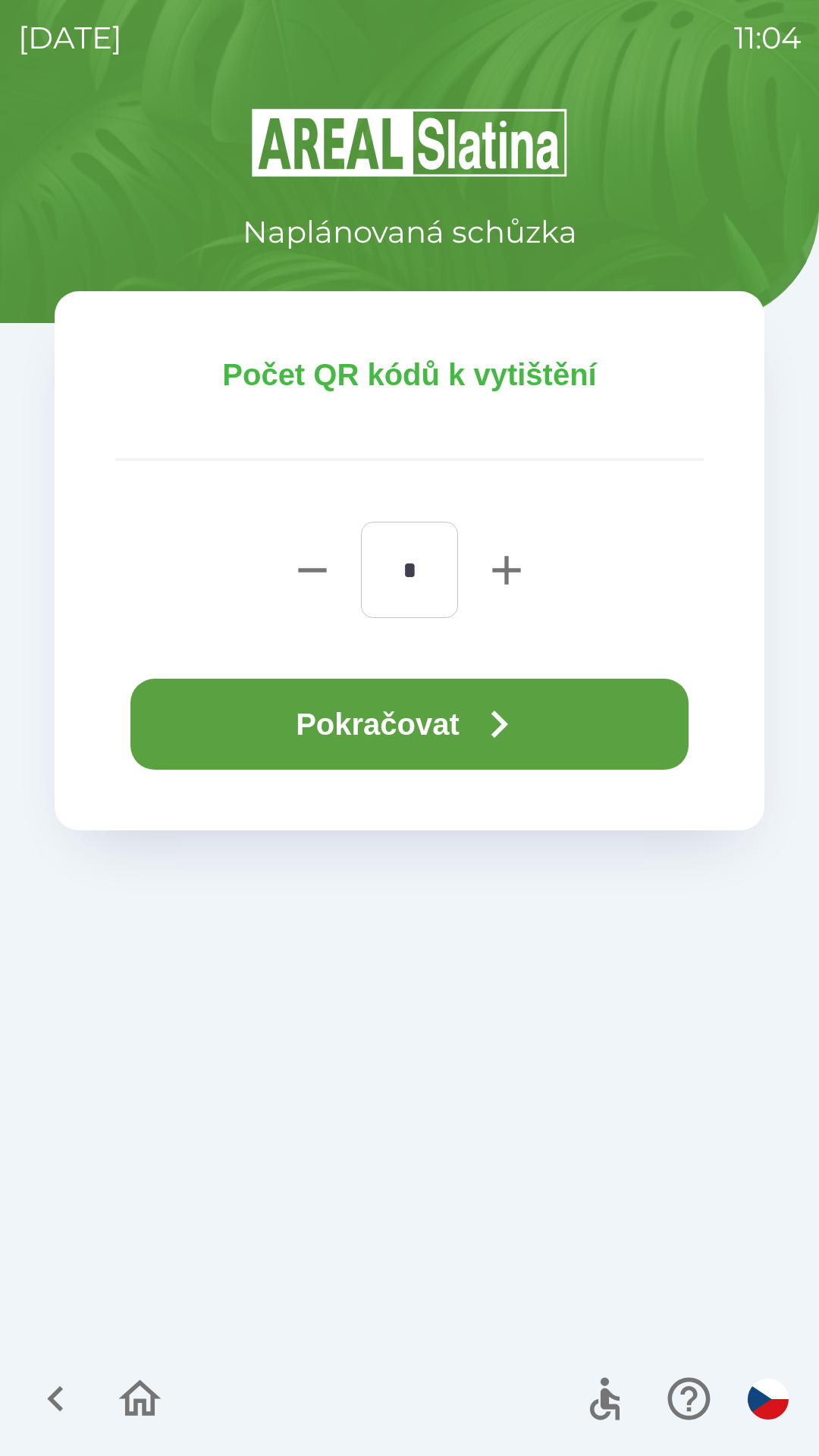
click at [457, 724] on button "Pokračovat" at bounding box center [410, 724] width 558 height 91
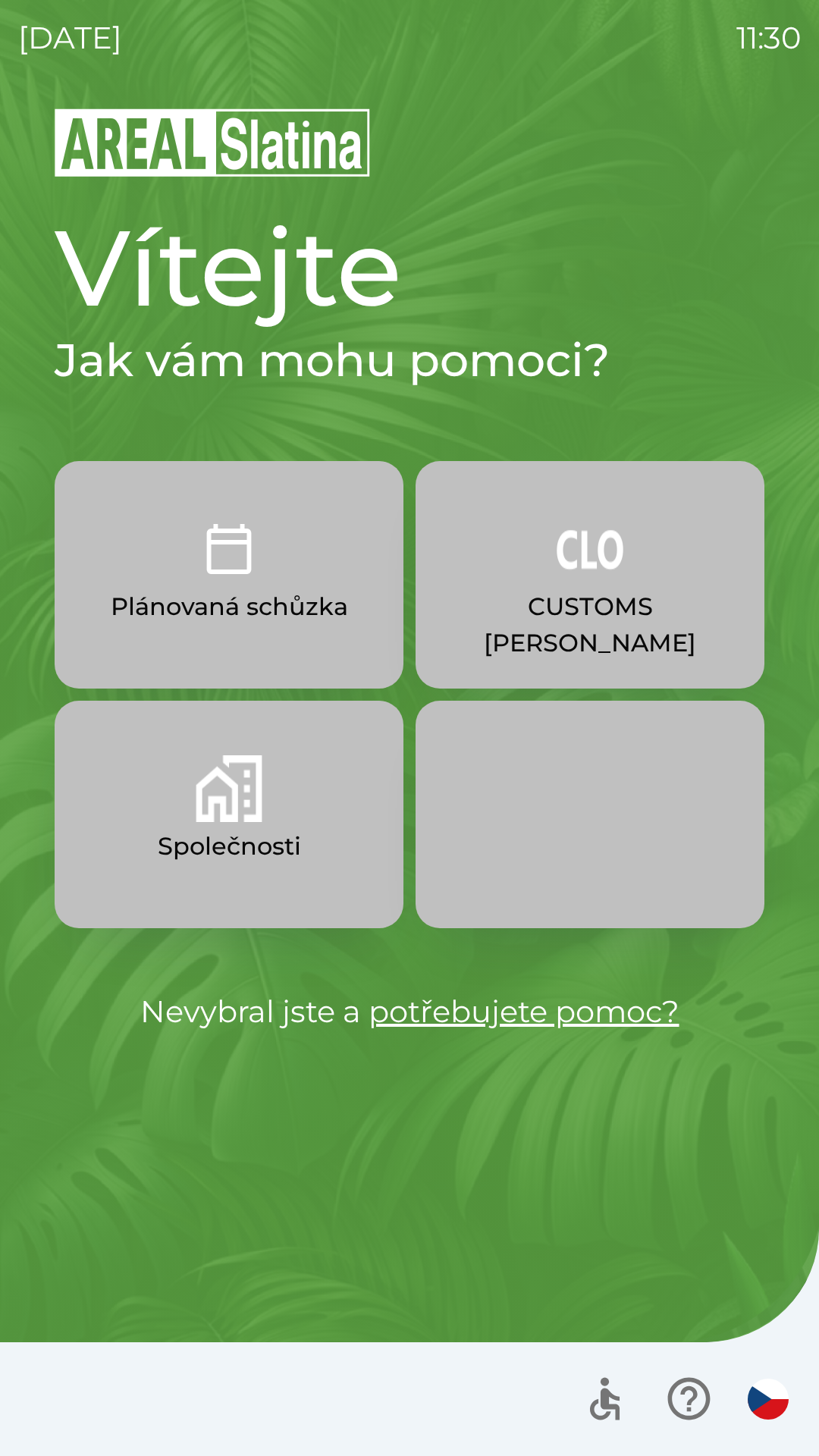
click at [583, 569] on img "button" at bounding box center [589, 548] width 66 height 66
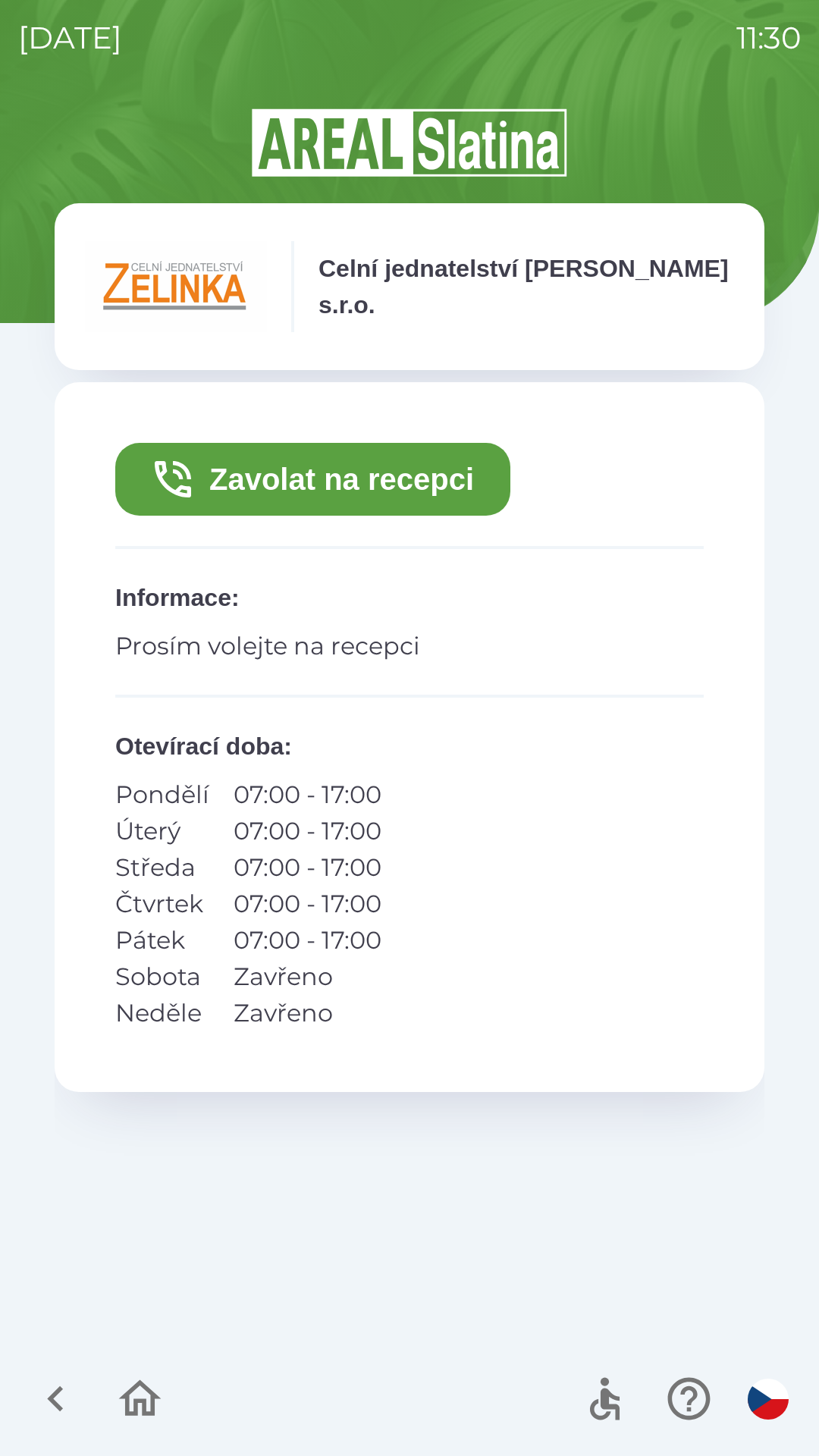
click at [338, 501] on button "Zavolat na recepci" at bounding box center [312, 479] width 395 height 72
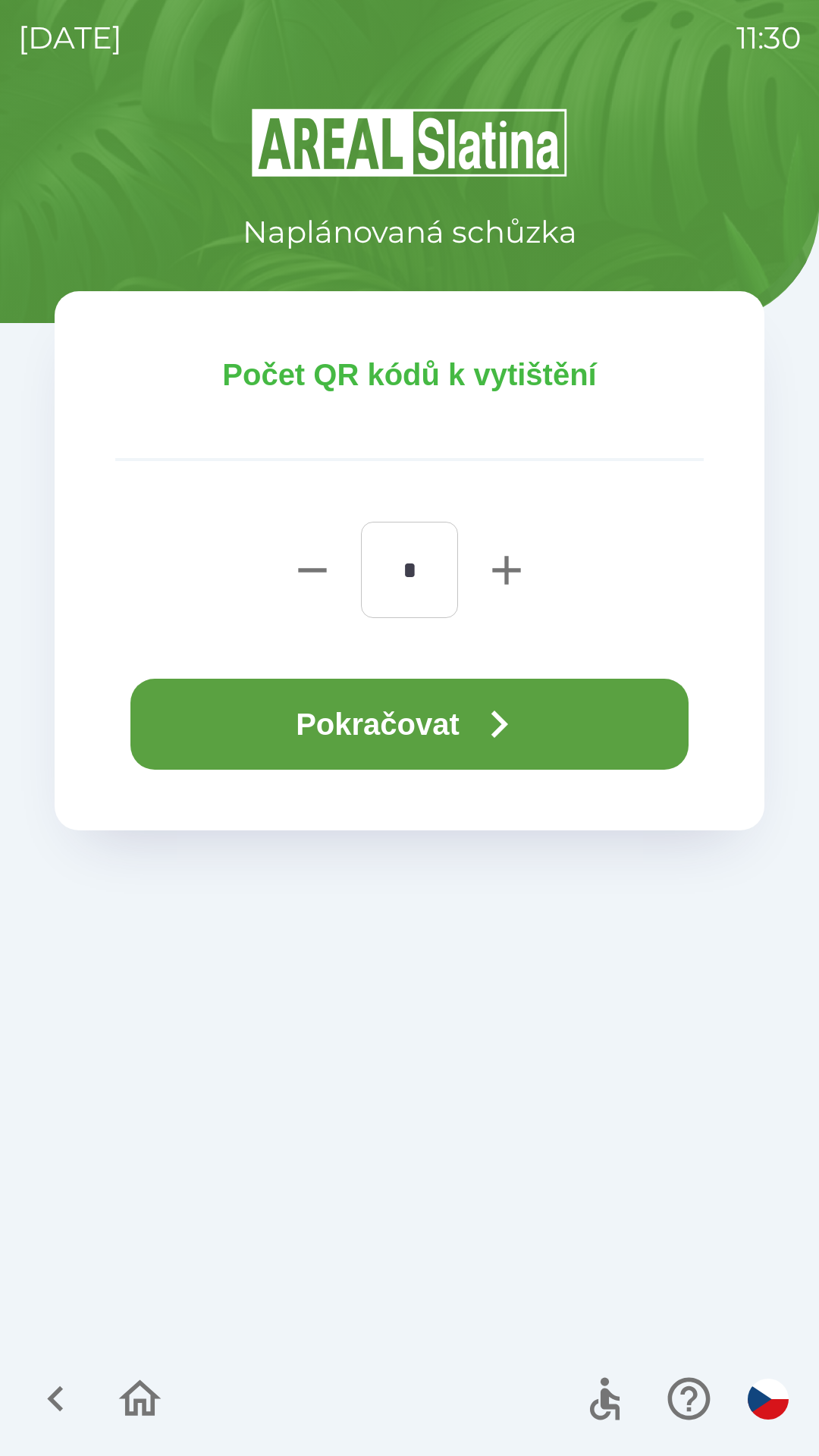
click at [402, 735] on button "Pokračovat" at bounding box center [410, 724] width 558 height 91
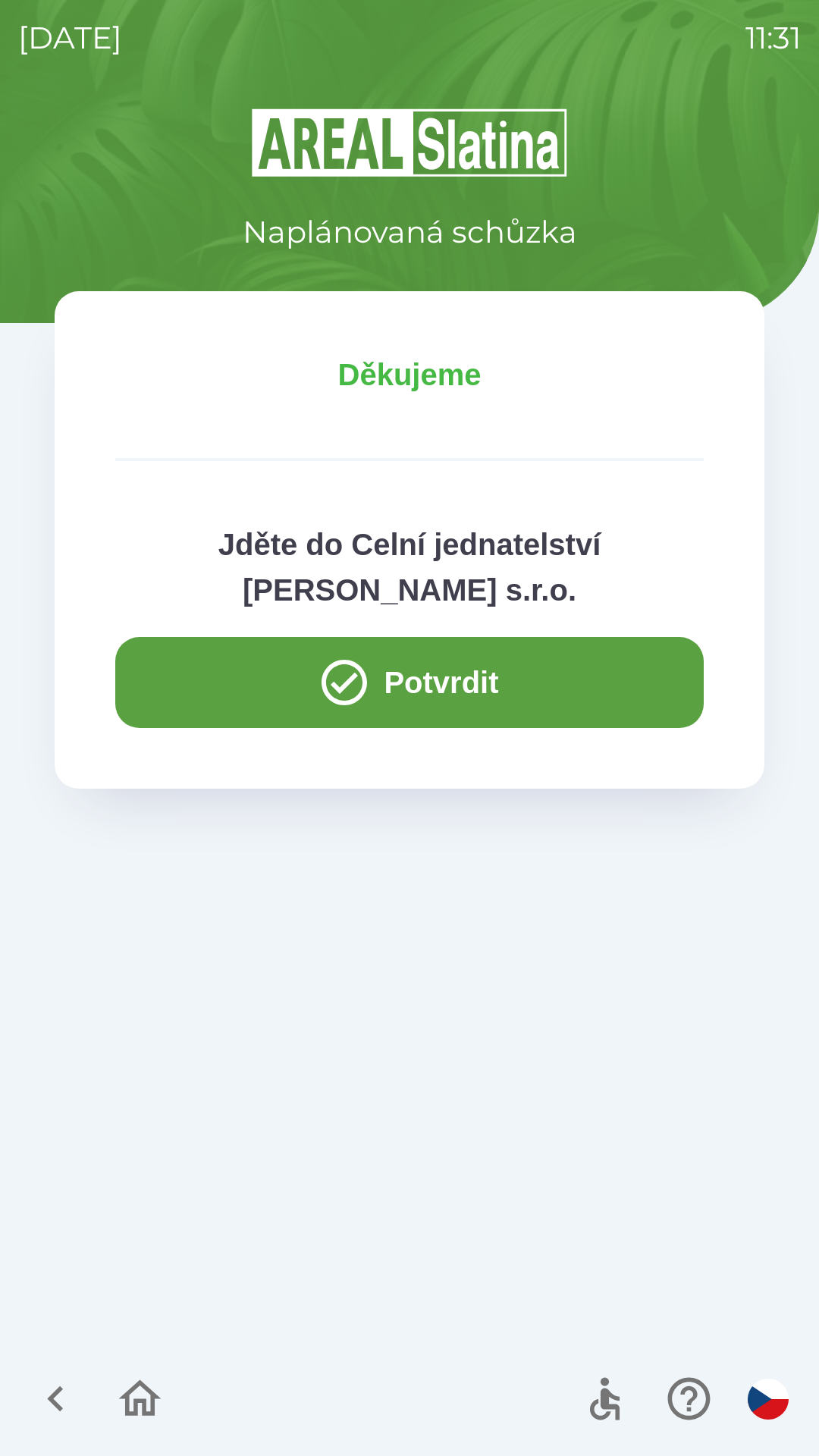
click at [176, 672] on button "Potvrdit" at bounding box center [409, 682] width 588 height 91
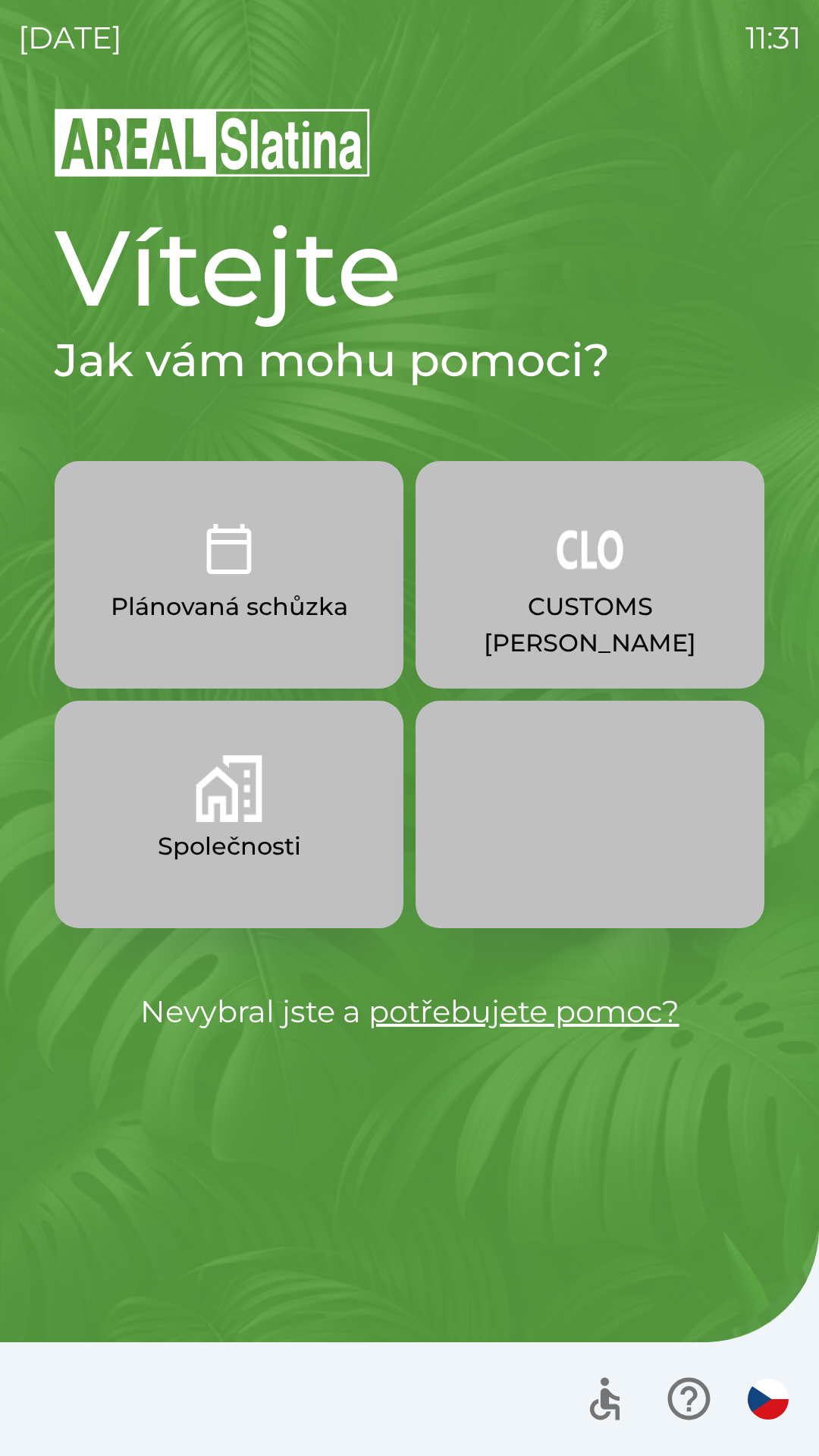
click at [292, 795] on button "Společnosti" at bounding box center [229, 814] width 349 height 227
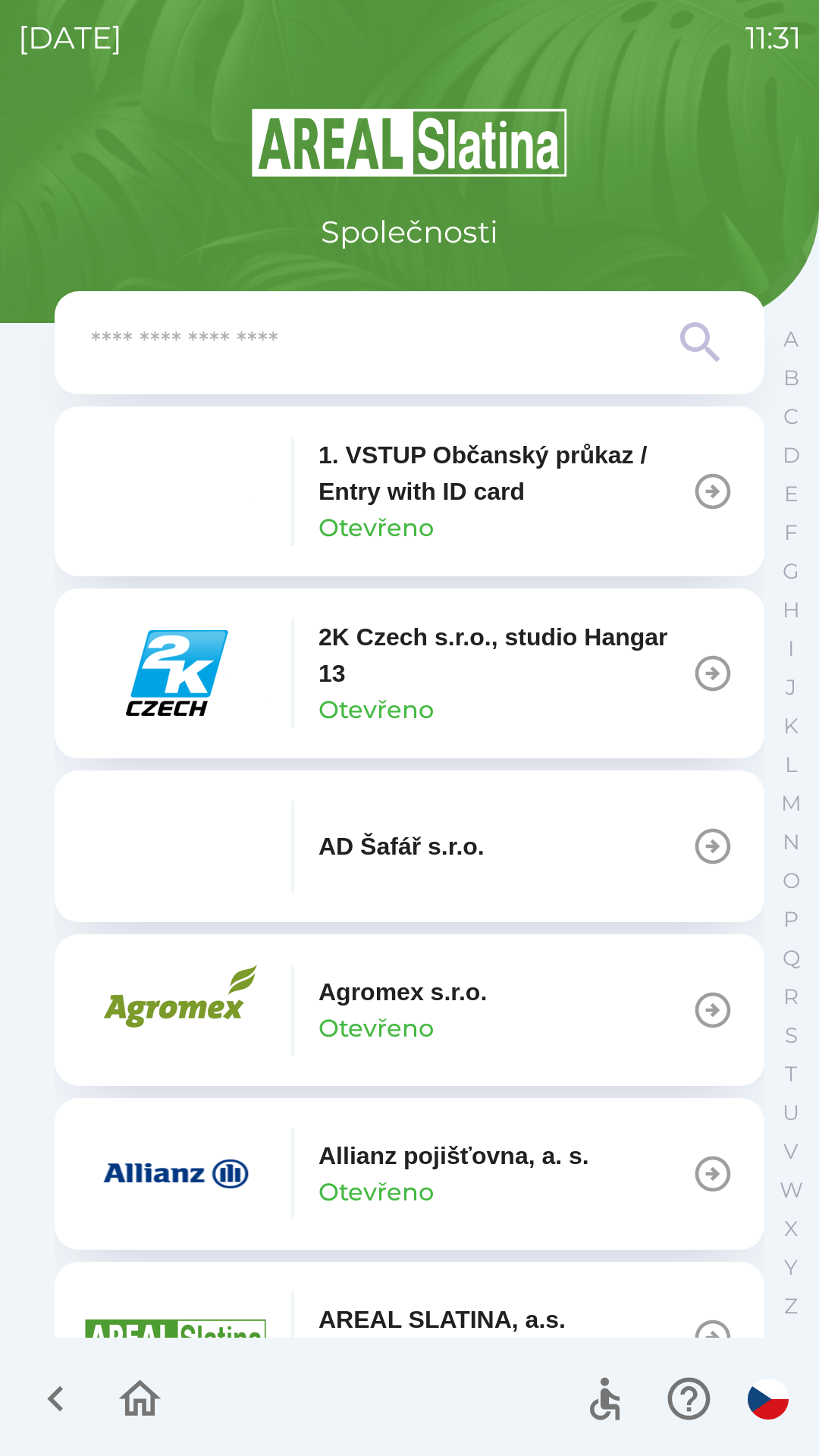
click at [460, 1011] on div "Agromex s.r.o. Otevřeno" at bounding box center [403, 1010] width 169 height 72
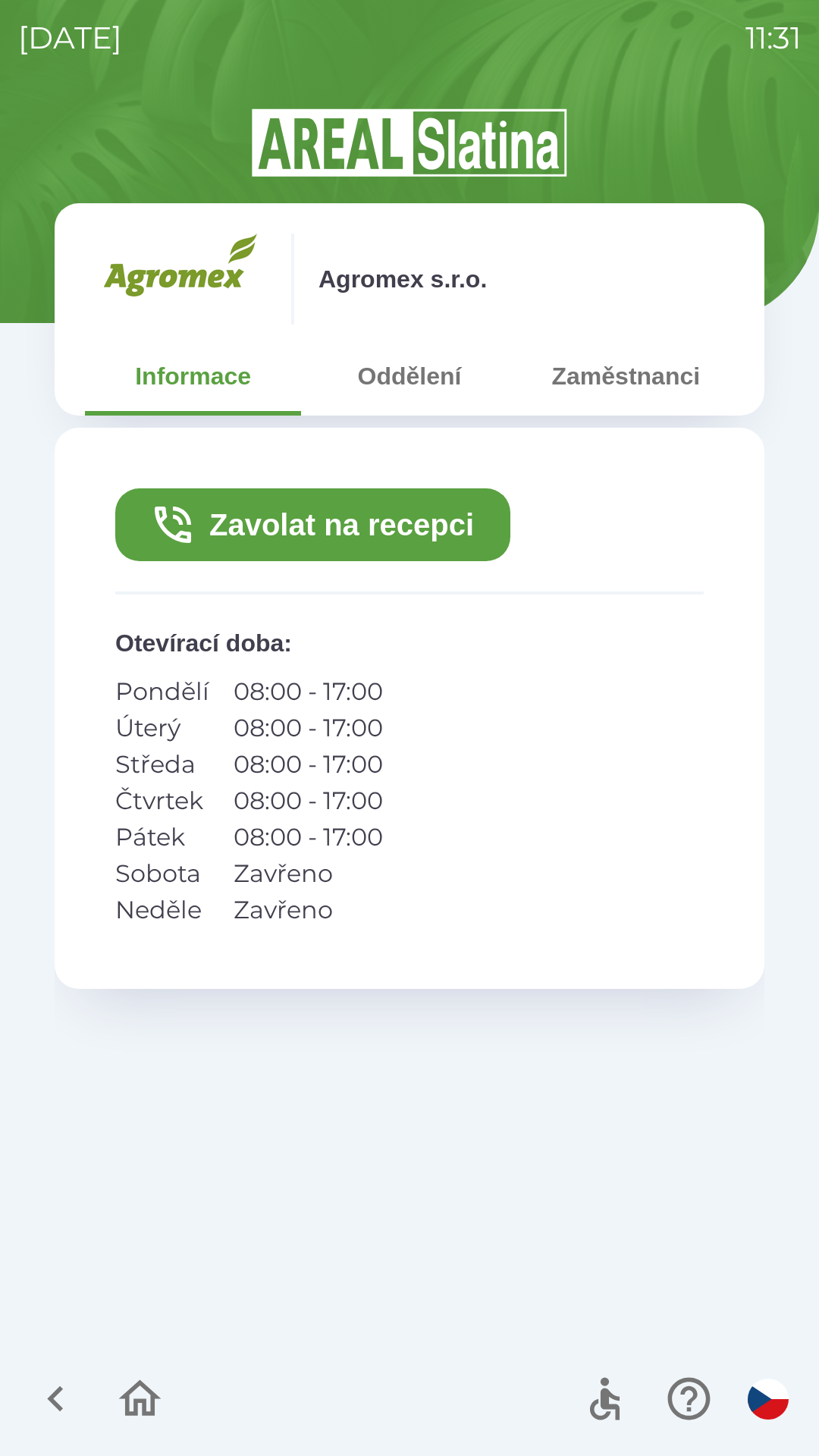
click at [405, 538] on button "Zavolat na recepci" at bounding box center [312, 524] width 395 height 72
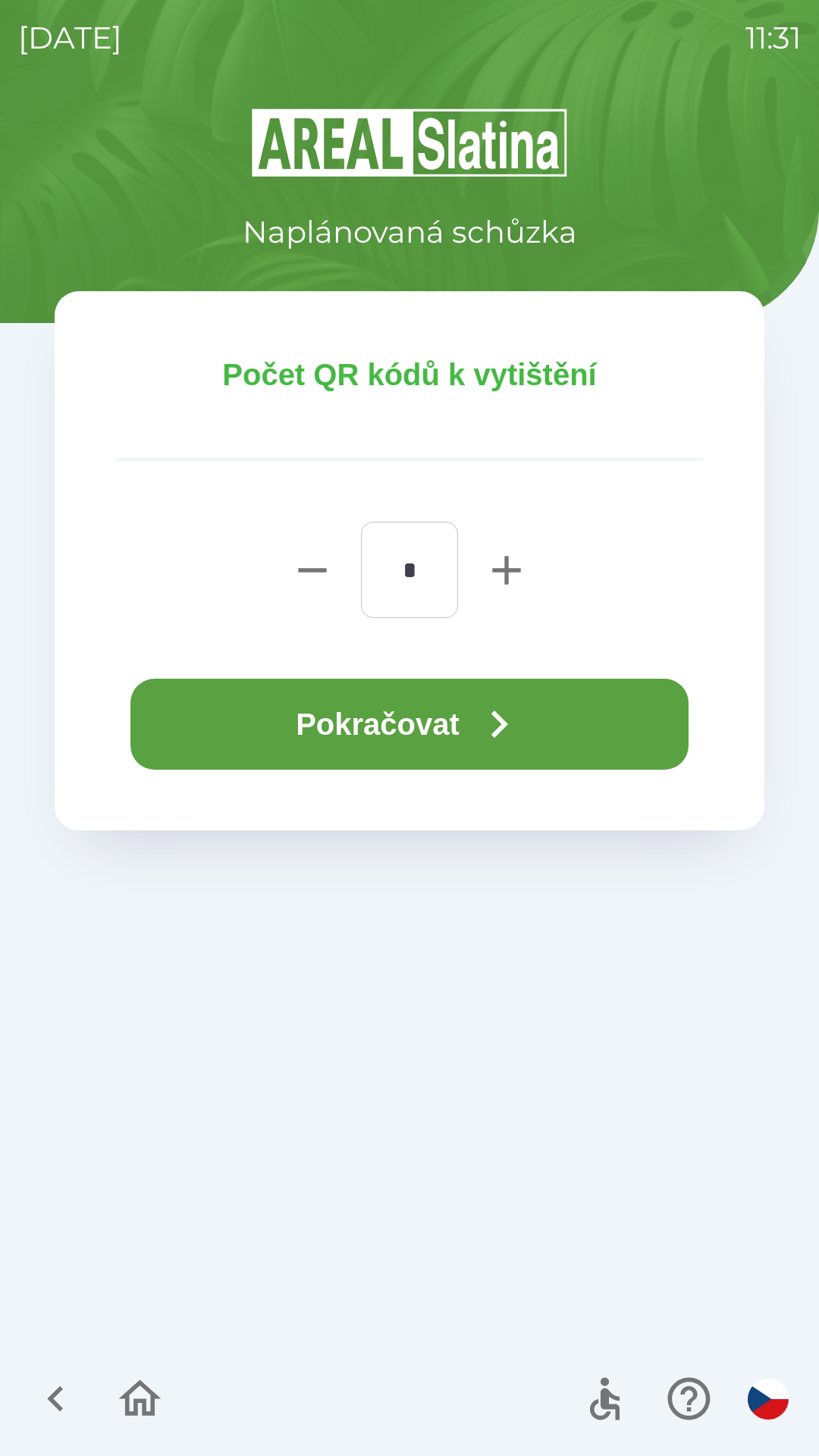
click at [412, 721] on button "Pokračovat" at bounding box center [410, 724] width 558 height 91
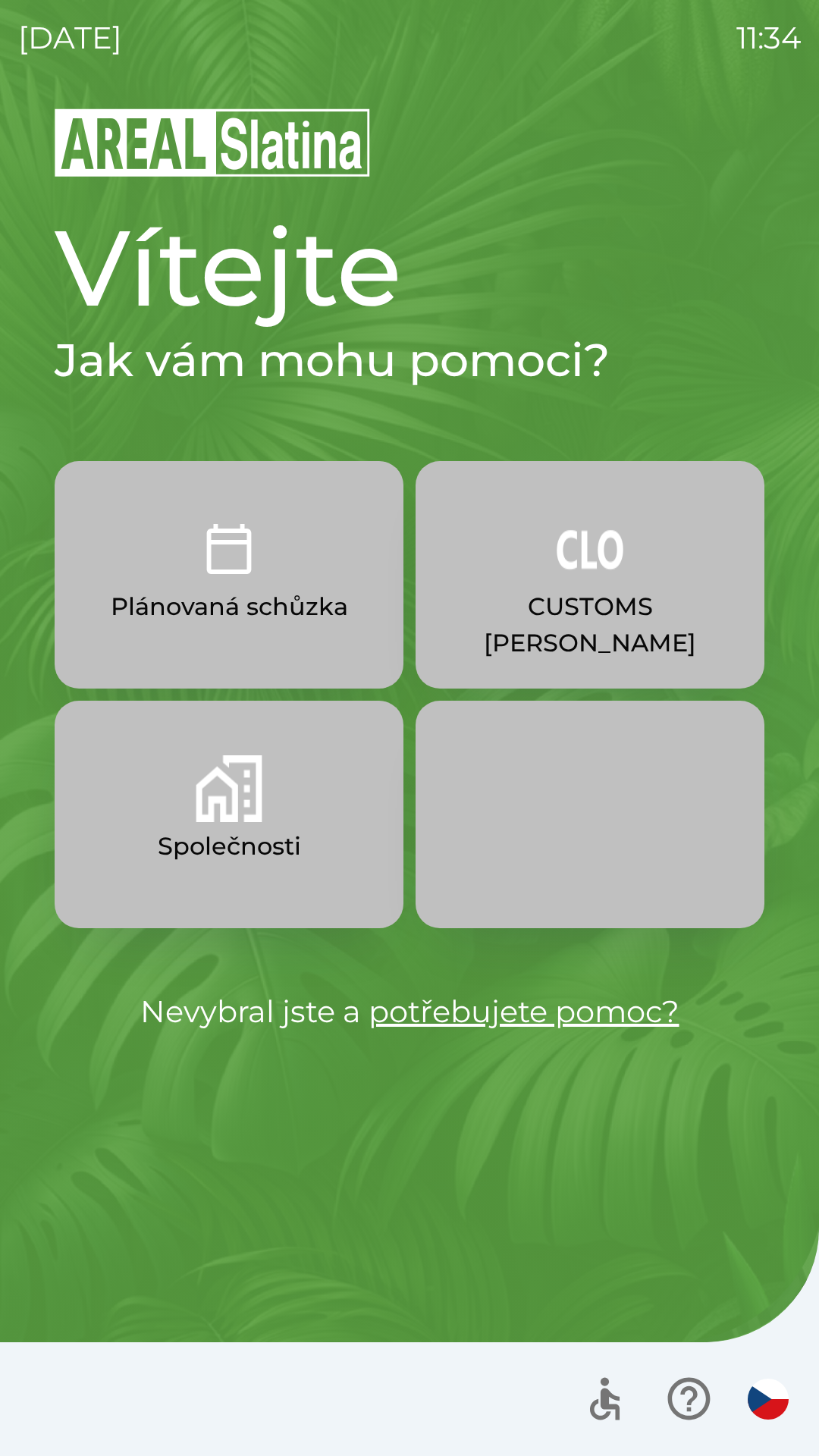
click at [627, 620] on p "CUSTOMS [PERSON_NAME]" at bounding box center [590, 624] width 276 height 72
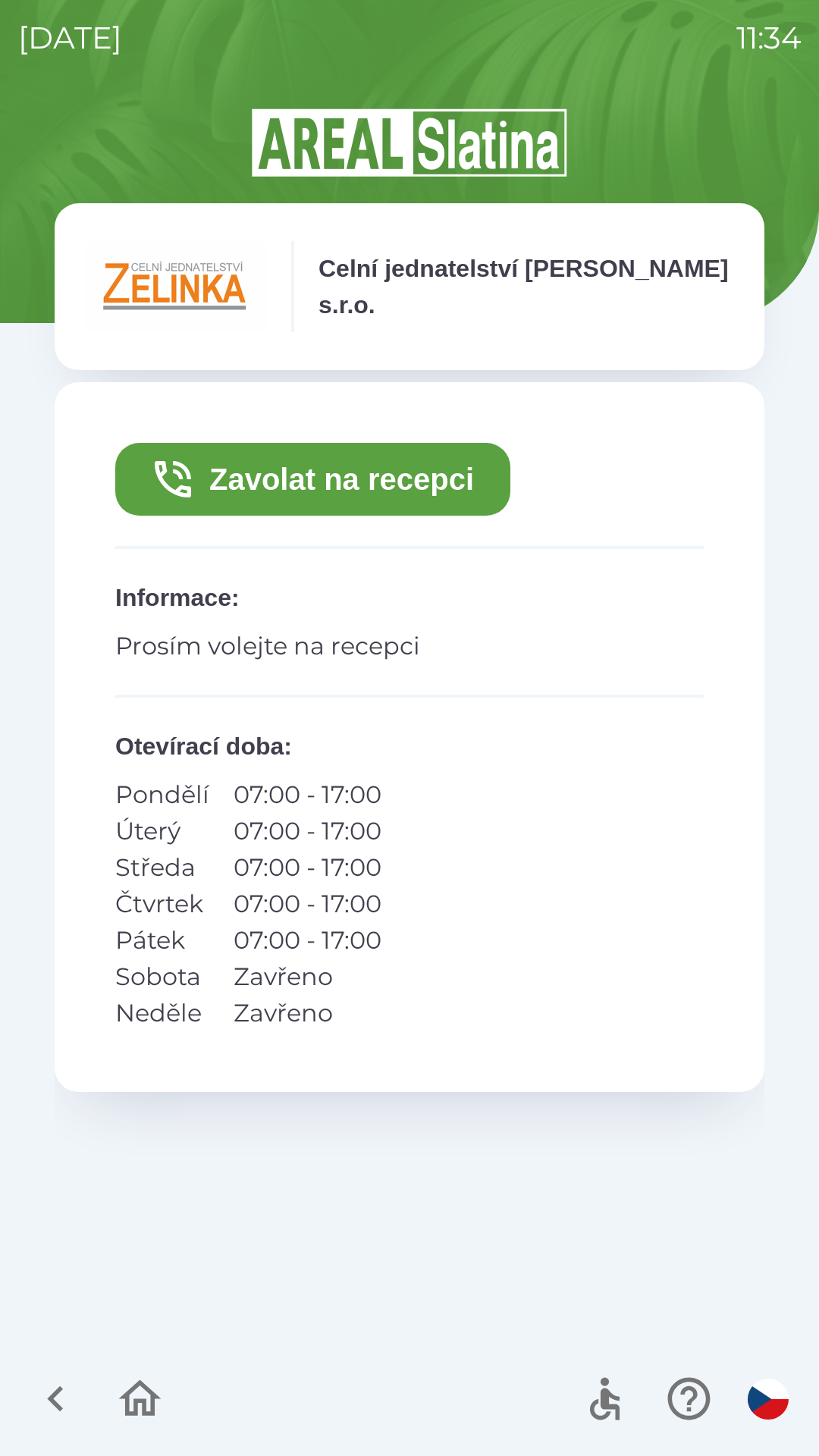
click at [41, 1412] on icon "button" at bounding box center [56, 1398] width 51 height 51
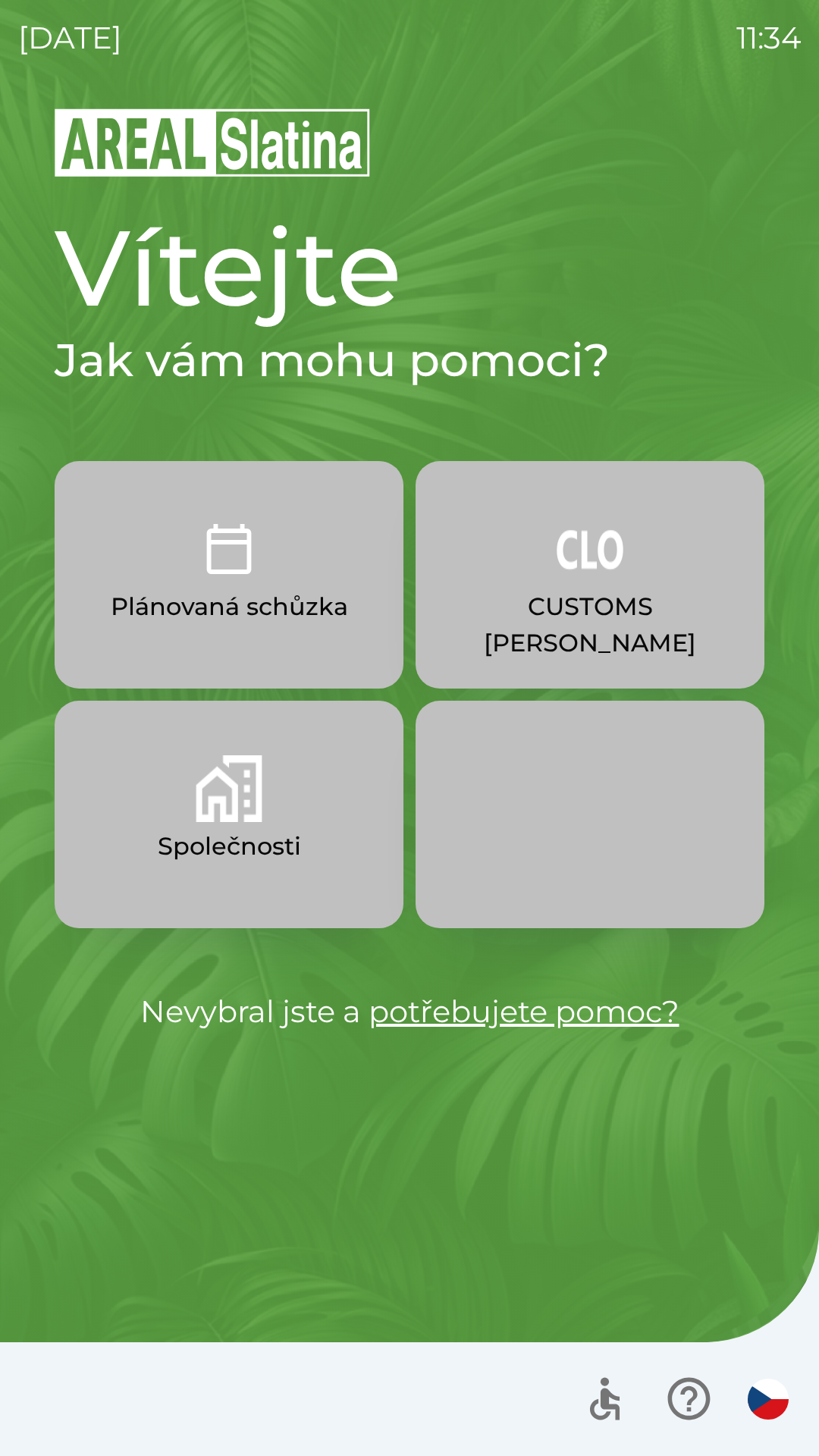
click at [185, 822] on button "Společnosti" at bounding box center [229, 814] width 349 height 227
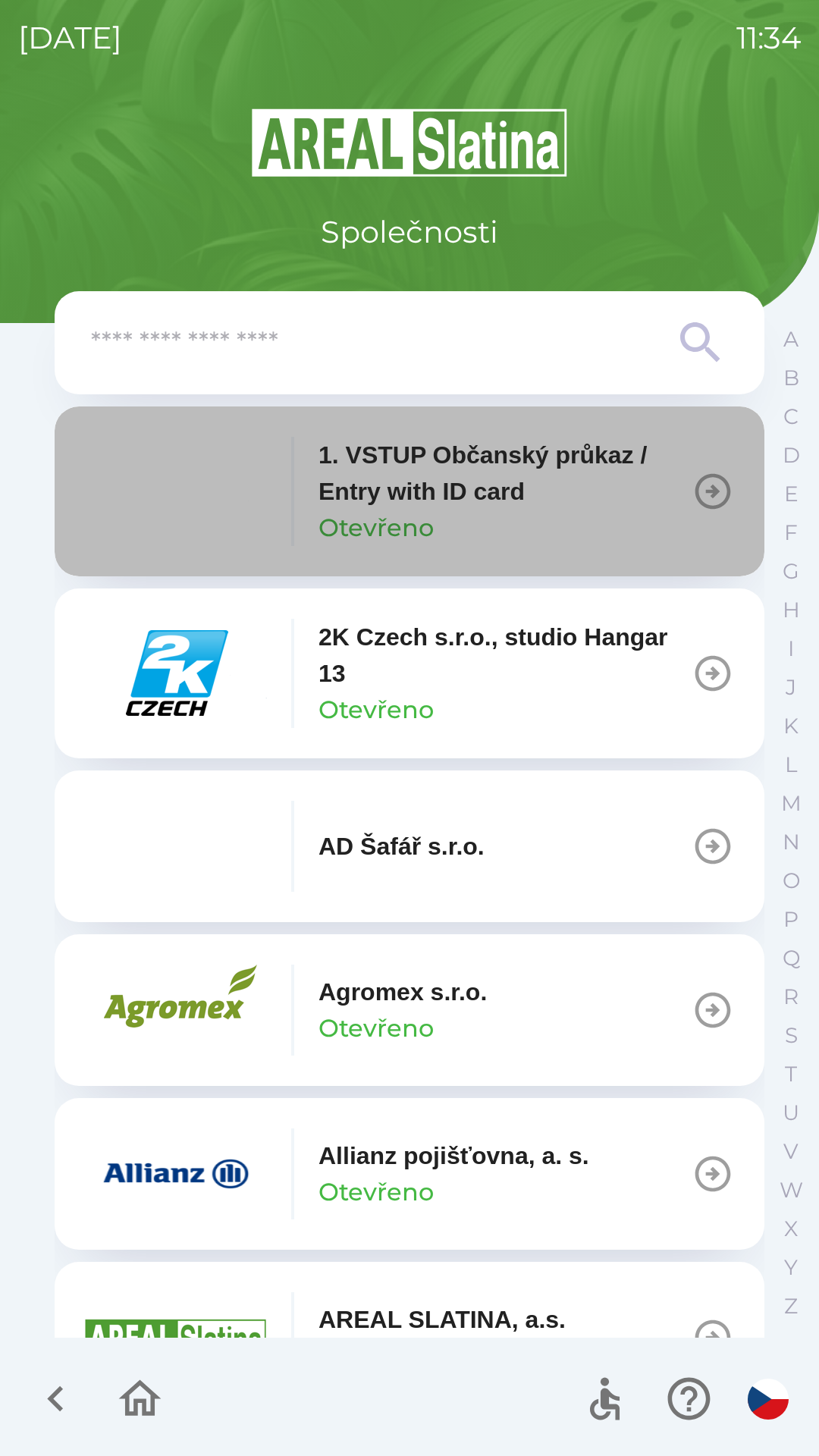
click at [459, 491] on p "1. VSTUP Občanský průkaz / Entry with ID card" at bounding box center [505, 472] width 373 height 72
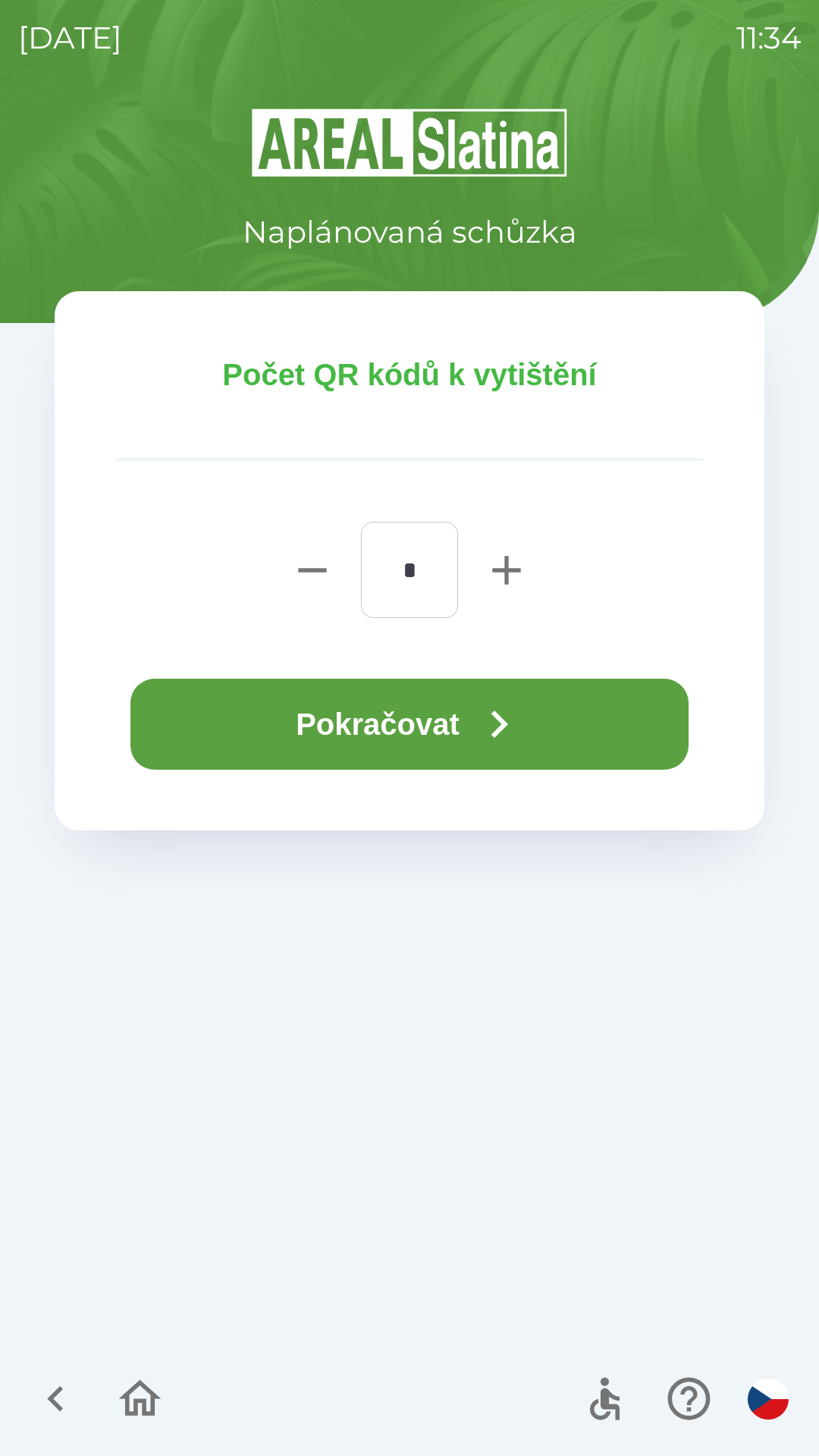
click at [290, 691] on button "Pokračovat" at bounding box center [410, 724] width 558 height 91
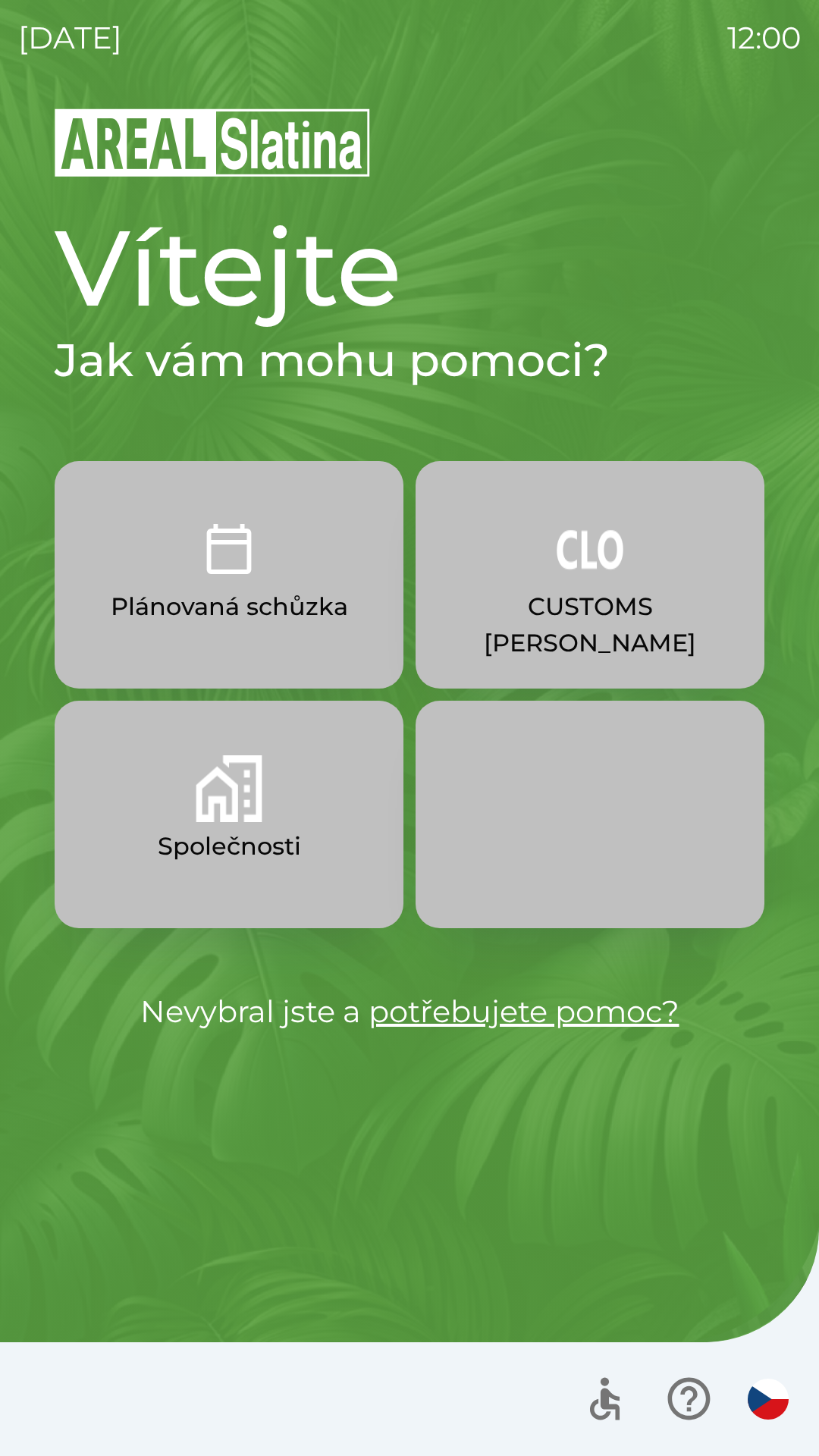
click at [204, 816] on img "button" at bounding box center [228, 789] width 66 height 66
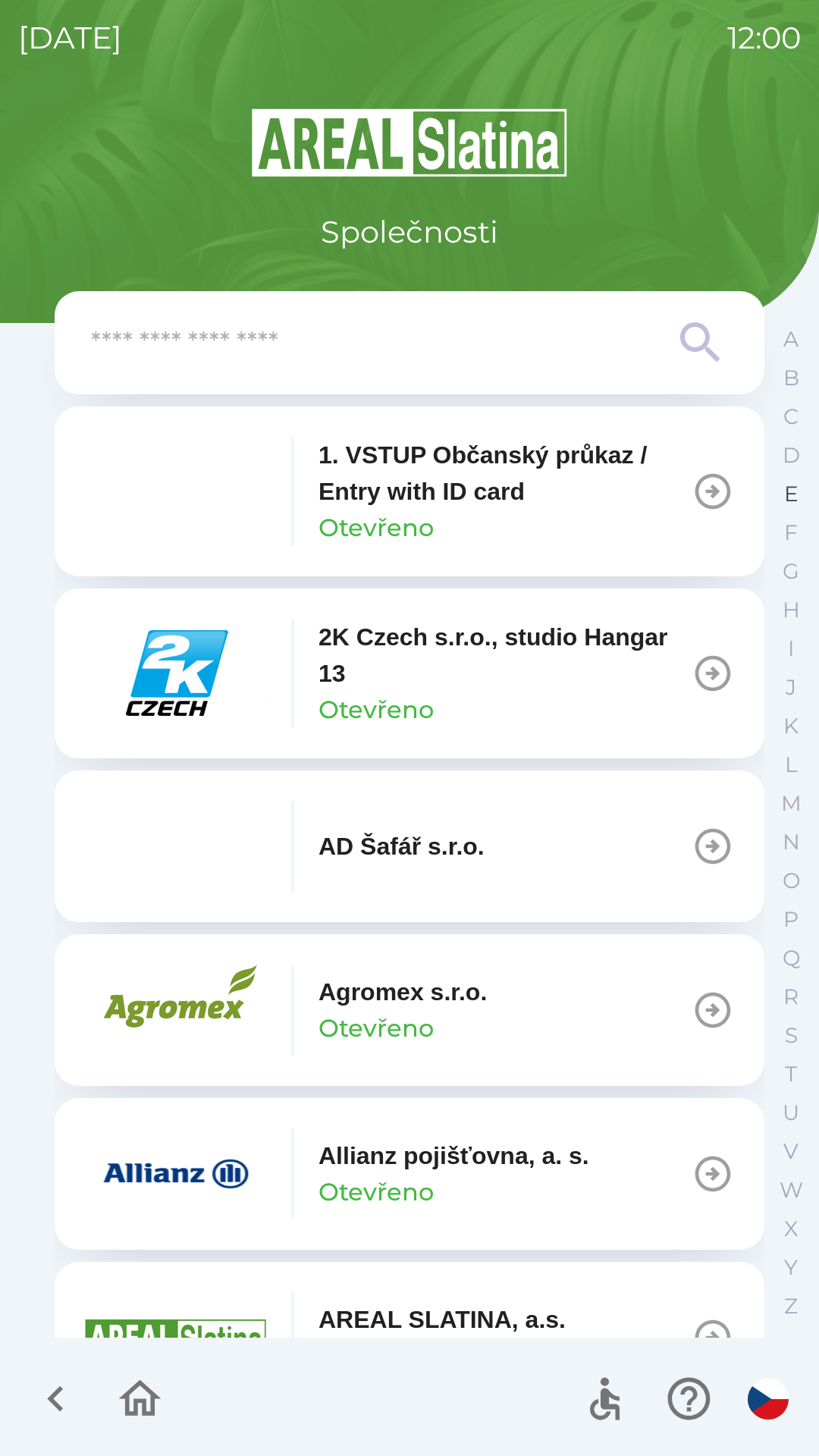
click at [784, 492] on p "E" at bounding box center [791, 494] width 15 height 27
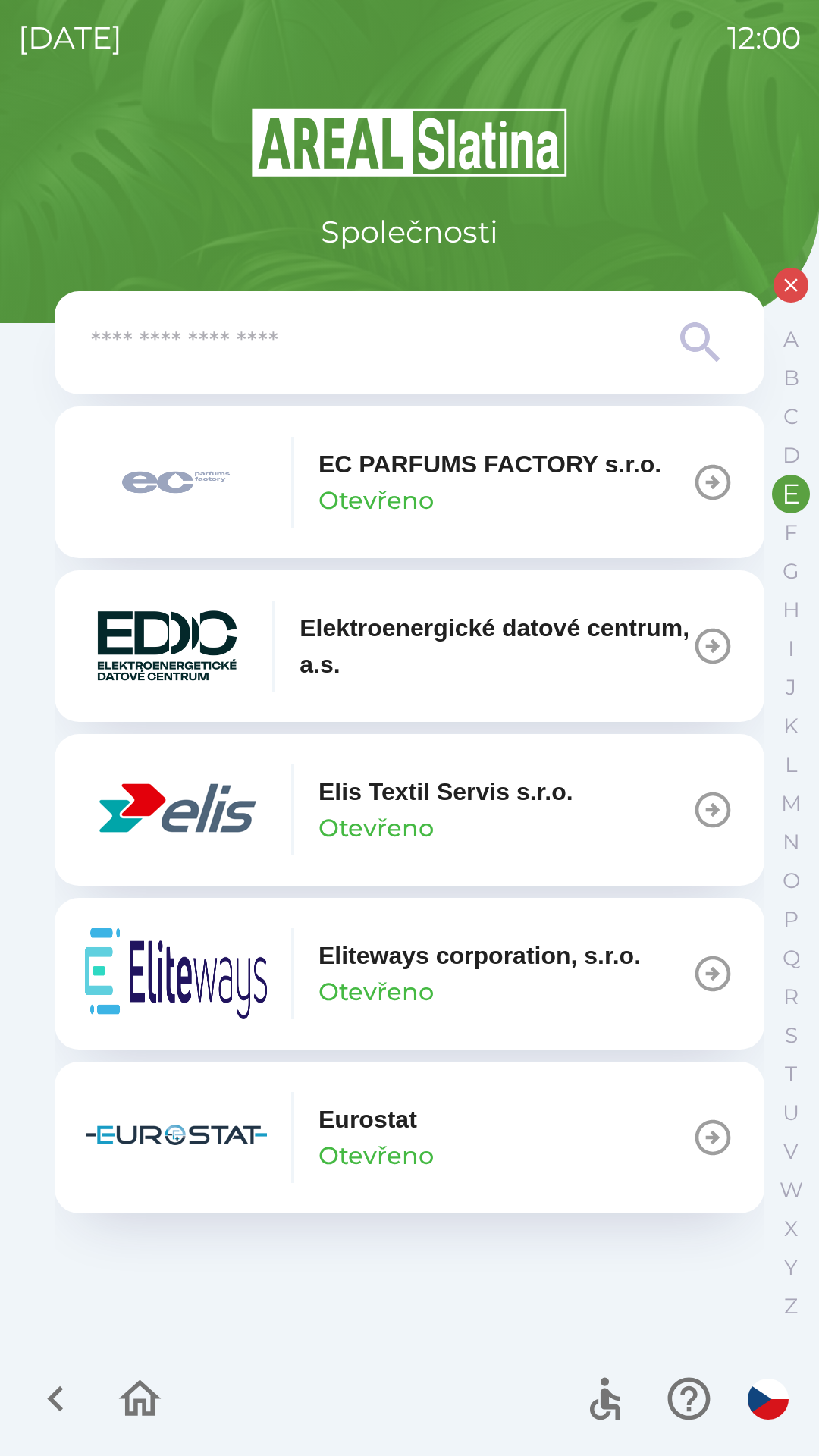
click at [436, 505] on div "EC PARFUMS FACTORY s.r.o. Otevřeno" at bounding box center [490, 482] width 343 height 72
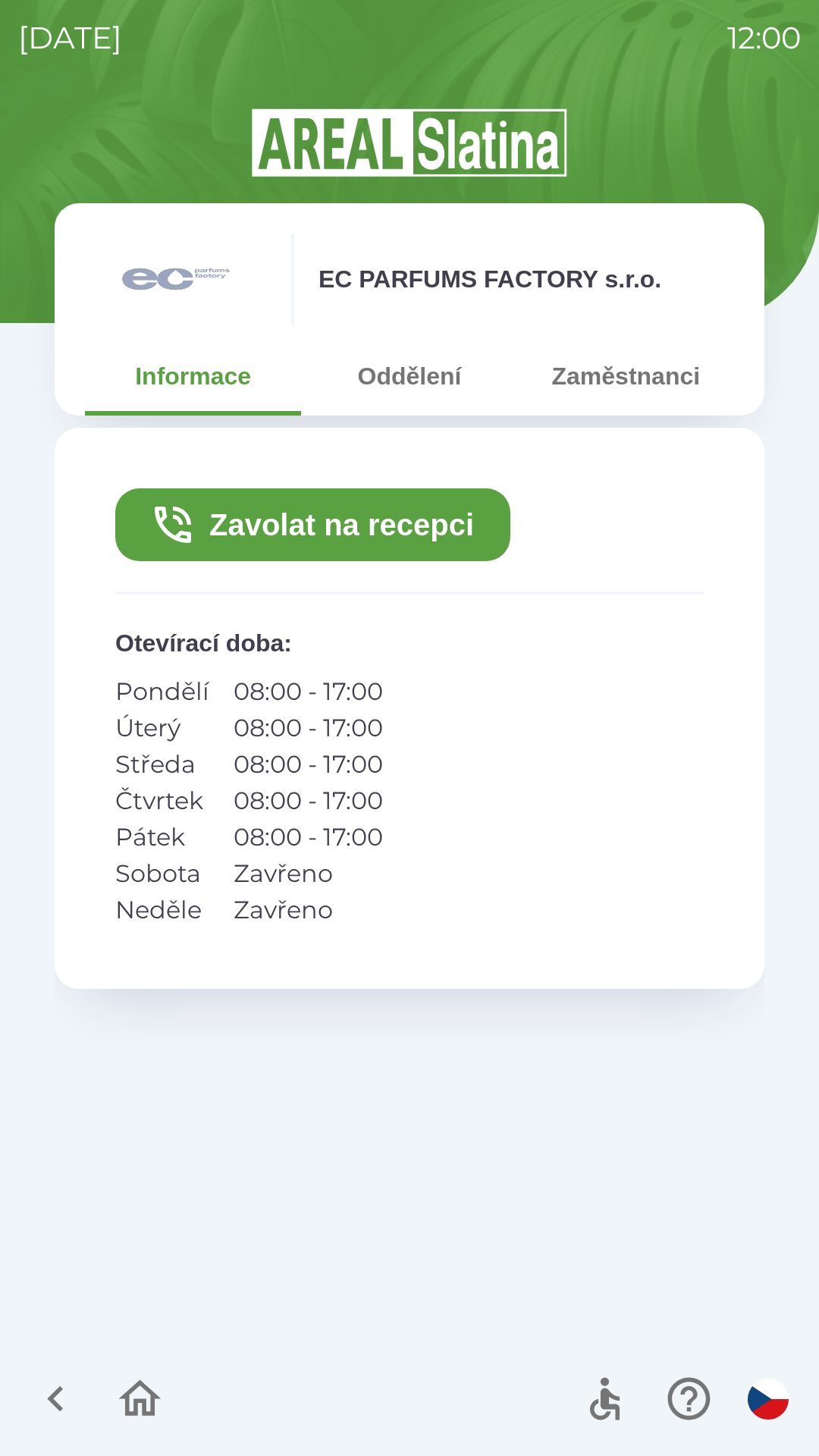
click at [261, 514] on button "Zavolat na recepci" at bounding box center [312, 524] width 395 height 72
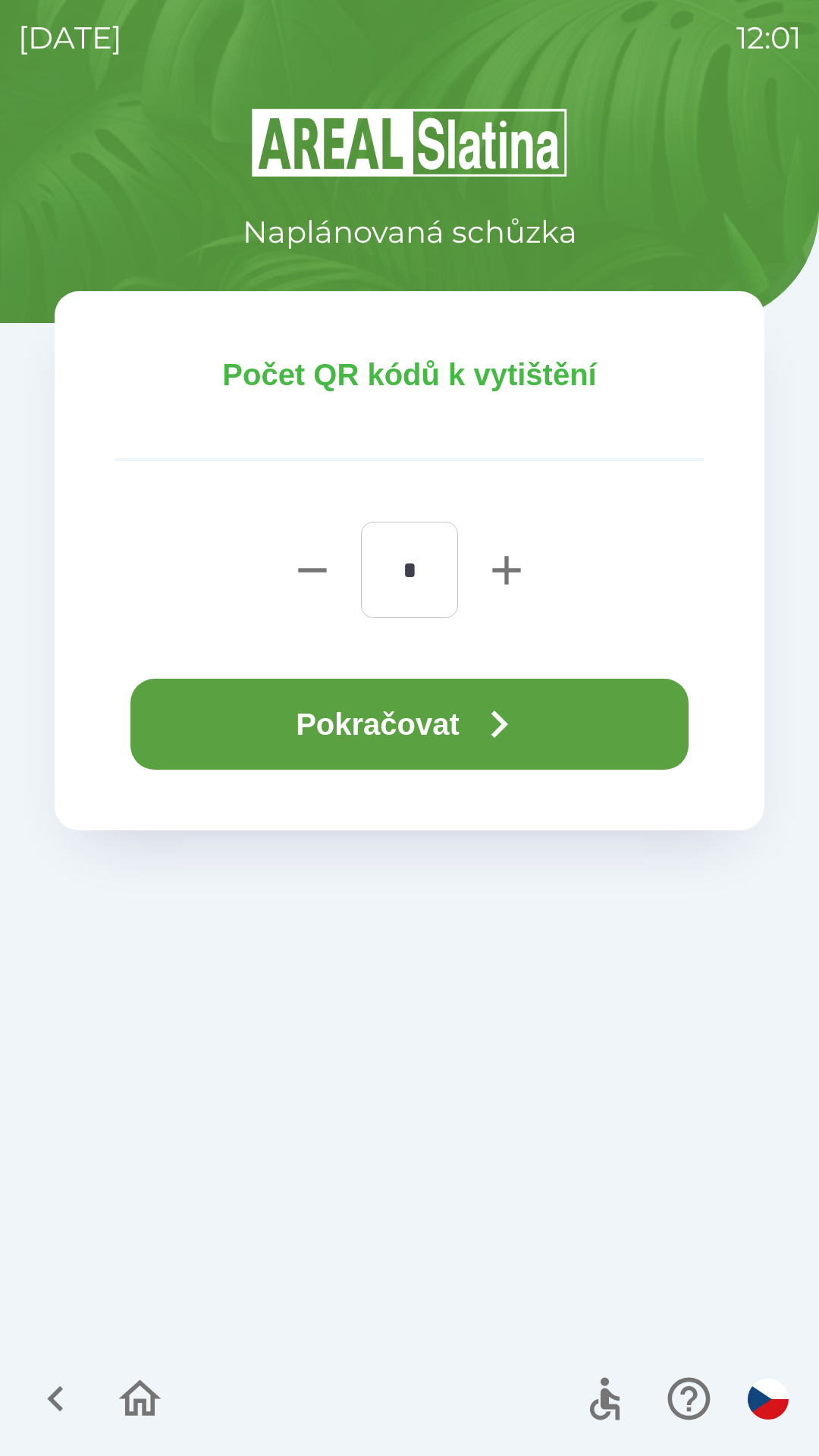
click at [292, 723] on button "Pokračovat" at bounding box center [410, 724] width 558 height 91
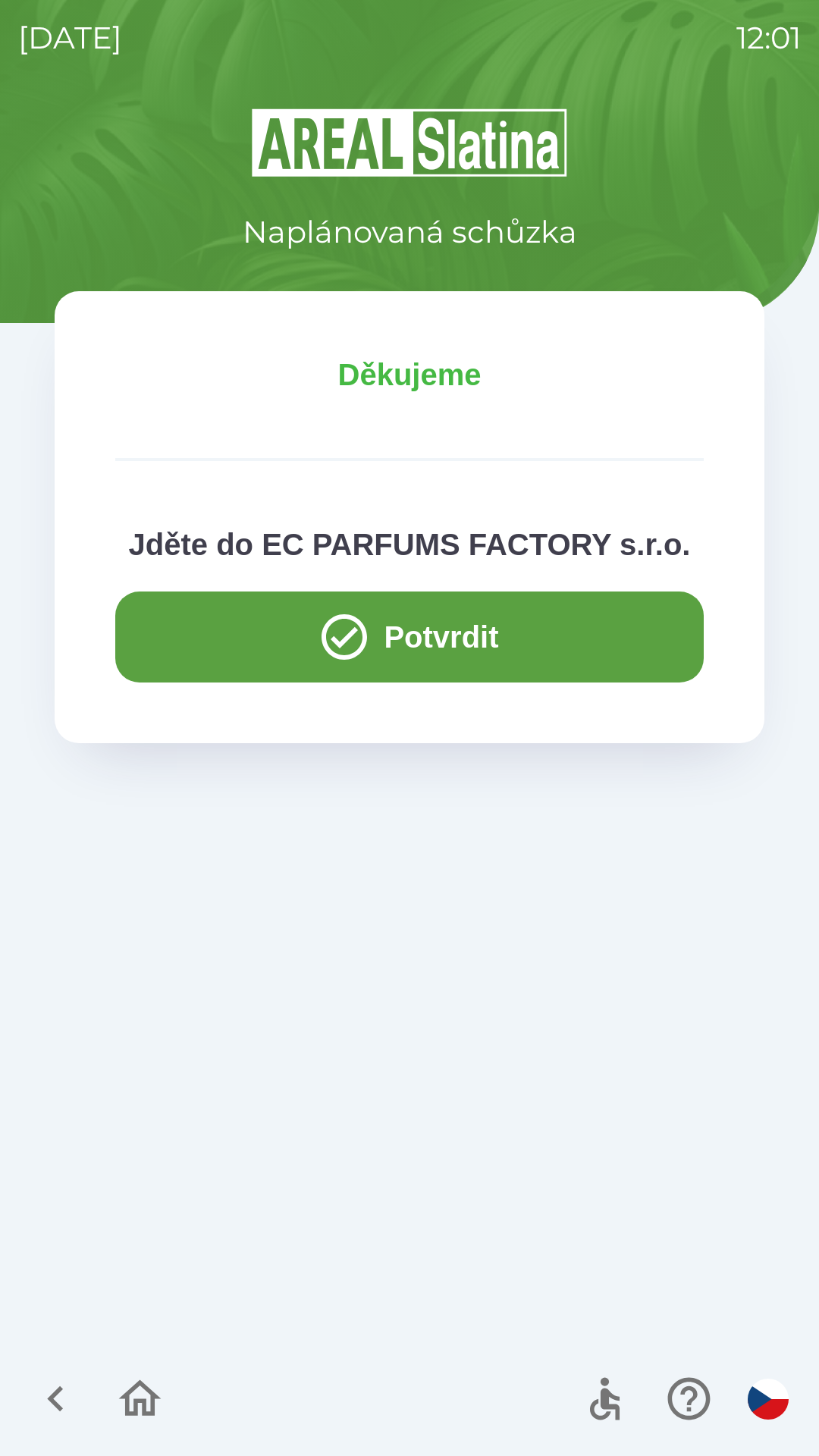
click at [213, 646] on button "Potvrdit" at bounding box center [409, 637] width 588 height 91
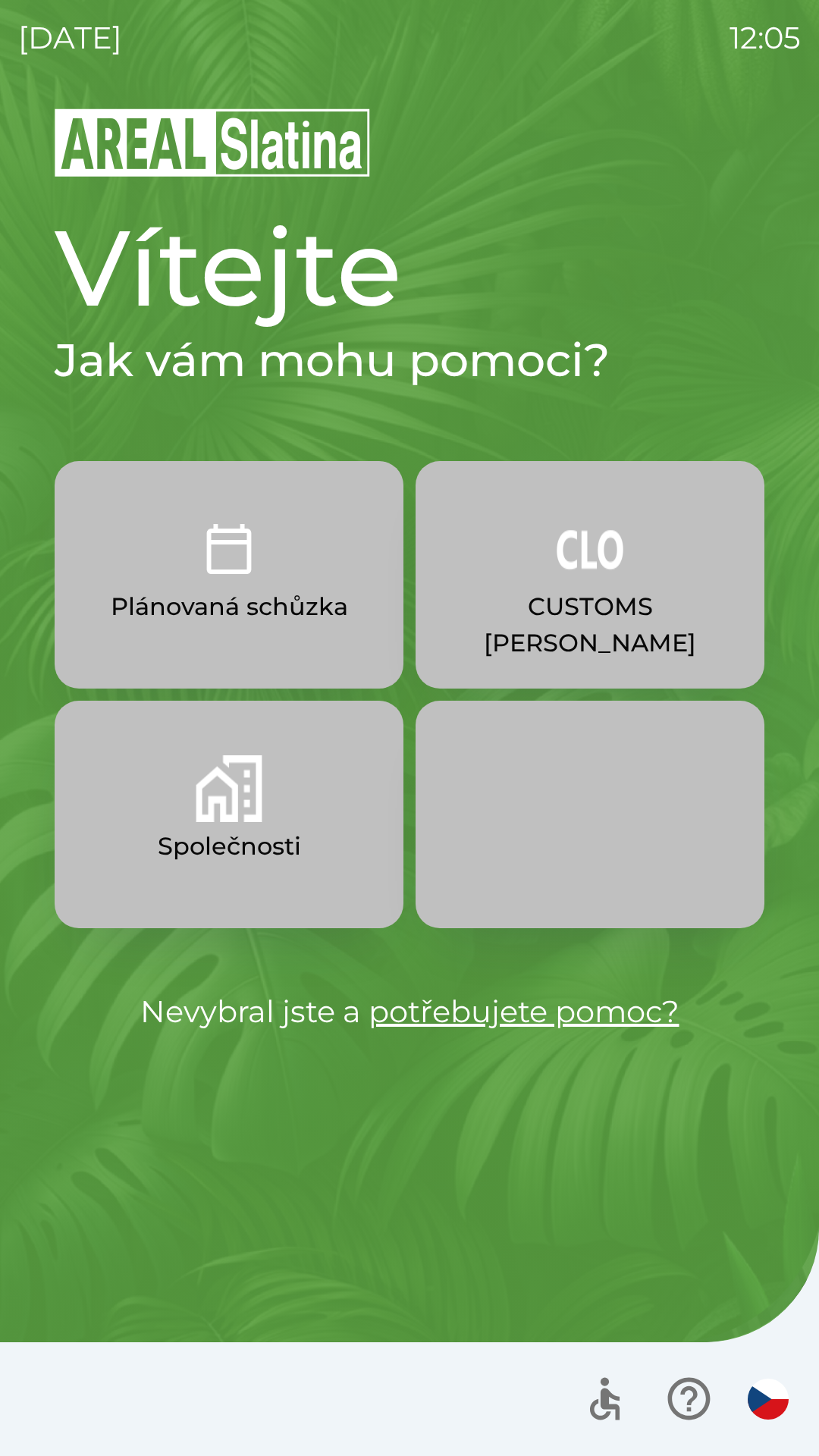
click at [667, 598] on p "CUSTOMS [PERSON_NAME]" at bounding box center [590, 624] width 276 height 72
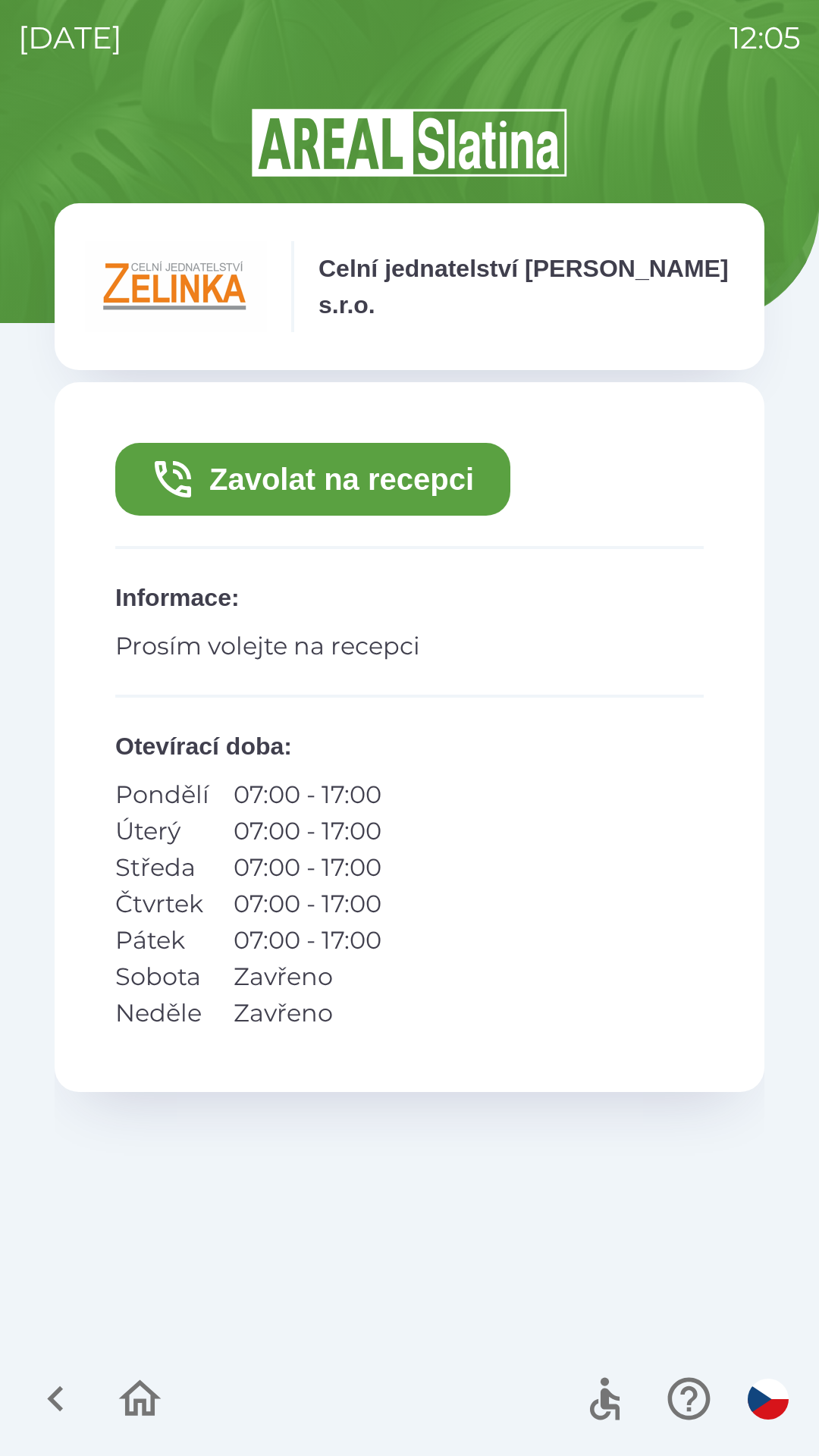
click at [446, 492] on button "Zavolat na recepci" at bounding box center [312, 479] width 395 height 72
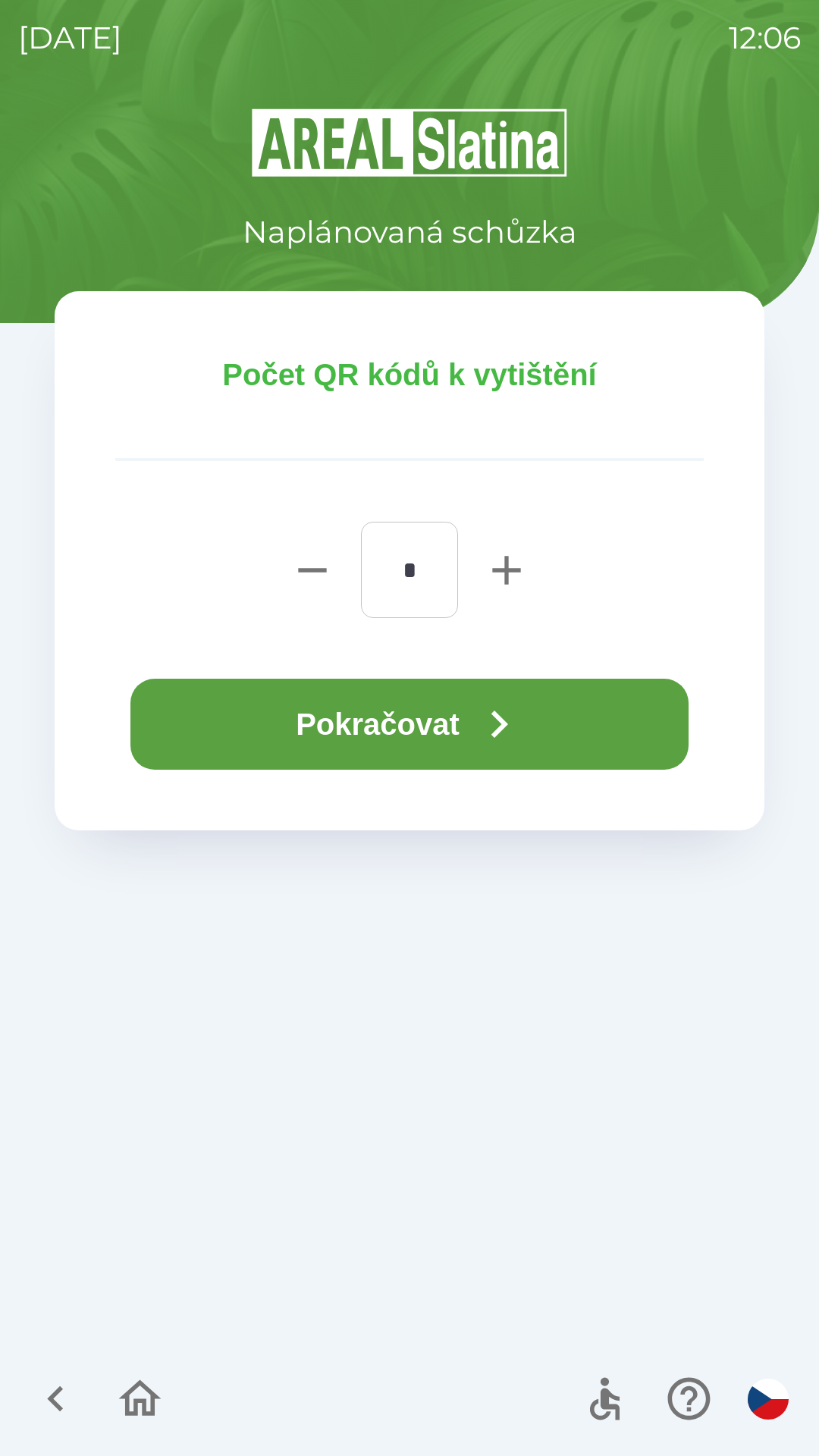
click at [550, 711] on button "Pokračovat" at bounding box center [410, 724] width 558 height 91
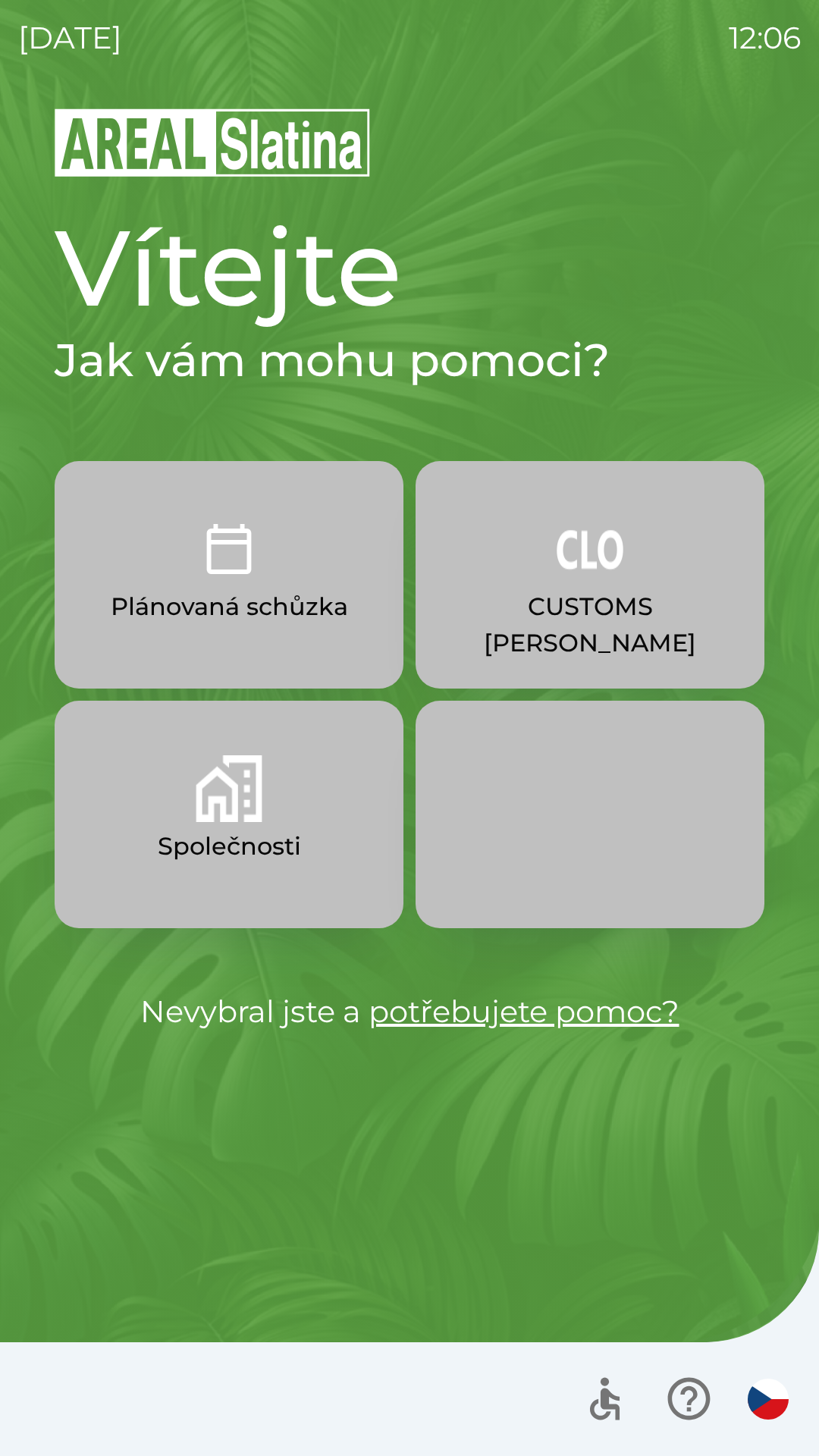
click at [219, 817] on img "button" at bounding box center [228, 789] width 66 height 66
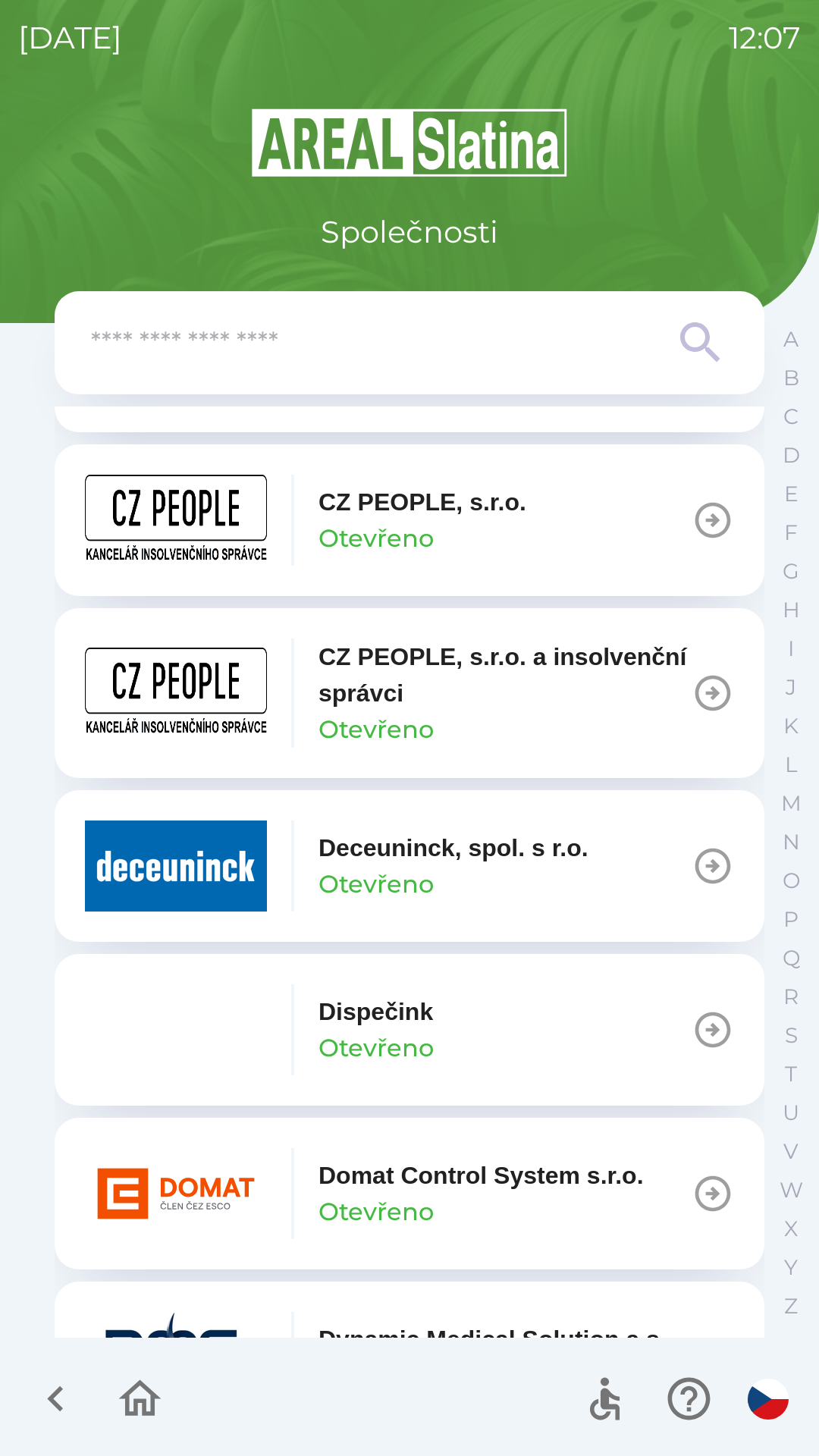
scroll to position [3076, 0]
click at [398, 340] on input "text" at bounding box center [379, 343] width 576 height 42
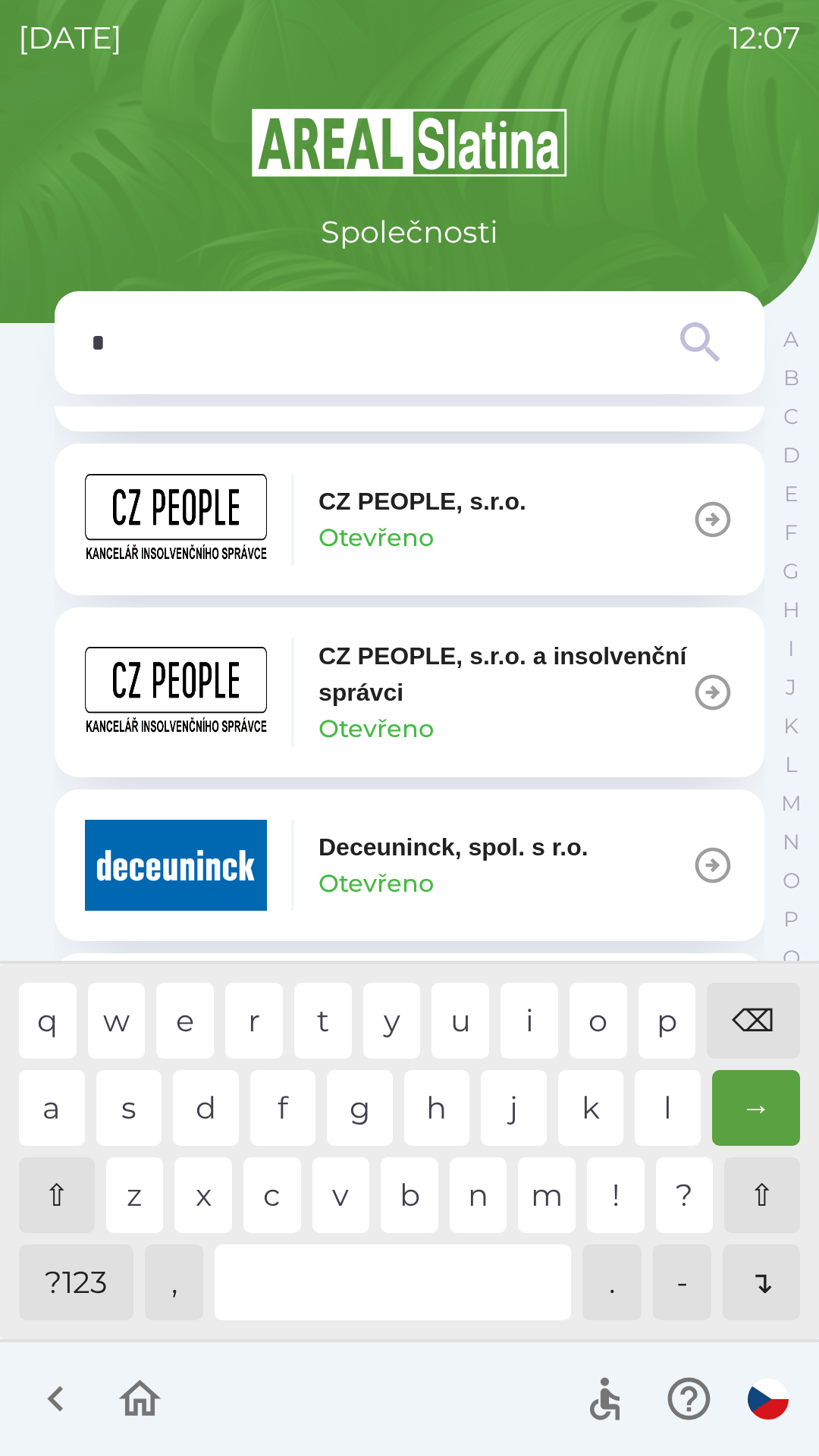
scroll to position [2496, 0]
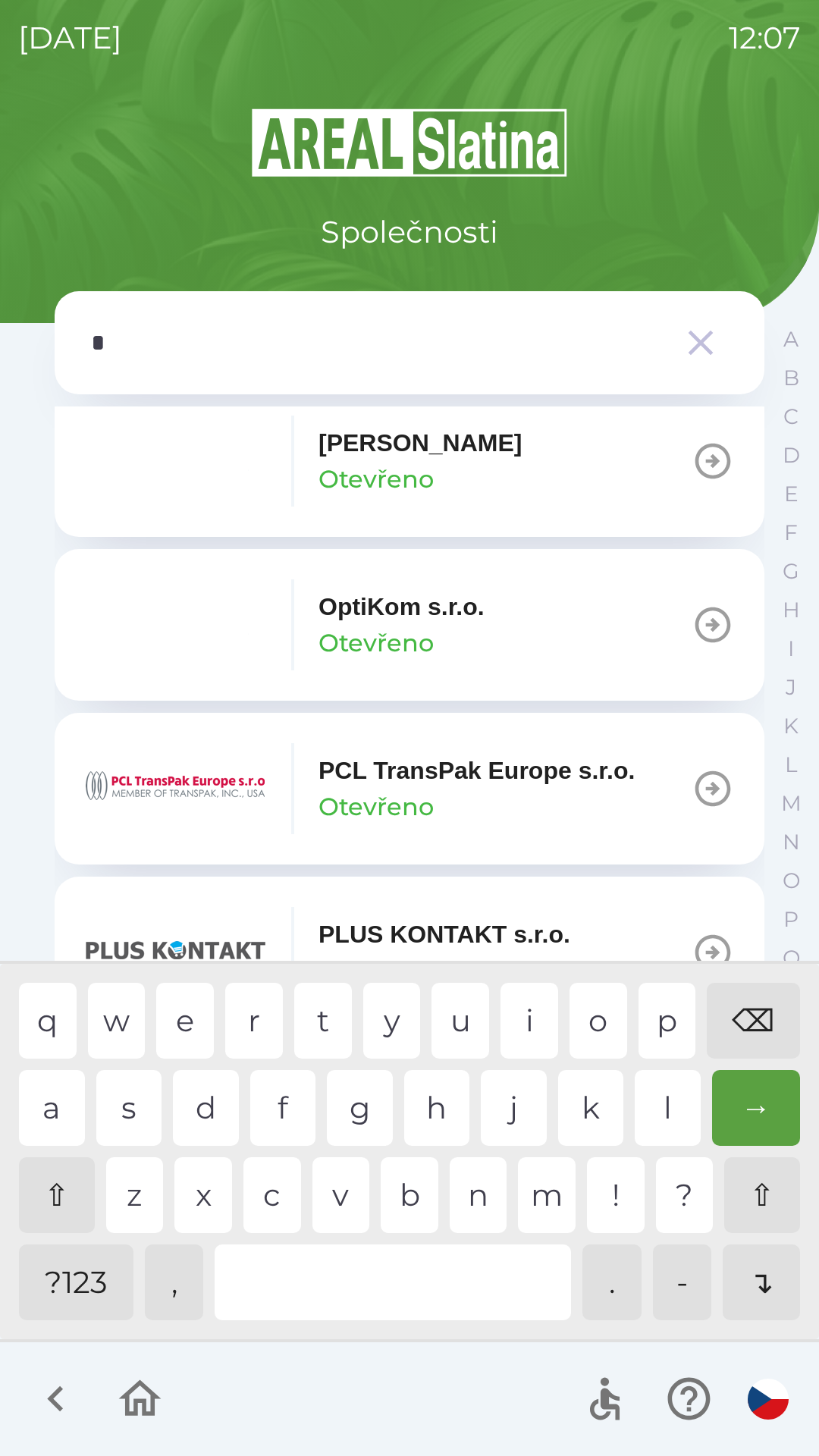
type input "**"
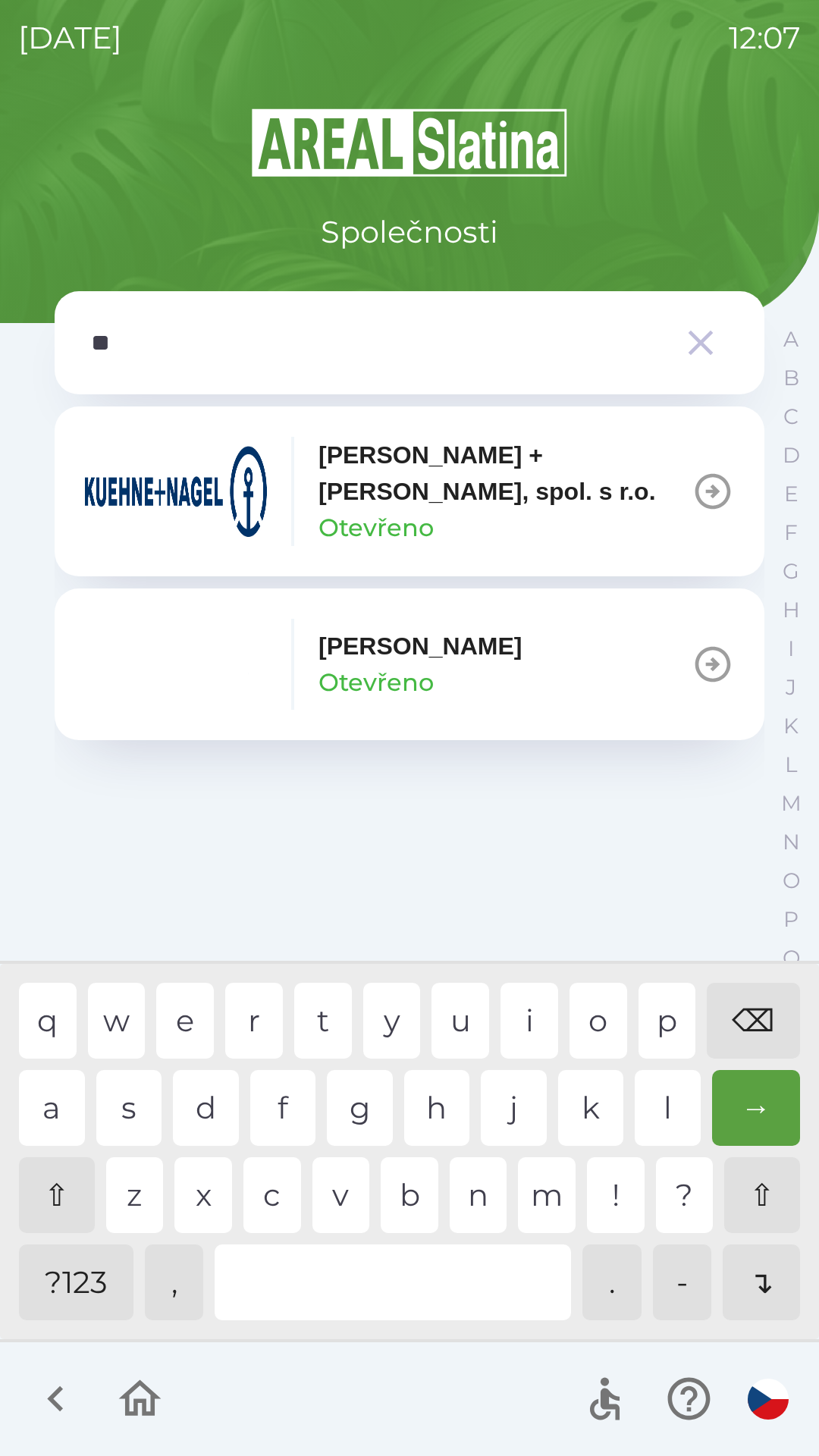
scroll to position [0, 0]
click at [449, 1021] on div "u" at bounding box center [460, 1021] width 58 height 75
click at [155, 492] on img "button" at bounding box center [176, 492] width 182 height 91
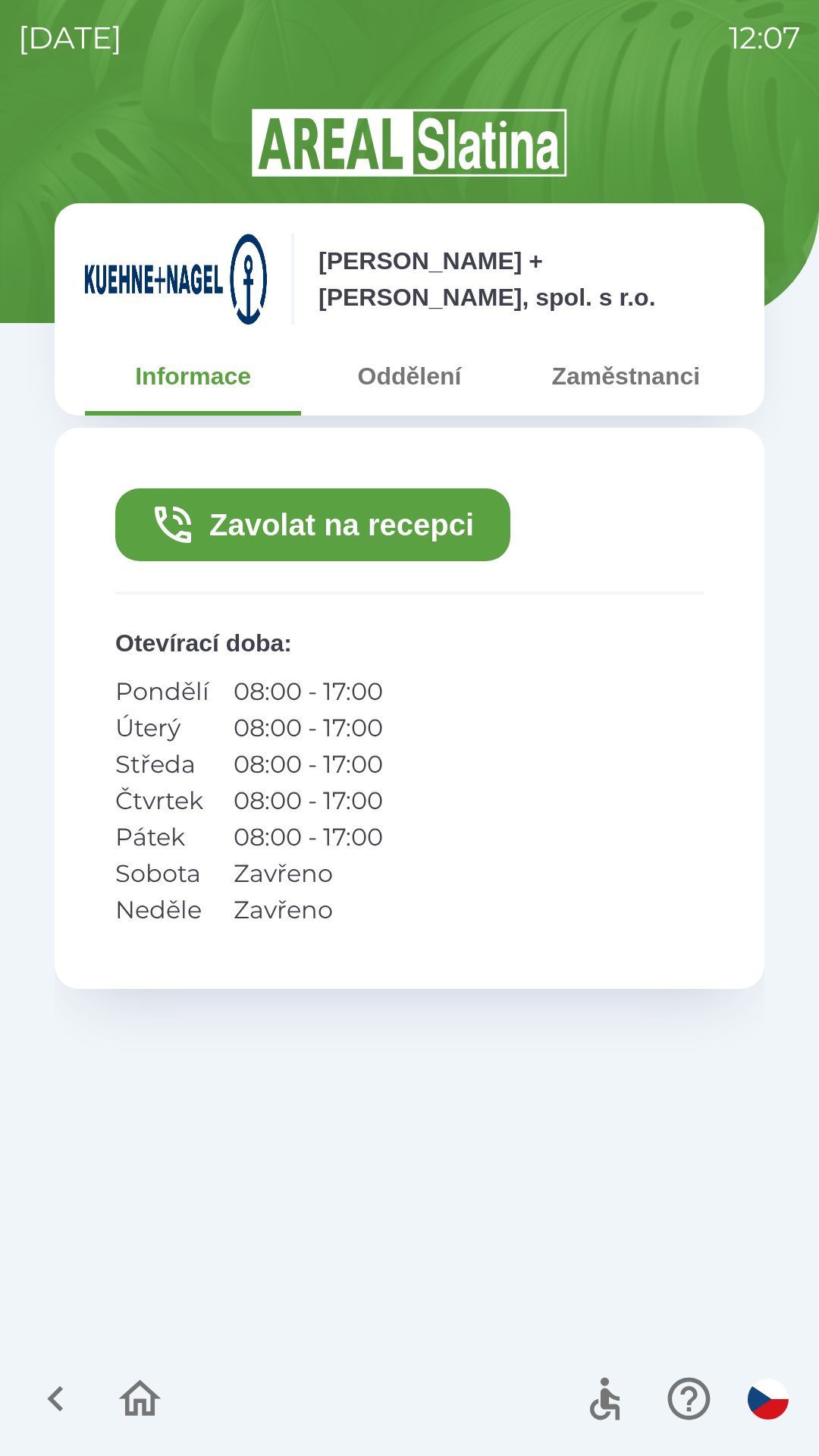
click at [297, 526] on button "Zavolat na recepci" at bounding box center [312, 524] width 395 height 72
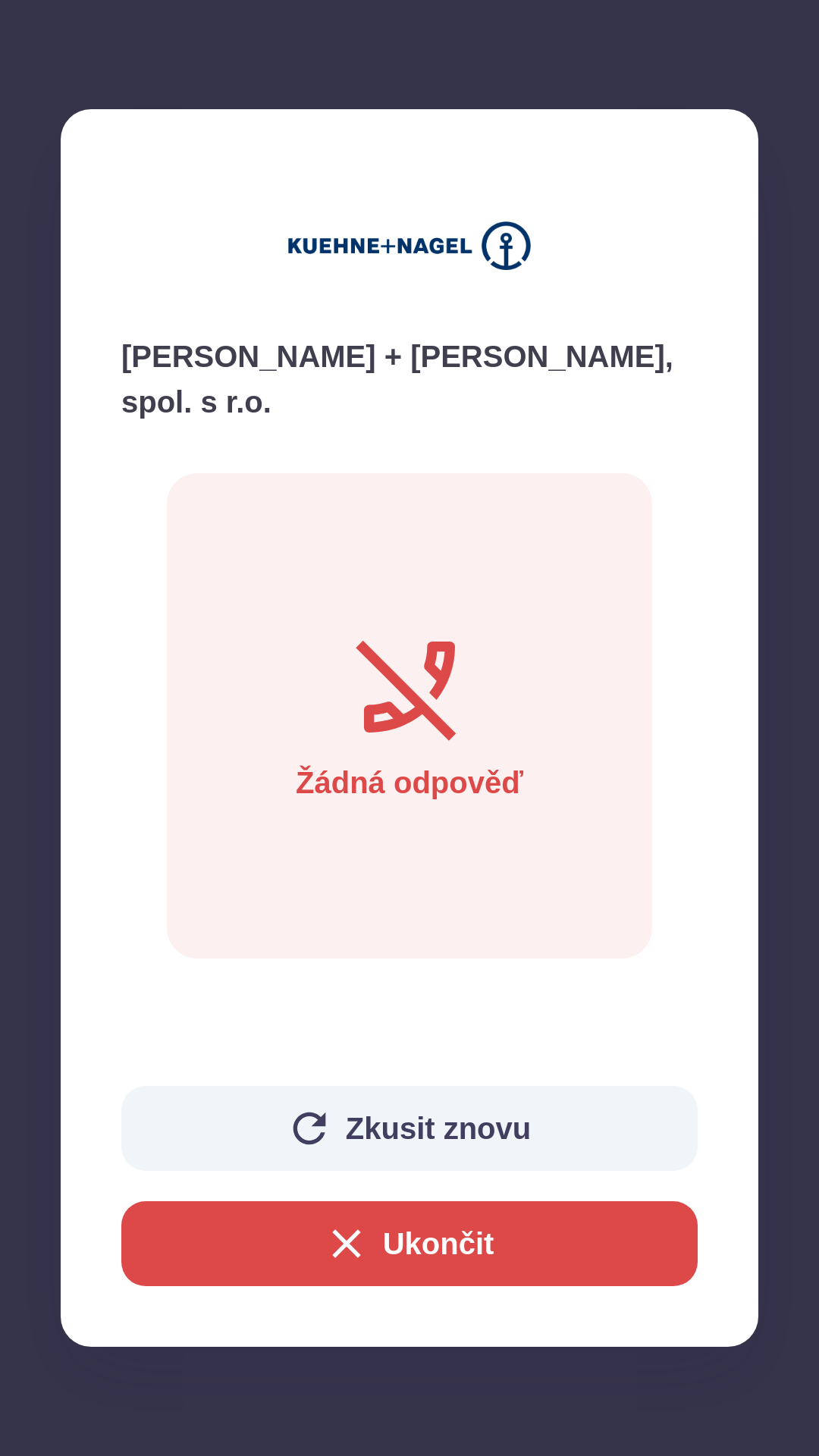
click at [389, 1130] on button "Zkusit znovu" at bounding box center [409, 1129] width 576 height 85
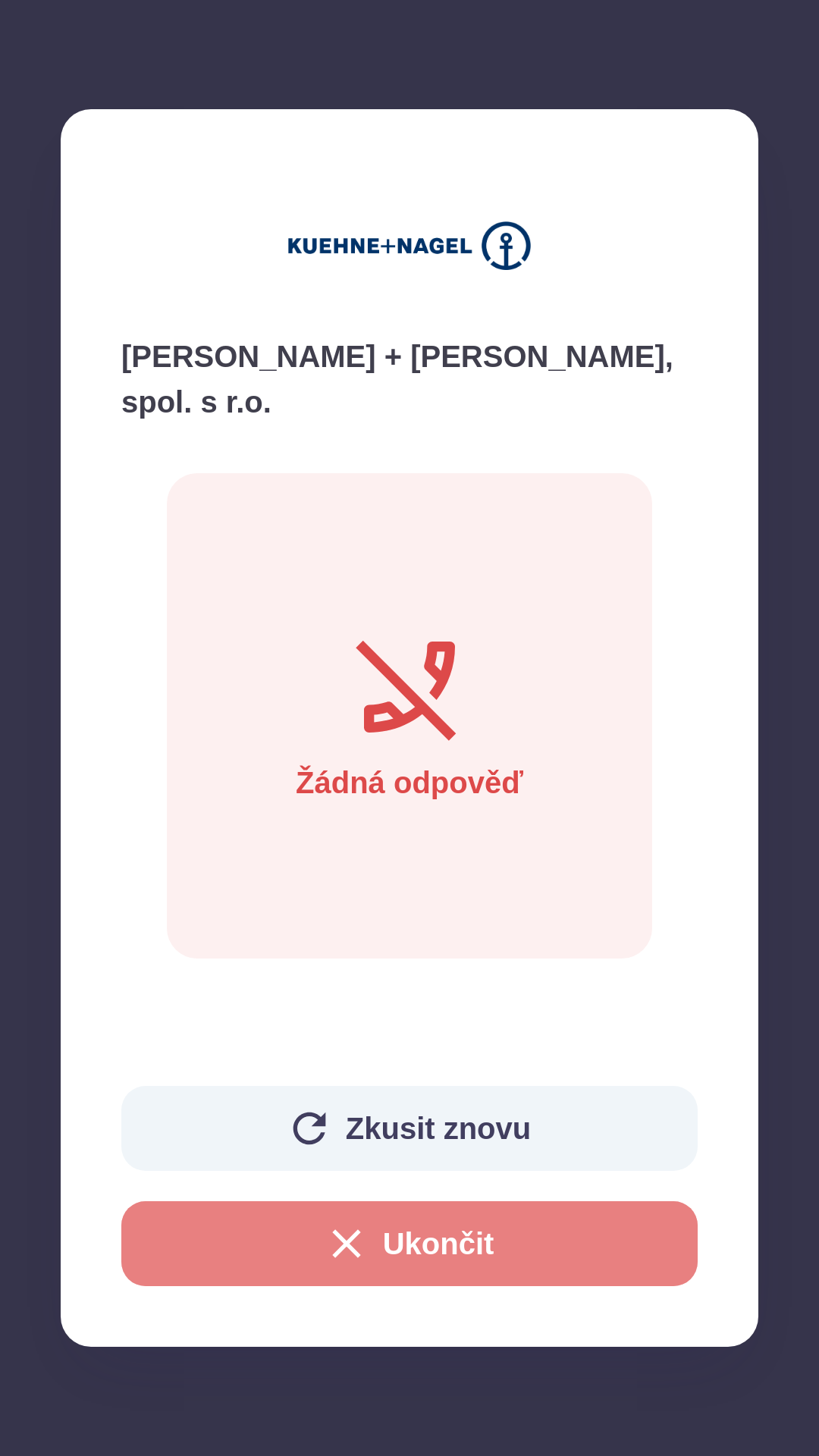
click at [239, 1251] on button "Ukončit" at bounding box center [409, 1244] width 576 height 85
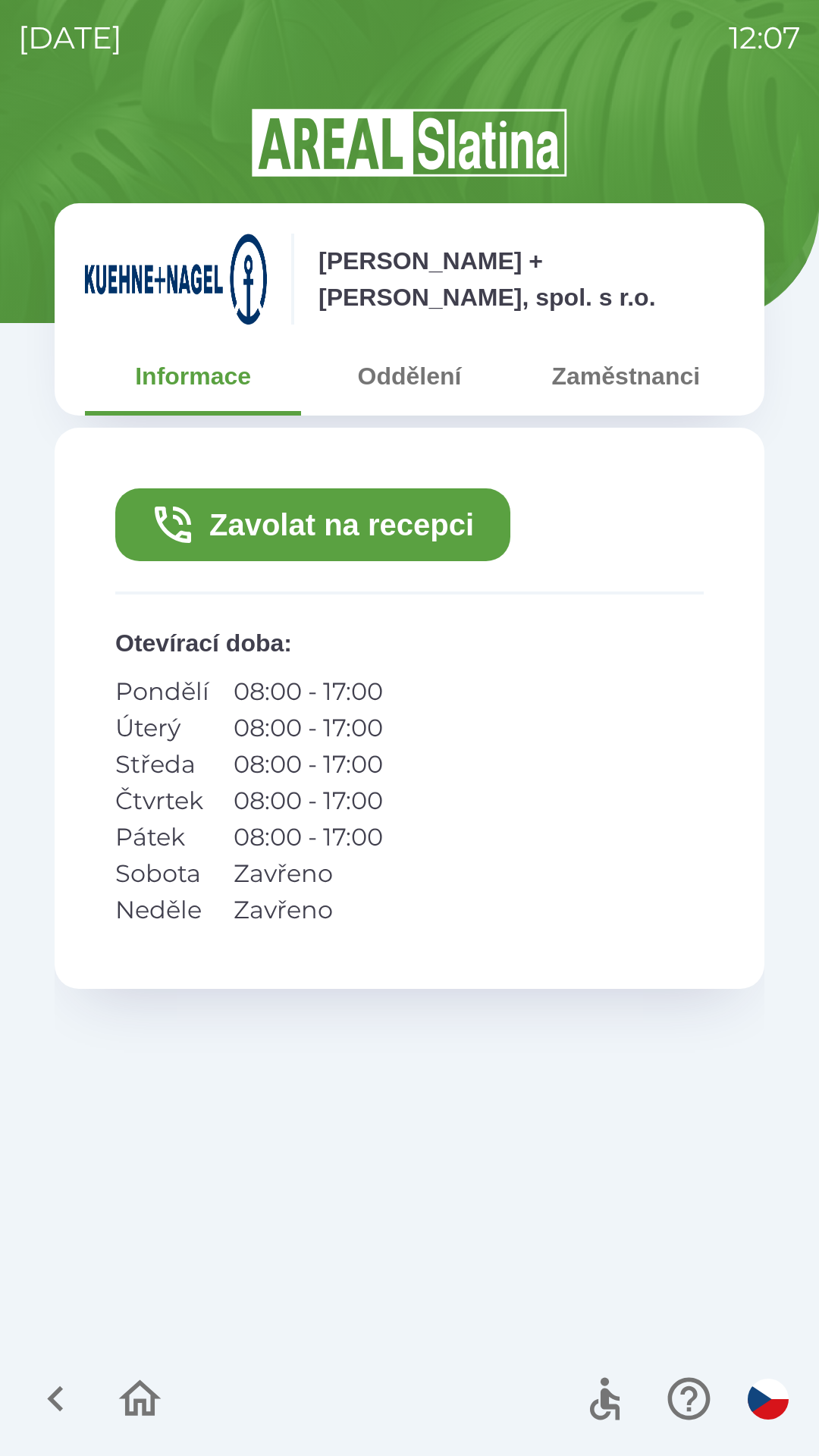
click at [604, 385] on button "Zaměstnanci" at bounding box center [626, 376] width 216 height 55
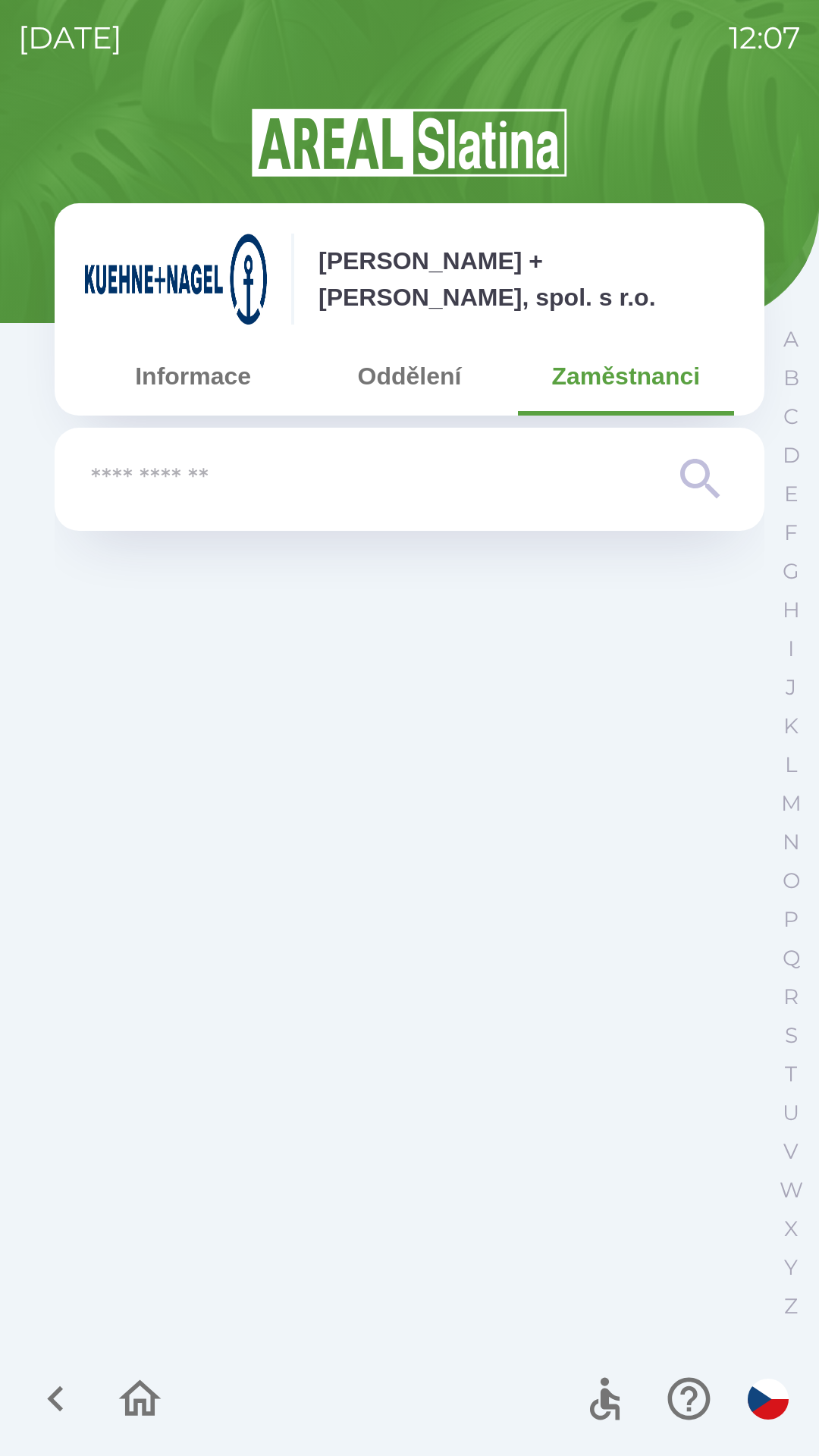
click at [395, 382] on button "Oddělení" at bounding box center [410, 376] width 216 height 55
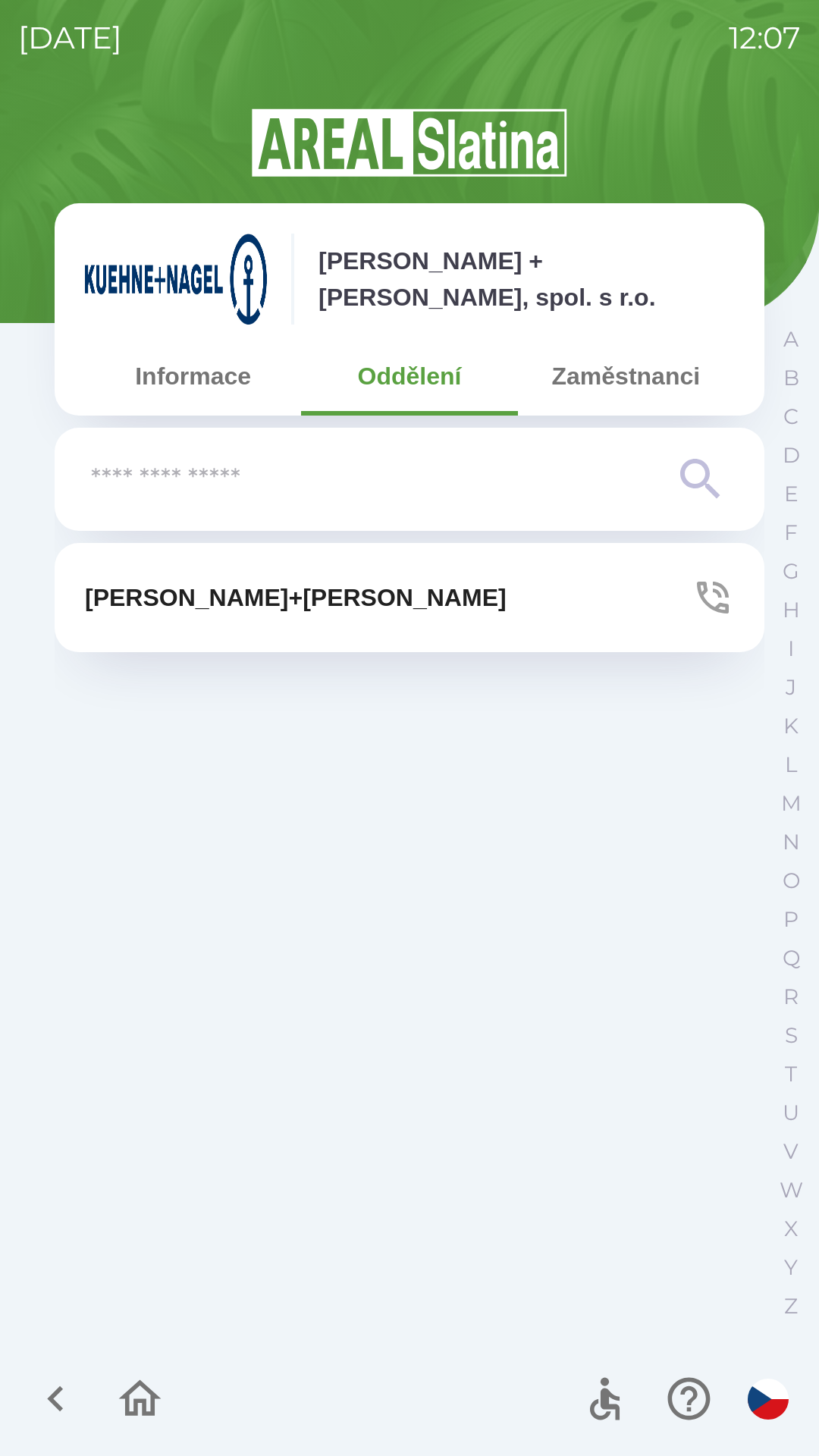
click at [352, 588] on button "[PERSON_NAME]+[PERSON_NAME]" at bounding box center [410, 598] width 710 height 109
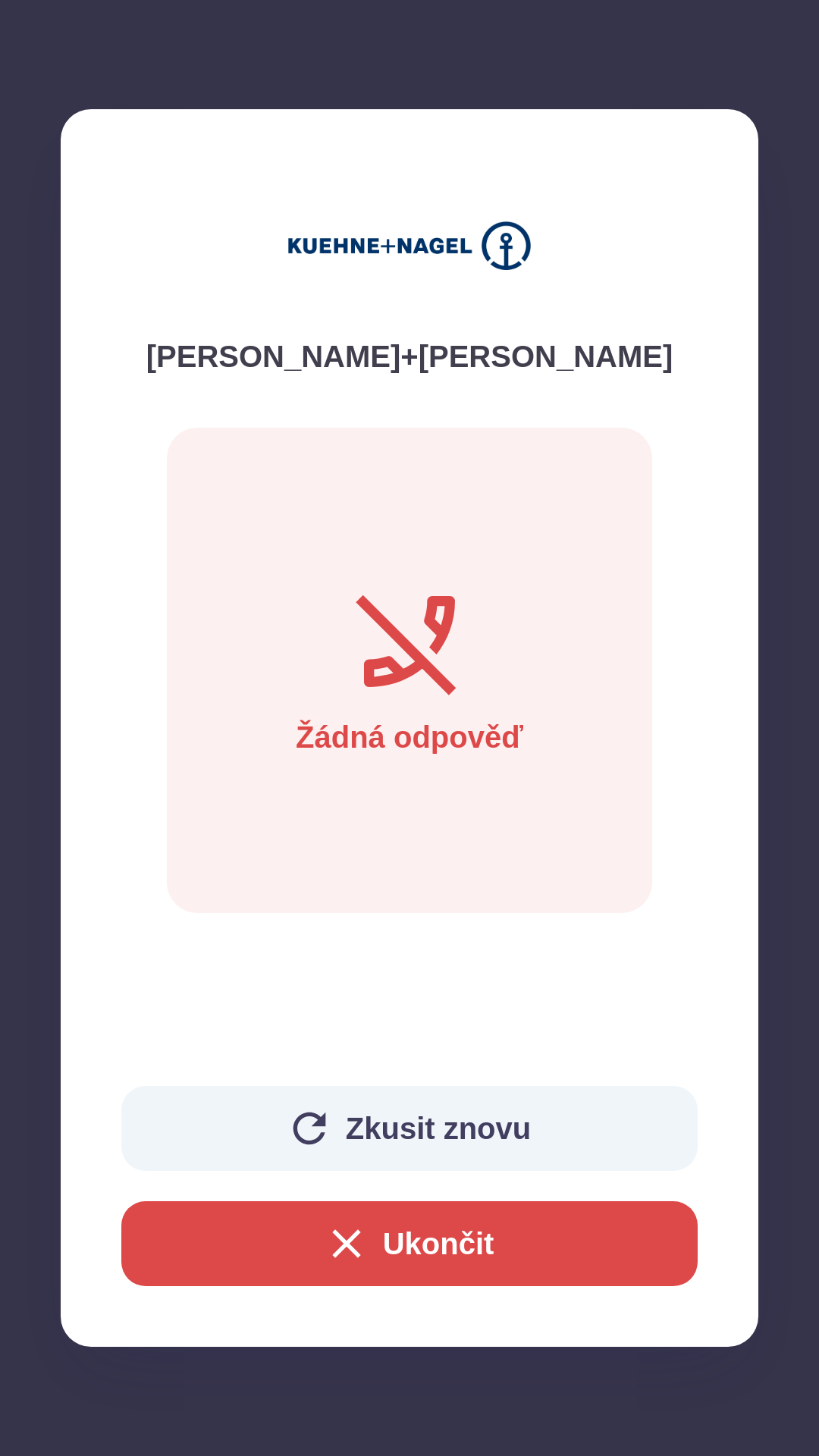
click at [417, 1228] on button "Ukončit" at bounding box center [409, 1244] width 576 height 85
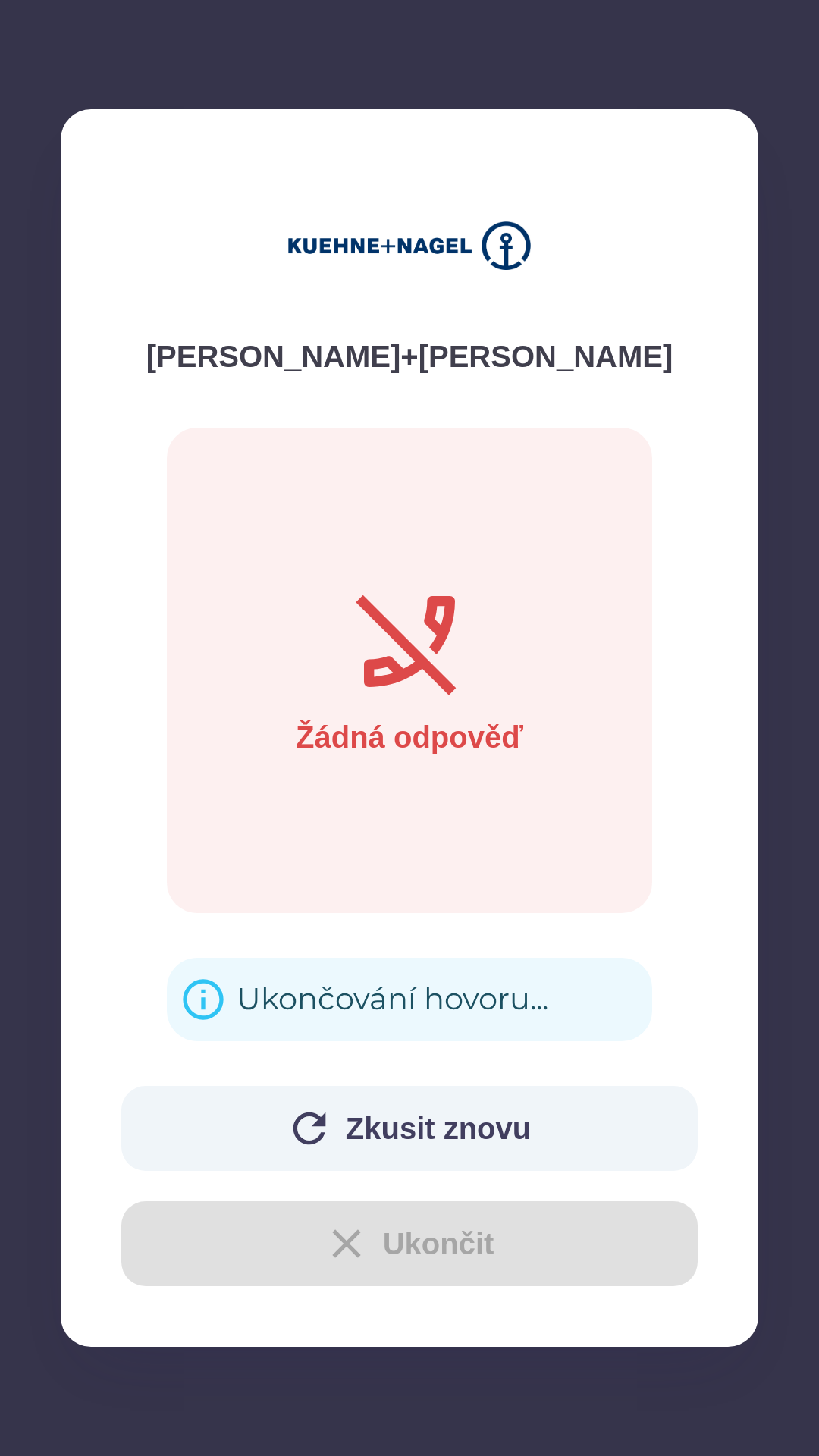
click at [336, 994] on div "Ukončování hovoru..." at bounding box center [393, 1000] width 311 height 60
click at [276, 989] on div "Ukončování hovoru..." at bounding box center [393, 1000] width 311 height 60
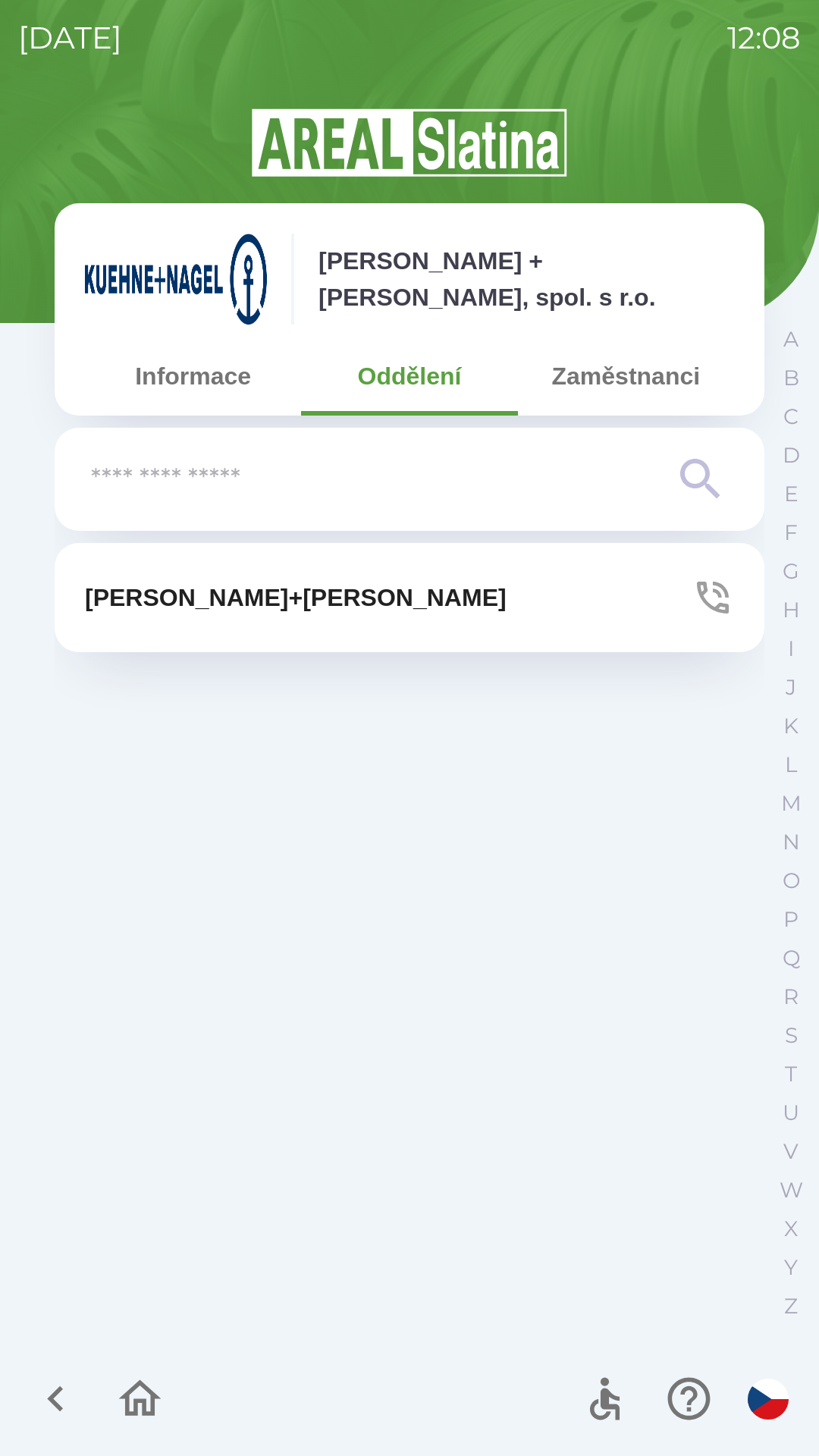
click at [45, 1395] on icon "button" at bounding box center [56, 1398] width 51 height 51
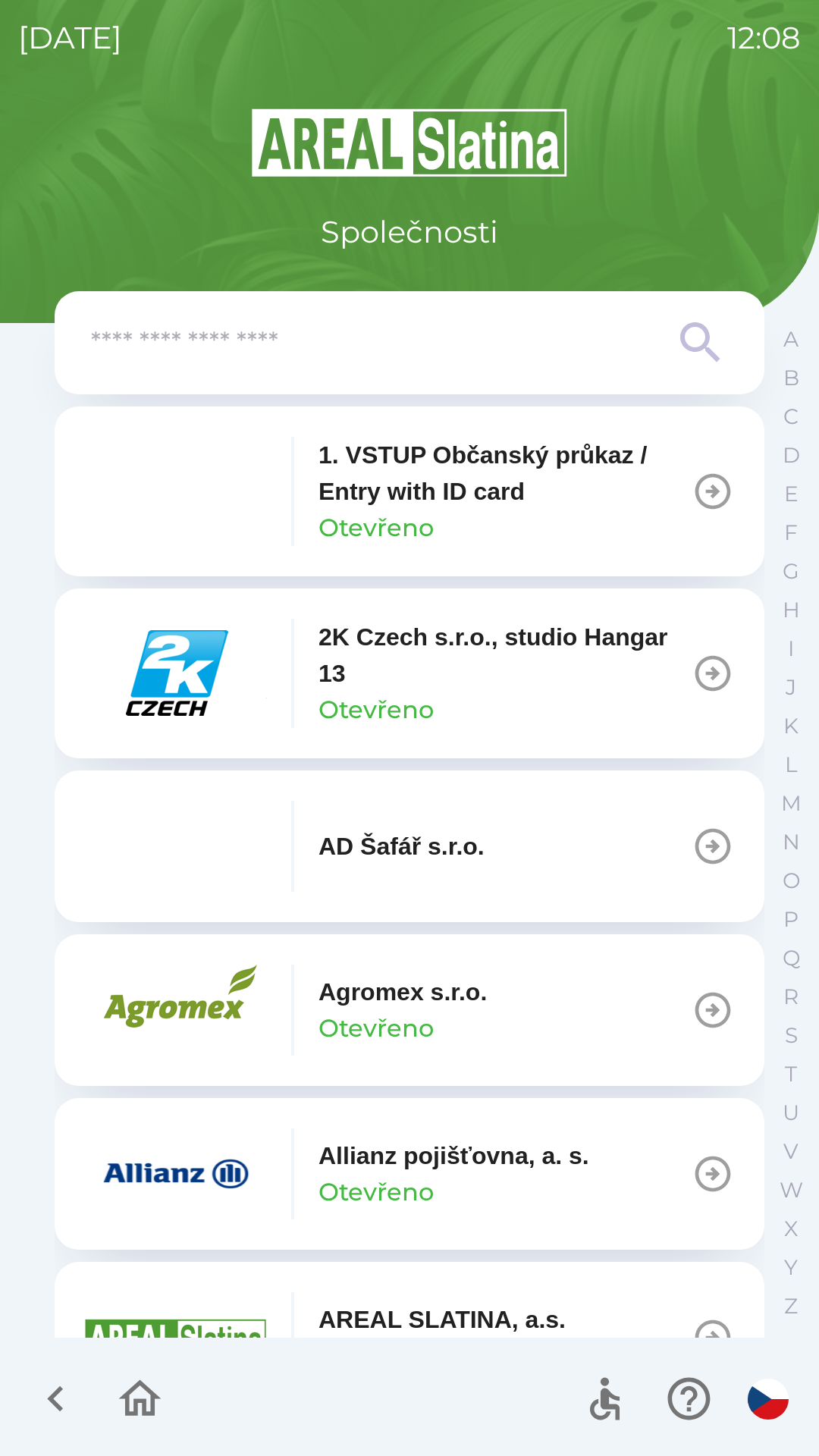
click at [47, 1405] on icon "button" at bounding box center [56, 1398] width 51 height 51
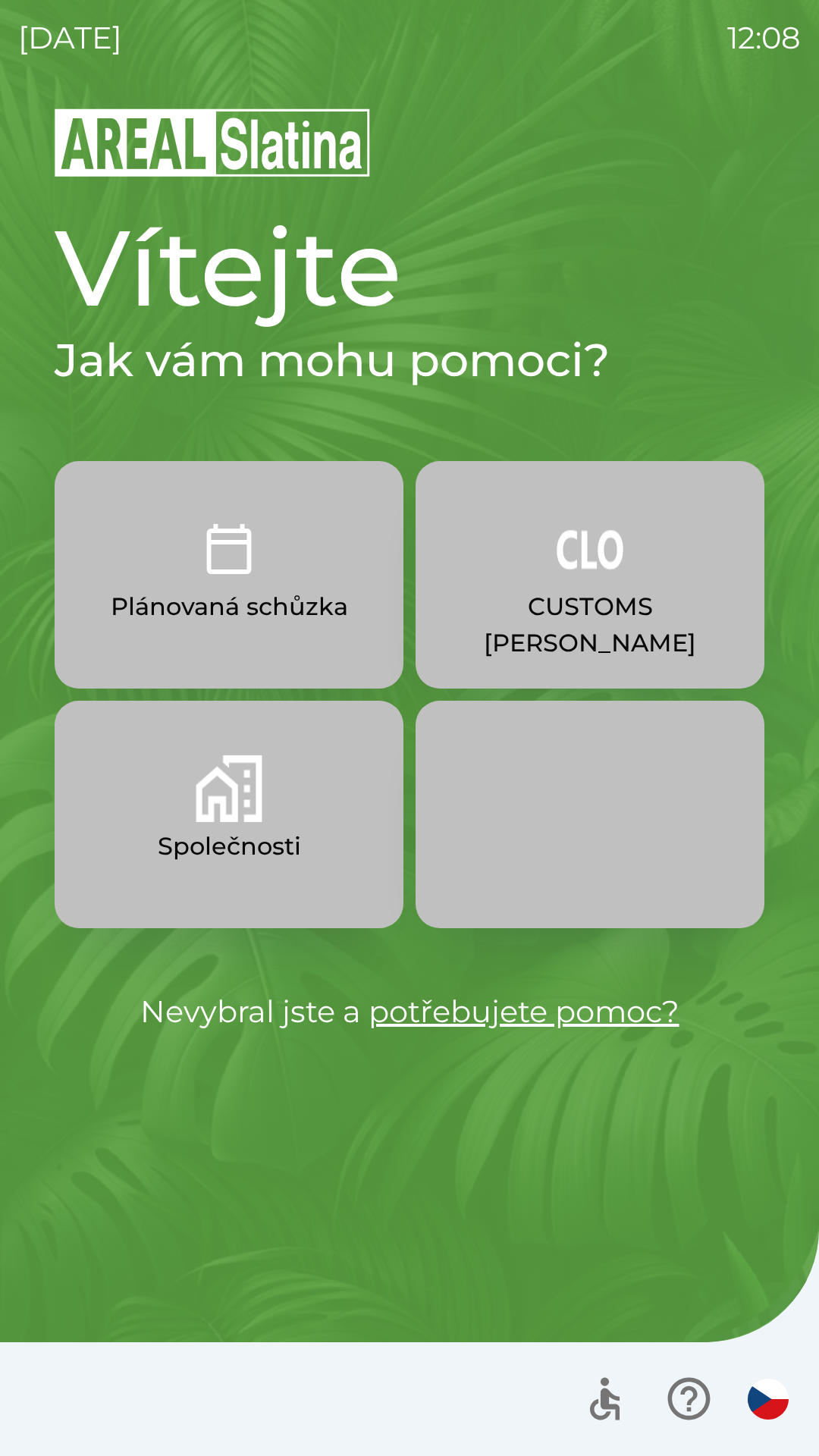
click at [617, 603] on p "CUSTOMS [PERSON_NAME]" at bounding box center [590, 624] width 276 height 72
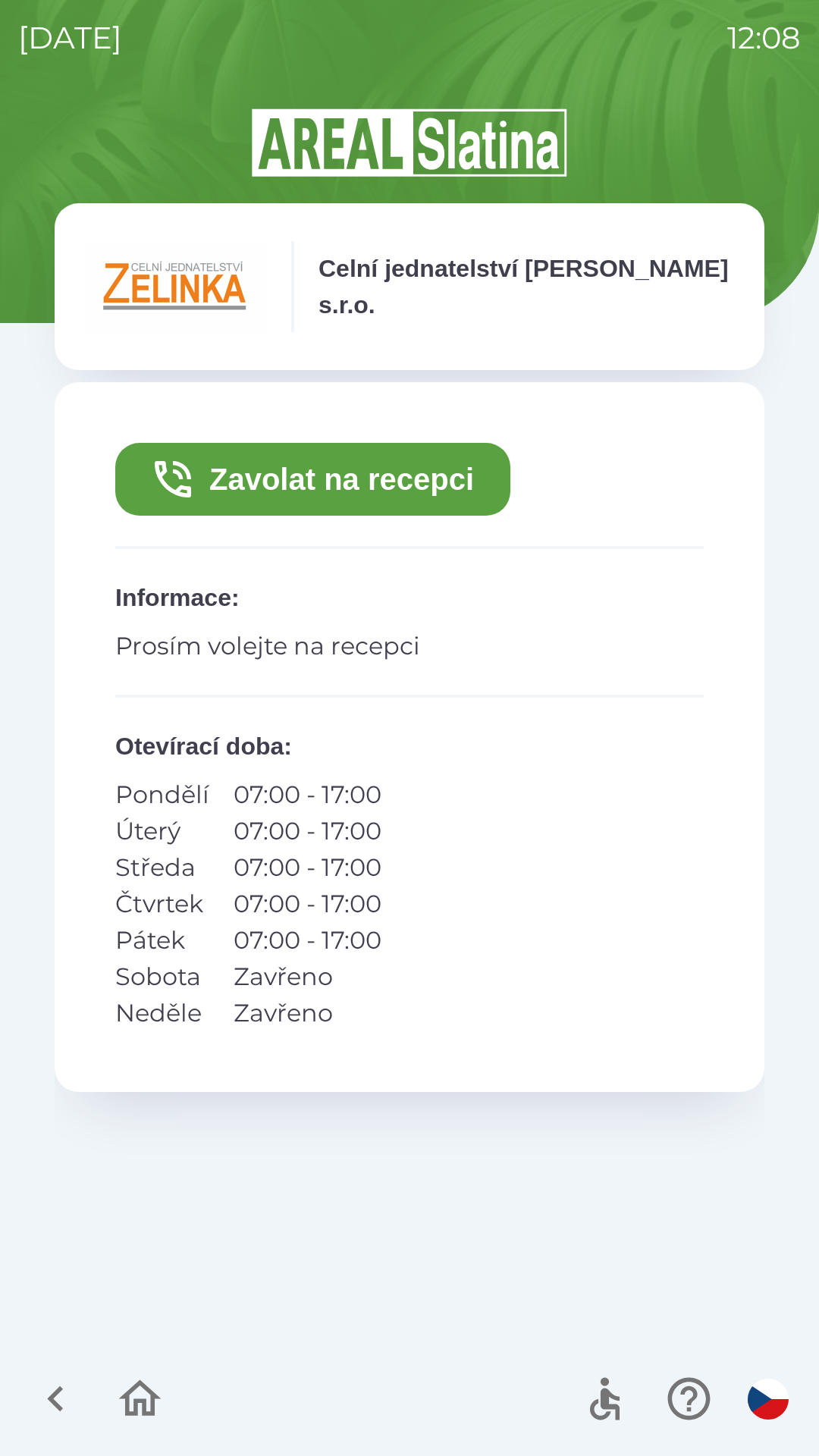
click at [441, 498] on button "Zavolat na recepci" at bounding box center [312, 479] width 395 height 72
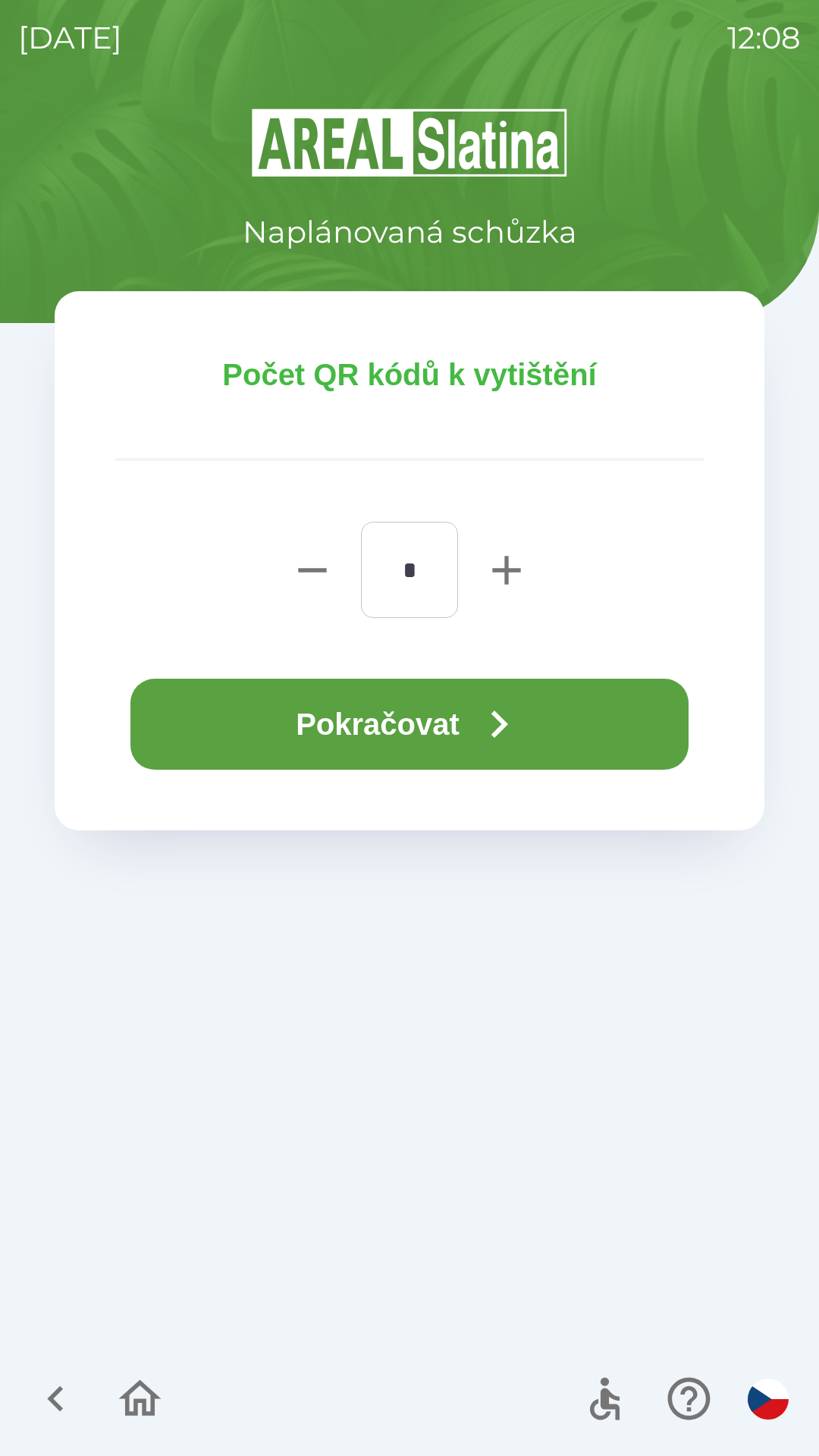
click at [518, 713] on icon "button" at bounding box center [499, 724] width 55 height 55
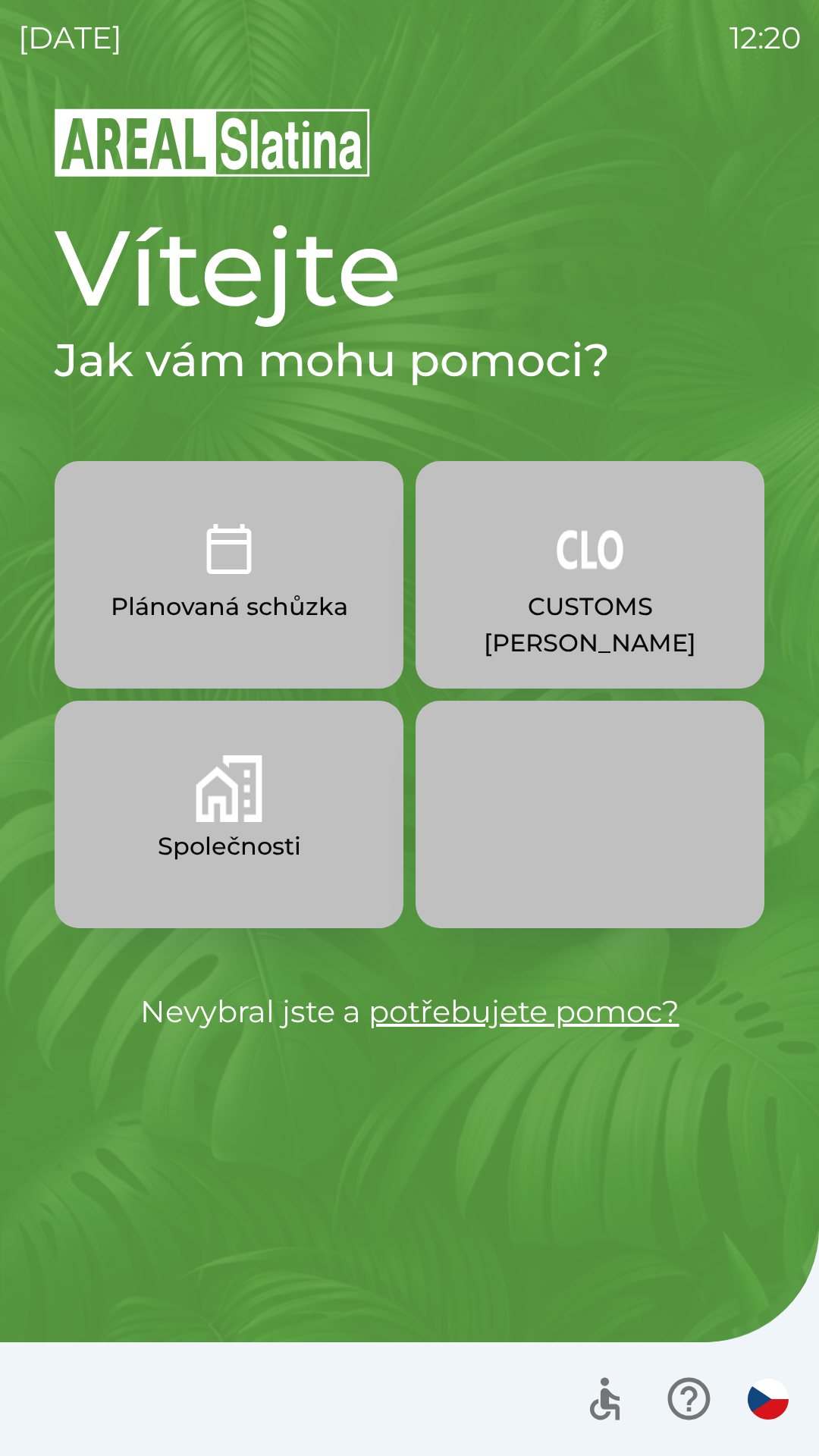
click at [588, 620] on p "CUSTOMS [PERSON_NAME]" at bounding box center [590, 624] width 276 height 72
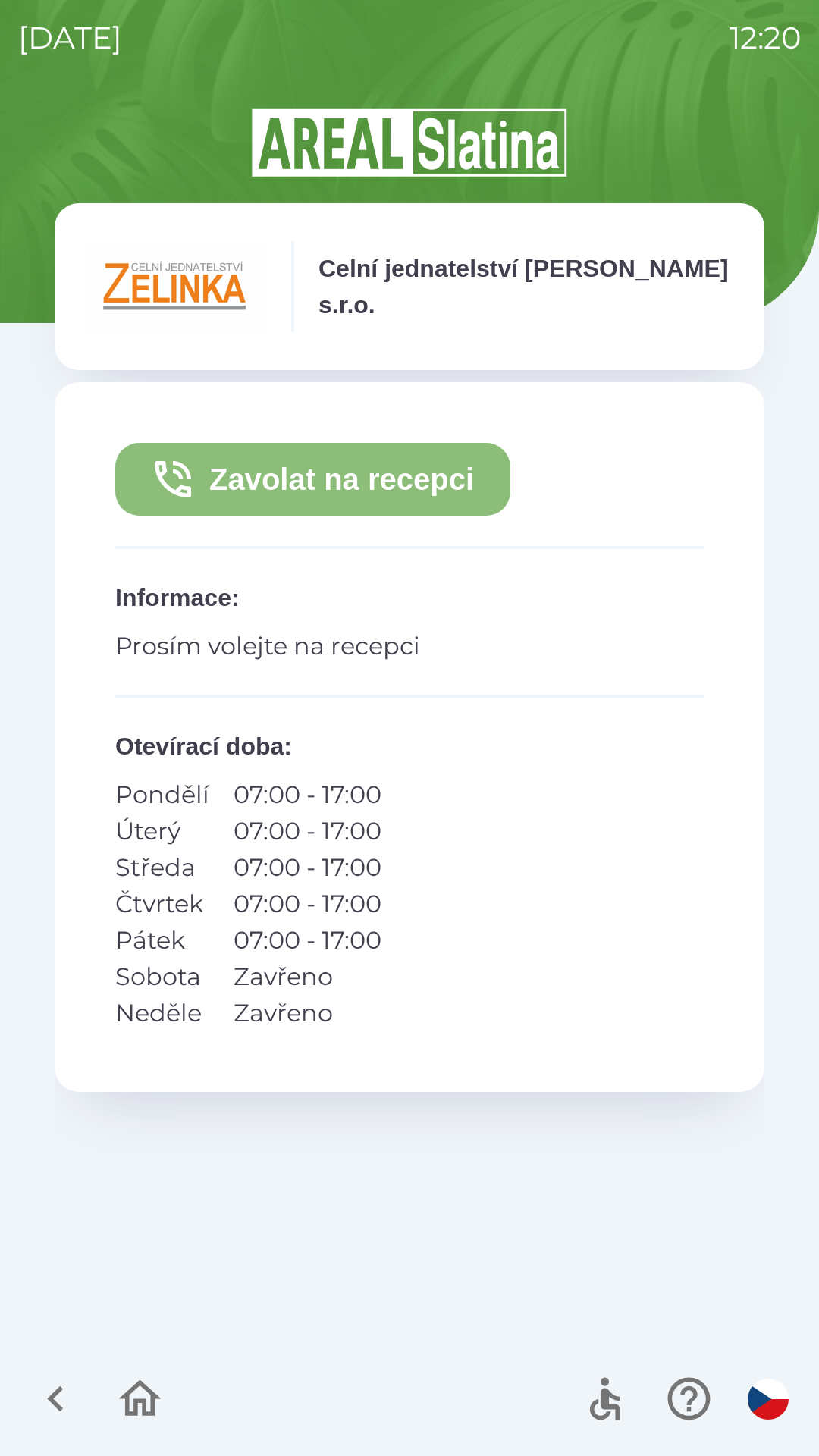
click at [369, 494] on button "Zavolat na recepci" at bounding box center [312, 479] width 395 height 72
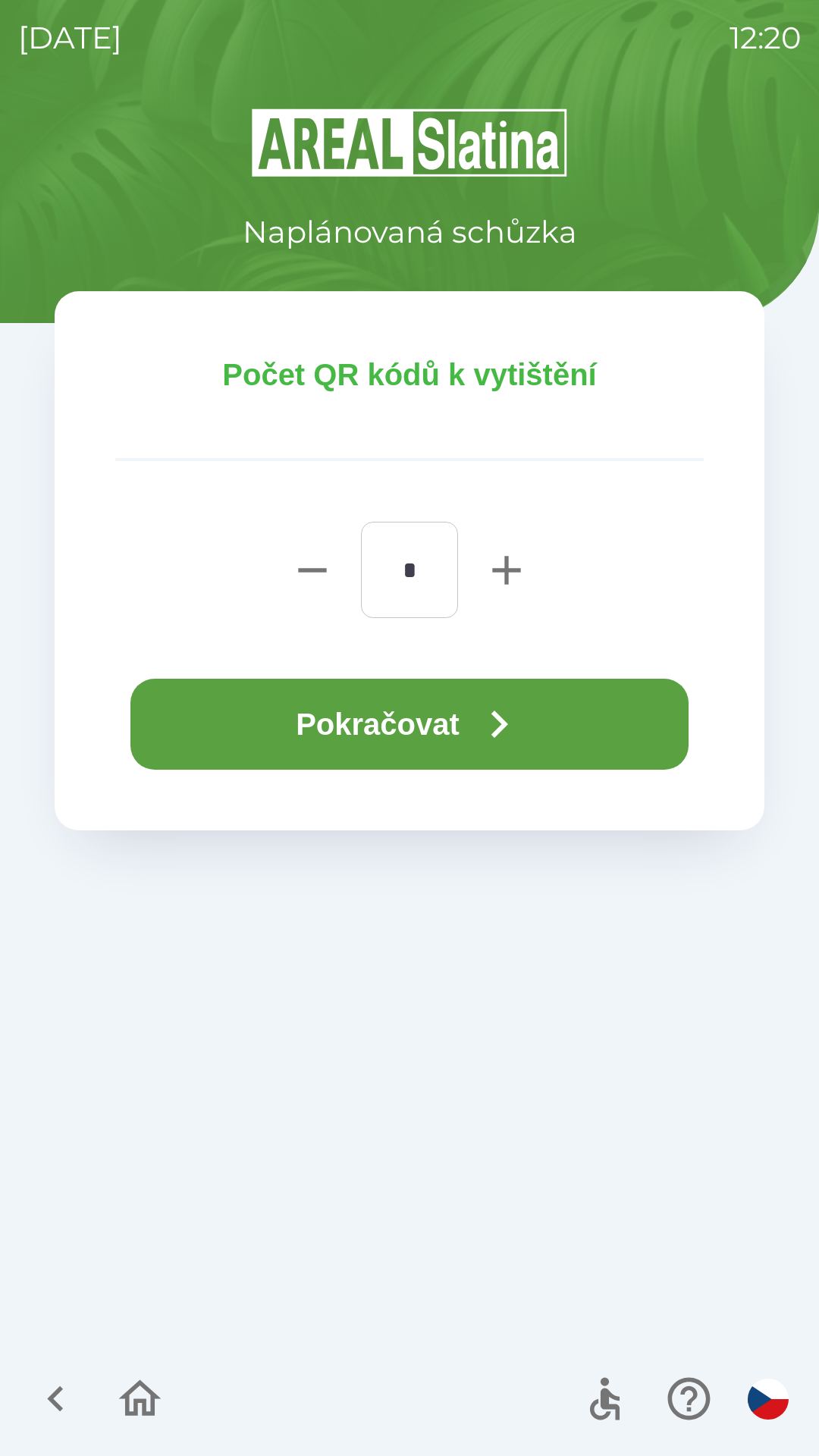
click at [420, 683] on button "Pokračovat" at bounding box center [410, 724] width 558 height 91
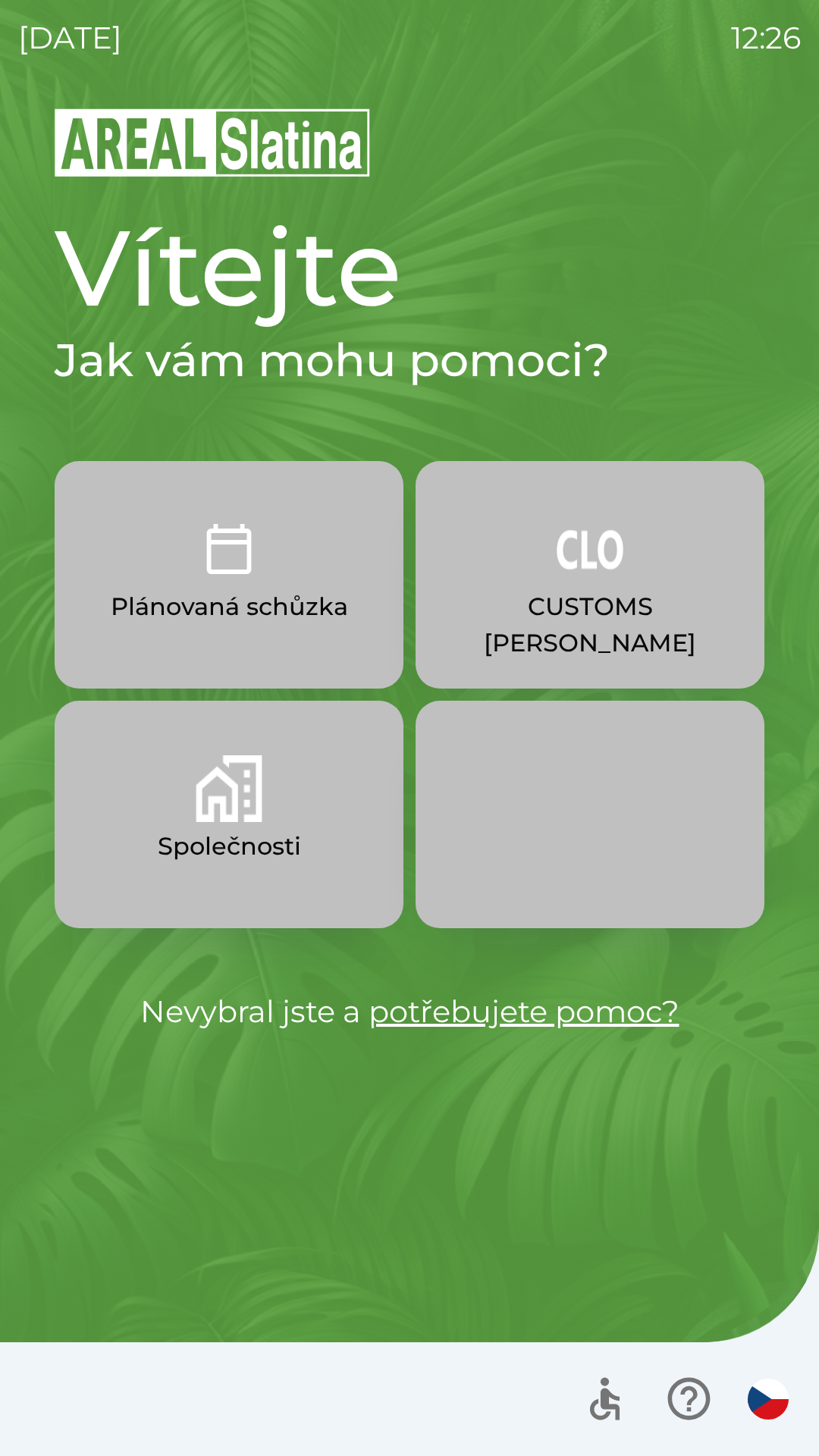
click at [594, 577] on img "button" at bounding box center [589, 548] width 66 height 66
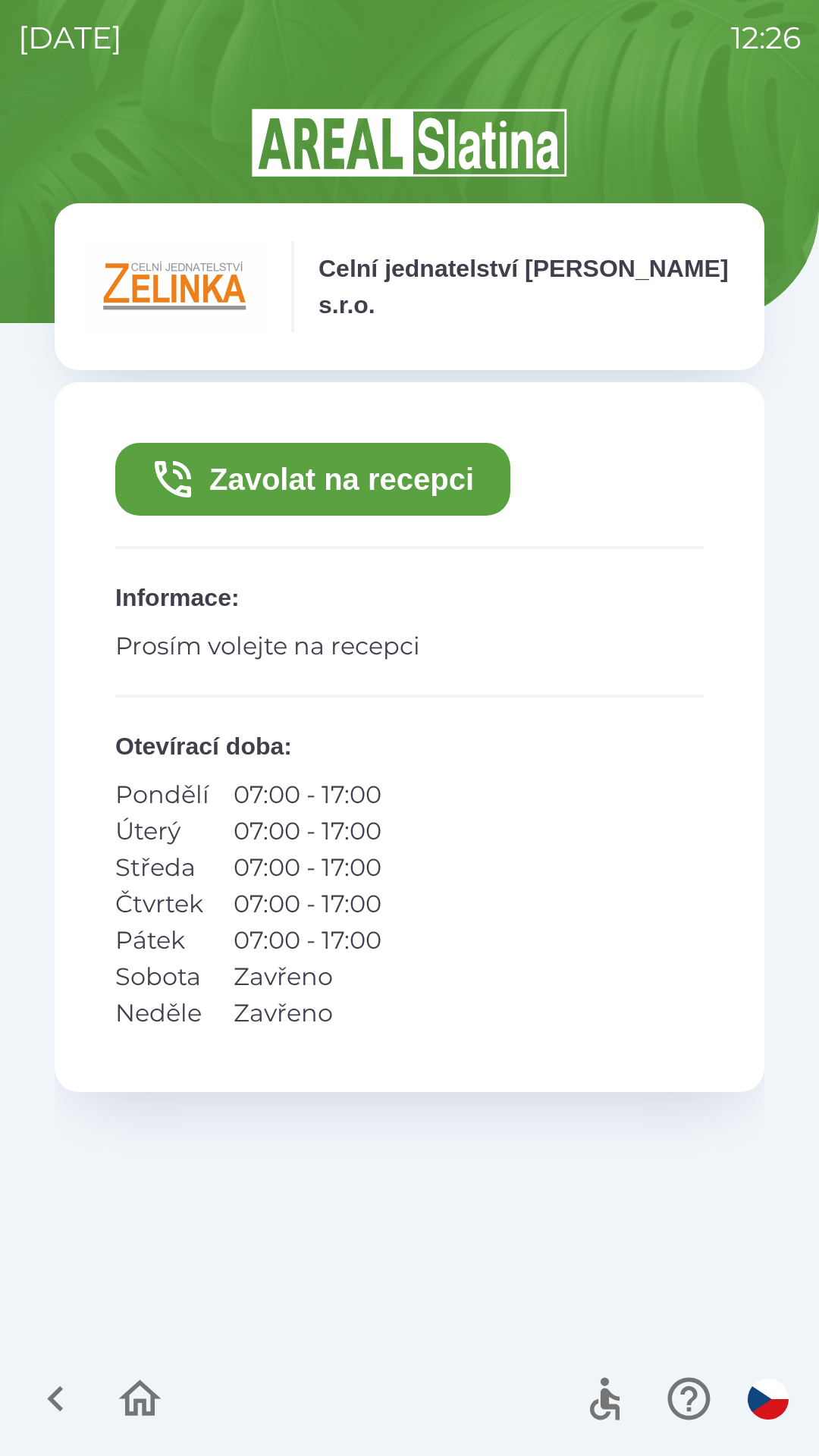
click at [324, 482] on button "Zavolat na recepci" at bounding box center [312, 479] width 395 height 72
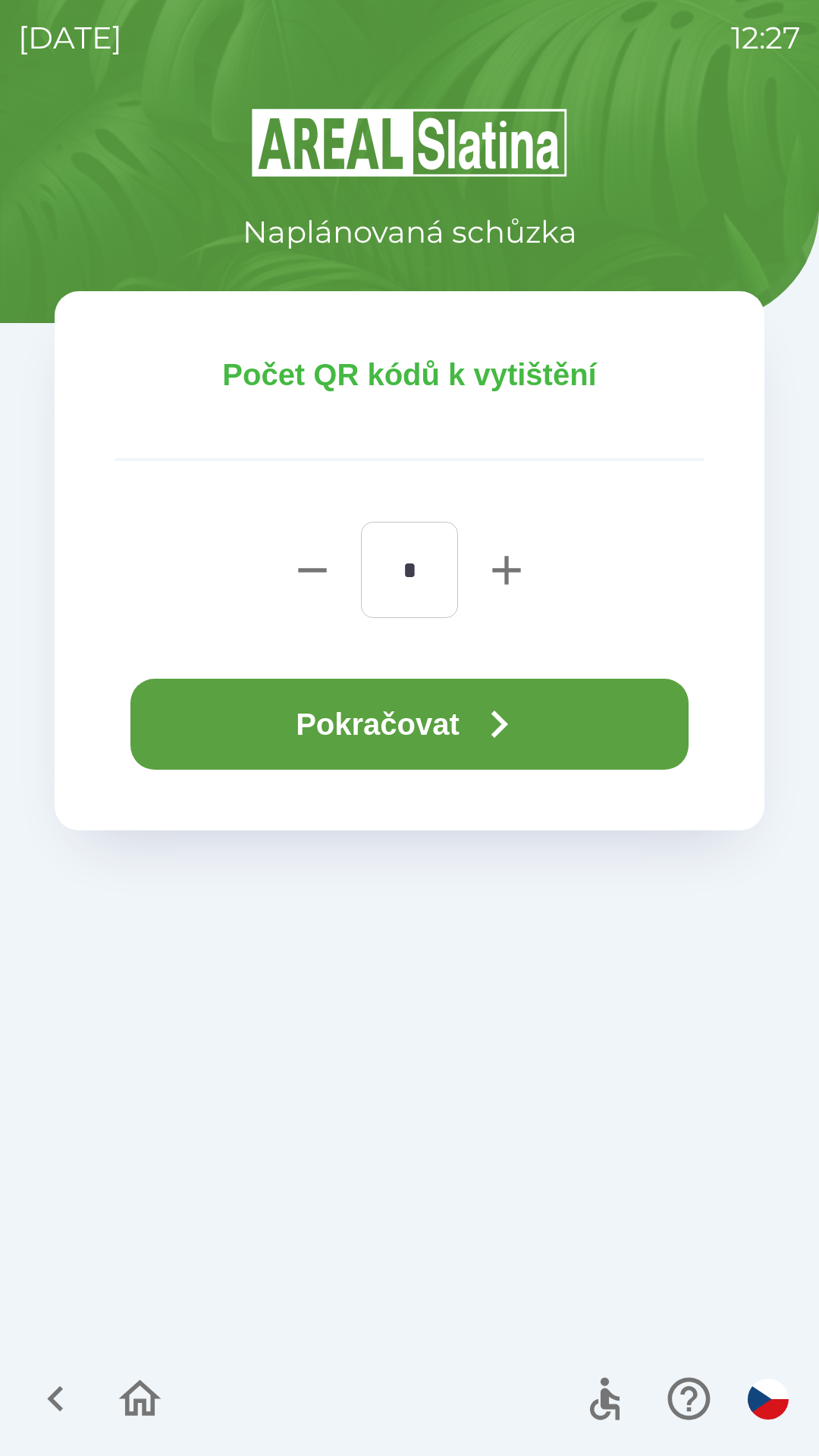
click at [474, 739] on button "Pokračovat" at bounding box center [410, 724] width 558 height 91
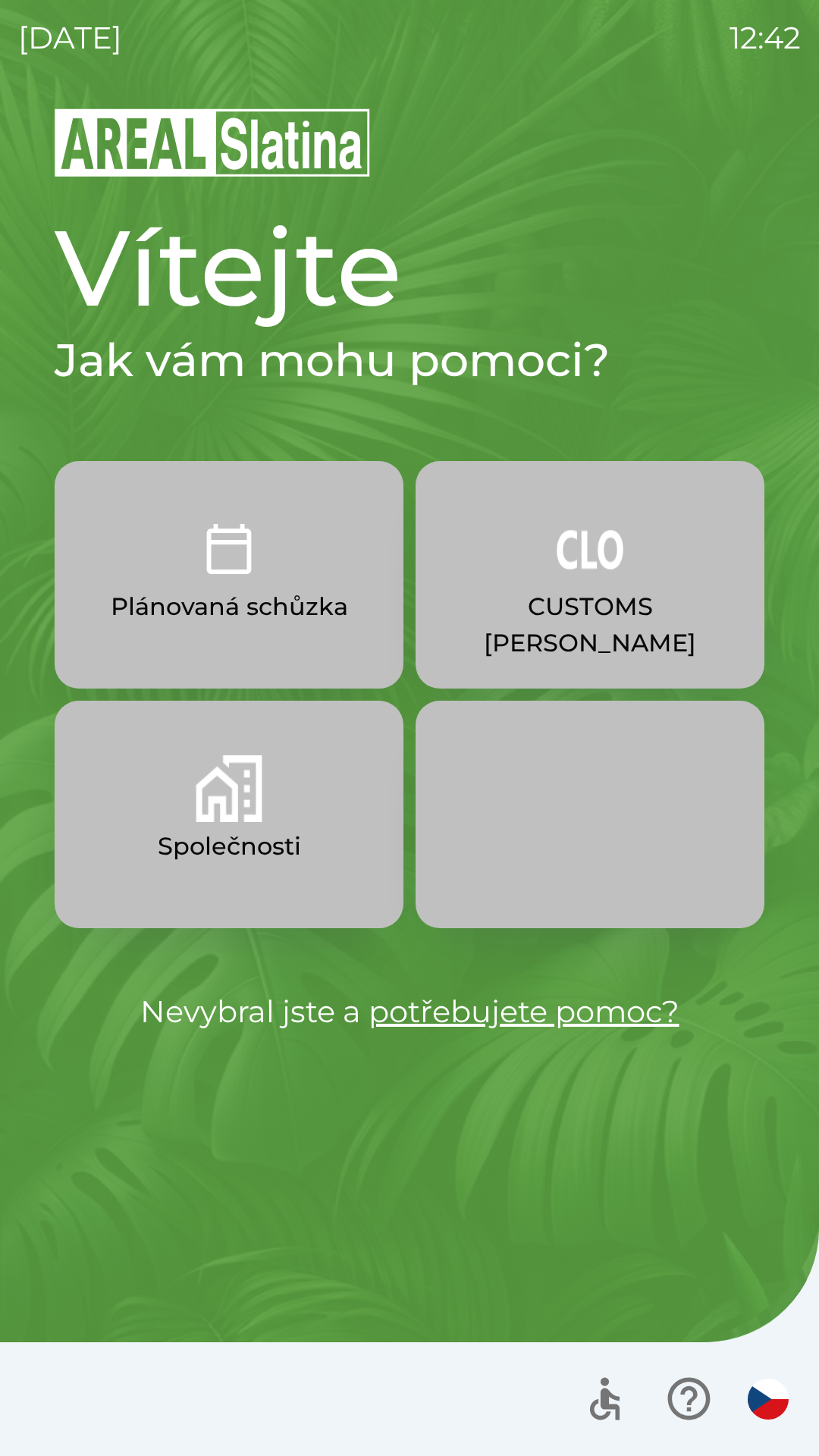
click at [280, 836] on p "Společnosti" at bounding box center [229, 846] width 144 height 37
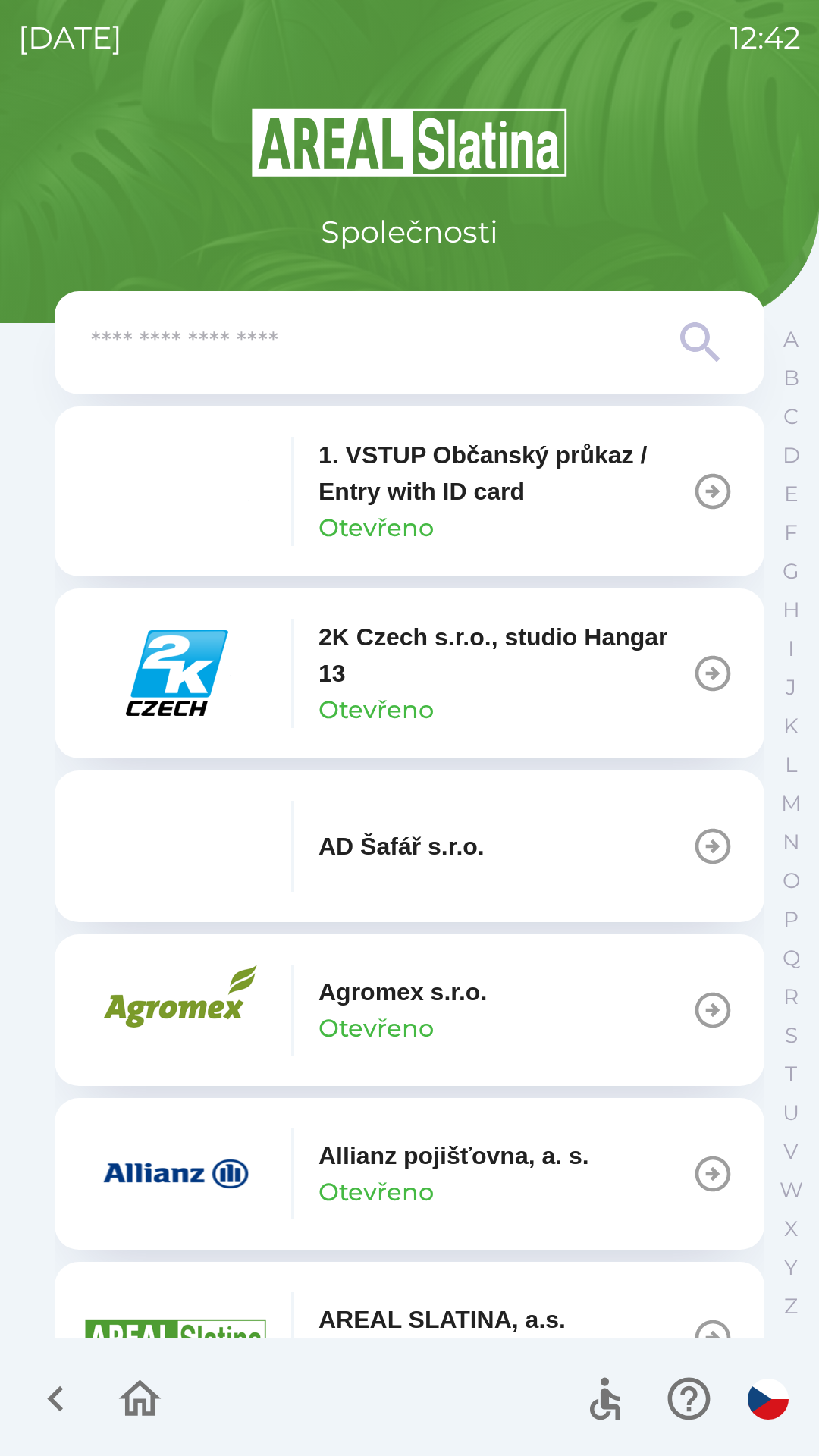
click at [432, 1160] on p "Allianz pojišťovna, a. s." at bounding box center [453, 1155] width 271 height 37
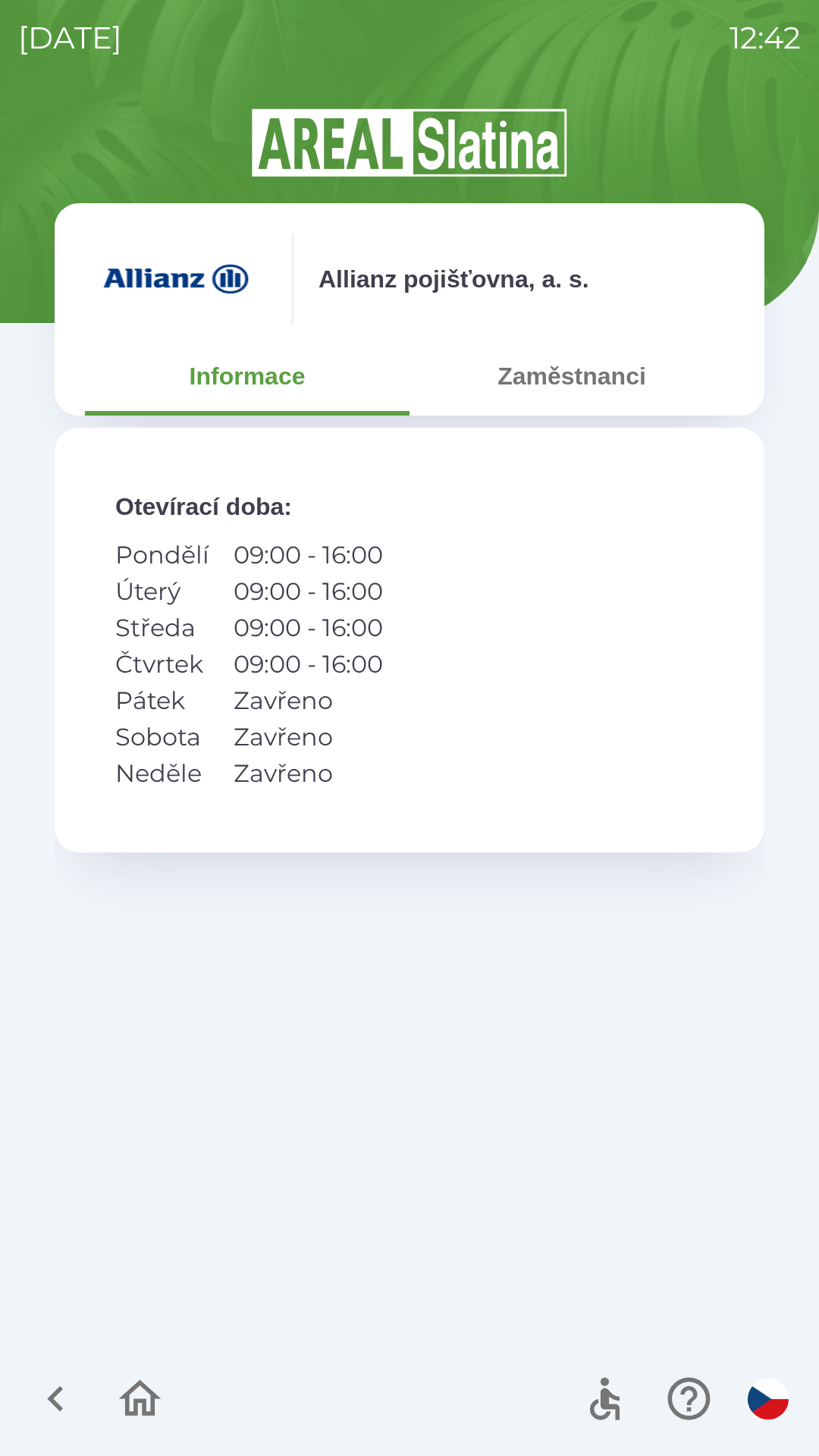
click at [617, 382] on button "Zaměstnanci" at bounding box center [571, 376] width 324 height 55
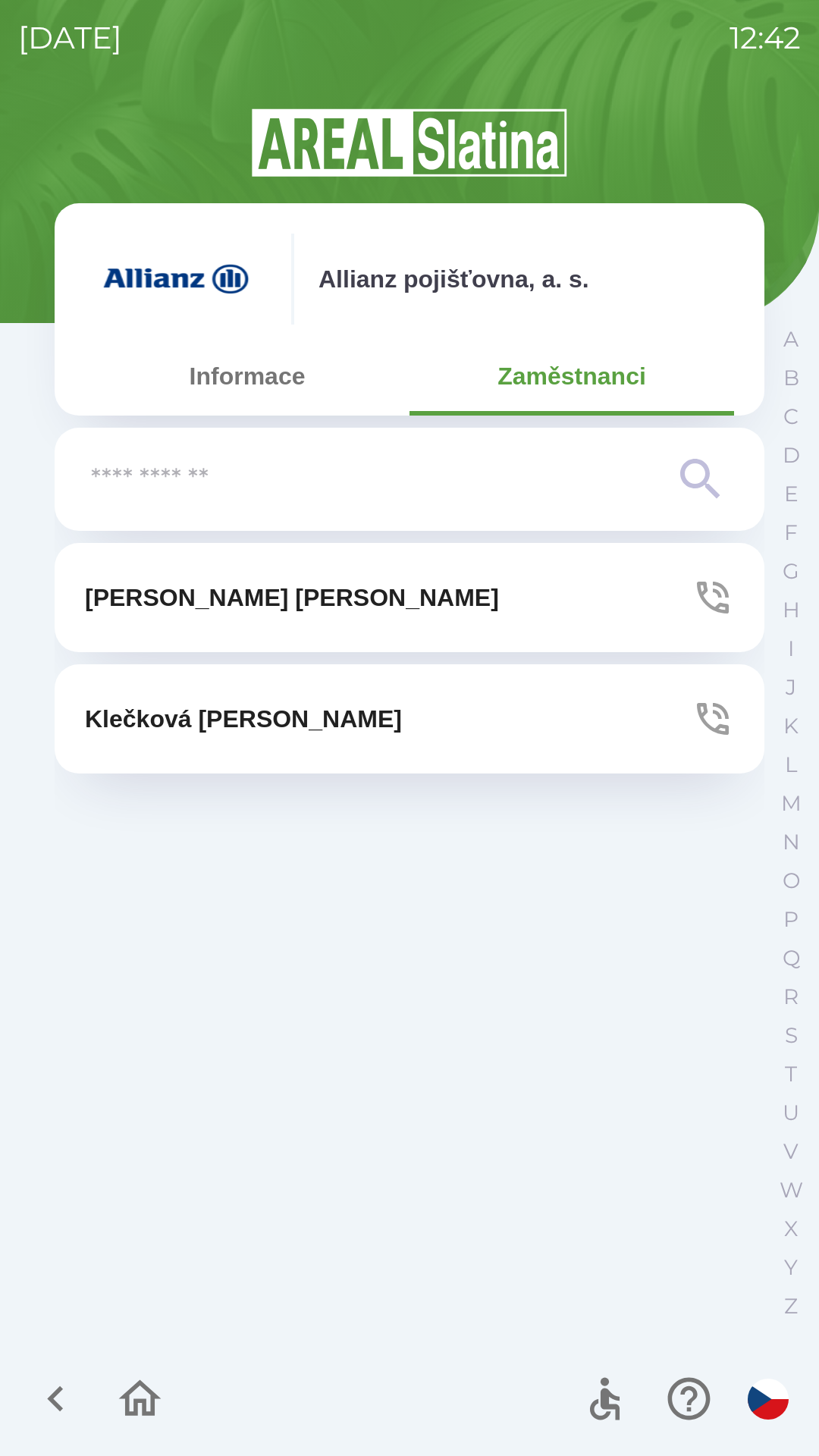
click at [381, 617] on button "[PERSON_NAME]" at bounding box center [410, 598] width 710 height 109
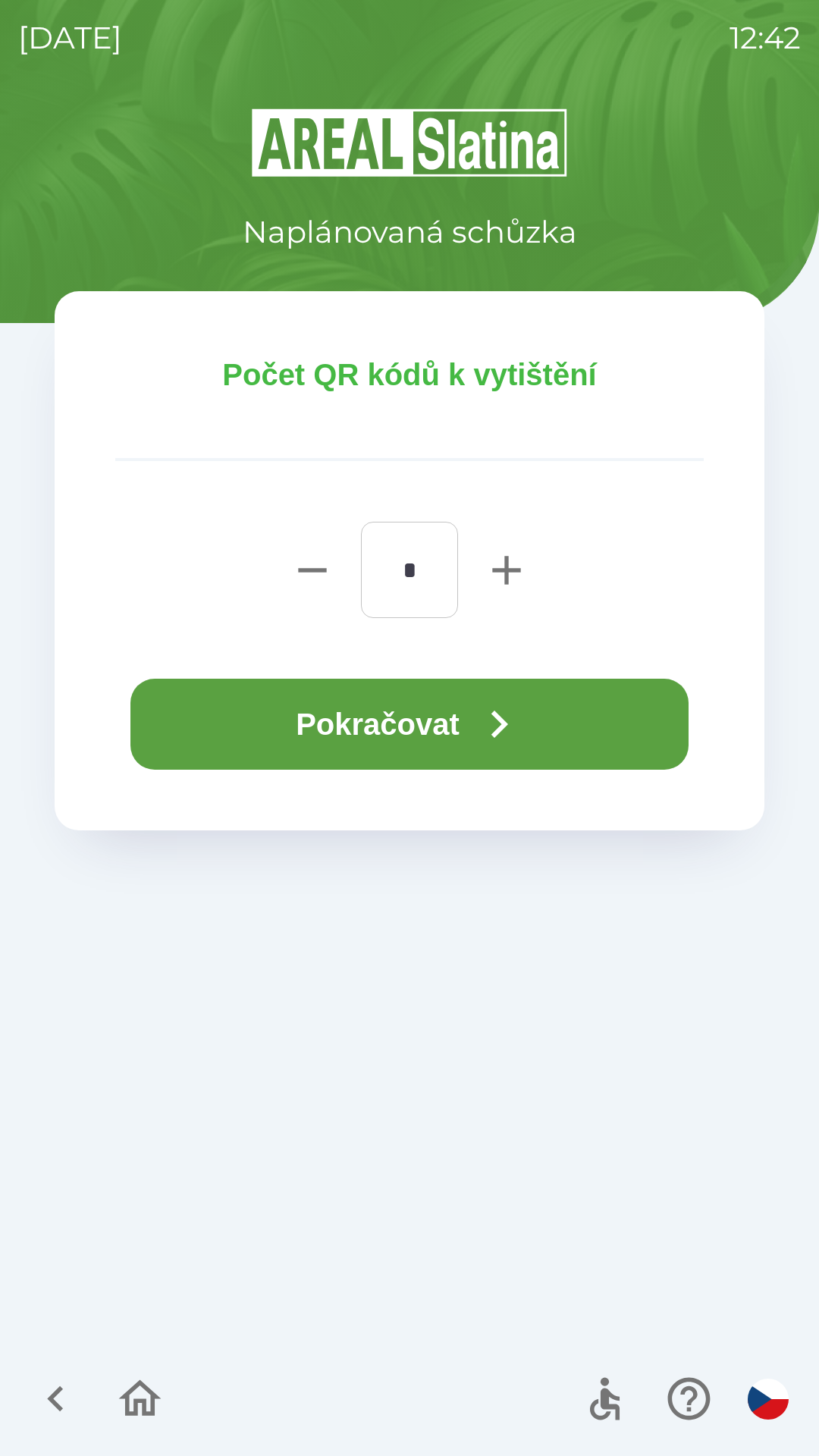
click at [510, 716] on icon "button" at bounding box center [499, 724] width 55 height 55
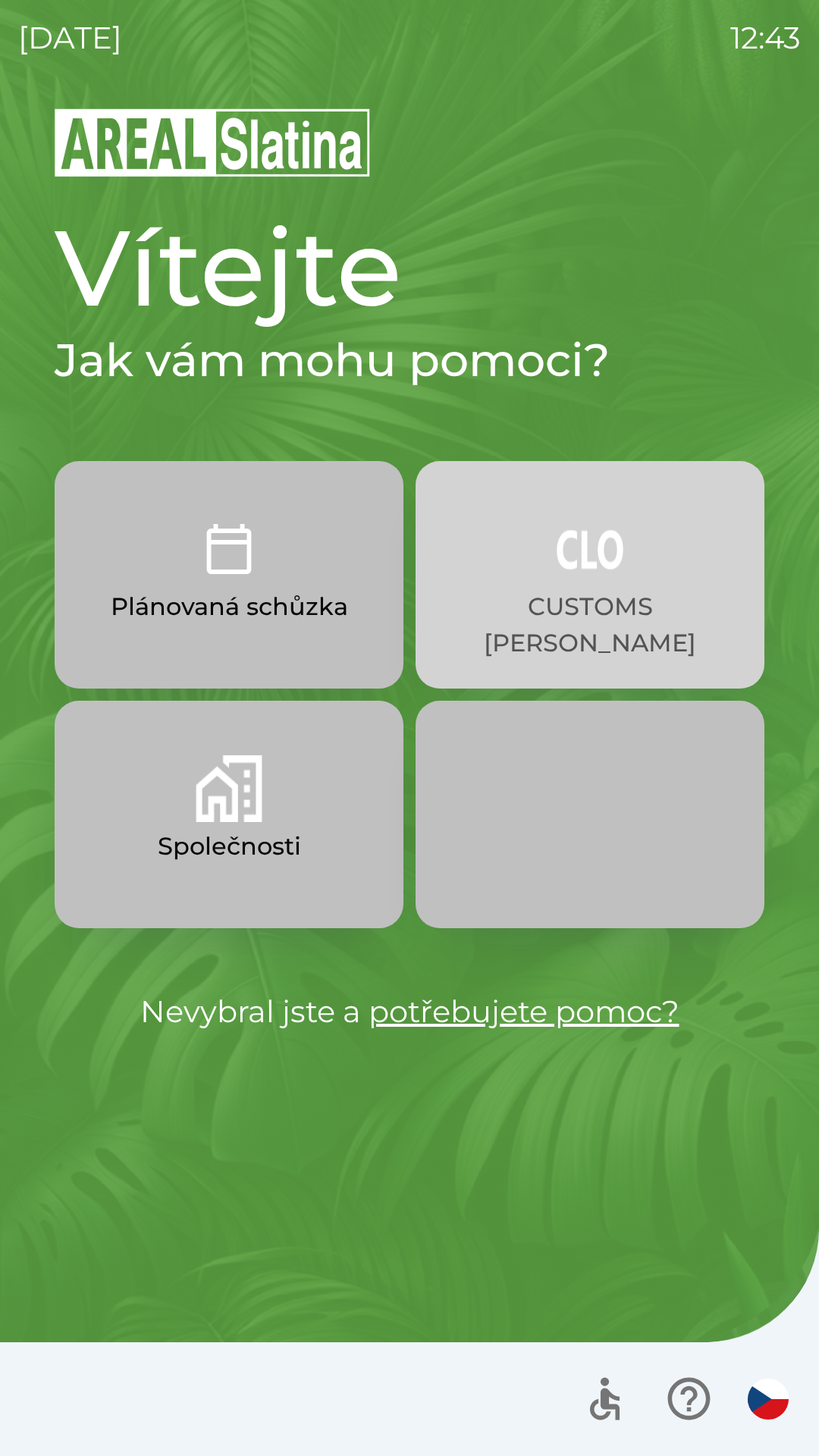
click at [530, 598] on p "CUSTOMS [PERSON_NAME]" at bounding box center [590, 624] width 276 height 72
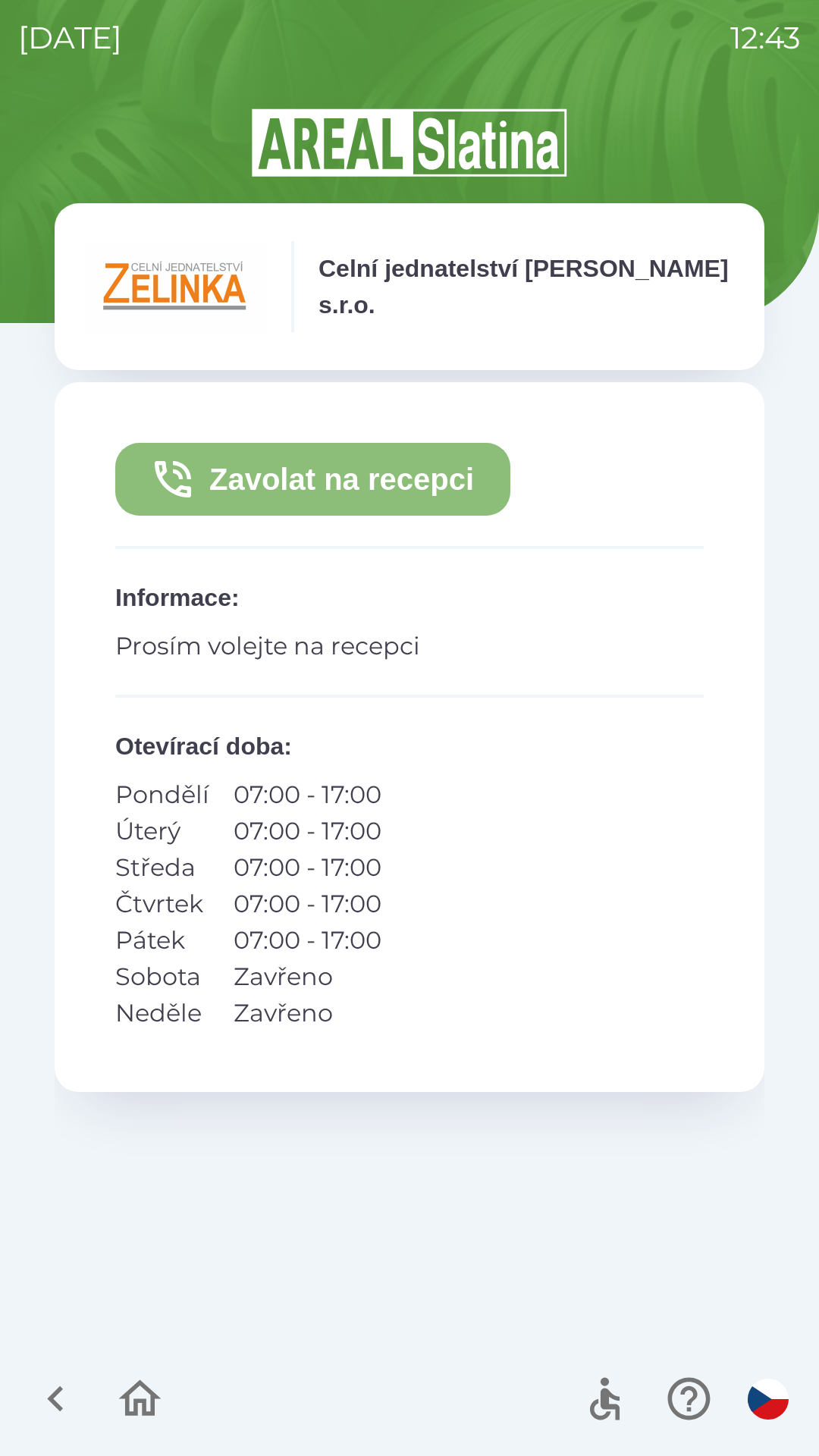
click at [303, 484] on button "Zavolat na recepci" at bounding box center [312, 479] width 395 height 72
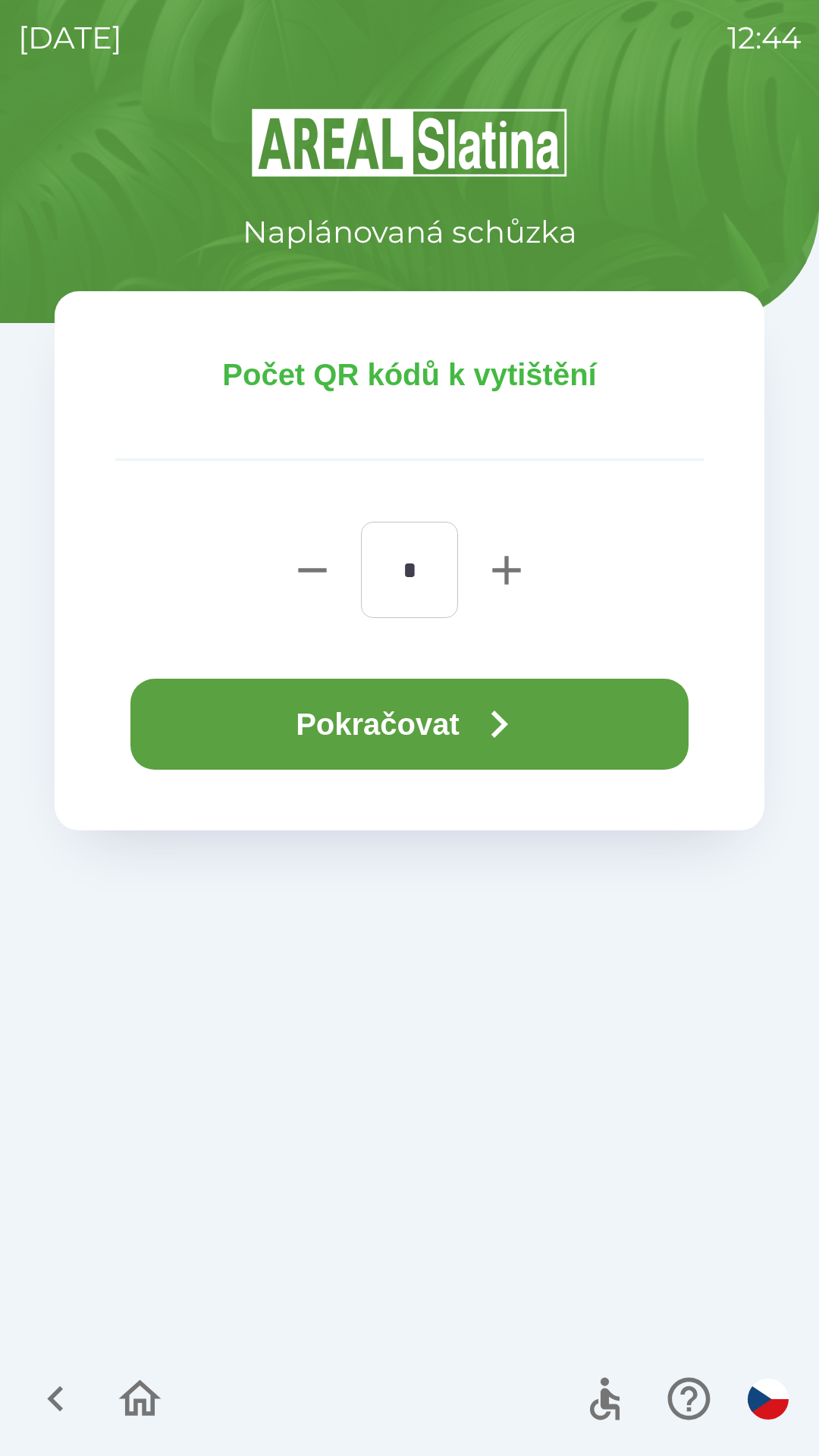
click at [363, 732] on button "Pokračovat" at bounding box center [410, 724] width 558 height 91
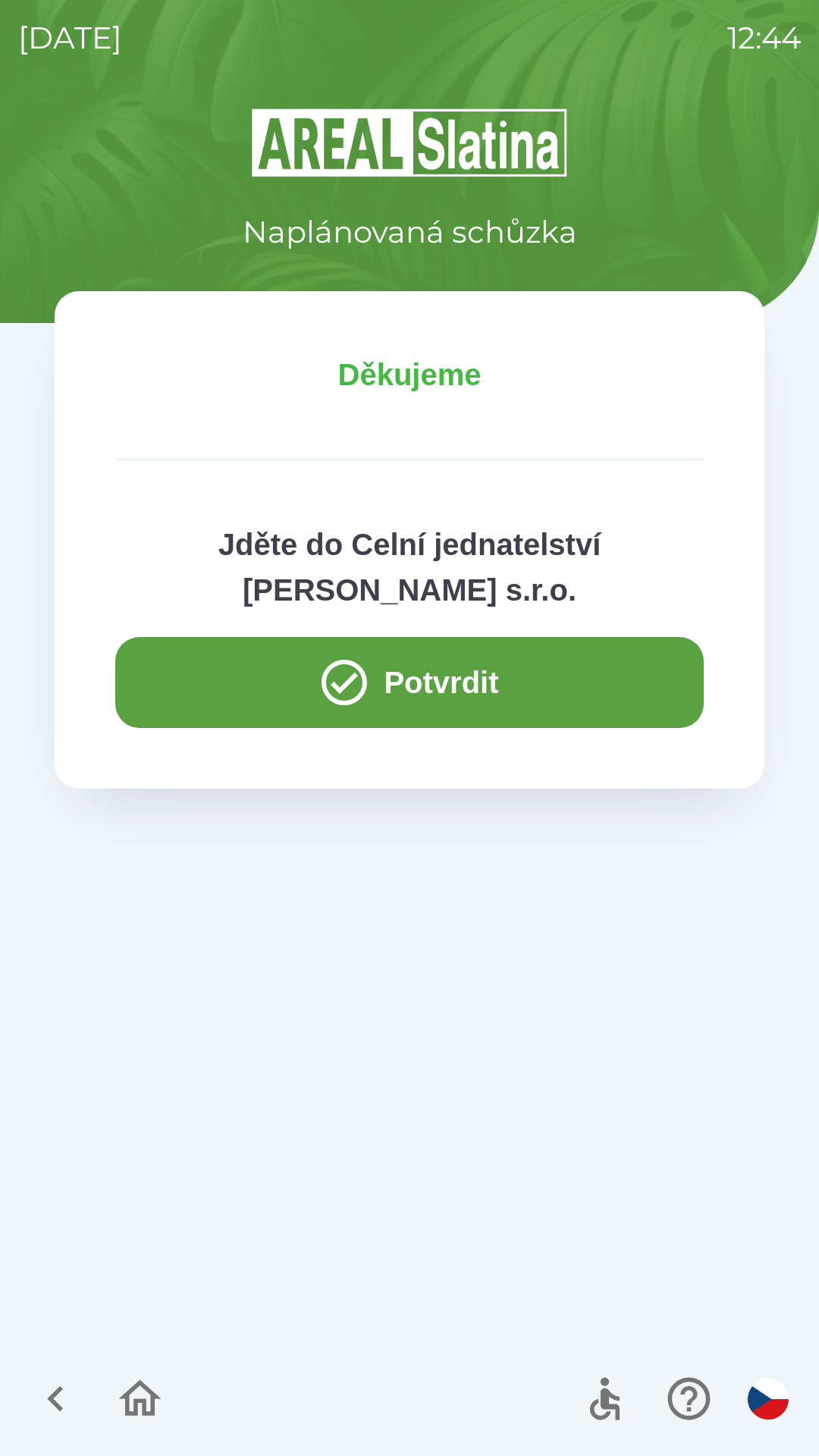
click at [181, 681] on button "Potvrdit" at bounding box center [409, 682] width 588 height 91
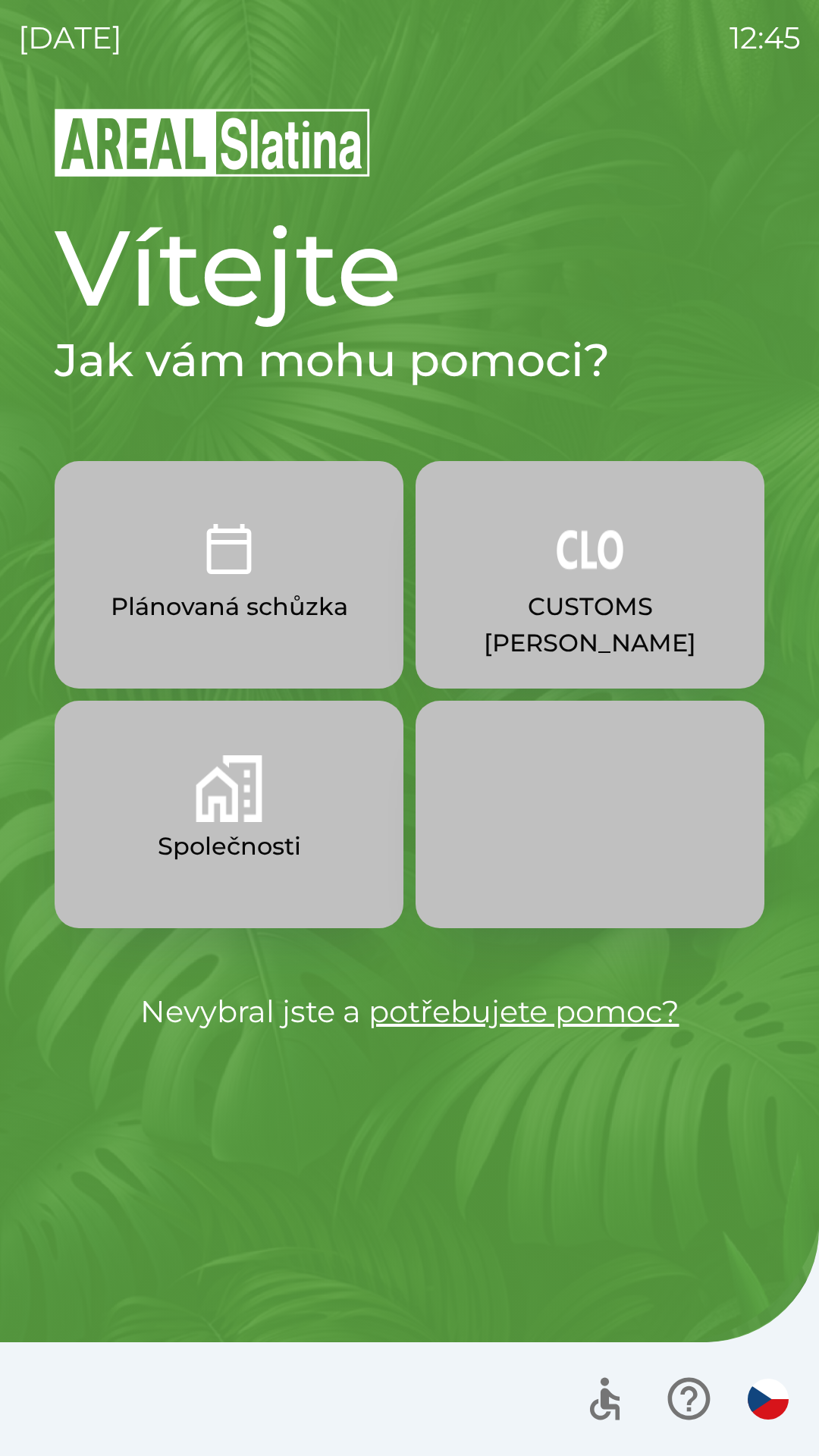
click at [259, 853] on p "Společnosti" at bounding box center [229, 846] width 144 height 37
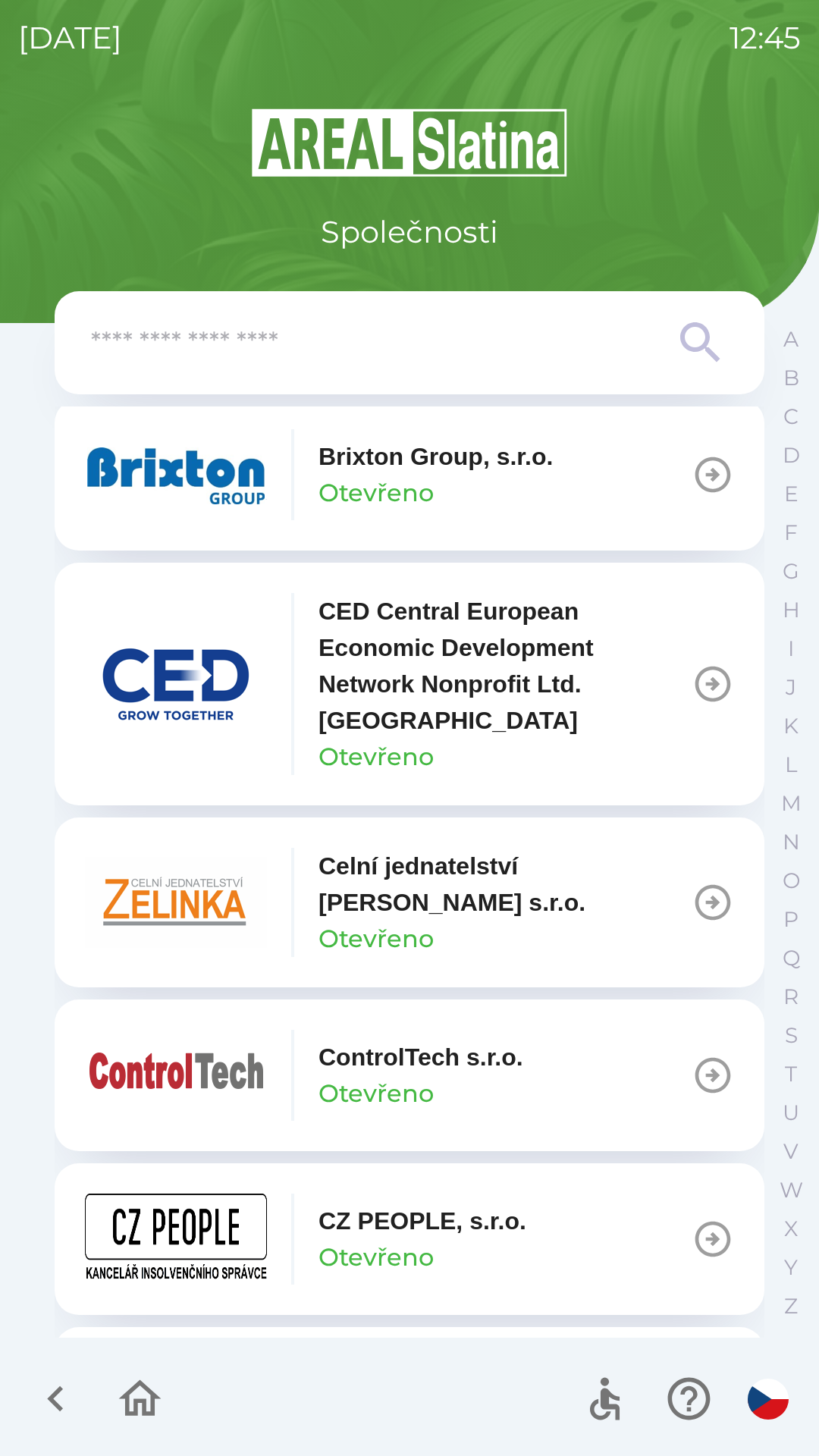
scroll to position [2384, 0]
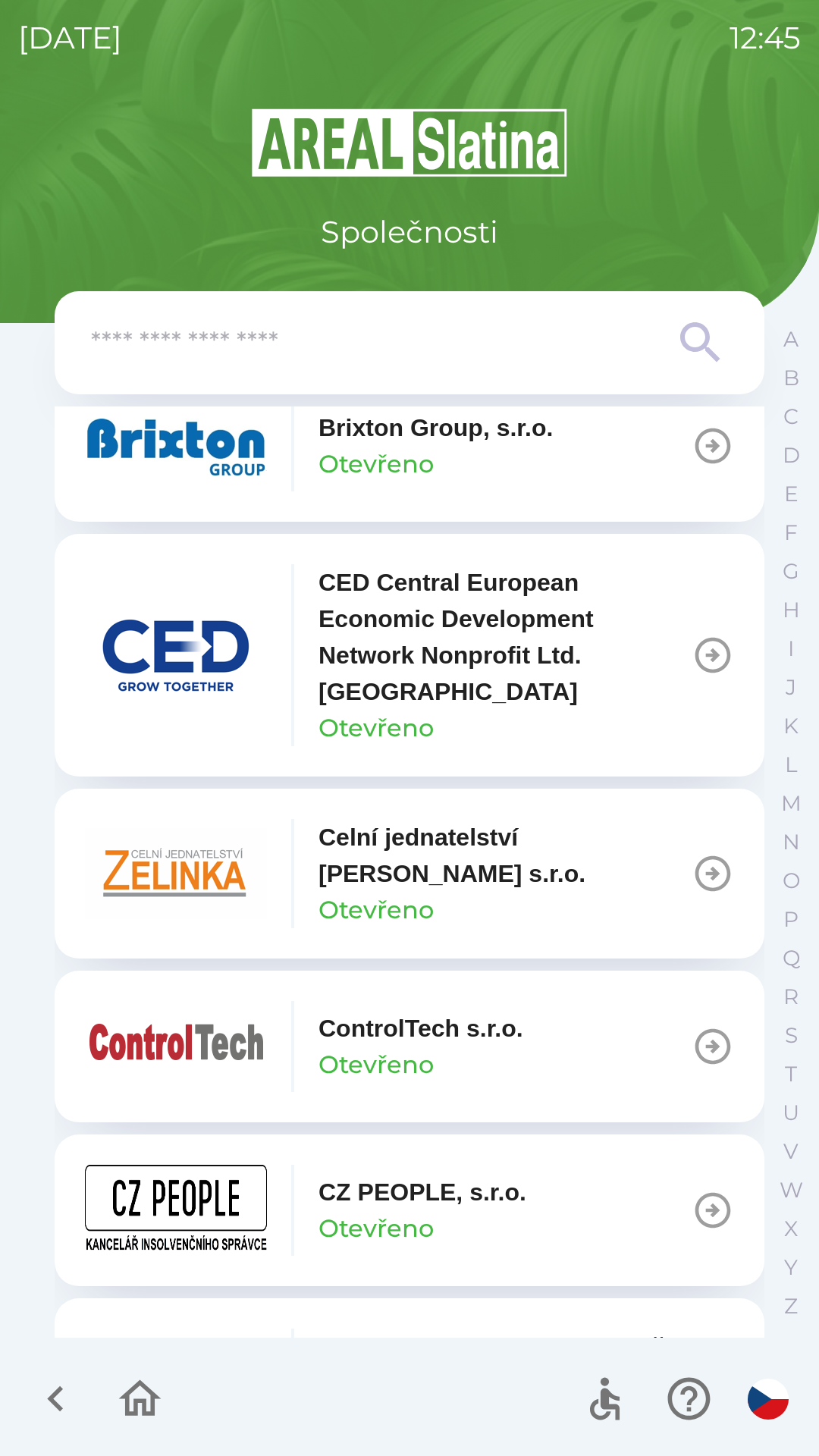
click at [657, 868] on p "Celní jednatelství [PERSON_NAME] s.r.o." at bounding box center [505, 855] width 373 height 72
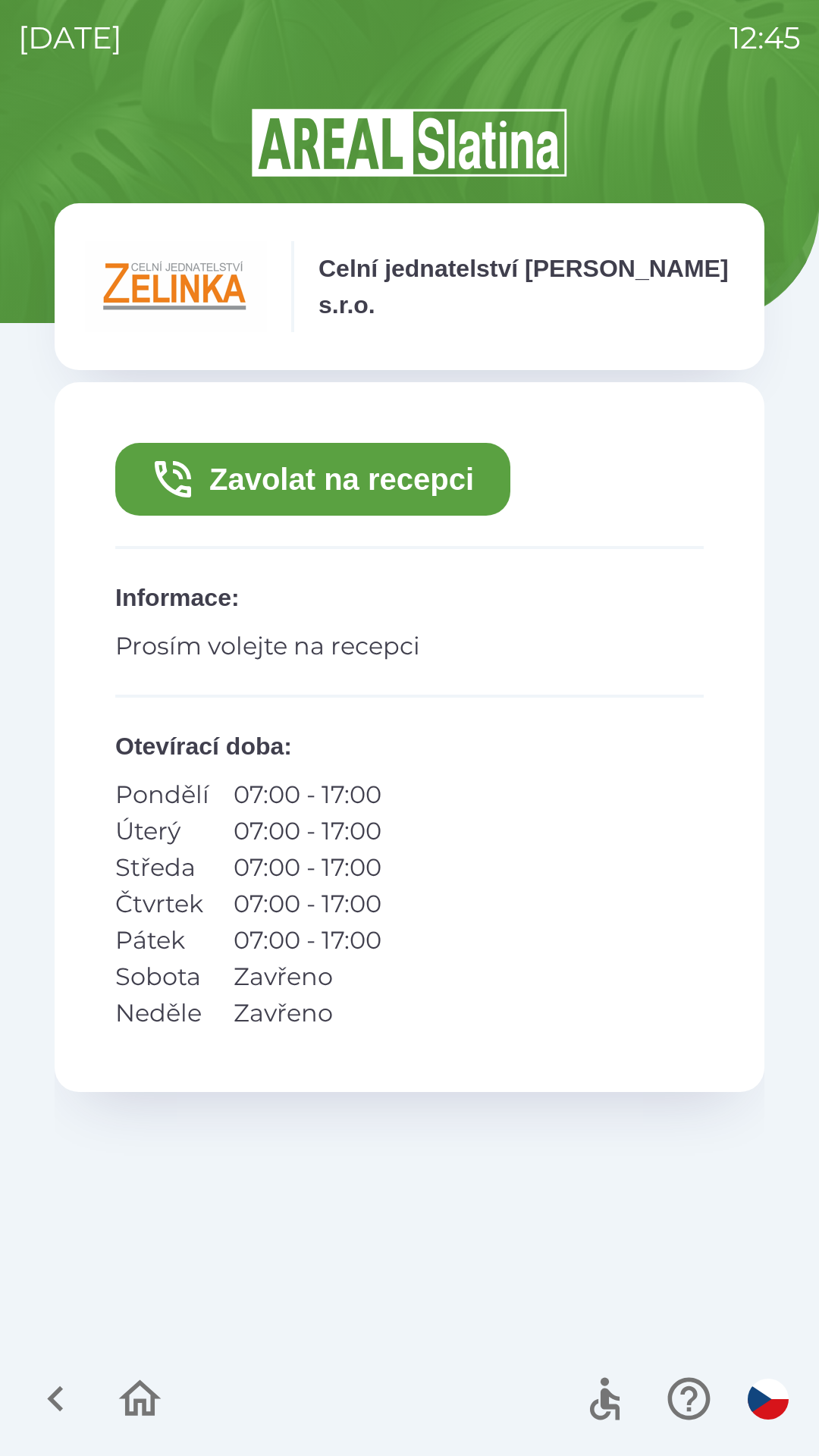
click at [412, 491] on button "Zavolat na recepci" at bounding box center [312, 479] width 395 height 72
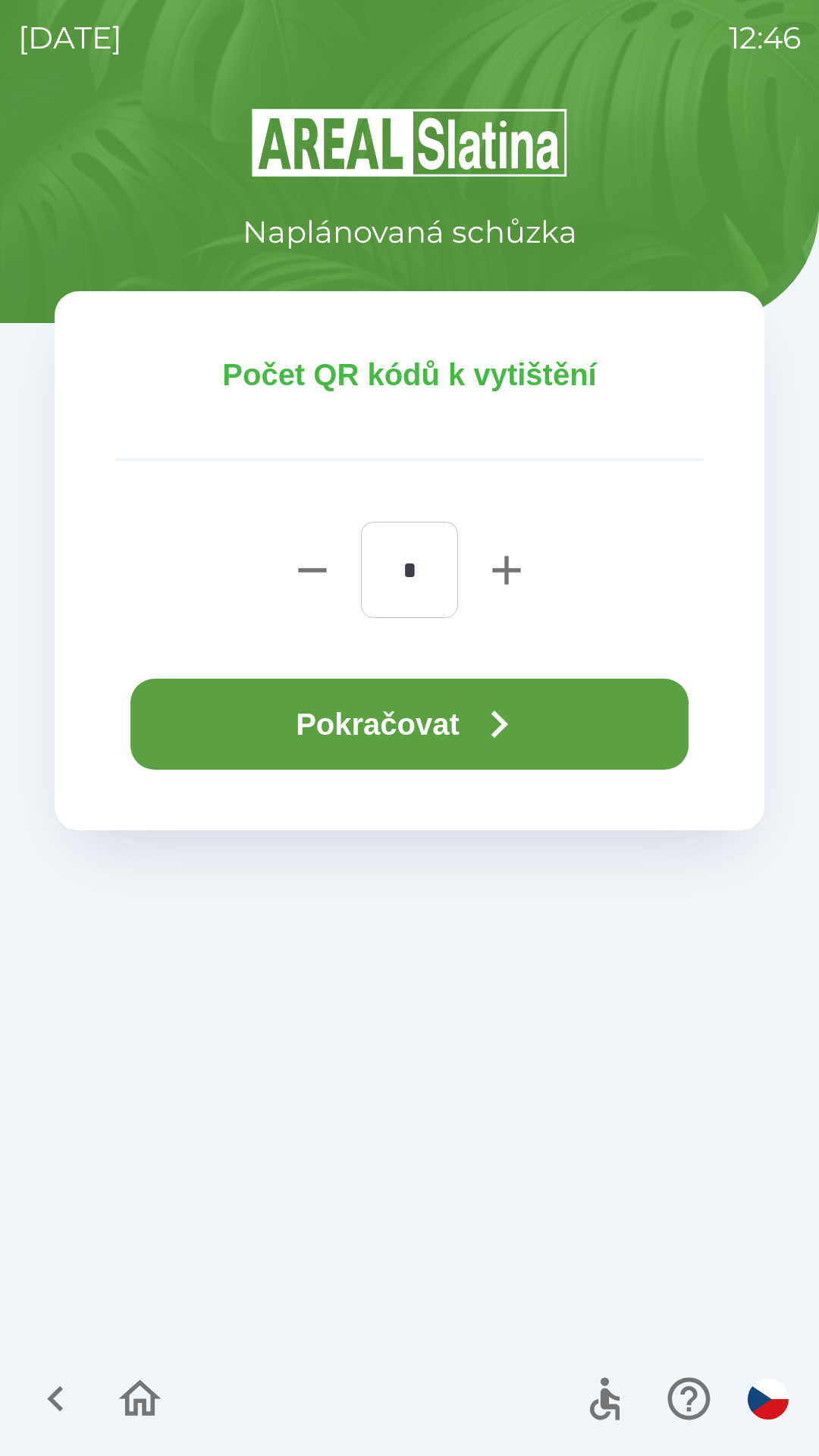
click at [488, 724] on icon "button" at bounding box center [499, 724] width 55 height 55
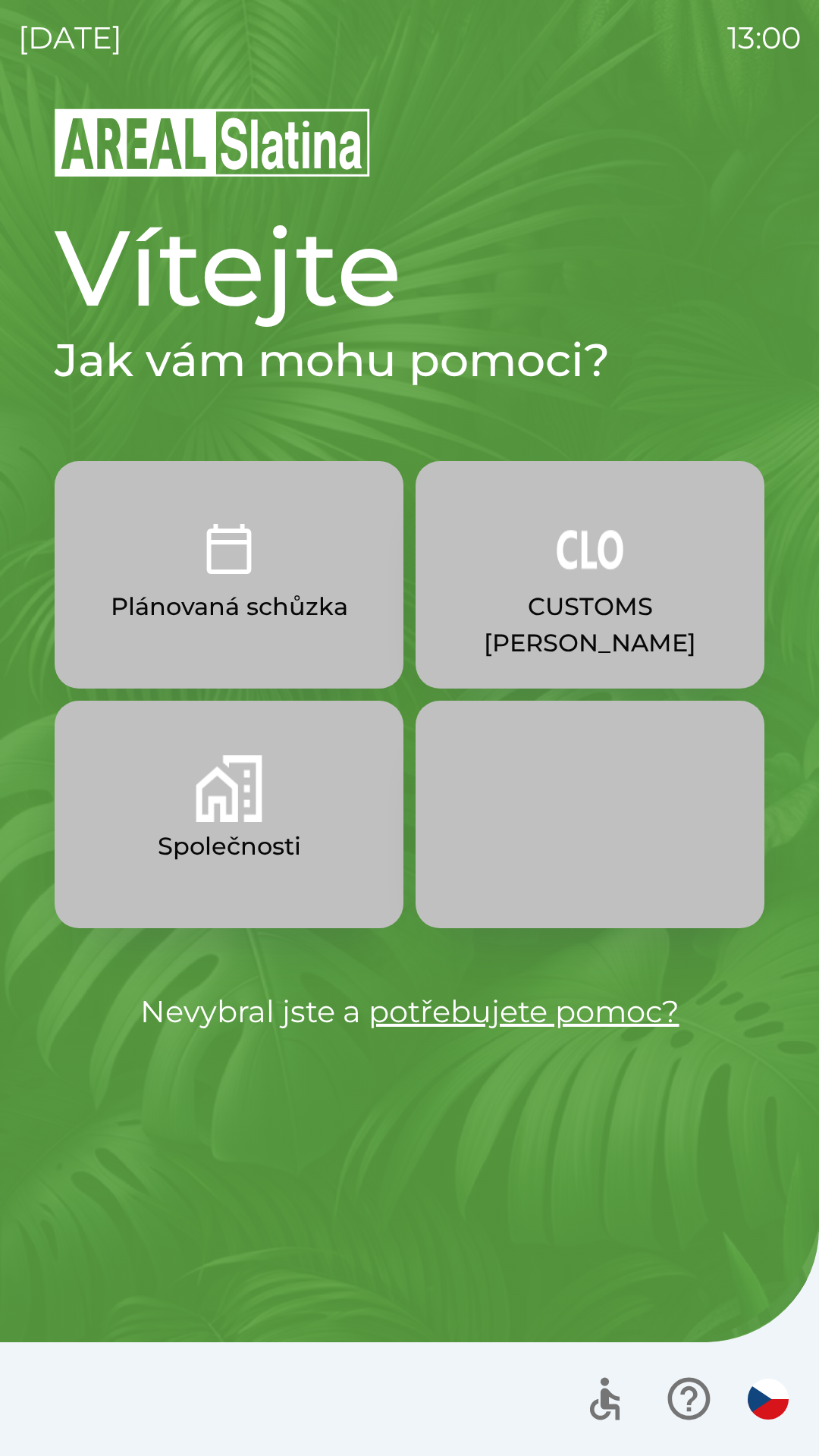
click at [204, 816] on img "button" at bounding box center [228, 789] width 66 height 66
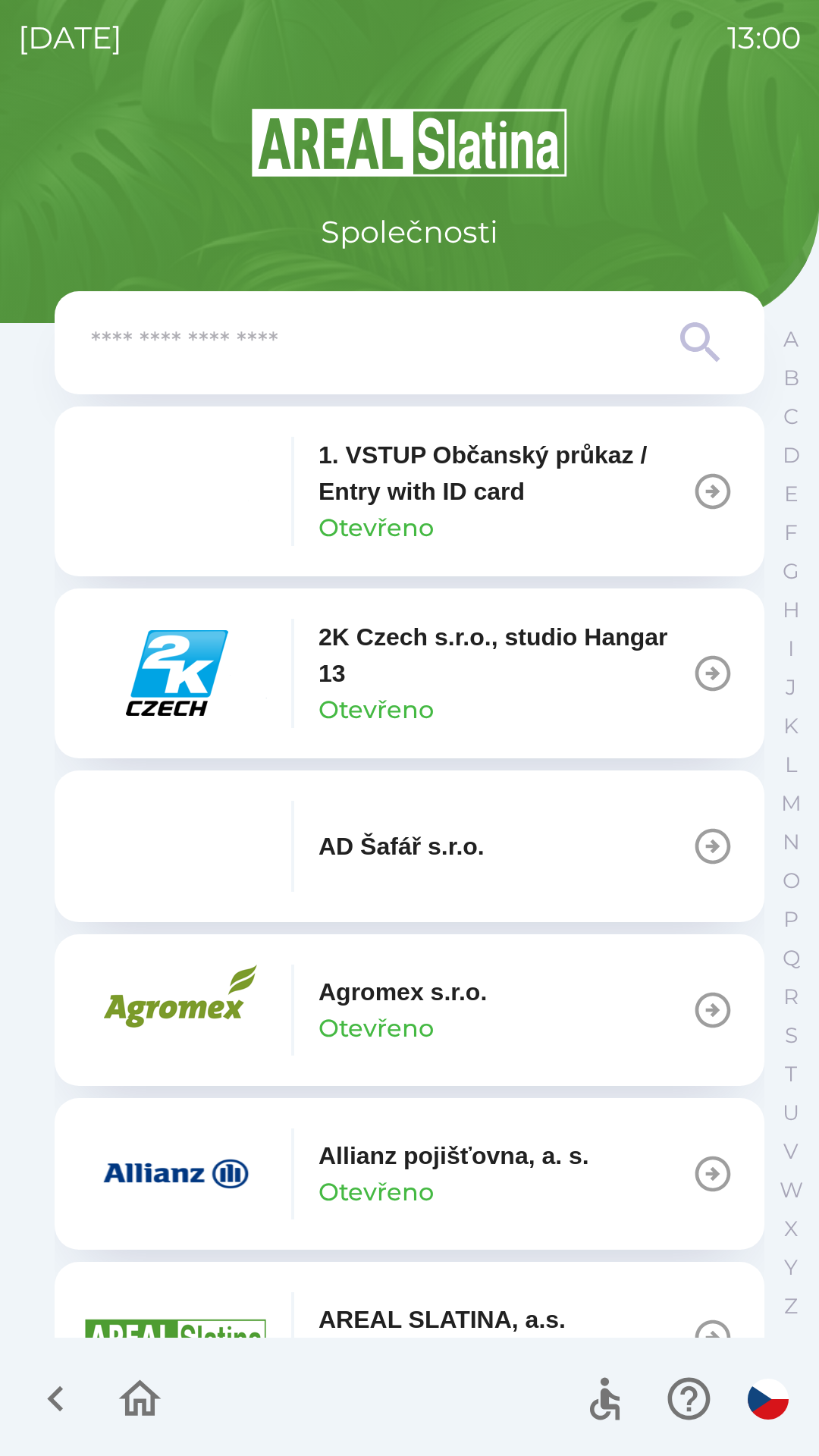
click at [168, 1179] on img "button" at bounding box center [176, 1174] width 182 height 91
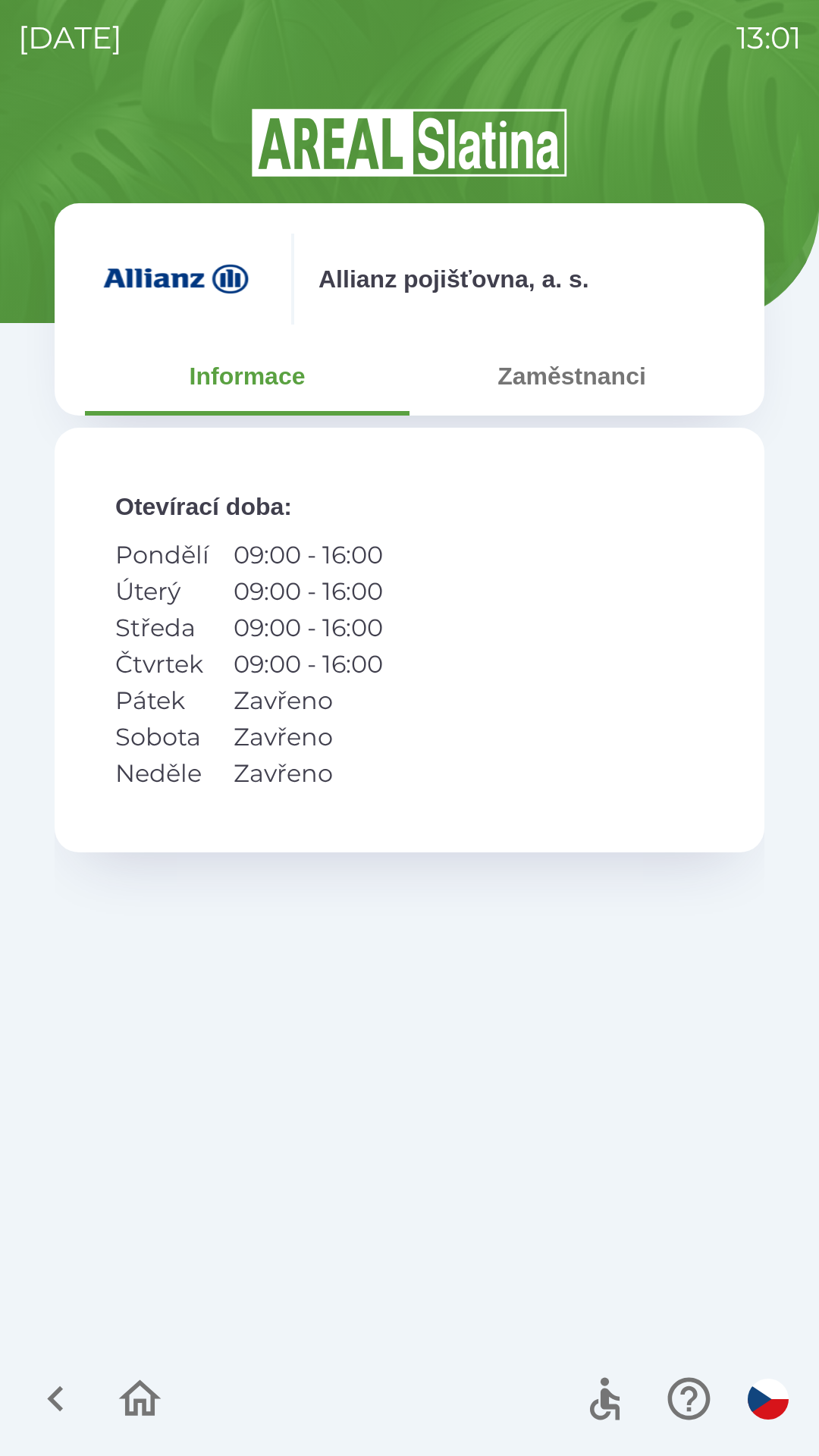
click at [565, 393] on button "Zaměstnanci" at bounding box center [571, 376] width 324 height 55
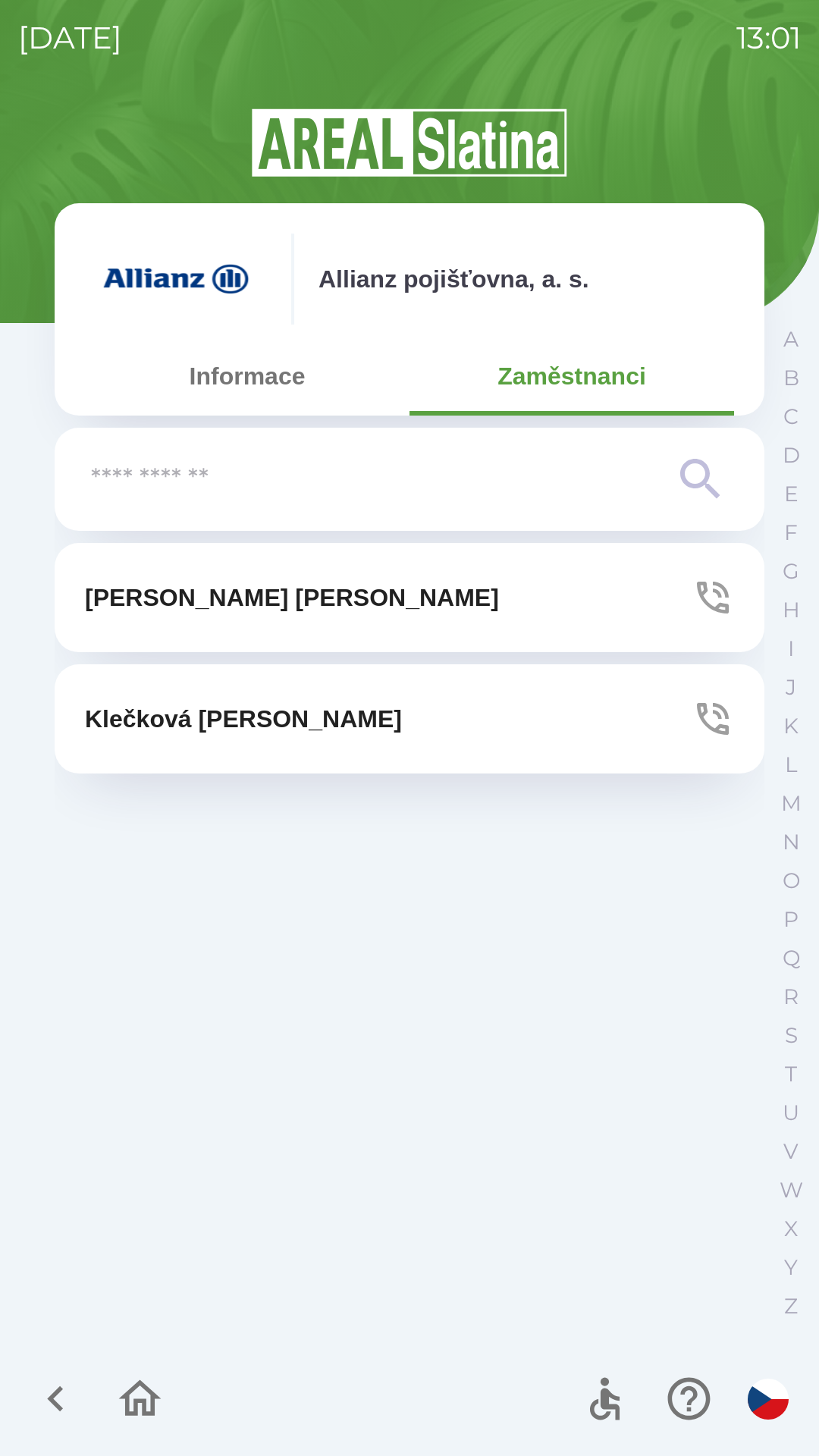
click at [173, 608] on p "[PERSON_NAME]" at bounding box center [292, 597] width 414 height 37
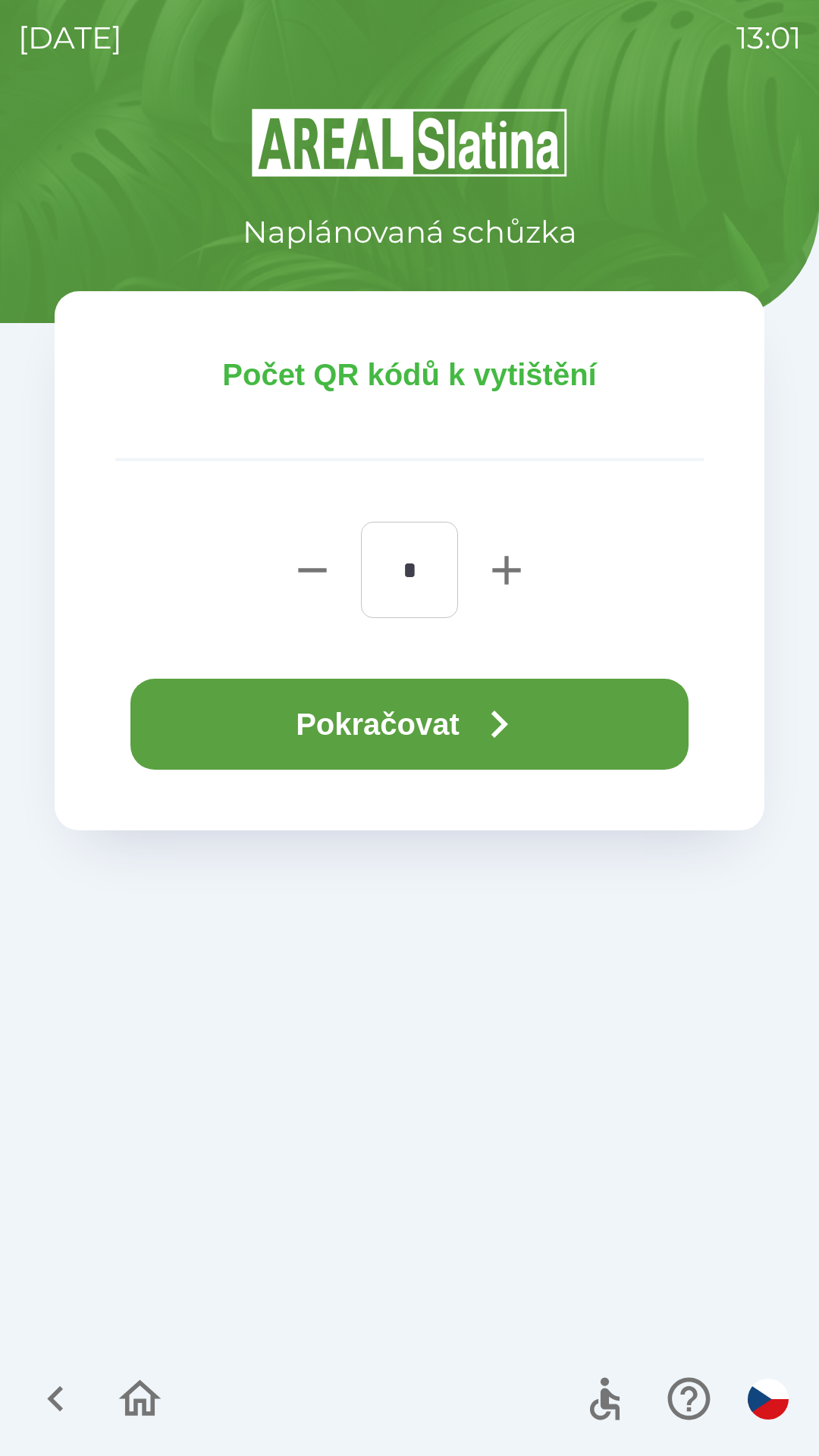
click at [382, 724] on button "Pokračovat" at bounding box center [410, 724] width 558 height 91
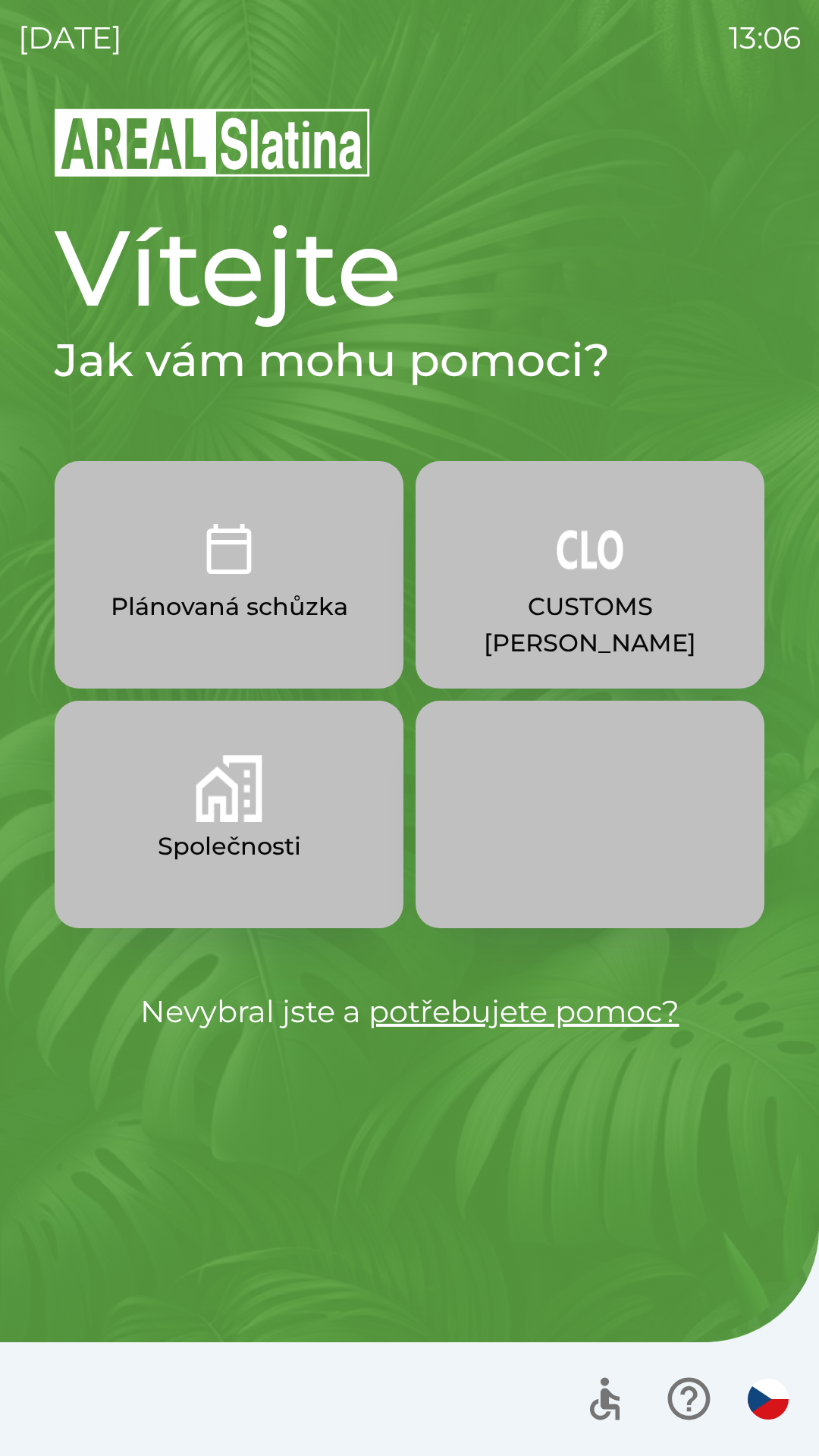
click at [511, 598] on p "CUSTOMS [PERSON_NAME]" at bounding box center [590, 624] width 276 height 72
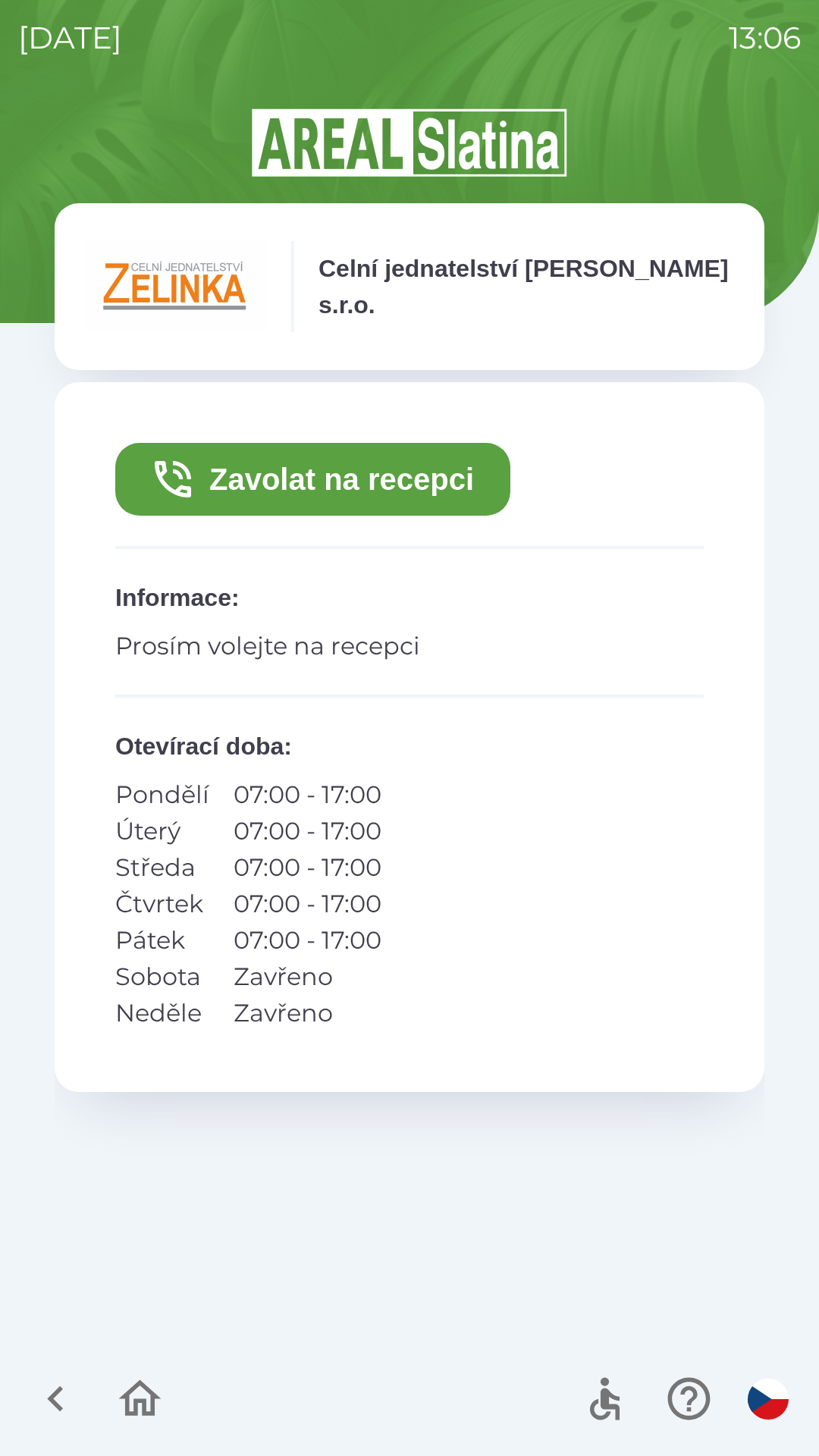
click at [279, 492] on button "Zavolat na recepci" at bounding box center [312, 479] width 395 height 72
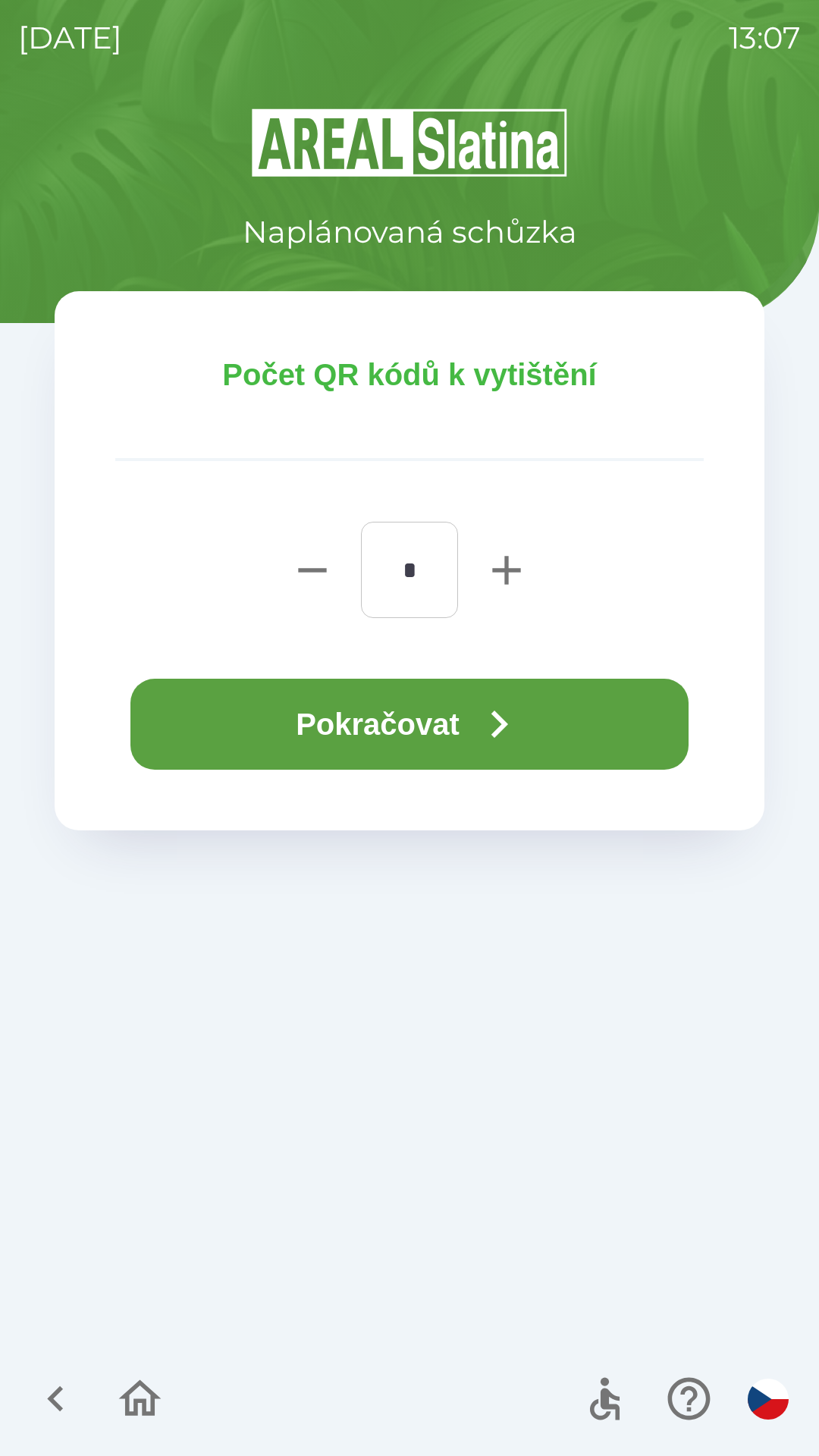
click at [410, 728] on button "Pokračovat" at bounding box center [410, 724] width 558 height 91
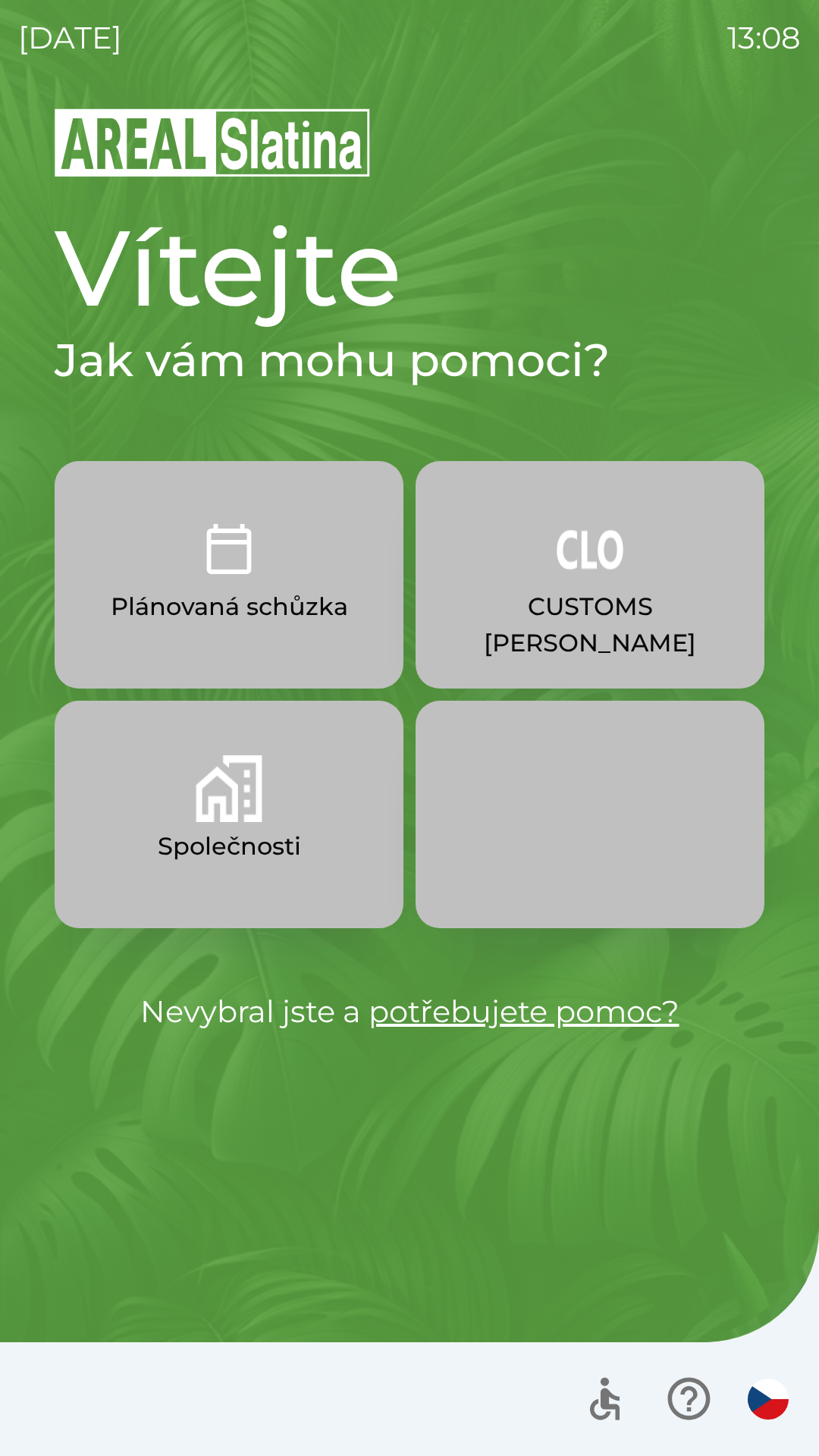
click at [520, 602] on p "CUSTOMS [PERSON_NAME]" at bounding box center [590, 624] width 276 height 72
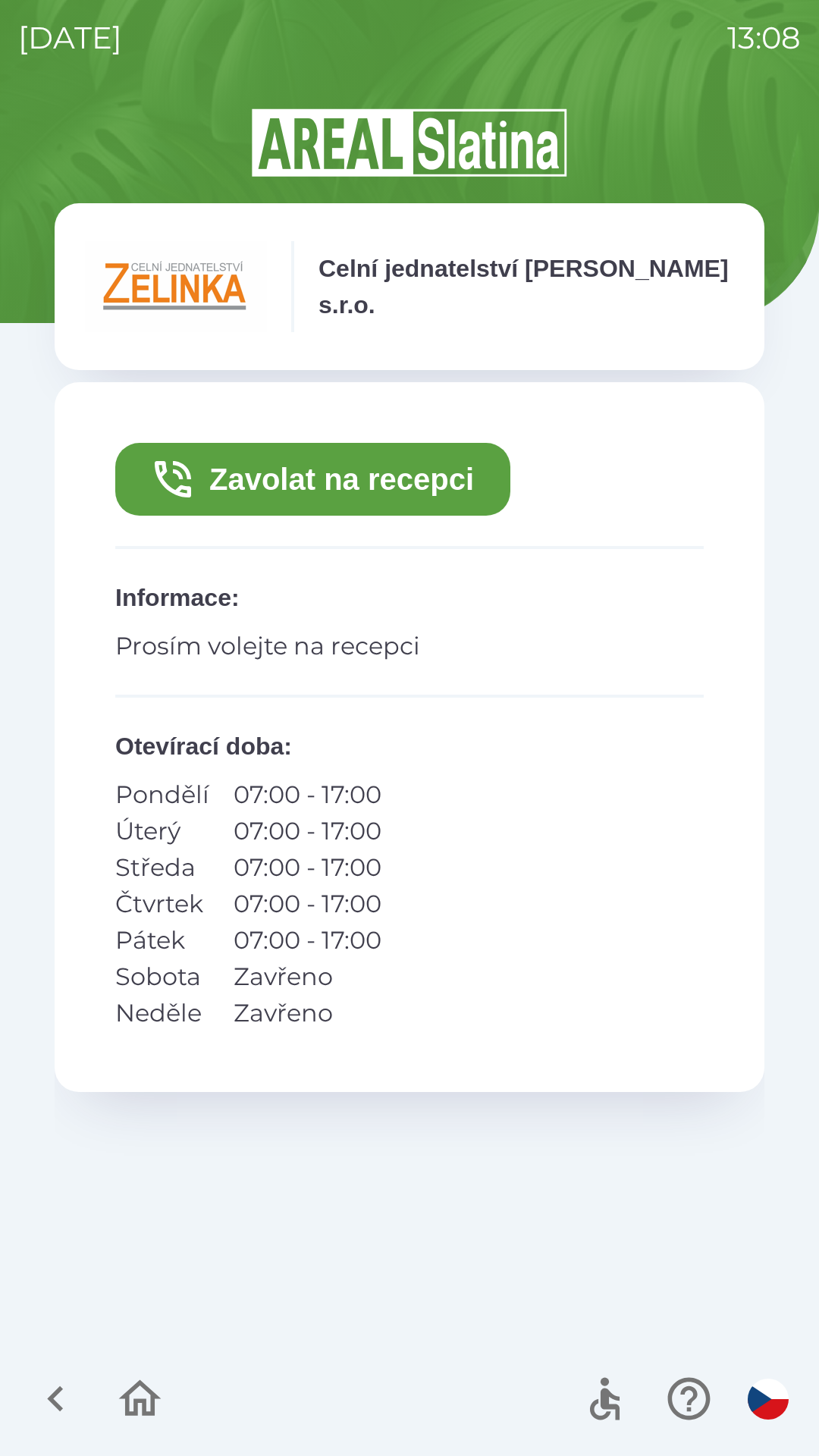
click at [415, 465] on button "Zavolat na recepci" at bounding box center [312, 479] width 395 height 72
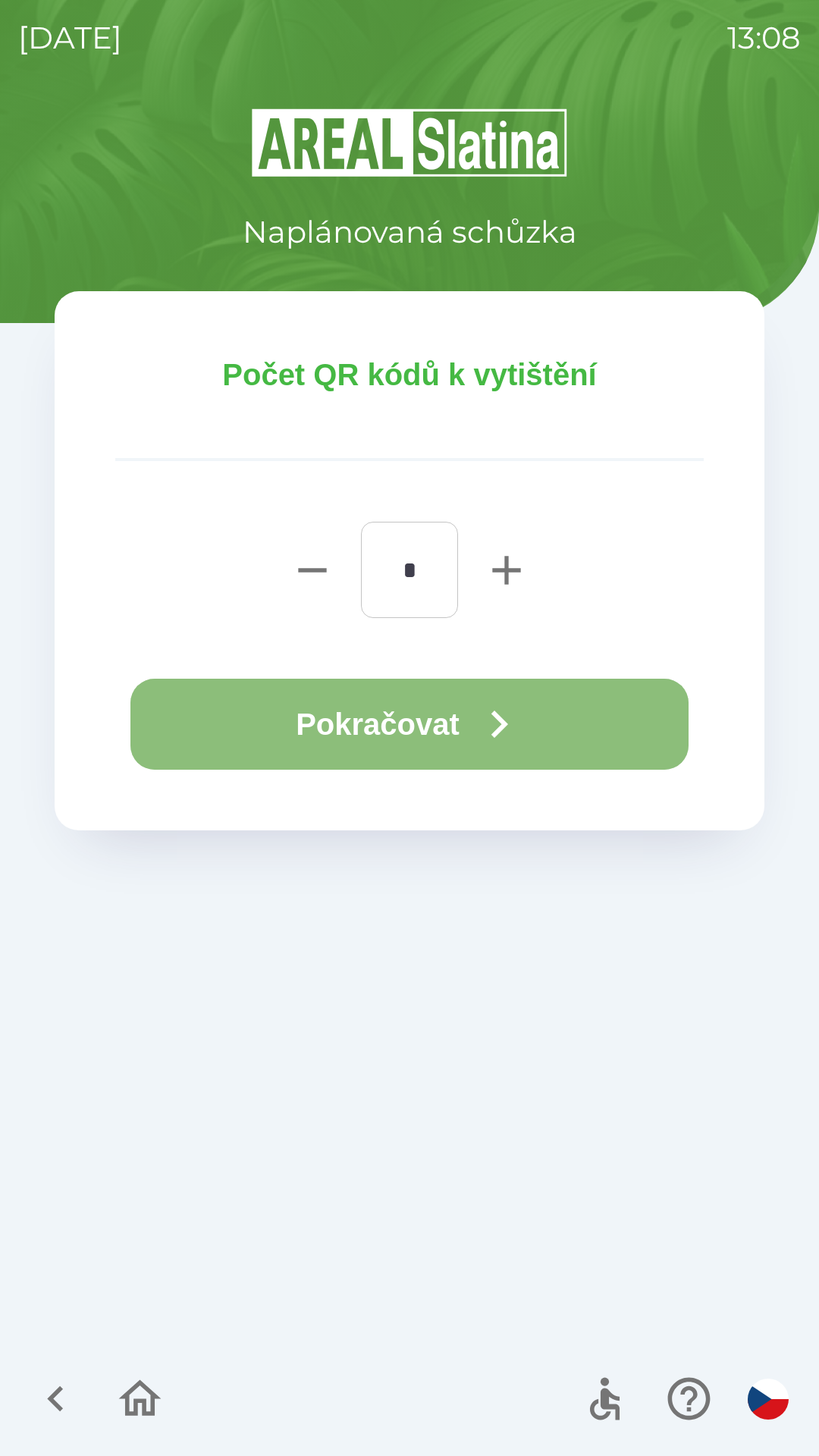
click at [457, 727] on button "Pokračovat" at bounding box center [410, 724] width 558 height 91
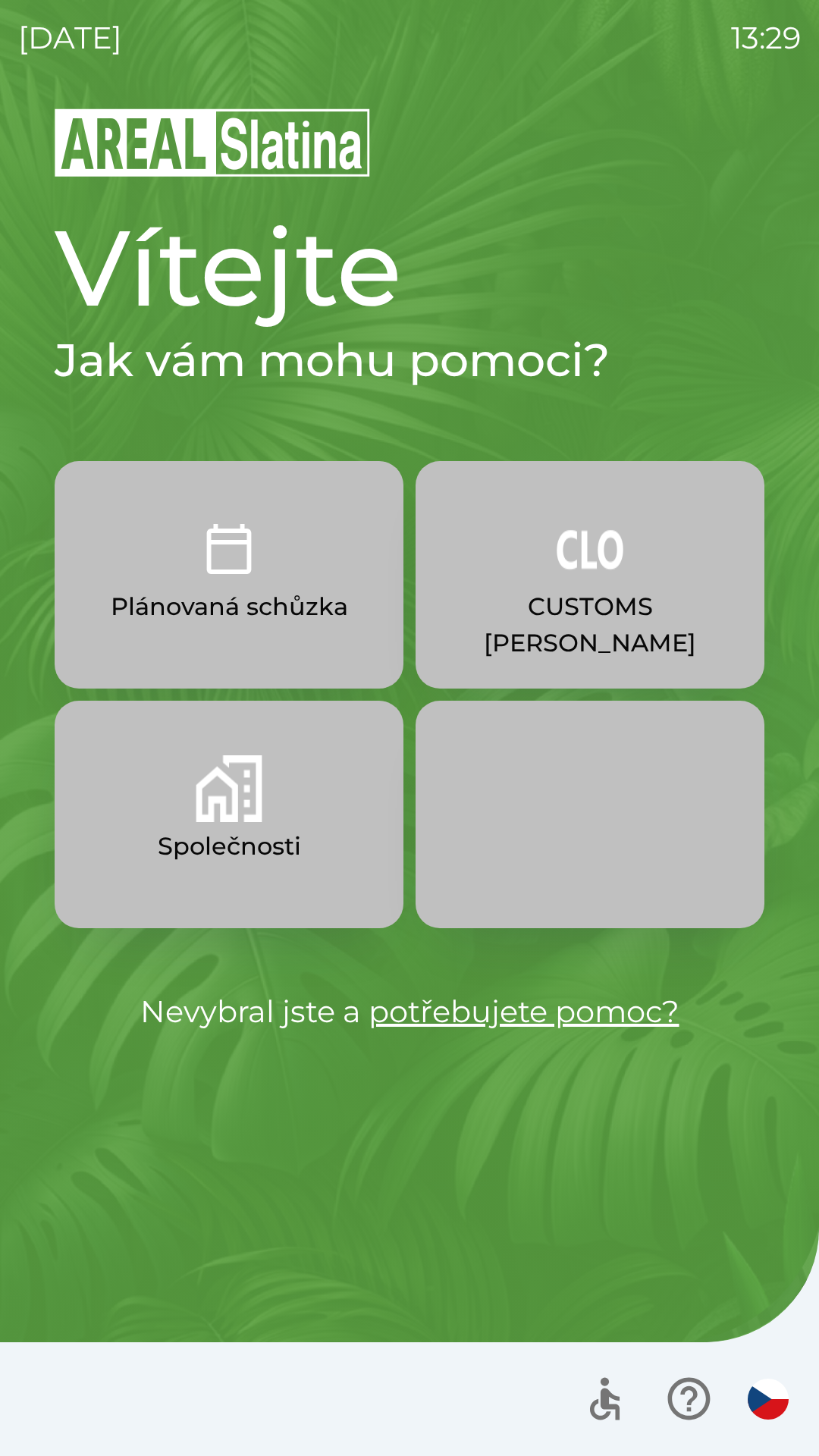
click at [230, 825] on button "Společnosti" at bounding box center [229, 814] width 349 height 227
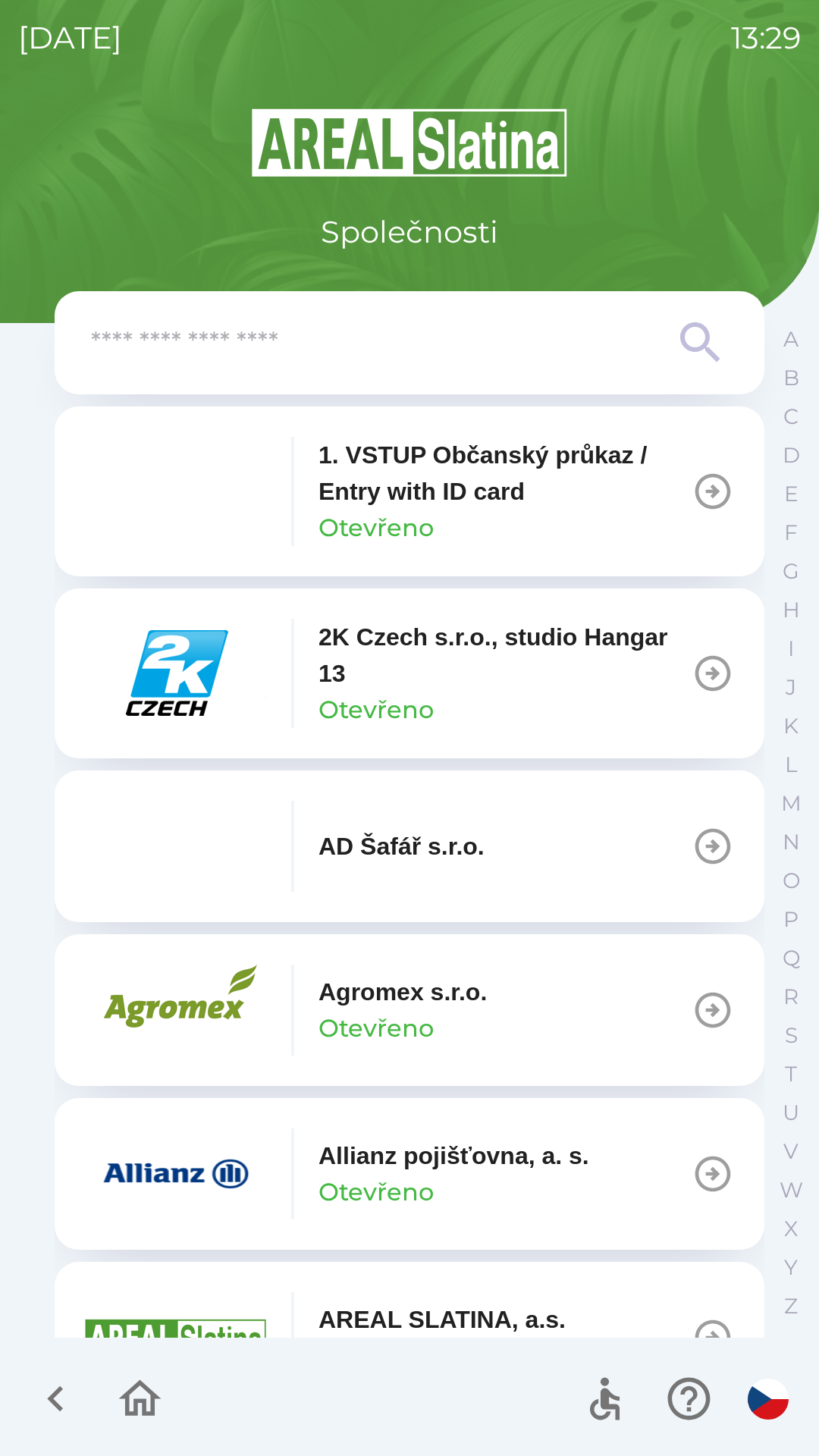
click at [188, 677] on img "button" at bounding box center [176, 673] width 182 height 91
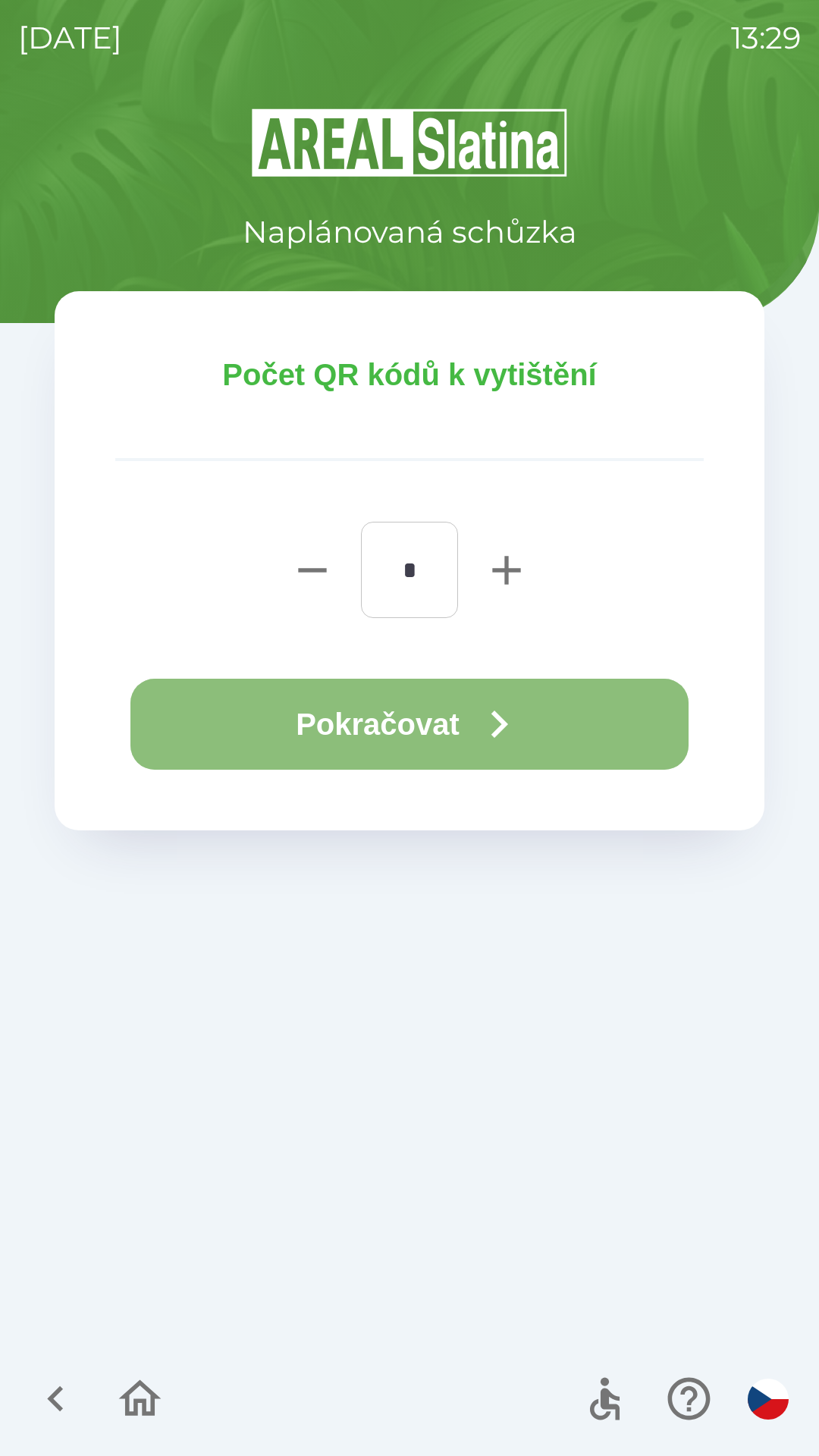
click at [478, 715] on icon "button" at bounding box center [499, 724] width 55 height 55
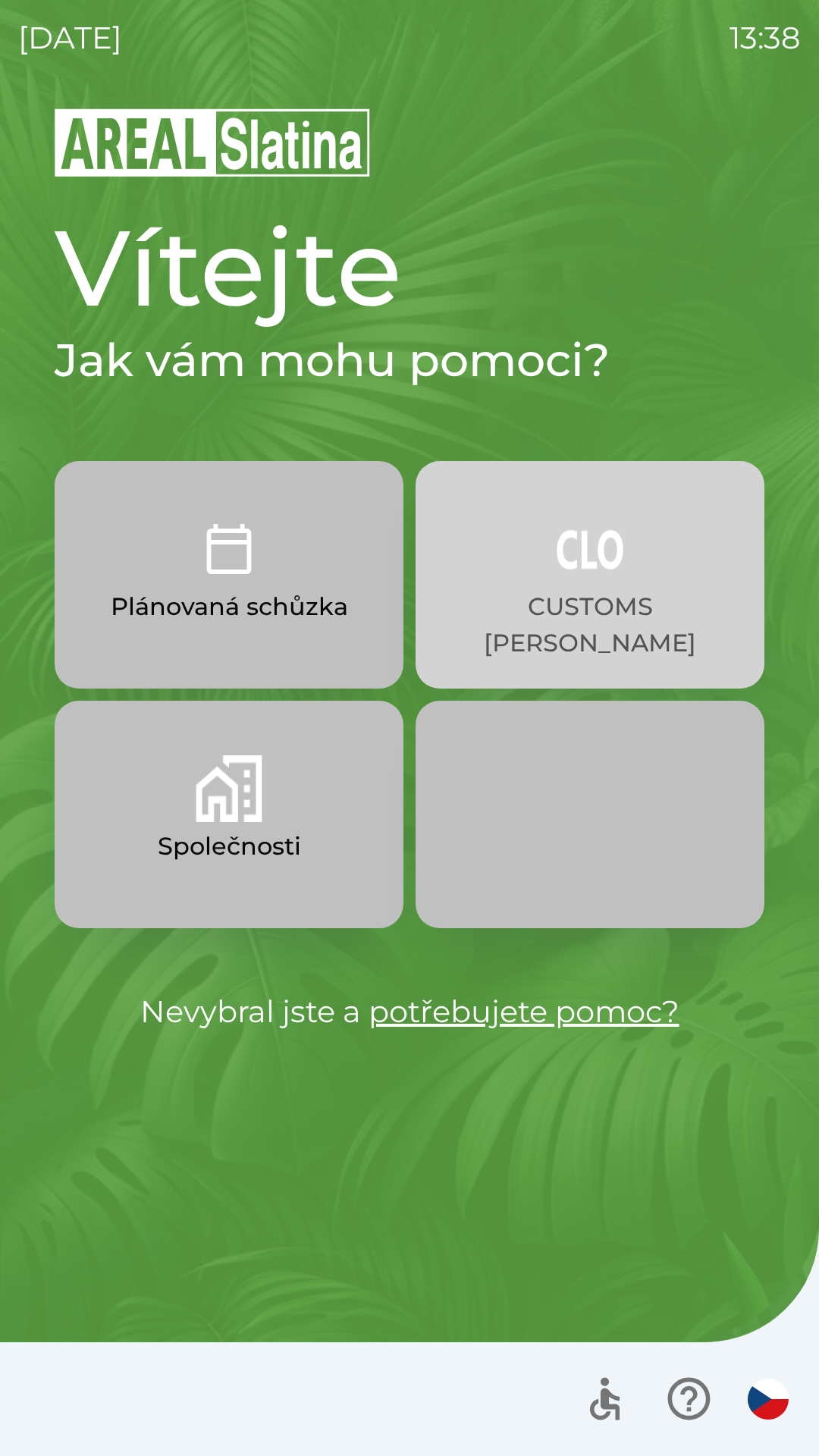
click at [580, 588] on p "CUSTOMS [PERSON_NAME]" at bounding box center [590, 624] width 276 height 72
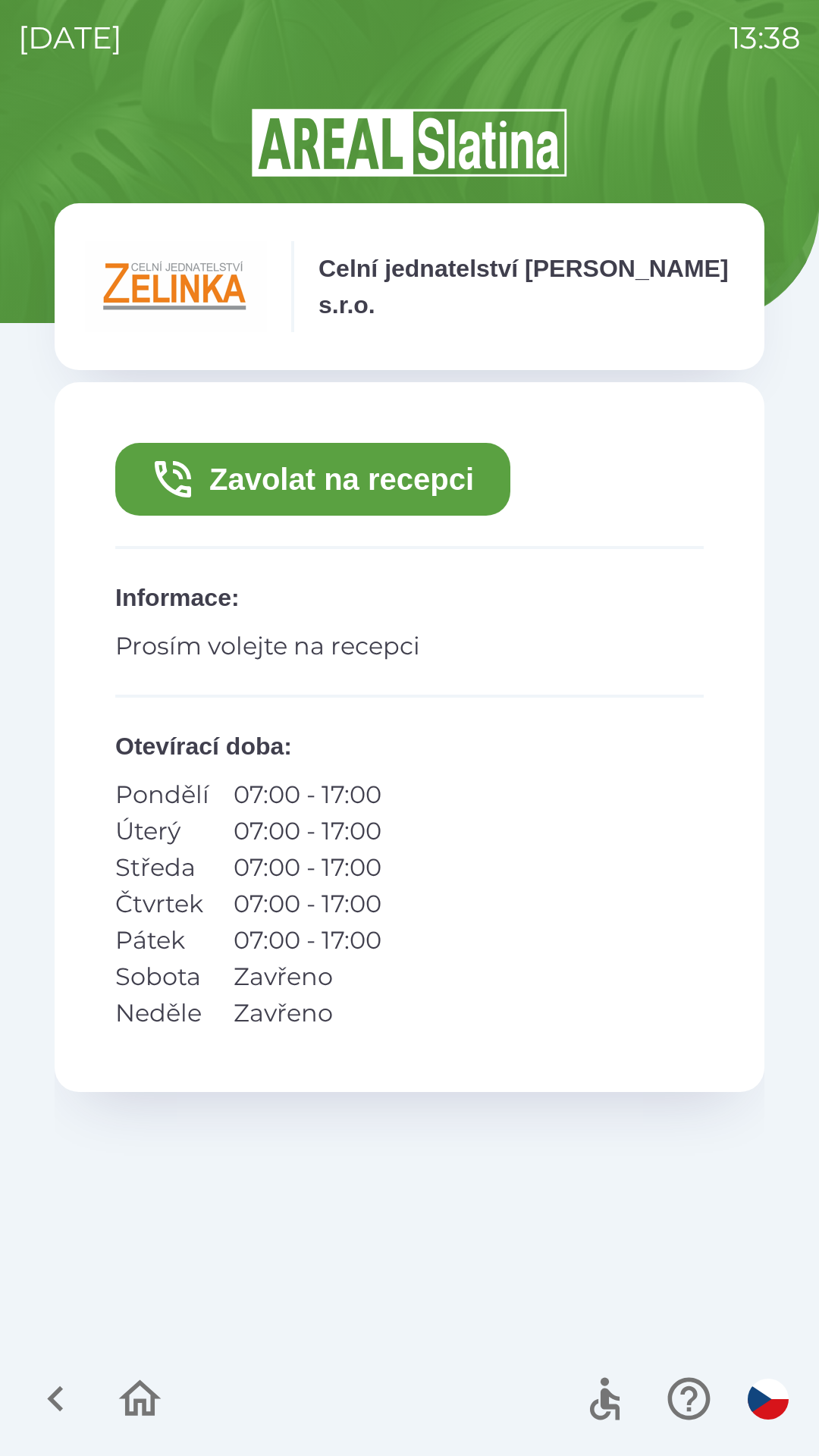
click at [420, 485] on button "Zavolat na recepci" at bounding box center [312, 479] width 395 height 72
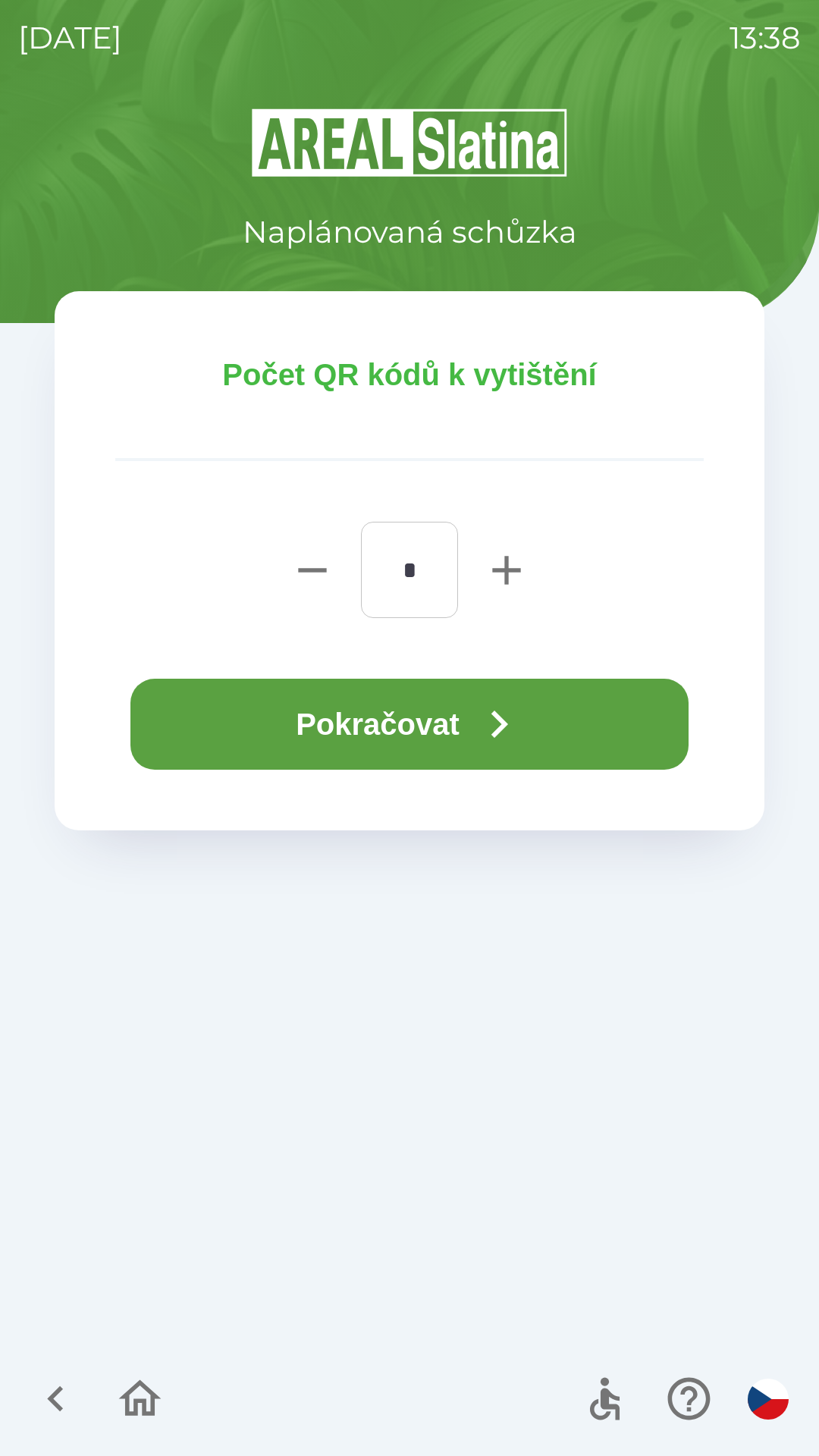
click at [475, 714] on button "Pokračovat" at bounding box center [410, 724] width 558 height 91
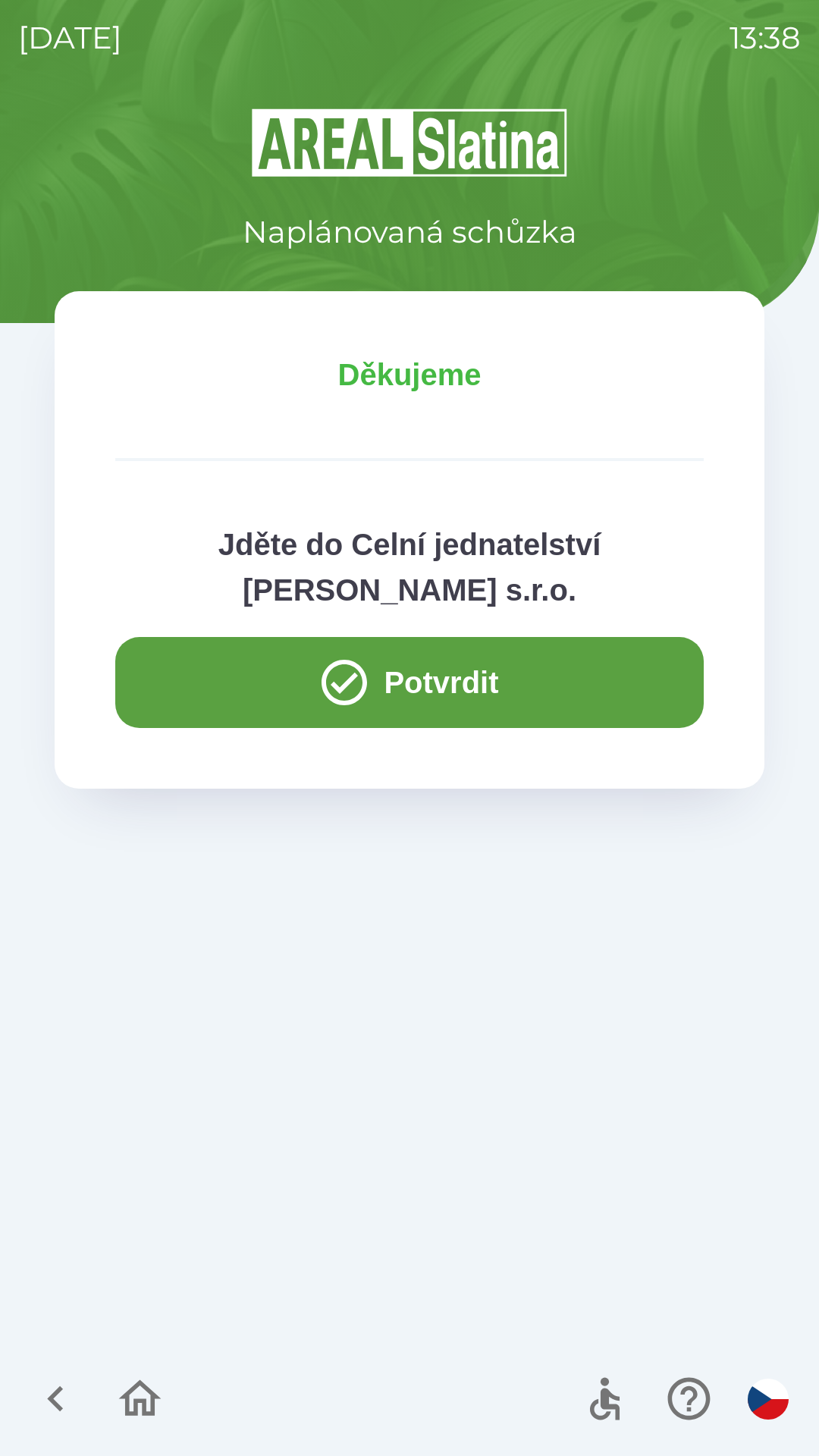
click at [508, 679] on button "Potvrdit" at bounding box center [409, 682] width 588 height 91
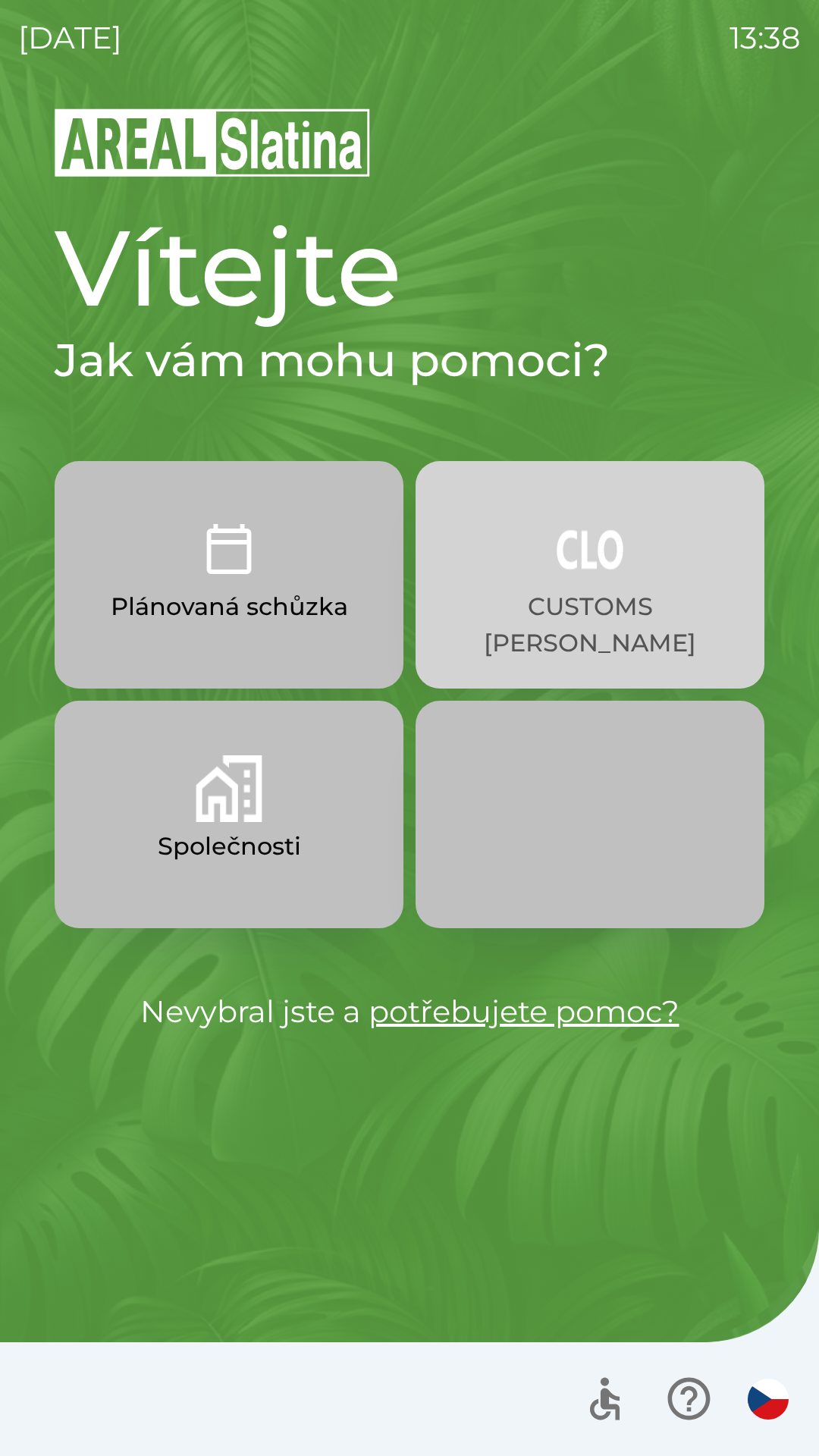
click at [630, 608] on p "CUSTOMS [PERSON_NAME]" at bounding box center [590, 624] width 276 height 72
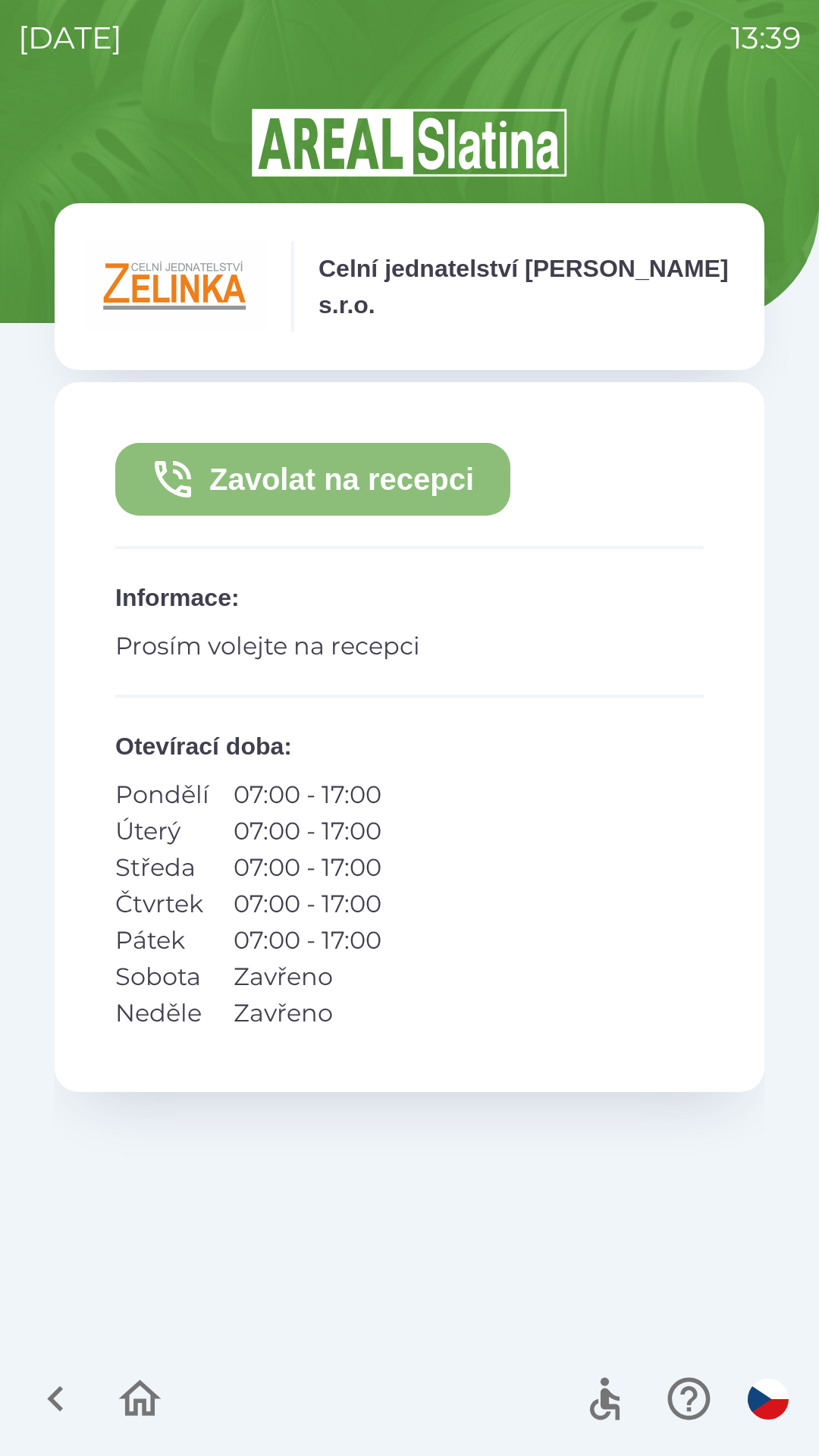
click at [435, 484] on button "Zavolat na recepci" at bounding box center [312, 479] width 395 height 72
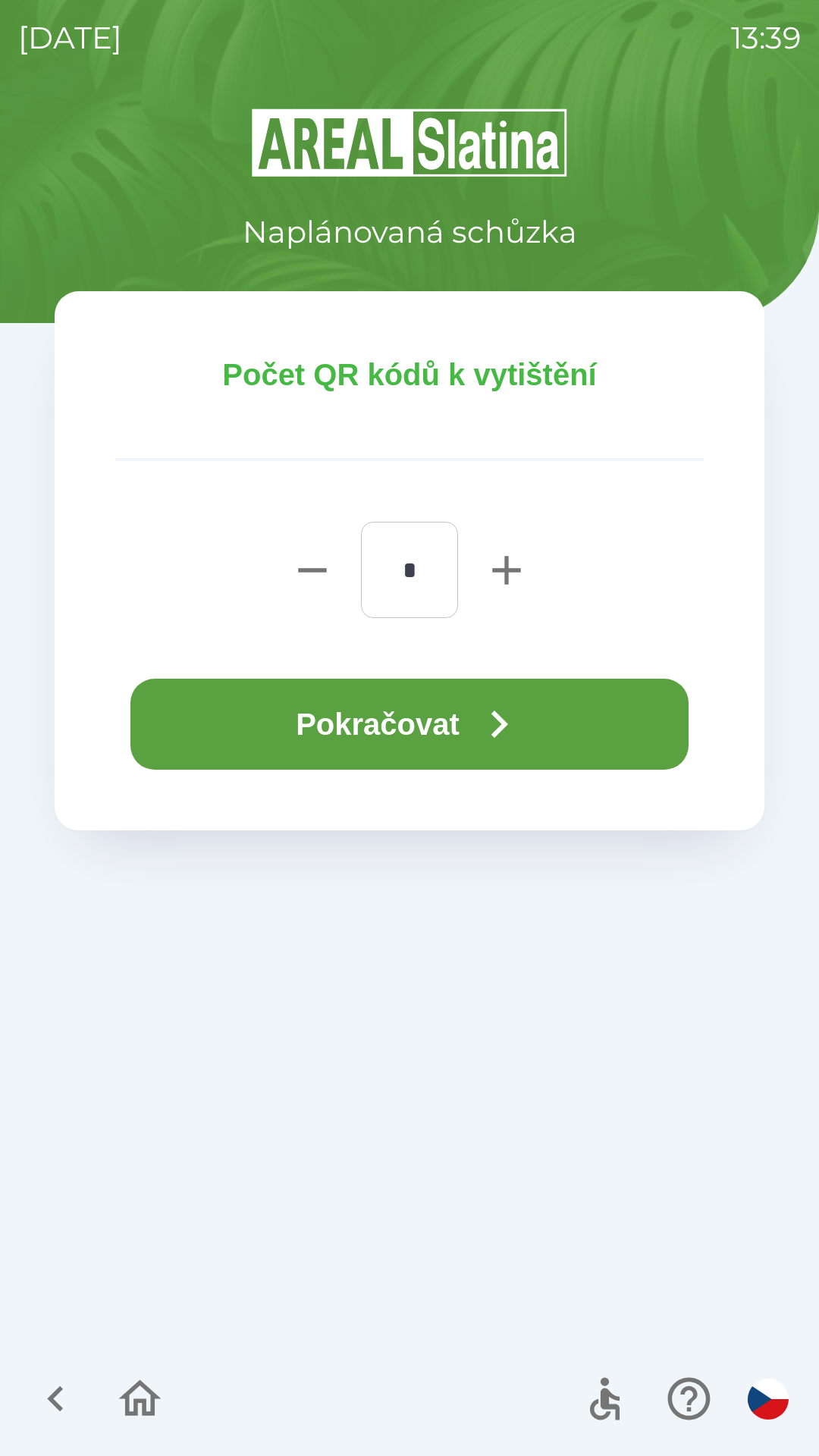
click at [534, 711] on button "Pokračovat" at bounding box center [410, 724] width 558 height 91
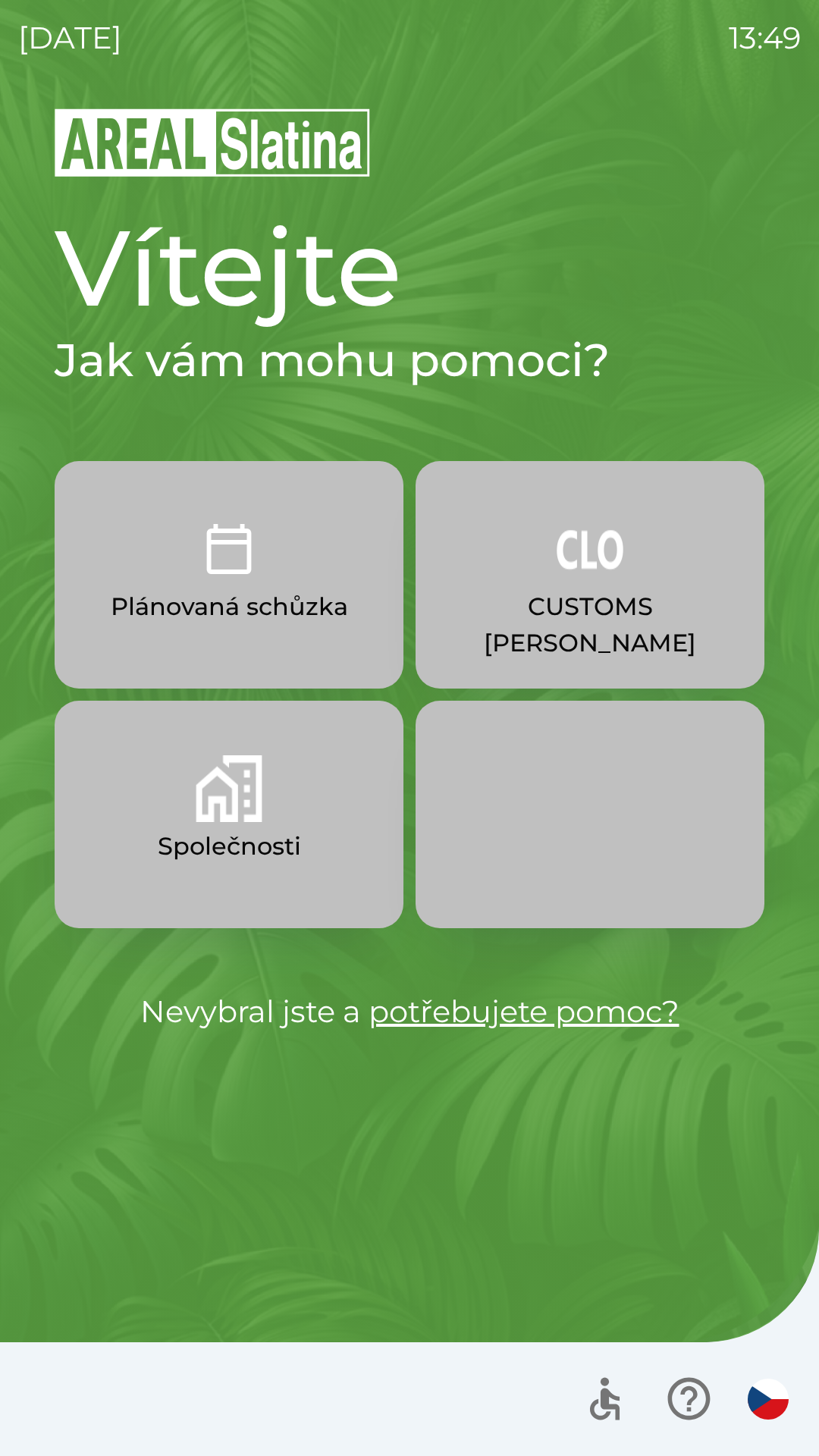
click at [573, 608] on p "CUSTOMS [PERSON_NAME]" at bounding box center [590, 624] width 276 height 72
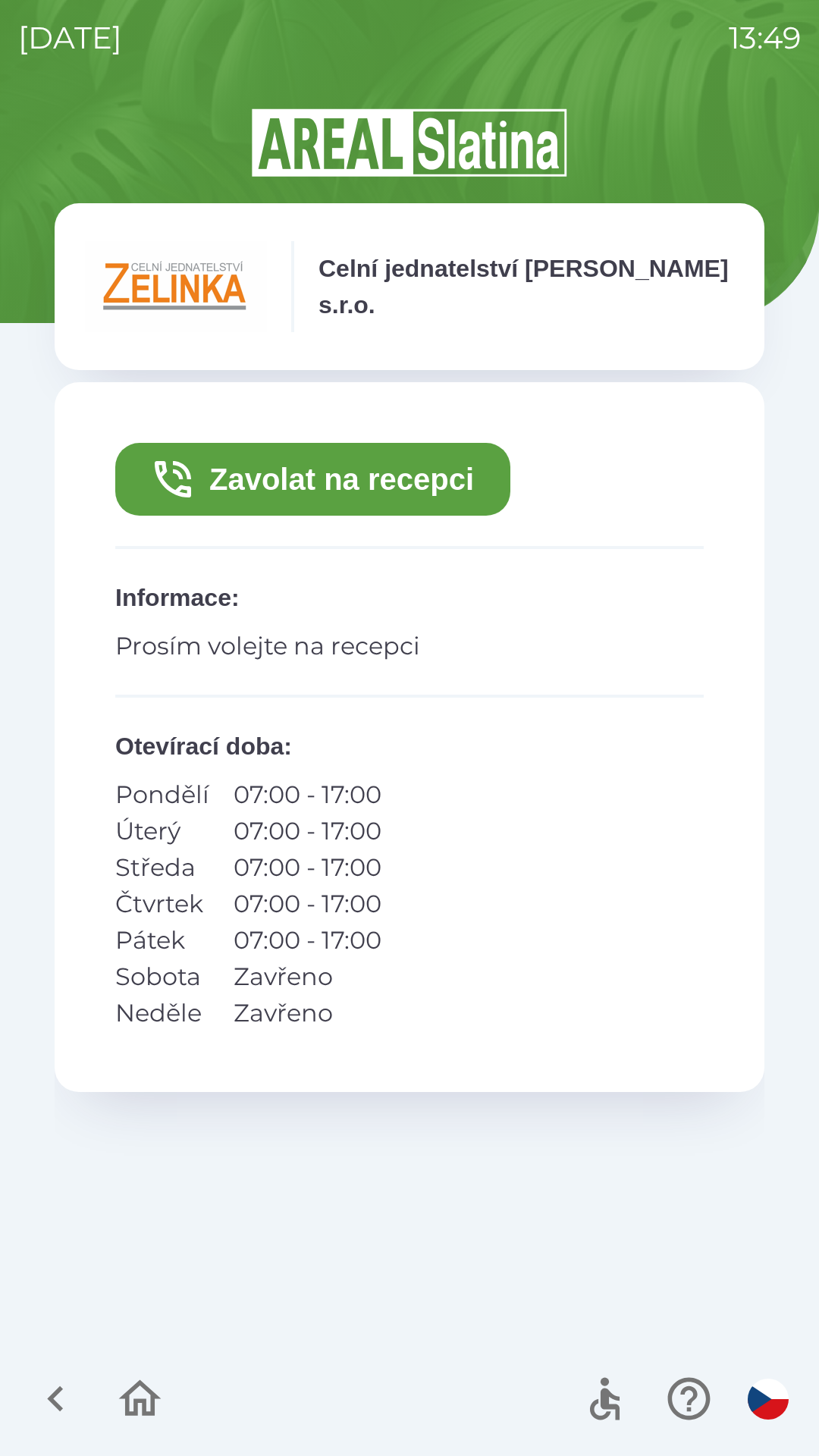
click at [341, 496] on button "Zavolat na recepci" at bounding box center [312, 479] width 395 height 72
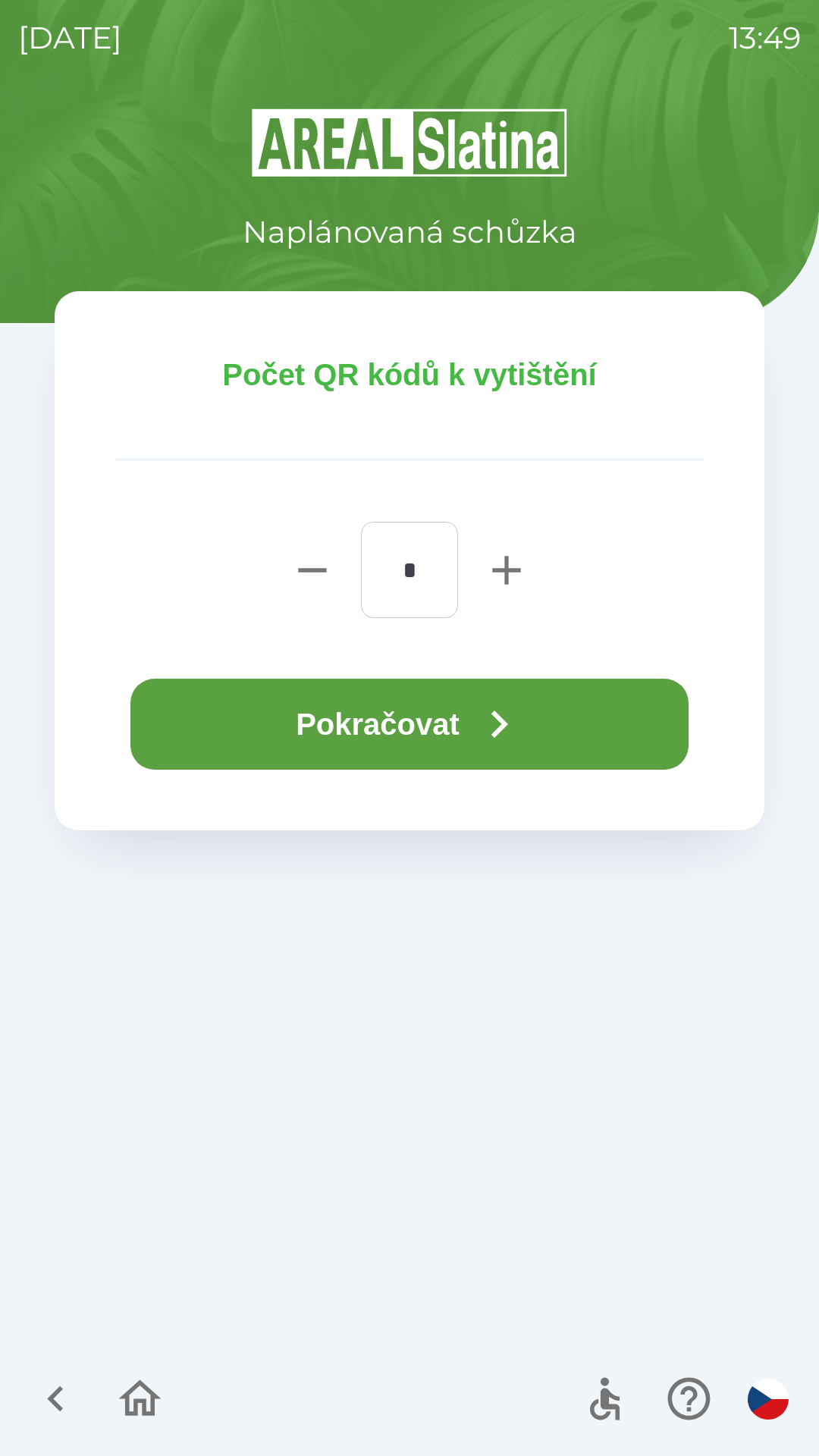
click at [445, 728] on button "Pokračovat" at bounding box center [410, 724] width 558 height 91
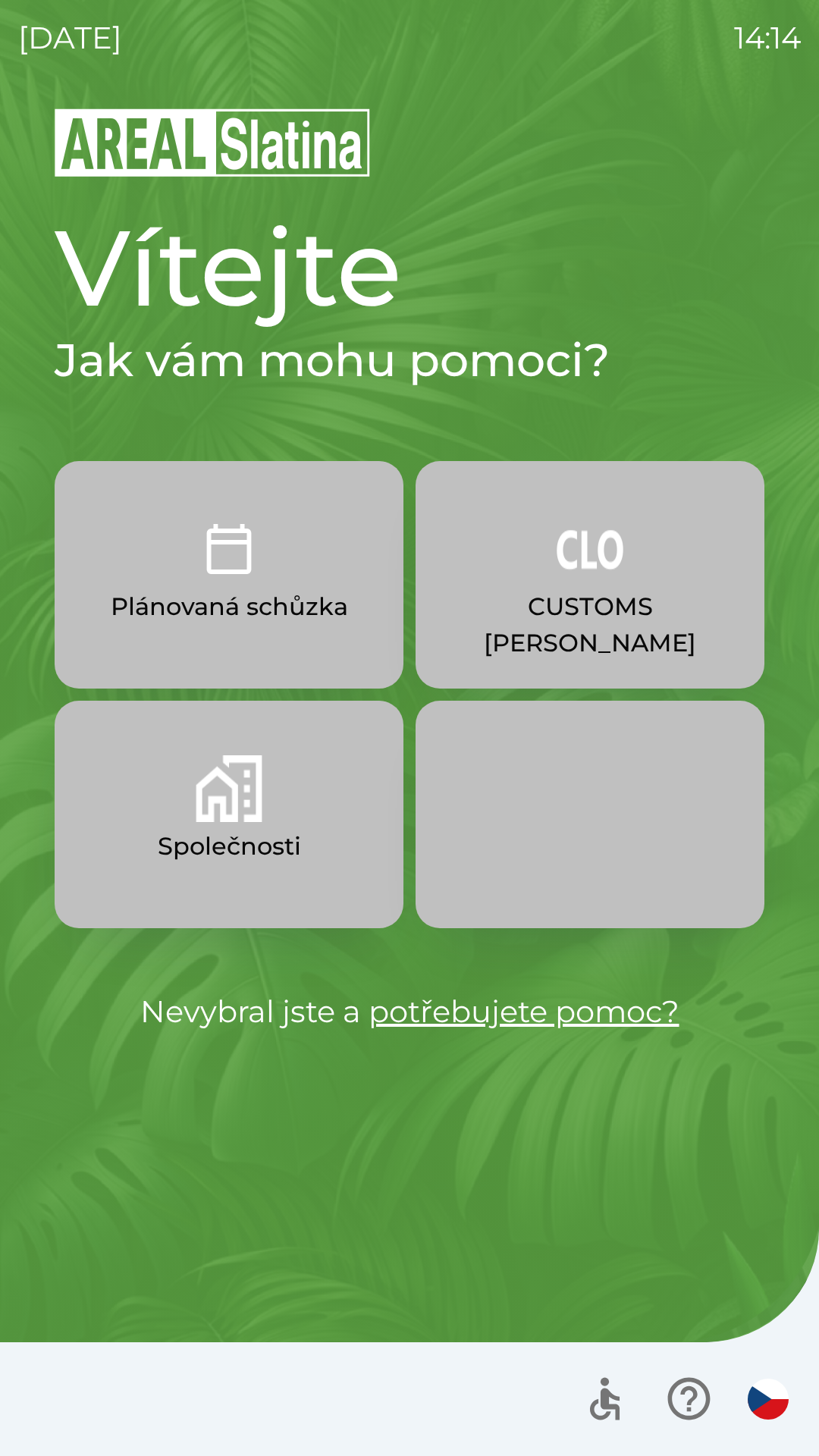
click at [231, 807] on img "button" at bounding box center [228, 789] width 66 height 66
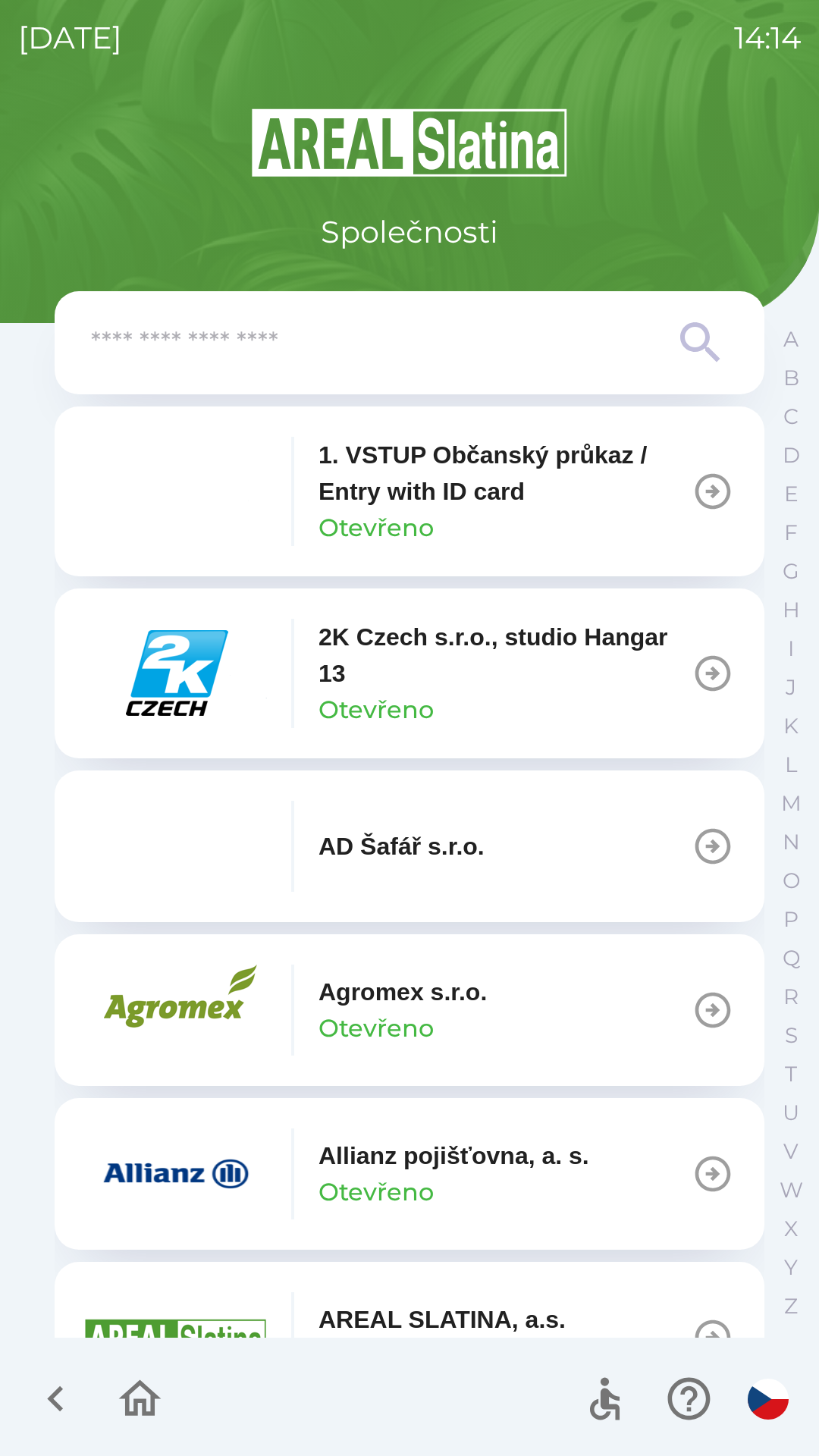
click at [196, 356] on input "text" at bounding box center [379, 343] width 576 height 42
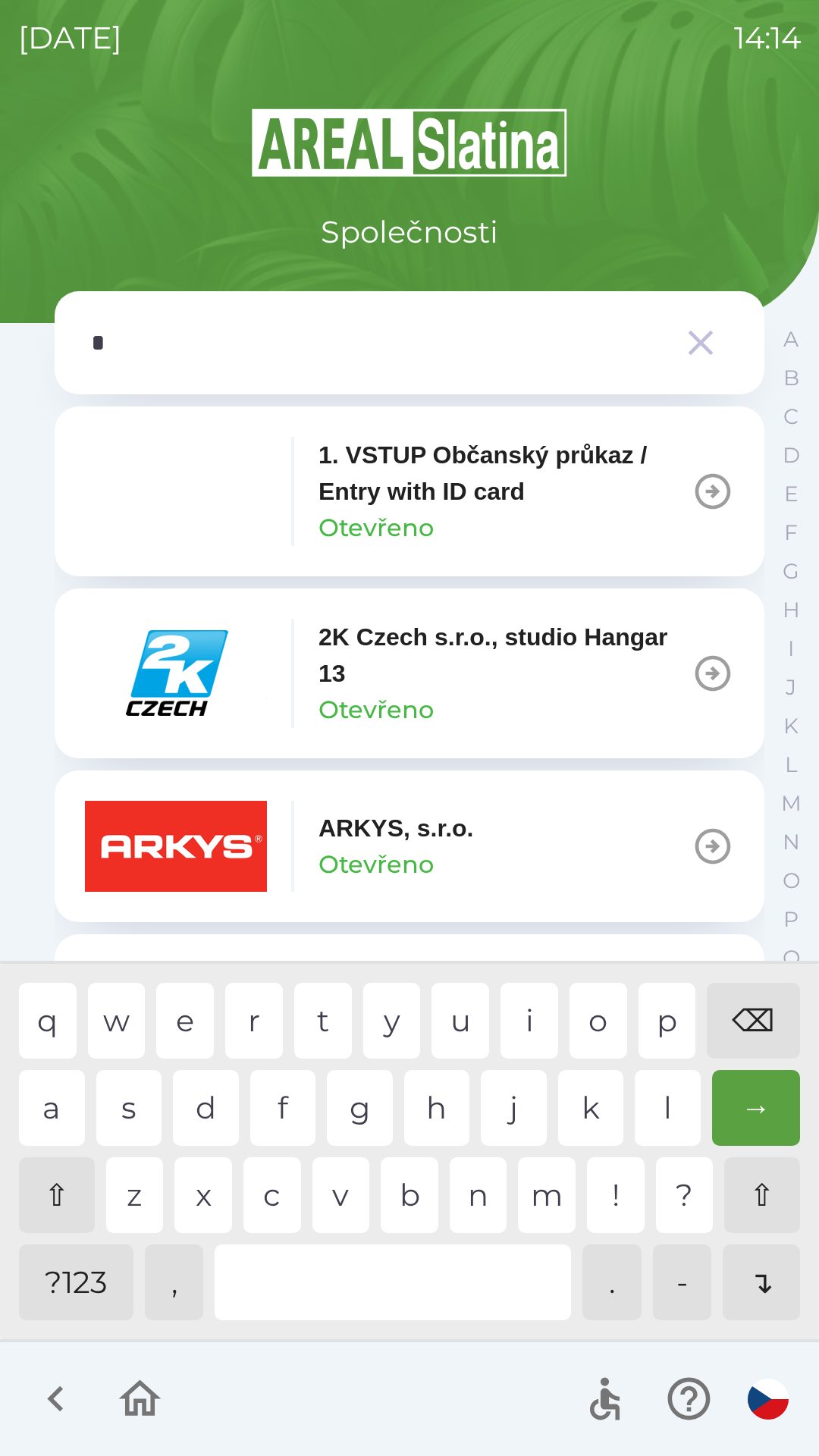
click at [588, 1109] on div "k" at bounding box center [591, 1108] width 66 height 75
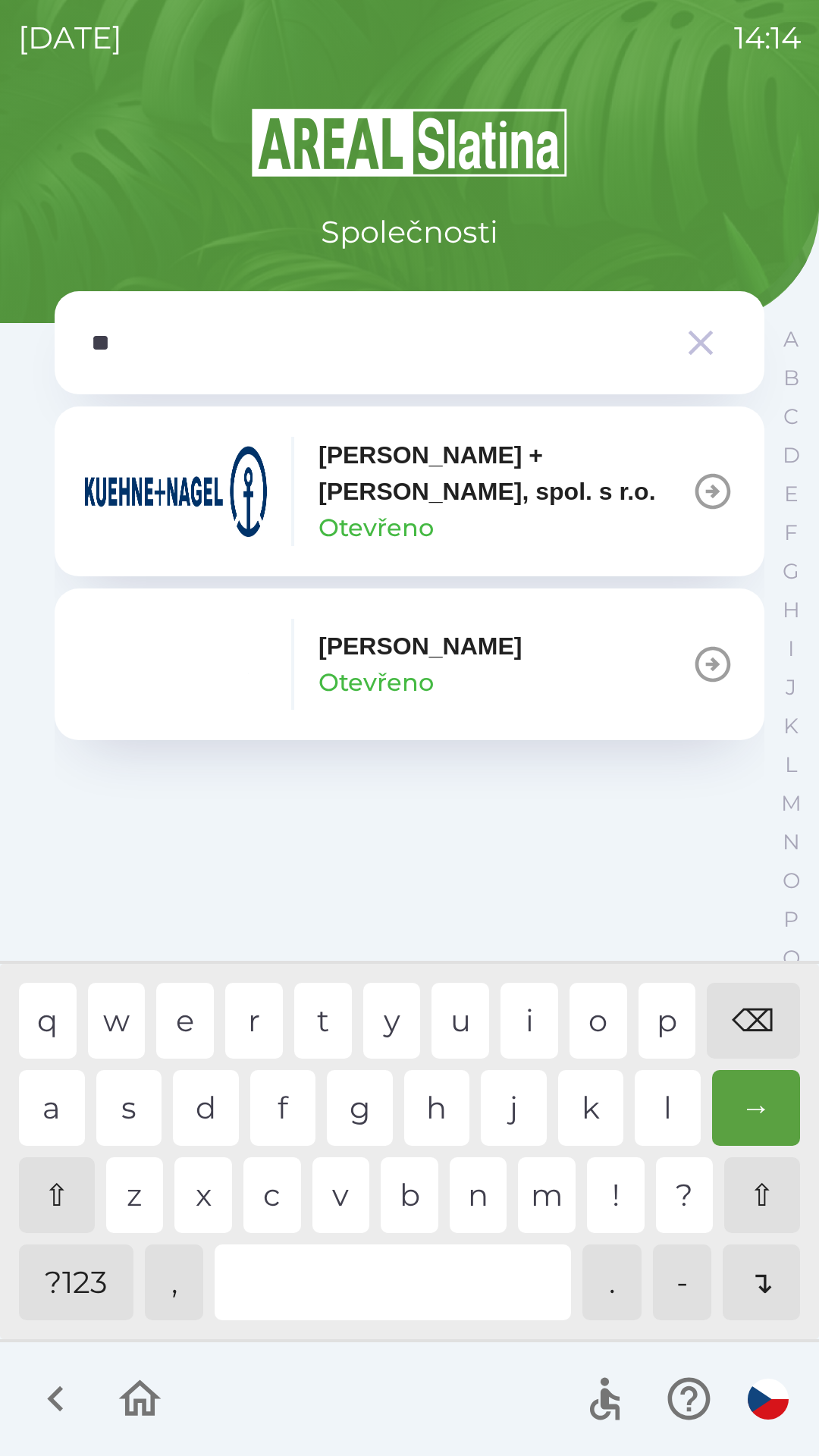
click at [456, 1014] on div "u" at bounding box center [460, 1021] width 58 height 75
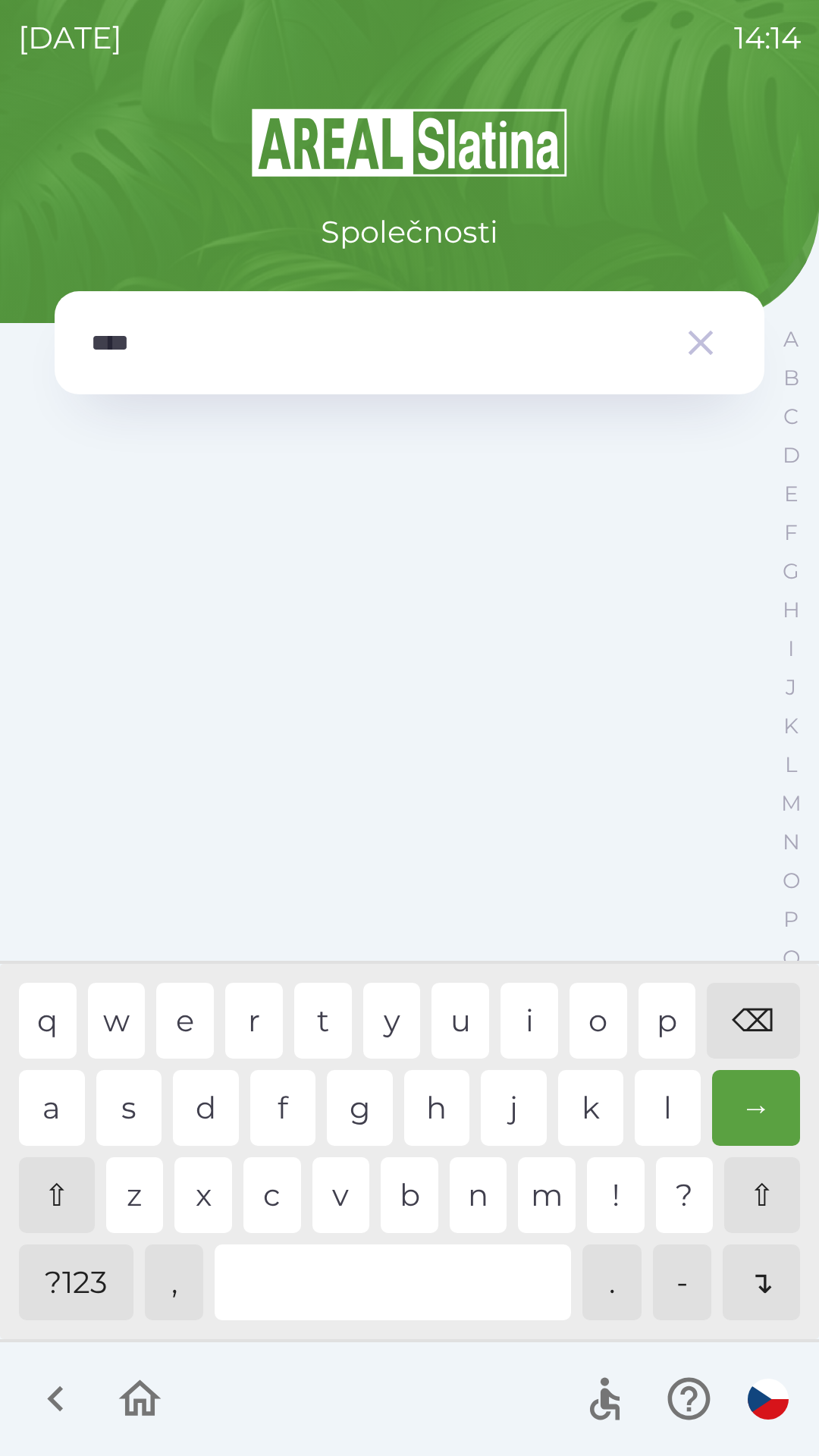
click at [441, 1112] on div "h" at bounding box center [437, 1108] width 66 height 75
click at [479, 1196] on div "n" at bounding box center [478, 1195] width 58 height 75
click at [743, 1027] on div "⌫" at bounding box center [754, 1021] width 93 height 75
click at [755, 1023] on div "⌫" at bounding box center [754, 1021] width 93 height 75
click at [753, 1028] on div "⌫" at bounding box center [754, 1021] width 93 height 75
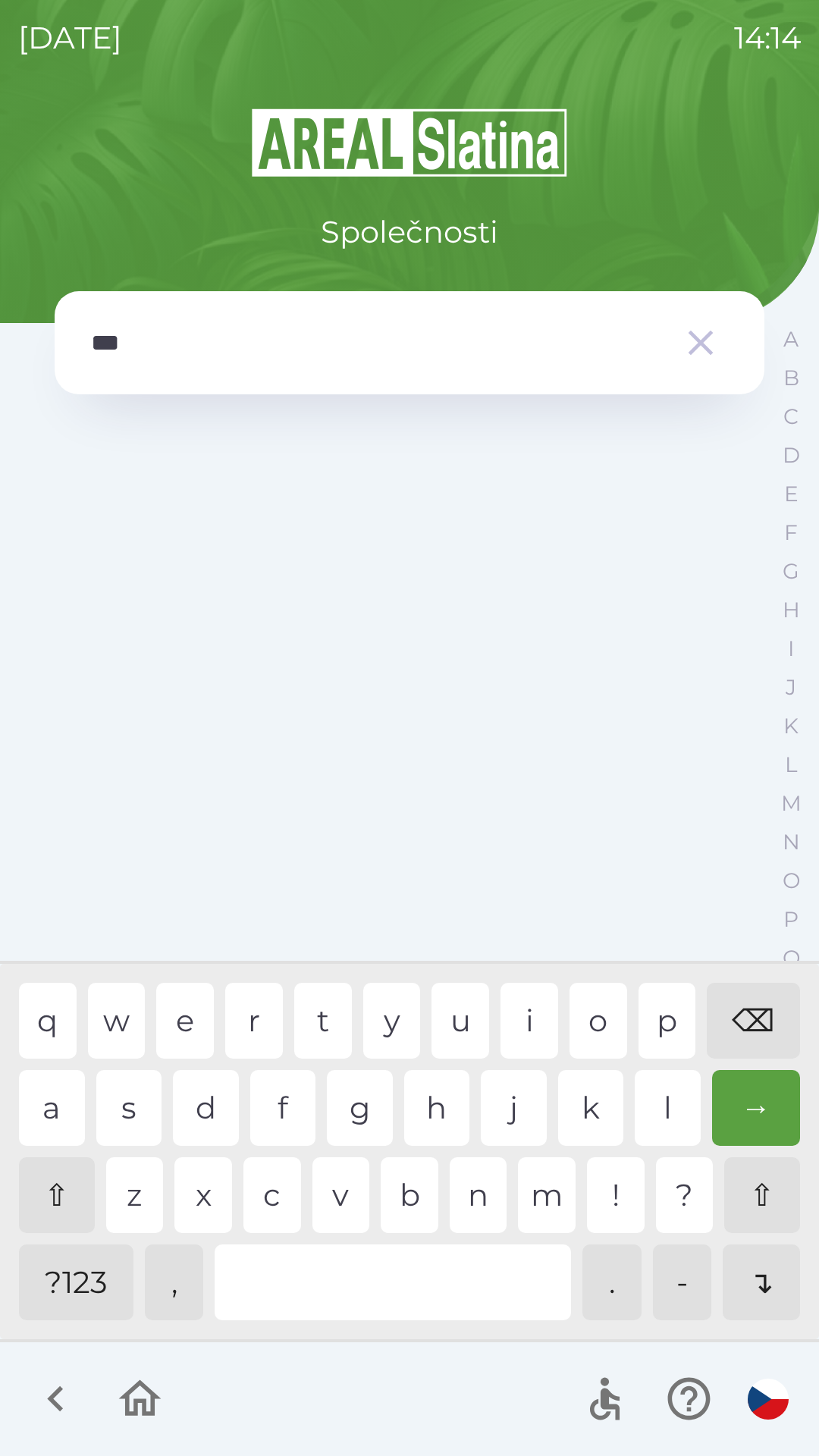
type input "**"
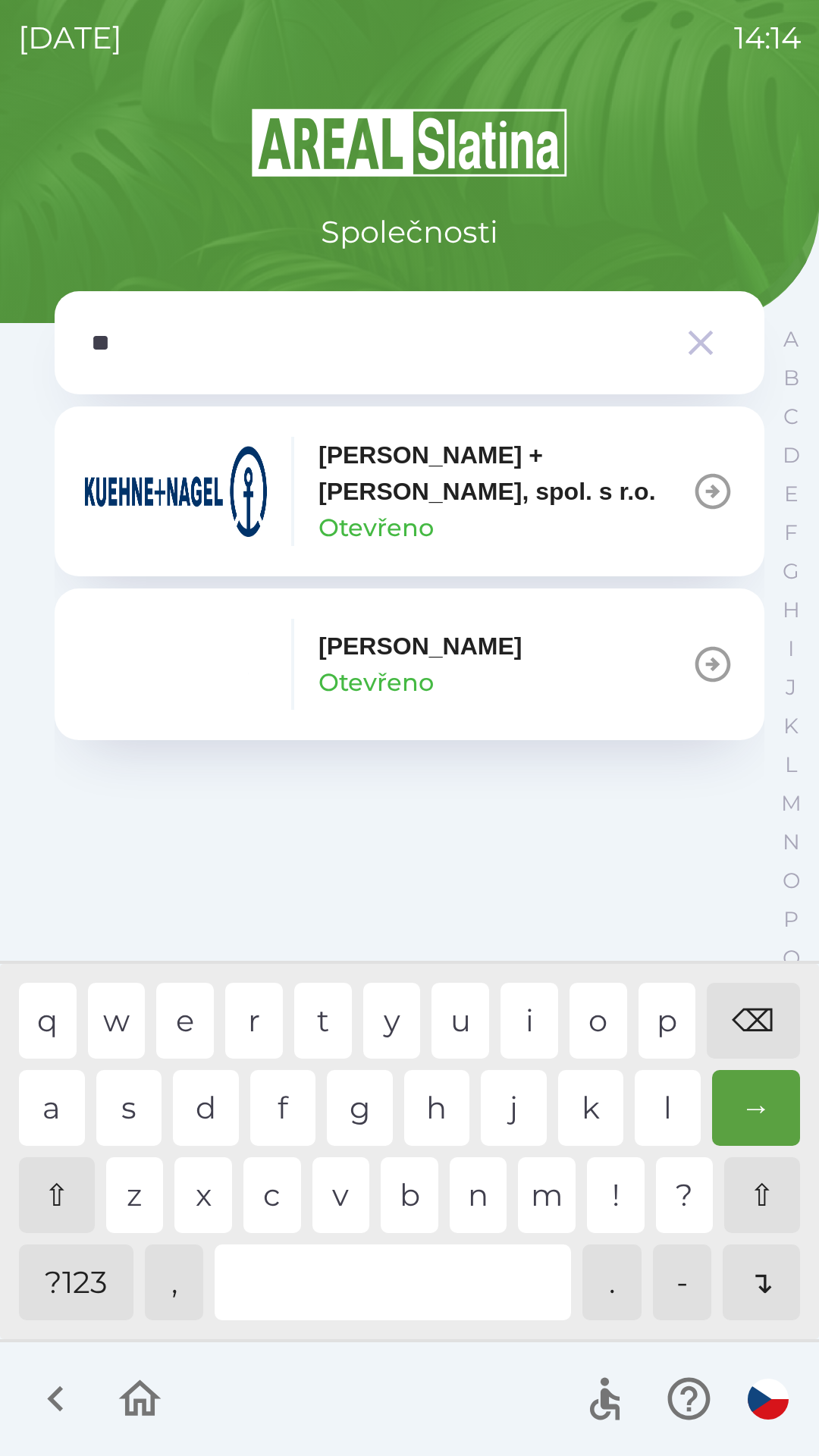
click at [755, 1023] on div "⌫" at bounding box center [754, 1021] width 93 height 75
click at [178, 463] on img "button" at bounding box center [176, 492] width 182 height 91
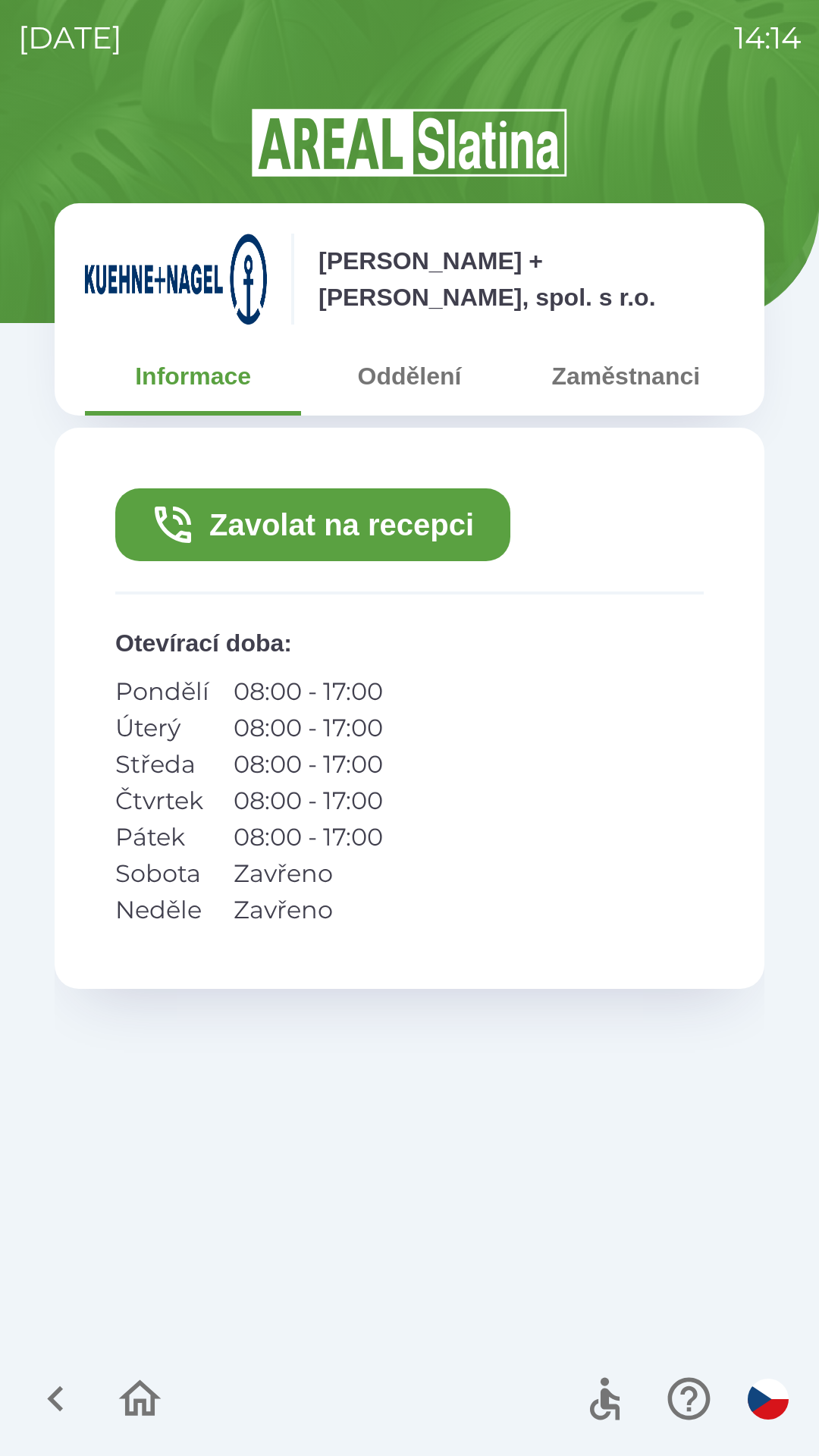
click at [340, 524] on button "Zavolat na recepci" at bounding box center [312, 524] width 395 height 72
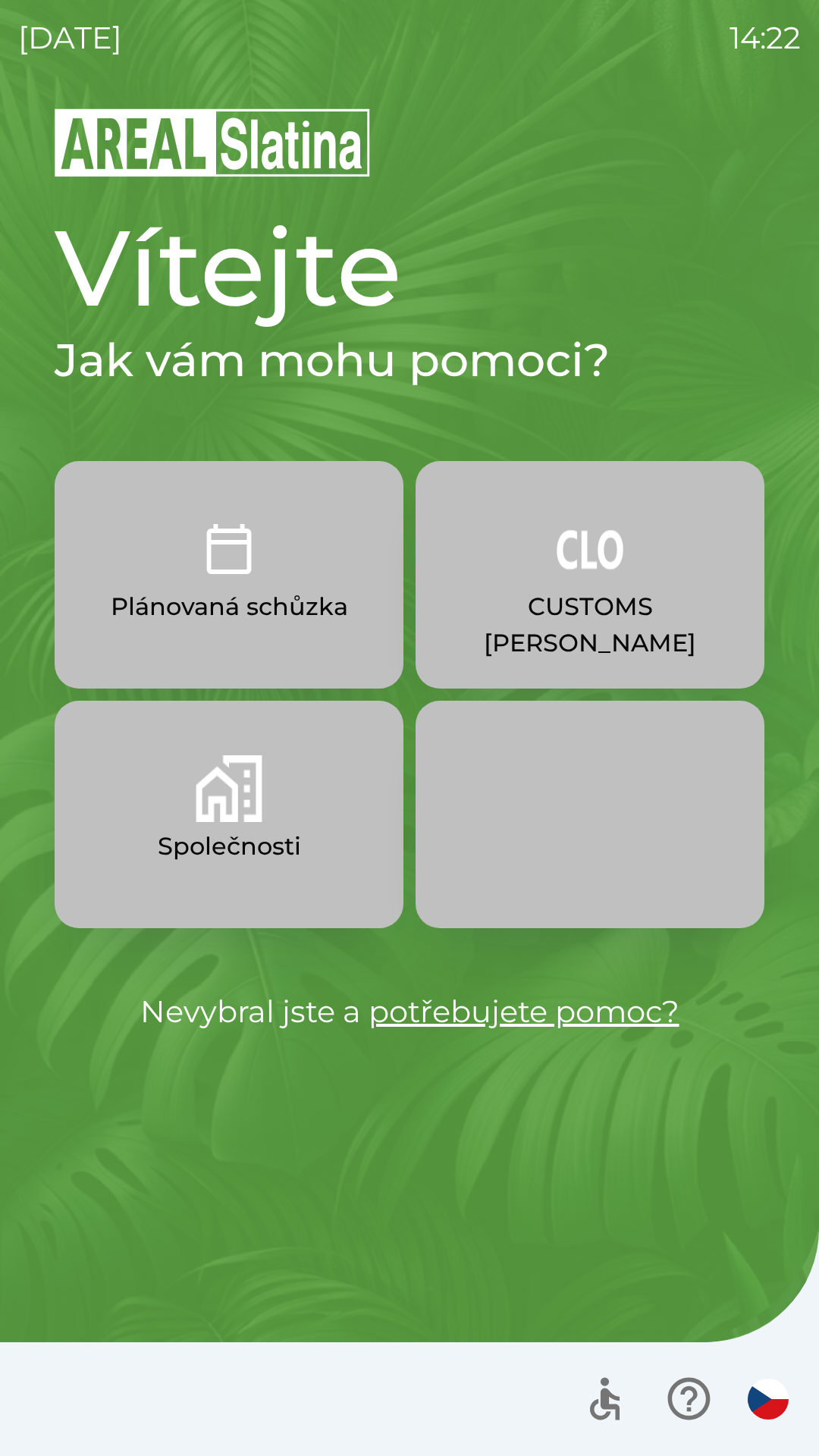
click at [260, 819] on img "button" at bounding box center [228, 789] width 66 height 66
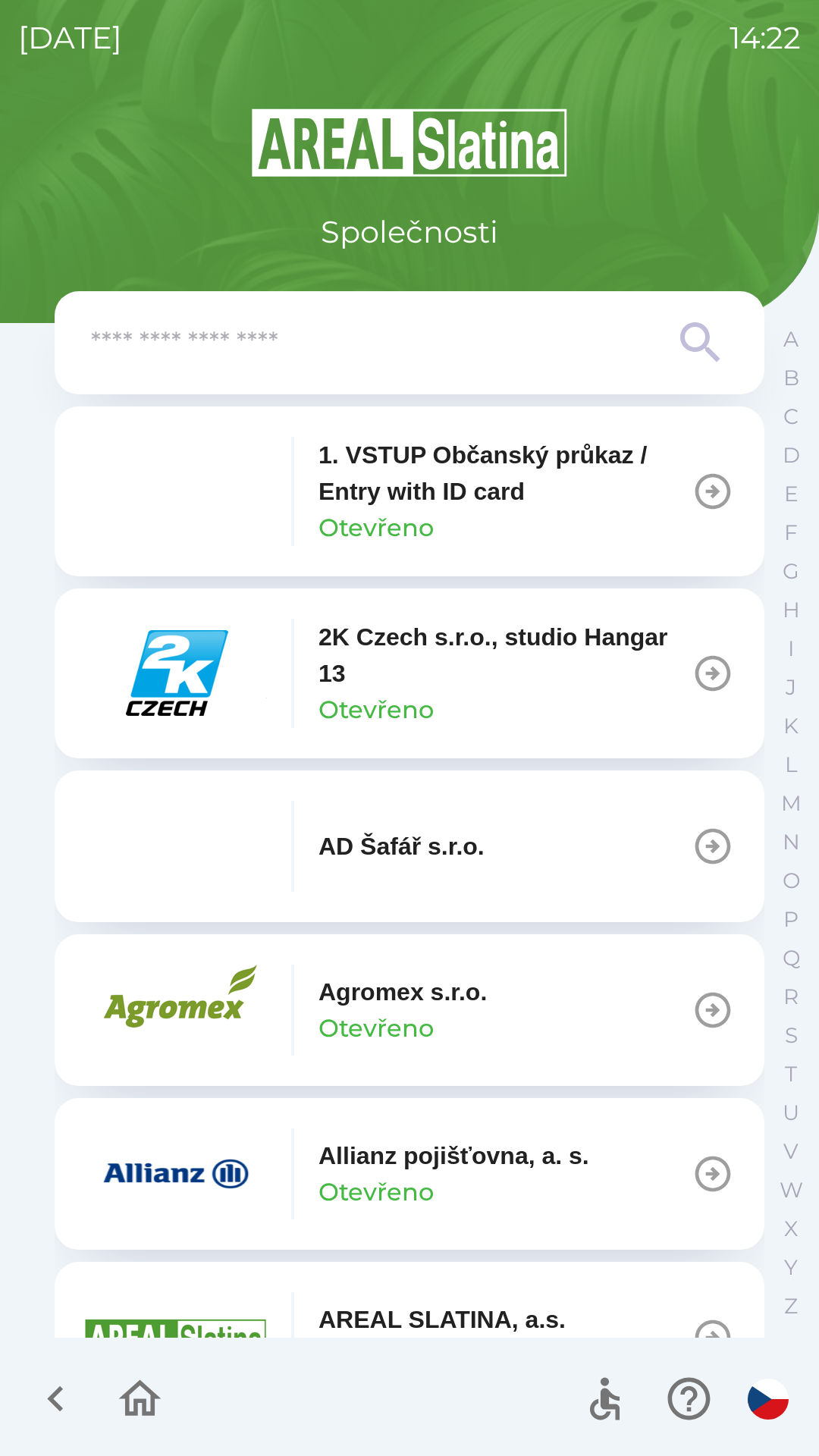
click at [289, 358] on input "text" at bounding box center [379, 343] width 576 height 42
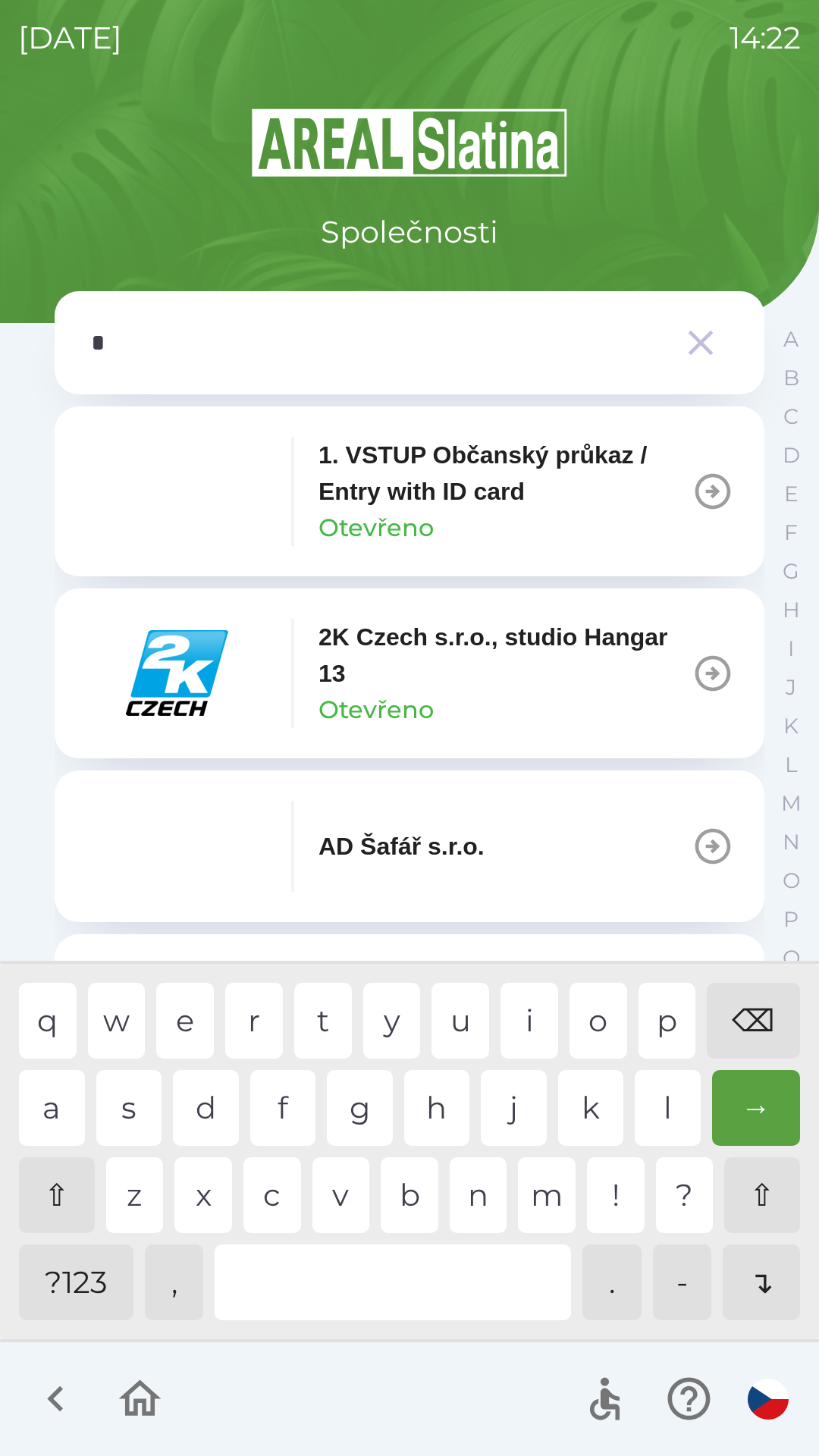
click at [614, 1024] on div "o" at bounding box center [598, 1021] width 58 height 75
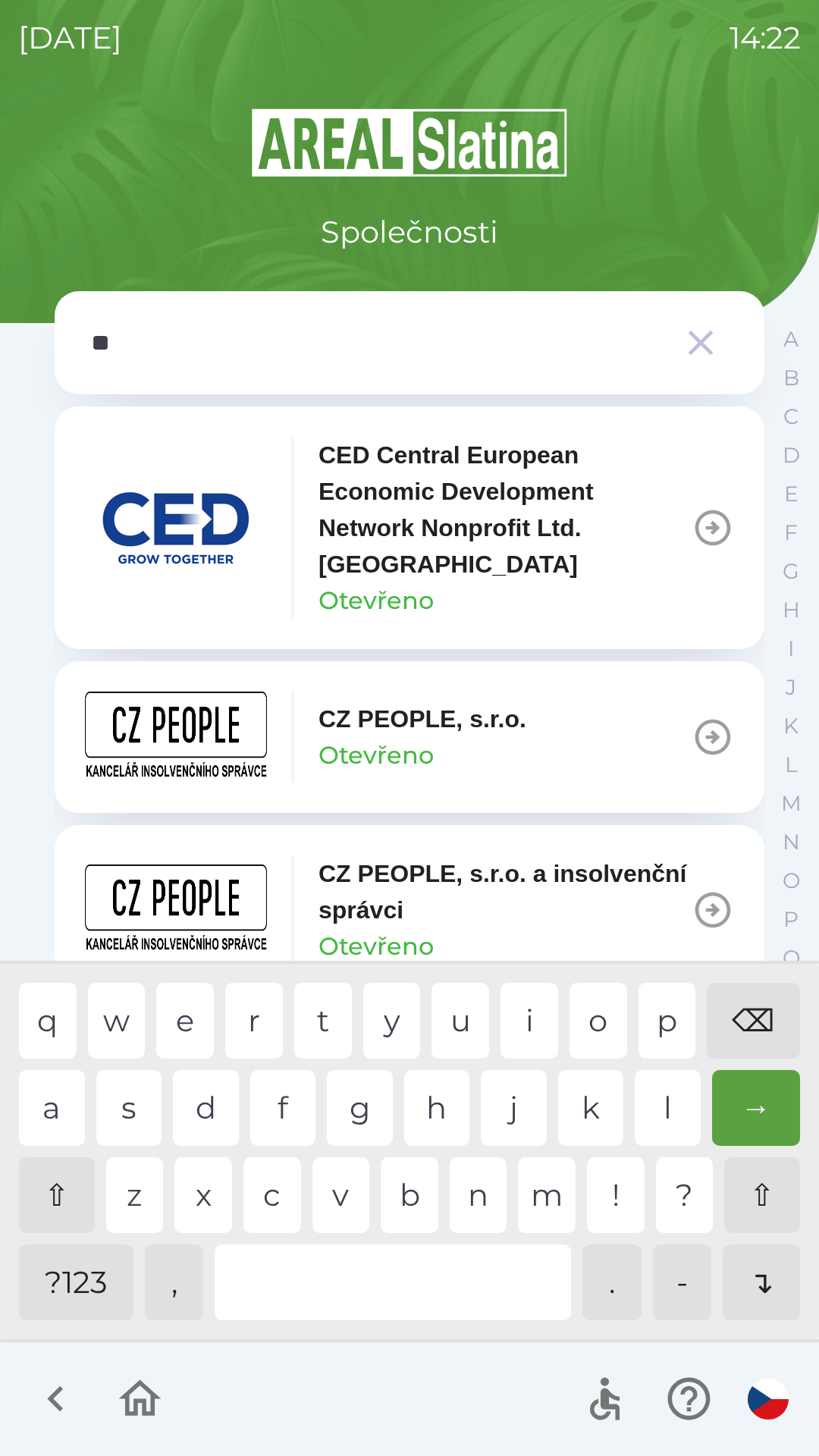
type input "***"
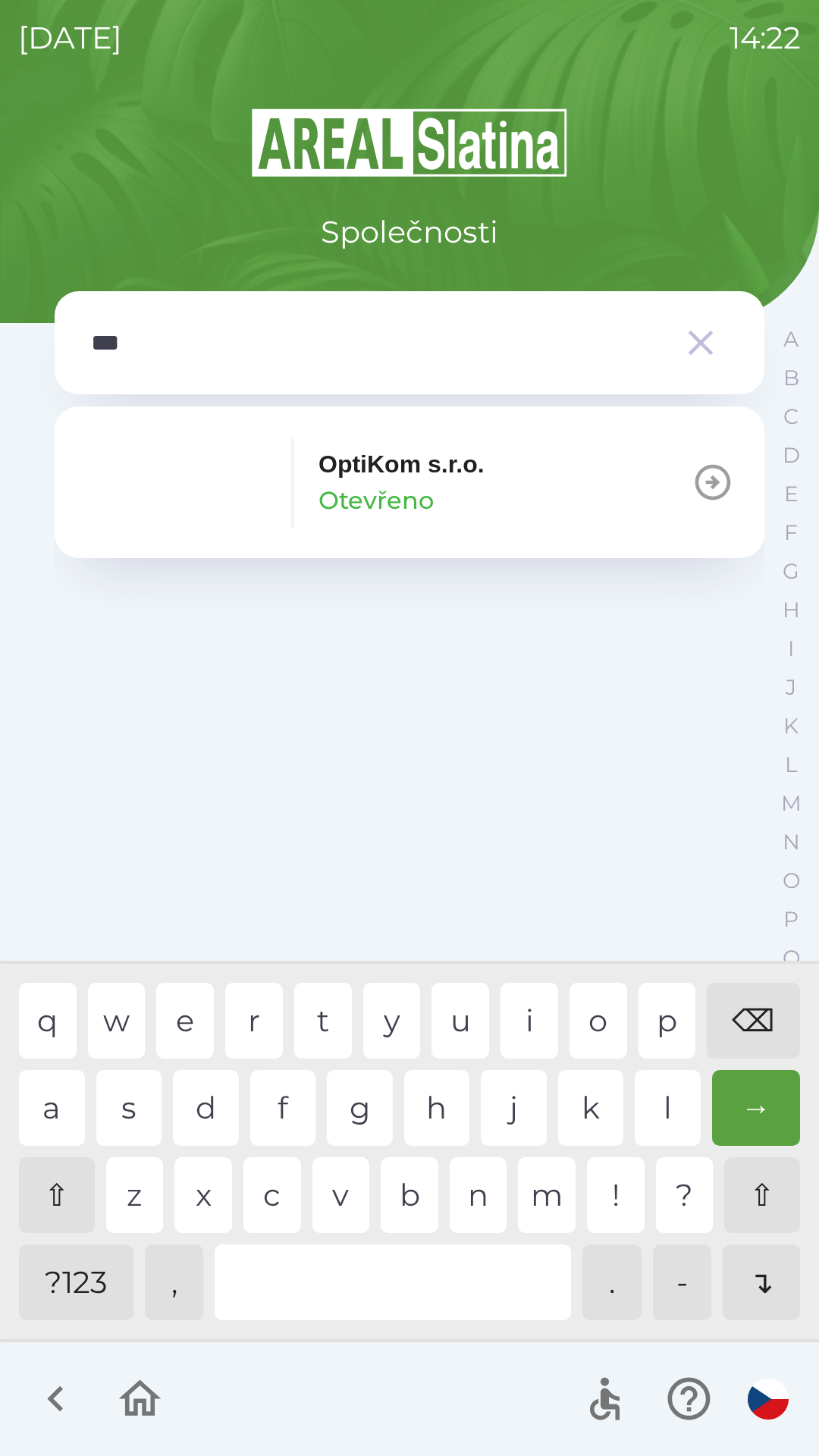
click at [338, 1010] on div "t" at bounding box center [323, 1021] width 58 height 75
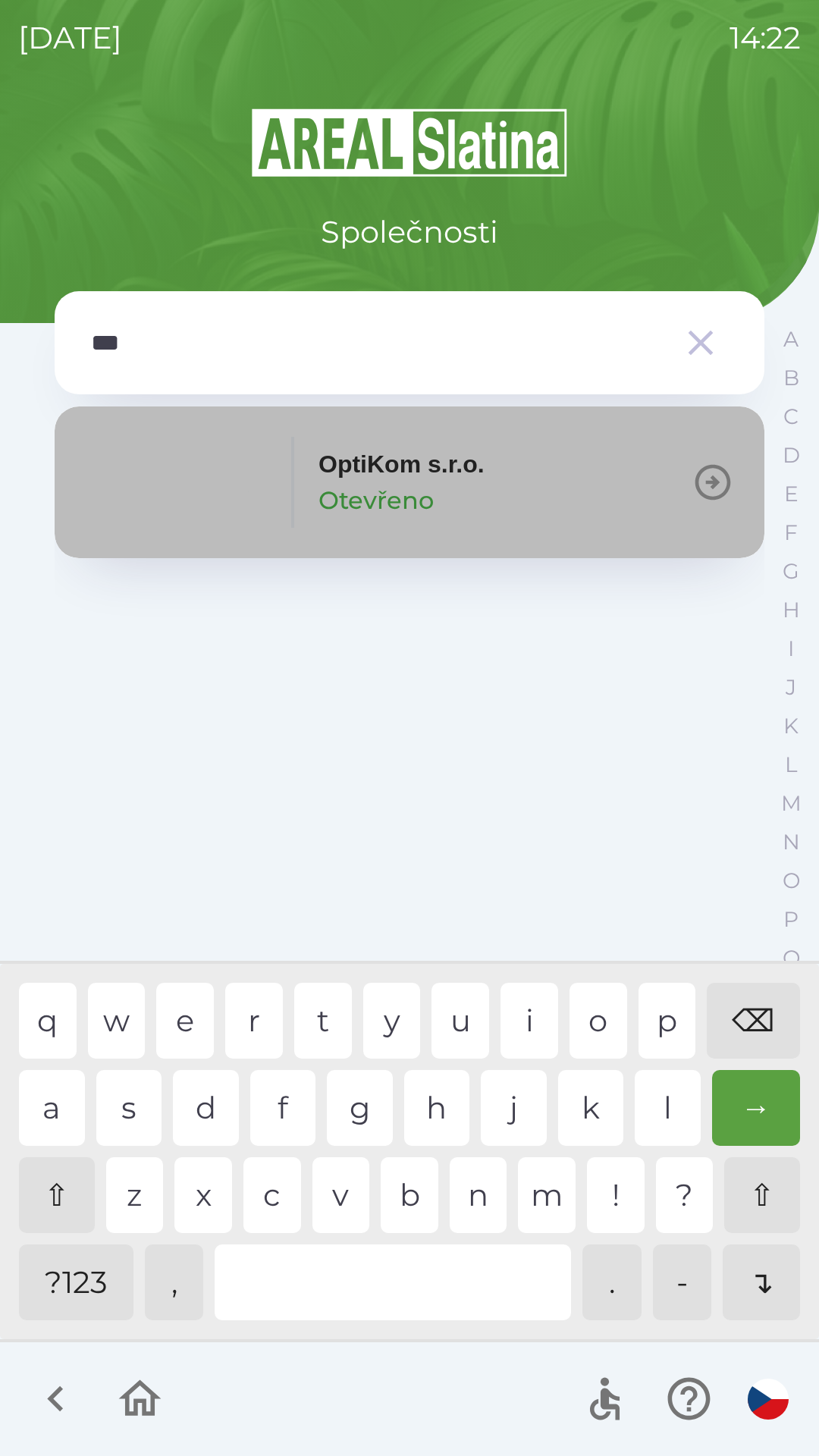
click at [337, 482] on p "Otevřeno" at bounding box center [376, 500] width 115 height 37
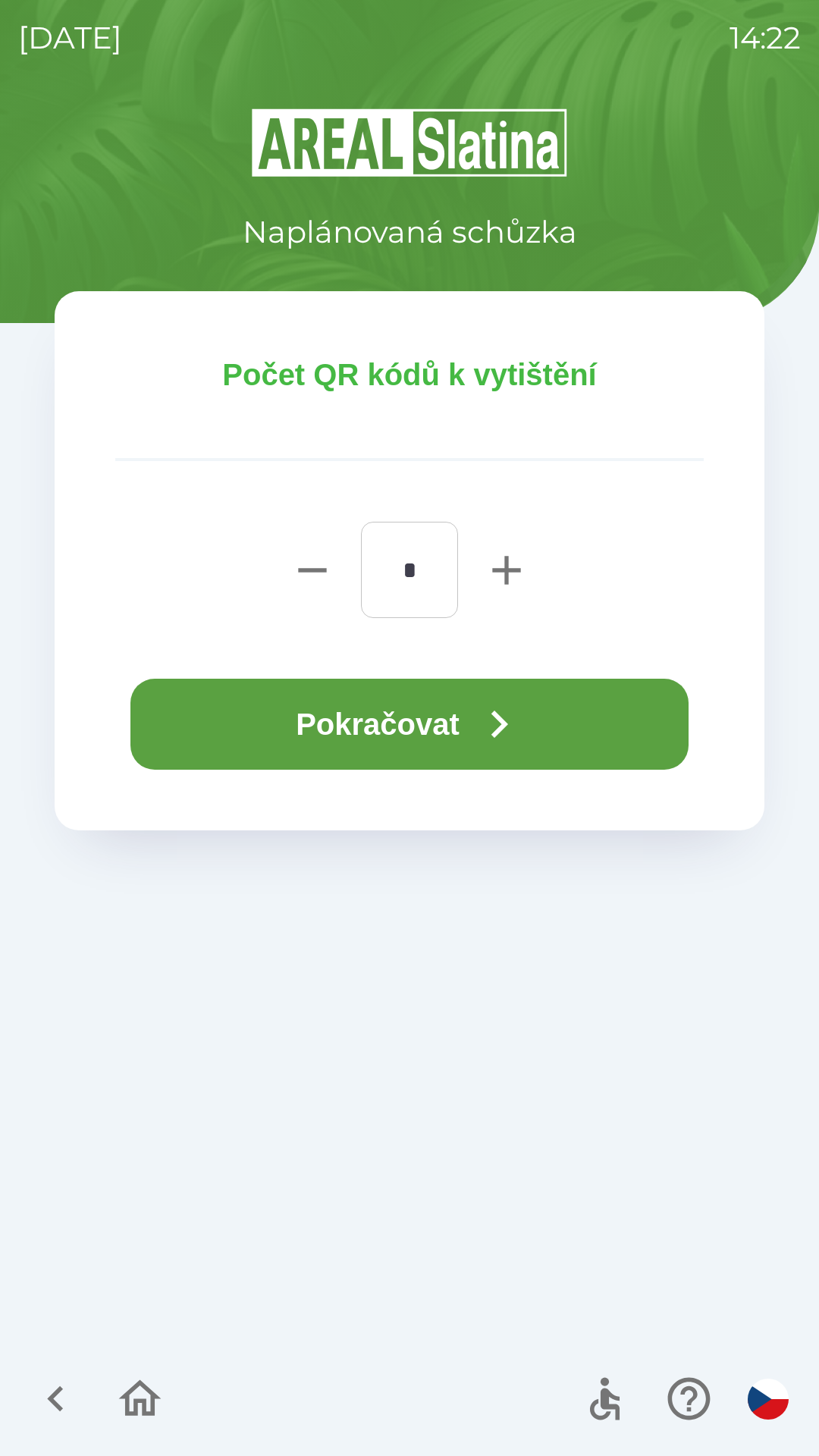
click at [388, 747] on button "Pokračovat" at bounding box center [410, 724] width 558 height 91
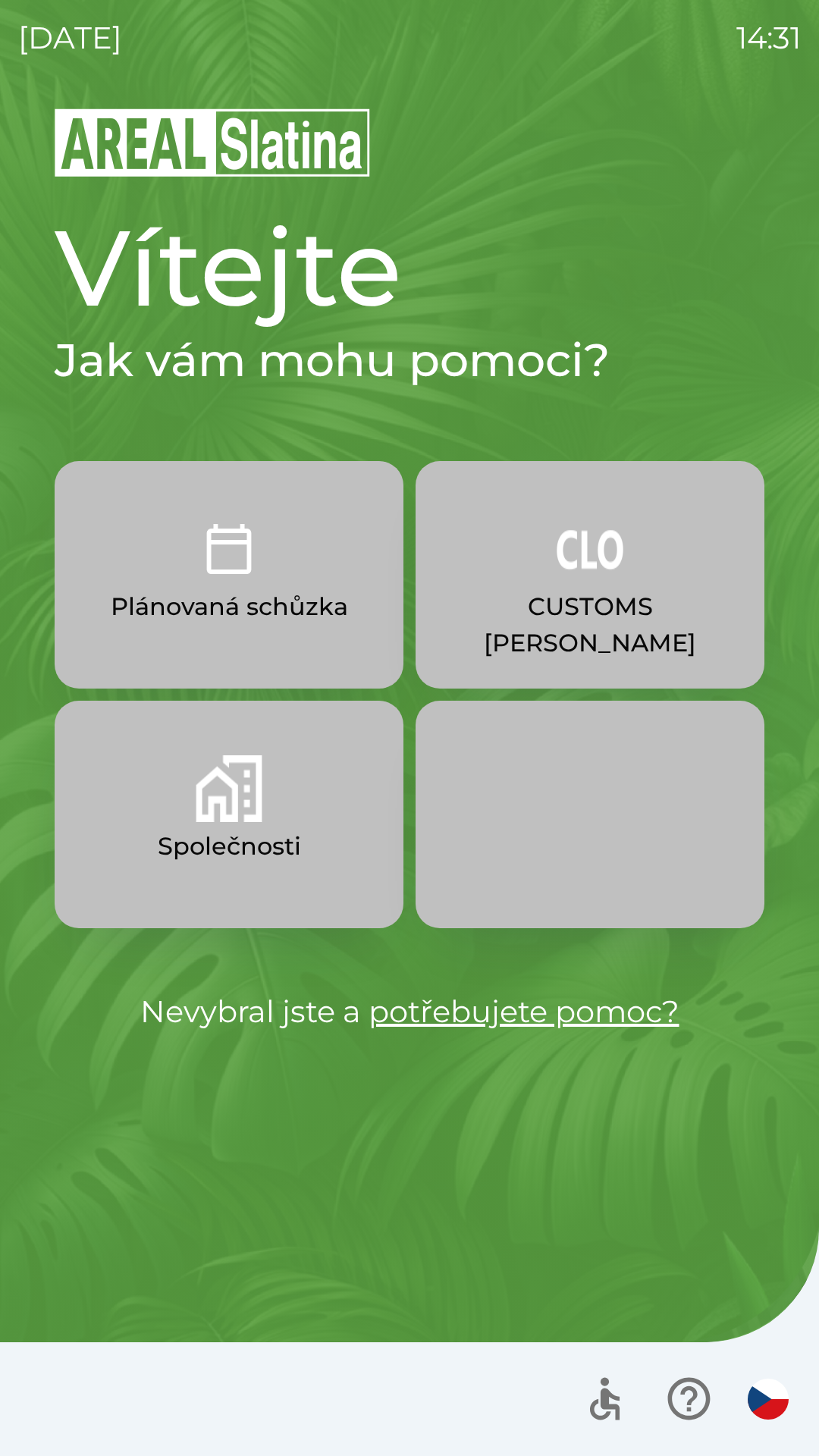
click at [596, 569] on img "button" at bounding box center [589, 548] width 66 height 66
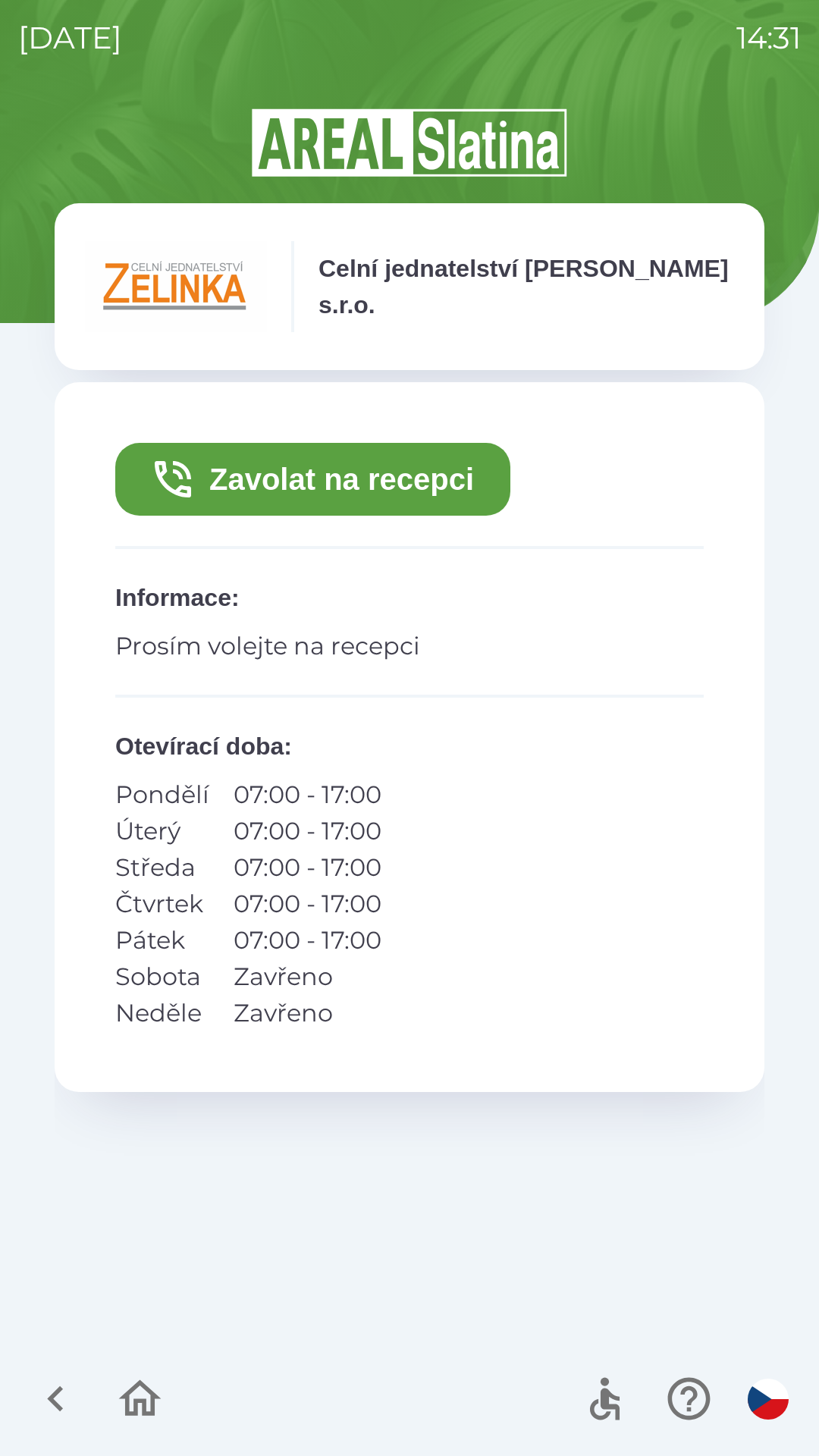
click at [385, 495] on button "Zavolat na recepci" at bounding box center [312, 479] width 395 height 72
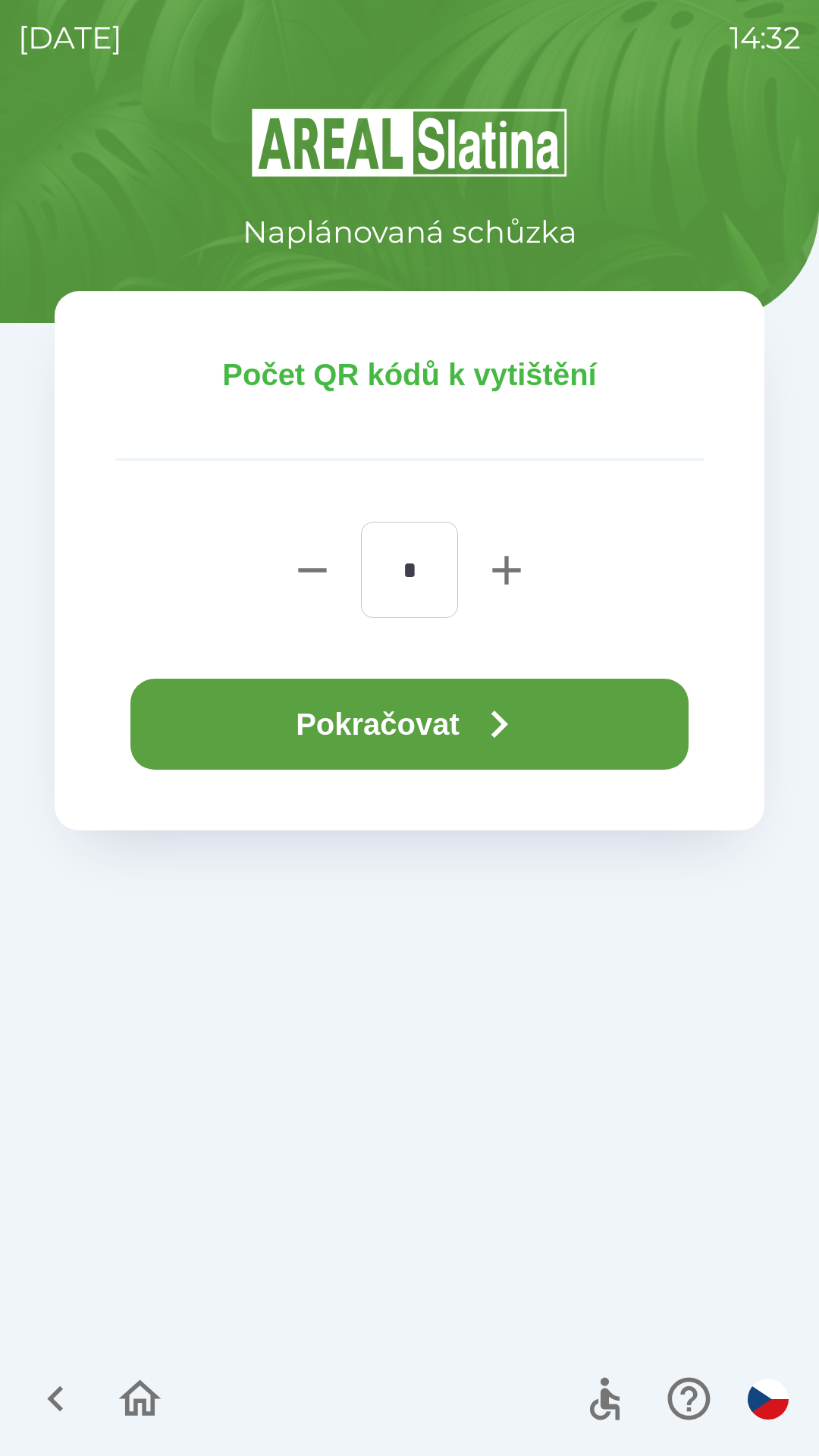
click at [427, 728] on button "Pokračovat" at bounding box center [410, 724] width 558 height 91
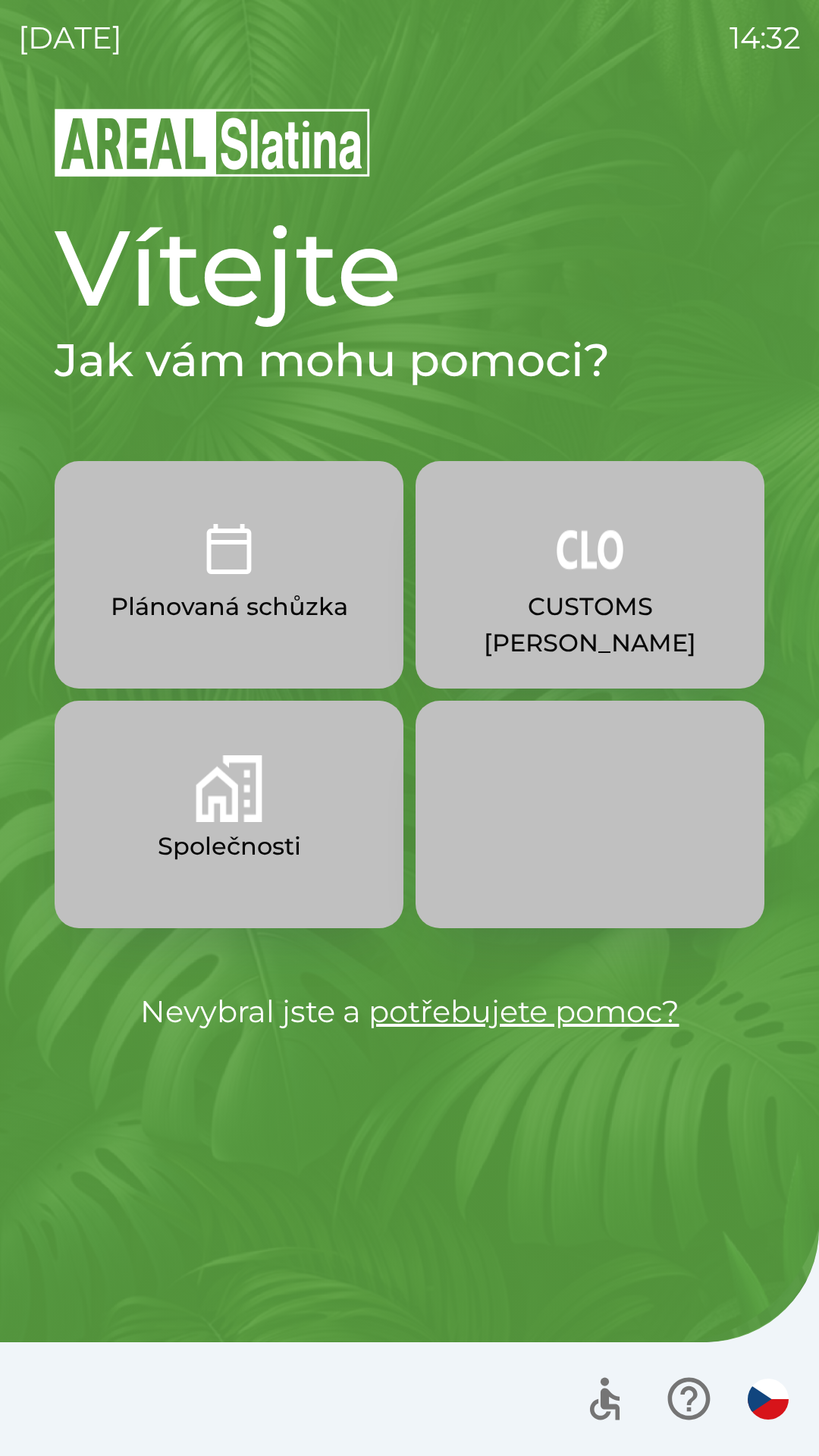
click at [256, 791] on img "button" at bounding box center [228, 789] width 66 height 66
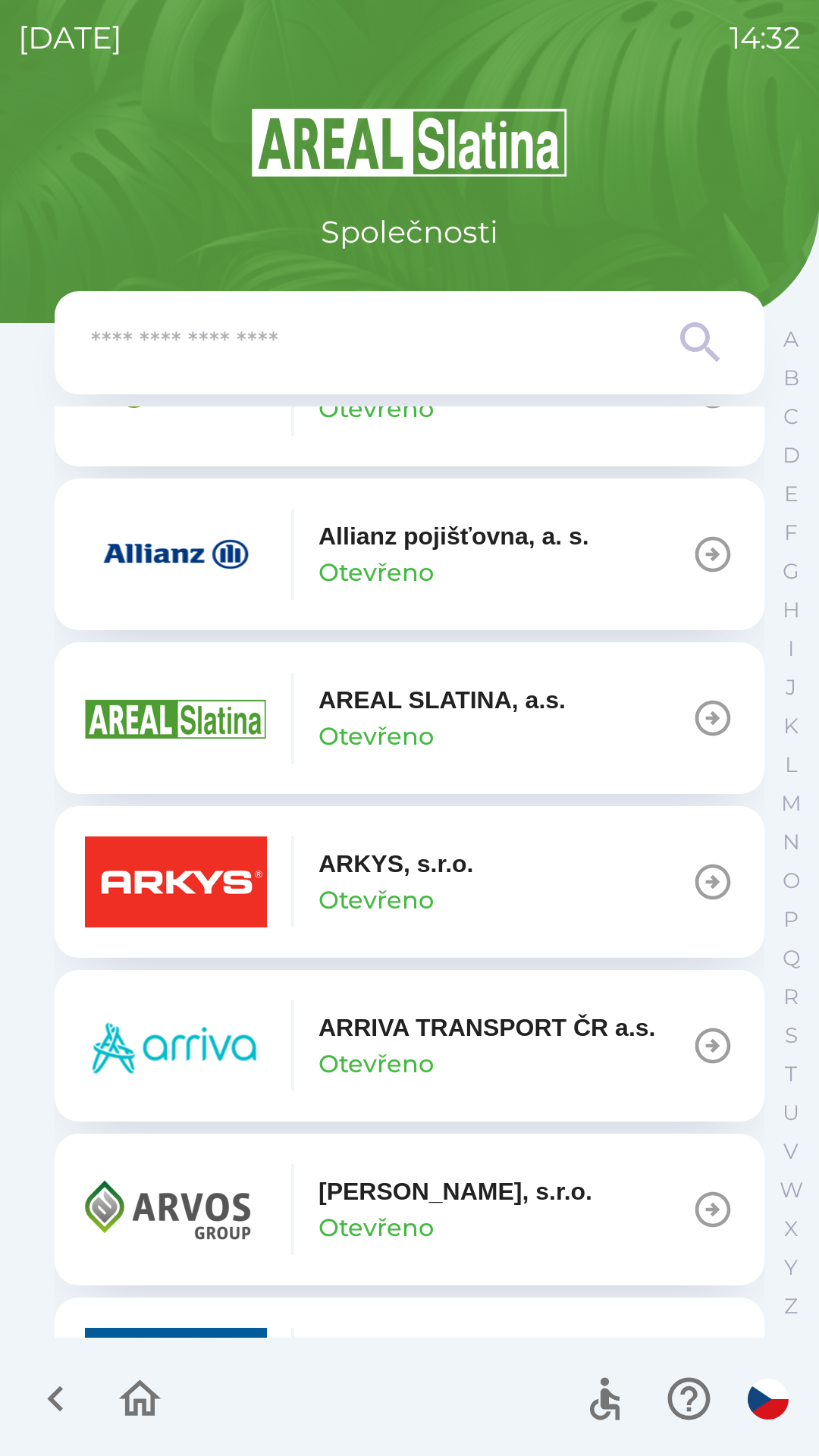
scroll to position [624, 0]
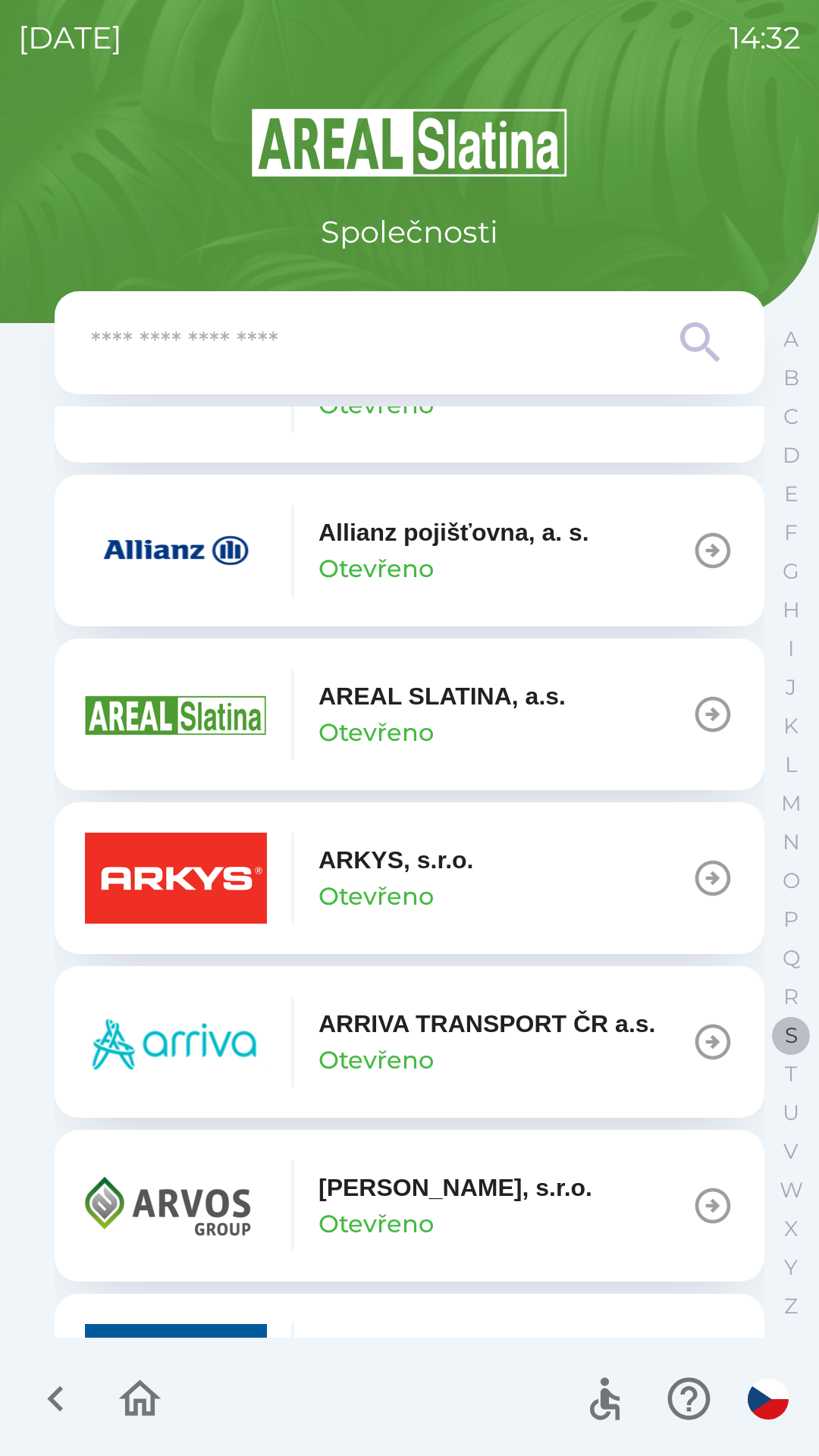
click at [781, 1031] on button "S" at bounding box center [790, 1035] width 38 height 39
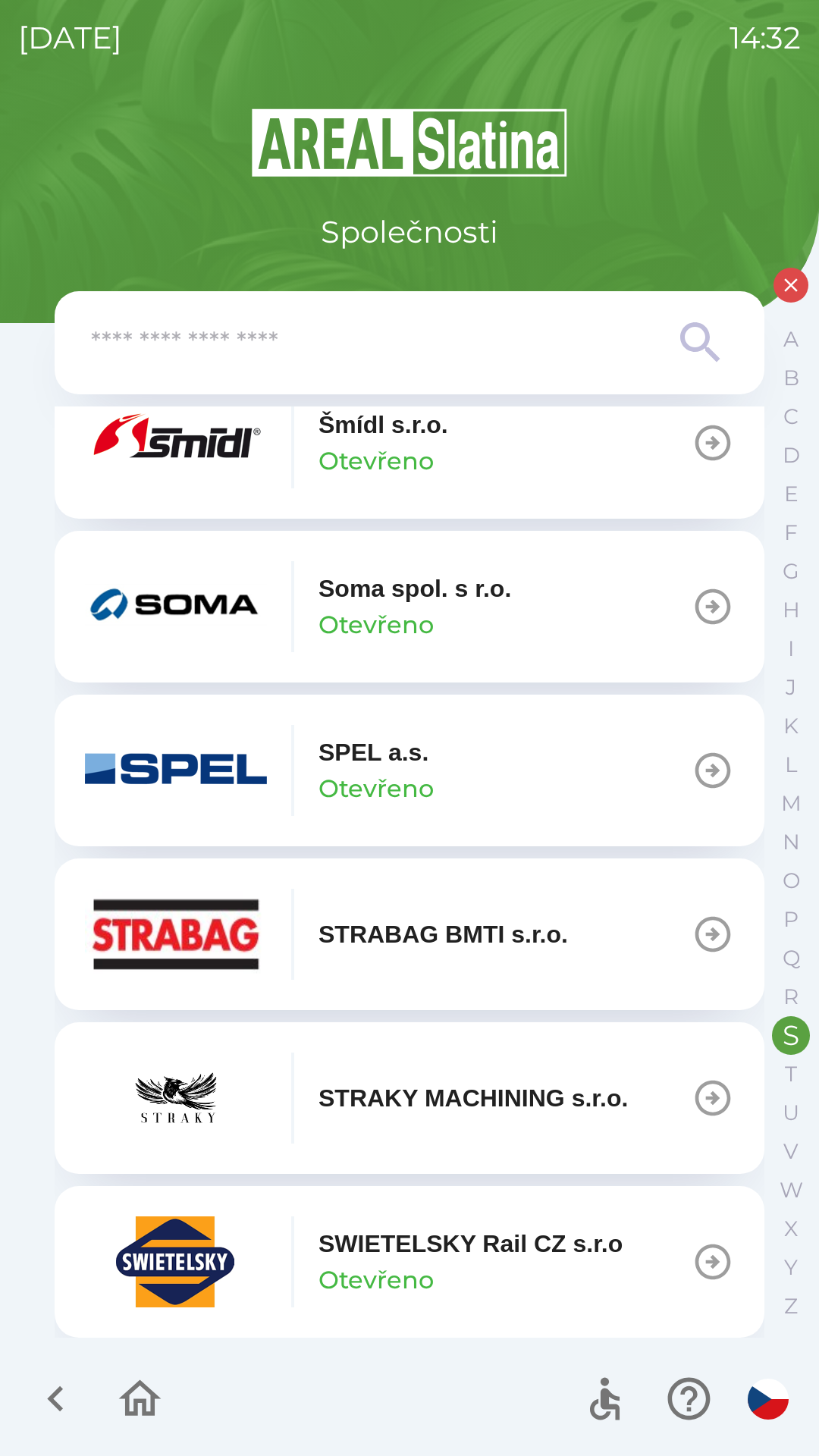
click at [448, 1258] on p "SWIETELSKY Rail CZ s.r.o" at bounding box center [470, 1244] width 304 height 37
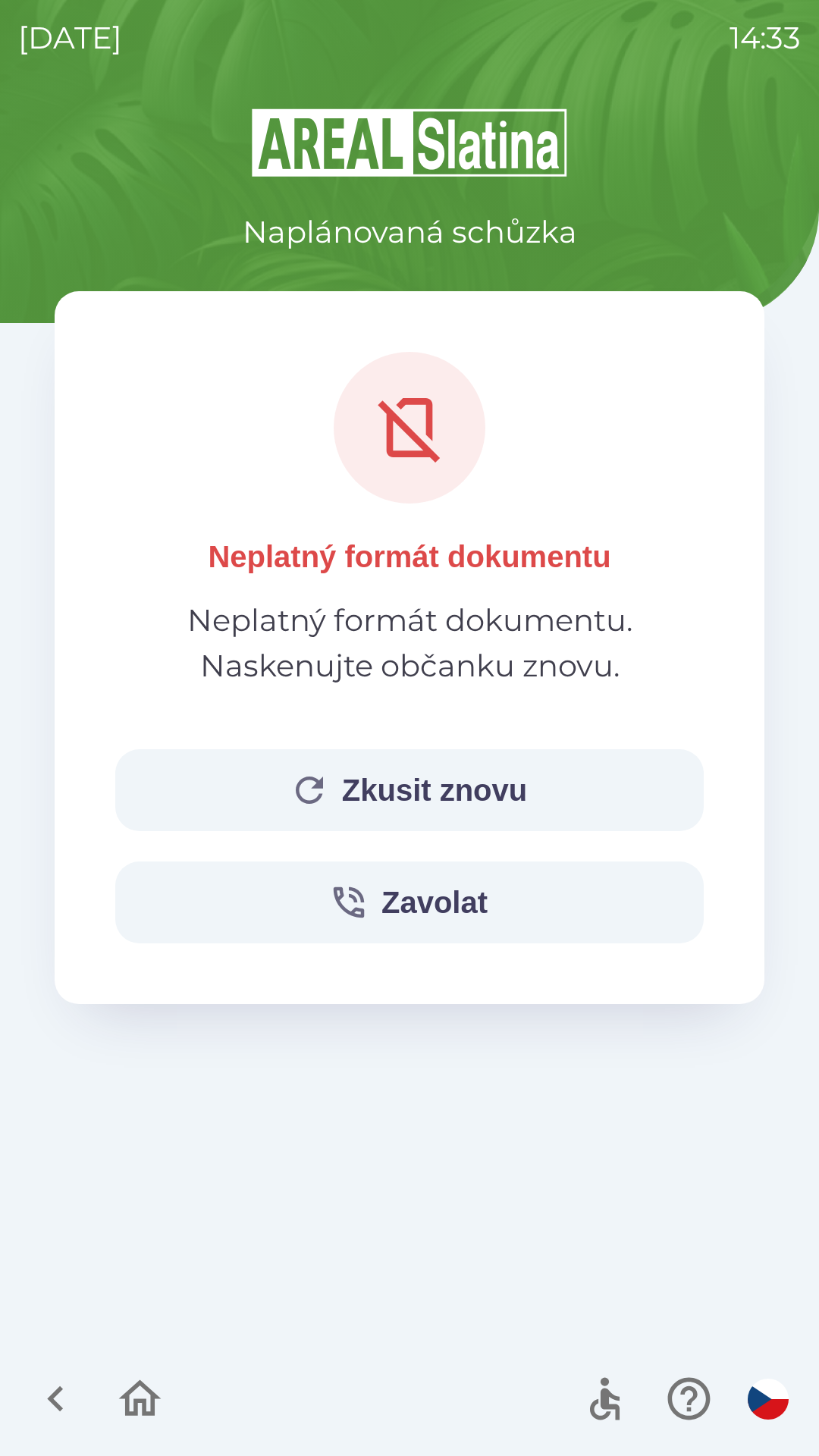
click at [354, 770] on button "Zkusit znovu" at bounding box center [409, 790] width 588 height 82
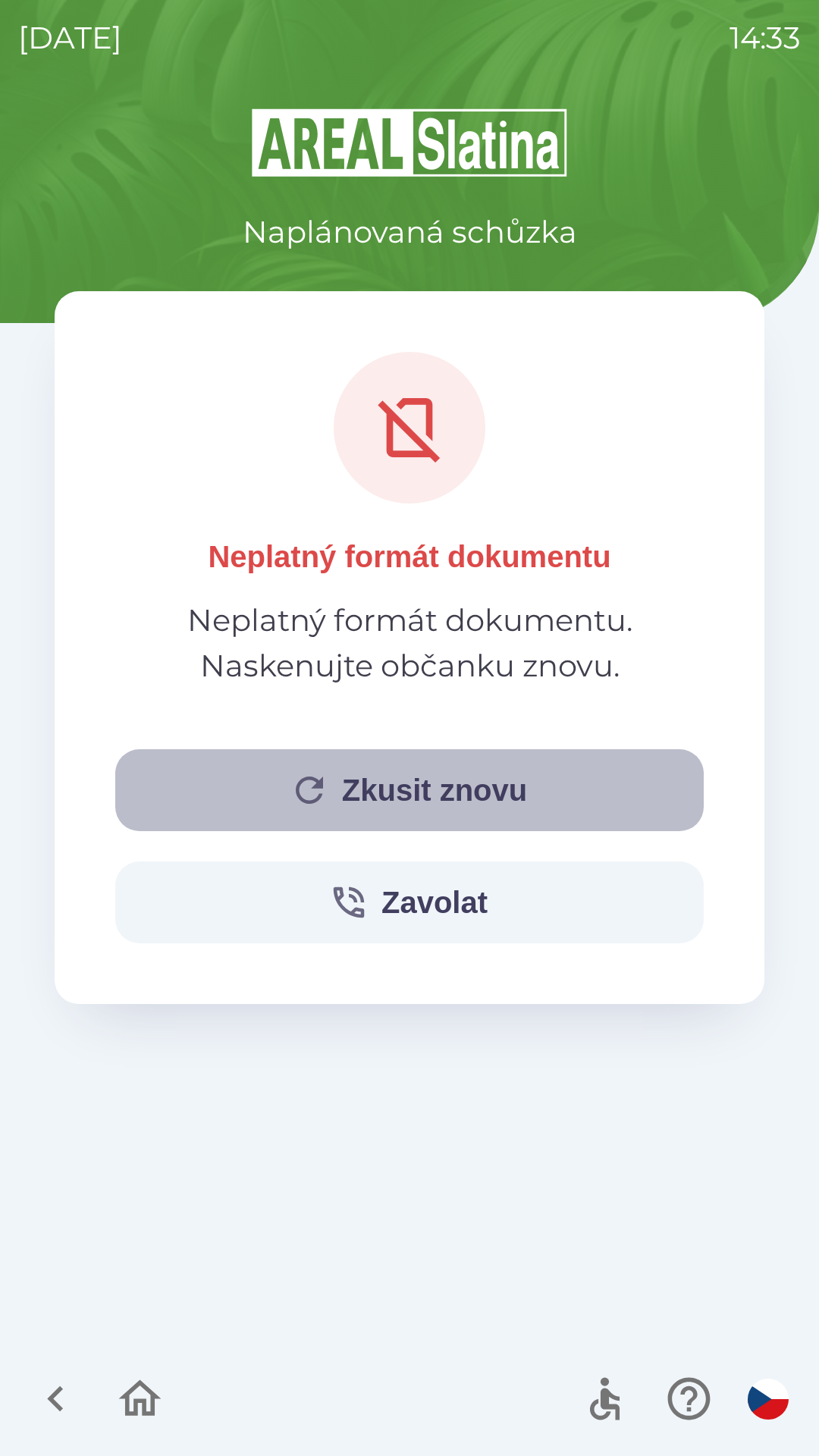
click at [336, 793] on button "Zkusit znovu" at bounding box center [409, 790] width 588 height 82
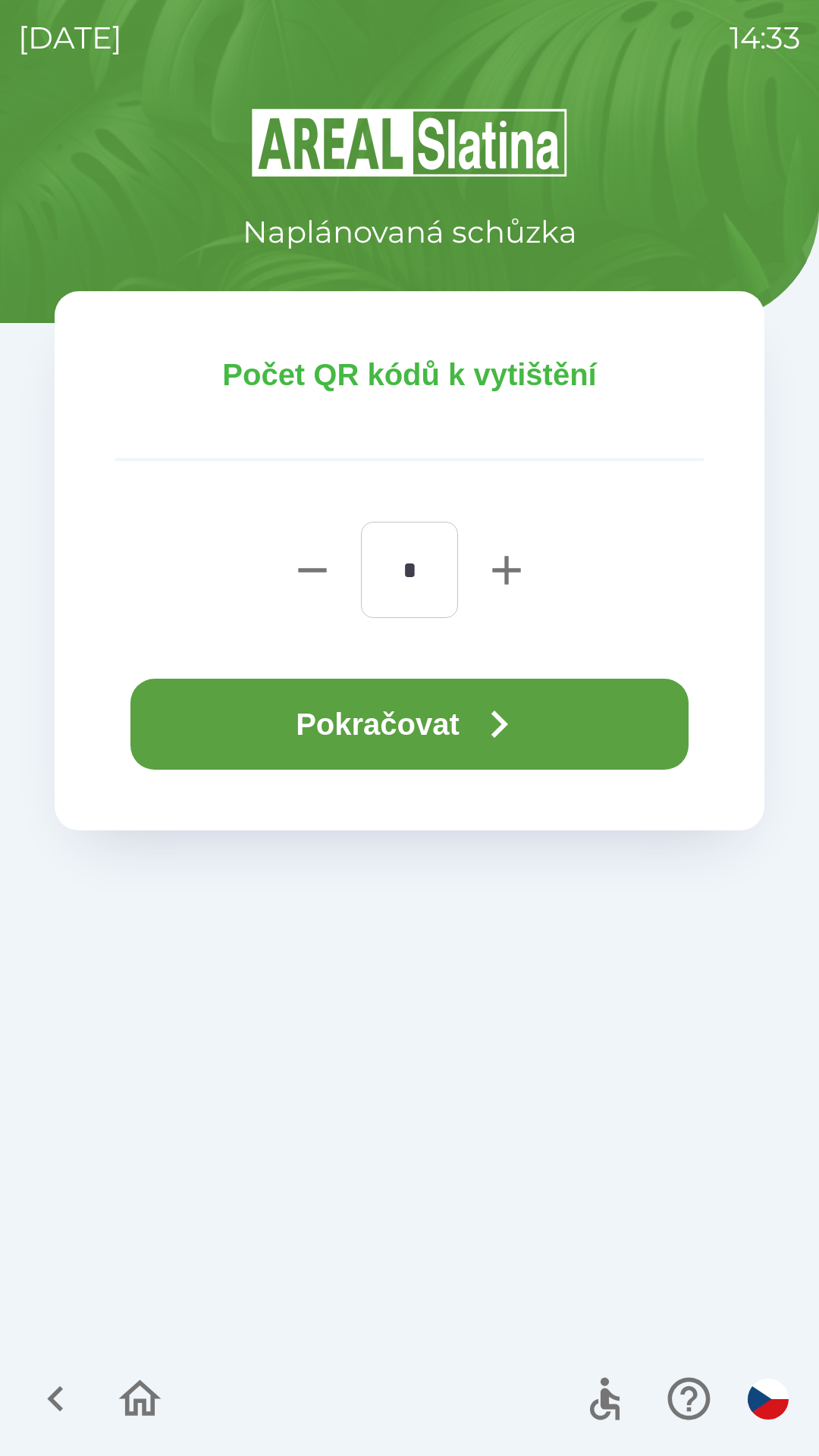
click at [414, 717] on button "Pokračovat" at bounding box center [410, 724] width 558 height 91
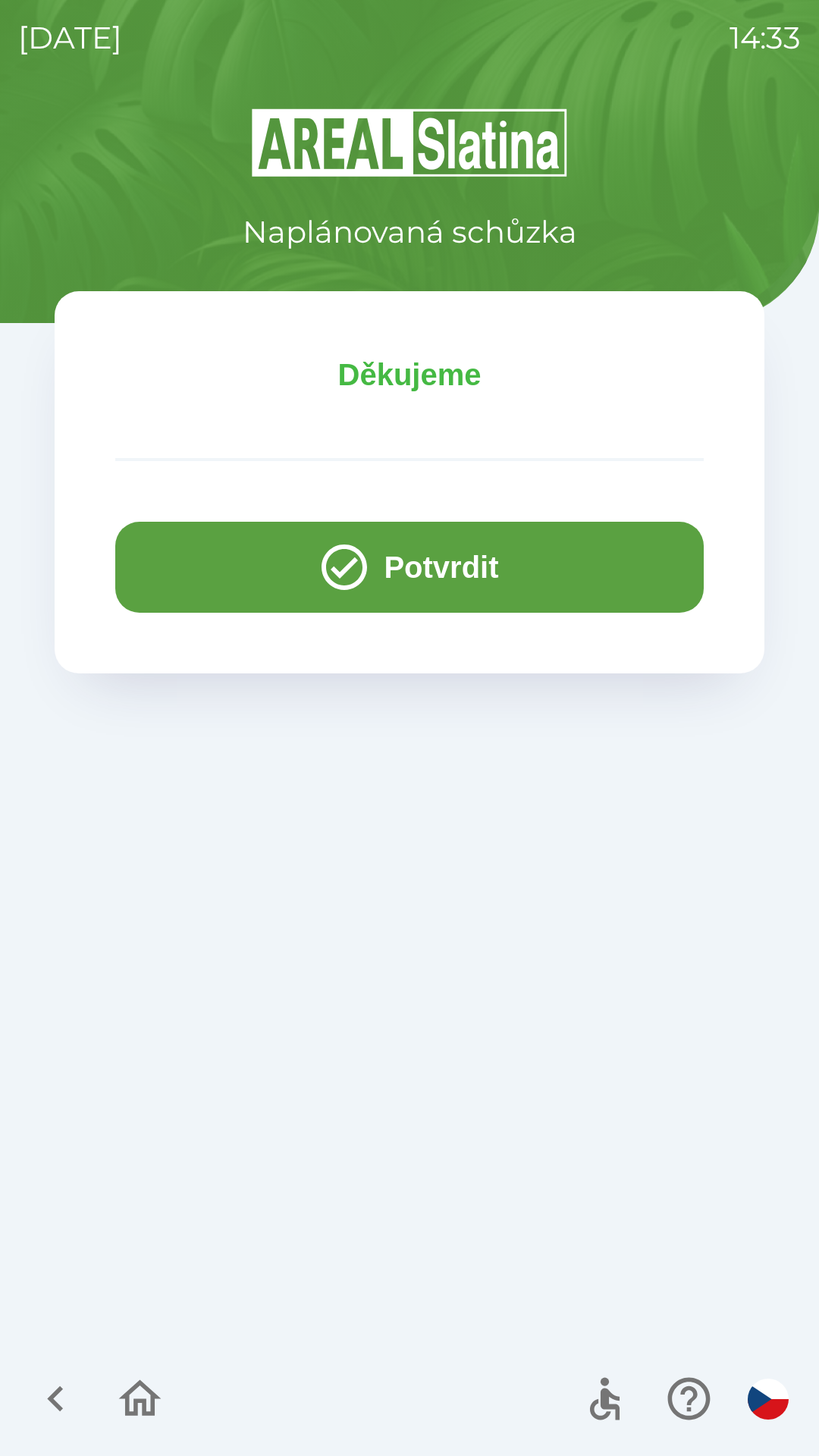
click at [187, 571] on button "Potvrdit" at bounding box center [409, 567] width 588 height 91
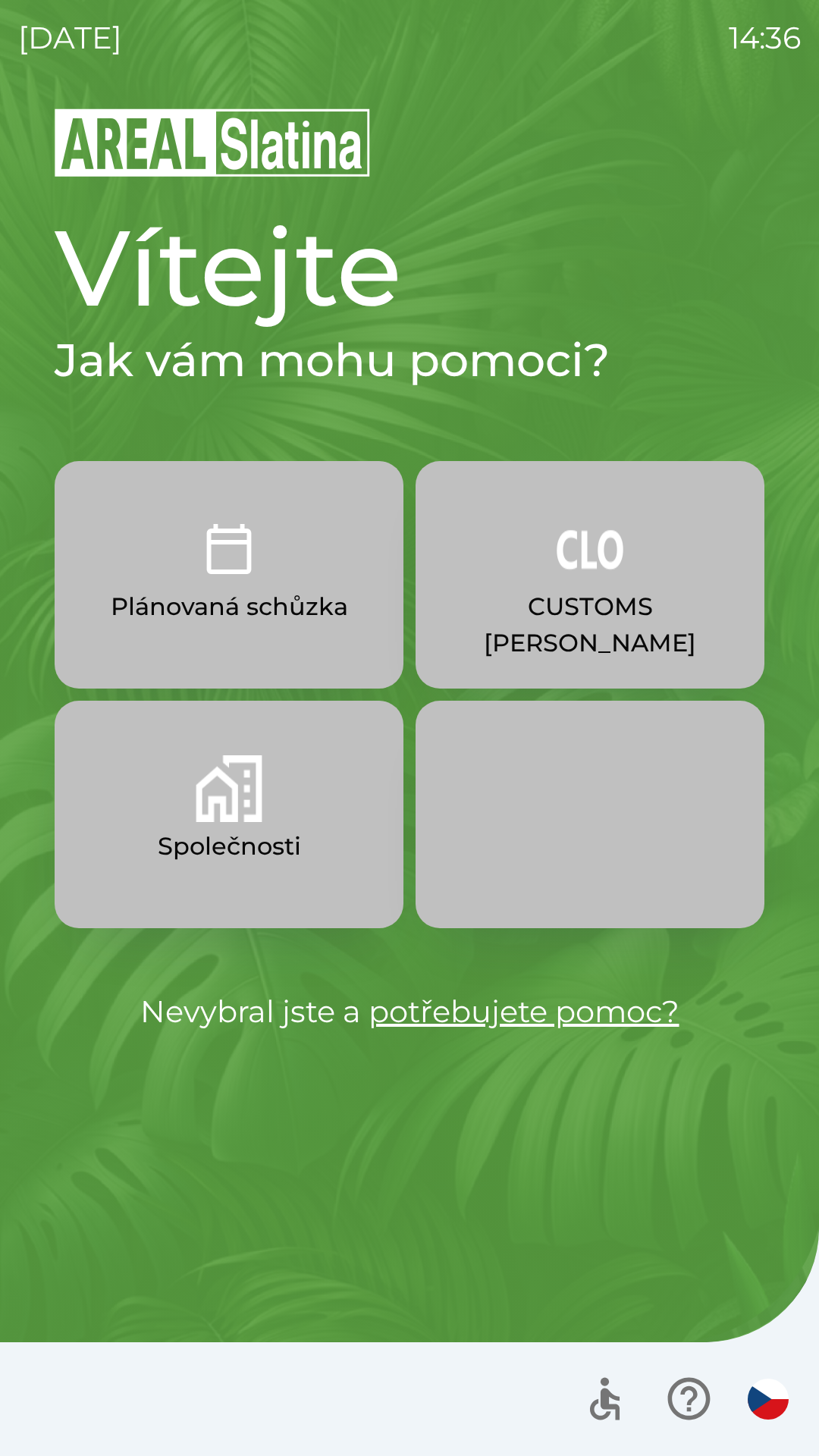
click at [586, 621] on p "CUSTOMS [PERSON_NAME]" at bounding box center [590, 624] width 276 height 72
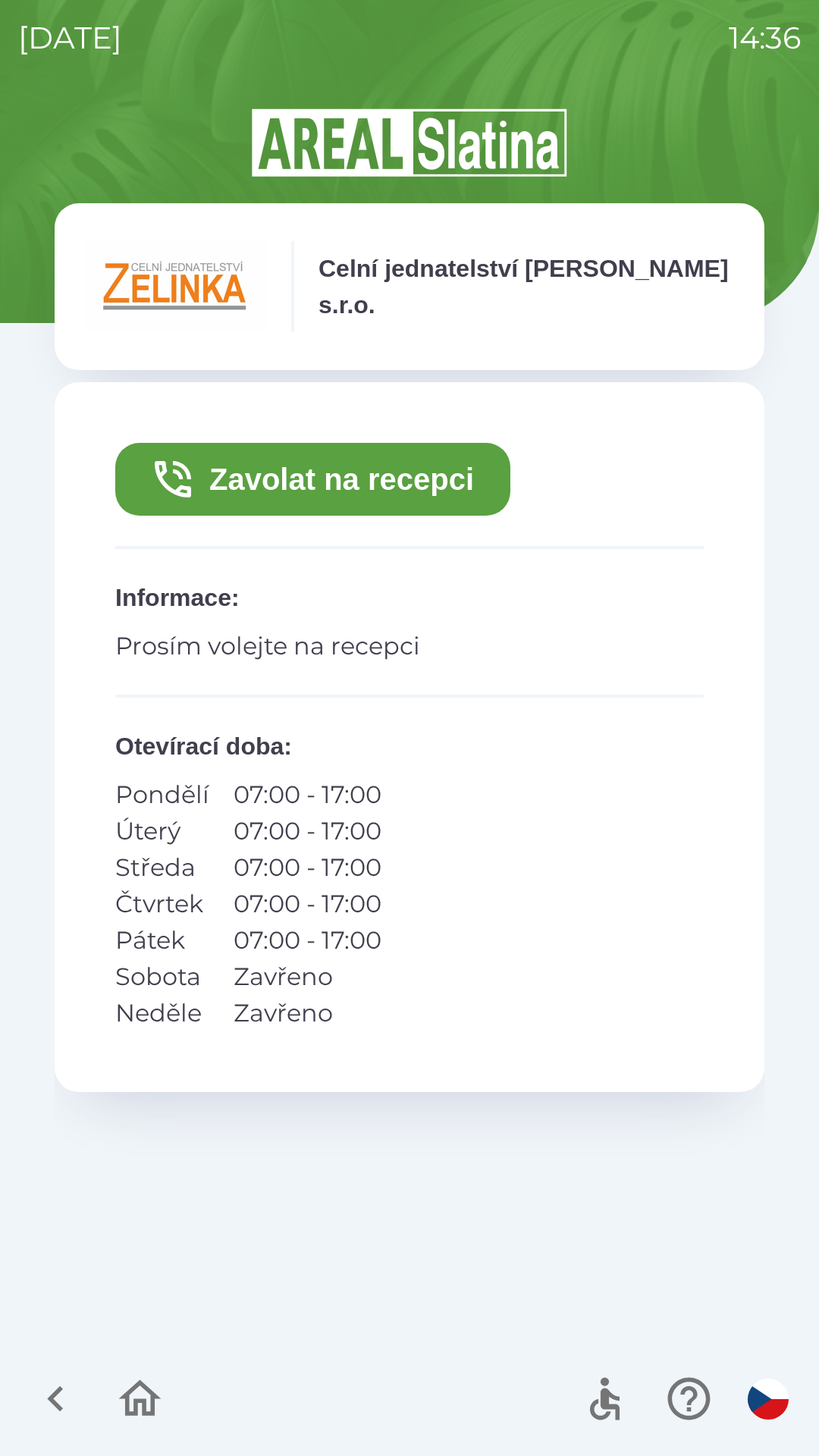
click at [322, 490] on button "Zavolat na recepci" at bounding box center [312, 479] width 395 height 72
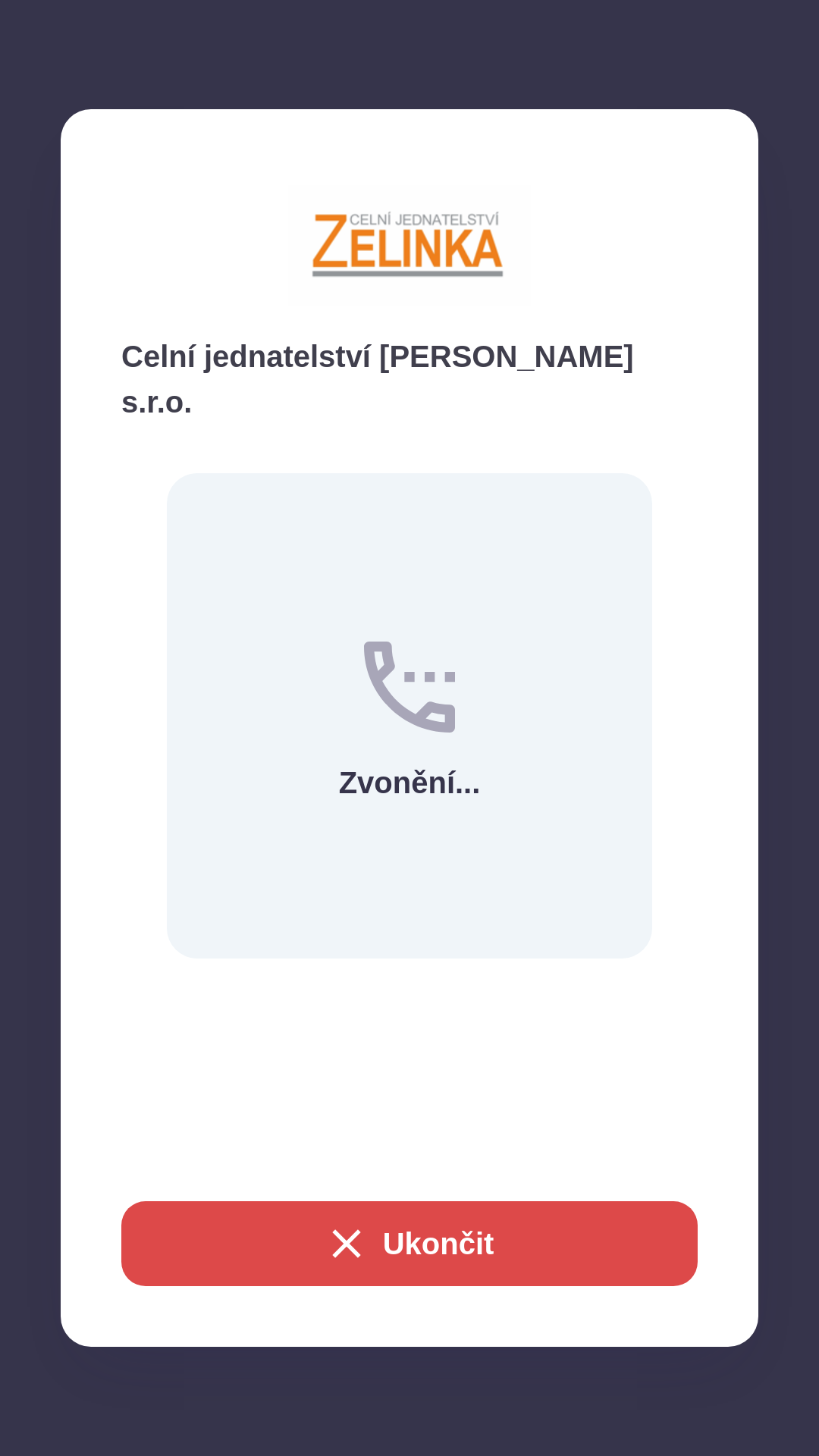
click at [414, 1240] on button "Ukončit" at bounding box center [409, 1244] width 576 height 85
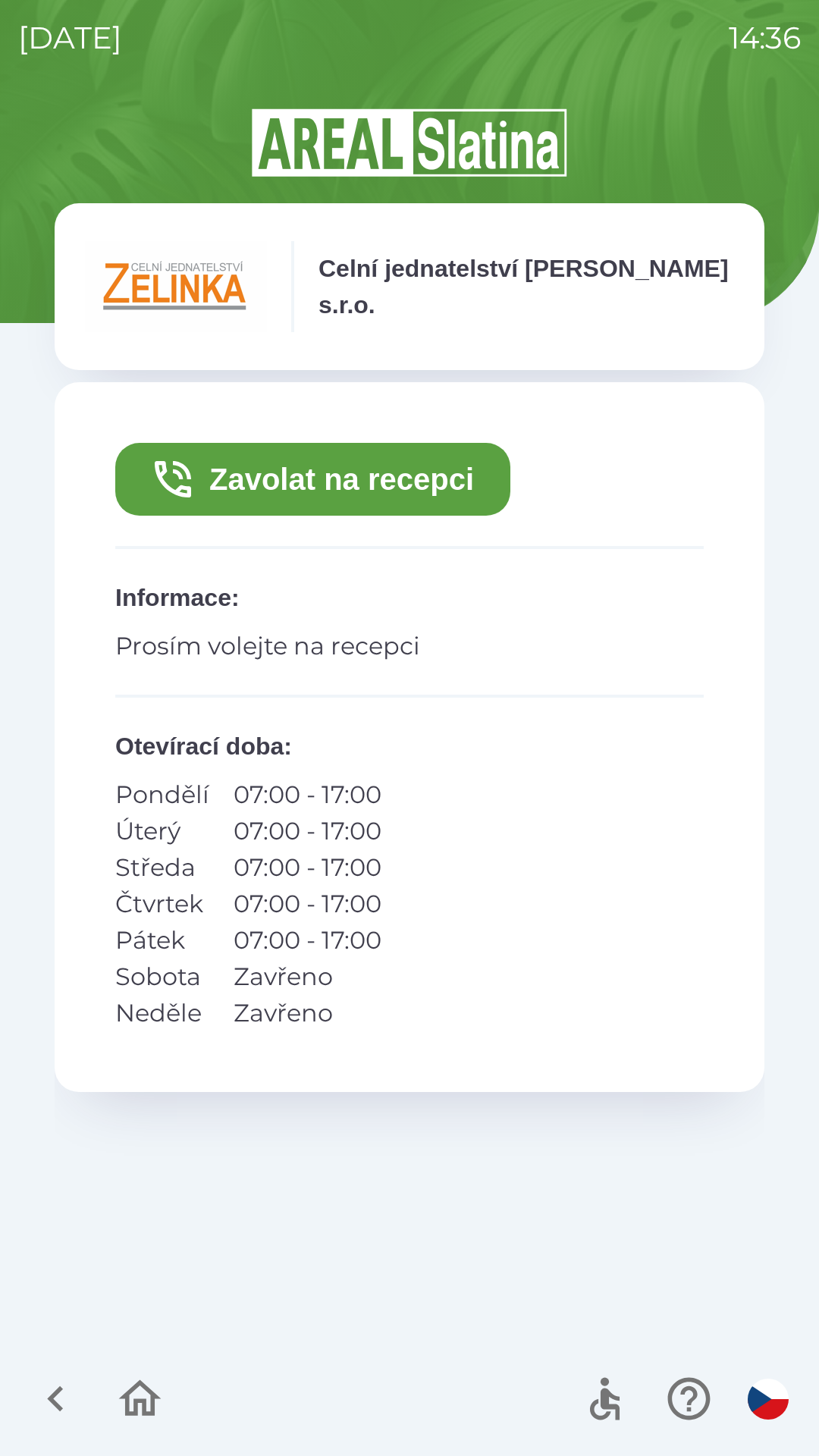
click at [279, 467] on button "Zavolat na recepci" at bounding box center [312, 479] width 395 height 72
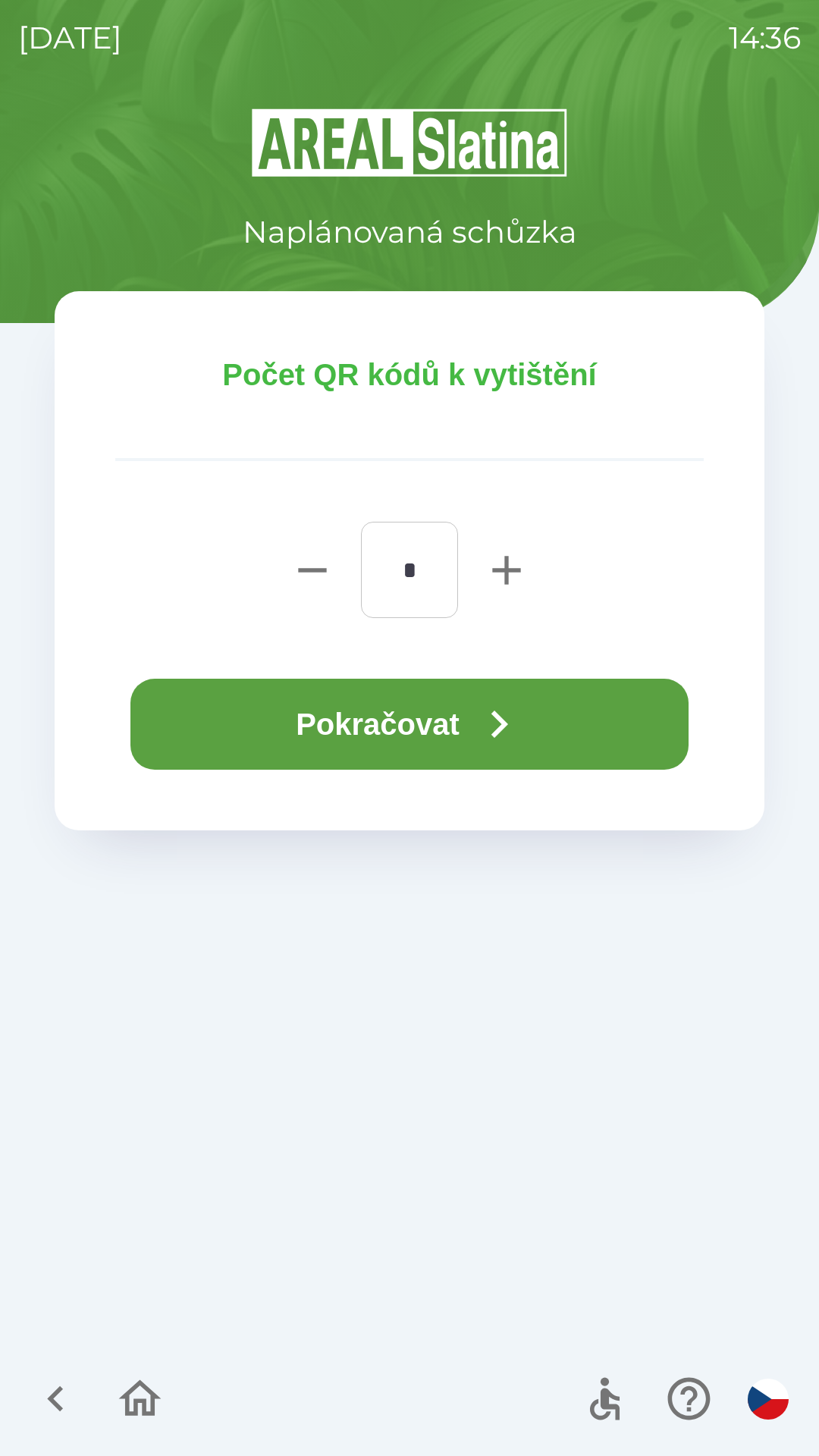
click at [338, 740] on button "Pokračovat" at bounding box center [410, 724] width 558 height 91
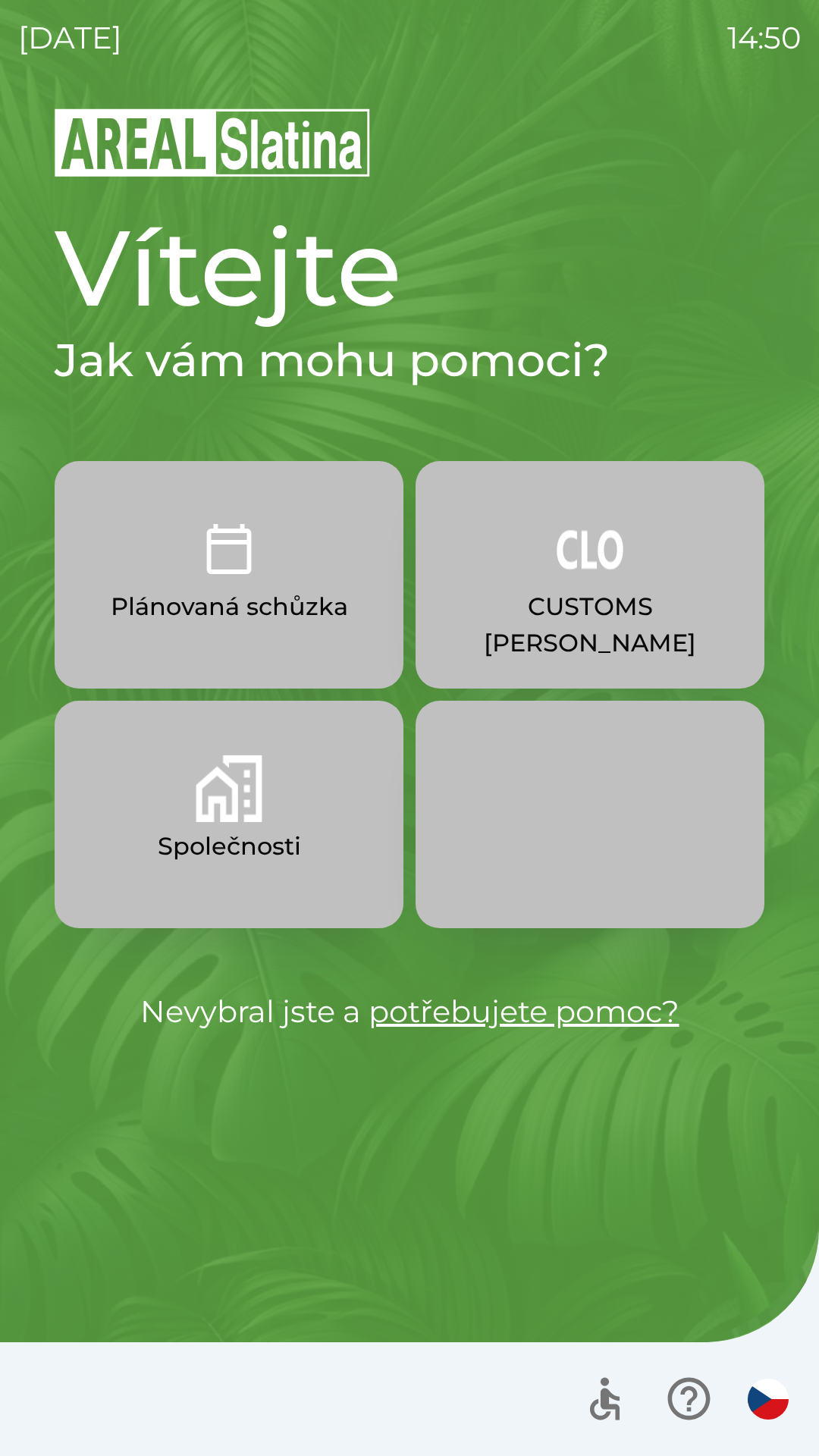
click at [569, 573] on img "button" at bounding box center [589, 548] width 66 height 66
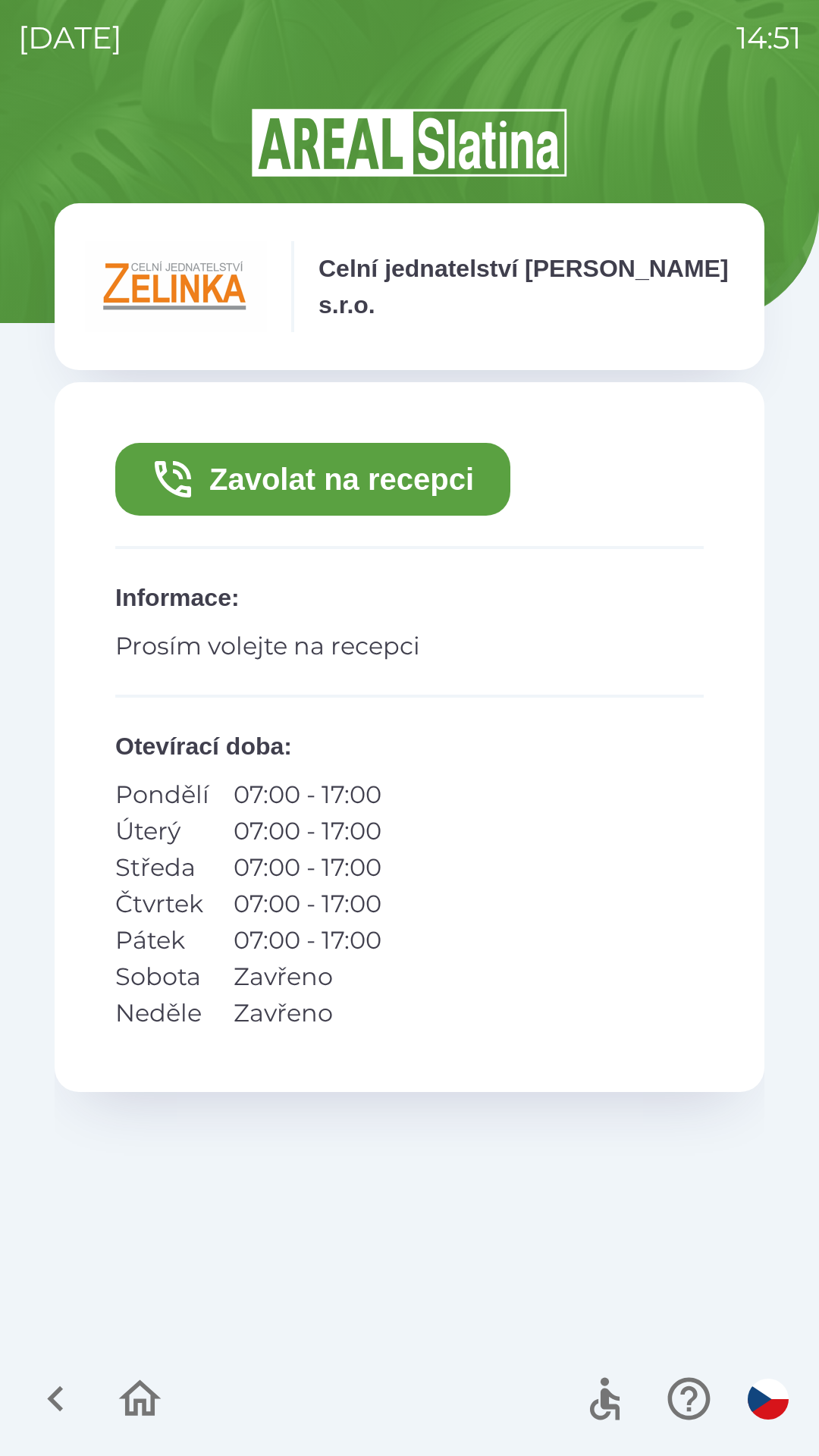
click at [410, 483] on button "Zavolat na recepci" at bounding box center [312, 479] width 395 height 72
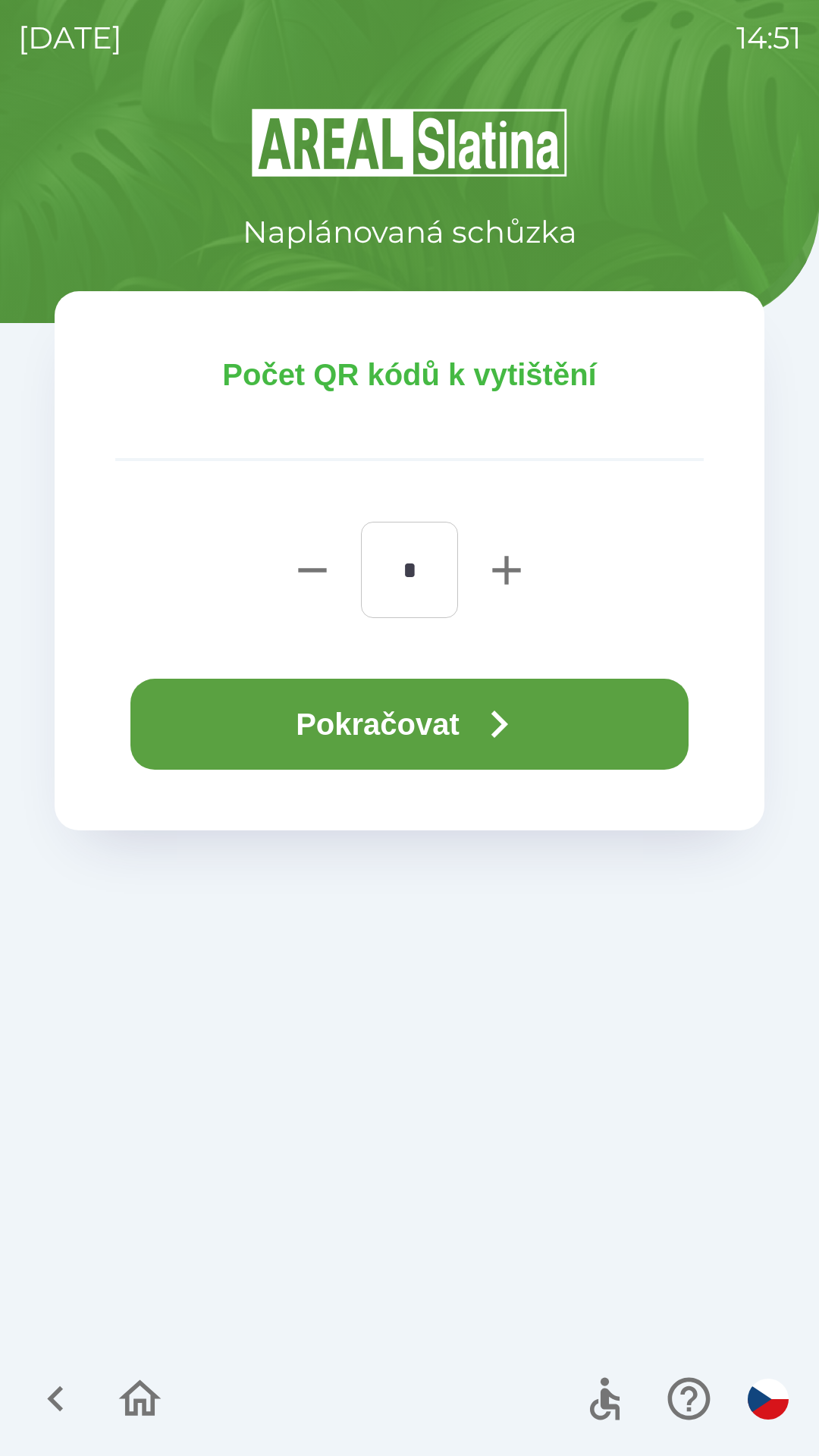
click at [311, 723] on button "Pokračovat" at bounding box center [410, 724] width 558 height 91
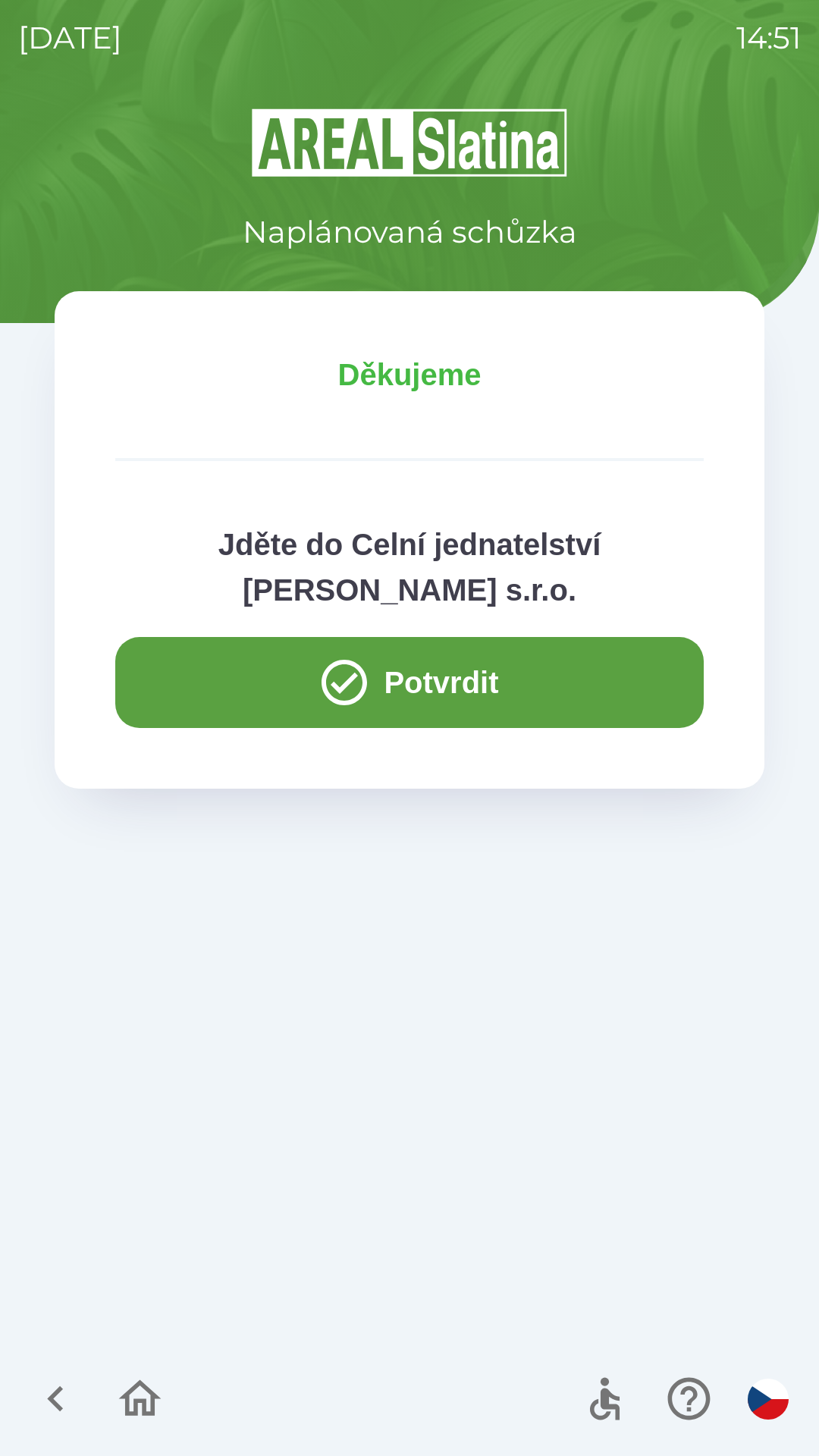
click at [166, 670] on button "Potvrdit" at bounding box center [409, 682] width 588 height 91
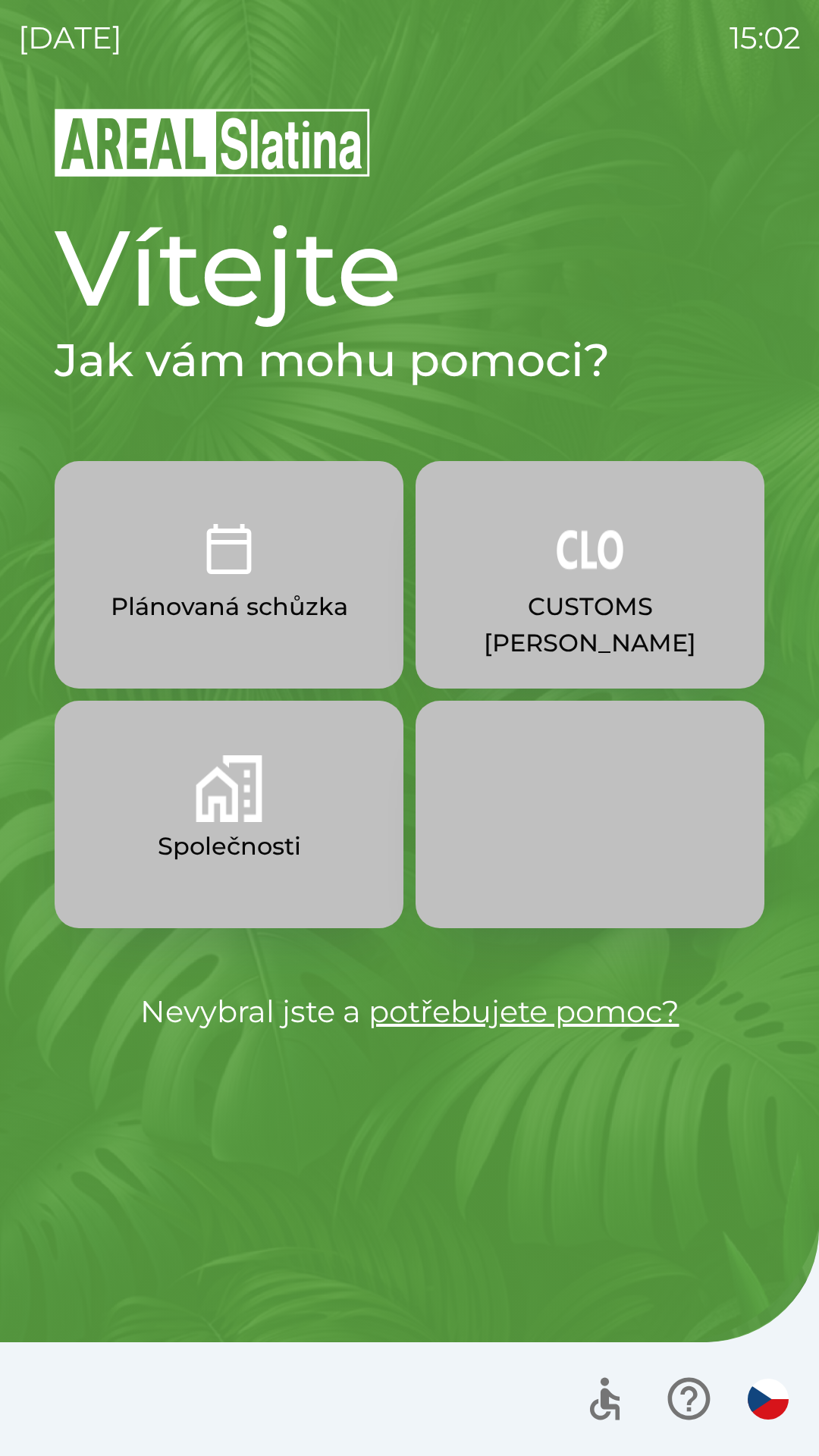
click at [559, 608] on p "CUSTOMS [PERSON_NAME]" at bounding box center [590, 624] width 276 height 72
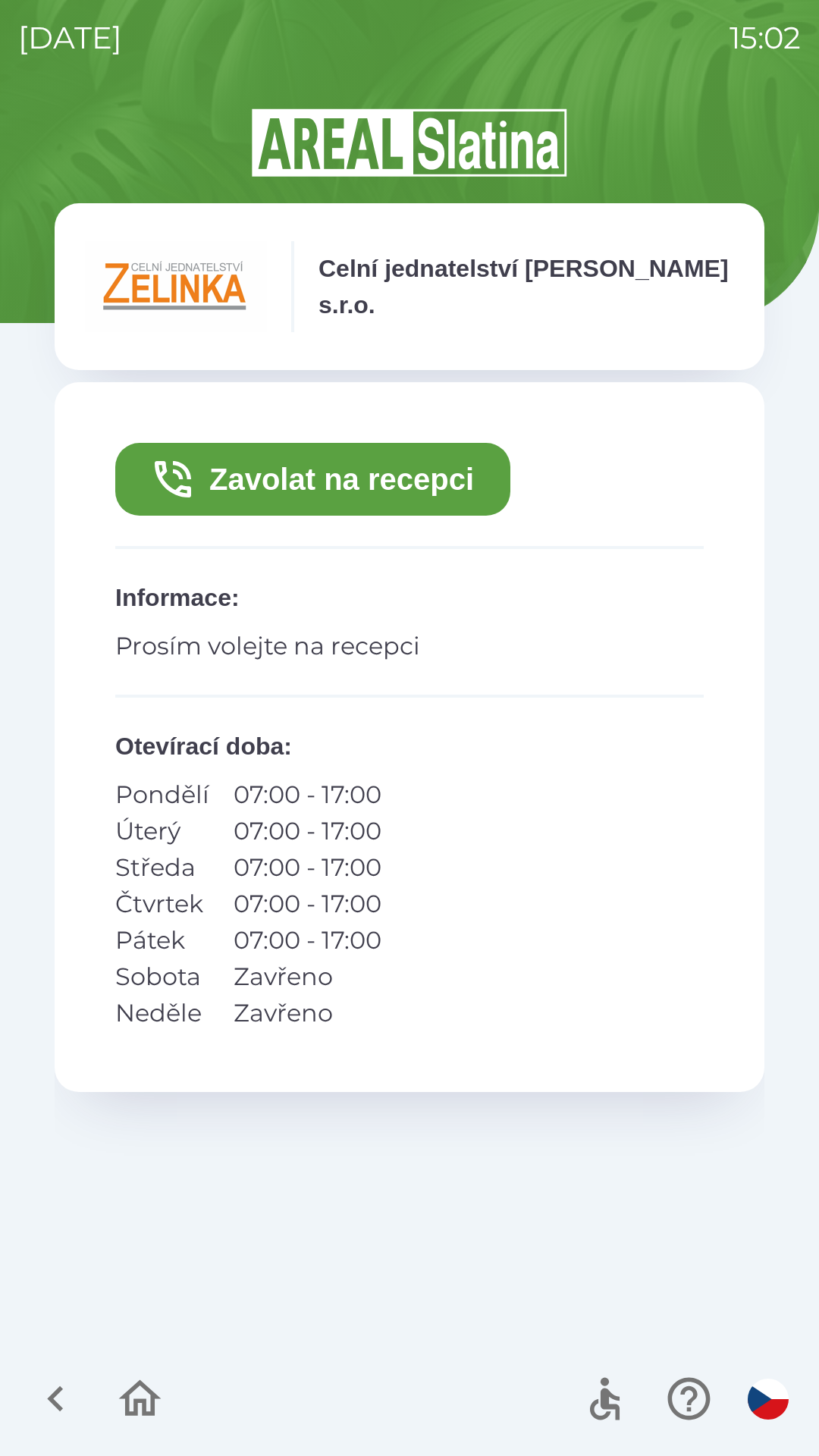
click at [336, 495] on button "Zavolat na recepci" at bounding box center [312, 479] width 395 height 72
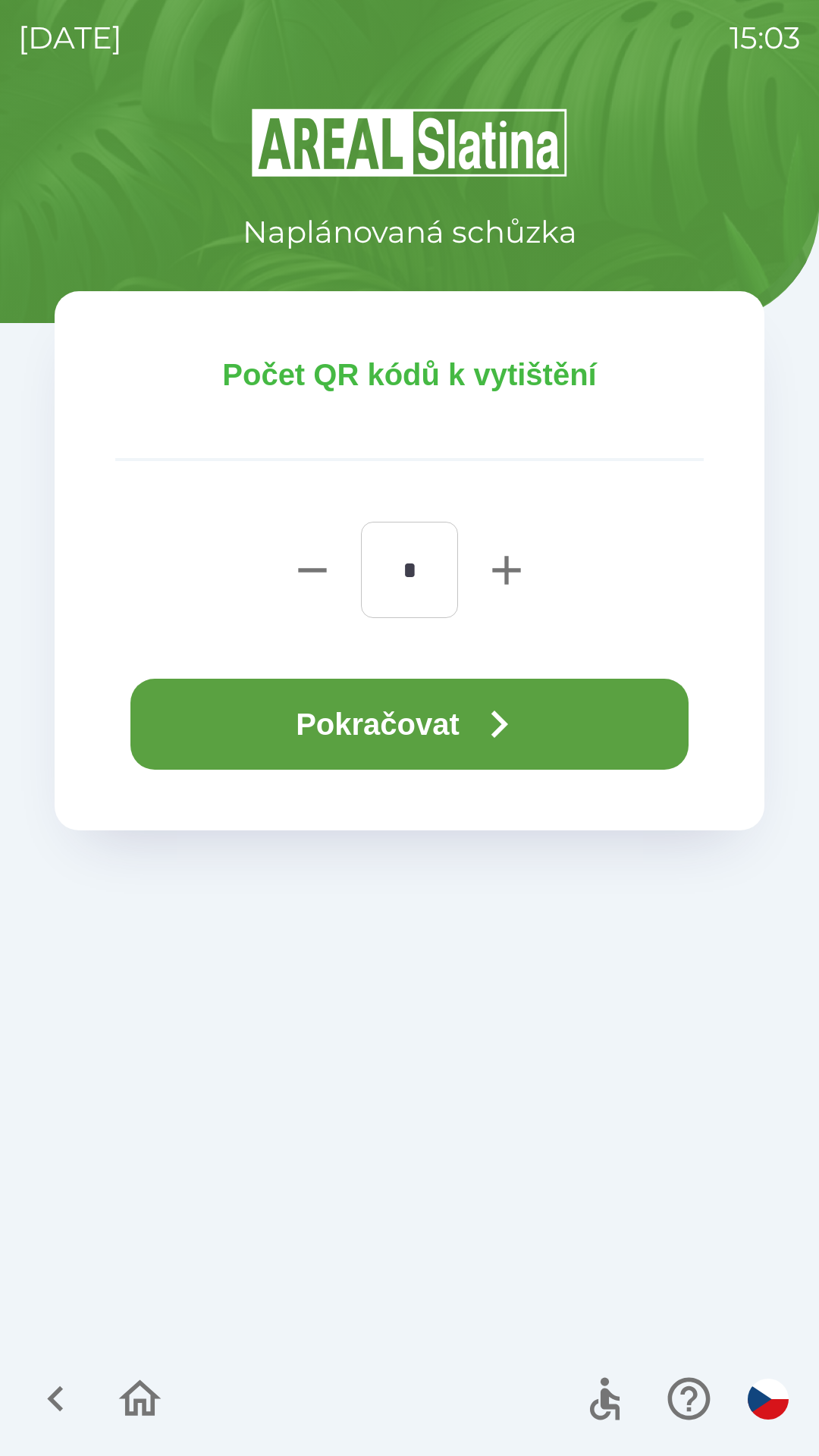
click at [414, 727] on button "Pokračovat" at bounding box center [410, 724] width 558 height 91
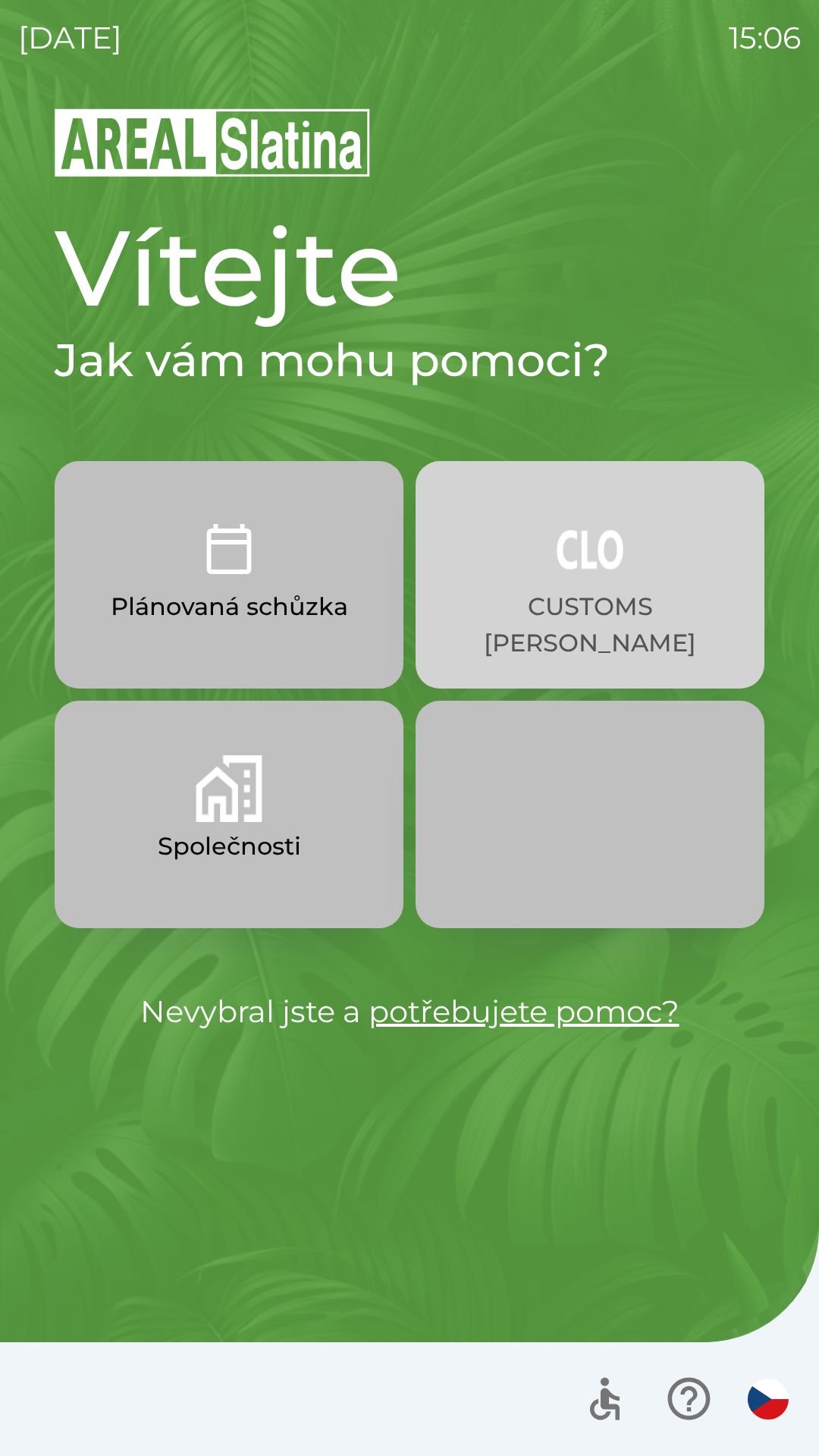
click at [609, 591] on p "CUSTOMS [PERSON_NAME]" at bounding box center [590, 624] width 276 height 72
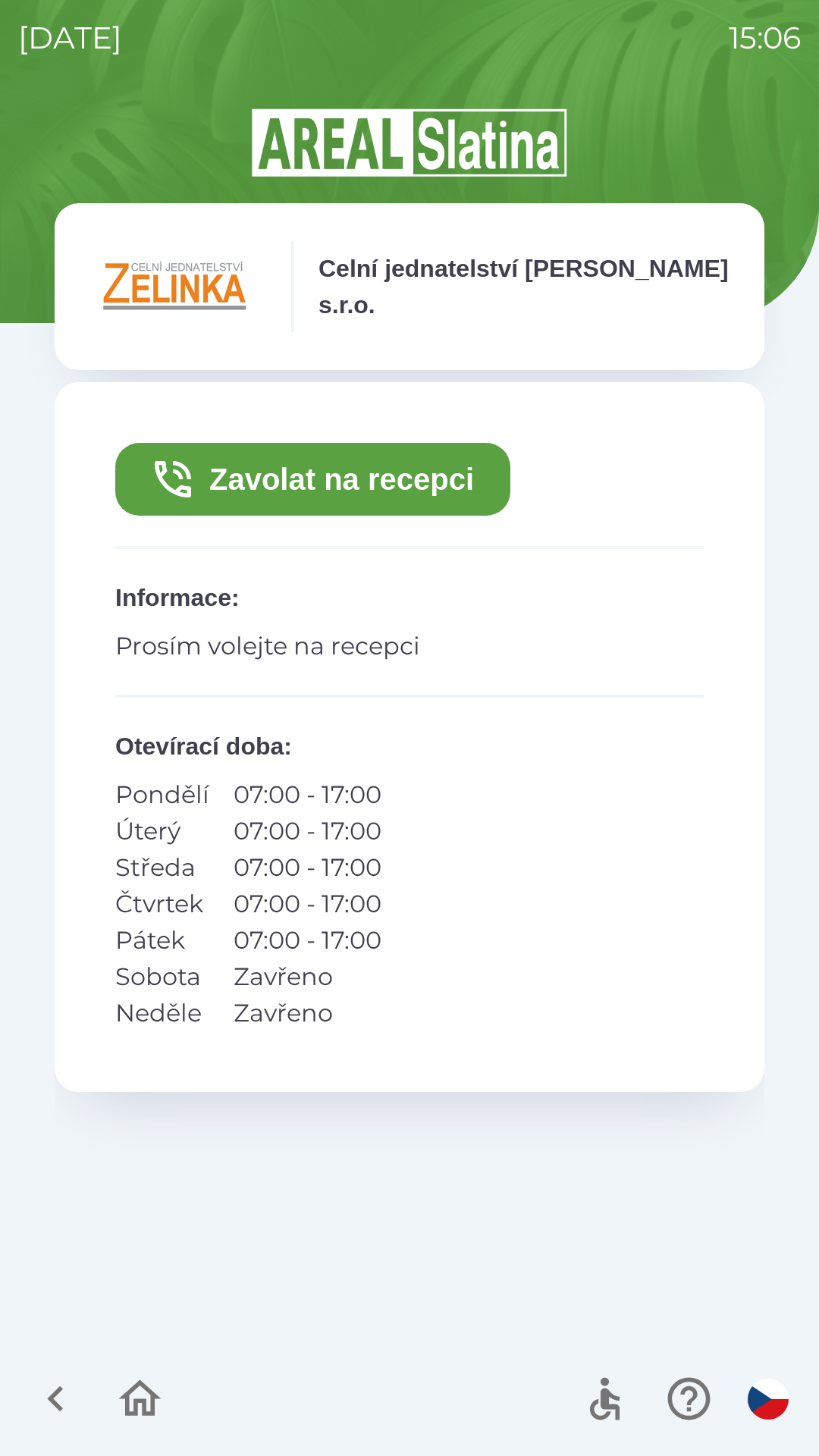
click at [385, 464] on button "Zavolat na recepci" at bounding box center [312, 479] width 395 height 72
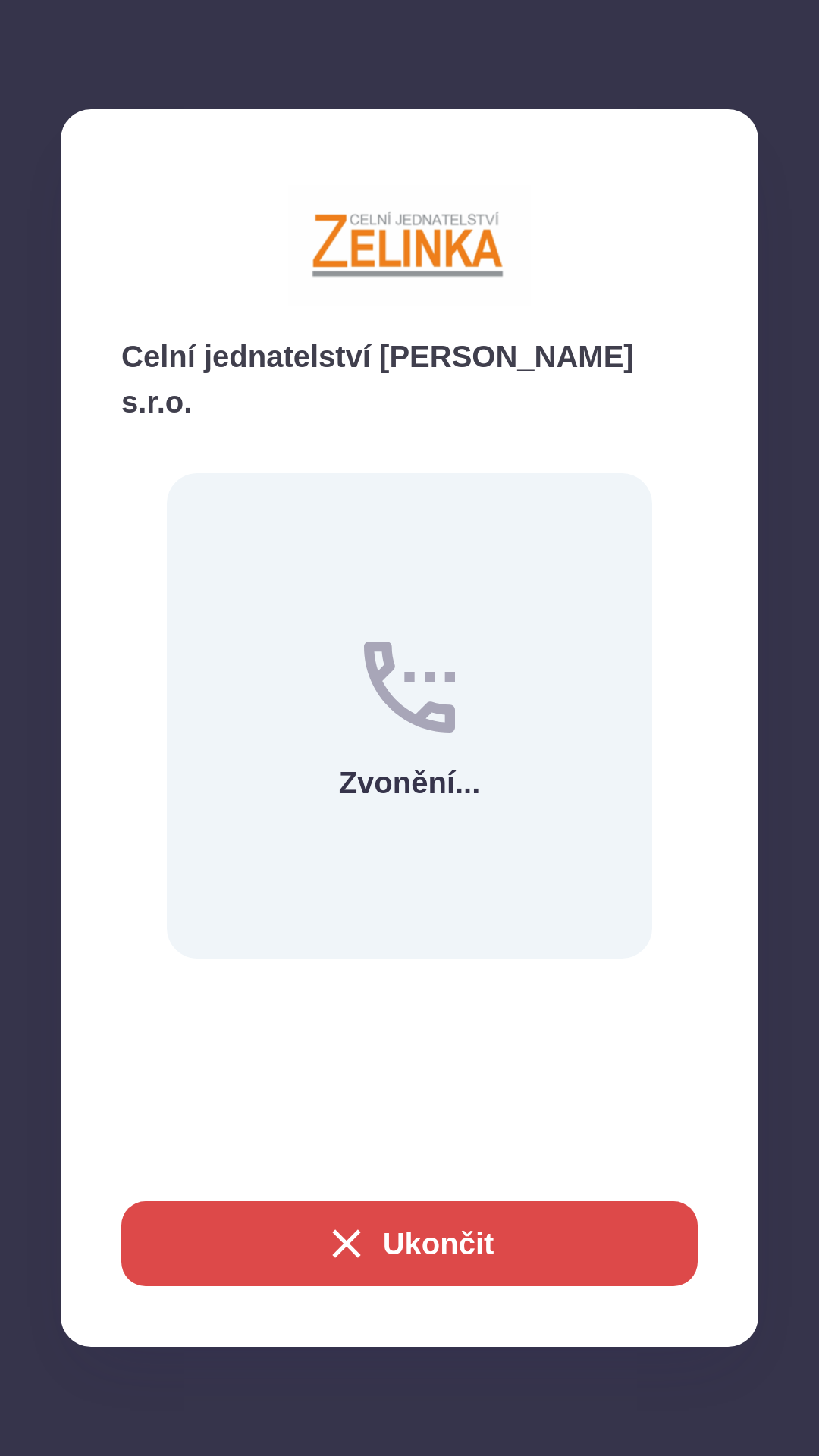
click at [399, 1236] on button "Ukončit" at bounding box center [409, 1244] width 576 height 85
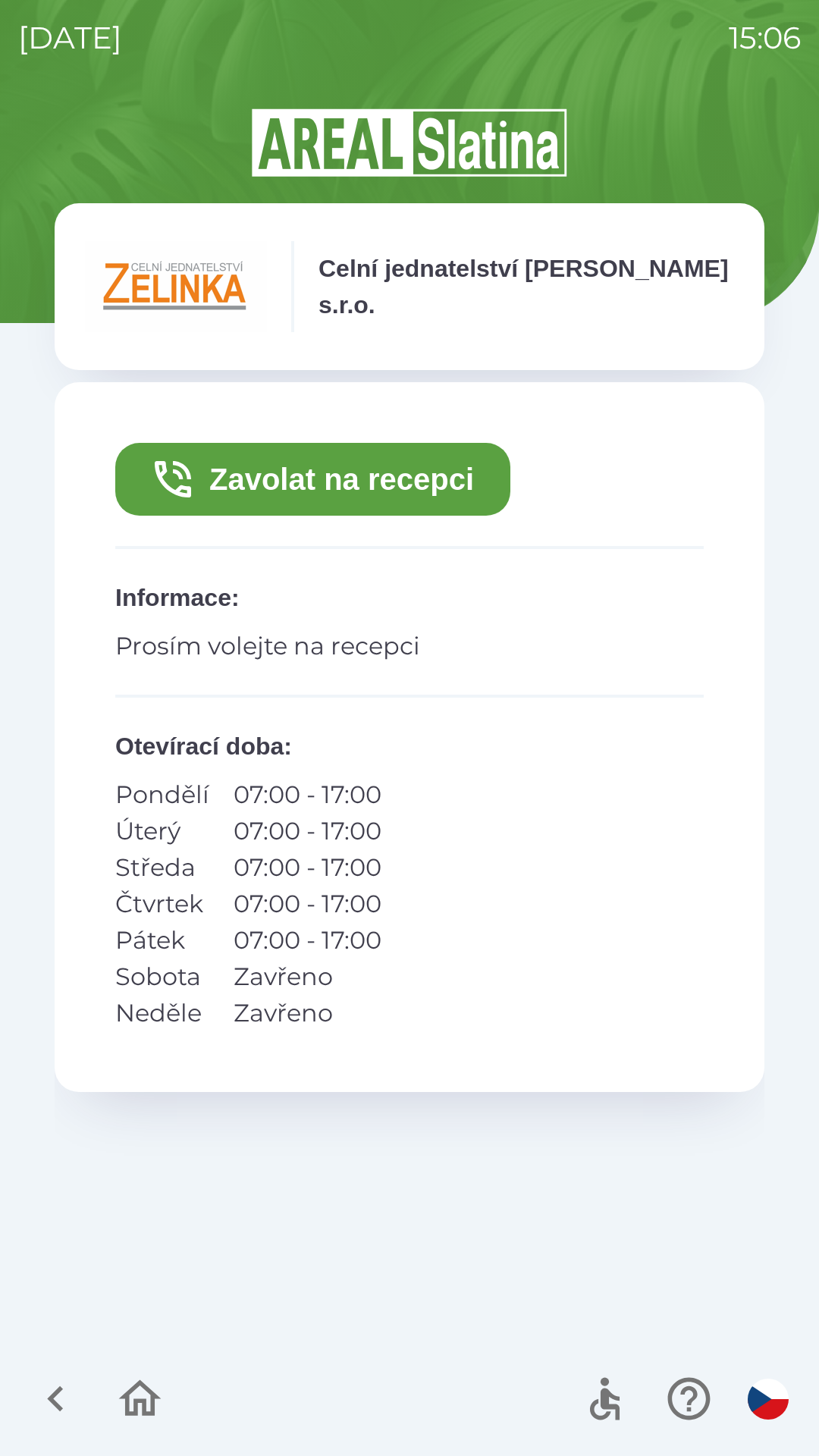
click at [390, 486] on button "Zavolat na recepci" at bounding box center [312, 479] width 395 height 72
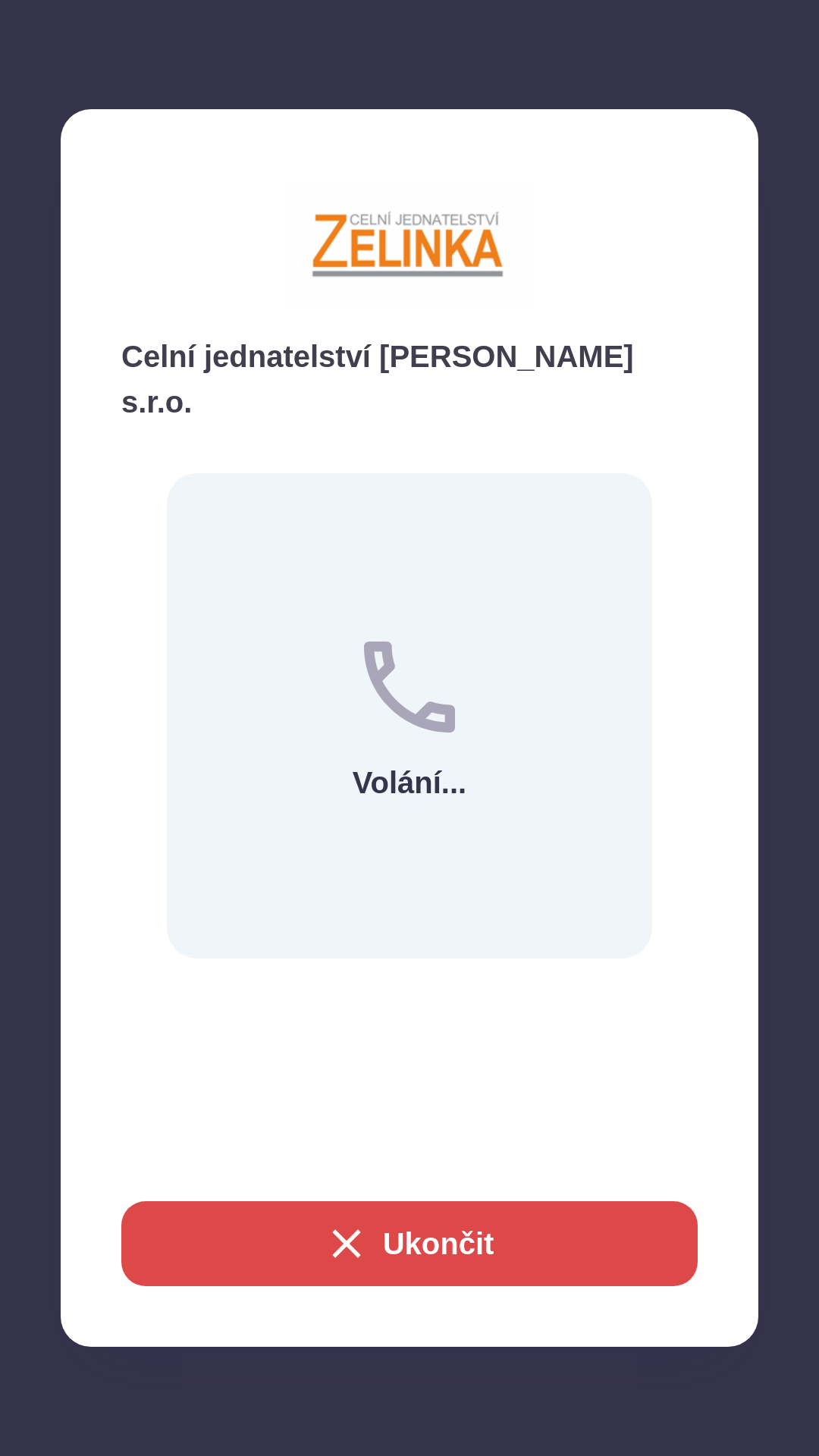
click at [402, 1240] on button "Ukončit" at bounding box center [409, 1244] width 576 height 85
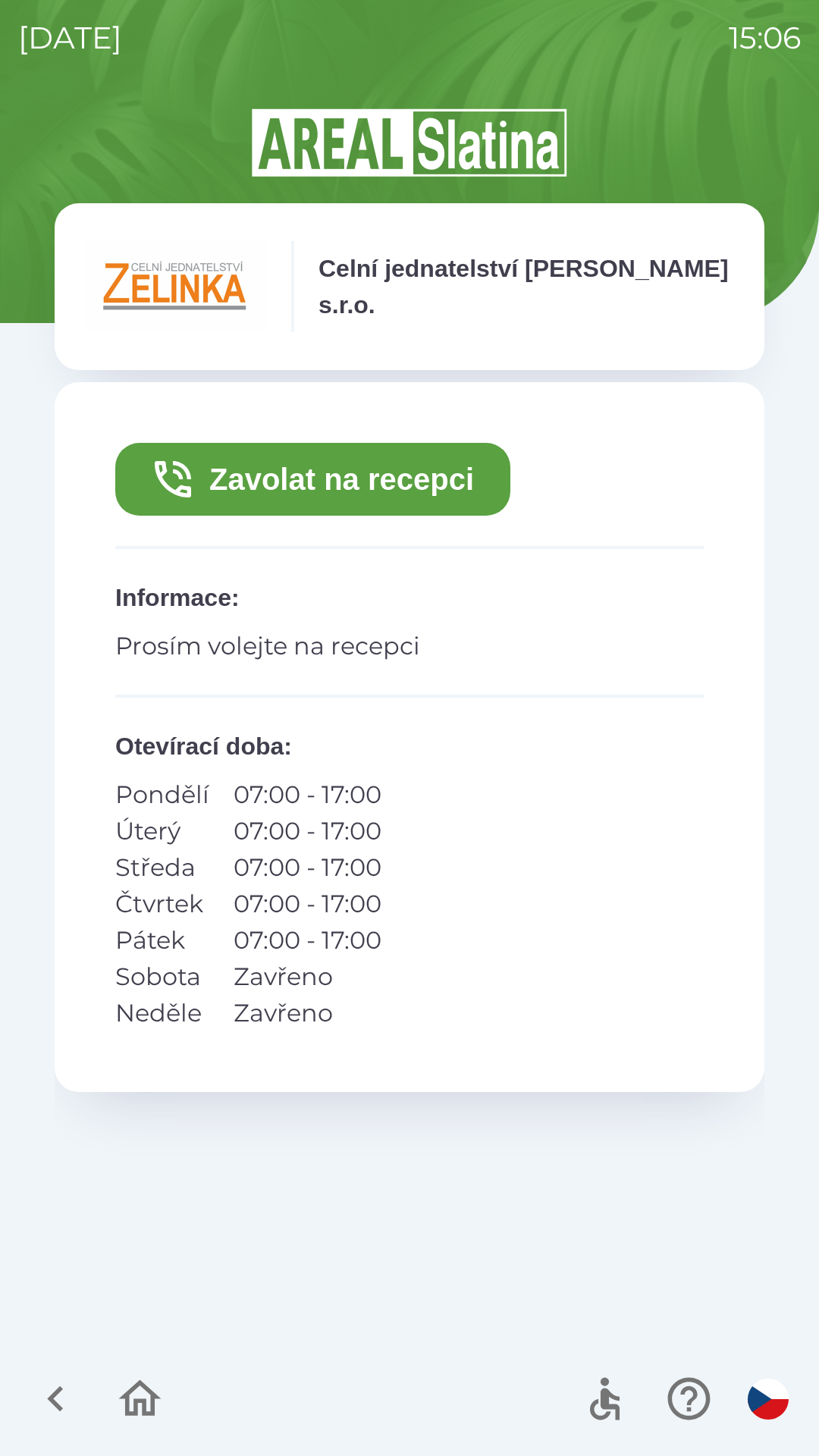
click at [311, 479] on button "Zavolat na recepci" at bounding box center [312, 479] width 395 height 72
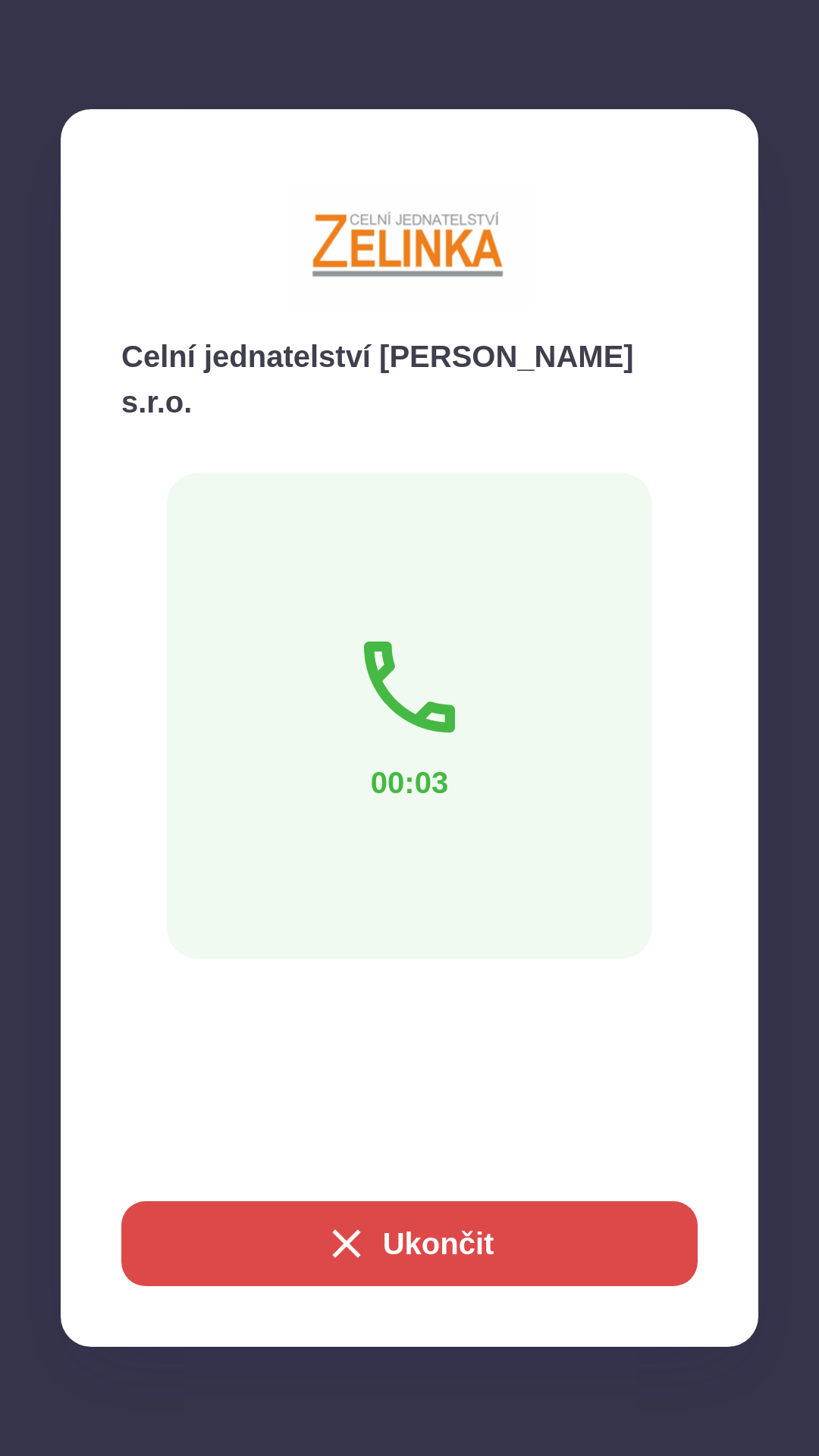
click at [440, 1250] on button "Ukončit" at bounding box center [409, 1244] width 576 height 85
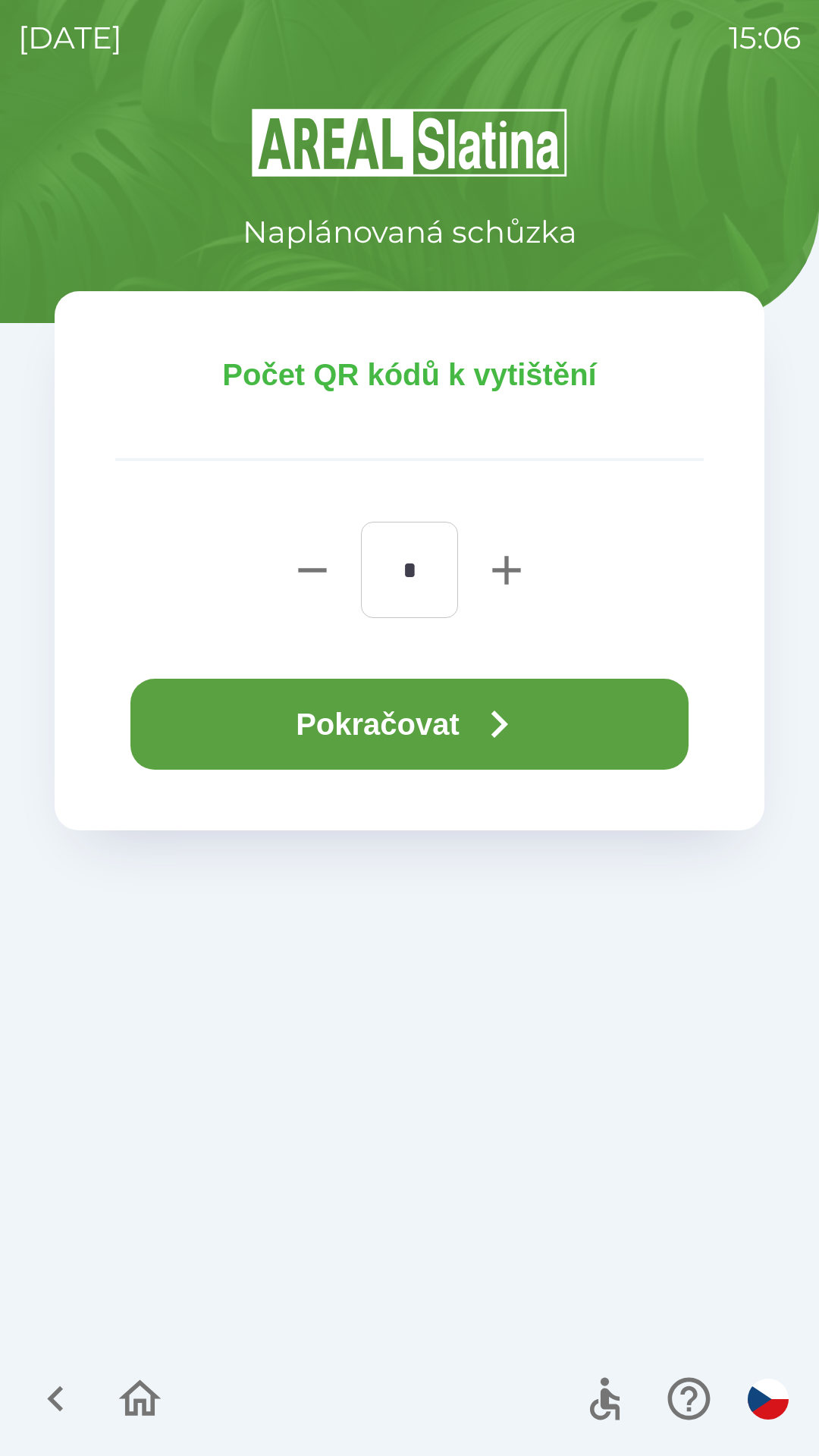
click at [456, 730] on button "Pokračovat" at bounding box center [410, 724] width 558 height 91
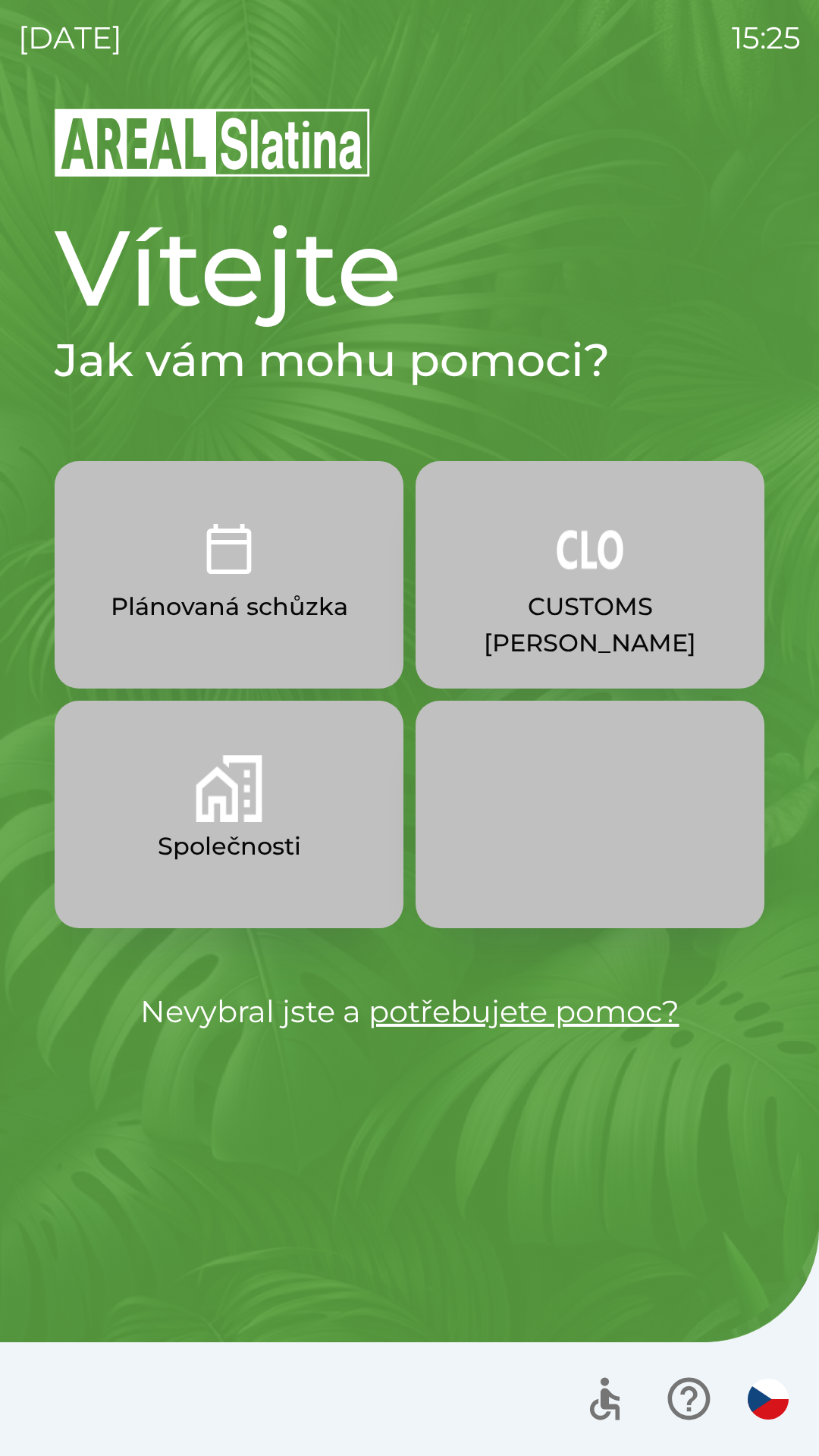
click at [555, 531] on button "CUSTOMS [PERSON_NAME]" at bounding box center [590, 574] width 349 height 227
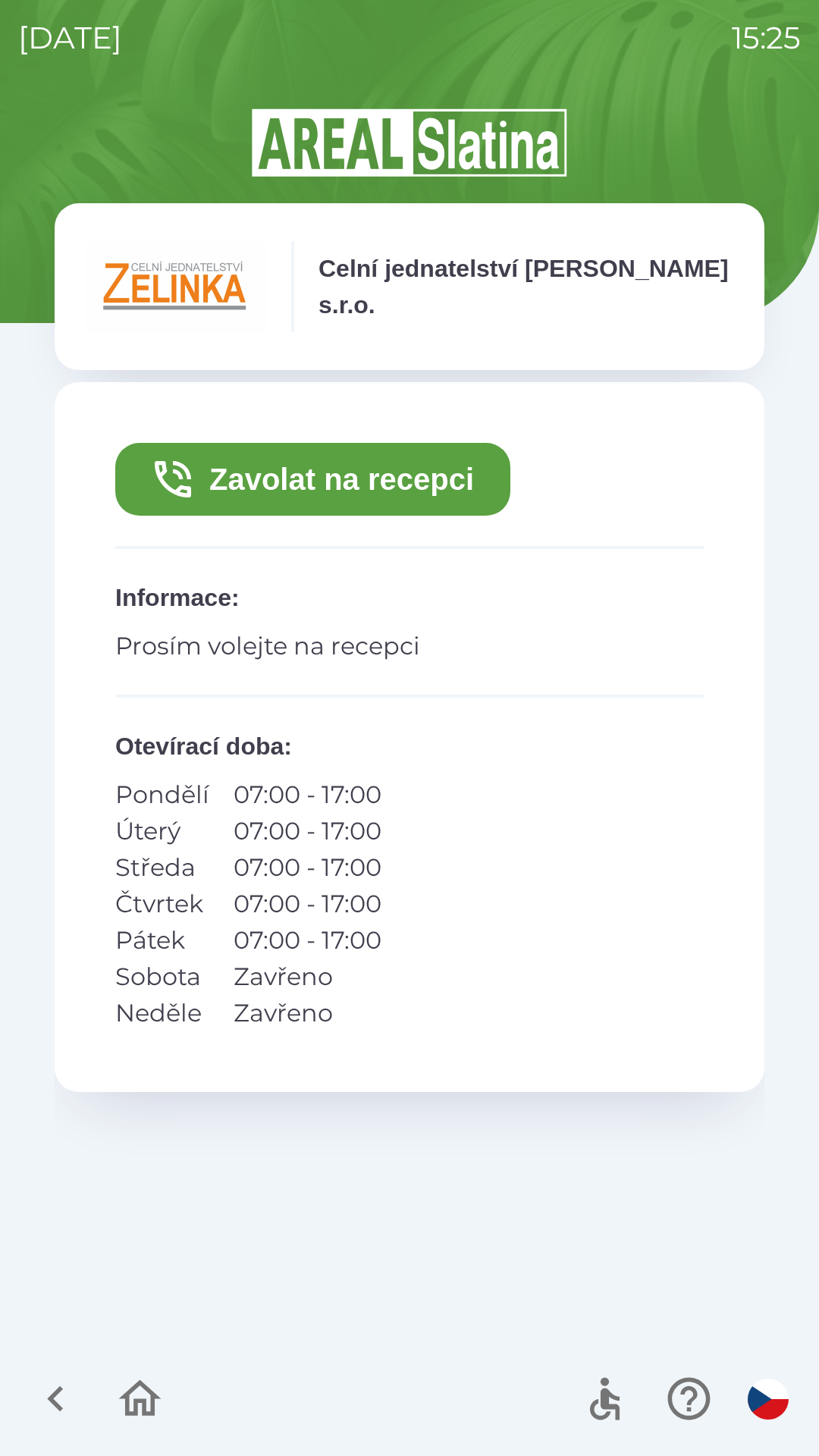
click at [323, 485] on button "Zavolat na recepci" at bounding box center [312, 479] width 395 height 72
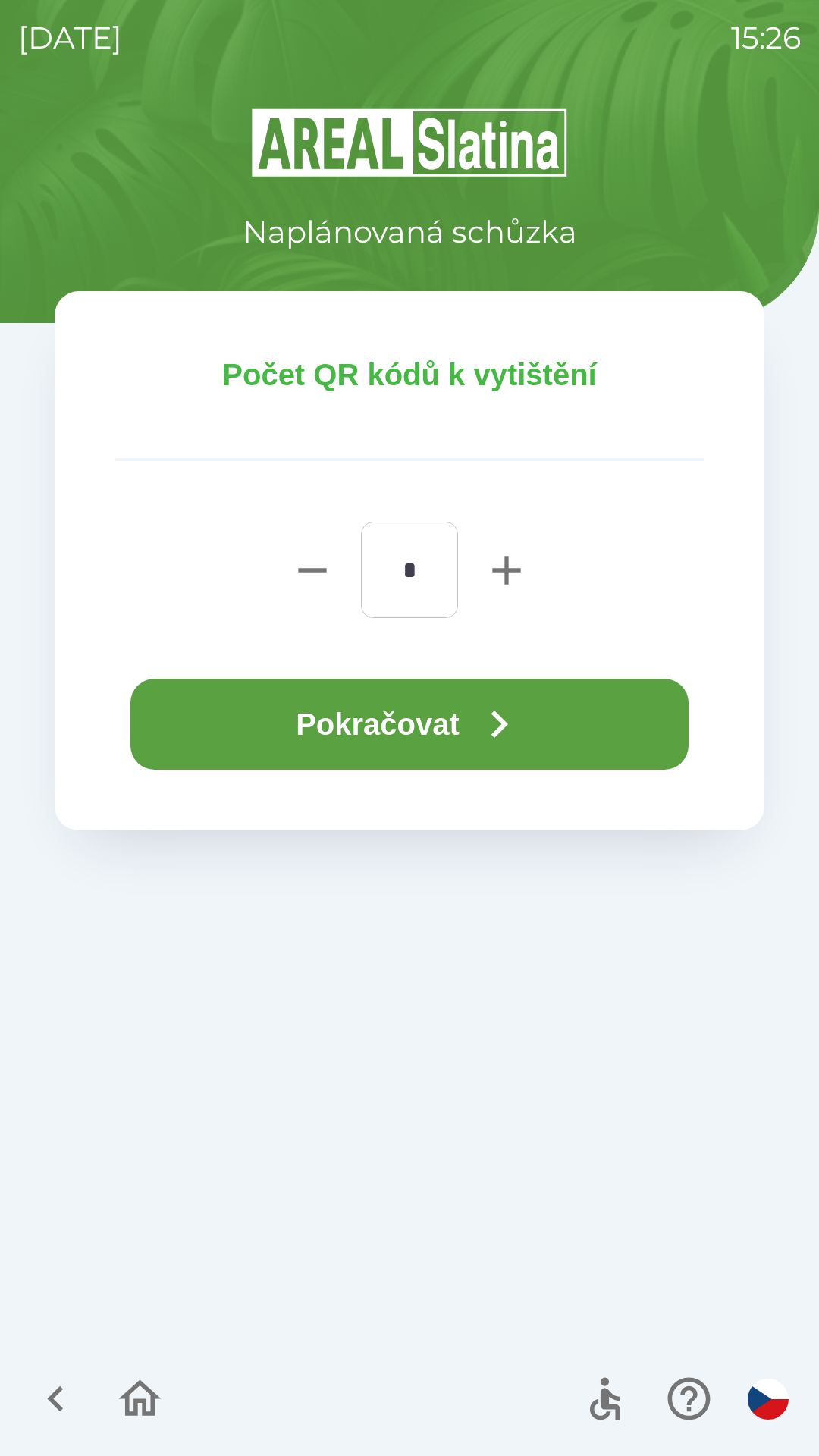
click at [386, 712] on button "Pokračovat" at bounding box center [410, 724] width 558 height 91
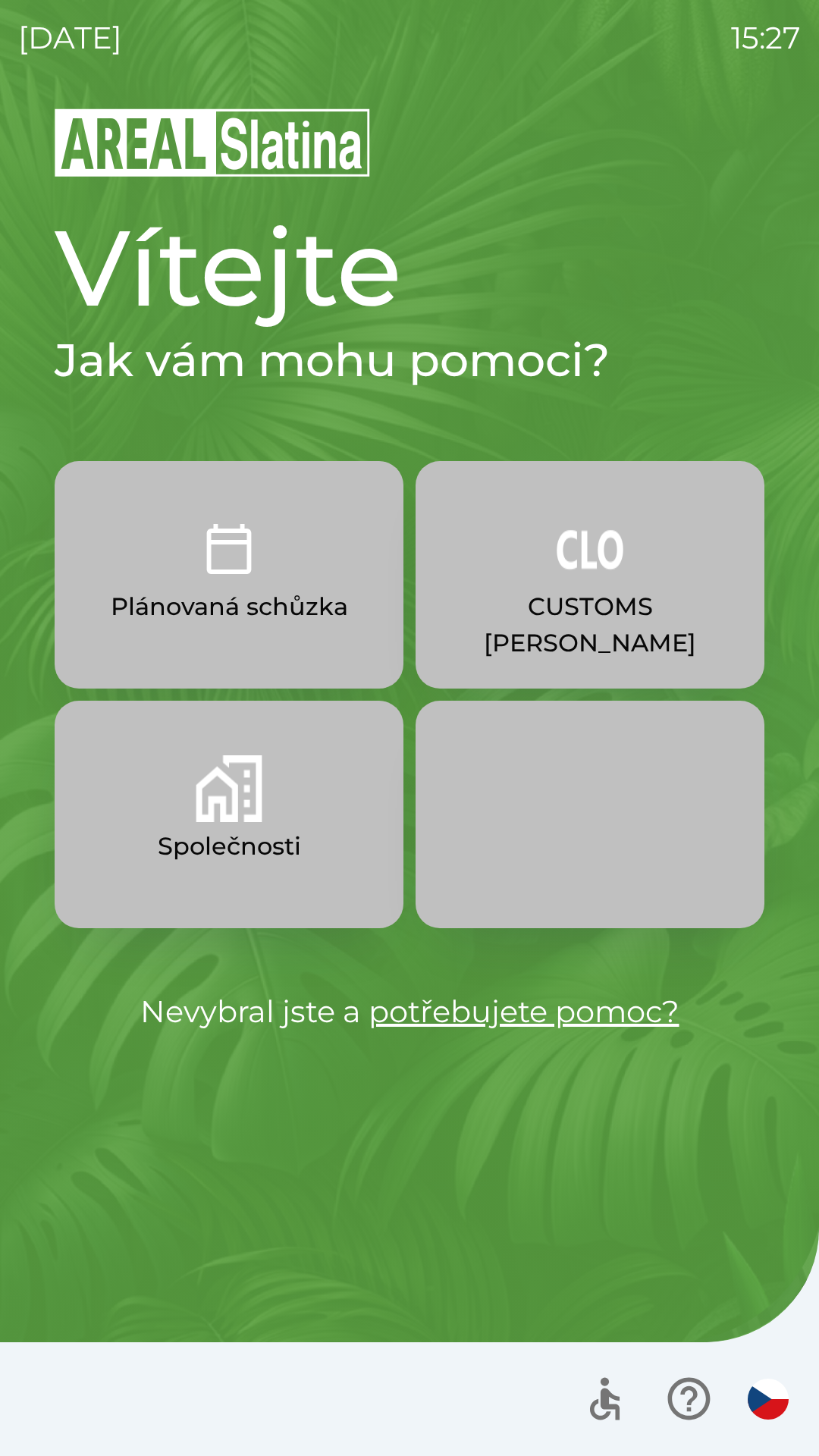
click at [263, 834] on p "Společnosti" at bounding box center [229, 846] width 144 height 37
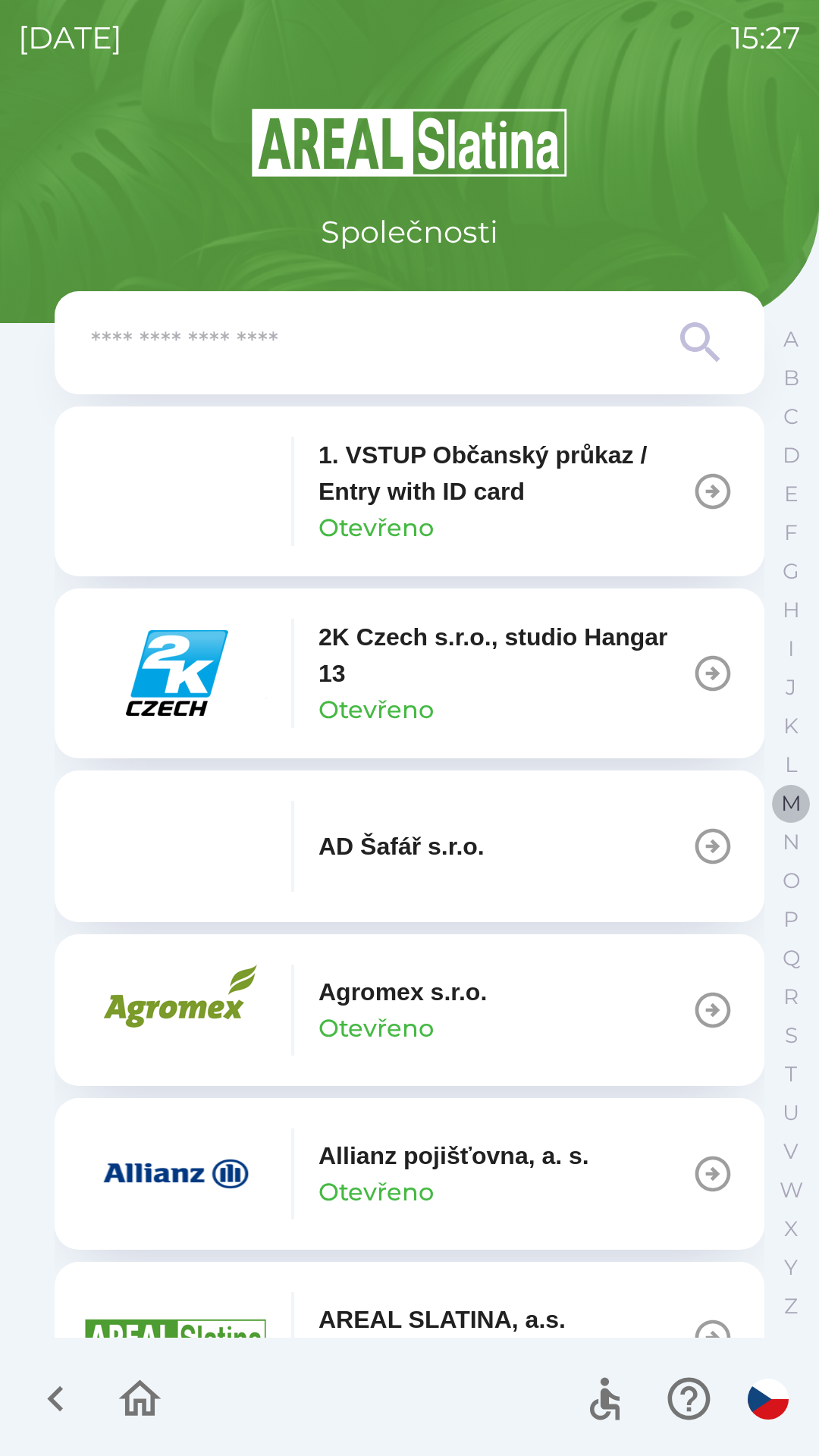
click at [784, 818] on button "M" at bounding box center [790, 803] width 38 height 39
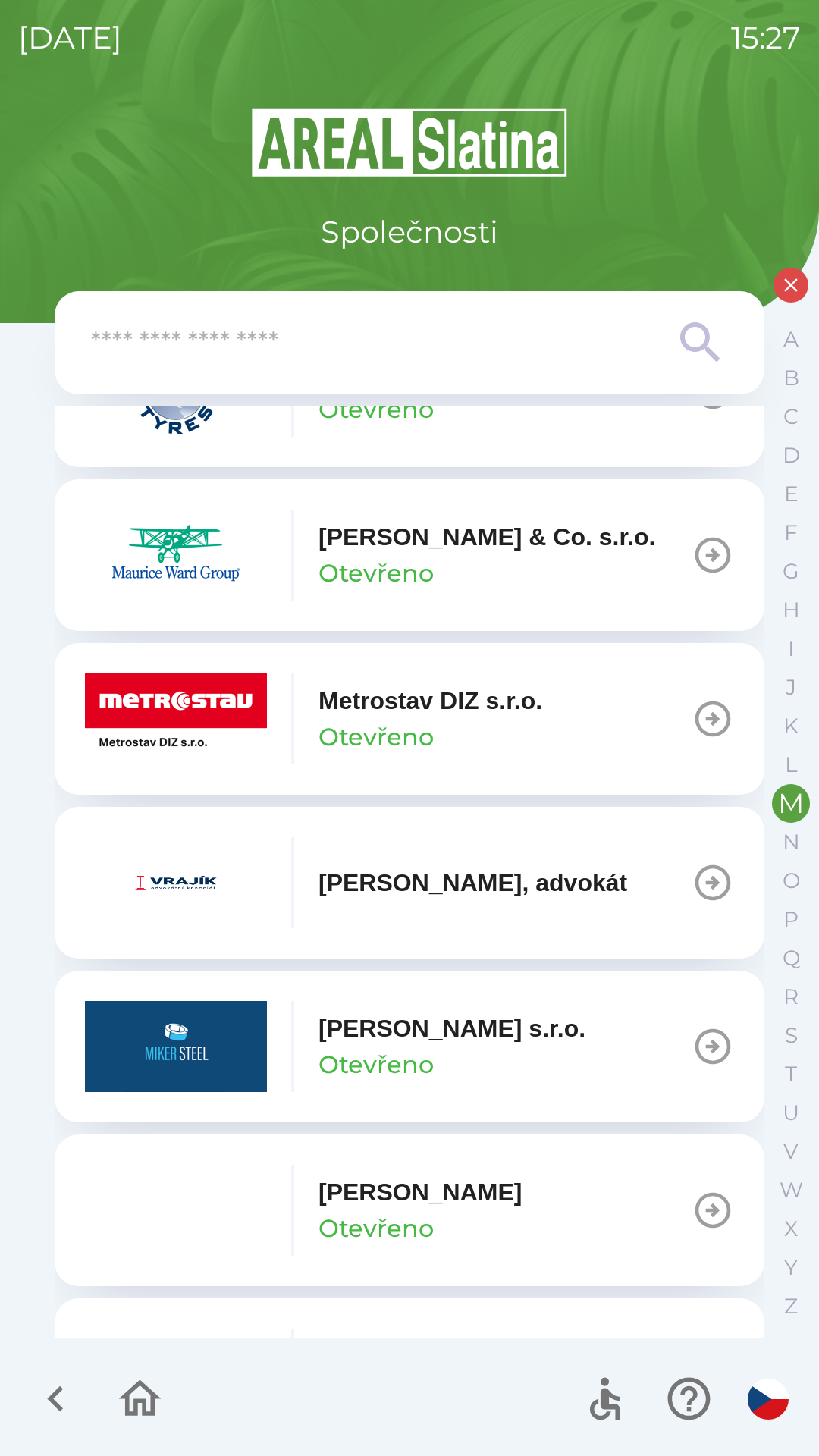
scroll to position [203, 0]
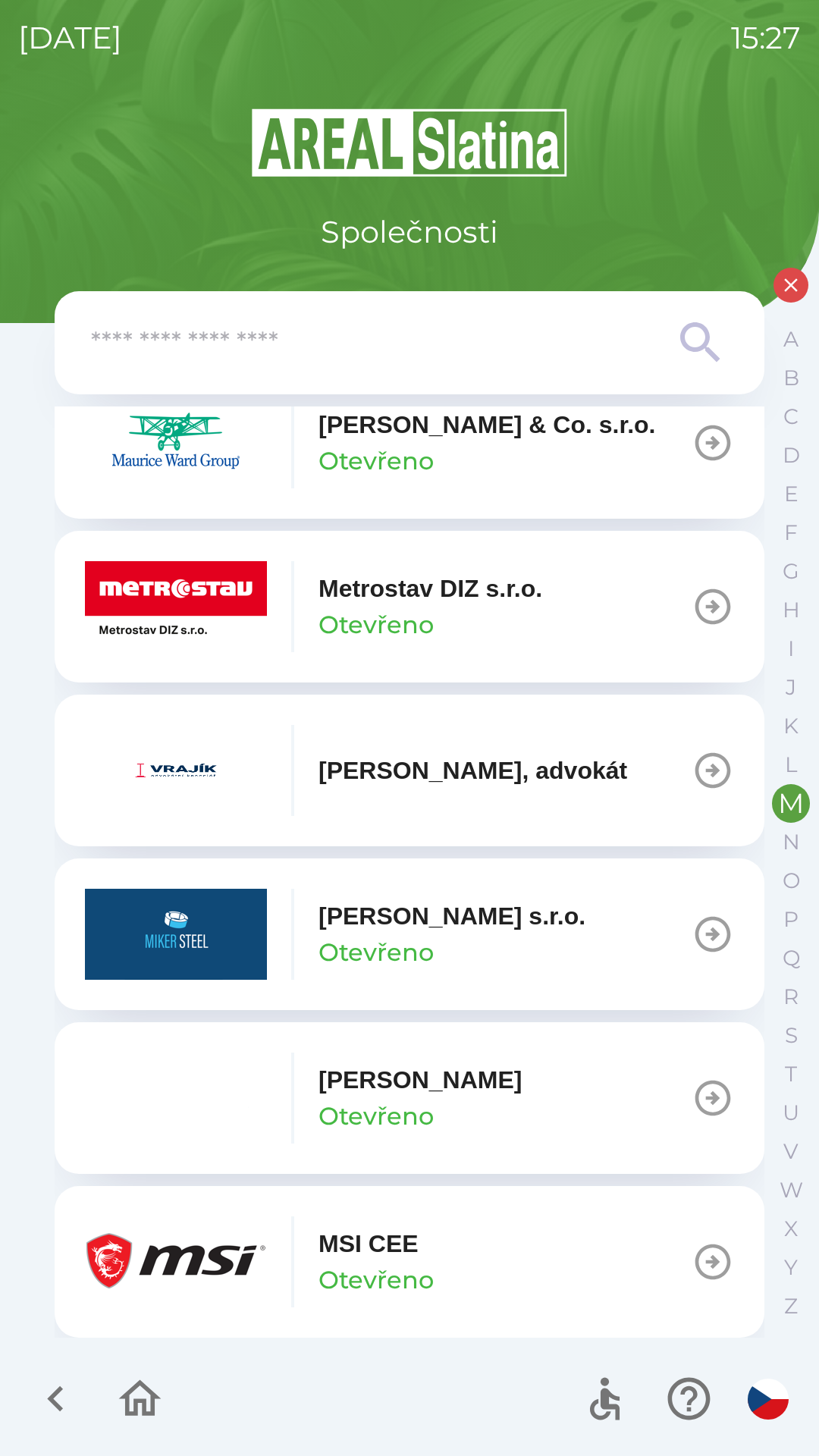
click at [431, 1265] on p "Otevřeno" at bounding box center [376, 1280] width 115 height 37
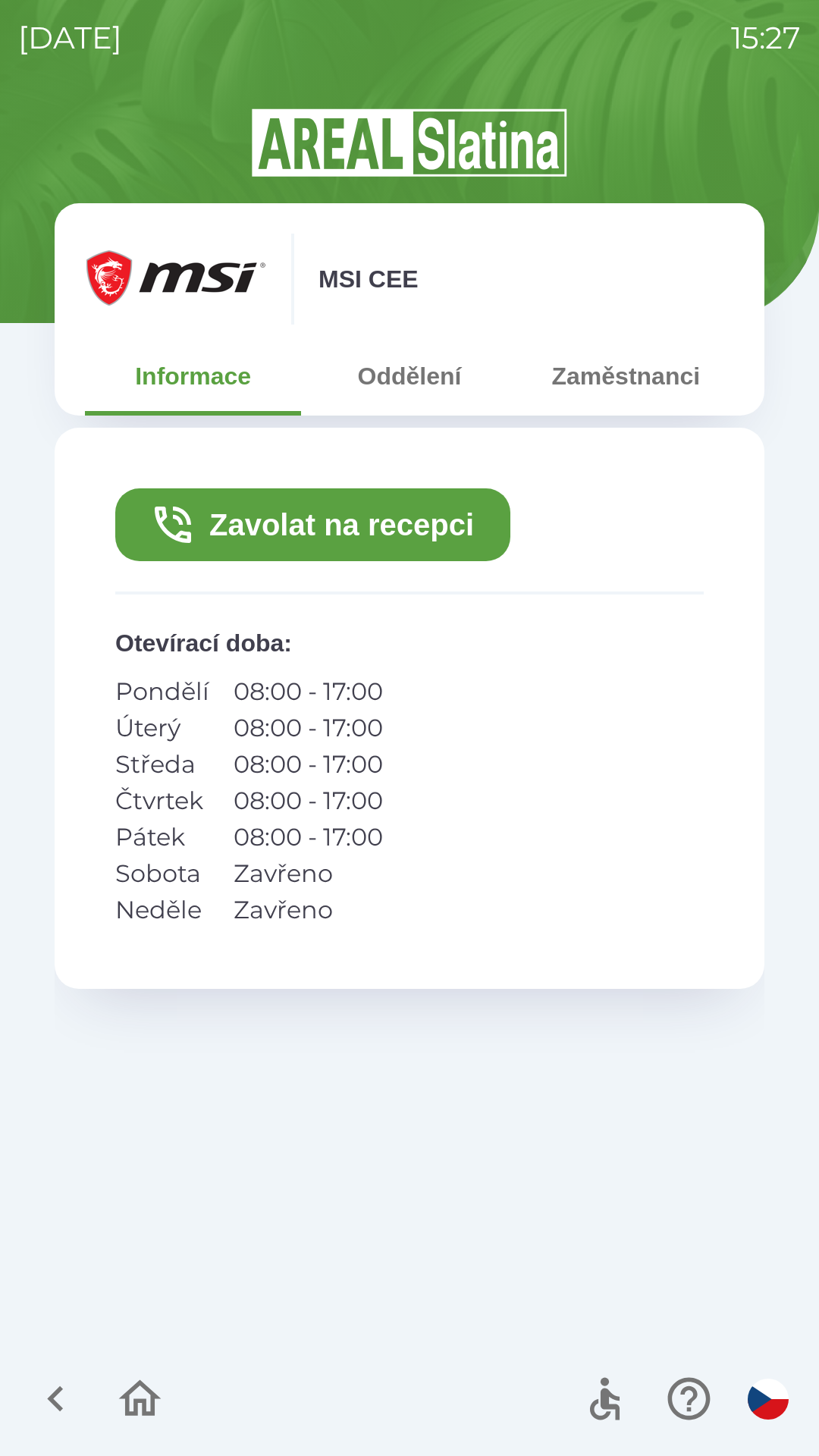
click at [356, 538] on button "Zavolat na recepci" at bounding box center [312, 524] width 395 height 72
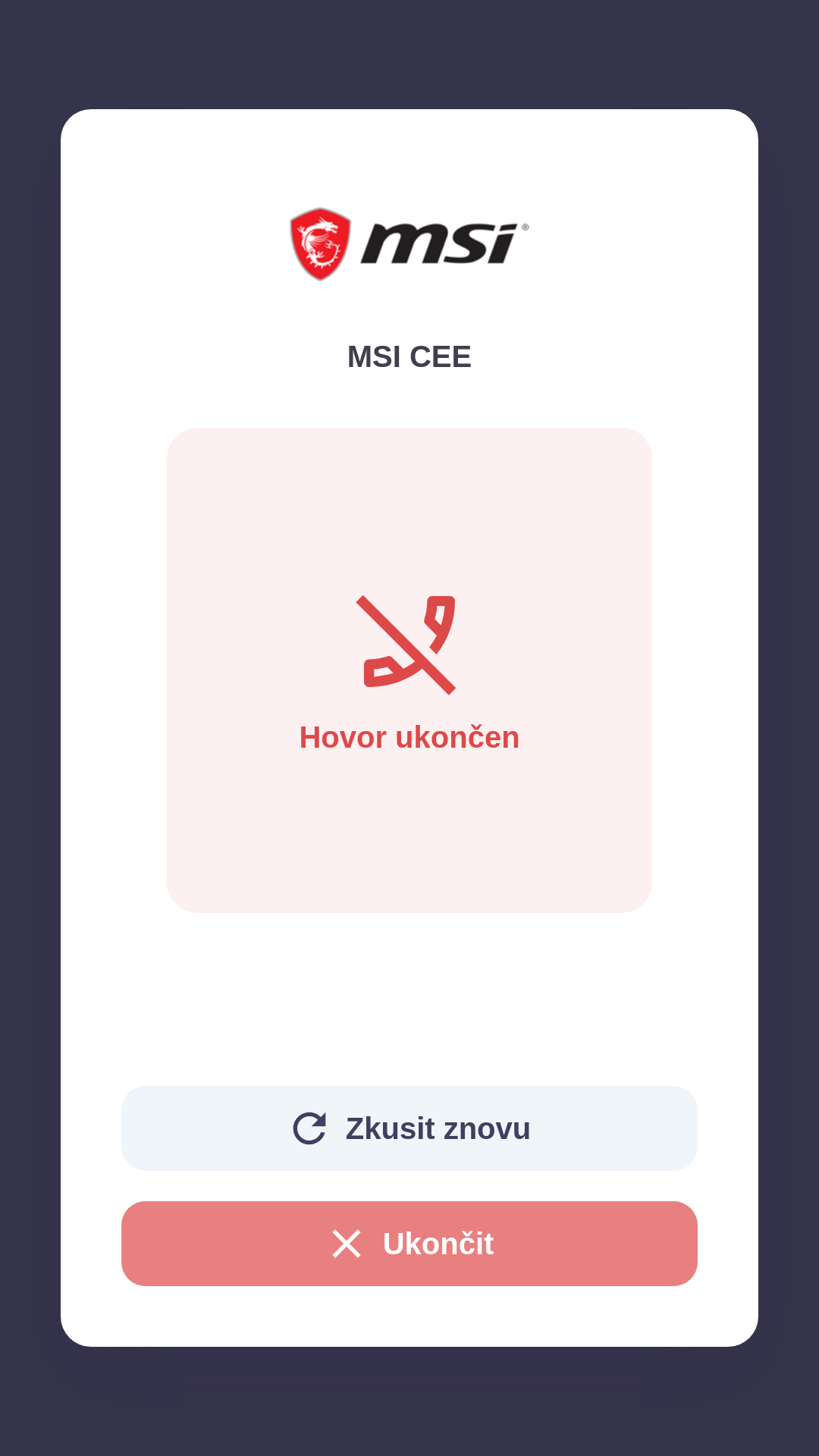
click at [196, 1241] on button "Ukončit" at bounding box center [409, 1244] width 576 height 85
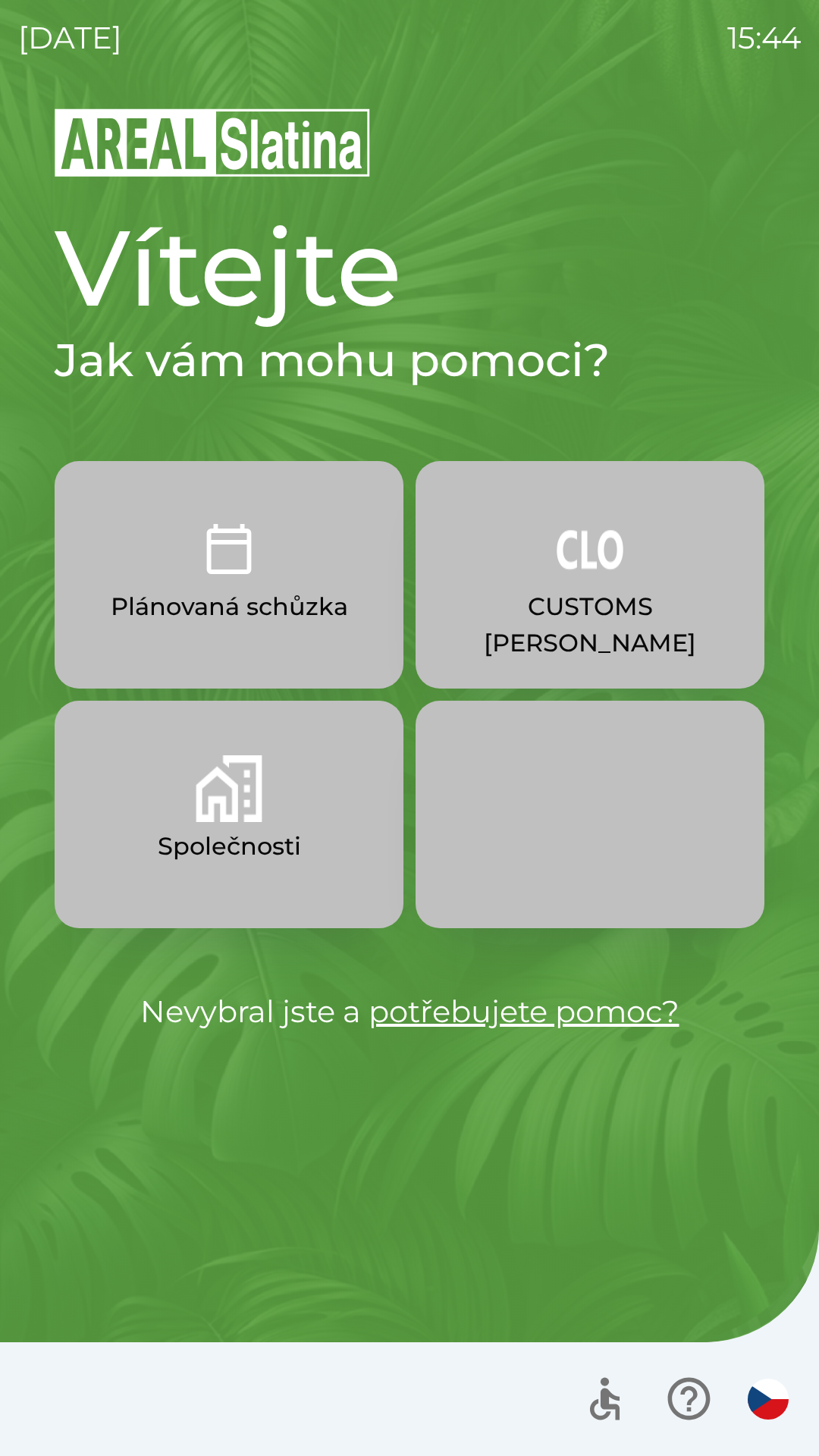
click at [645, 572] on button "CUSTOMS [PERSON_NAME]" at bounding box center [590, 574] width 349 height 227
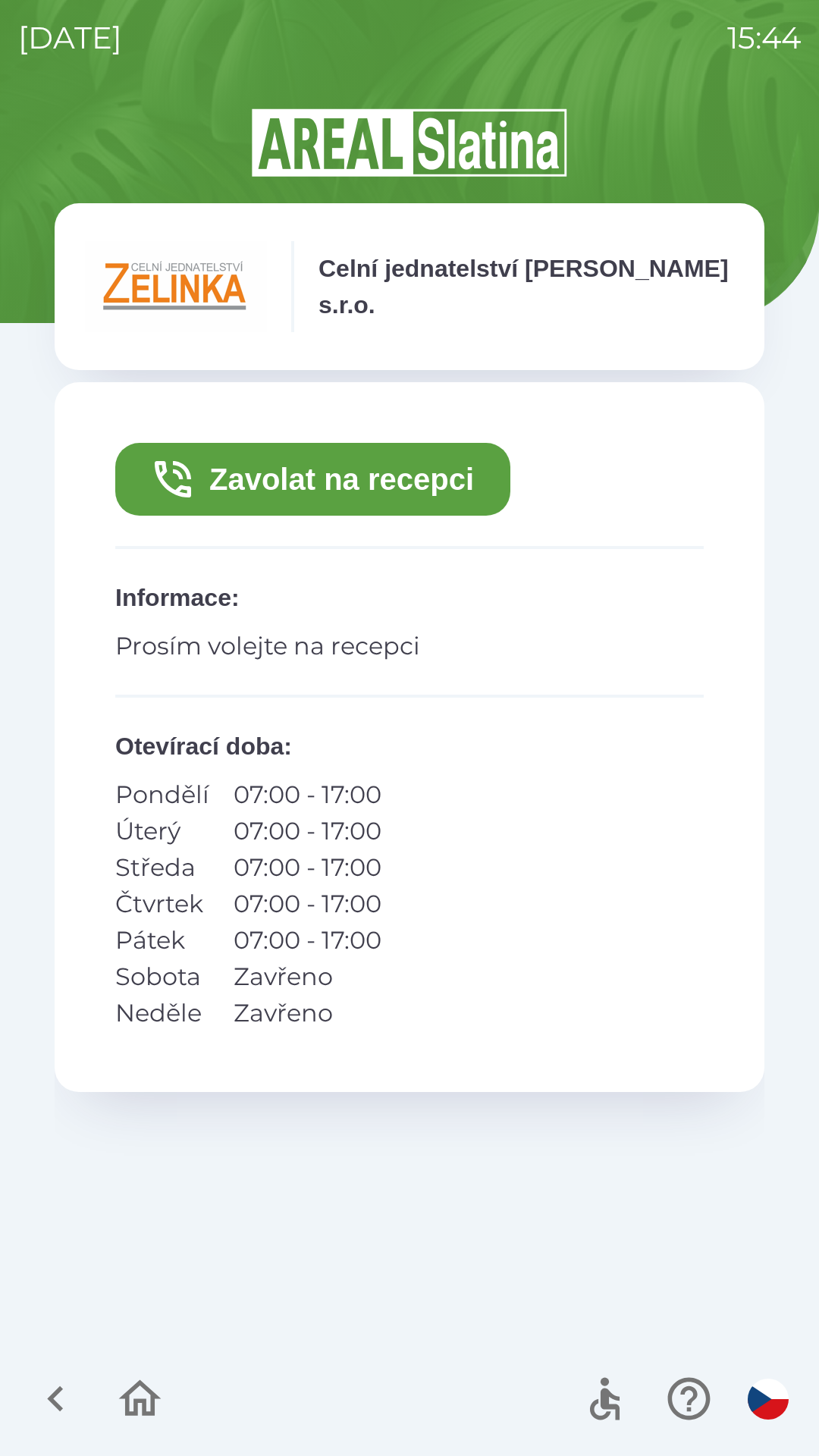
click at [186, 468] on icon "button" at bounding box center [173, 479] width 37 height 37
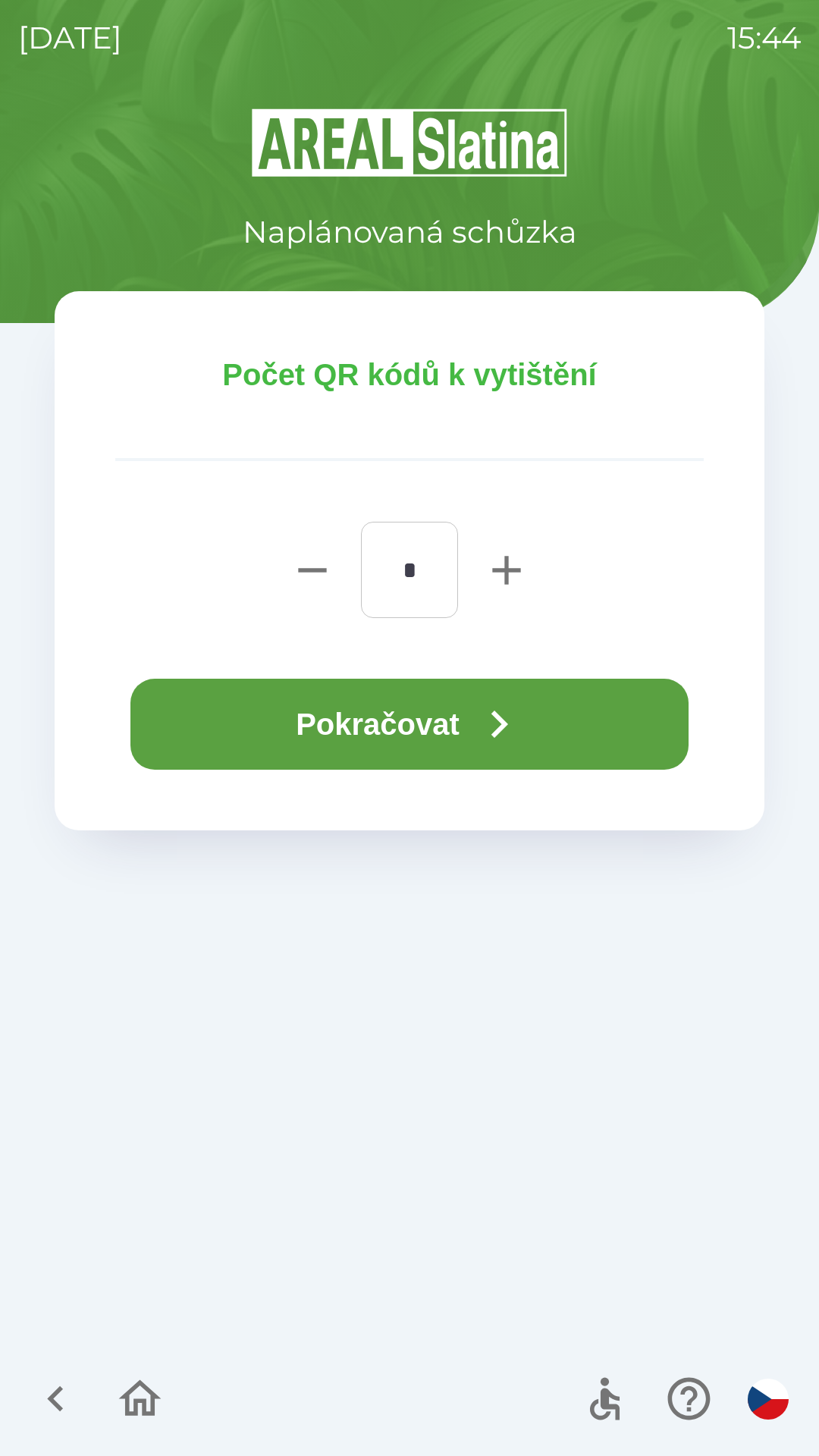
click at [507, 716] on icon "button" at bounding box center [499, 724] width 55 height 55
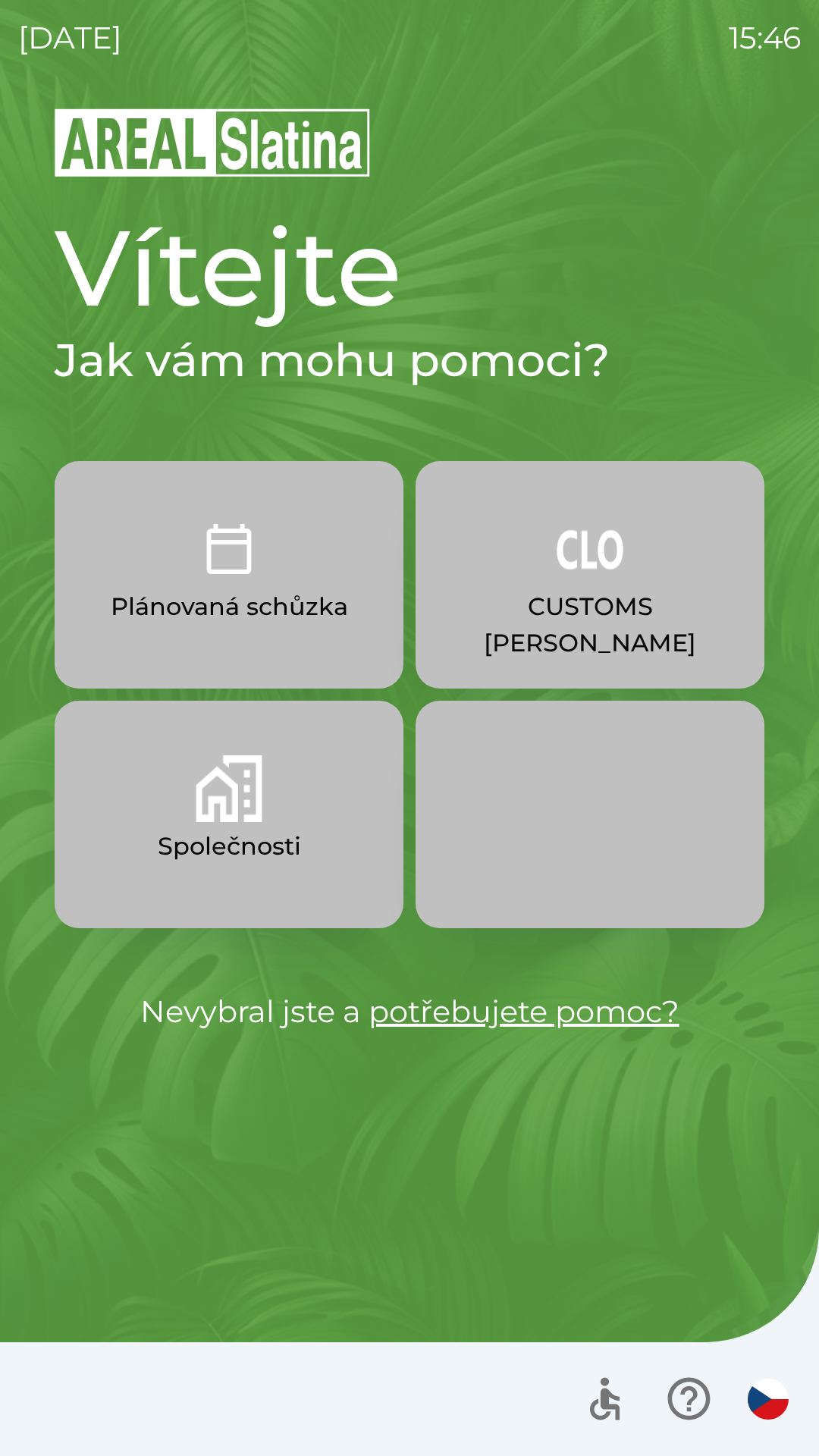
click at [264, 831] on p "Společnosti" at bounding box center [229, 846] width 144 height 37
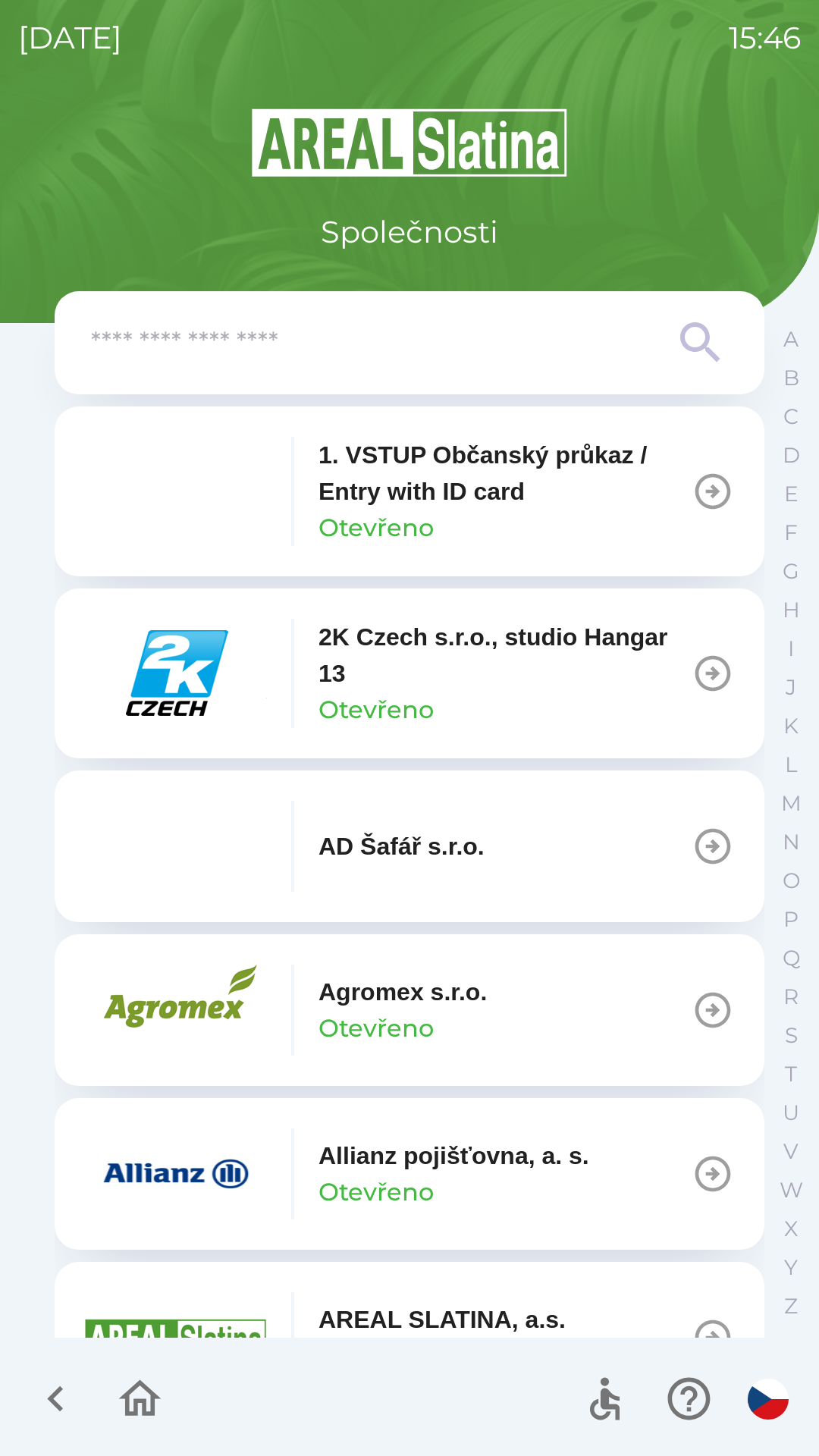
click at [459, 326] on input "text" at bounding box center [379, 343] width 576 height 42
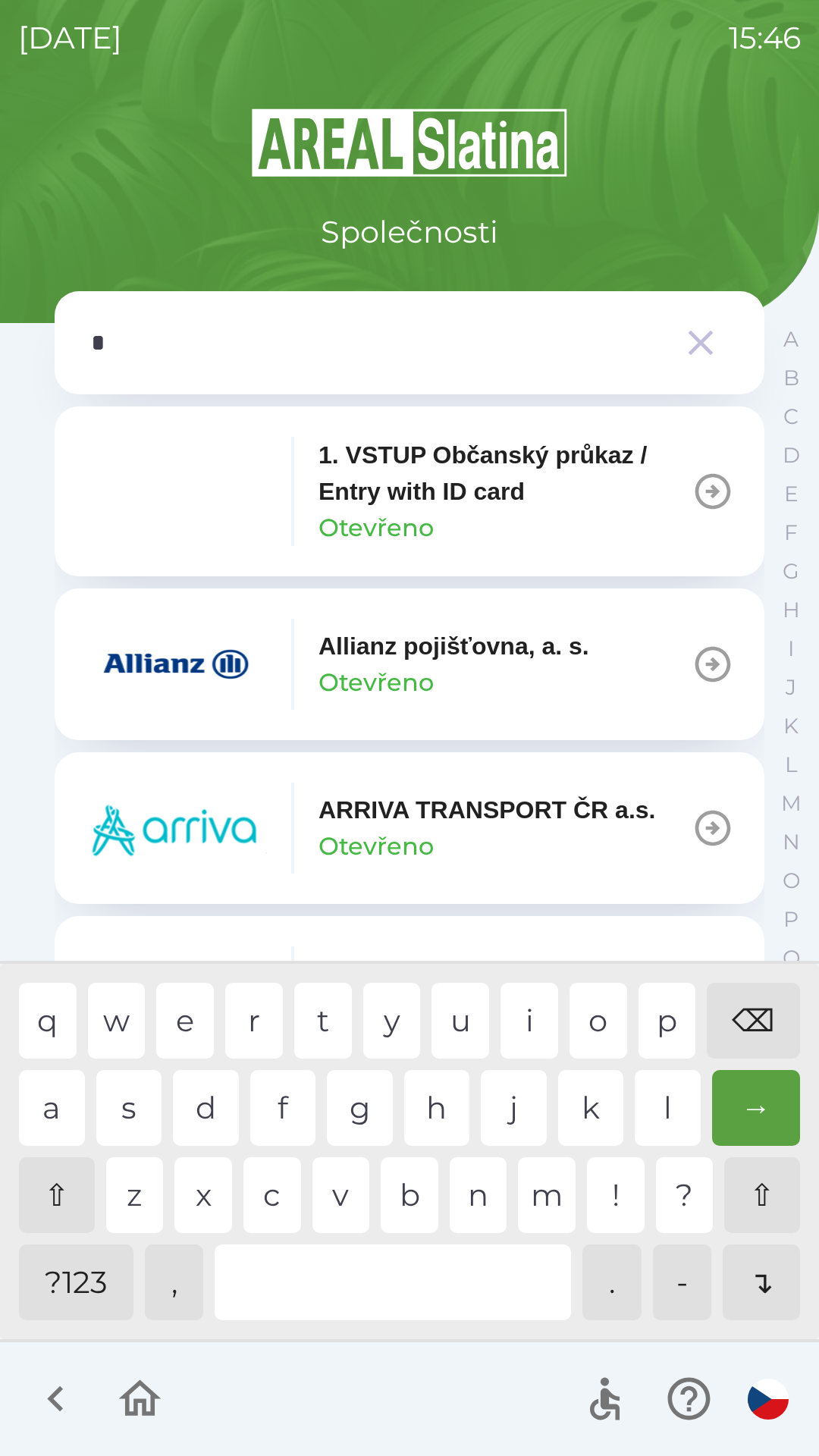
click at [677, 1002] on div "p" at bounding box center [667, 1021] width 58 height 75
type input "**"
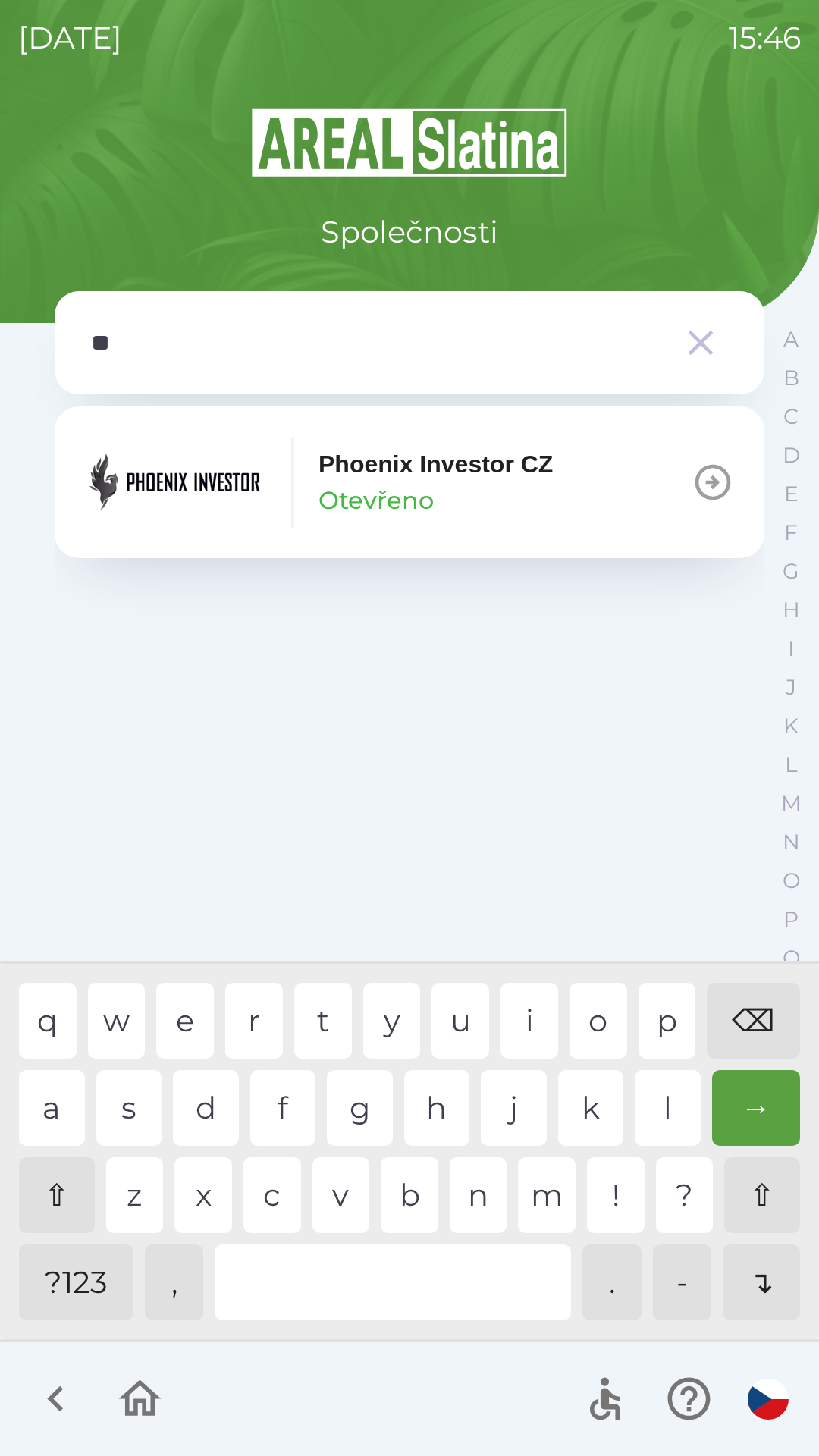
click at [396, 482] on p "Phoenix Investor CZ" at bounding box center [435, 464] width 234 height 37
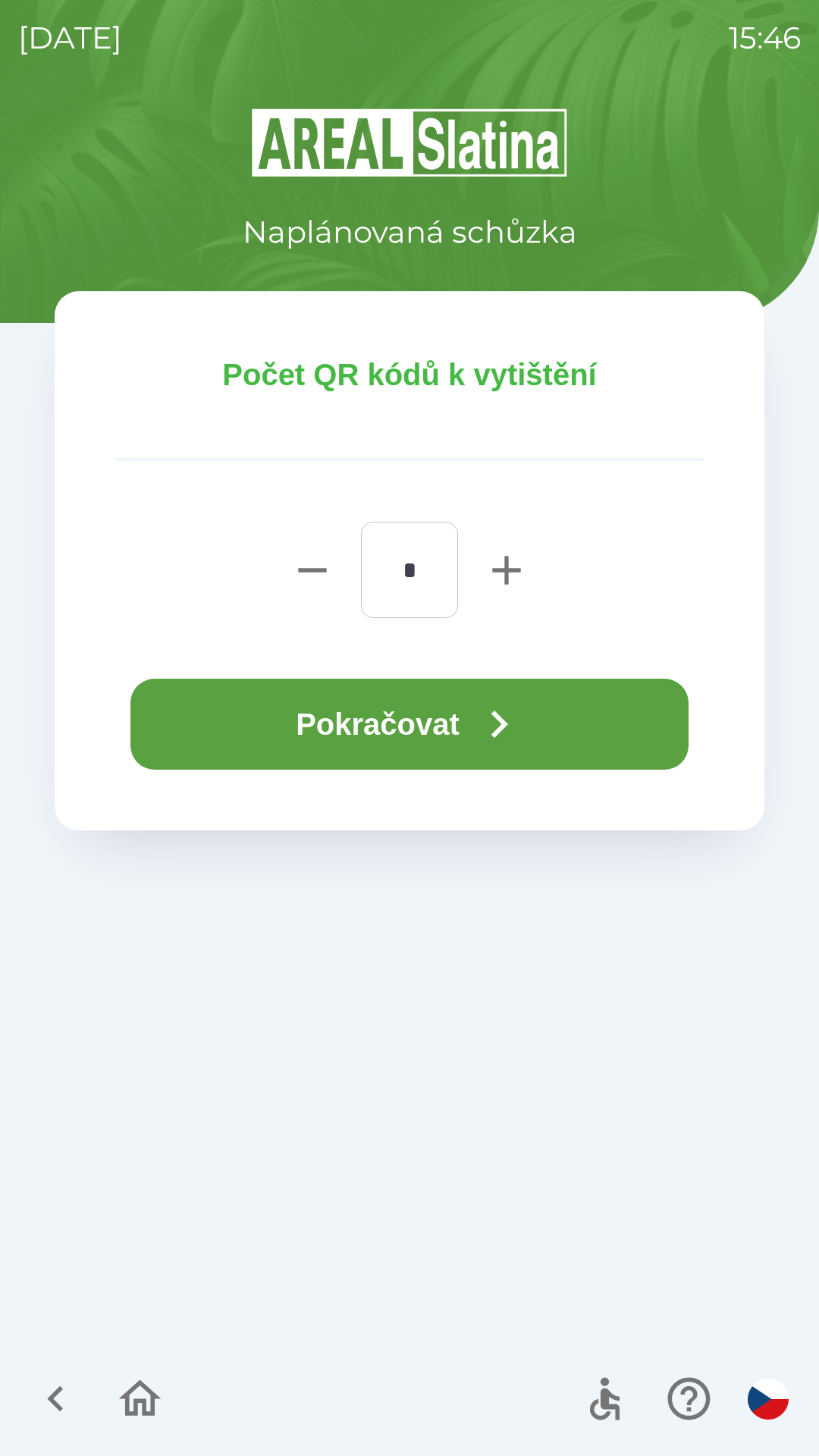
click at [513, 587] on icon "button" at bounding box center [506, 570] width 49 height 49
type input "*"
click at [525, 713] on icon "button" at bounding box center [499, 724] width 55 height 55
